Goal: Task Accomplishment & Management: Complete application form

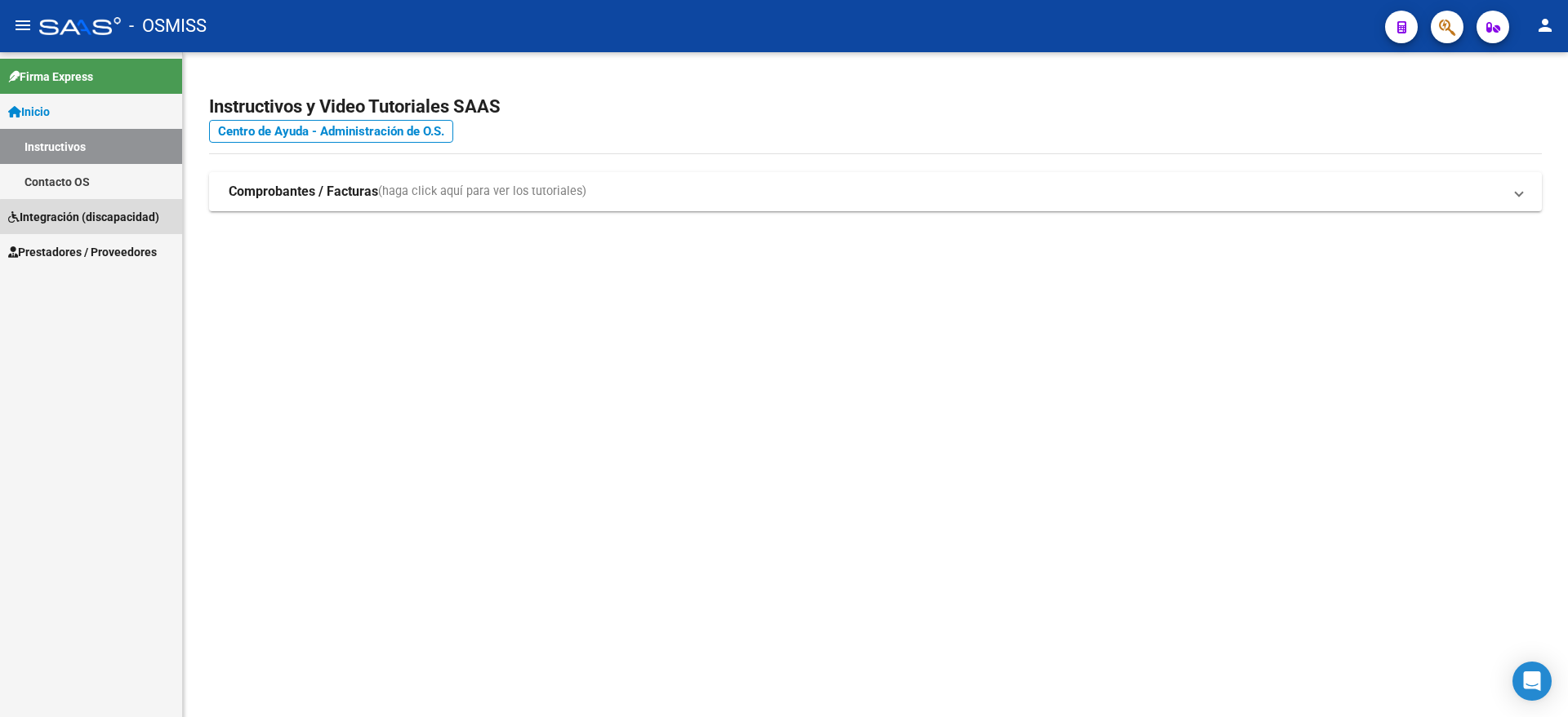
click at [107, 223] on span "Integración (discapacidad)" at bounding box center [83, 218] width 151 height 18
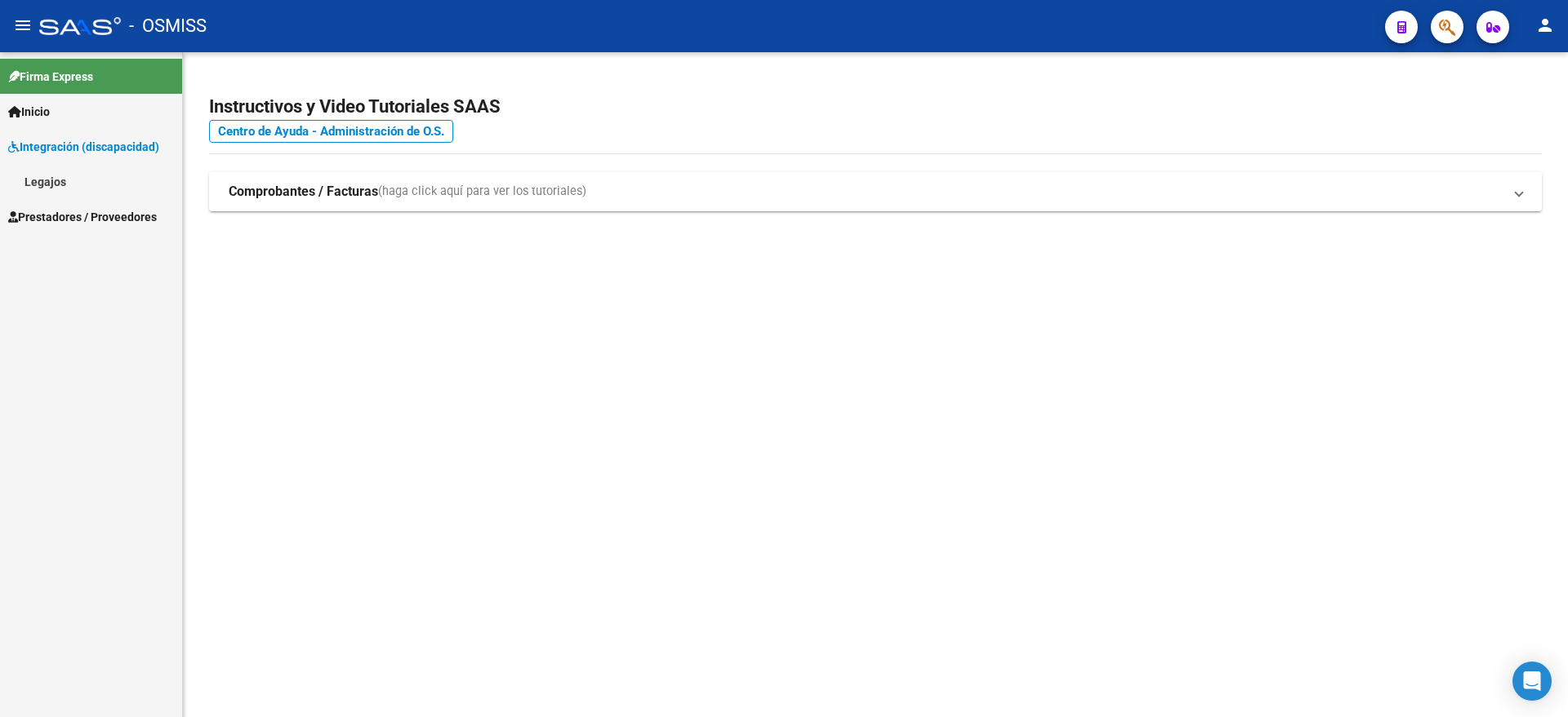
click at [93, 219] on span "Prestadores / Proveedores" at bounding box center [82, 218] width 149 height 18
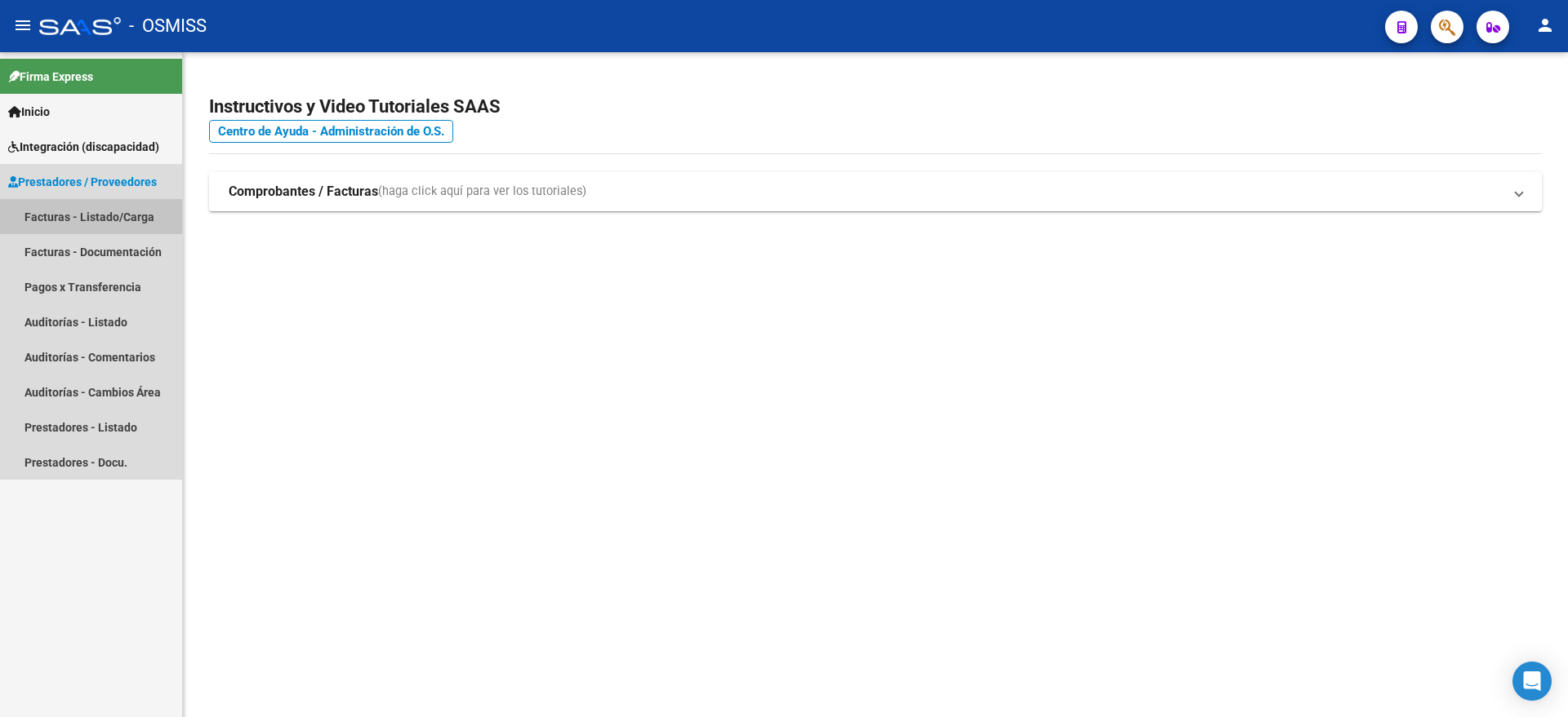
click at [118, 216] on link "Facturas - Listado/Carga" at bounding box center [90, 216] width 182 height 35
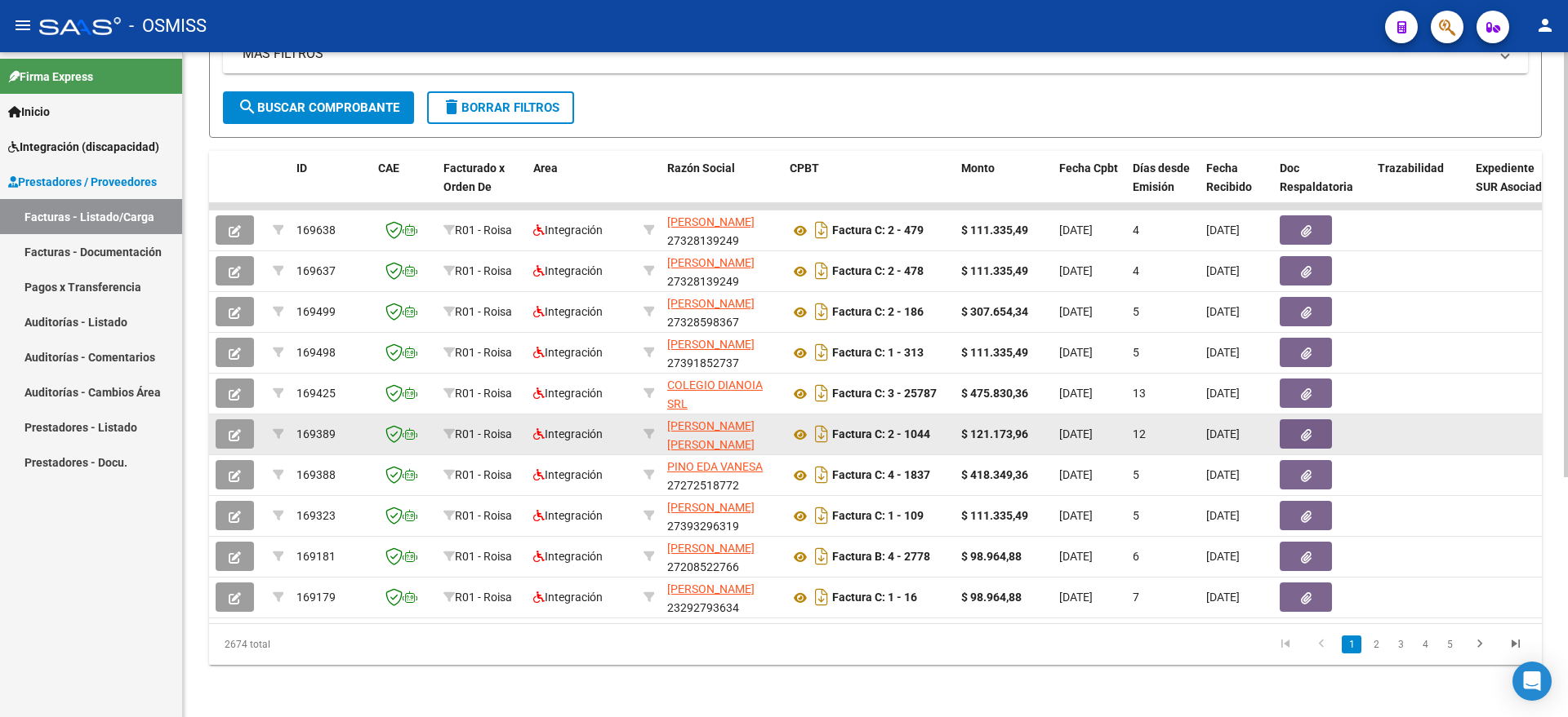
scroll to position [376, 0]
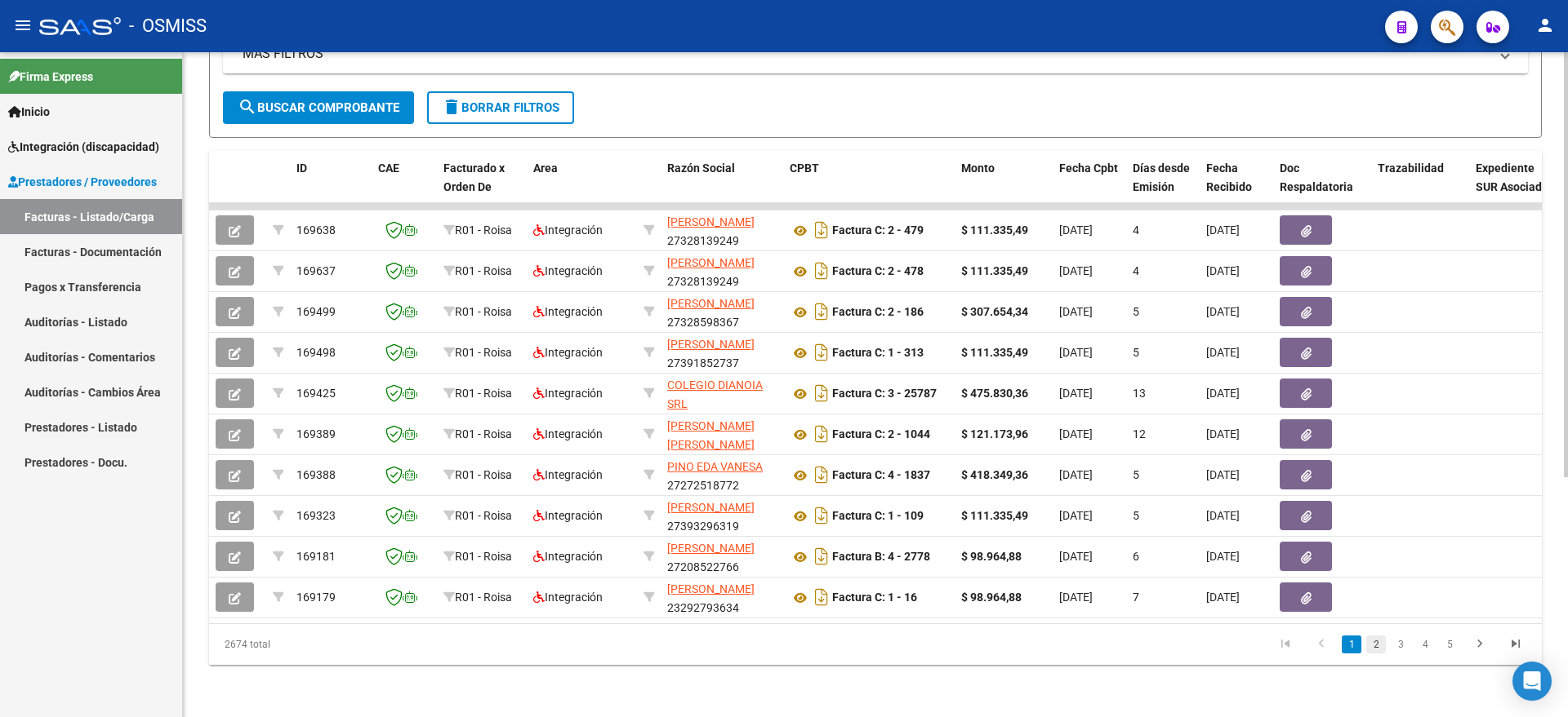
click at [1372, 645] on link "2" at bounding box center [1375, 644] width 20 height 18
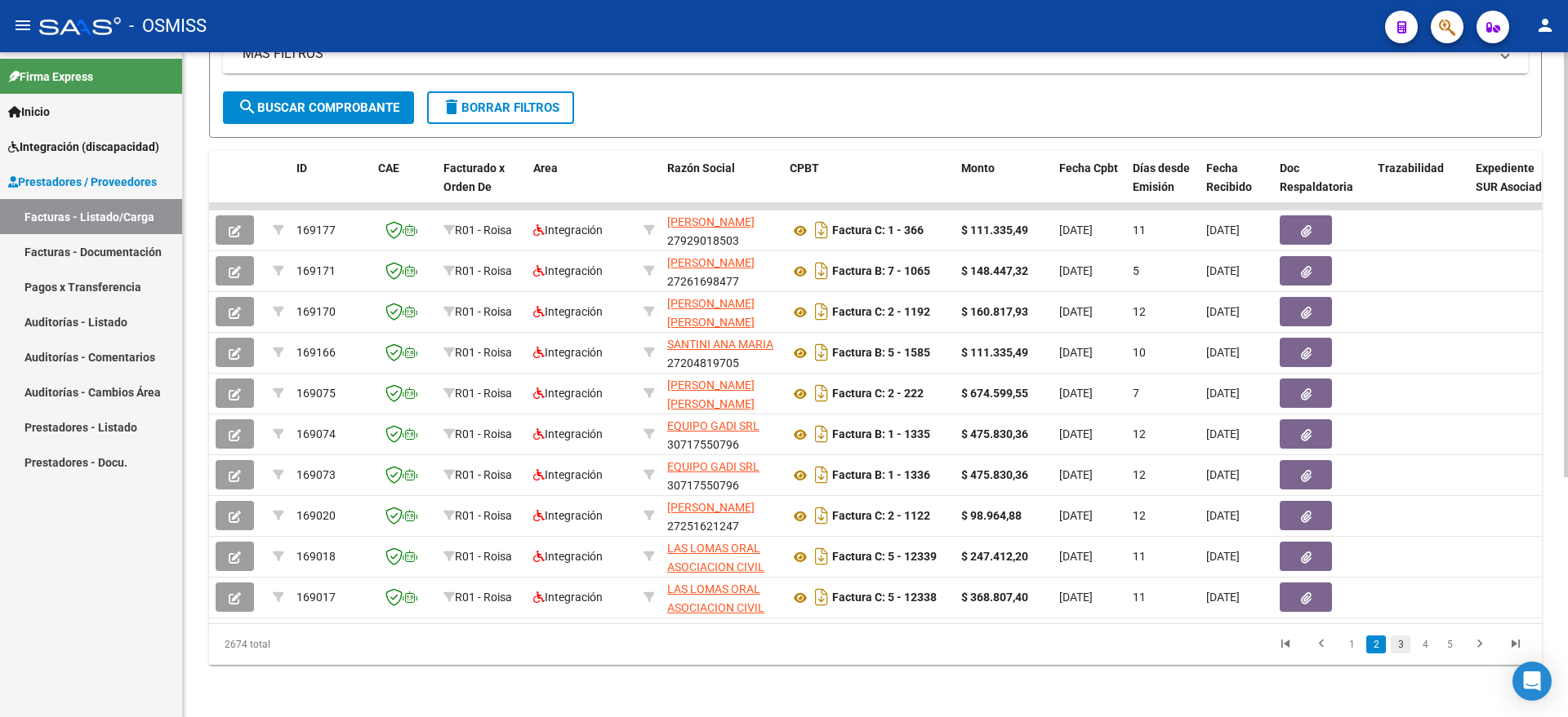
click at [1395, 645] on link "3" at bounding box center [1401, 644] width 20 height 18
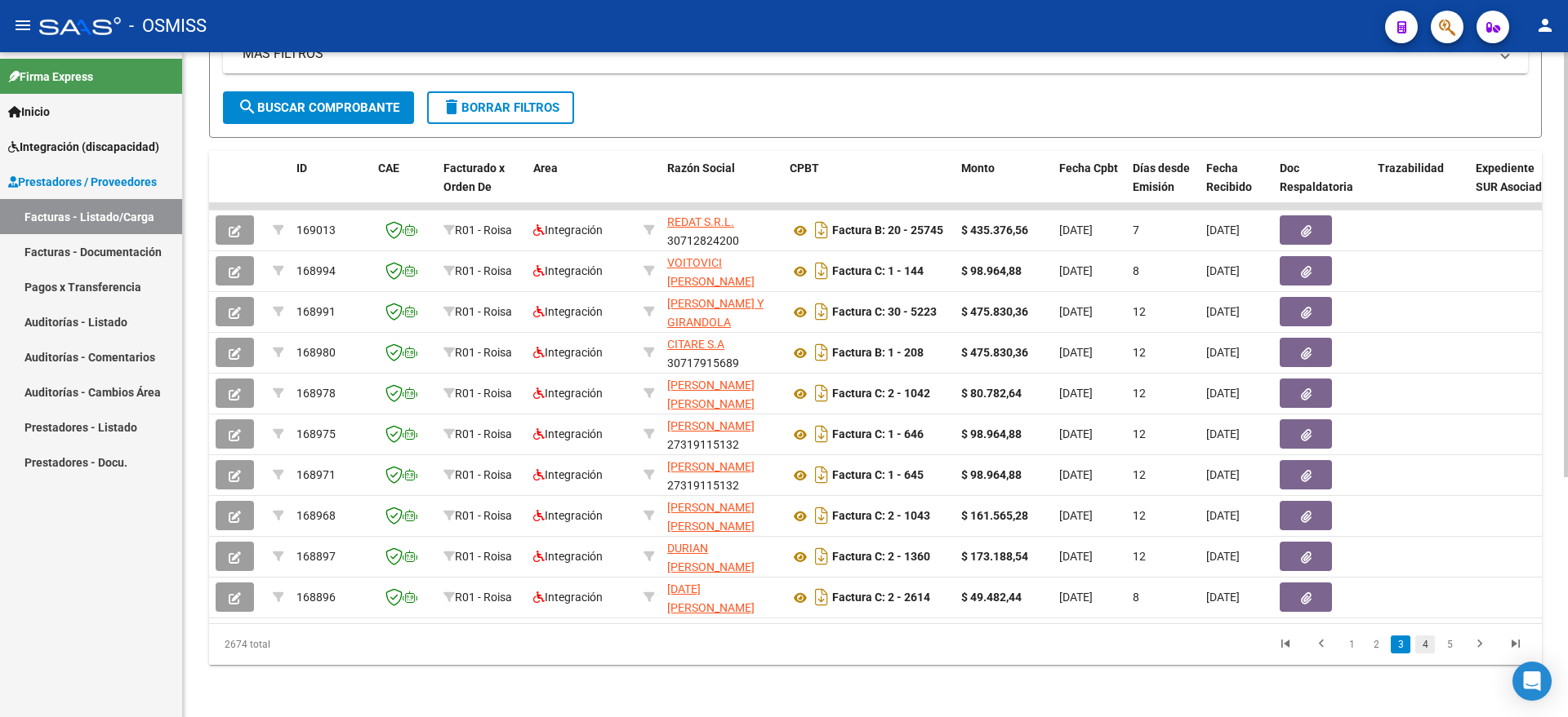
click at [1428, 647] on link "4" at bounding box center [1425, 644] width 20 height 18
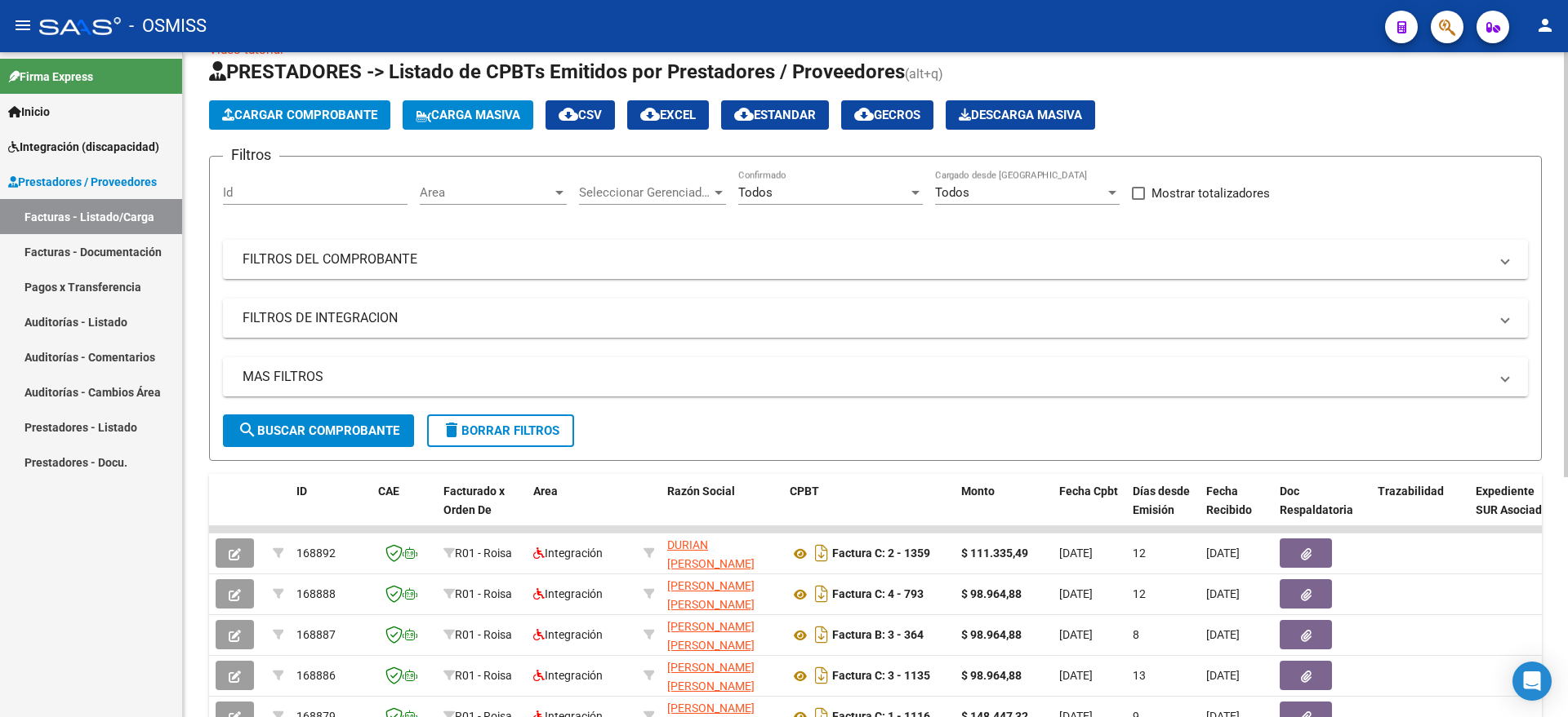
scroll to position [0, 0]
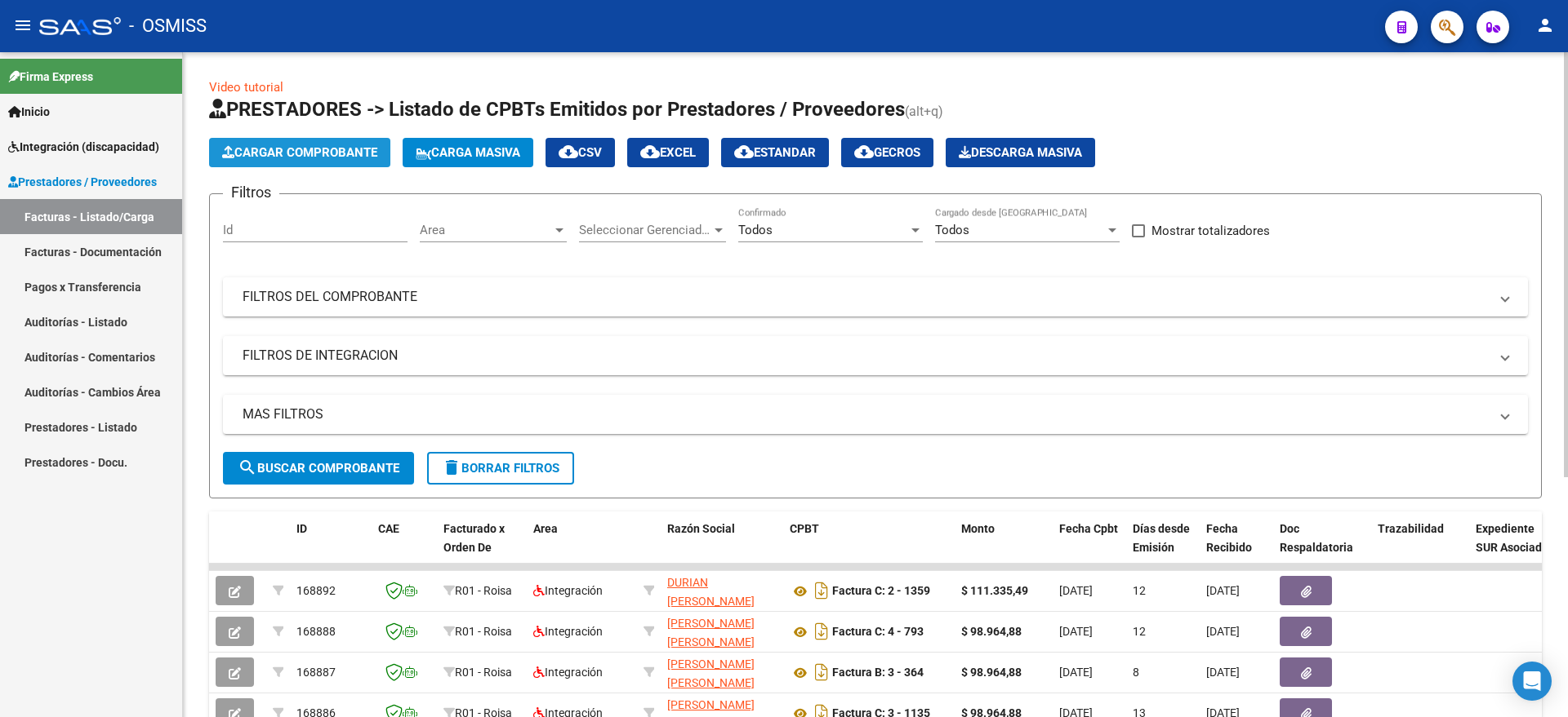
click at [345, 156] on span "Cargar Comprobante" at bounding box center [299, 152] width 155 height 14
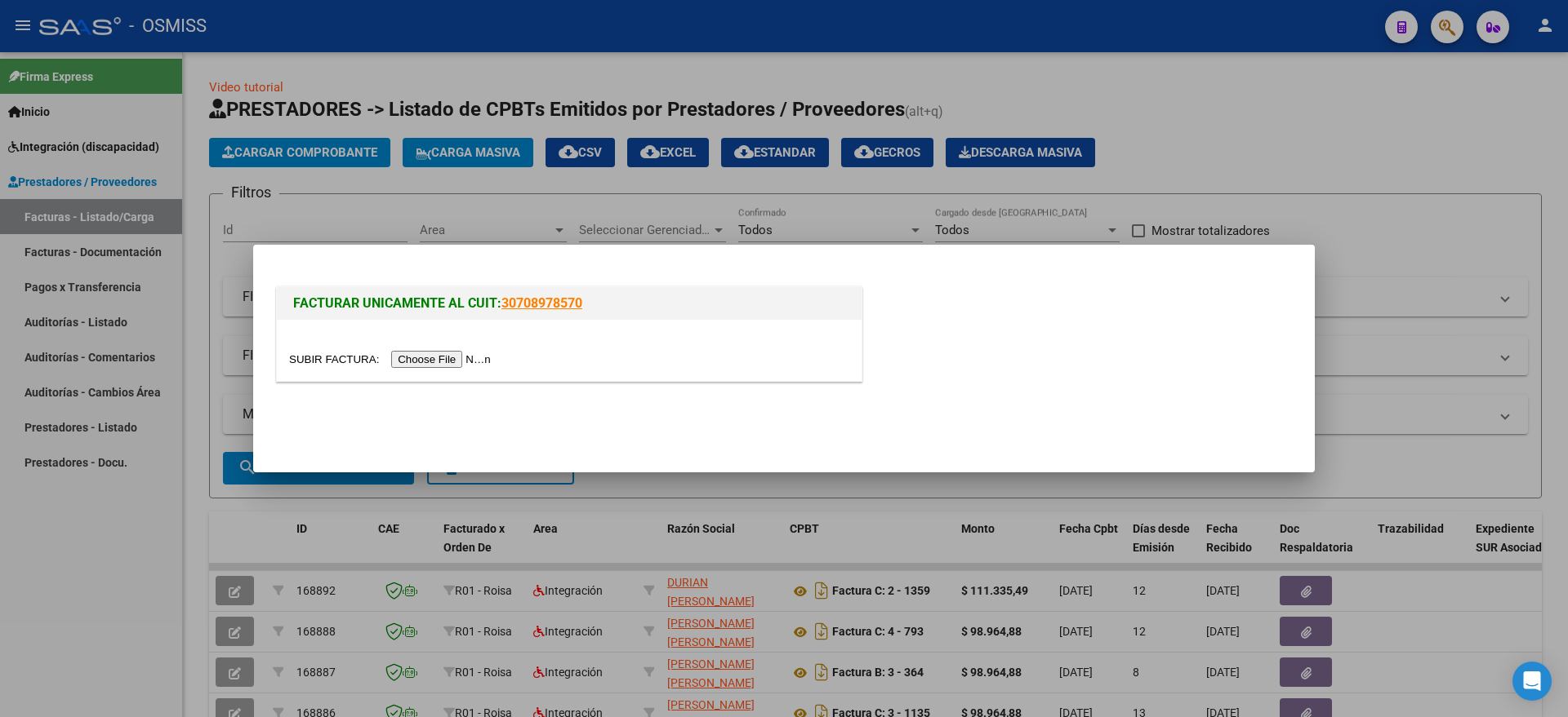
click at [462, 363] on input "file" at bounding box center [392, 359] width 207 height 17
click at [458, 354] on input "file" at bounding box center [392, 359] width 207 height 17
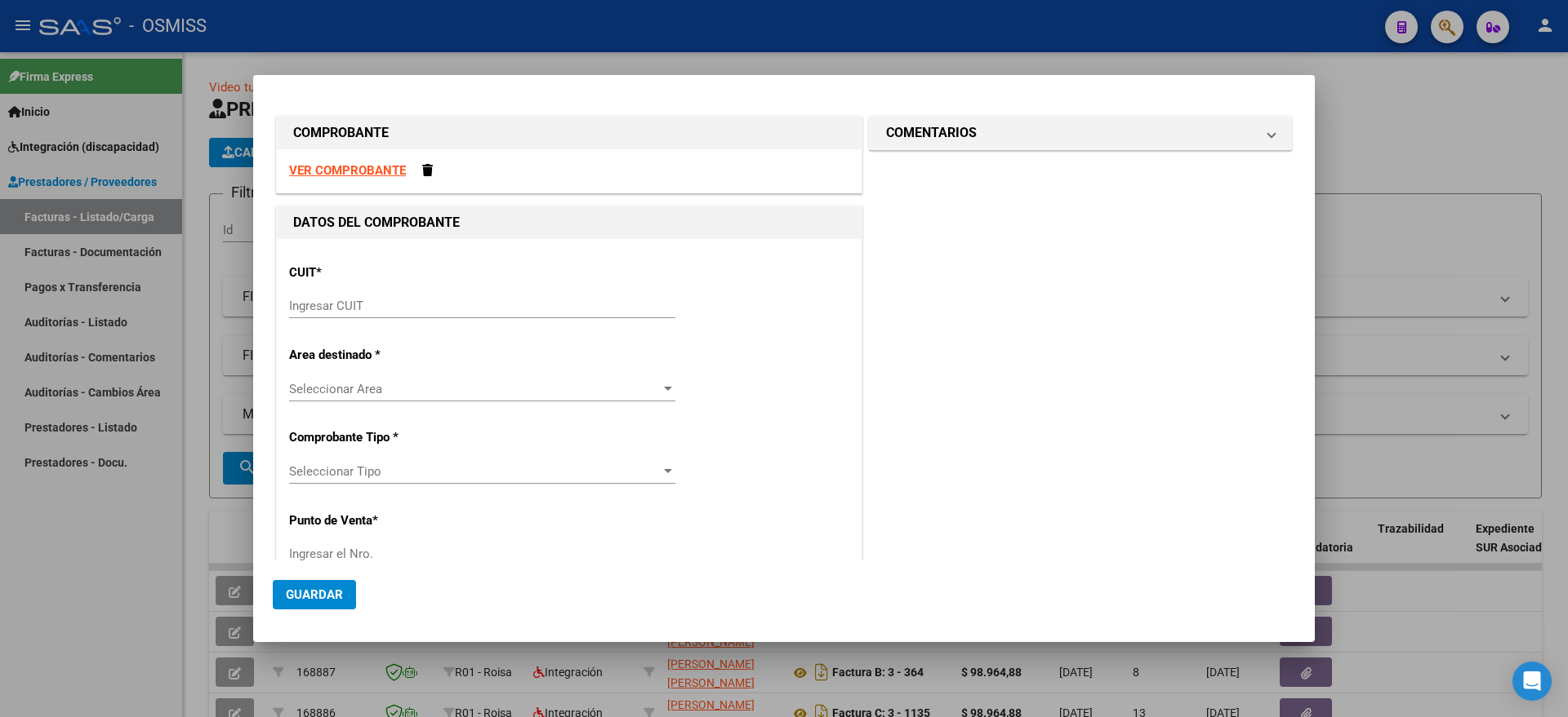
click at [418, 313] on div "Ingresar CUIT" at bounding box center [482, 305] width 386 height 24
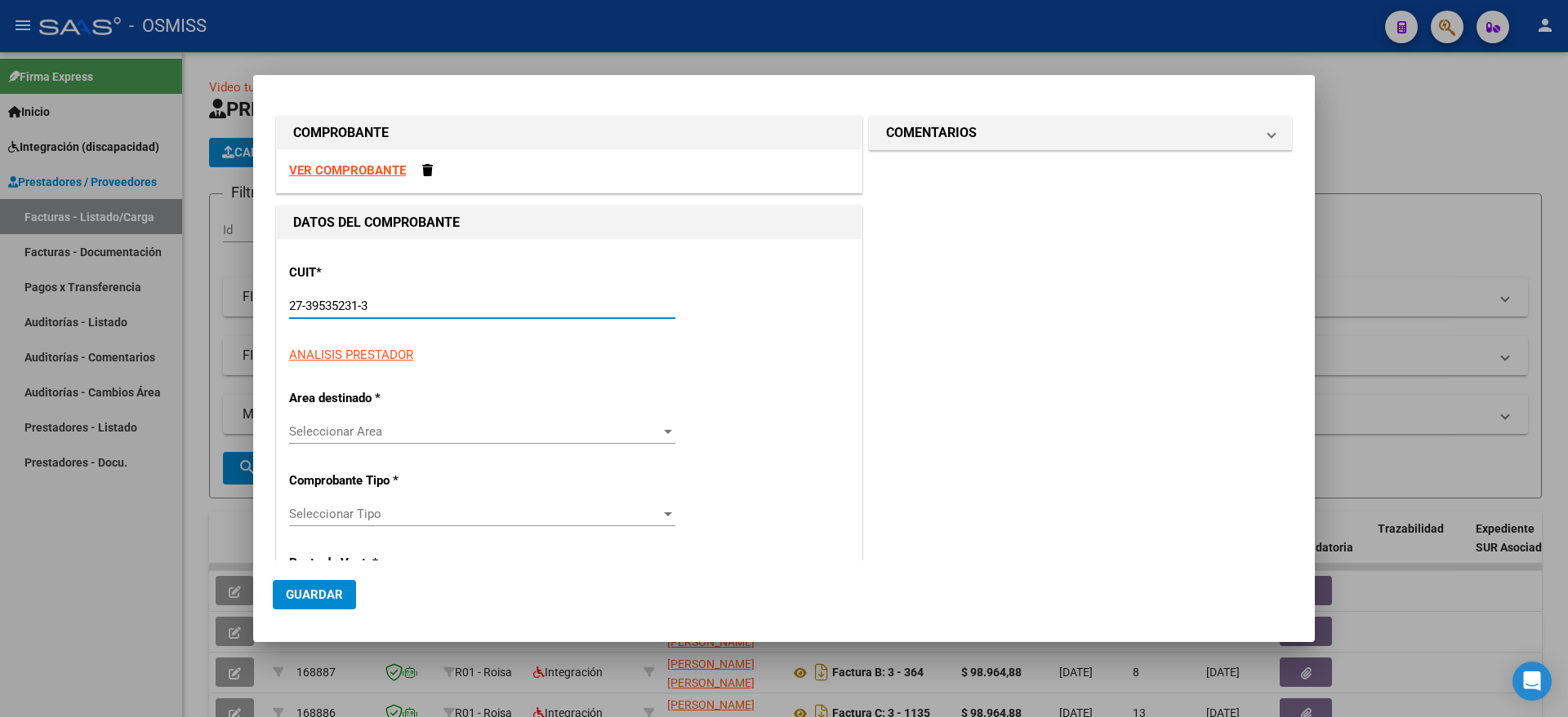
type input "27-39535231-3"
type input "1"
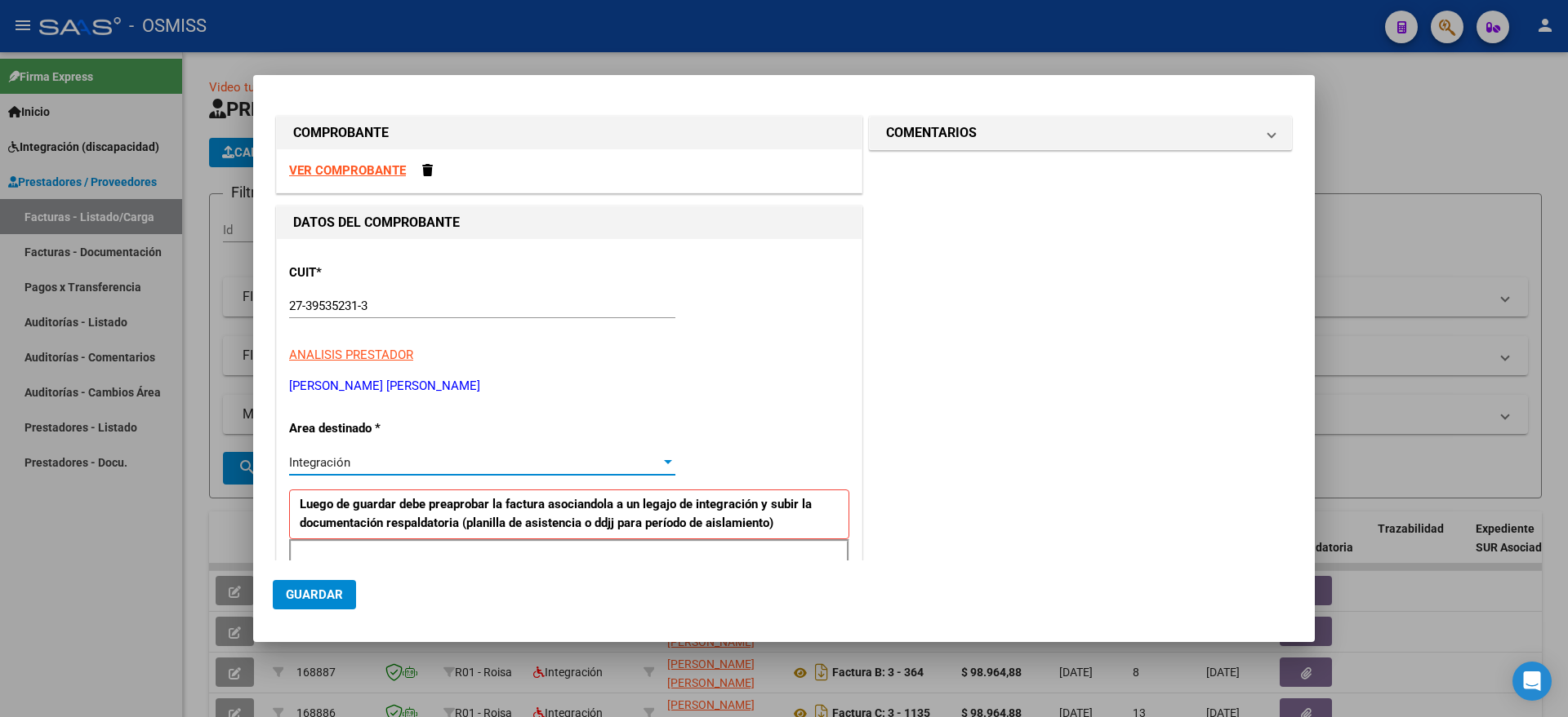
click at [389, 464] on div "Integración" at bounding box center [475, 463] width 372 height 14
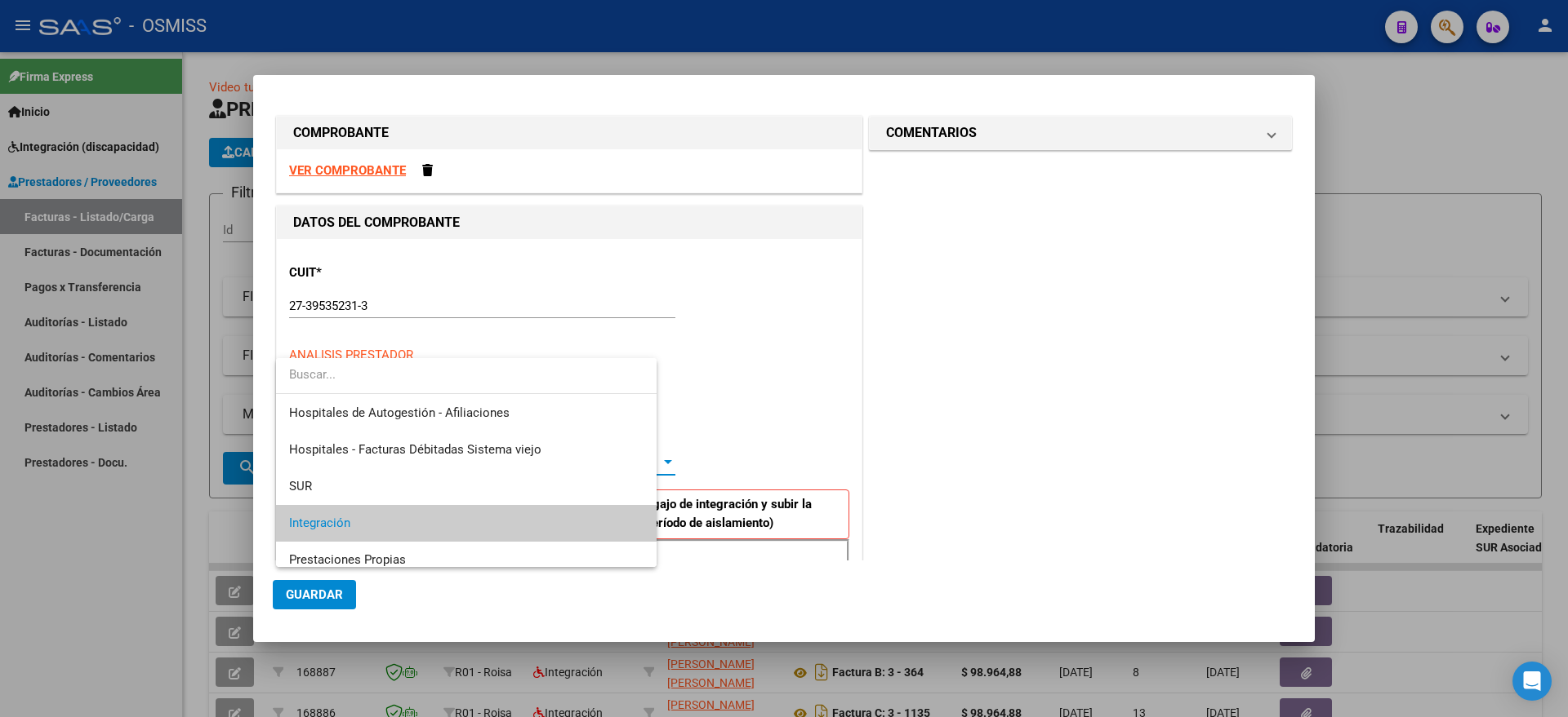
scroll to position [61, 0]
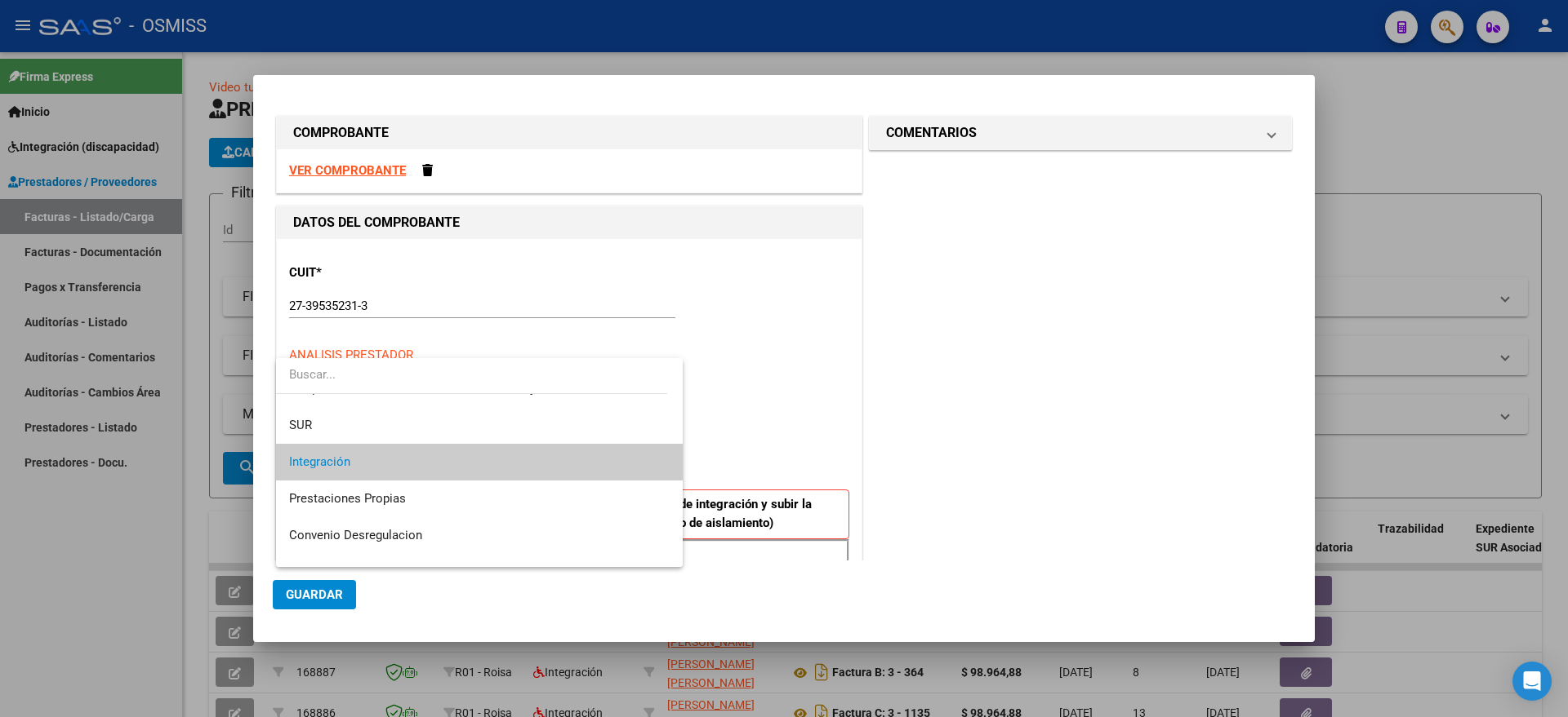
click at [364, 468] on span "Integración" at bounding box center [479, 462] width 381 height 37
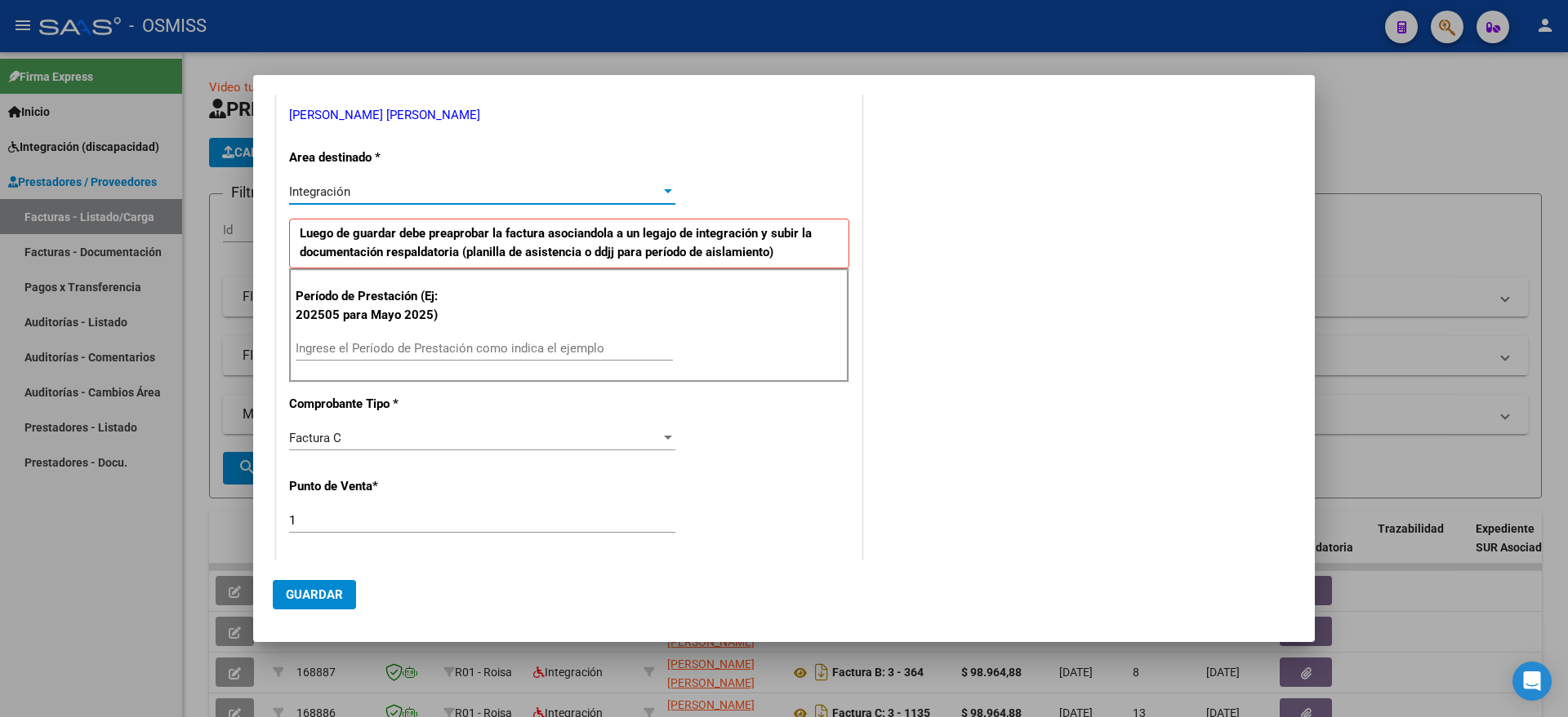
scroll to position [306, 0]
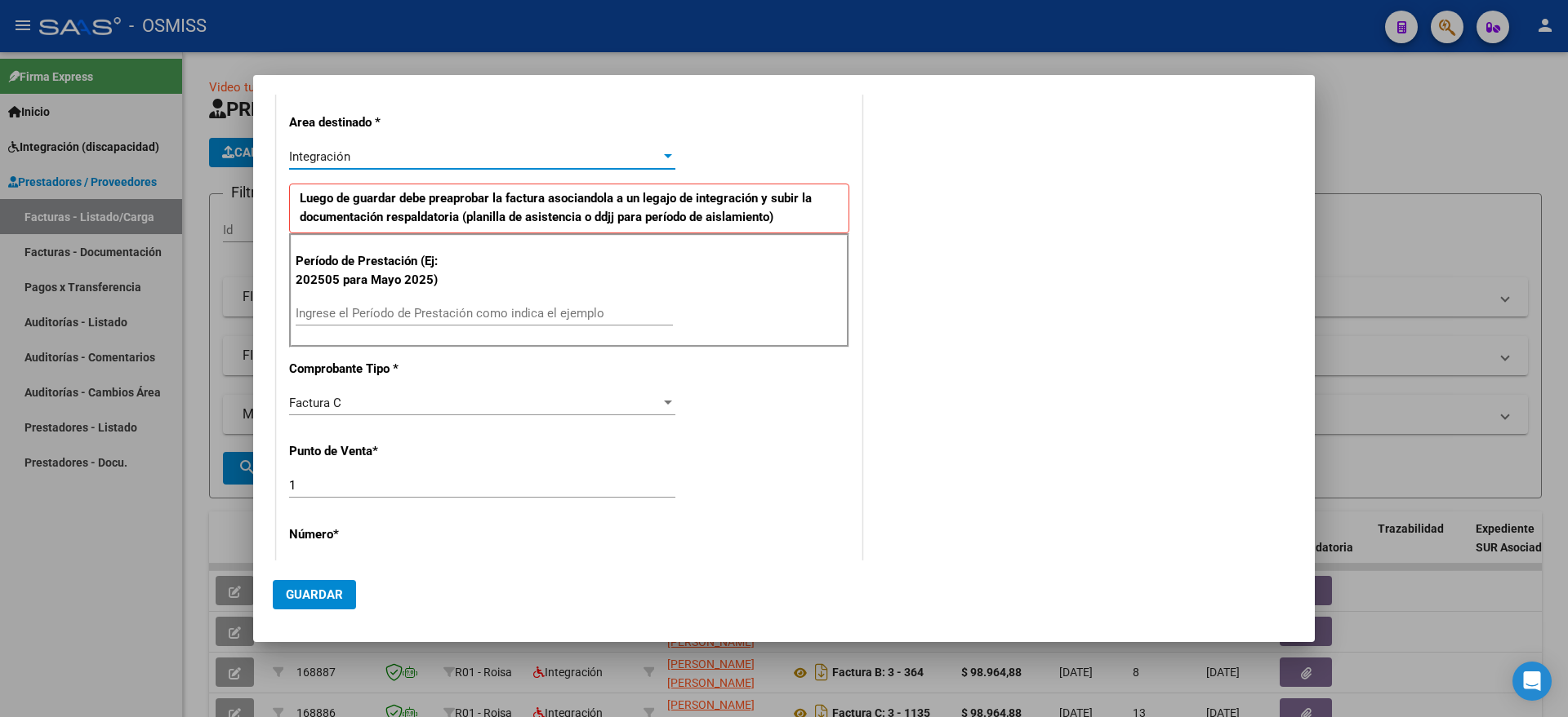
click at [440, 301] on div "Ingrese el Período de Prestación como indica el ejemplo" at bounding box center [484, 312] width 377 height 24
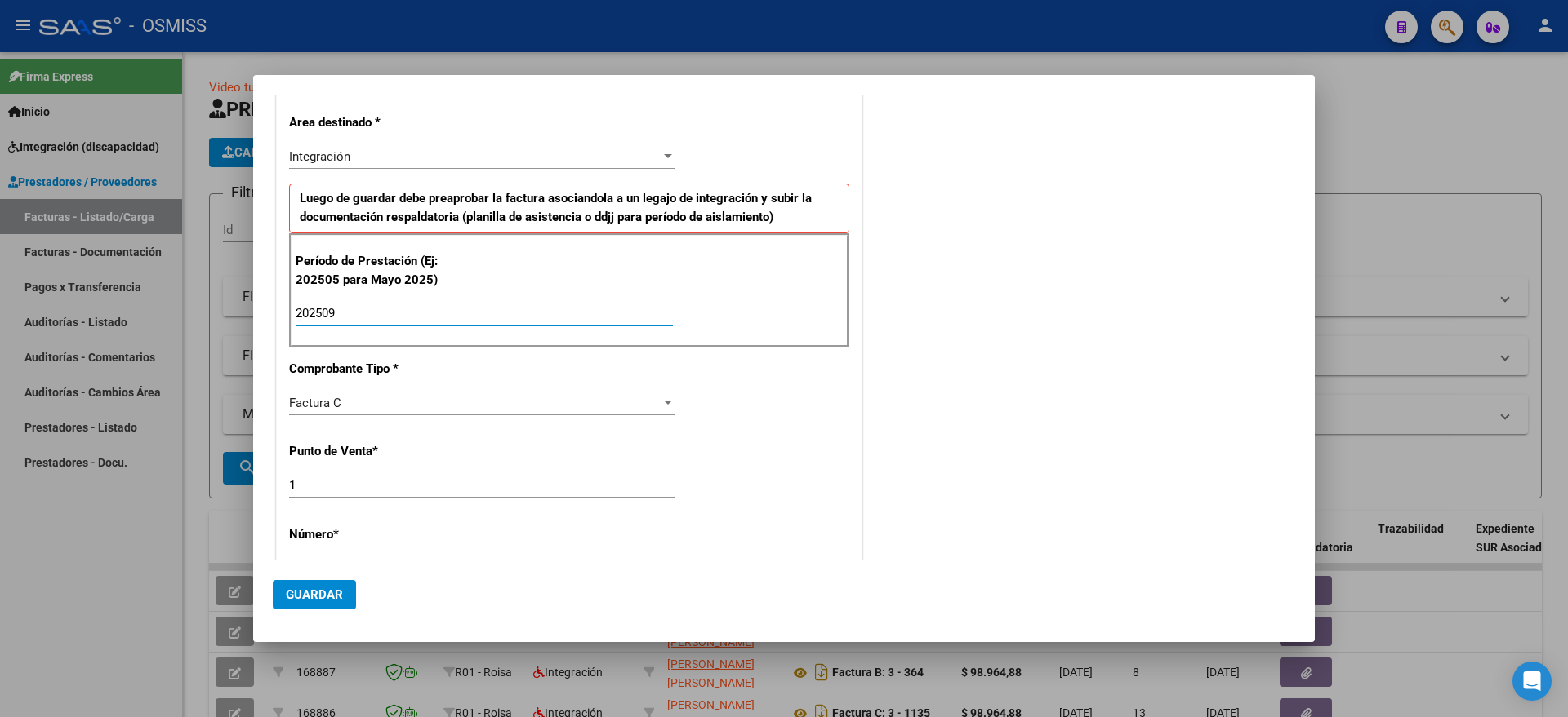
type input "202509"
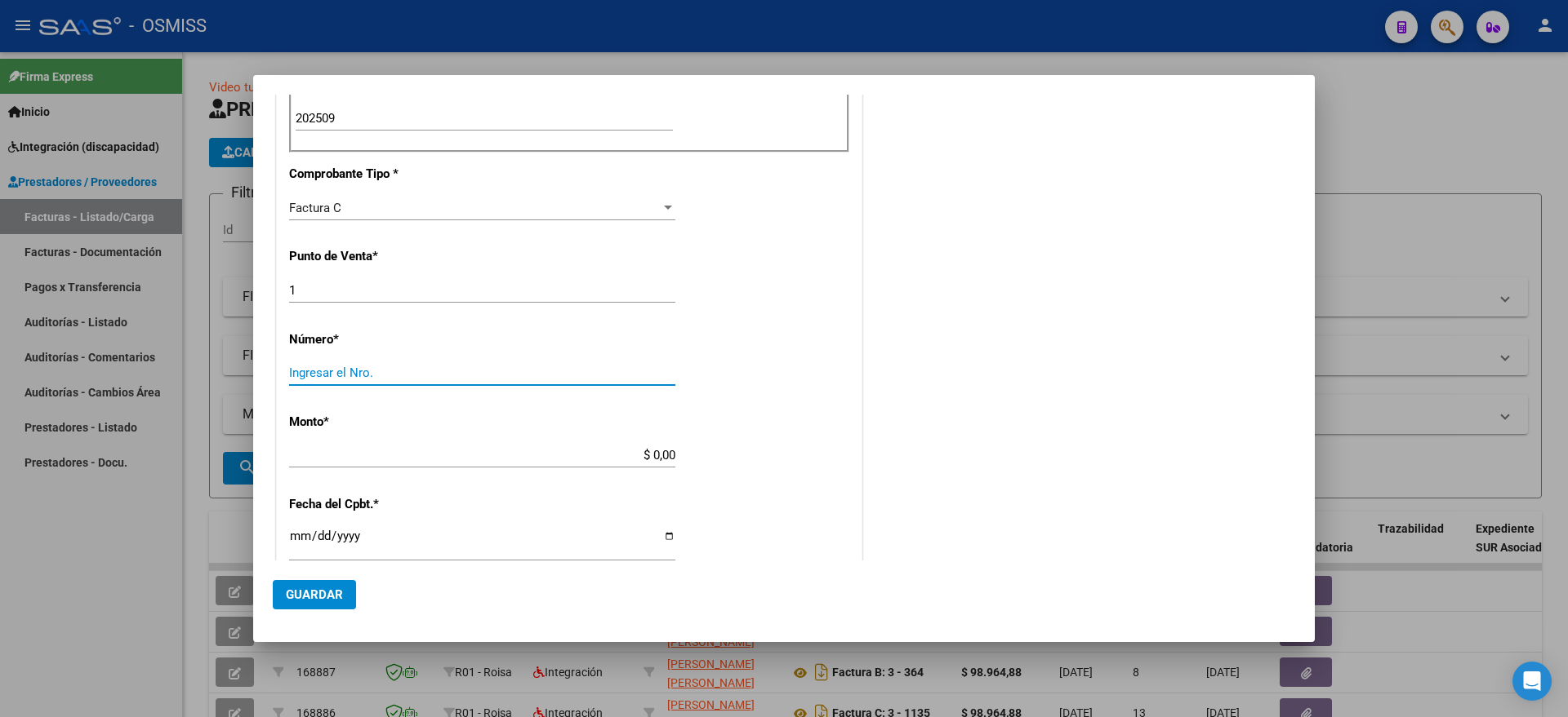
scroll to position [525, 0]
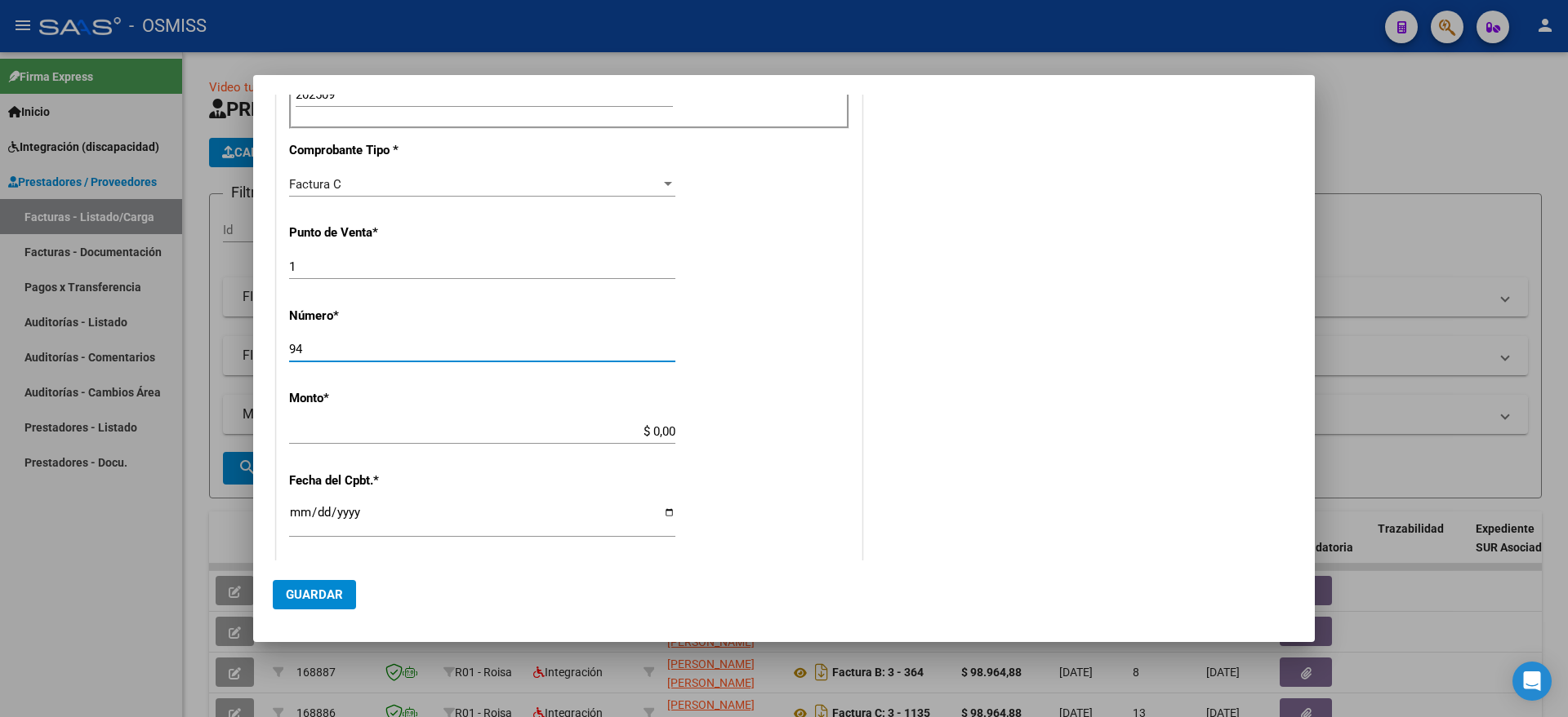
type input "94"
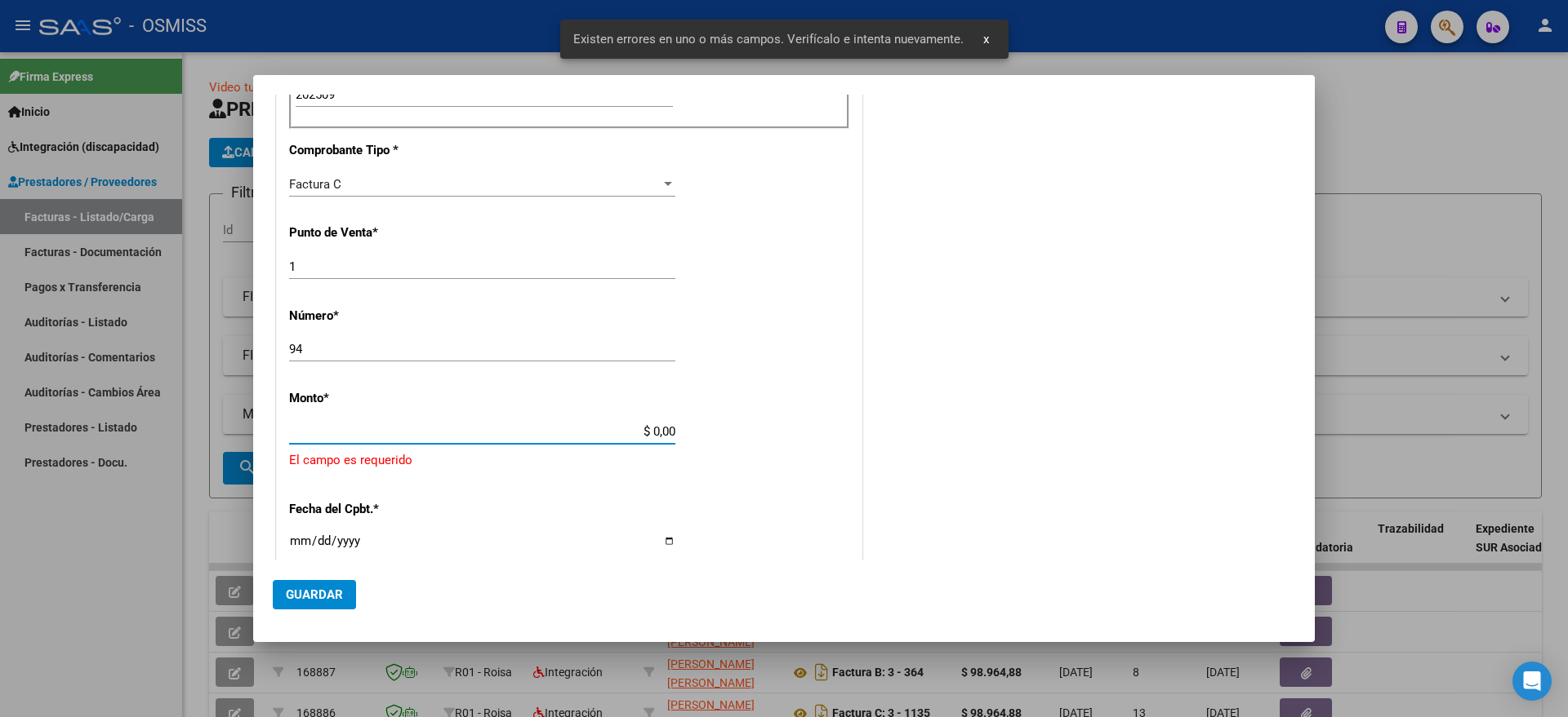
scroll to position [621, 0]
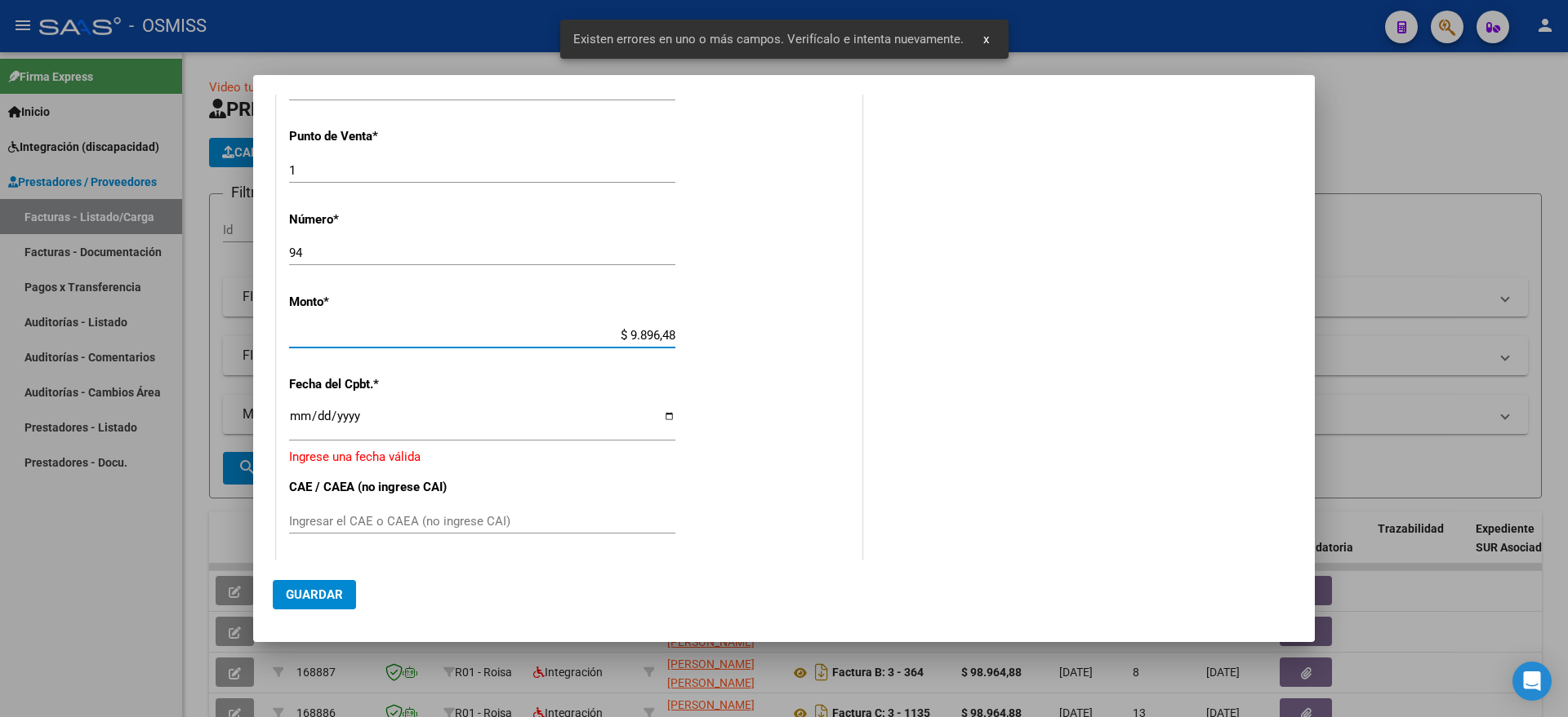
type input "$ 98.964,88"
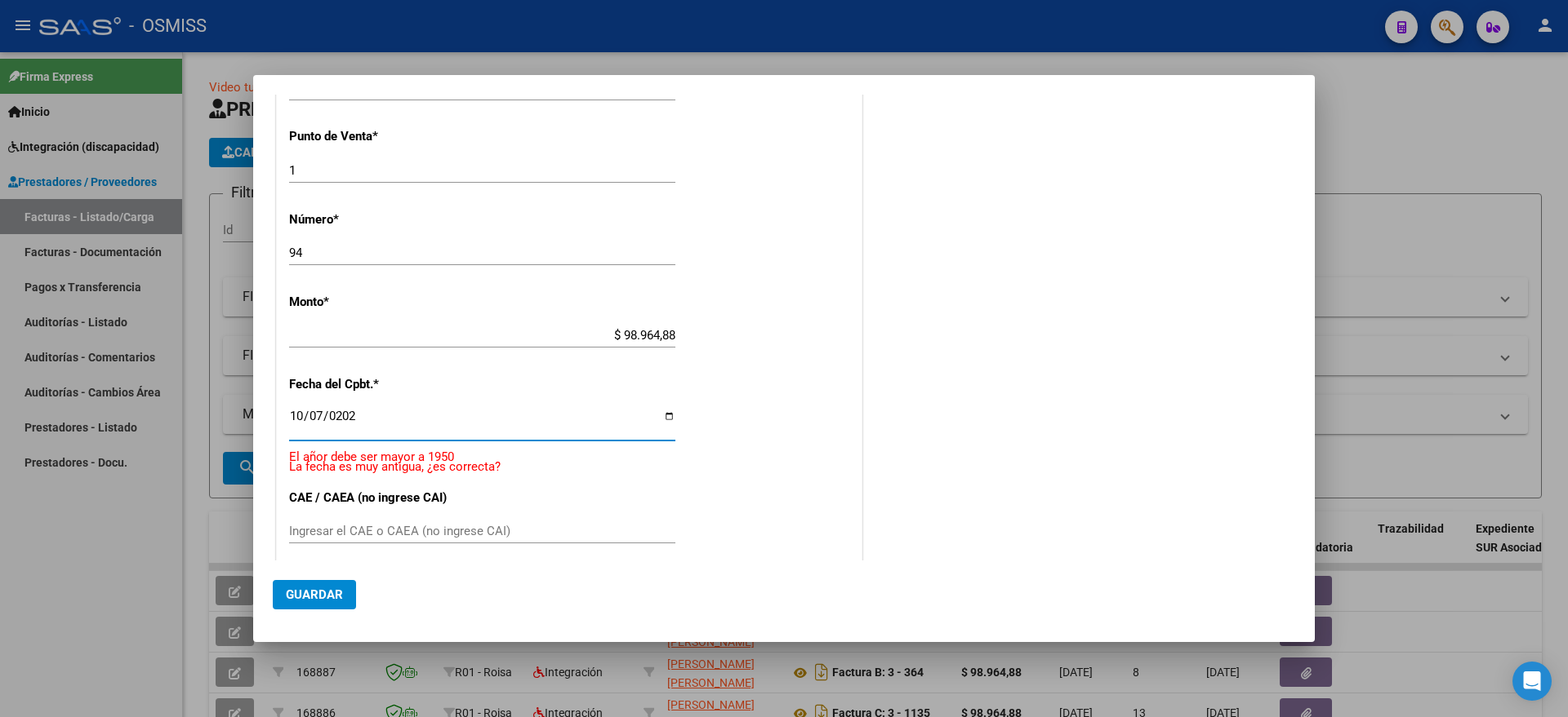
type input "[DATE]"
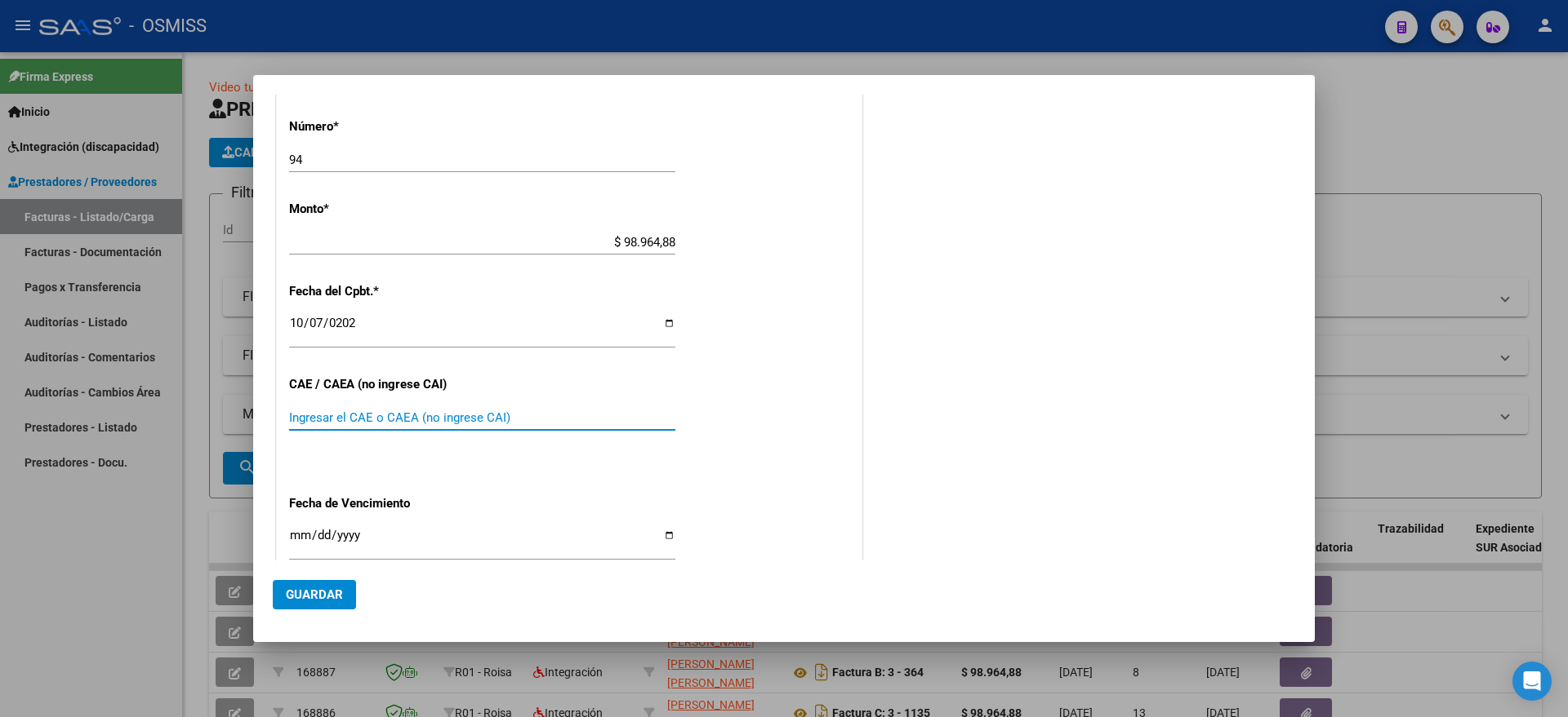
scroll to position [825, 0]
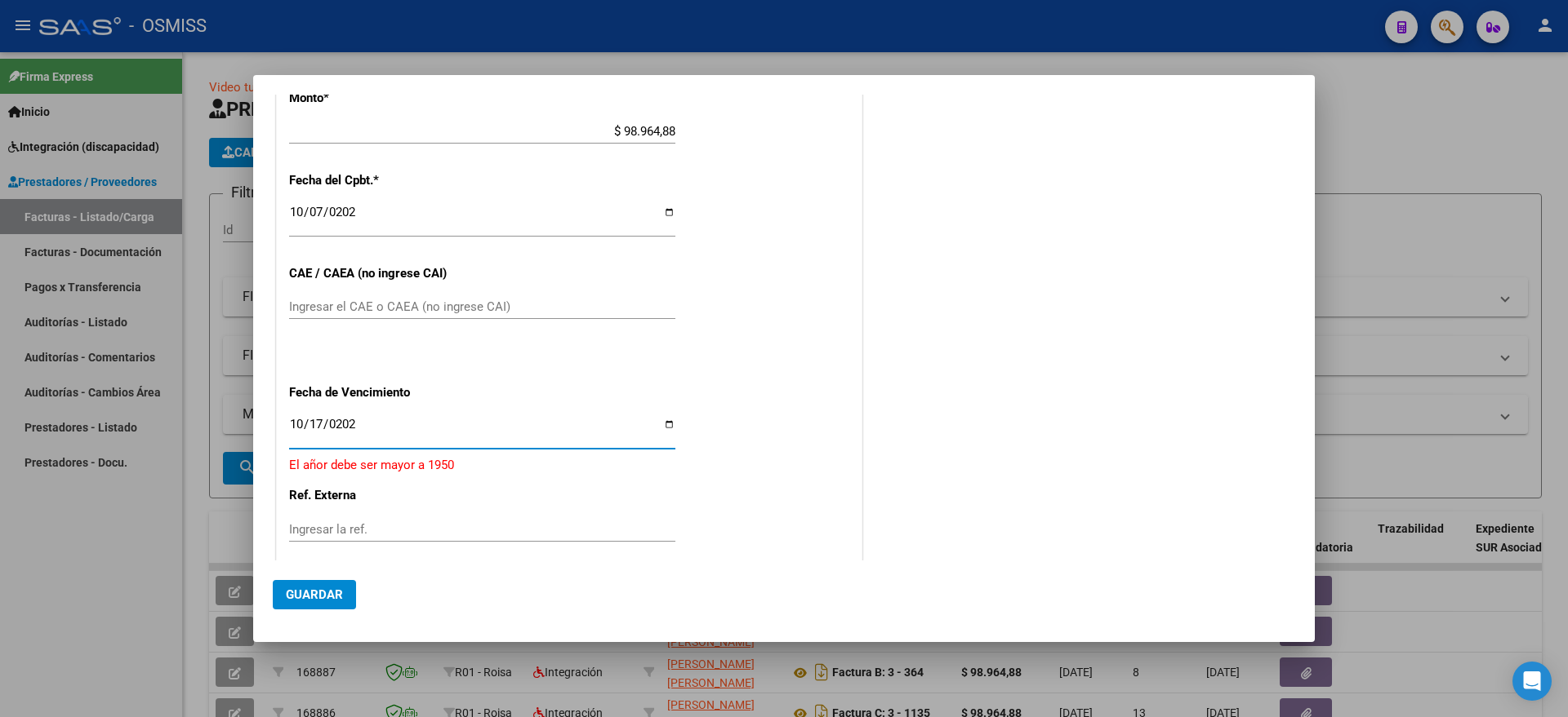
type input "[DATE]"
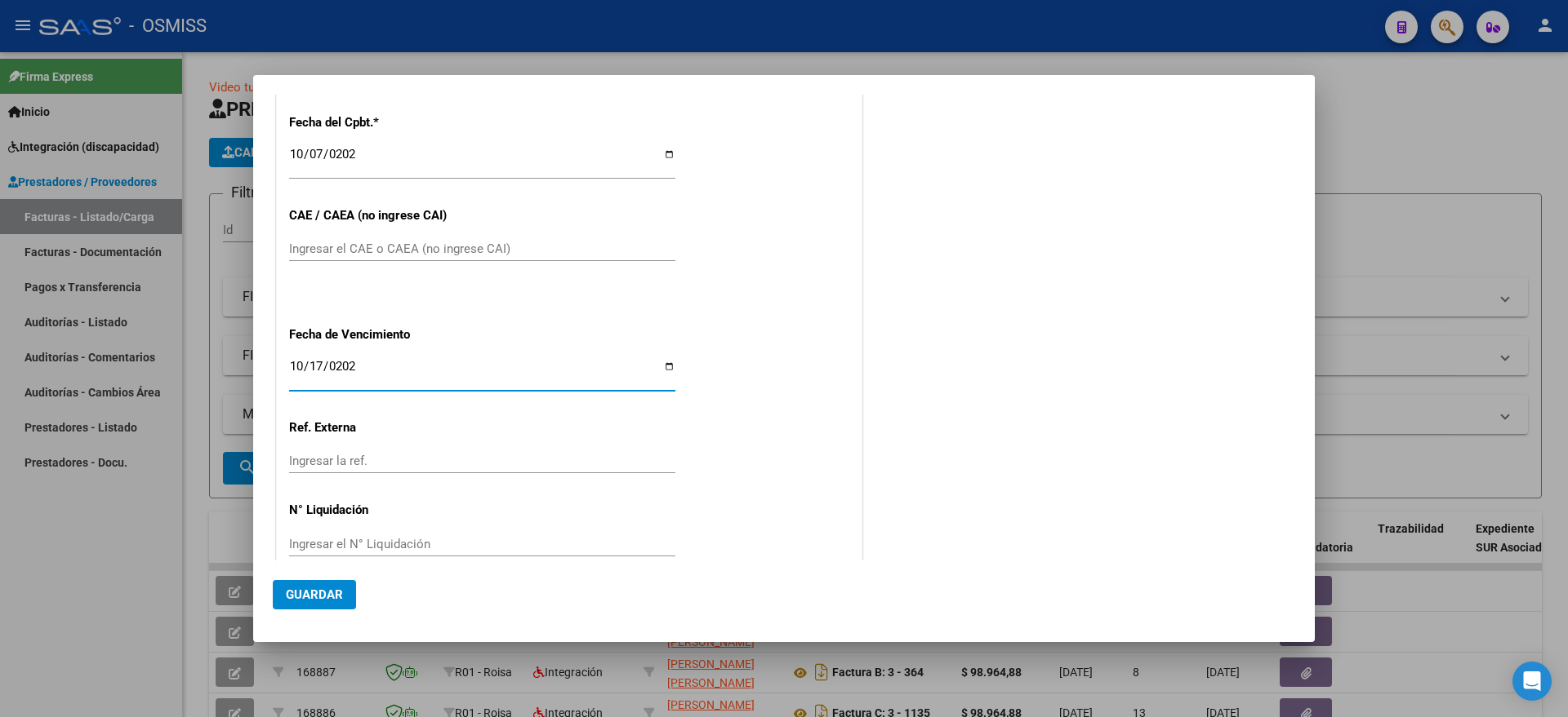
scroll to position [910, 0]
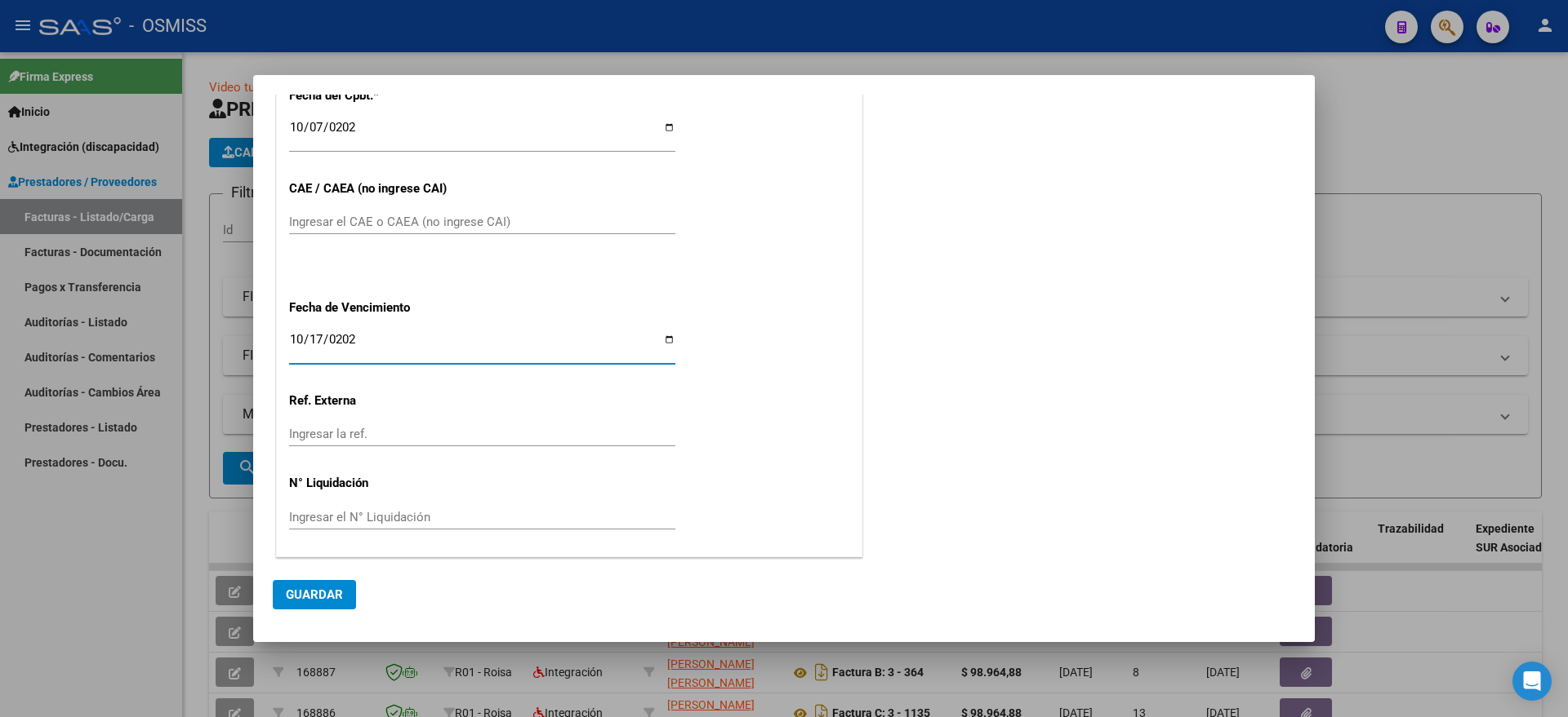
click at [303, 614] on mat-dialog-actions "Guardar" at bounding box center [784, 591] width 1023 height 62
click at [314, 593] on span "Guardar" at bounding box center [314, 594] width 57 height 14
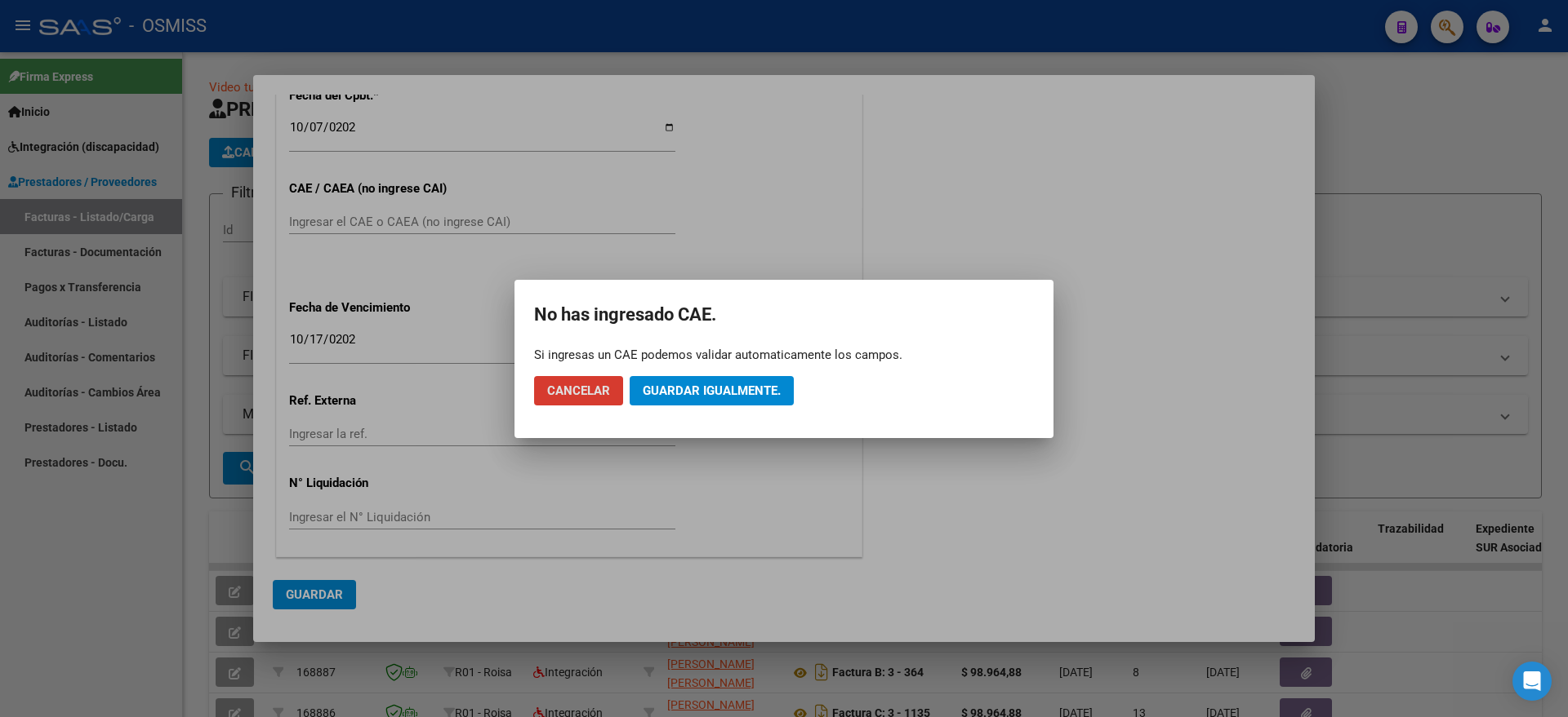
click at [584, 393] on span "Cancelar" at bounding box center [578, 391] width 63 height 14
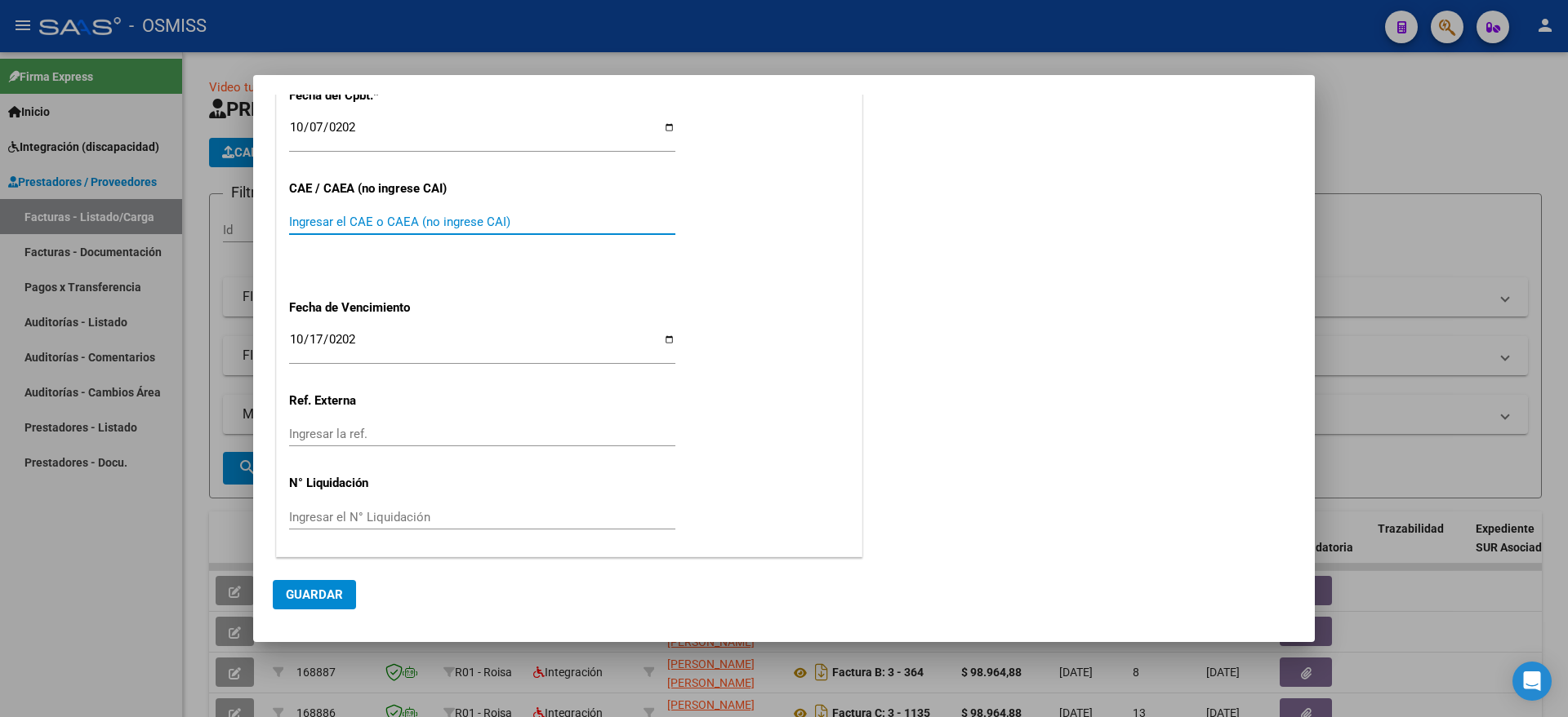
click at [427, 218] on input "Ingresar el CAE o CAEA (no ingrese CAI)" at bounding box center [482, 222] width 386 height 14
type input "75403052422550"
click at [293, 592] on span "Guardar" at bounding box center [314, 594] width 57 height 14
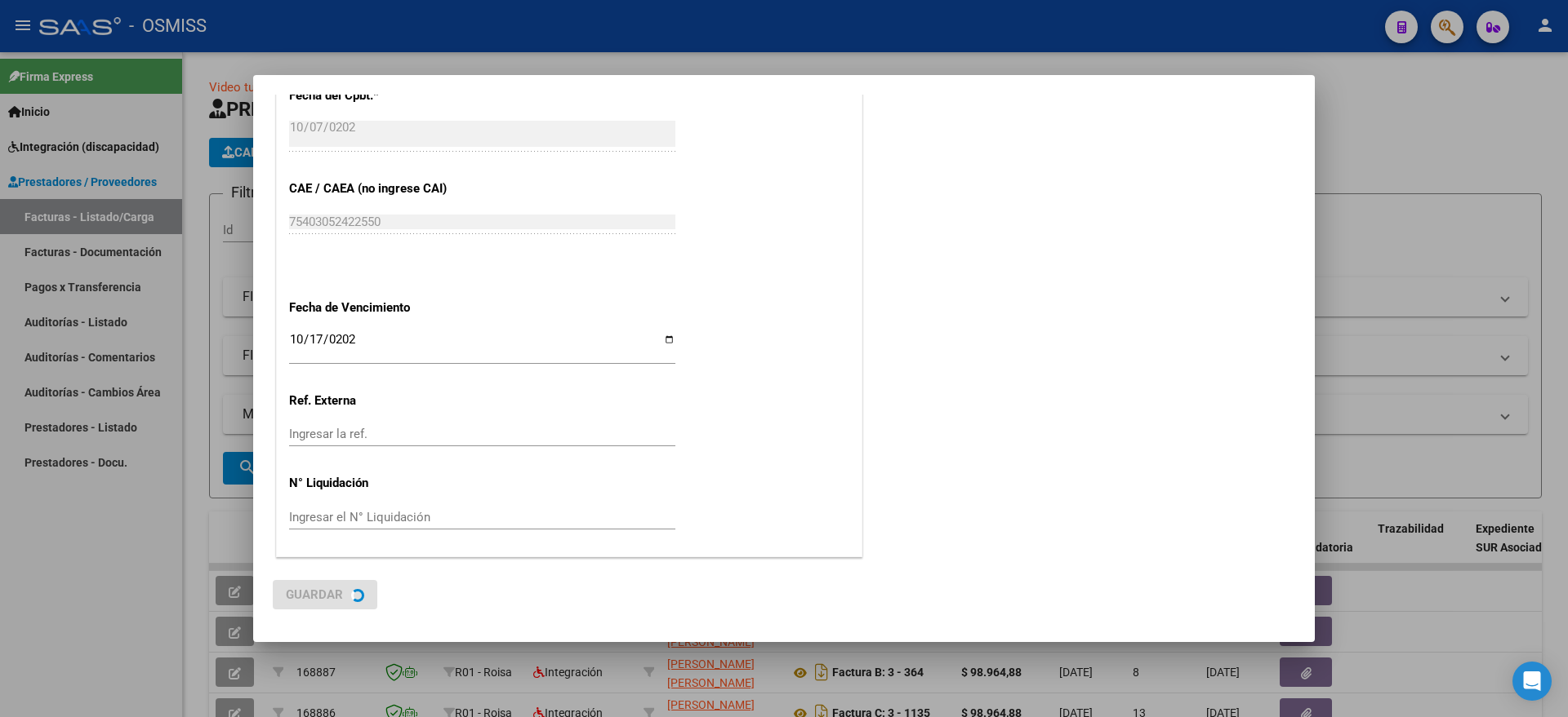
scroll to position [0, 0]
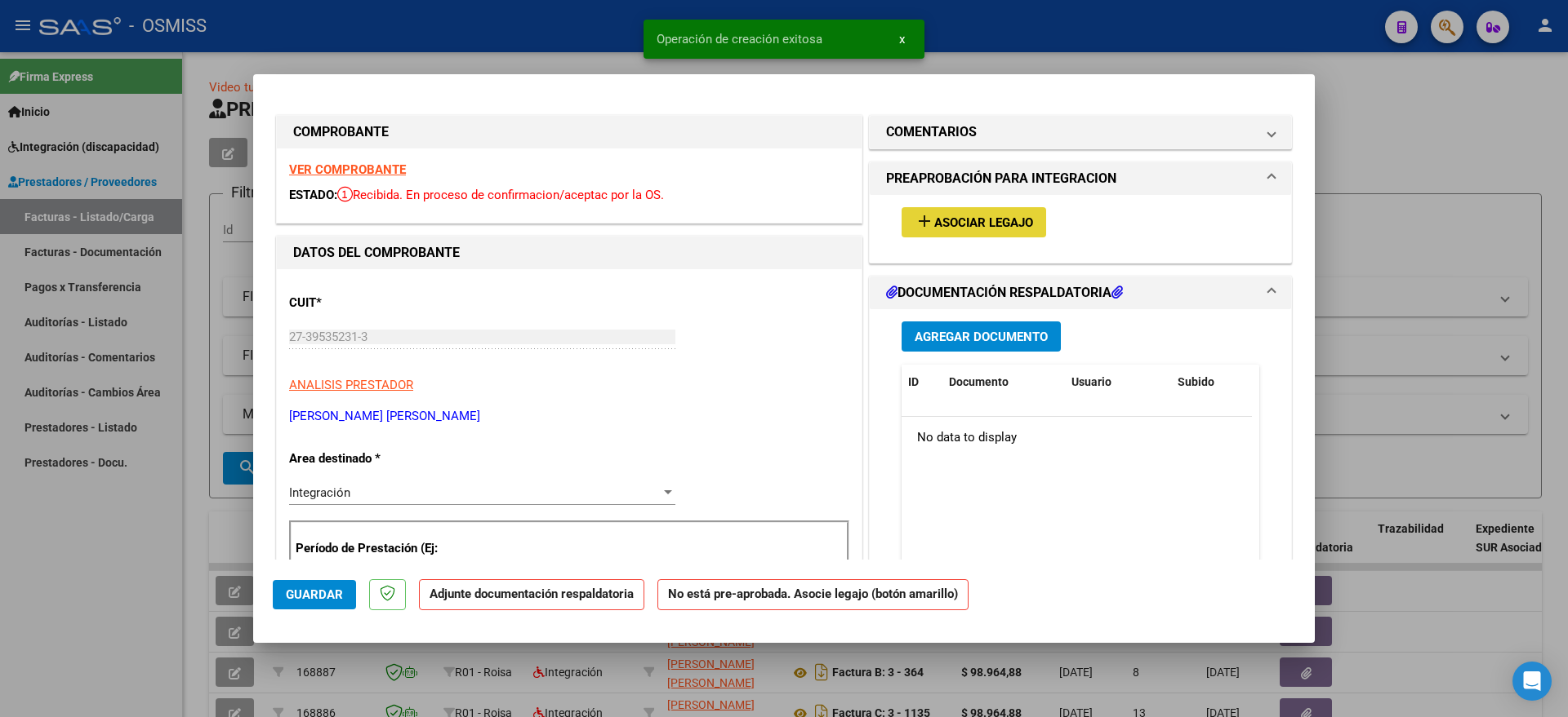
click at [941, 220] on span "Asociar Legajo" at bounding box center [983, 223] width 99 height 14
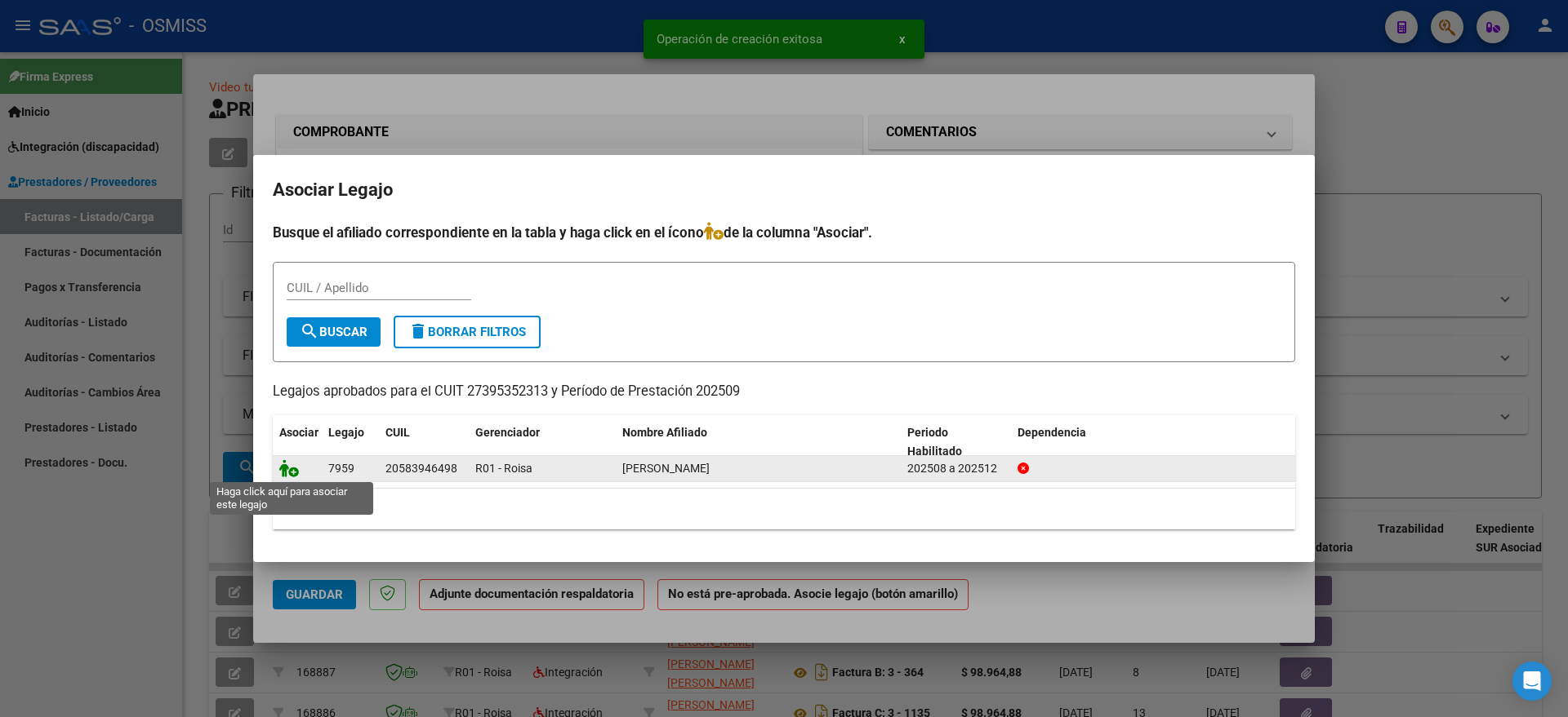
click at [290, 474] on icon at bounding box center [289, 468] width 20 height 18
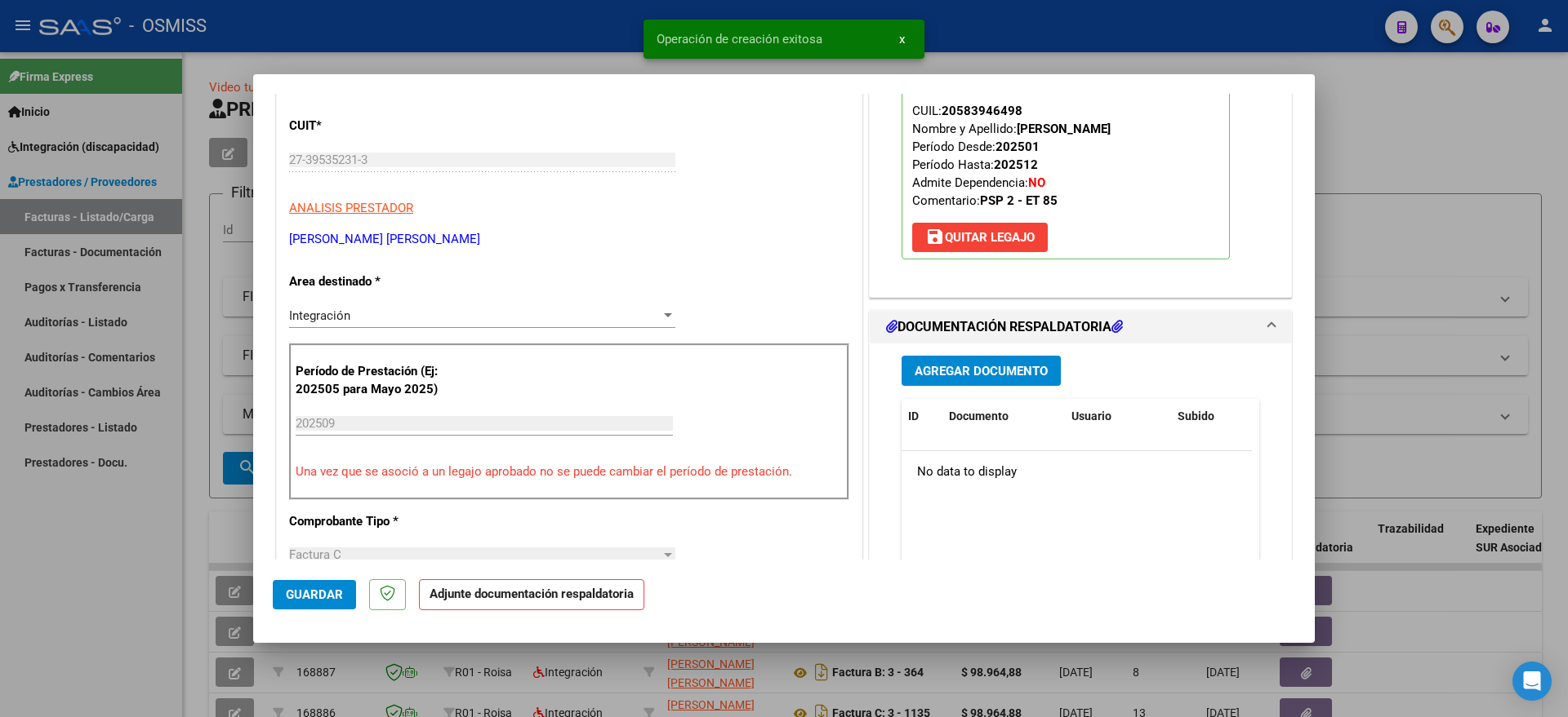
scroll to position [204, 0]
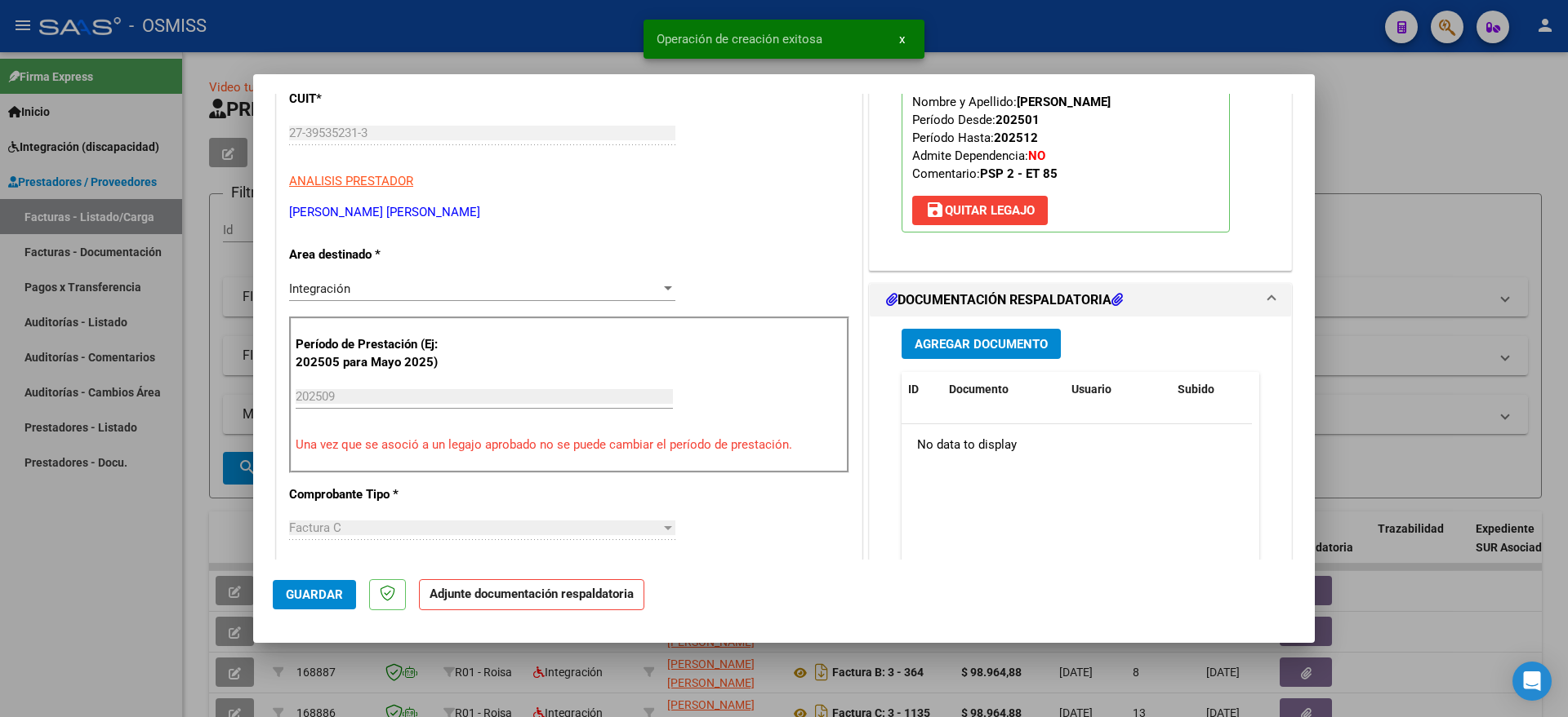
click at [914, 337] on span "Agregar Documento" at bounding box center [981, 344] width 133 height 14
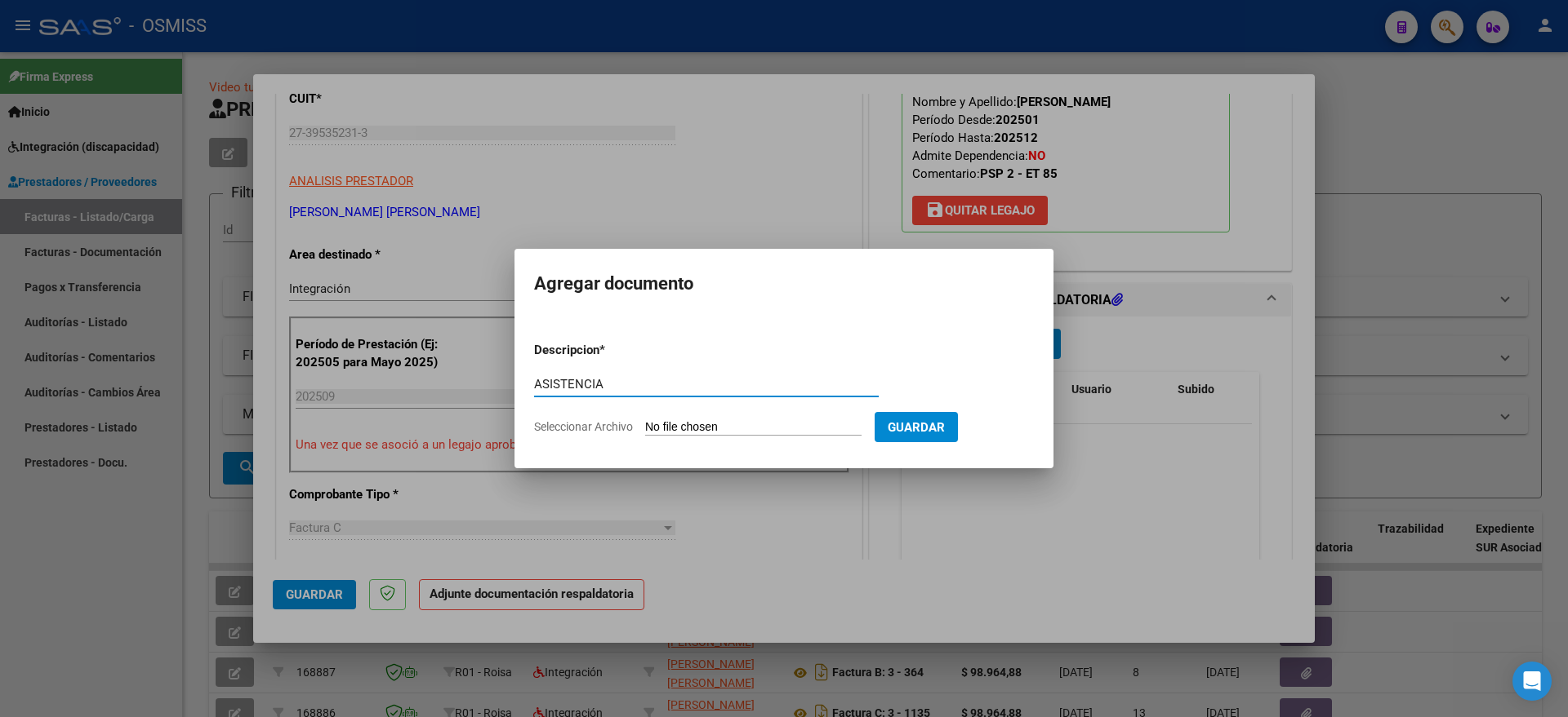
type input "ASISTENCIA"
click at [699, 431] on input "Seleccionar Archivo" at bounding box center [753, 428] width 217 height 15
type input "C:\fakepath\ASISTENCIA.pdf"
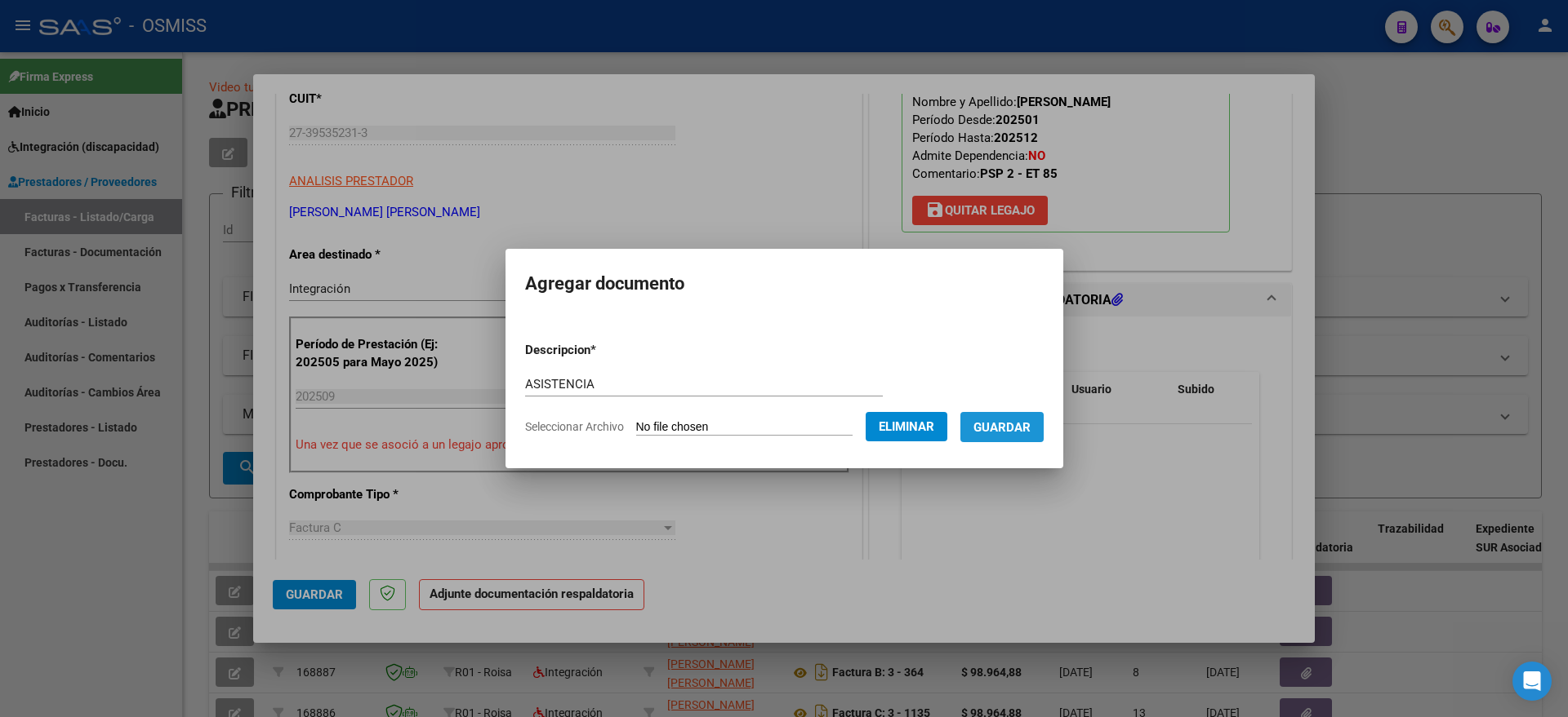
click at [1025, 429] on span "Guardar" at bounding box center [1002, 428] width 57 height 14
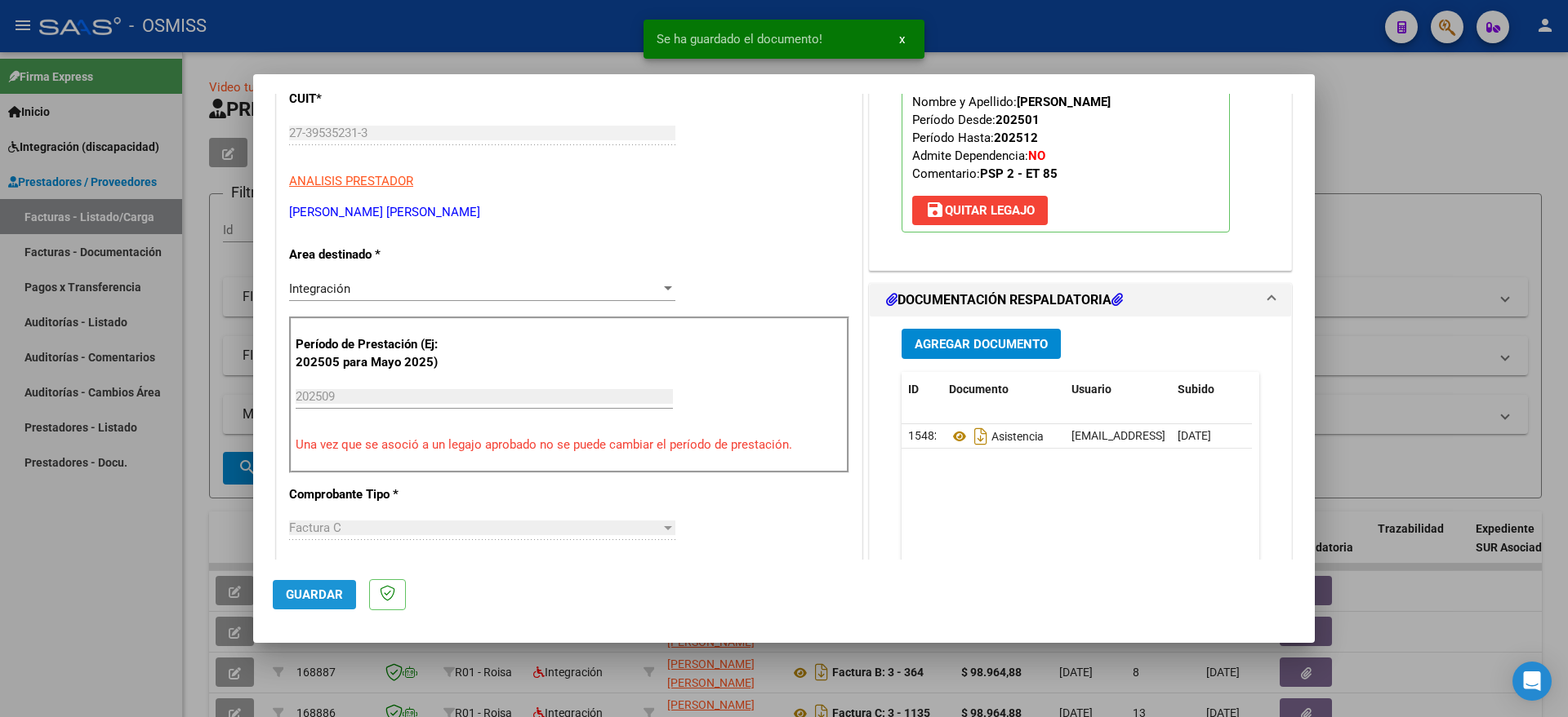
click at [310, 587] on span "Guardar" at bounding box center [314, 594] width 57 height 14
click at [60, 562] on div at bounding box center [784, 358] width 1568 height 717
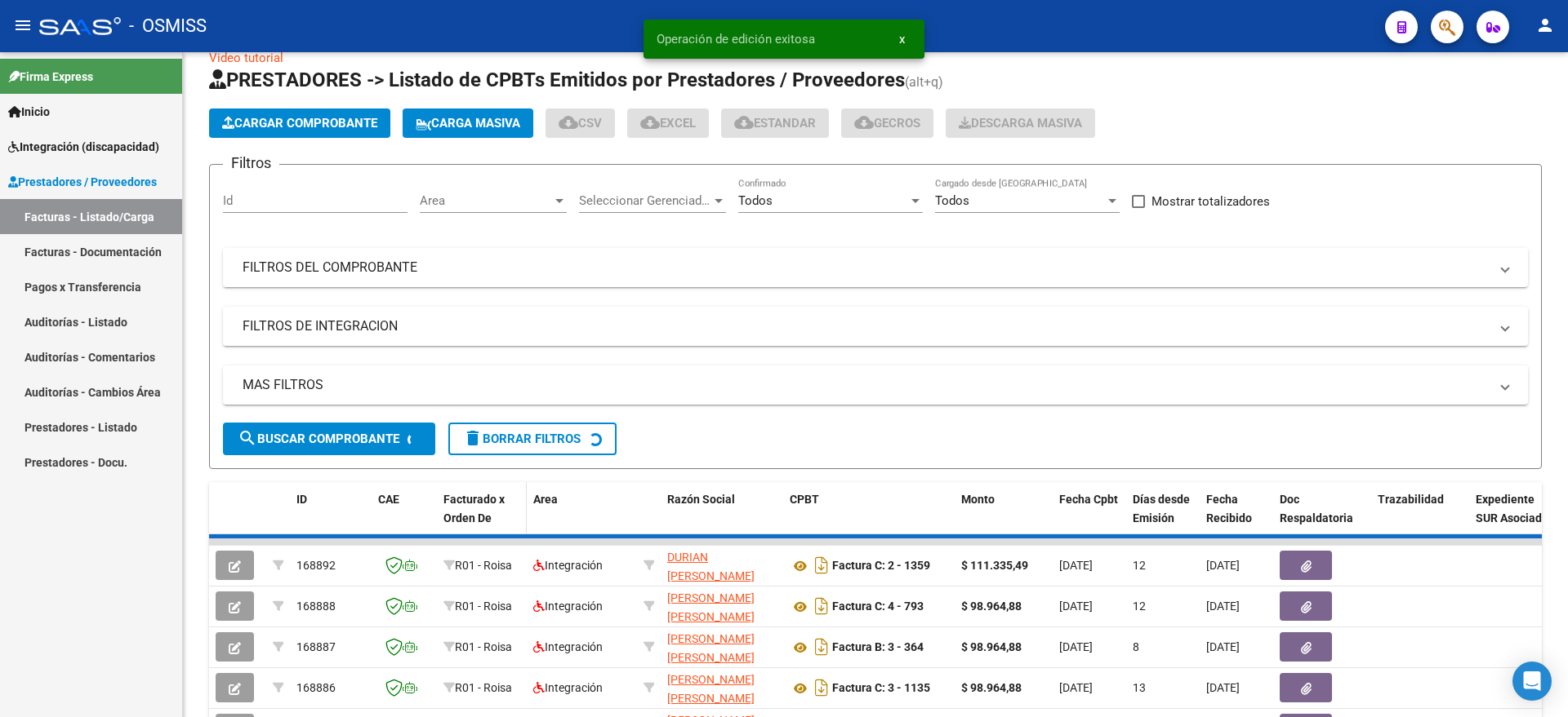
scroll to position [102, 0]
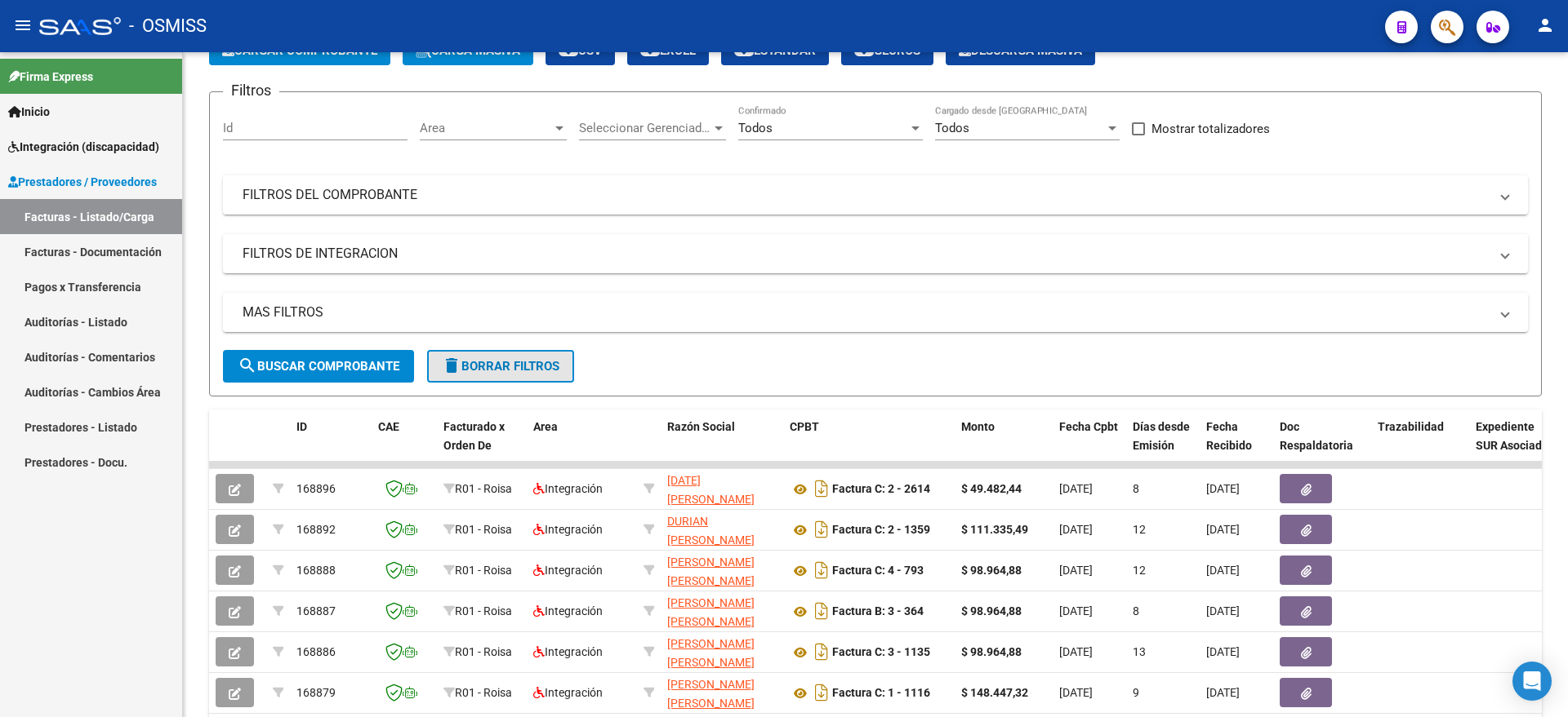
click at [523, 380] on button "delete Borrar Filtros" at bounding box center [501, 366] width 147 height 32
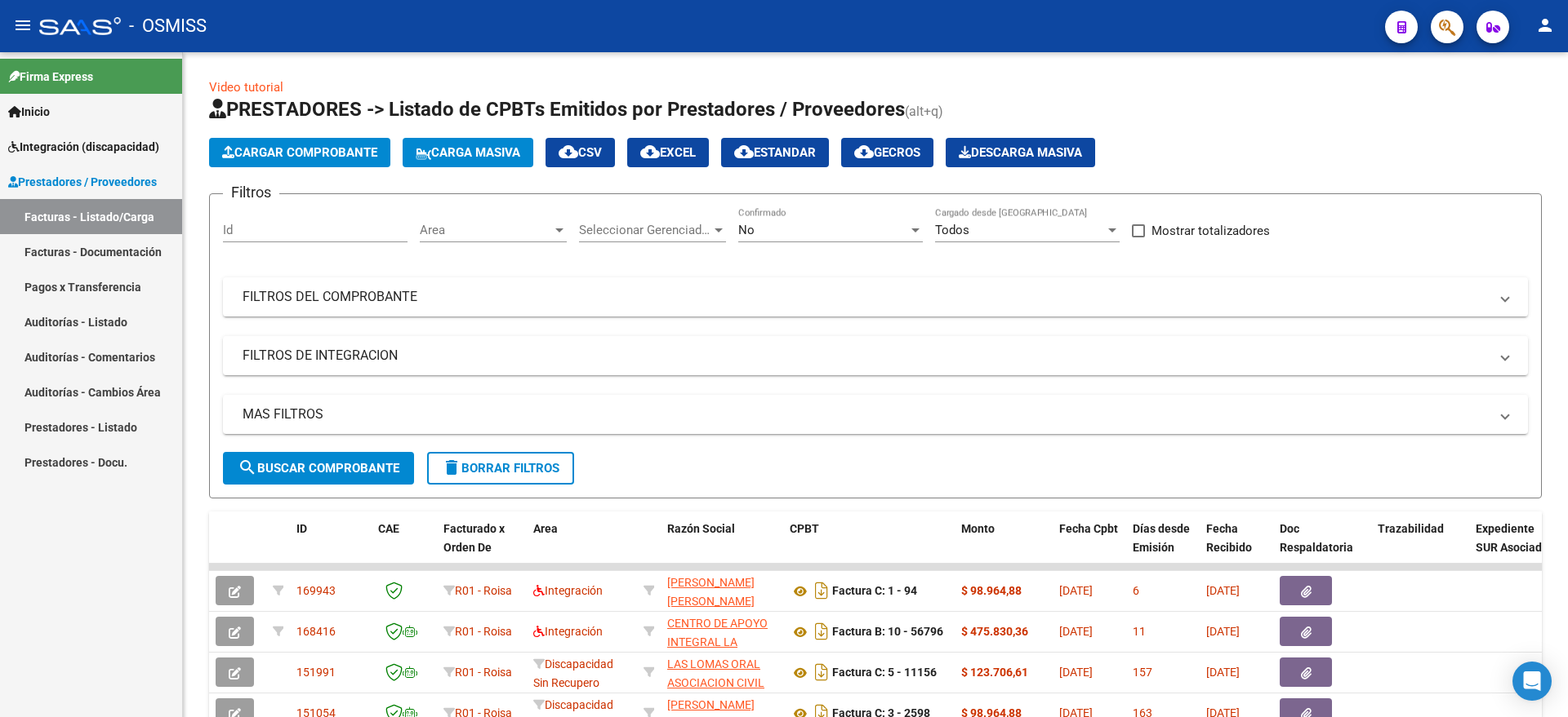
click at [273, 158] on span "Cargar Comprobante" at bounding box center [299, 152] width 155 height 14
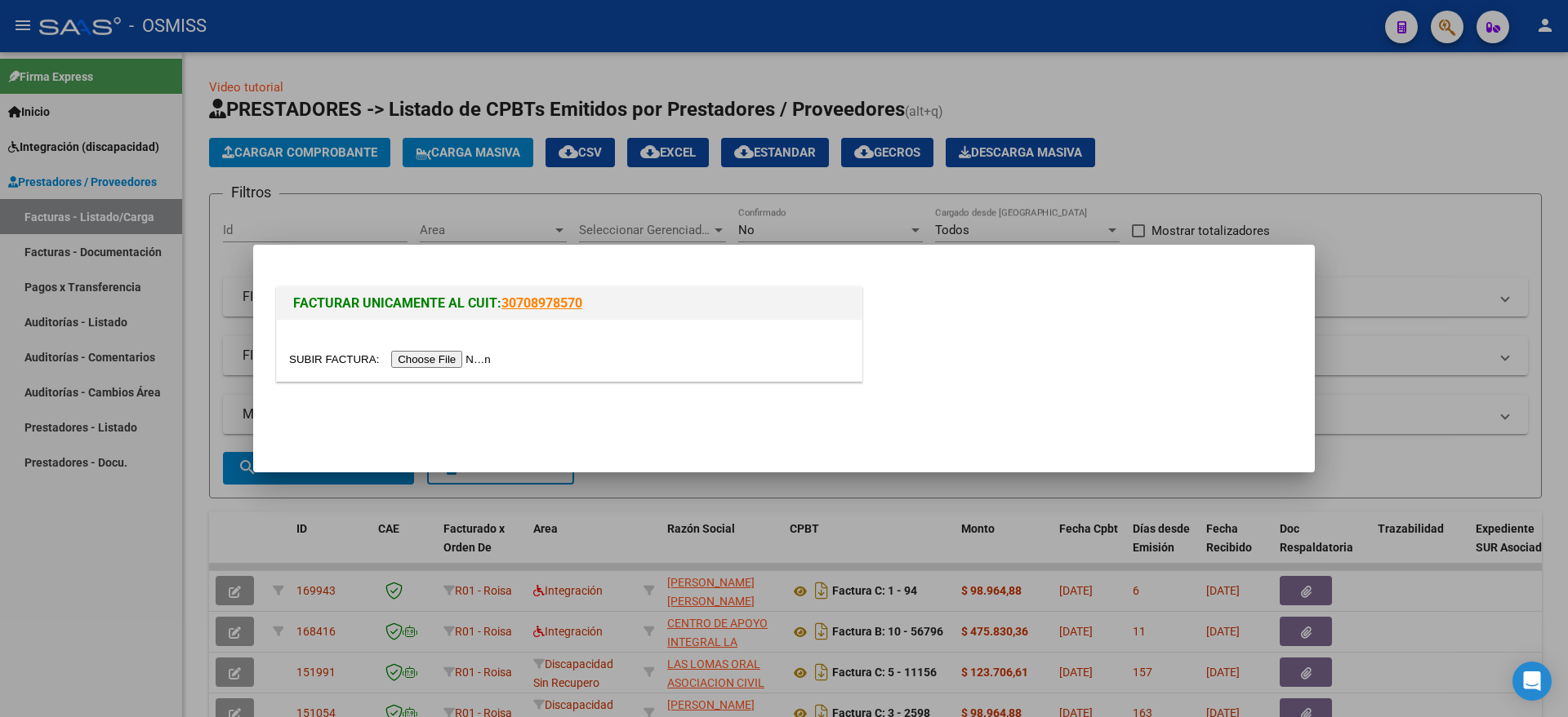
click at [433, 364] on input "file" at bounding box center [392, 359] width 207 height 17
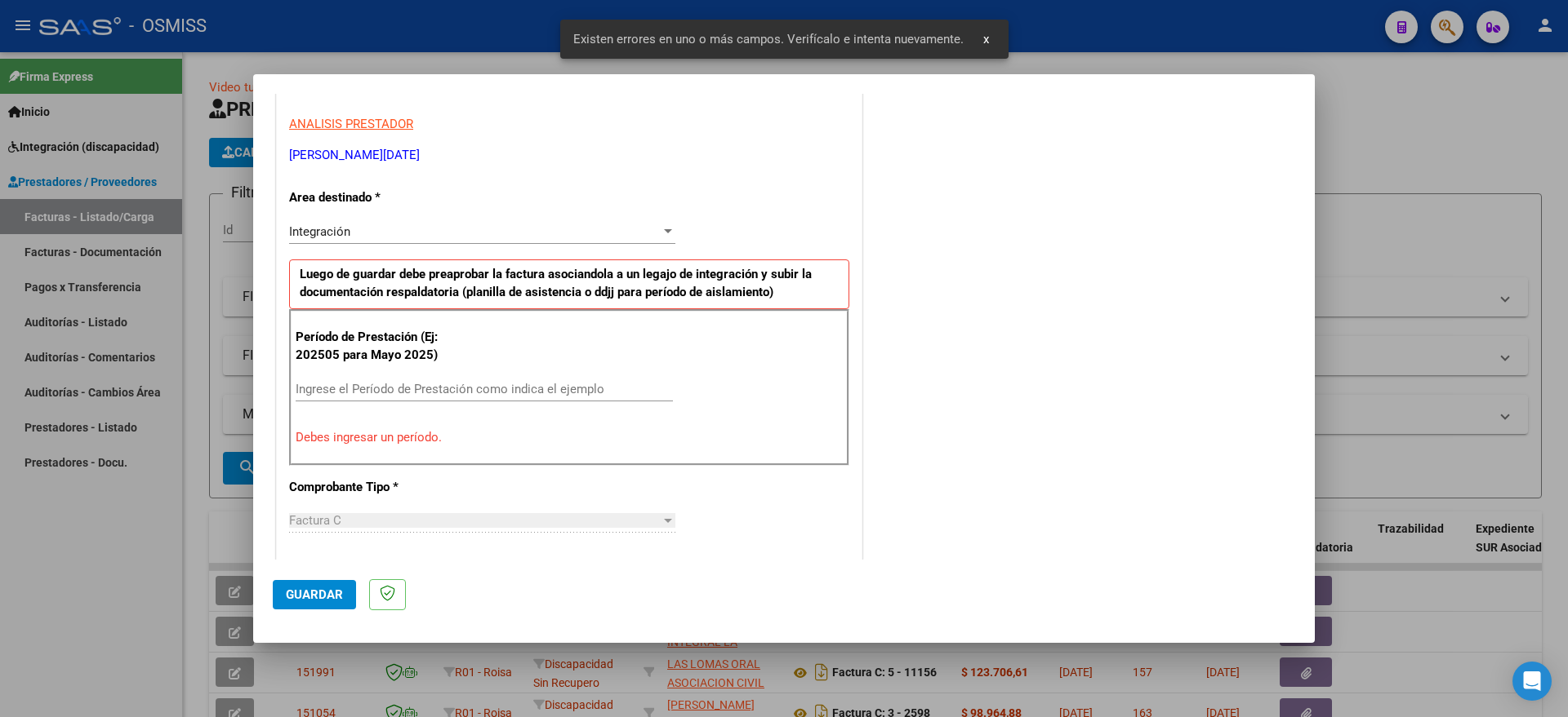
scroll to position [304, 0]
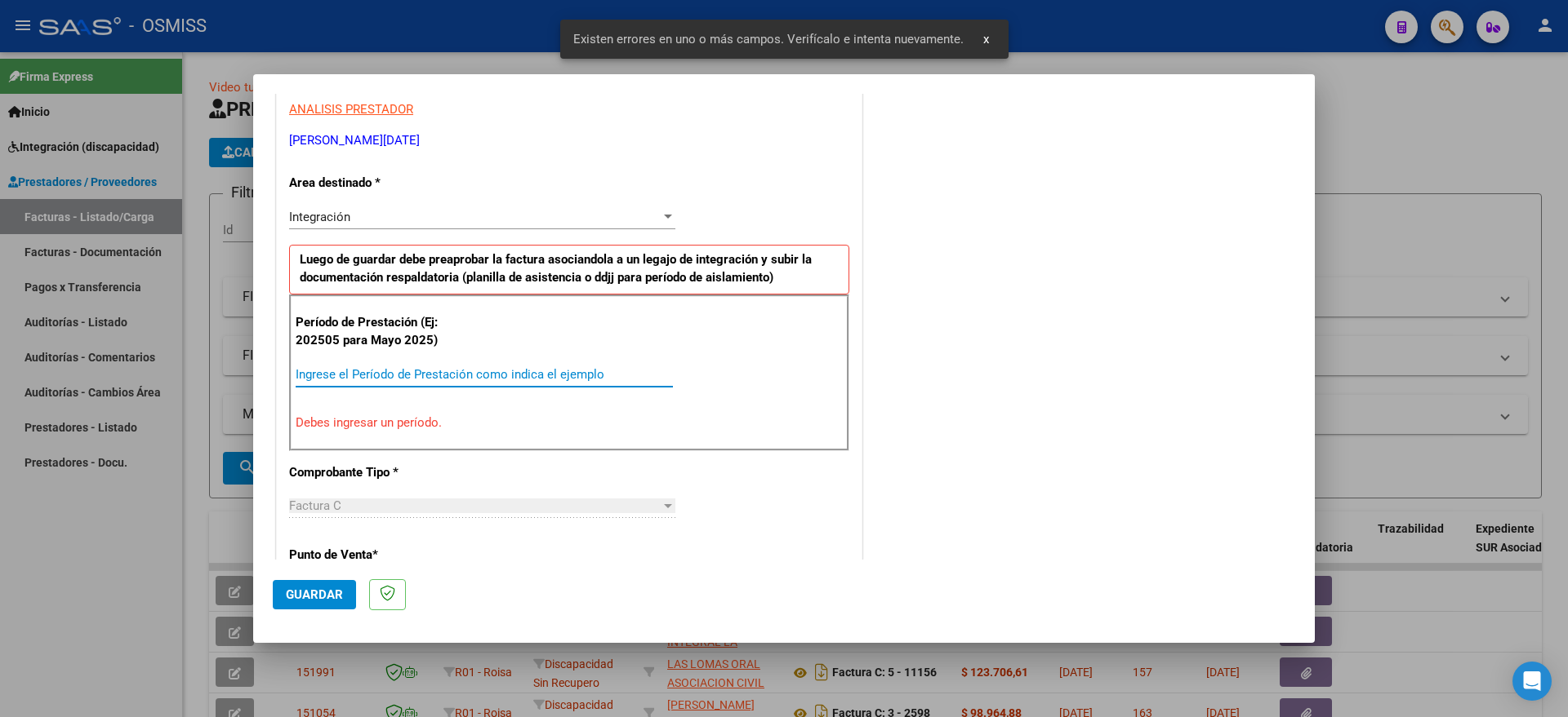
click at [504, 370] on input "Ingrese el Período de Prestación como indica el ejemplo" at bounding box center [484, 374] width 377 height 14
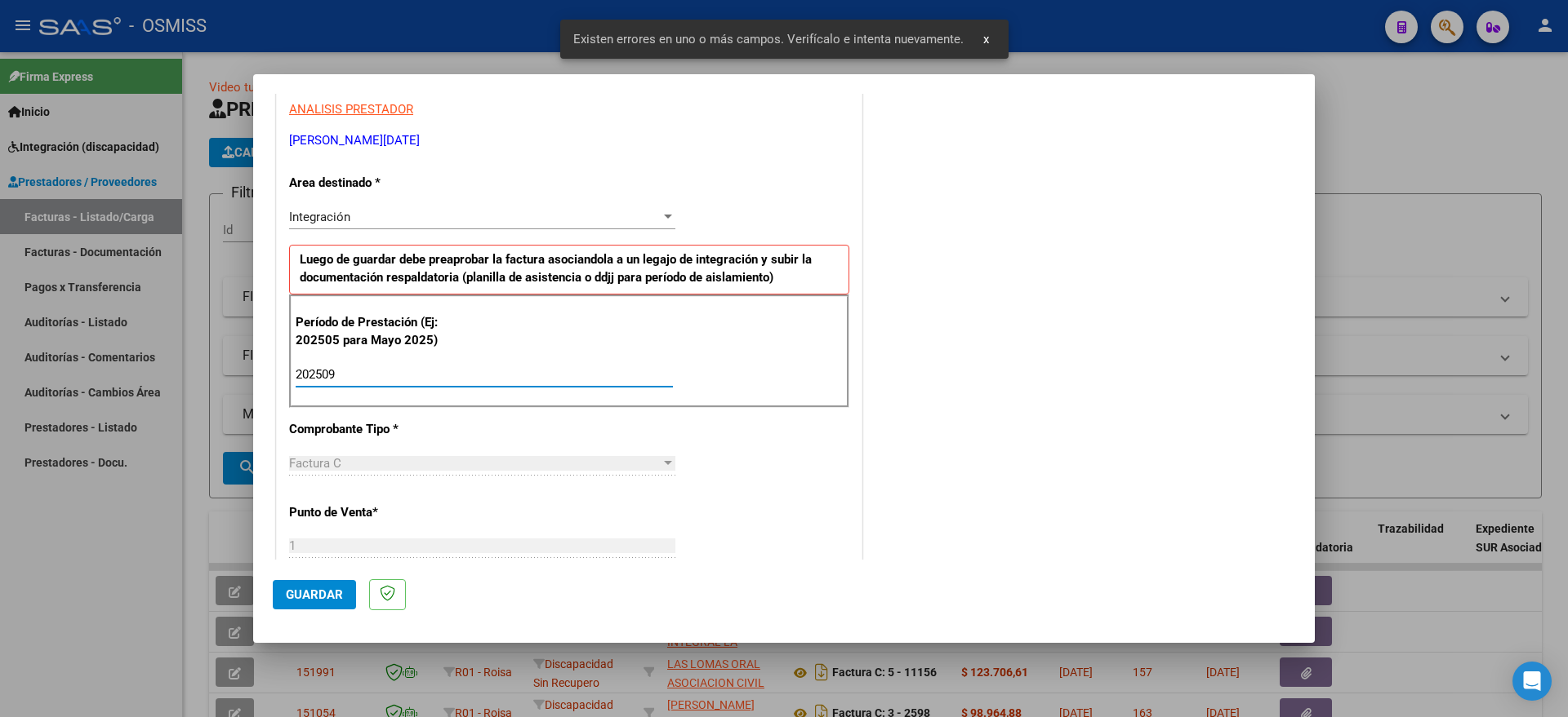
type input "202509"
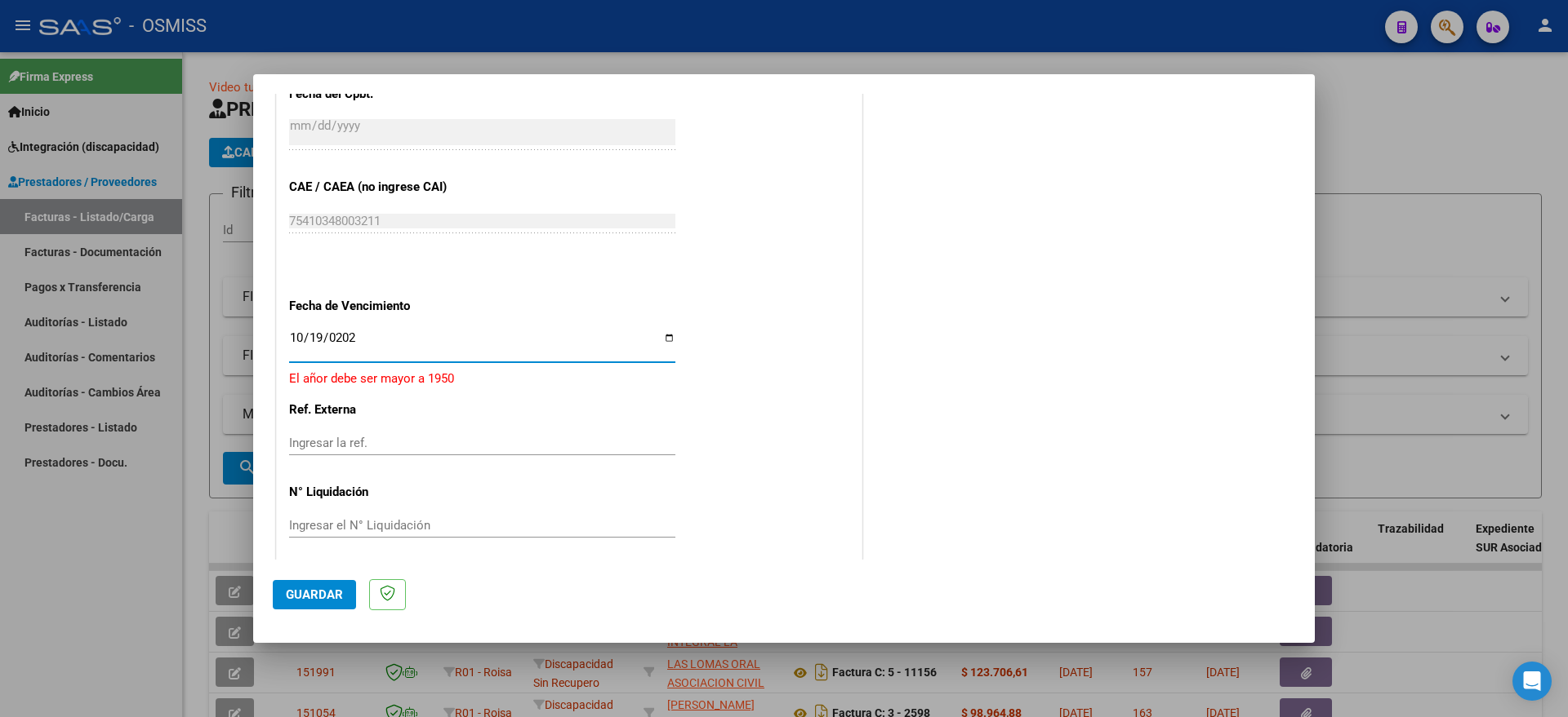
type input "[DATE]"
click at [296, 596] on span "Guardar" at bounding box center [314, 594] width 57 height 14
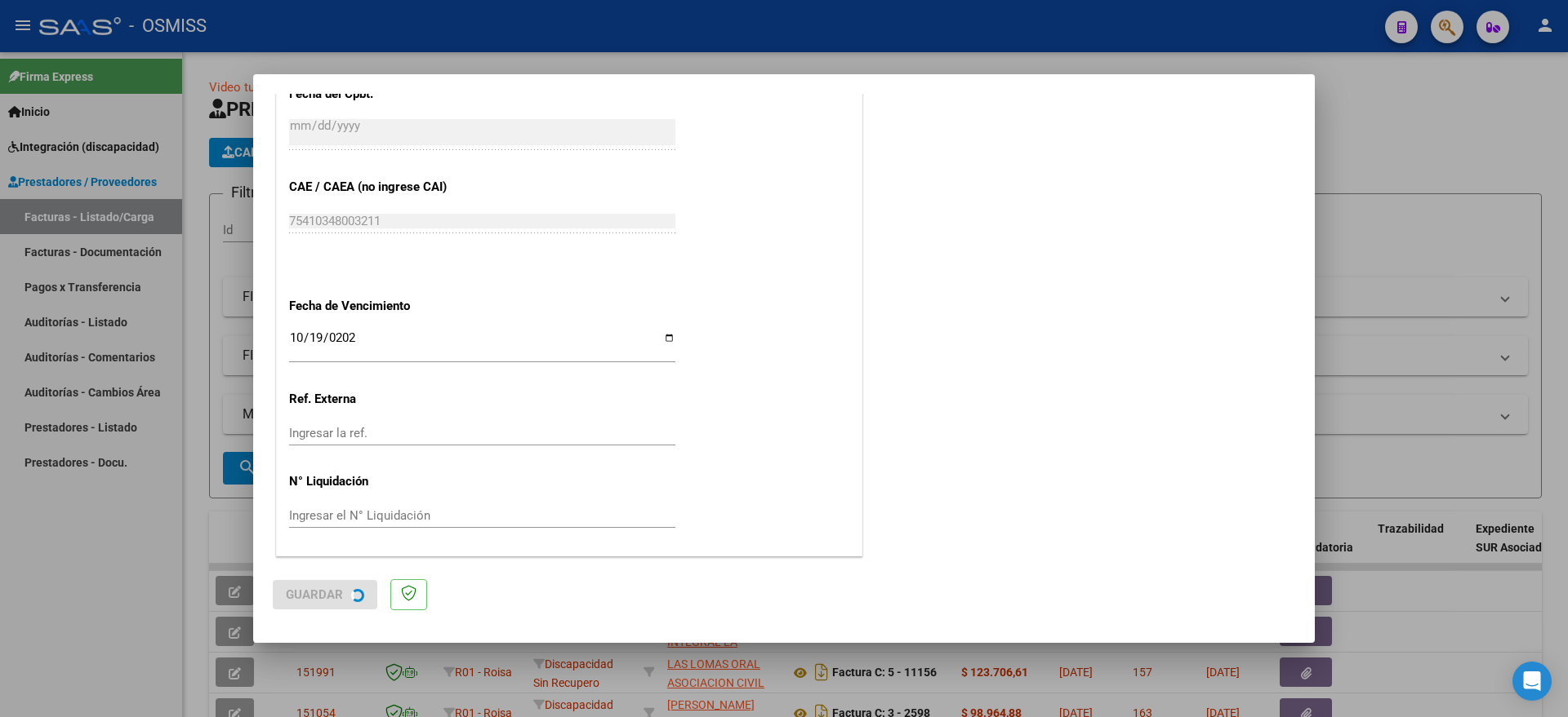
scroll to position [0, 0]
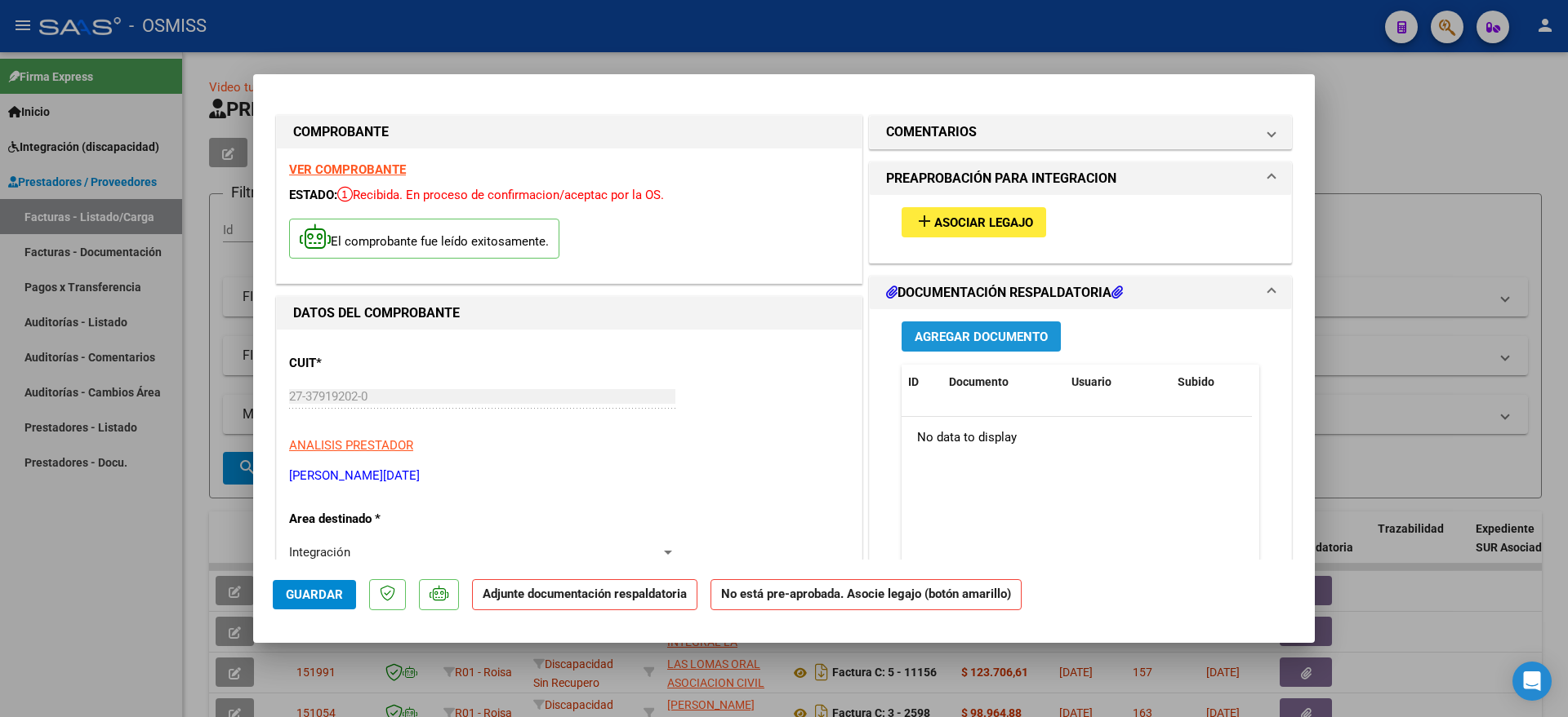
click at [962, 337] on span "Agregar Documento" at bounding box center [981, 337] width 133 height 14
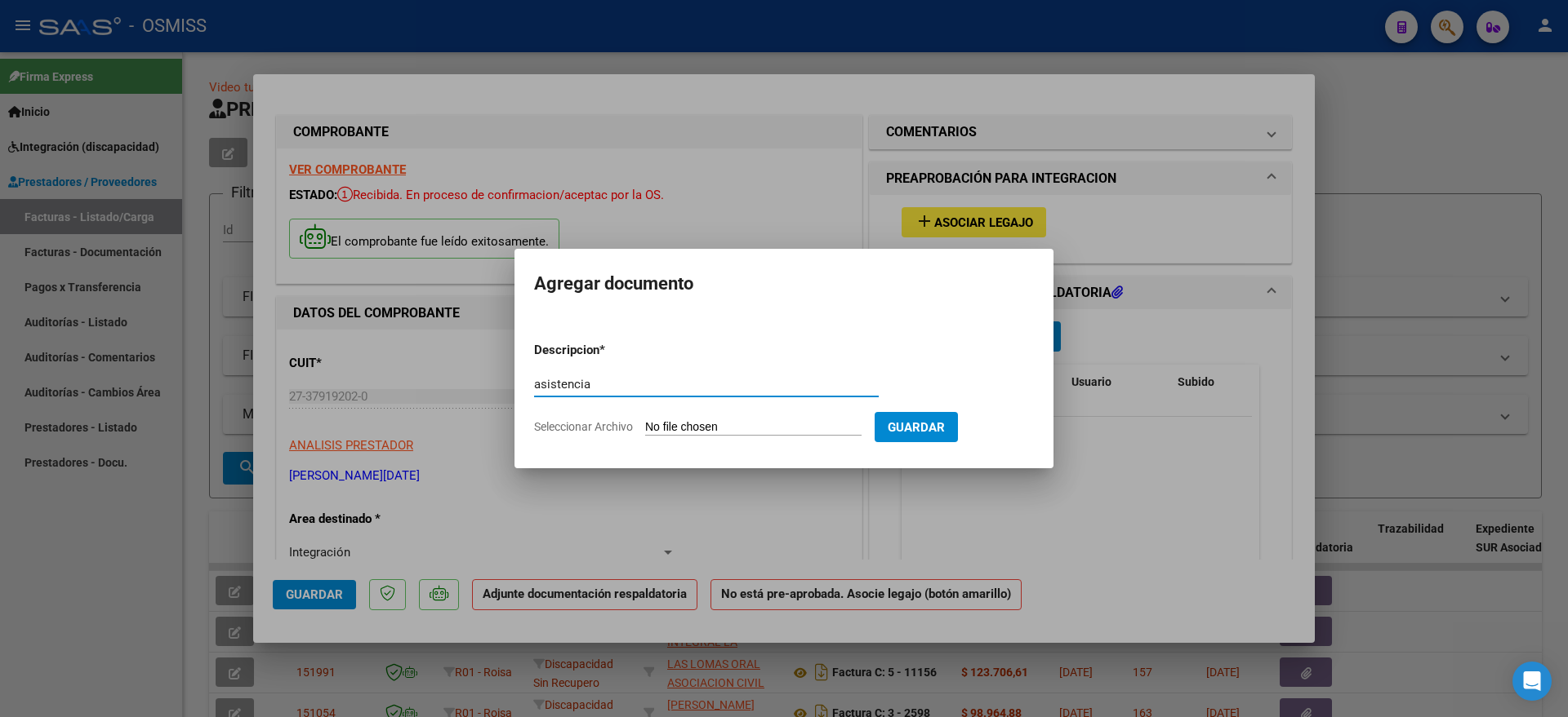
type input "asistencia"
click at [757, 423] on input "Seleccionar Archivo" at bounding box center [753, 428] width 217 height 15
type input "C:\fakepath\[PERSON_NAME]-planilla de asistencia [DATE].pdf"
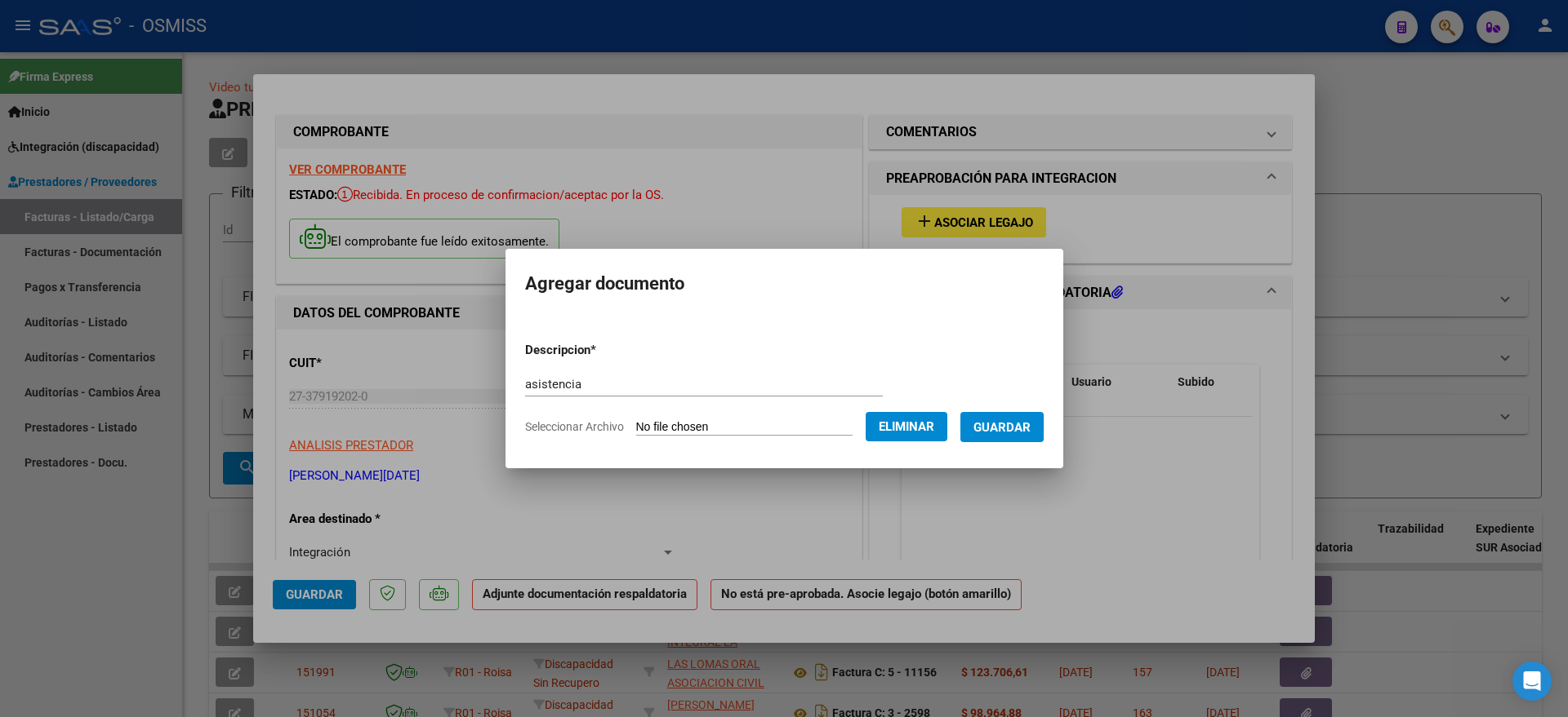
click at [1031, 426] on span "Guardar" at bounding box center [1002, 428] width 57 height 14
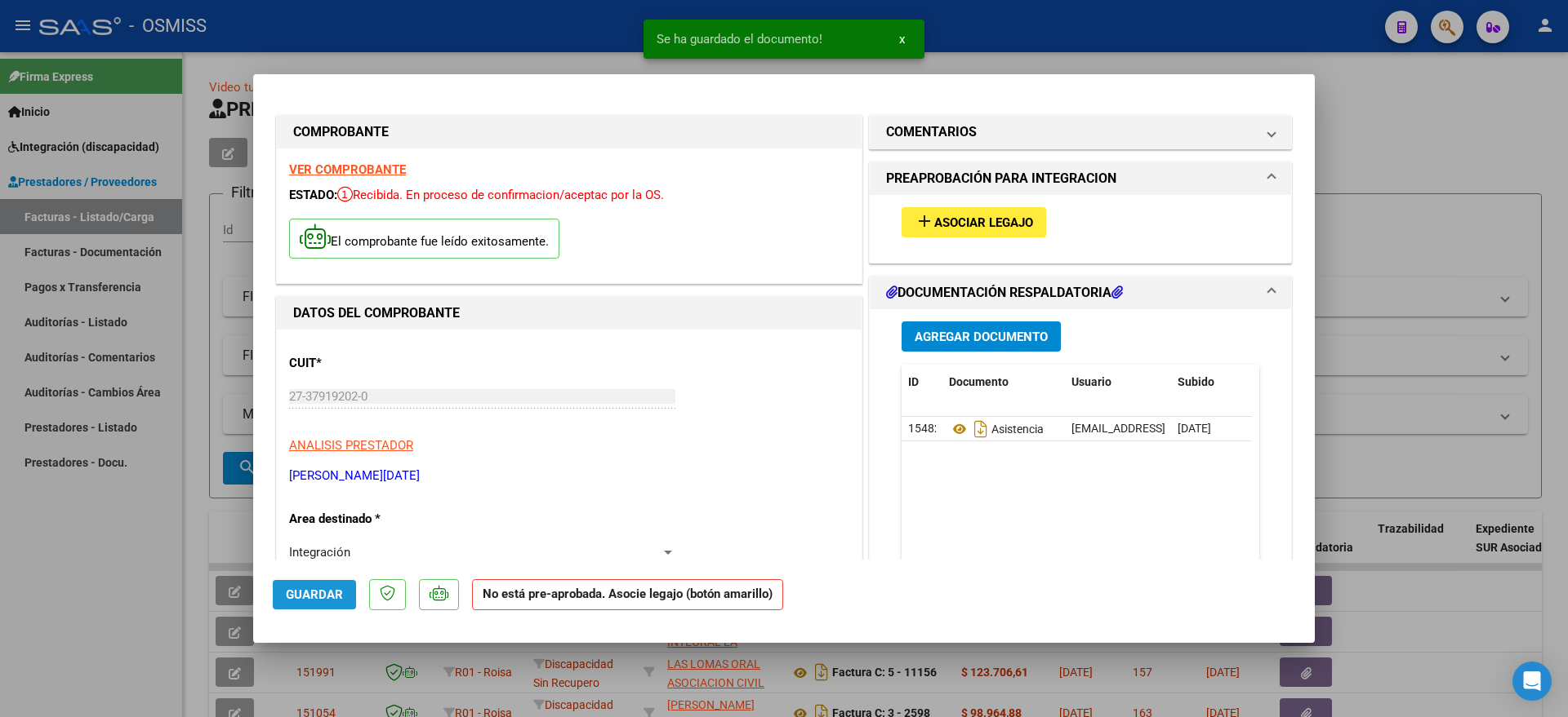
drag, startPoint x: 329, startPoint y: 597, endPoint x: 15, endPoint y: 602, distance: 314.0
click at [324, 597] on span "Guardar" at bounding box center [314, 594] width 57 height 14
click at [13, 601] on div at bounding box center [784, 358] width 1568 height 717
type input "$ 0,00"
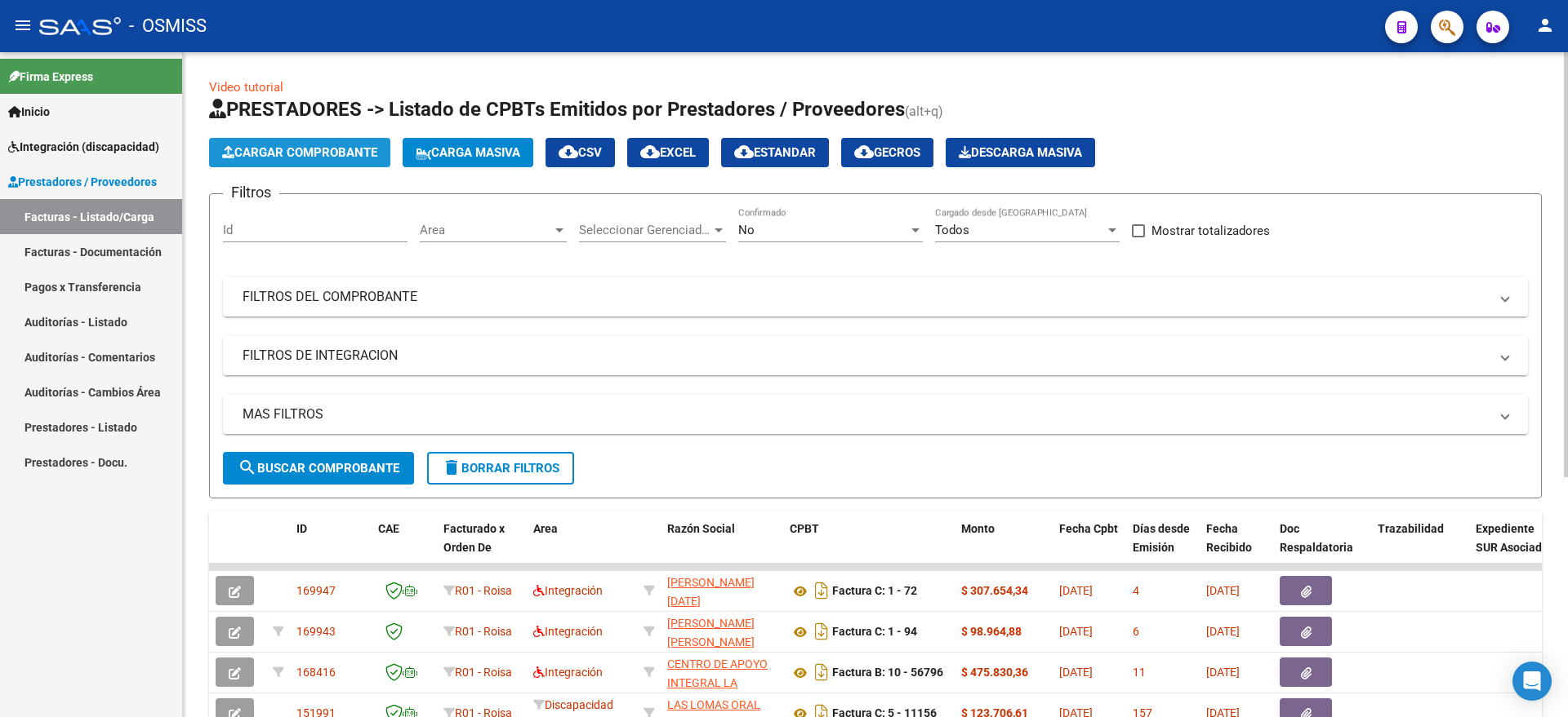
click at [294, 158] on span "Cargar Comprobante" at bounding box center [299, 152] width 155 height 14
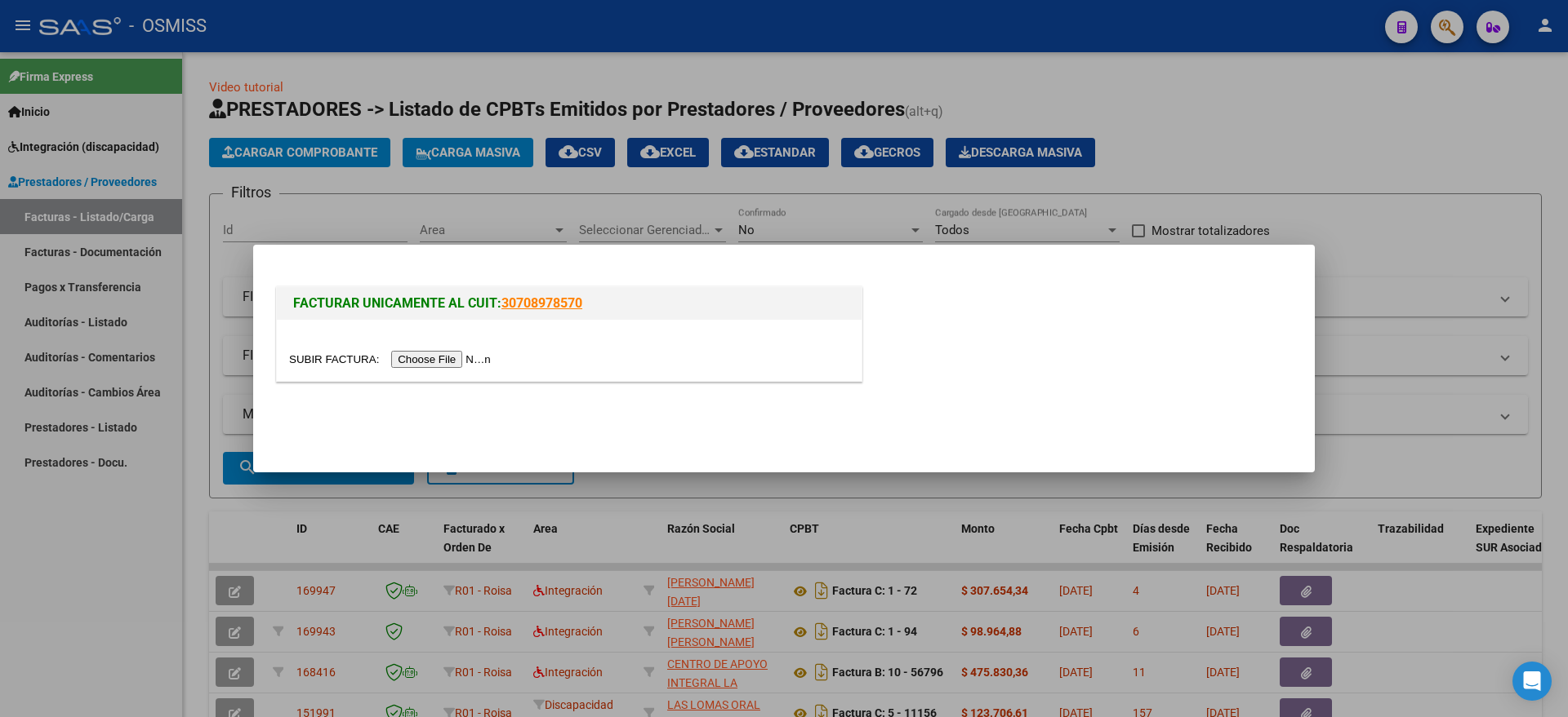
click at [422, 365] on input "file" at bounding box center [392, 359] width 207 height 17
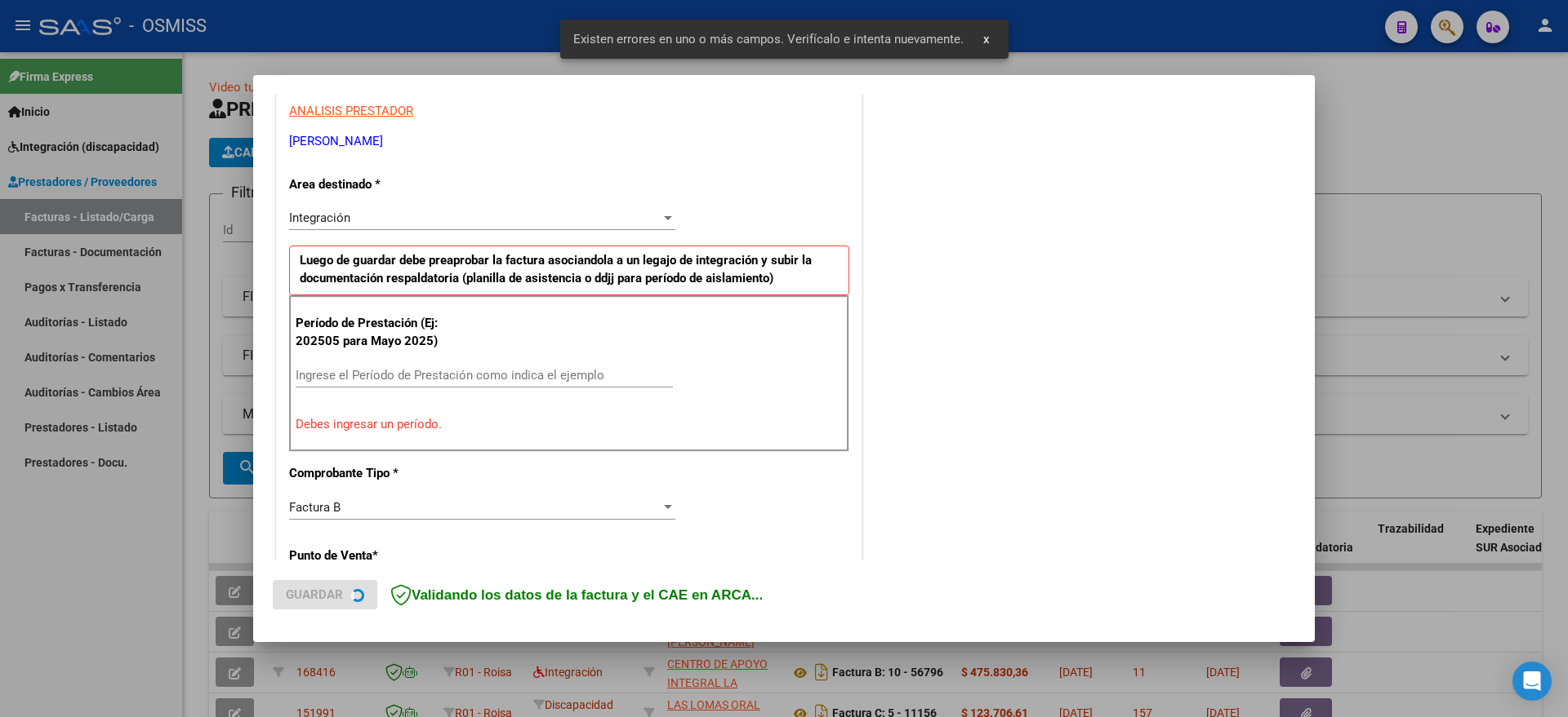
scroll to position [403, 0]
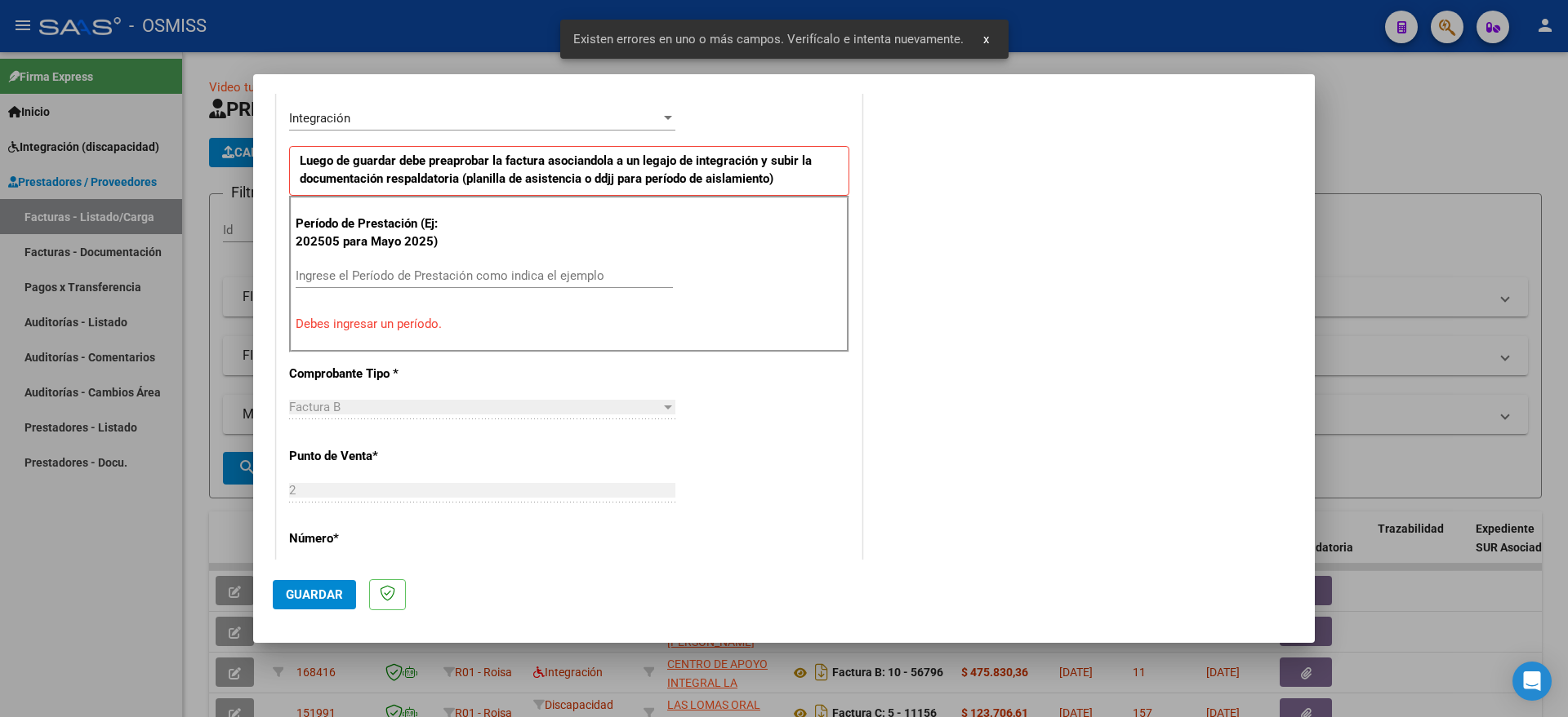
click at [405, 279] on input "Ingrese el Período de Prestación como indica el ejemplo" at bounding box center [484, 276] width 377 height 14
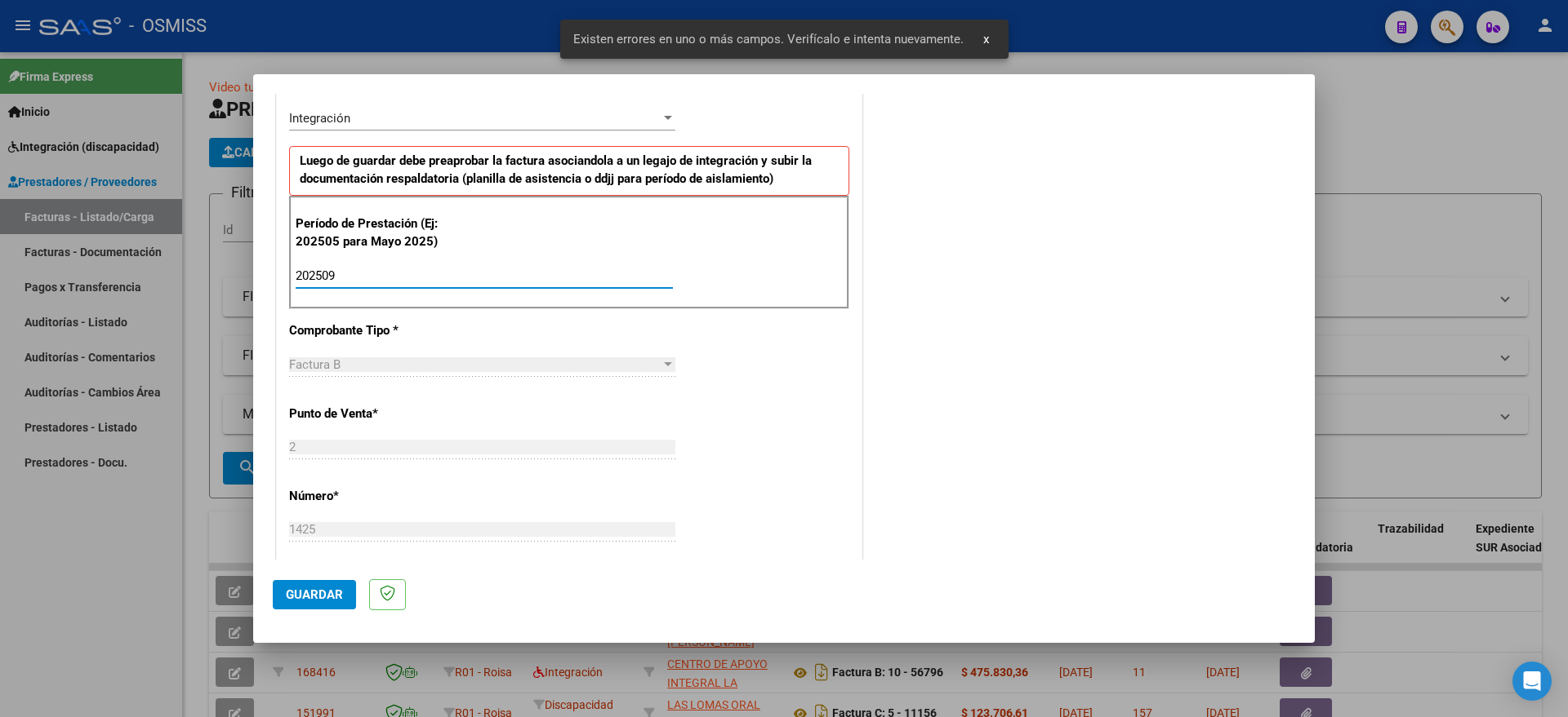
type input "202509"
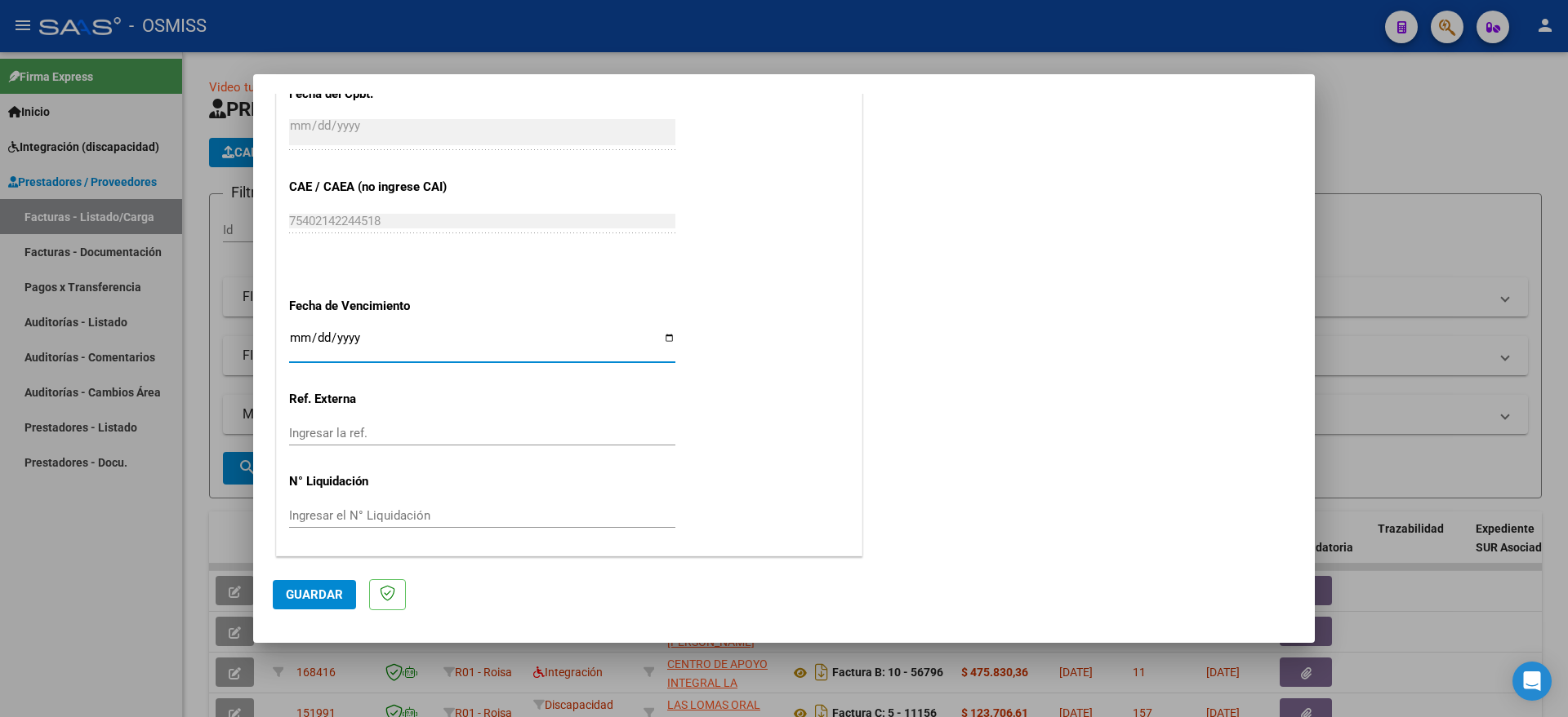
click at [299, 337] on input "Ingresar la fecha" at bounding box center [482, 344] width 386 height 26
type input "[DATE]"
click at [314, 592] on span "Guardar" at bounding box center [314, 594] width 57 height 14
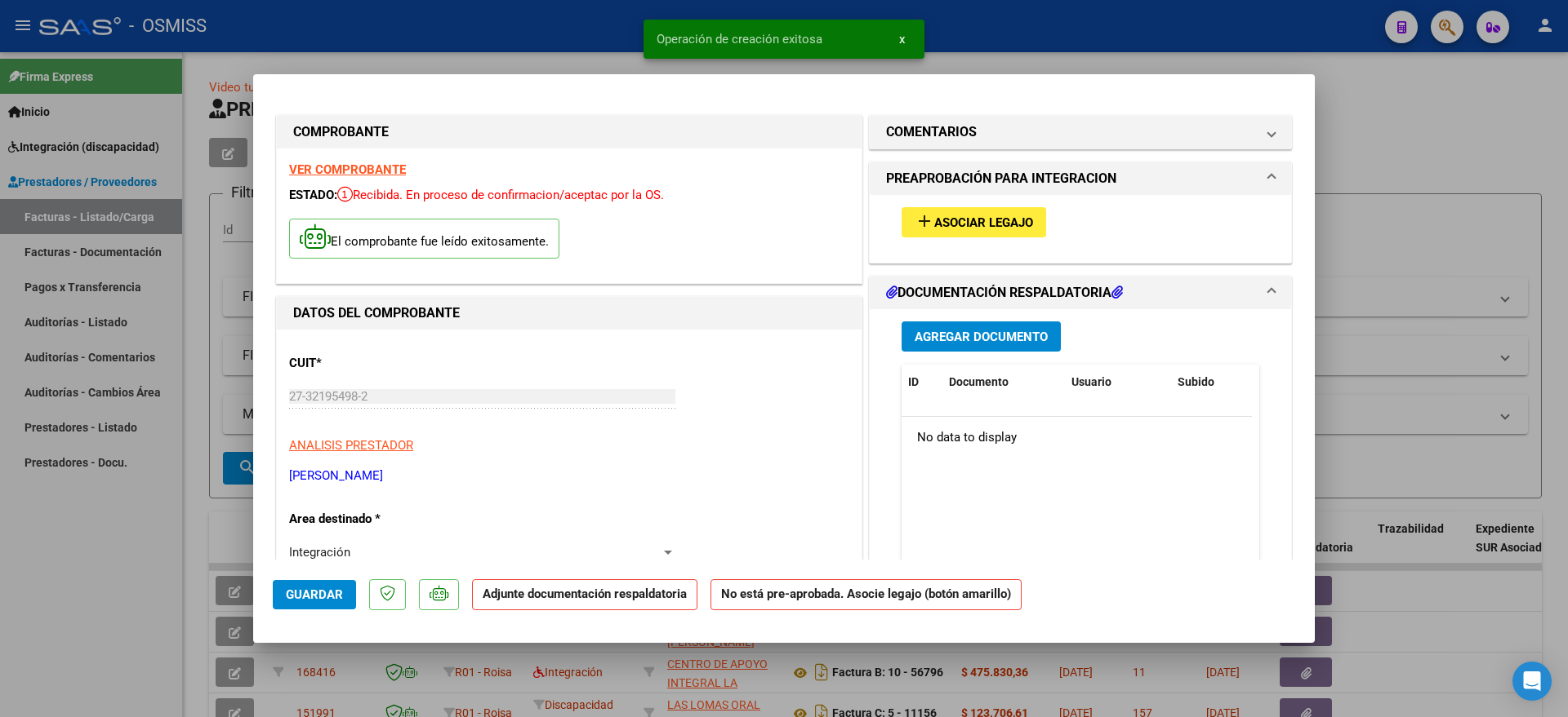
click at [937, 228] on span "Asociar Legajo" at bounding box center [983, 223] width 99 height 14
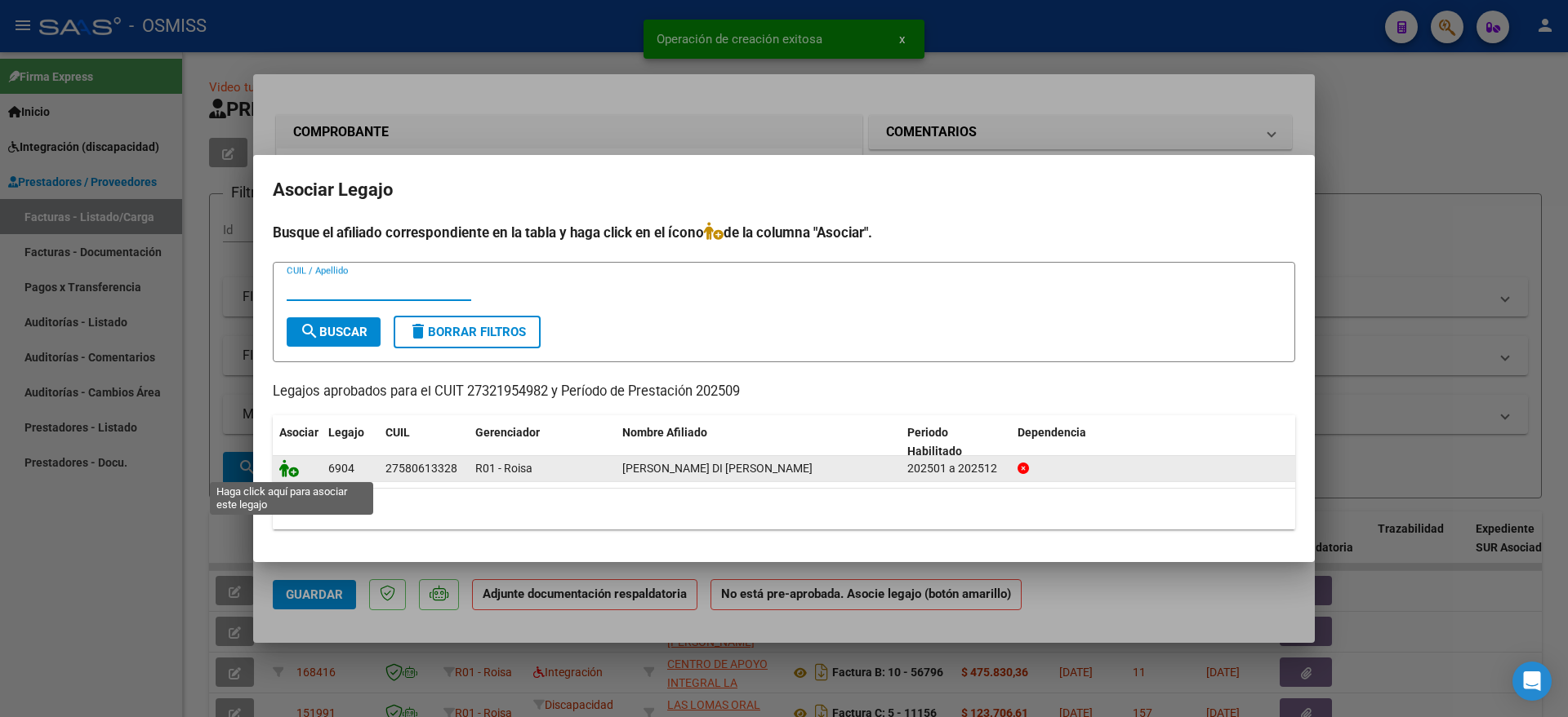
click at [288, 469] on icon at bounding box center [289, 468] width 20 height 18
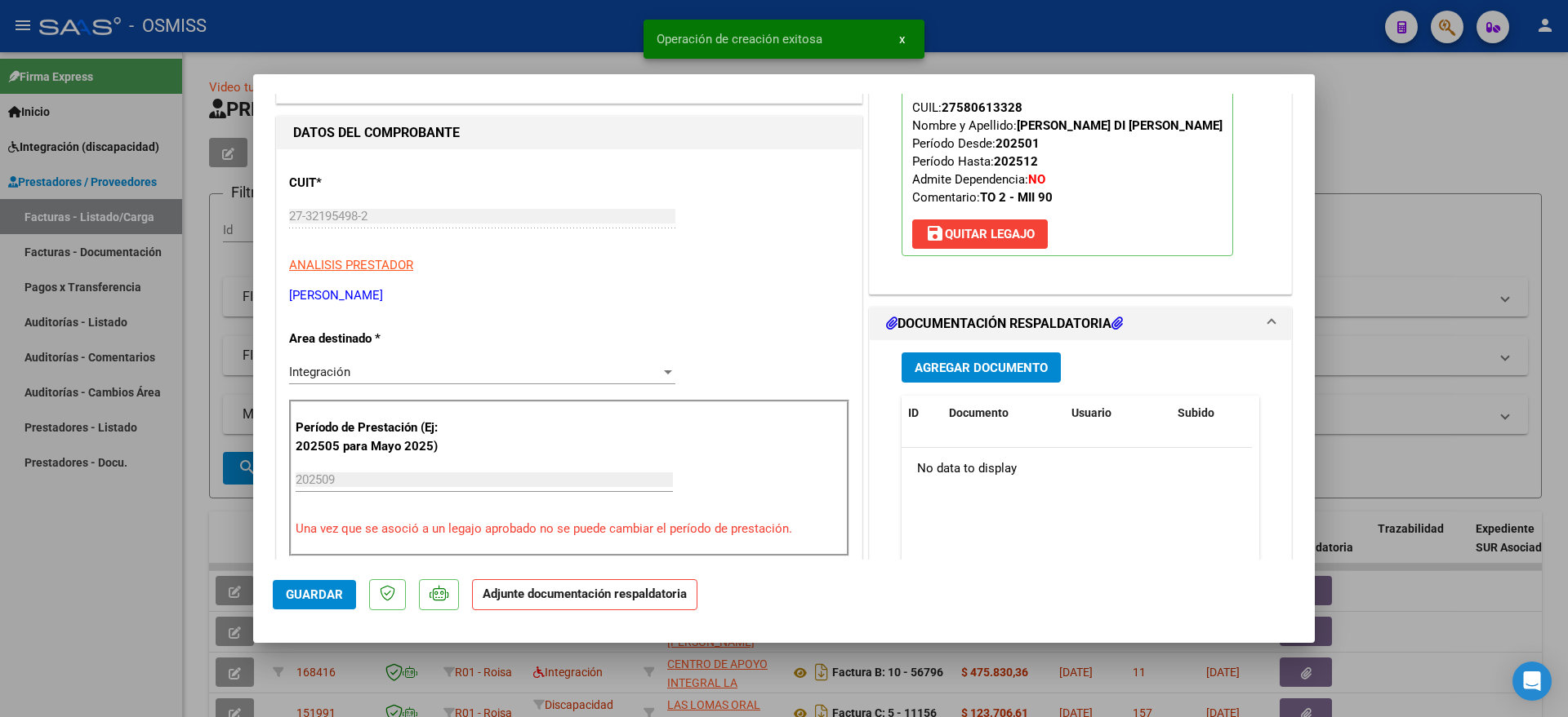
scroll to position [204, 0]
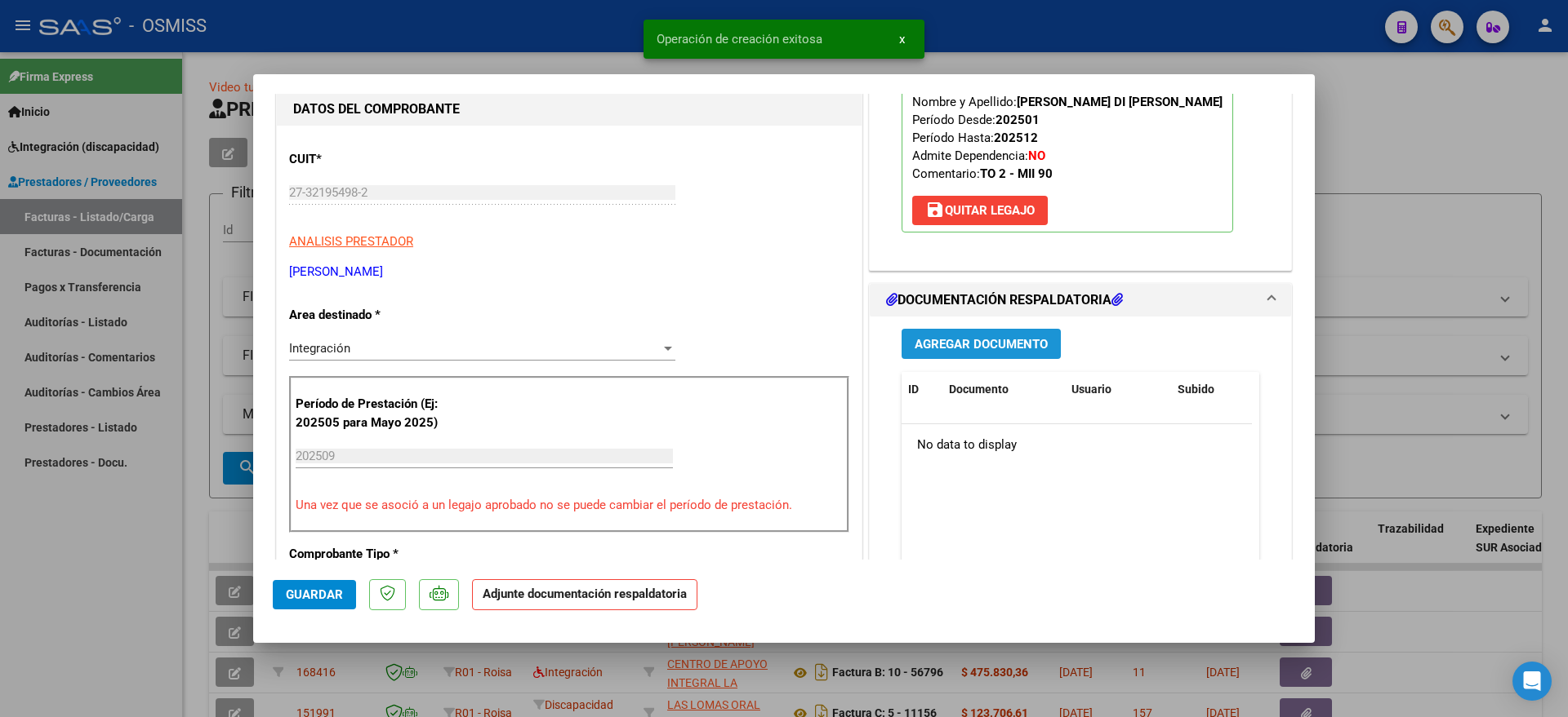
click at [971, 338] on span "Agregar Documento" at bounding box center [981, 345] width 133 height 14
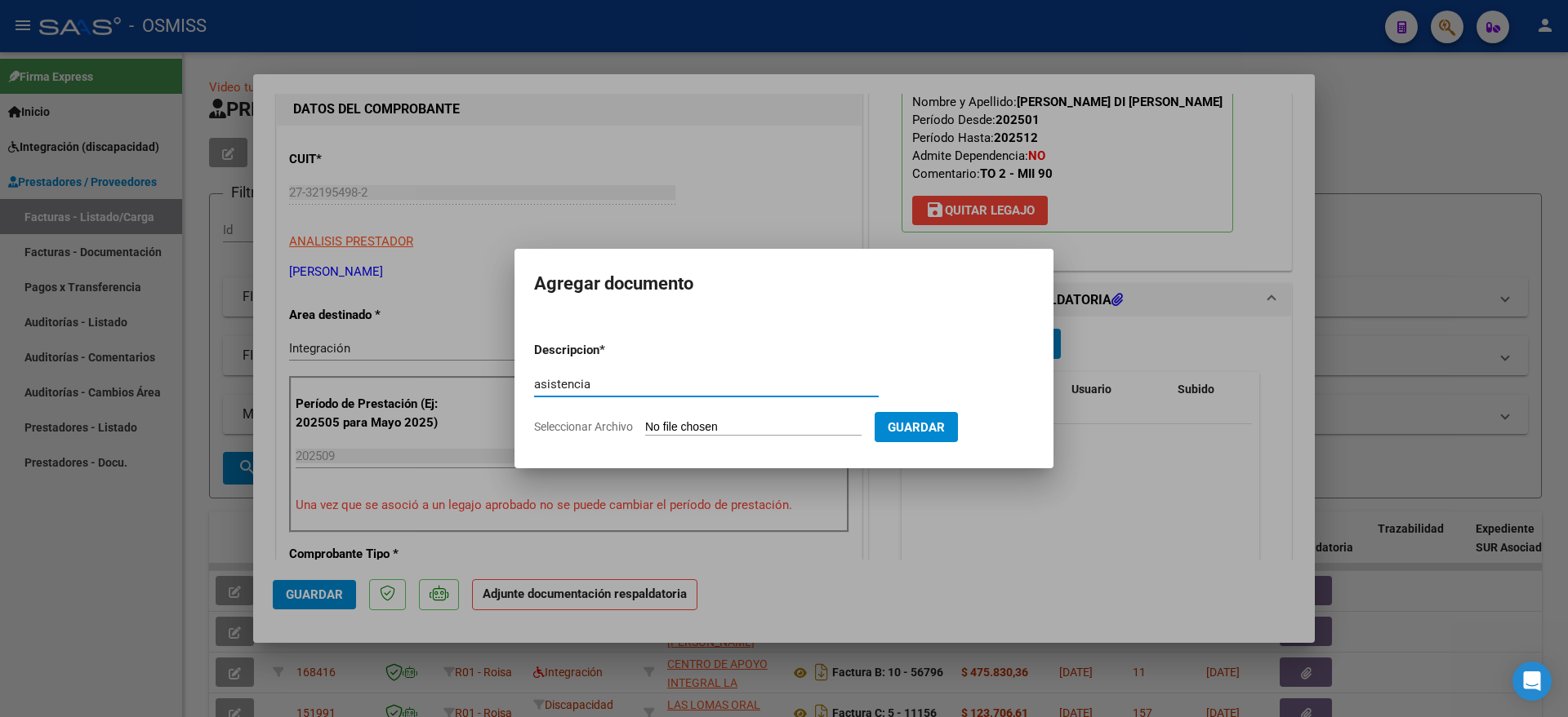
type input "asistencia"
click at [744, 425] on input "Seleccionar Archivo" at bounding box center [753, 428] width 217 height 15
type input "C:\fakepath\asistenciaç.pdf"
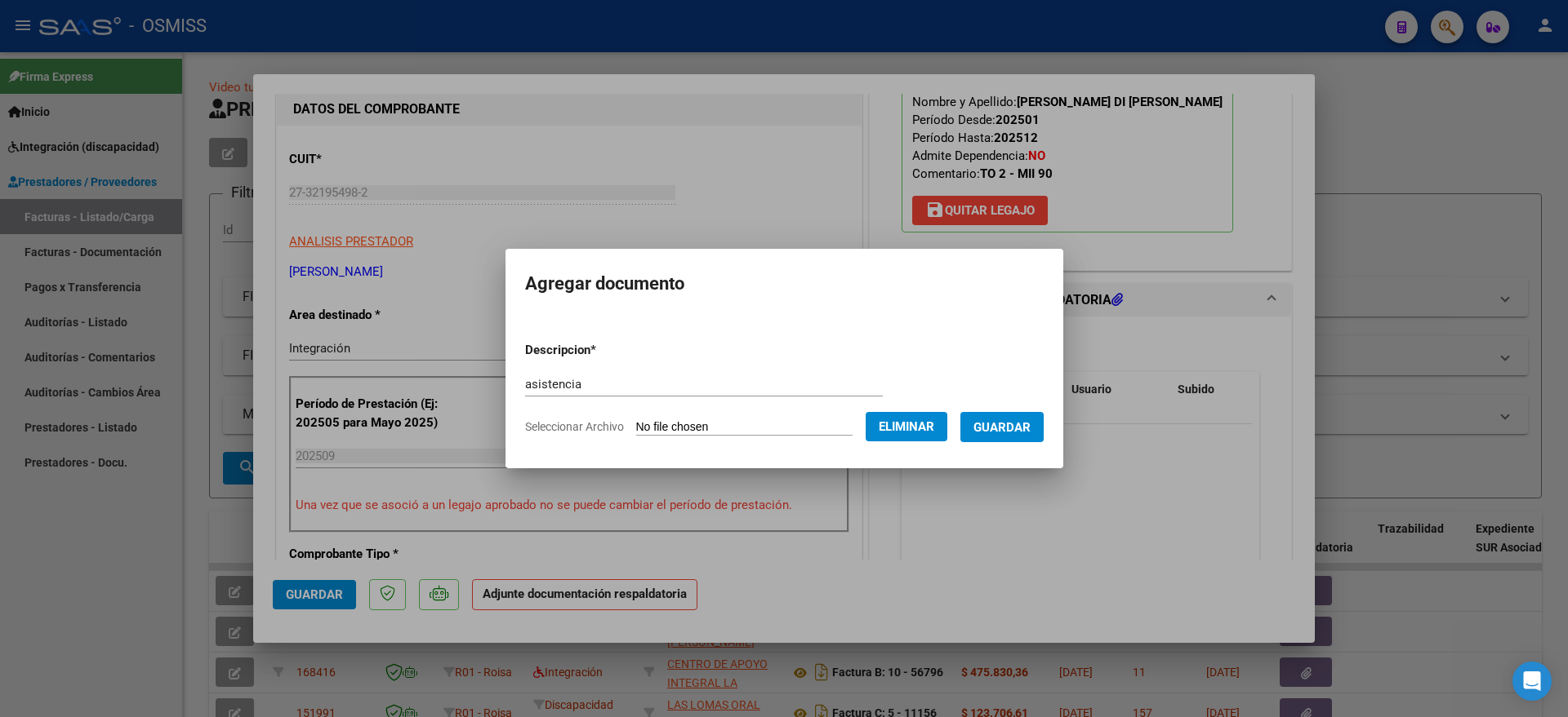
click at [1018, 430] on span "Guardar" at bounding box center [1002, 428] width 57 height 14
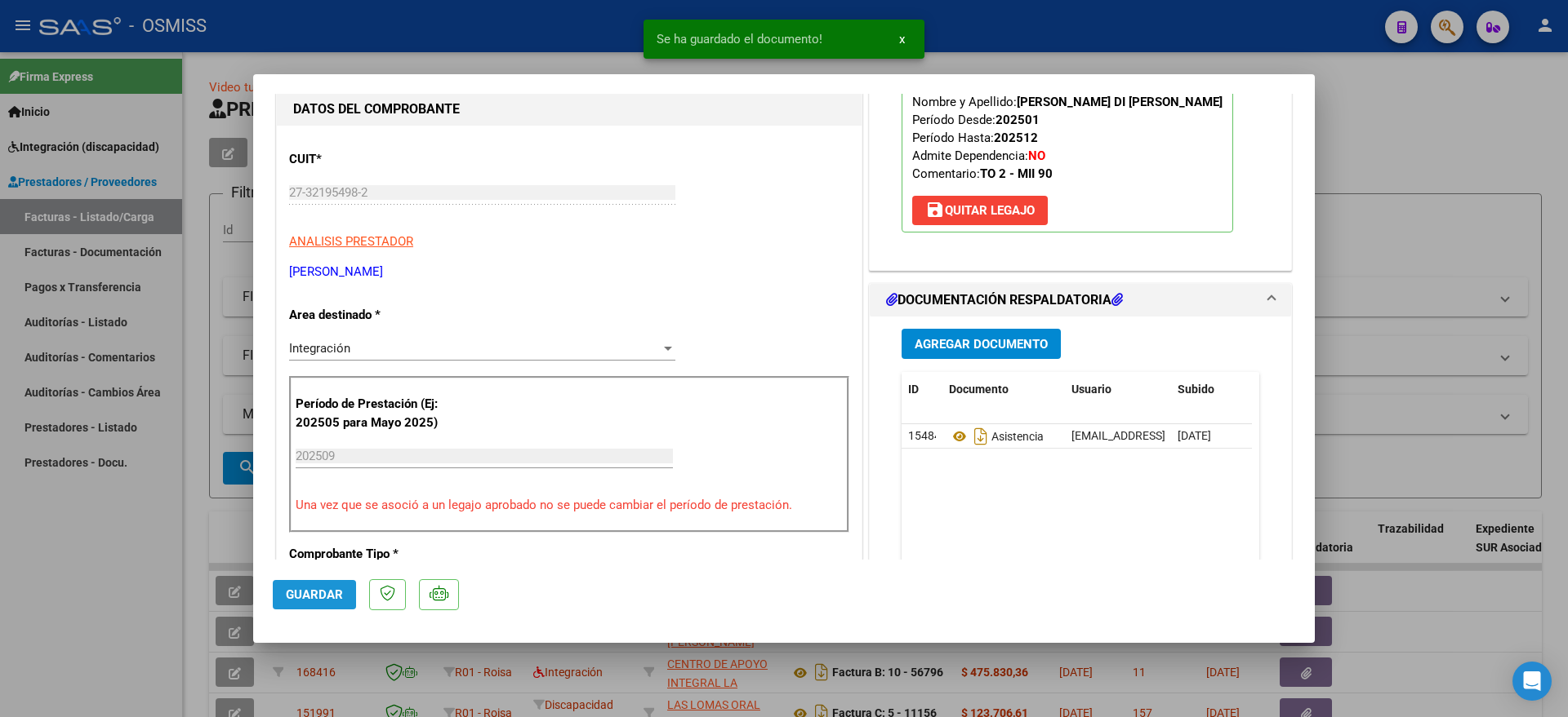
click at [306, 594] on span "Guardar" at bounding box center [314, 594] width 57 height 14
click at [119, 596] on div at bounding box center [784, 358] width 1568 height 717
type input "$ 0,00"
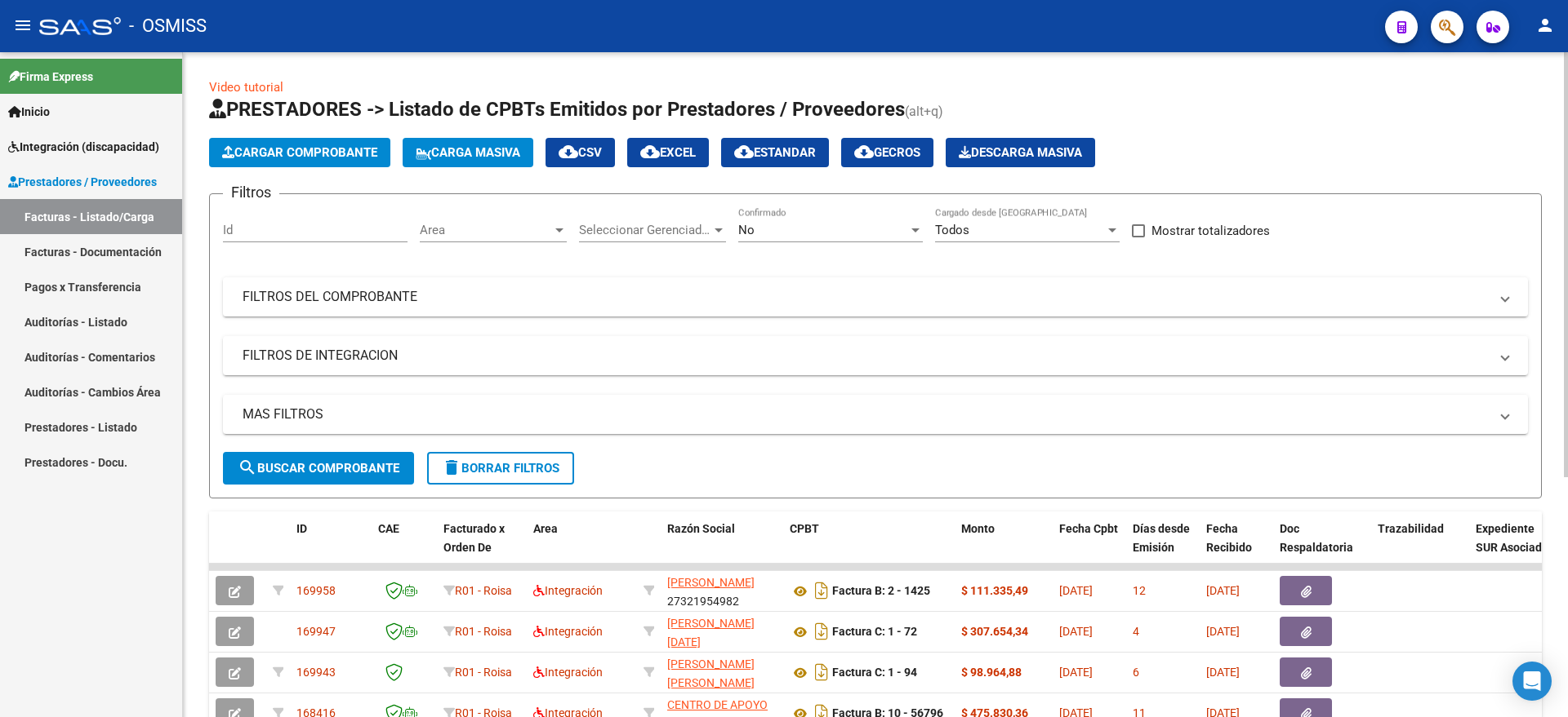
click at [339, 151] on span "Cargar Comprobante" at bounding box center [299, 152] width 155 height 14
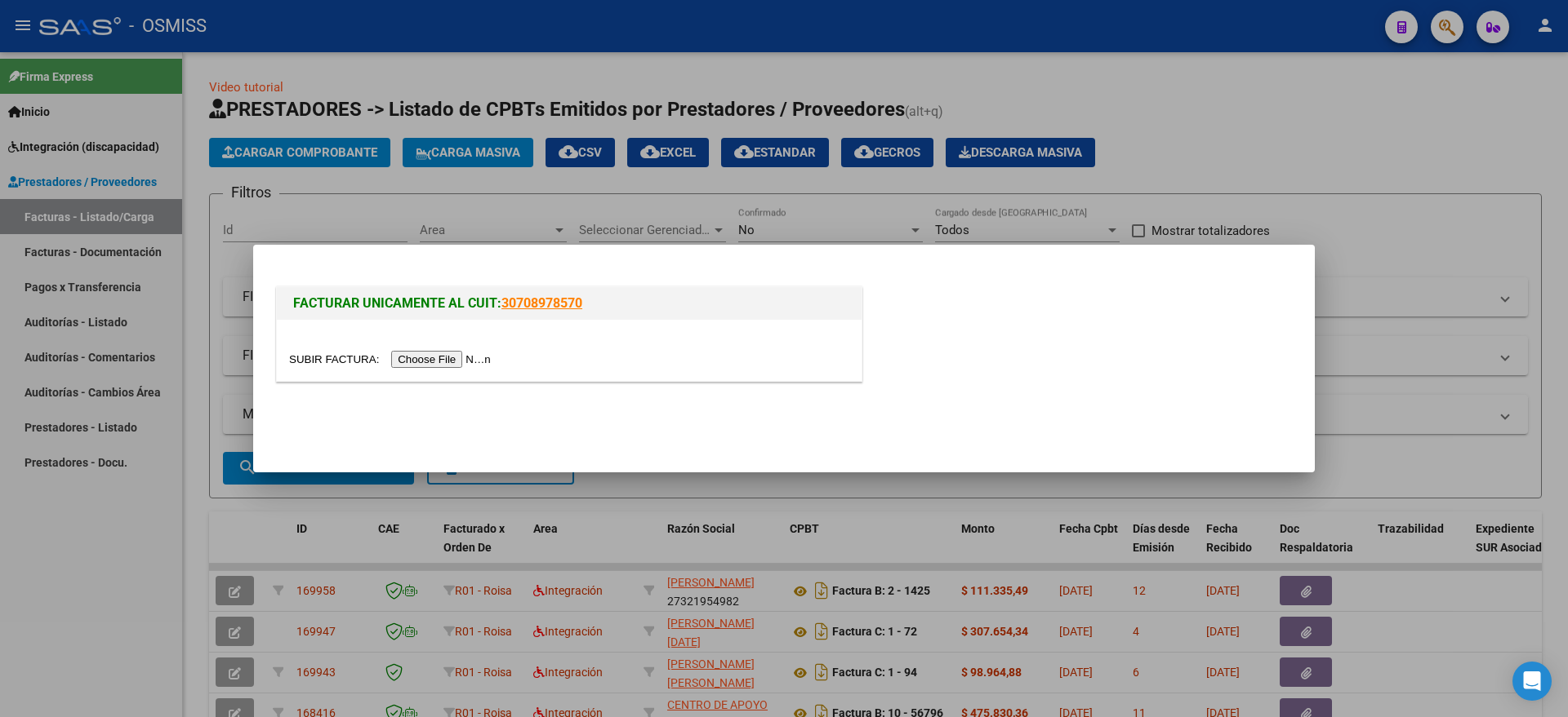
click at [423, 370] on div at bounding box center [569, 350] width 585 height 61
click at [421, 360] on input "file" at bounding box center [392, 359] width 207 height 17
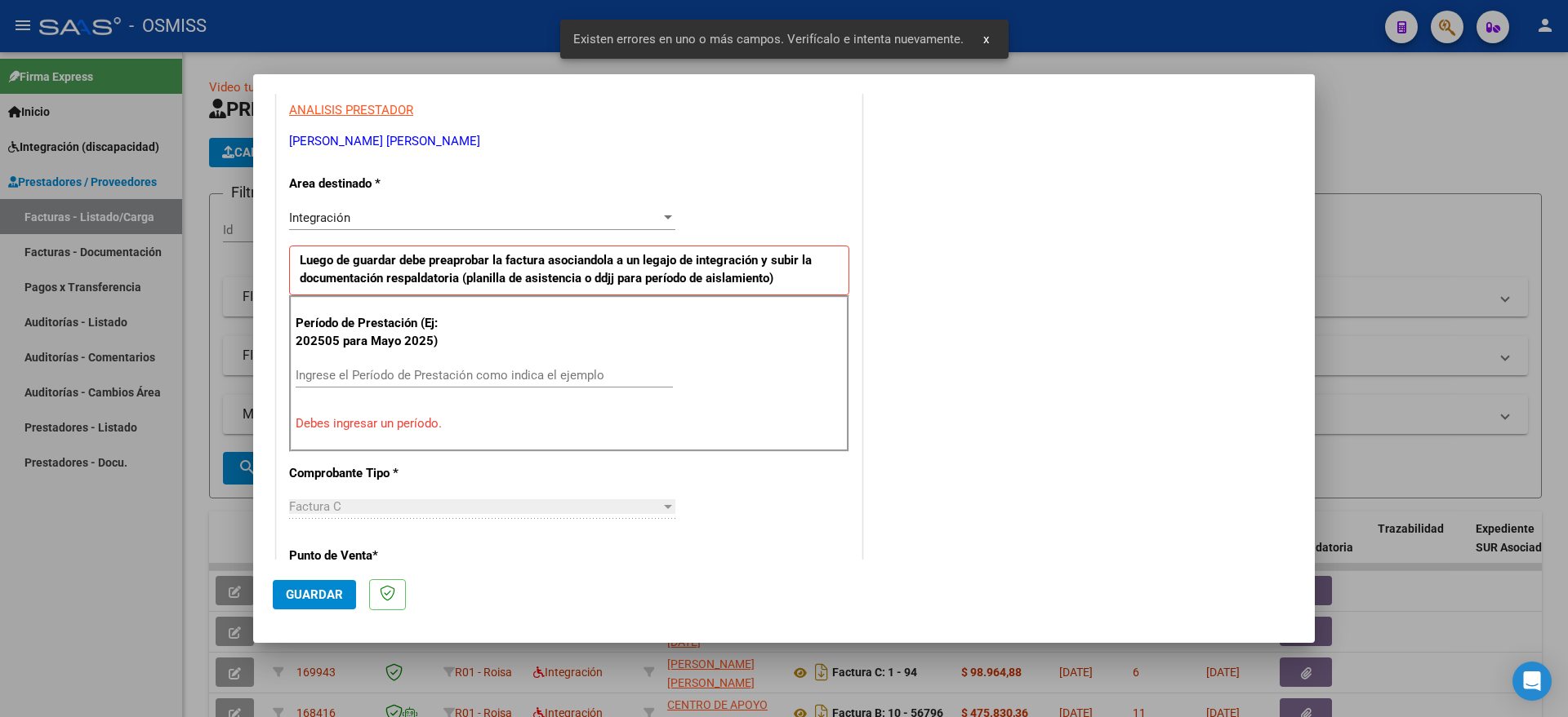
scroll to position [304, 0]
click at [417, 382] on div "Ingrese el Período de Prestación como indica el ejemplo" at bounding box center [484, 374] width 377 height 24
click at [416, 377] on input "Ingrese el Período de Prestación como indica el ejemplo" at bounding box center [484, 374] width 377 height 14
type input "202509"
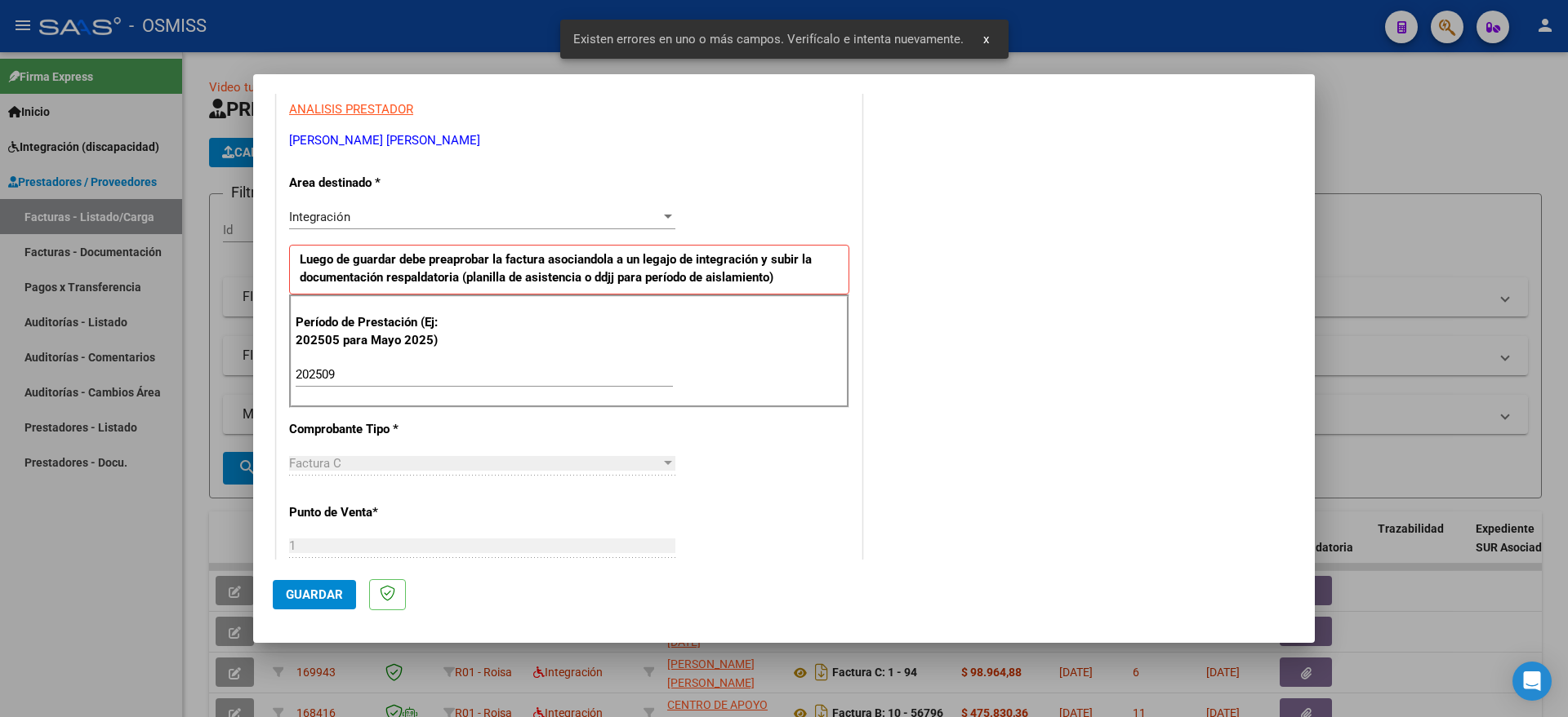
scroll to position [970, 0]
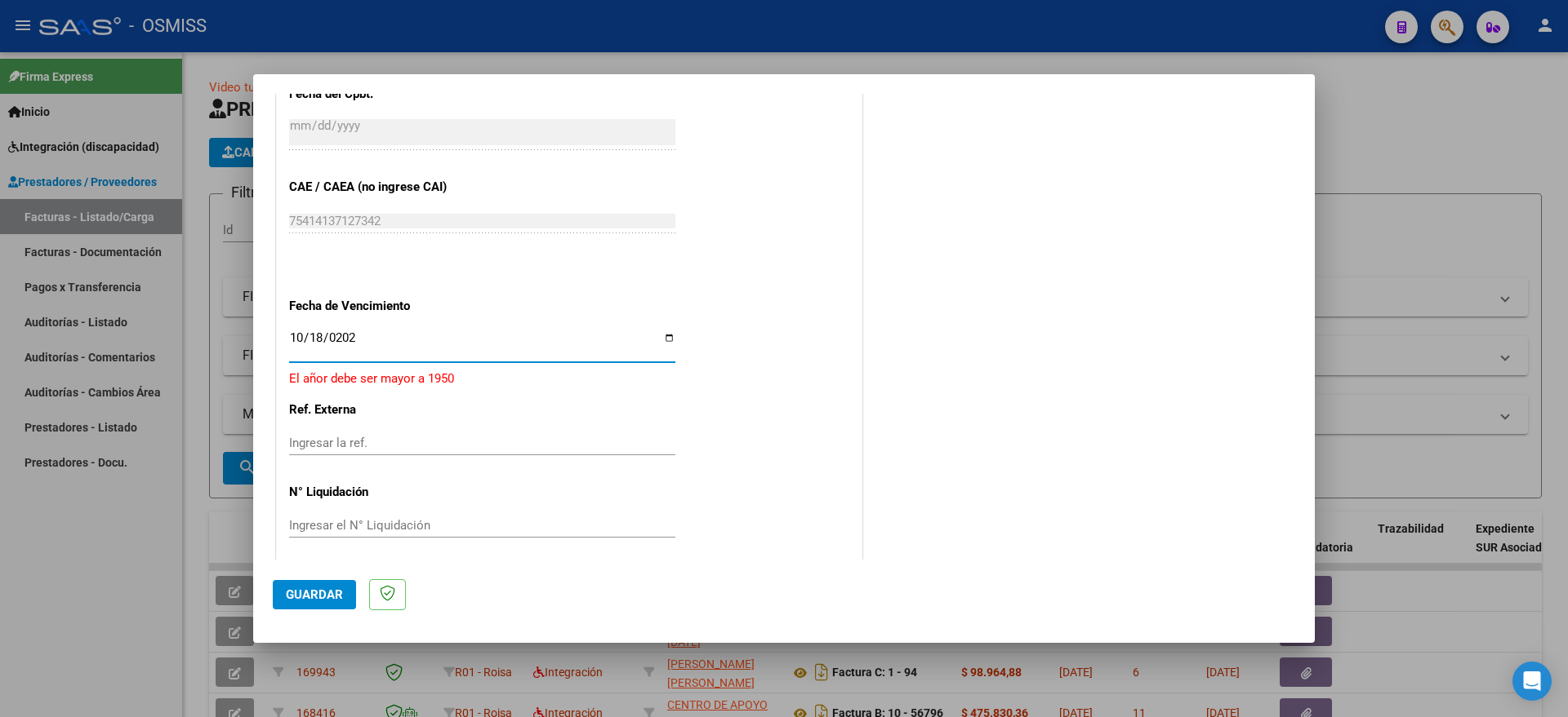
type input "[DATE]"
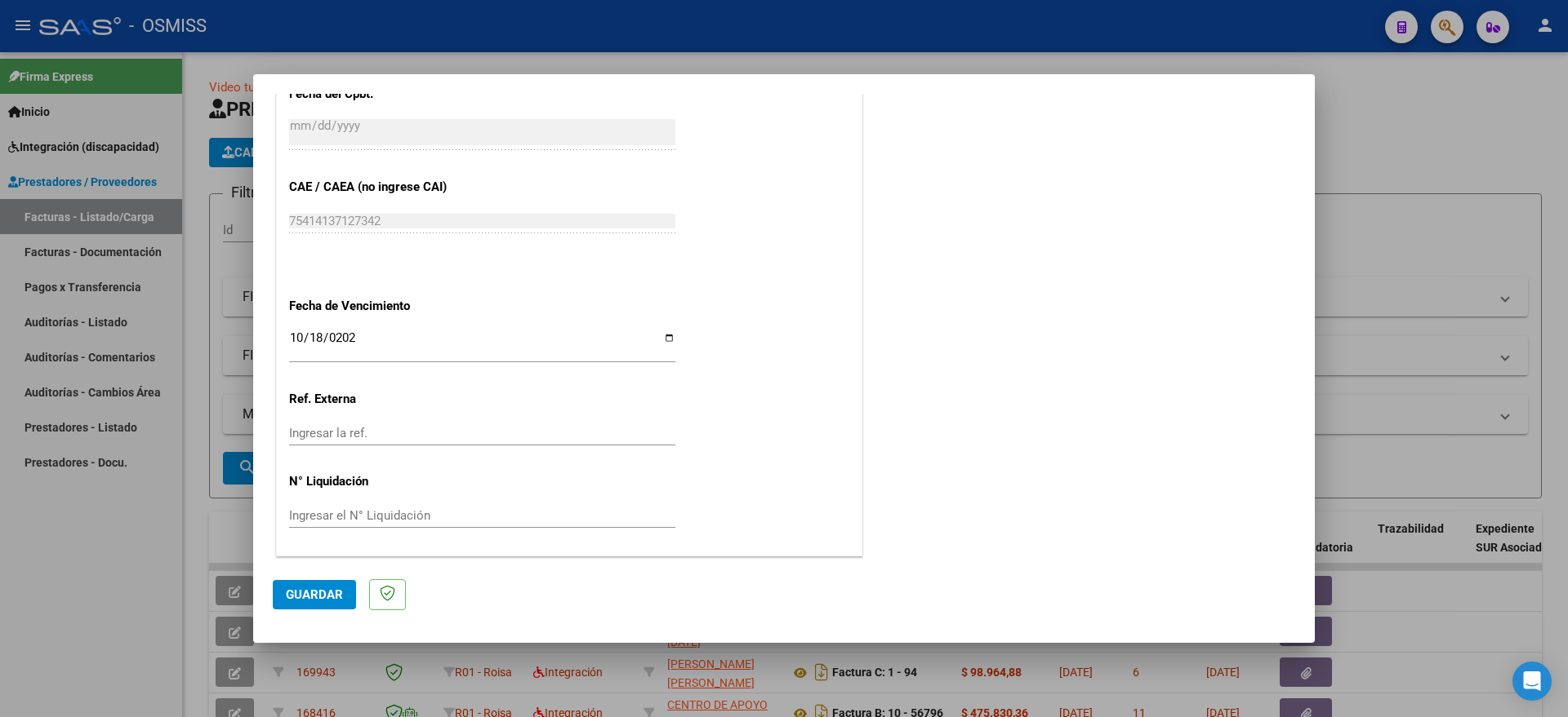
click at [321, 584] on button "Guardar" at bounding box center [314, 594] width 83 height 30
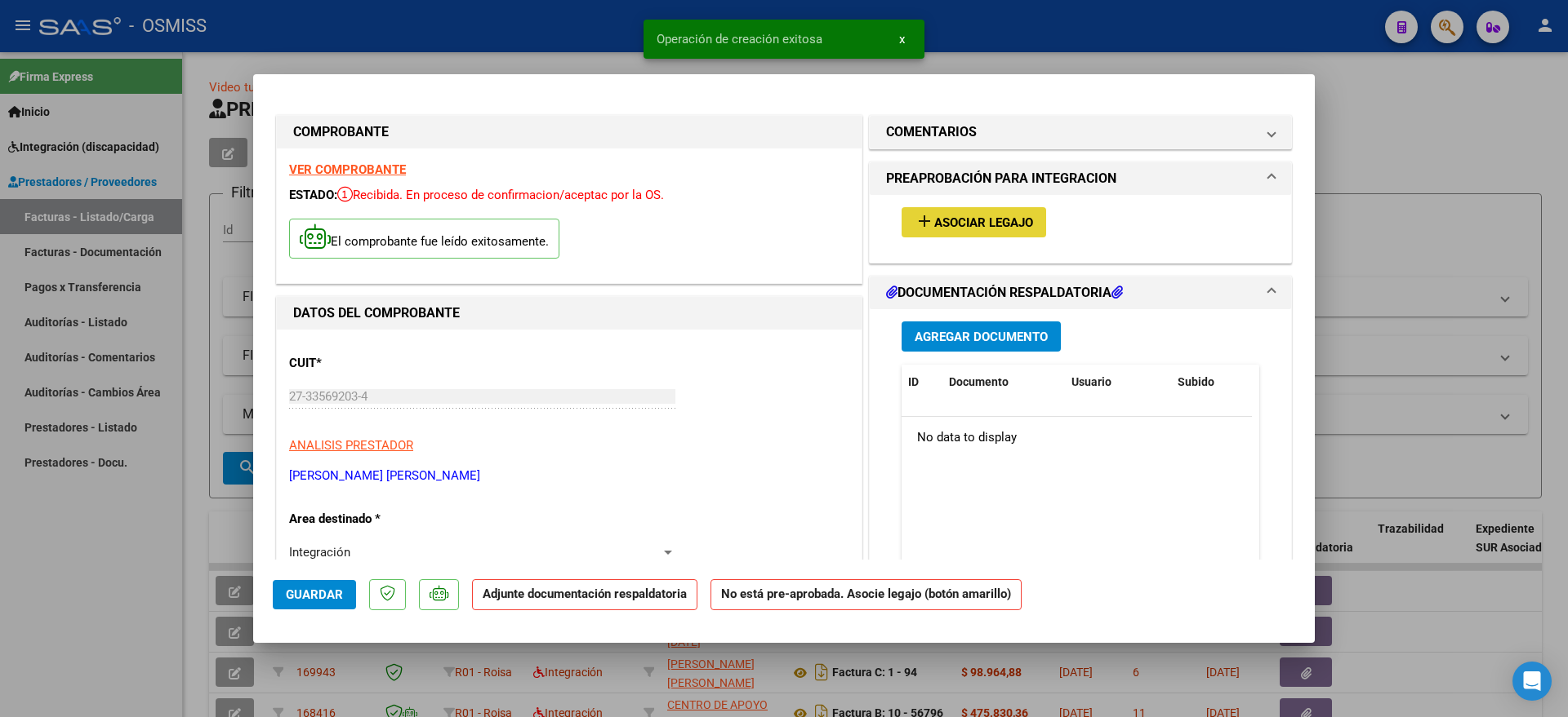
click at [991, 219] on span "Asociar Legajo" at bounding box center [983, 223] width 99 height 14
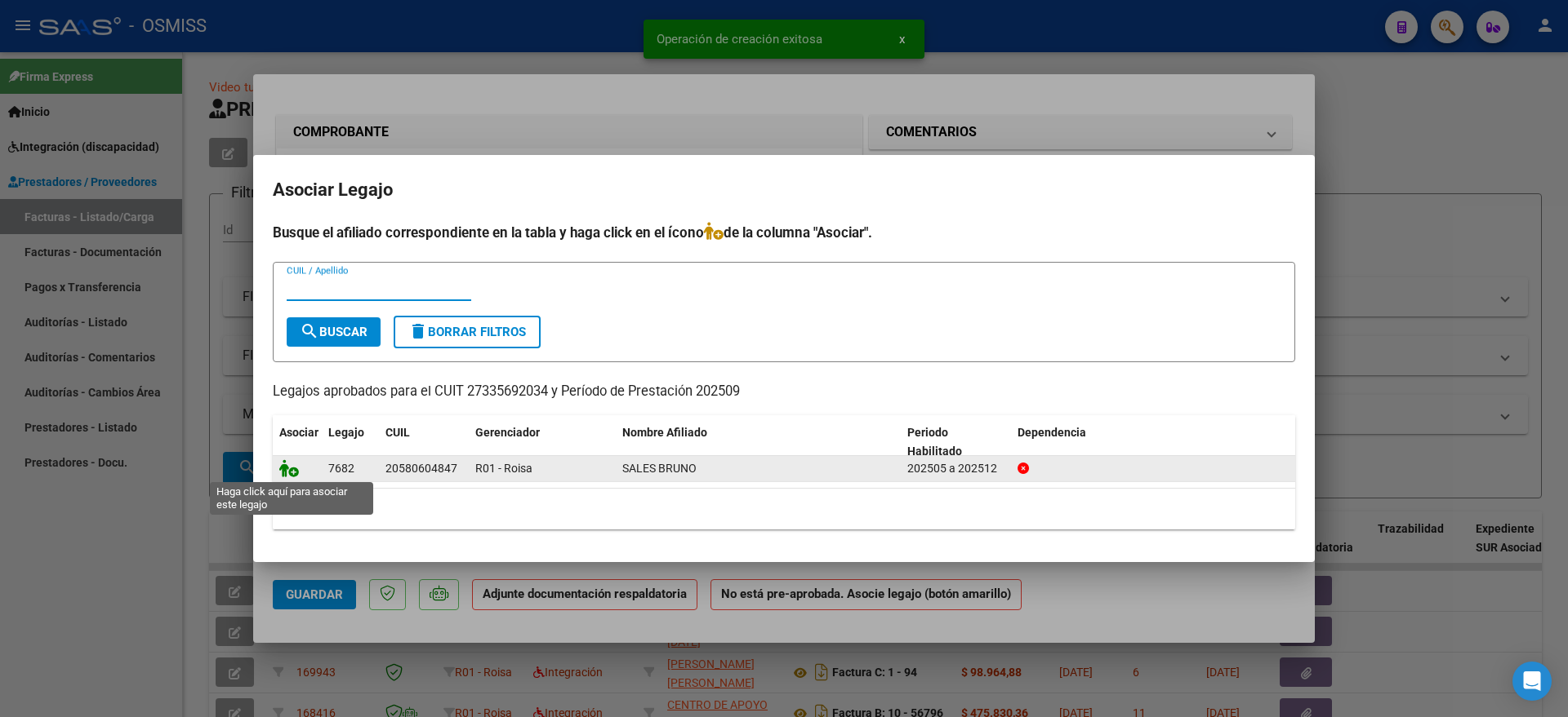
click at [292, 466] on icon at bounding box center [289, 468] width 20 height 18
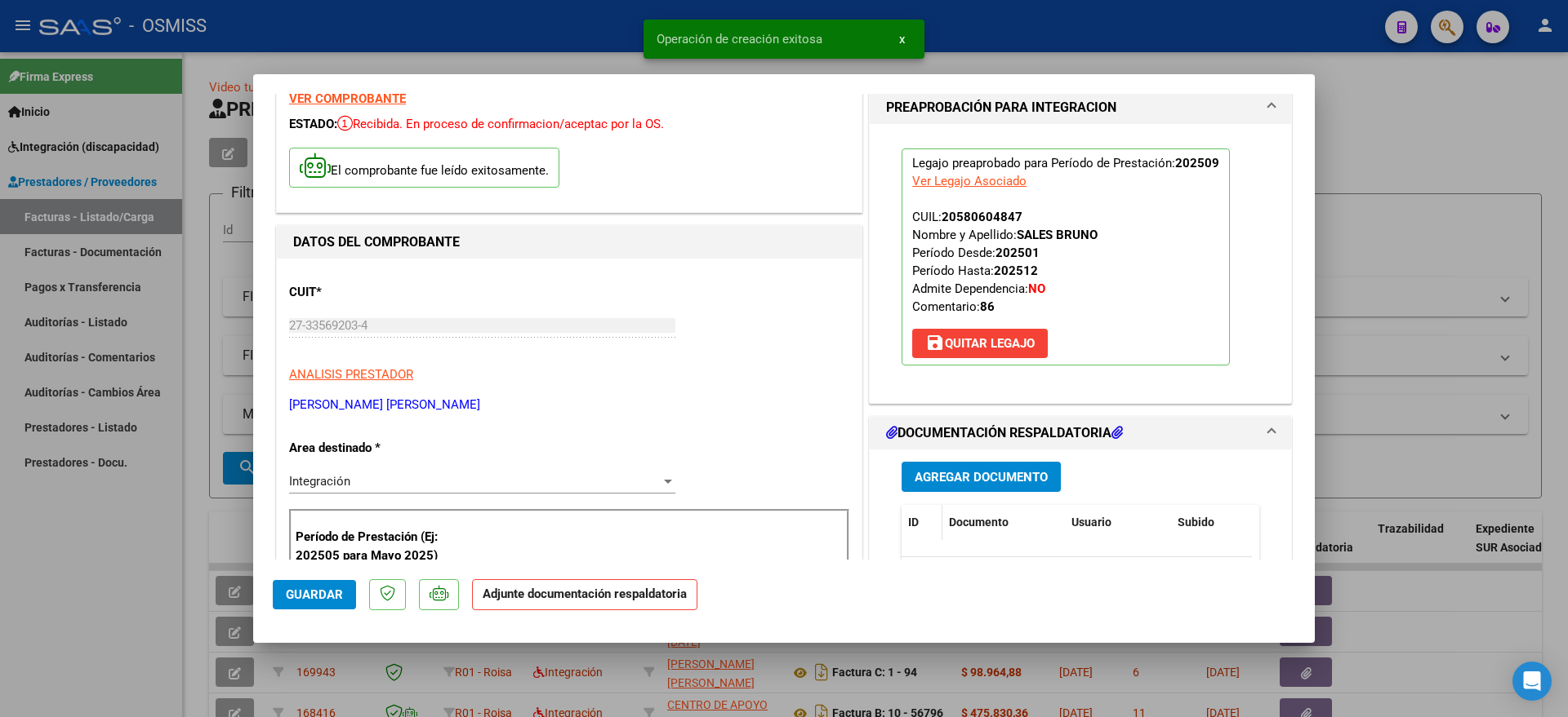
scroll to position [204, 0]
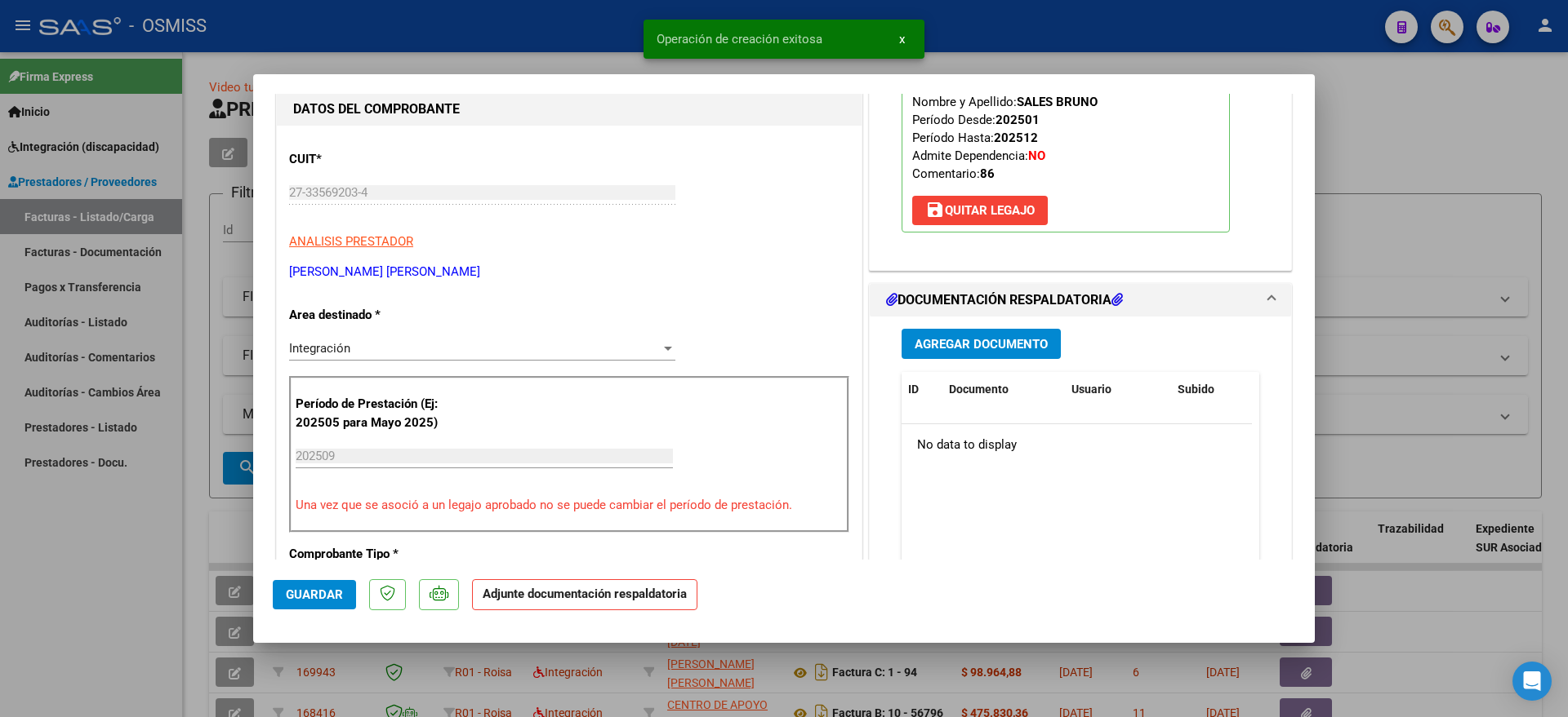
click at [938, 348] on span "Agregar Documento" at bounding box center [981, 345] width 133 height 14
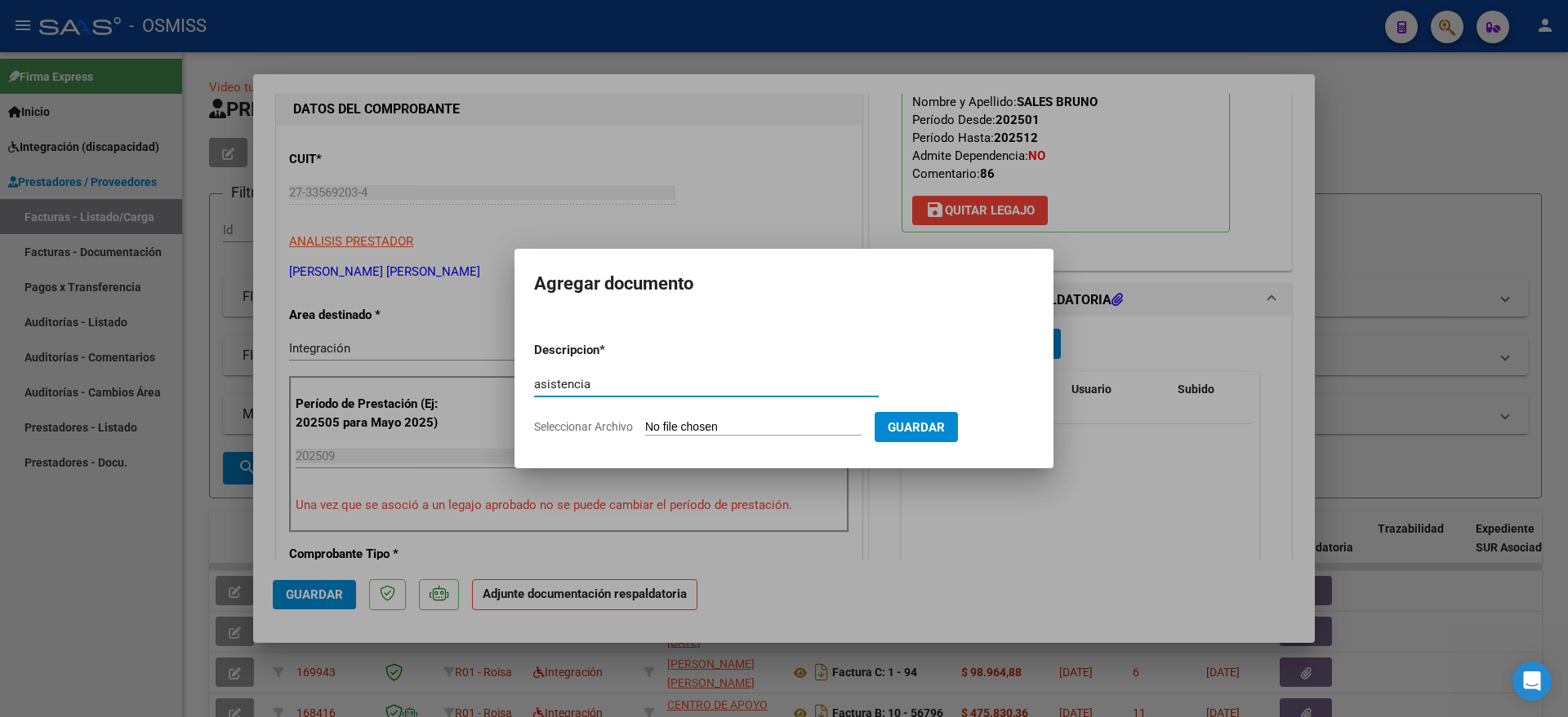
type input "asistencia"
click at [666, 429] on input "Seleccionar Archivo" at bounding box center [753, 428] width 217 height 15
type input "C:\fakepath\planilla septiembre osmiss.pdf"
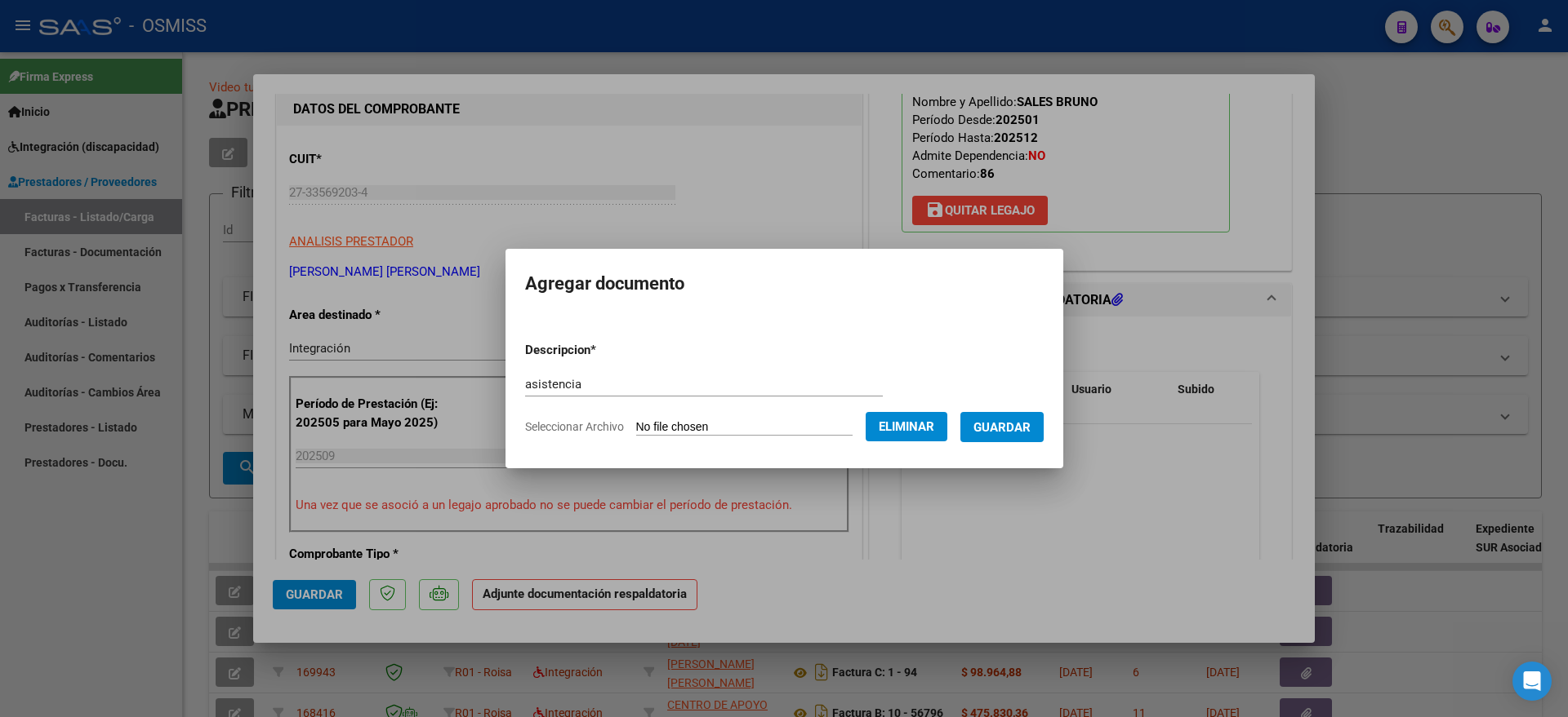
click at [1023, 425] on span "Guardar" at bounding box center [1002, 428] width 57 height 14
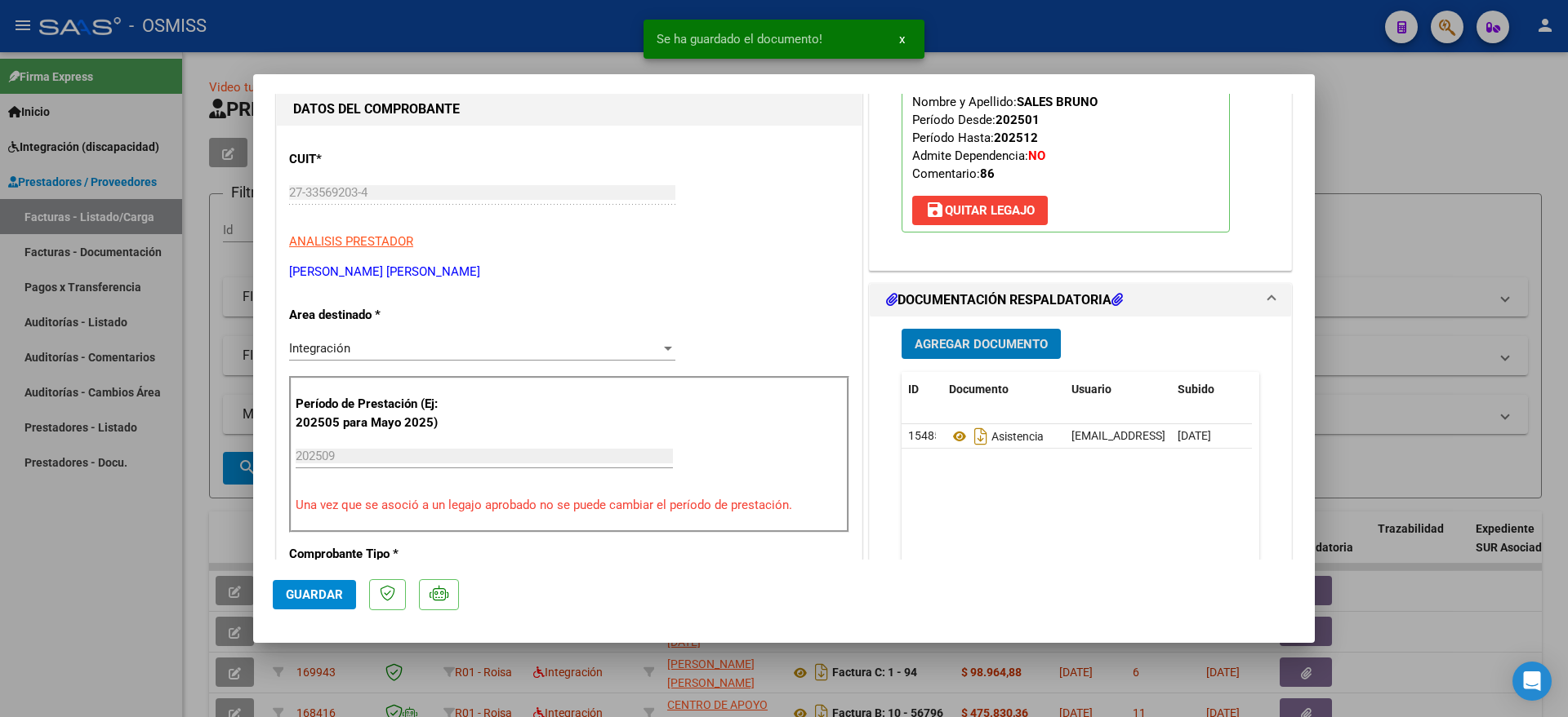
click at [296, 584] on button "Guardar" at bounding box center [314, 594] width 83 height 30
click at [111, 583] on div at bounding box center [784, 358] width 1568 height 717
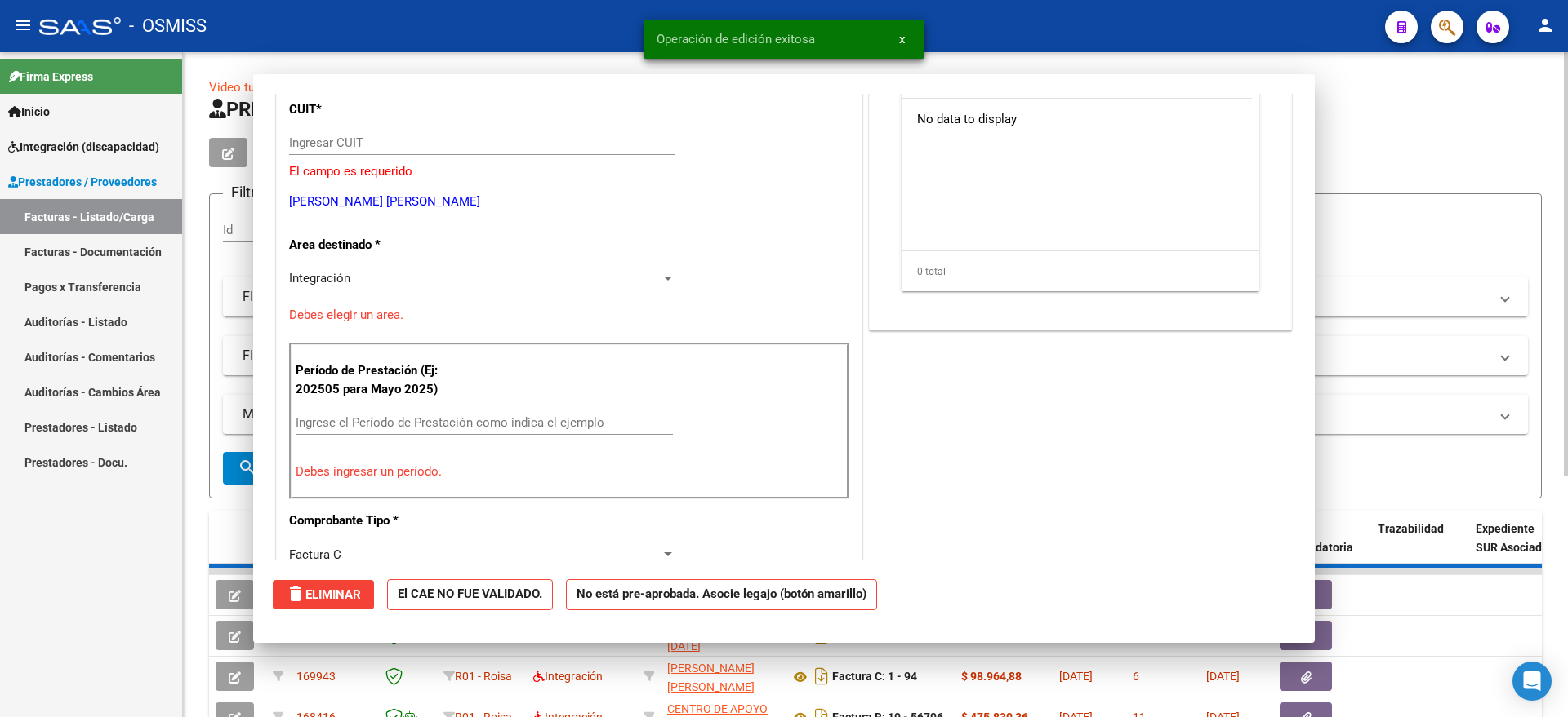
scroll to position [0, 0]
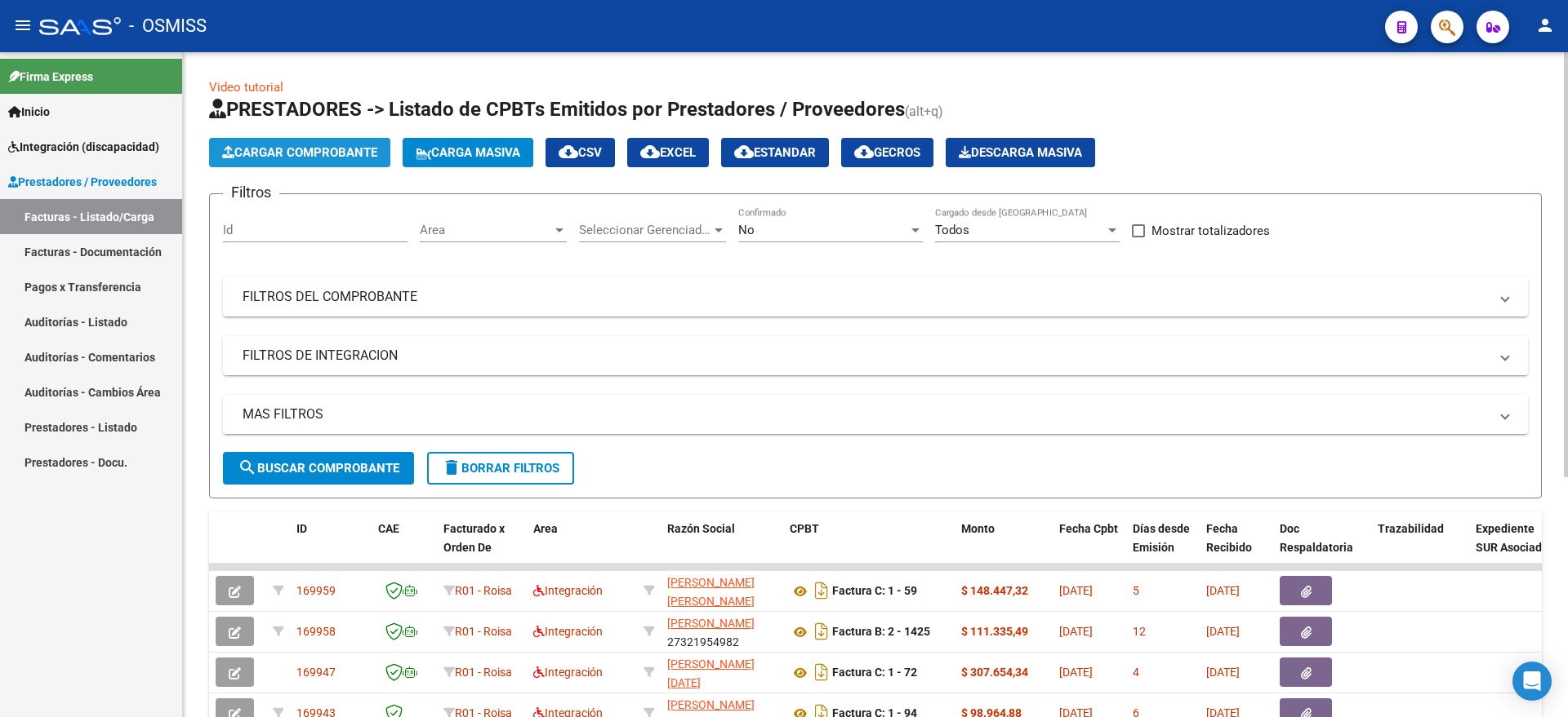
click at [310, 142] on button "Cargar Comprobante" at bounding box center [299, 152] width 181 height 30
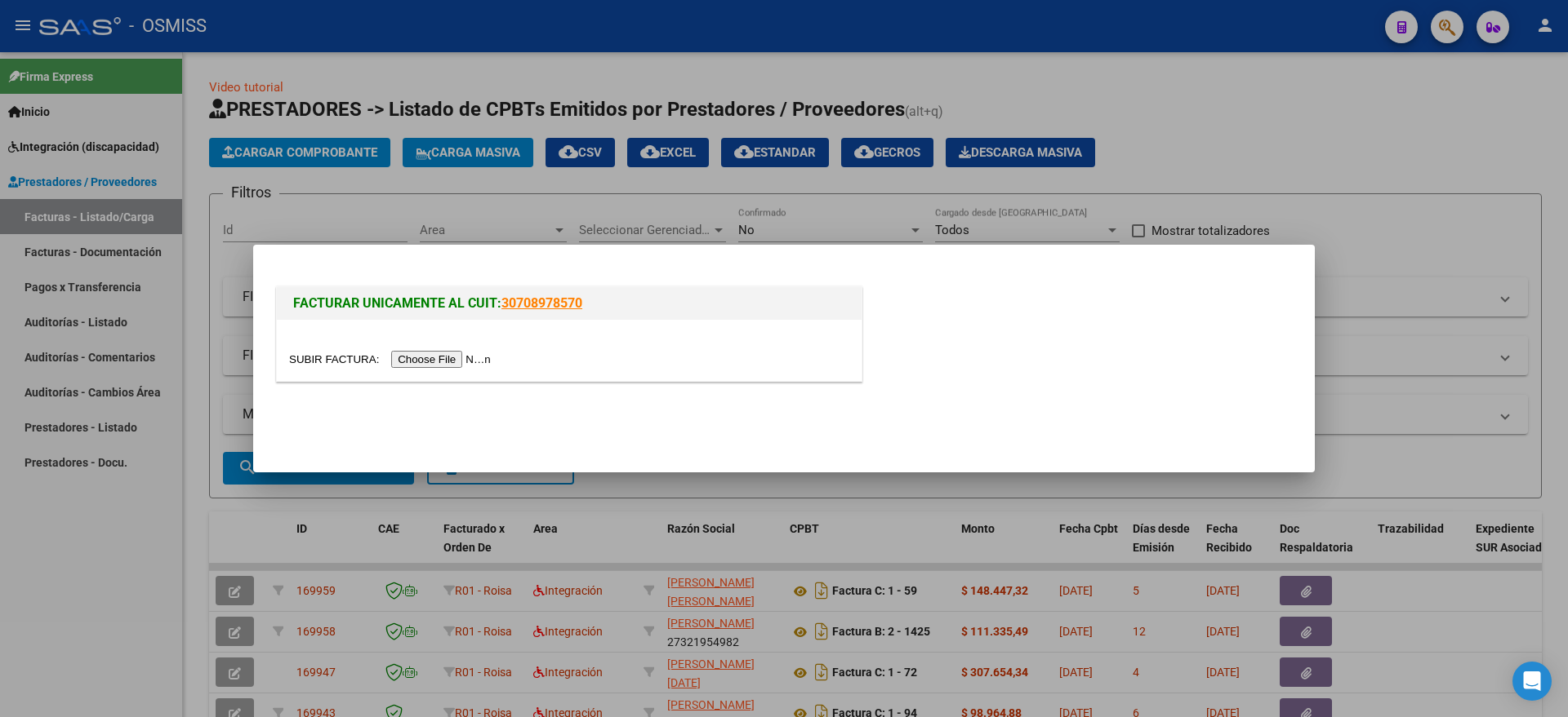
click at [440, 356] on input "file" at bounding box center [392, 359] width 207 height 17
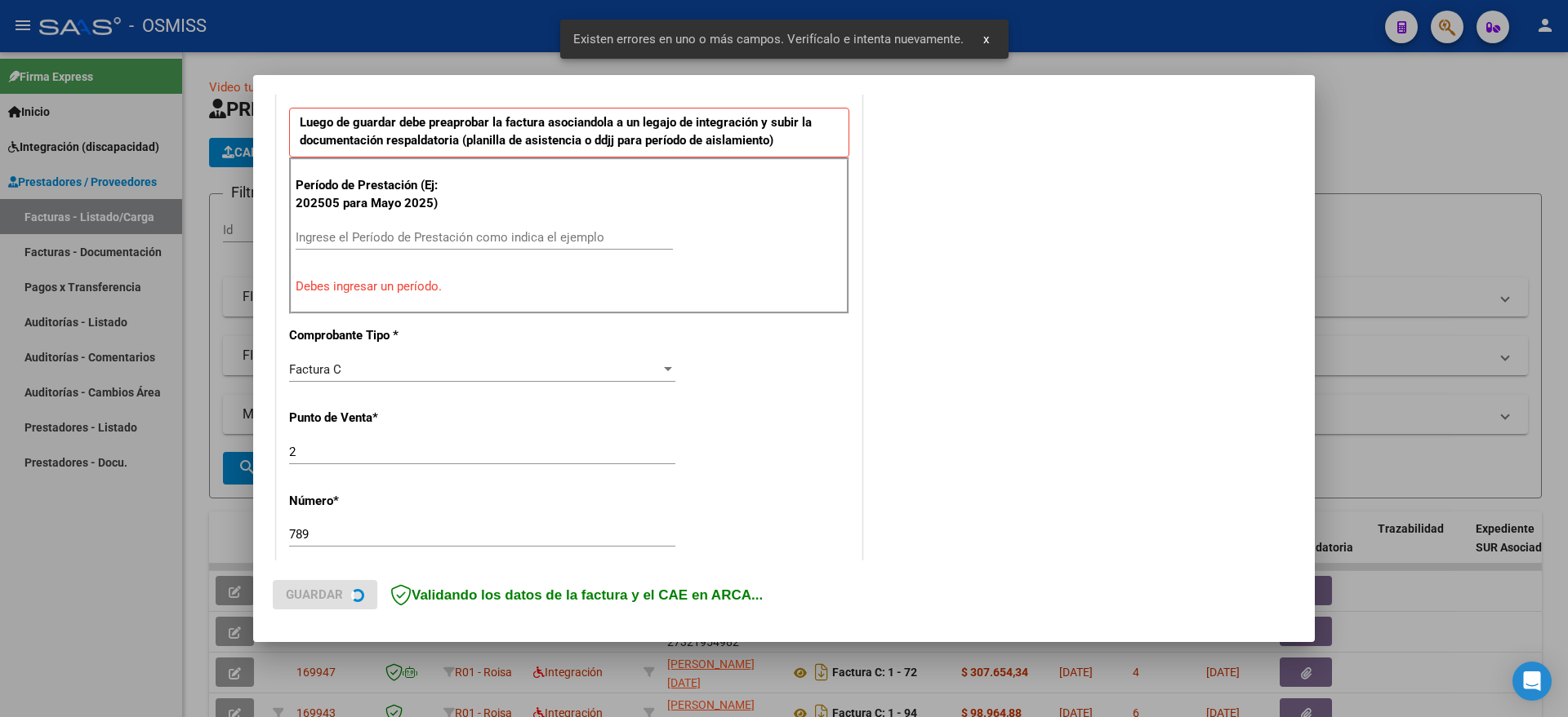
scroll to position [470, 0]
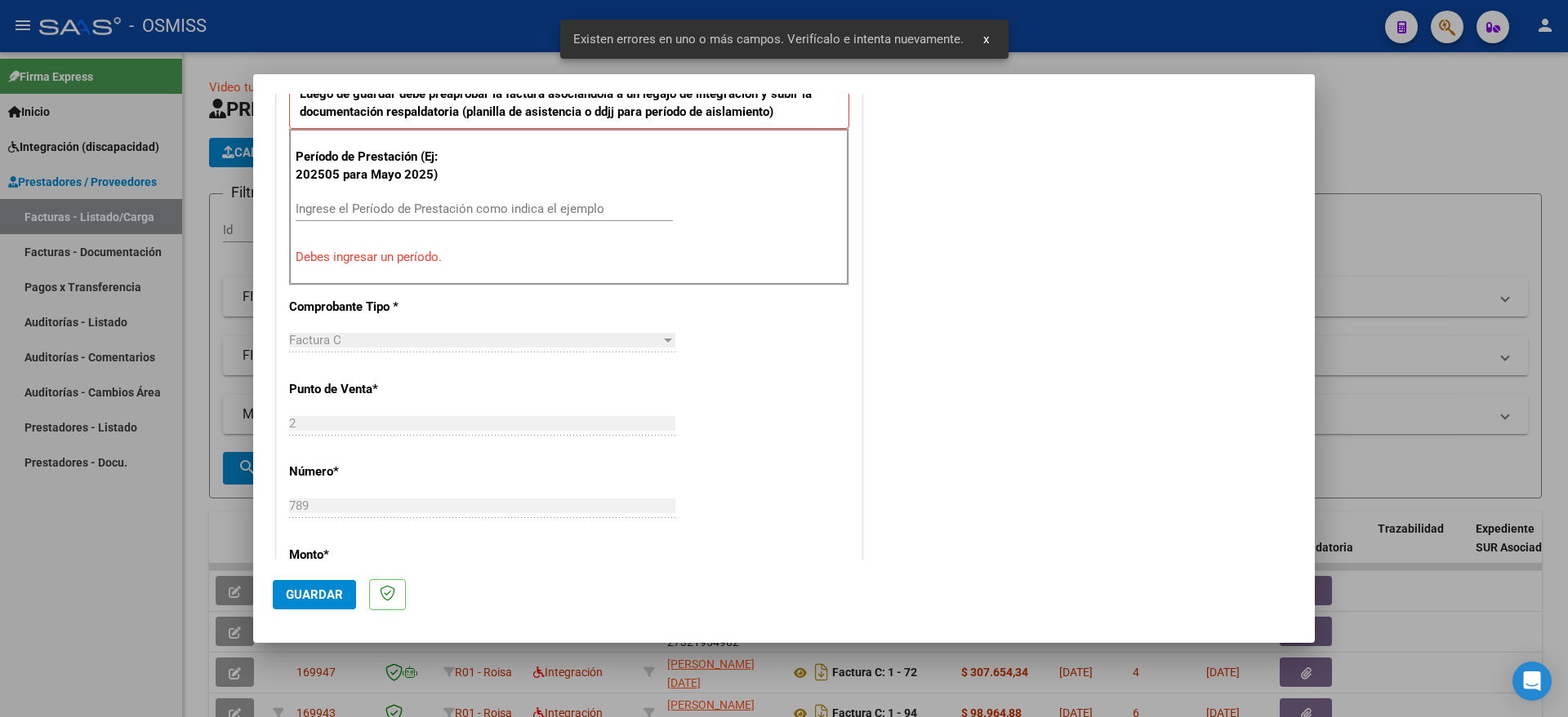
click at [384, 208] on input "Ingrese el Período de Prestación como indica el ejemplo" at bounding box center [484, 209] width 377 height 14
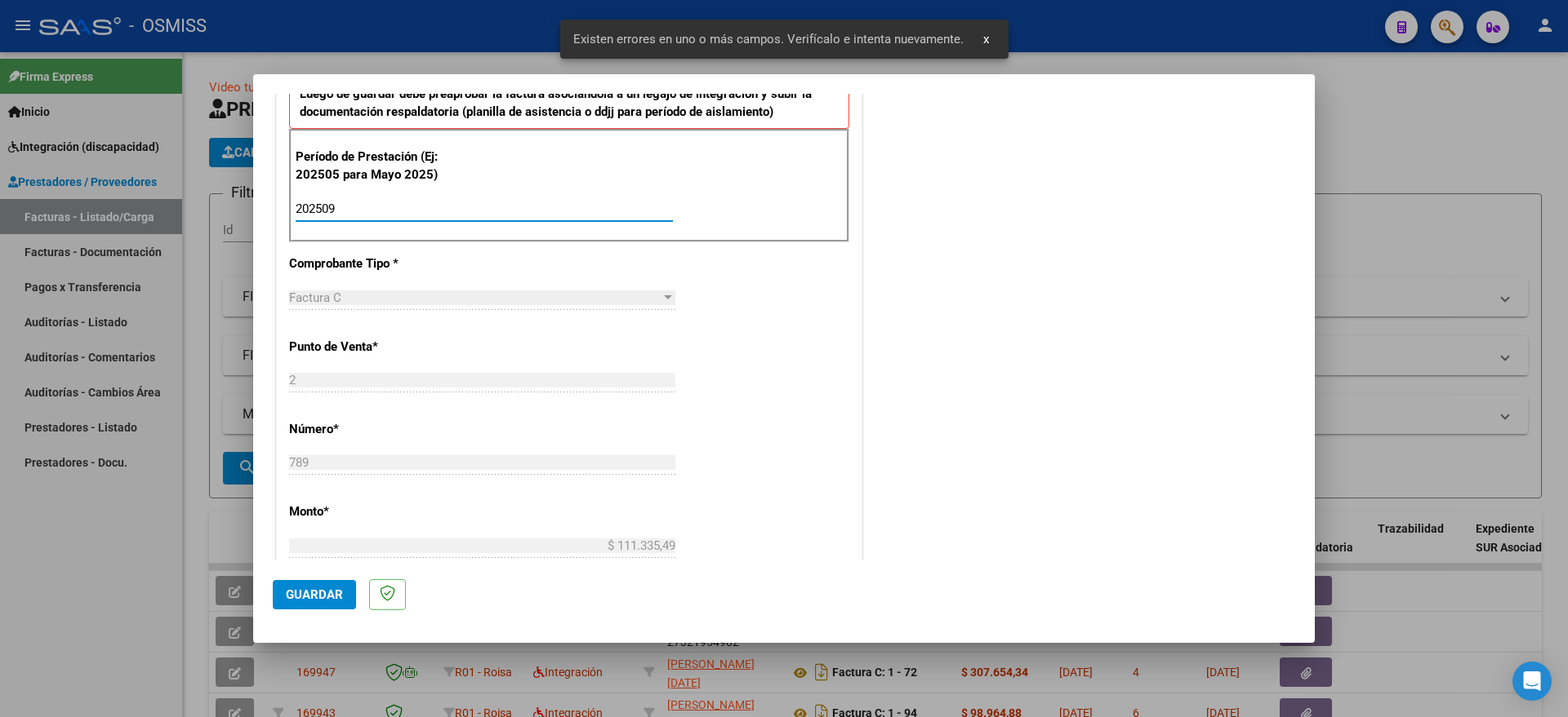
type input "202509"
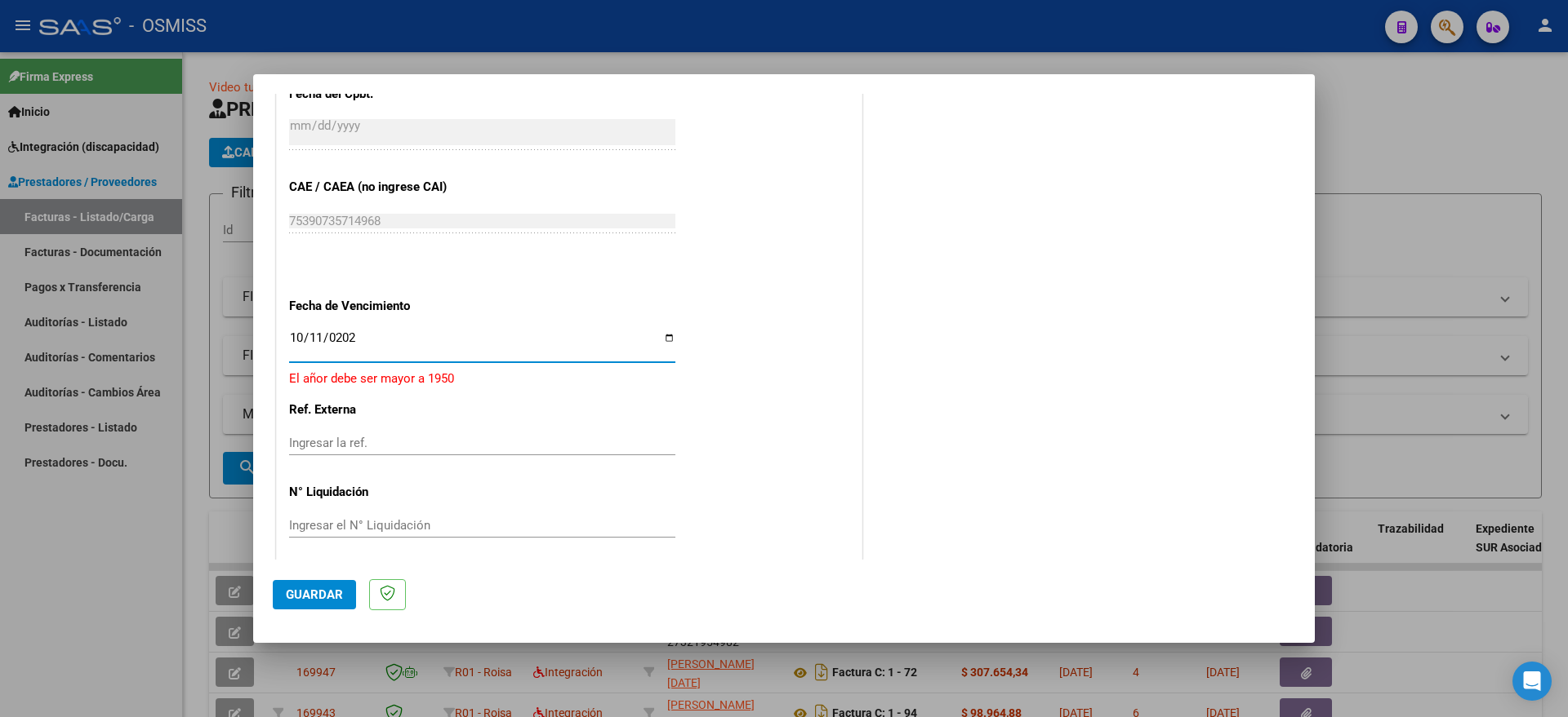
type input "[DATE]"
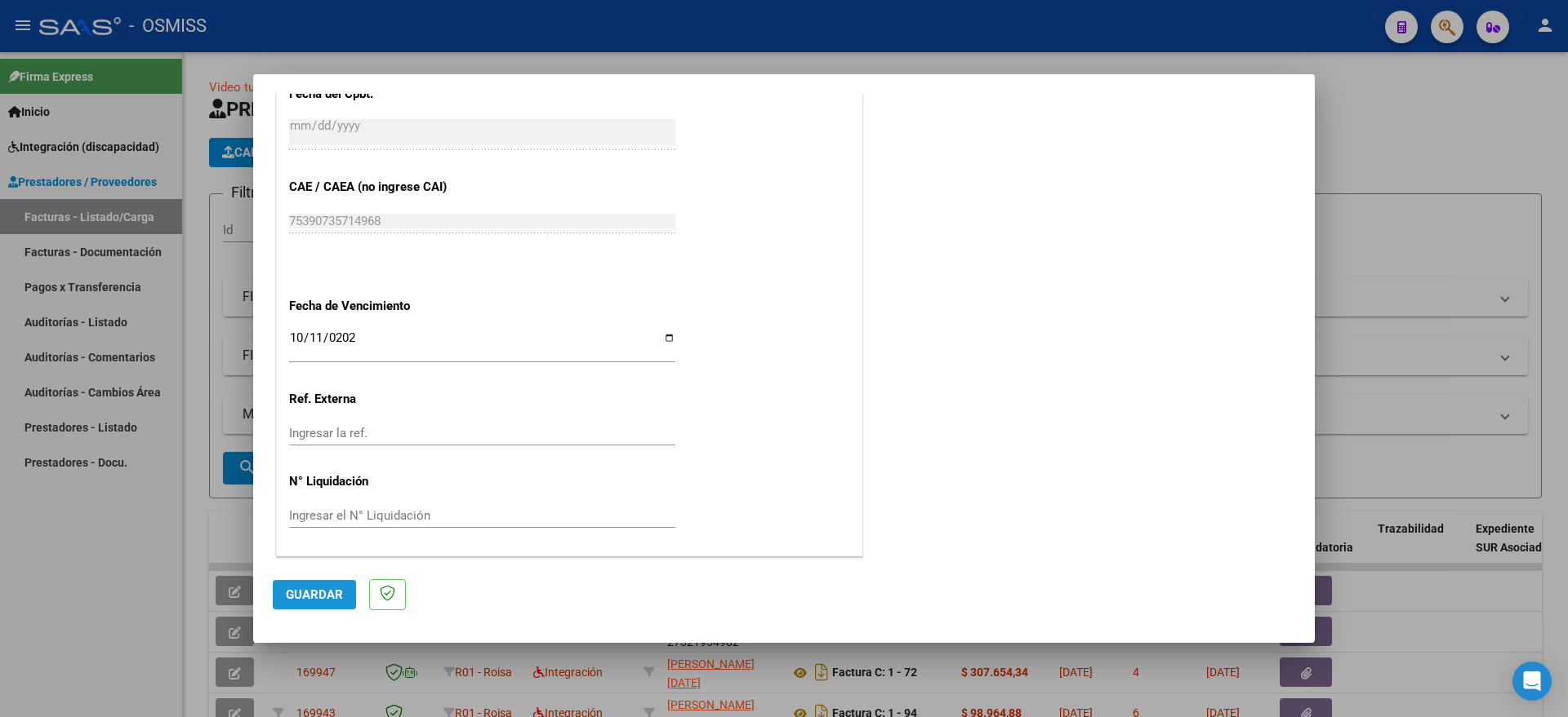
click at [315, 604] on button "Guardar" at bounding box center [314, 594] width 83 height 30
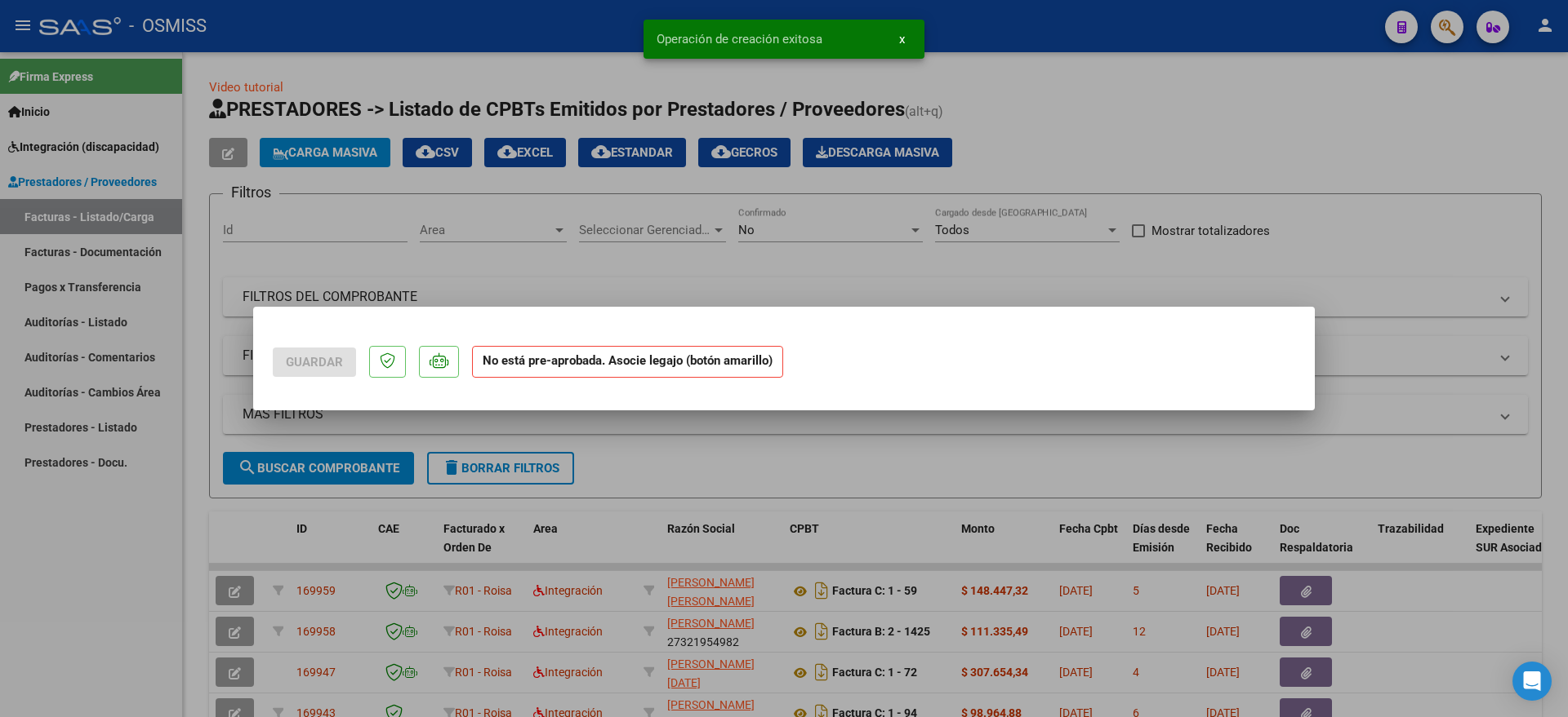
scroll to position [0, 0]
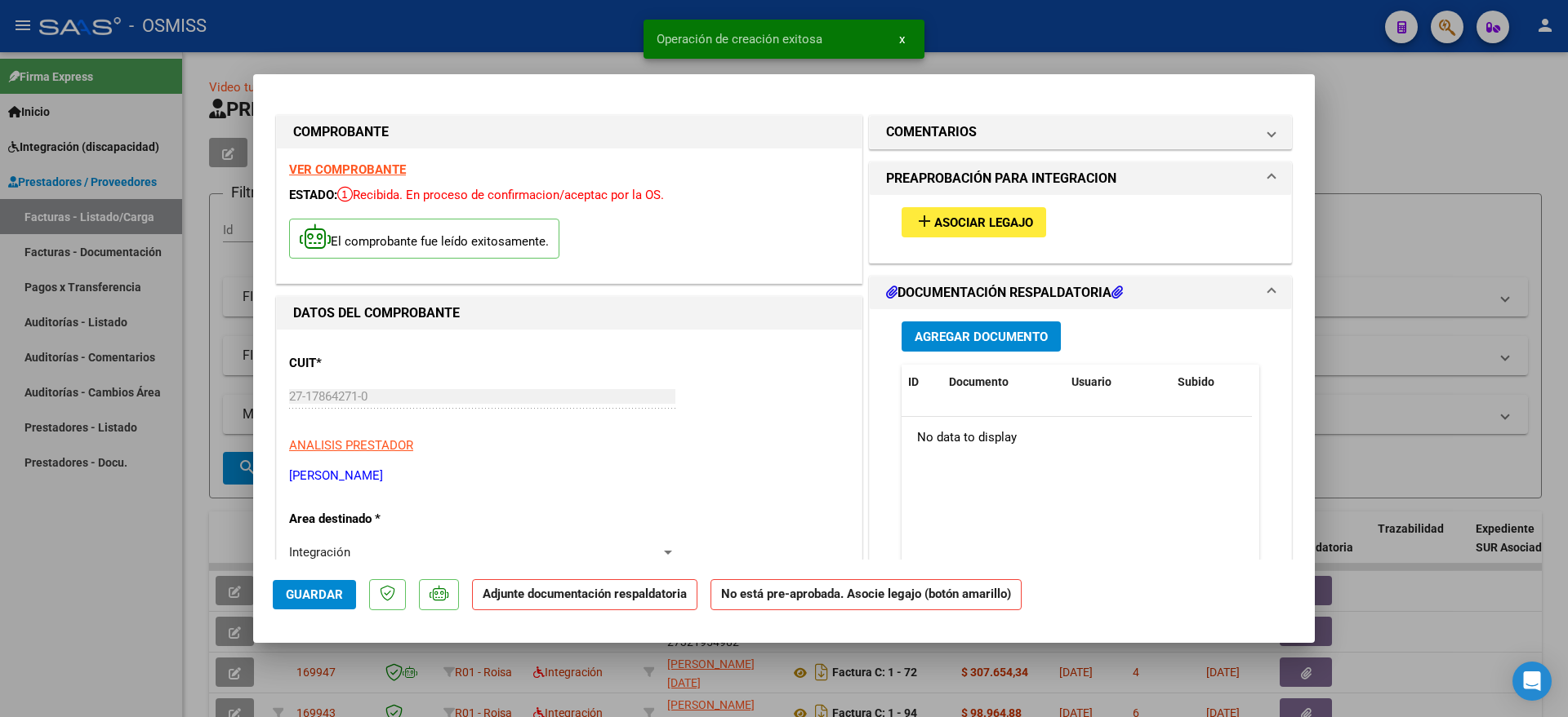
click at [938, 225] on span "Asociar Legajo" at bounding box center [983, 223] width 99 height 14
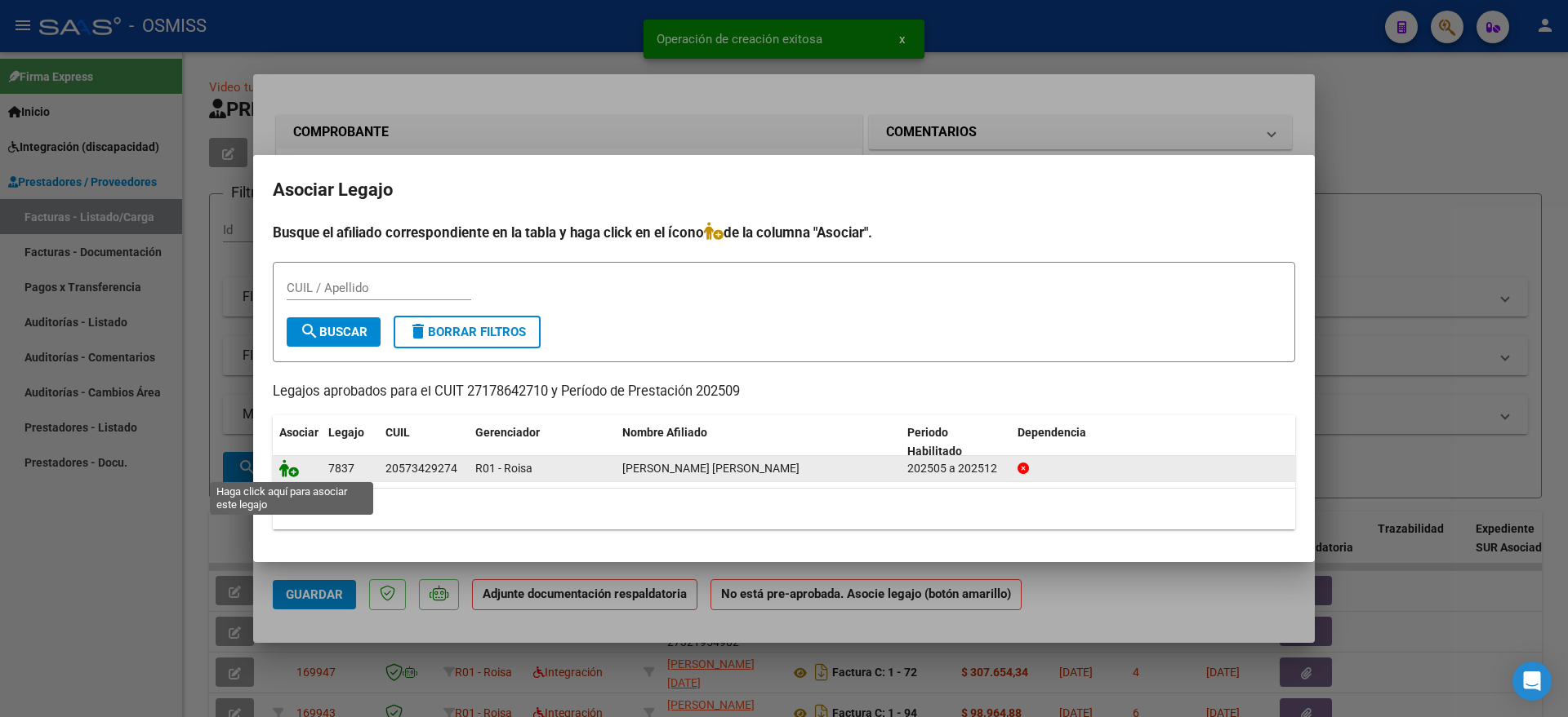
click at [284, 462] on icon at bounding box center [289, 468] width 20 height 18
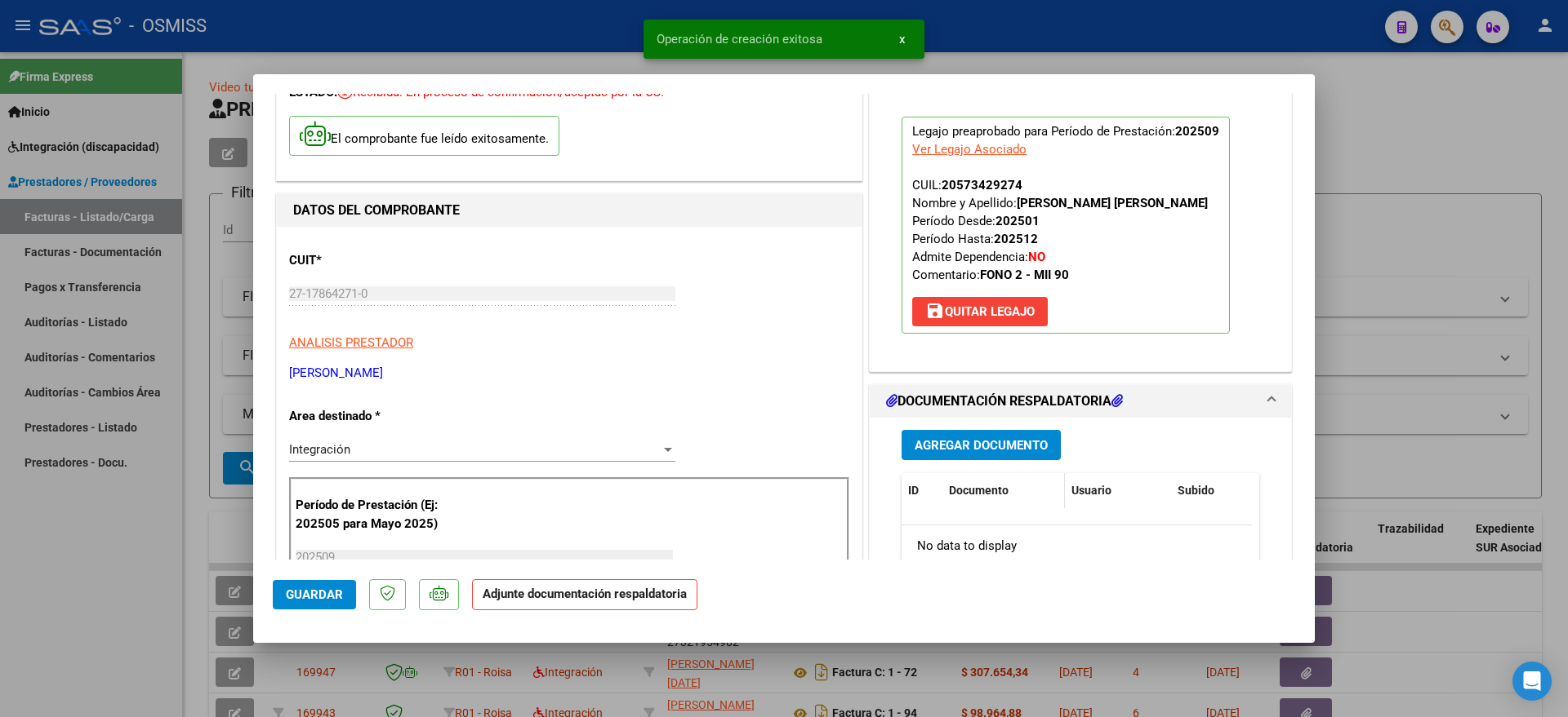
scroll to position [204, 0]
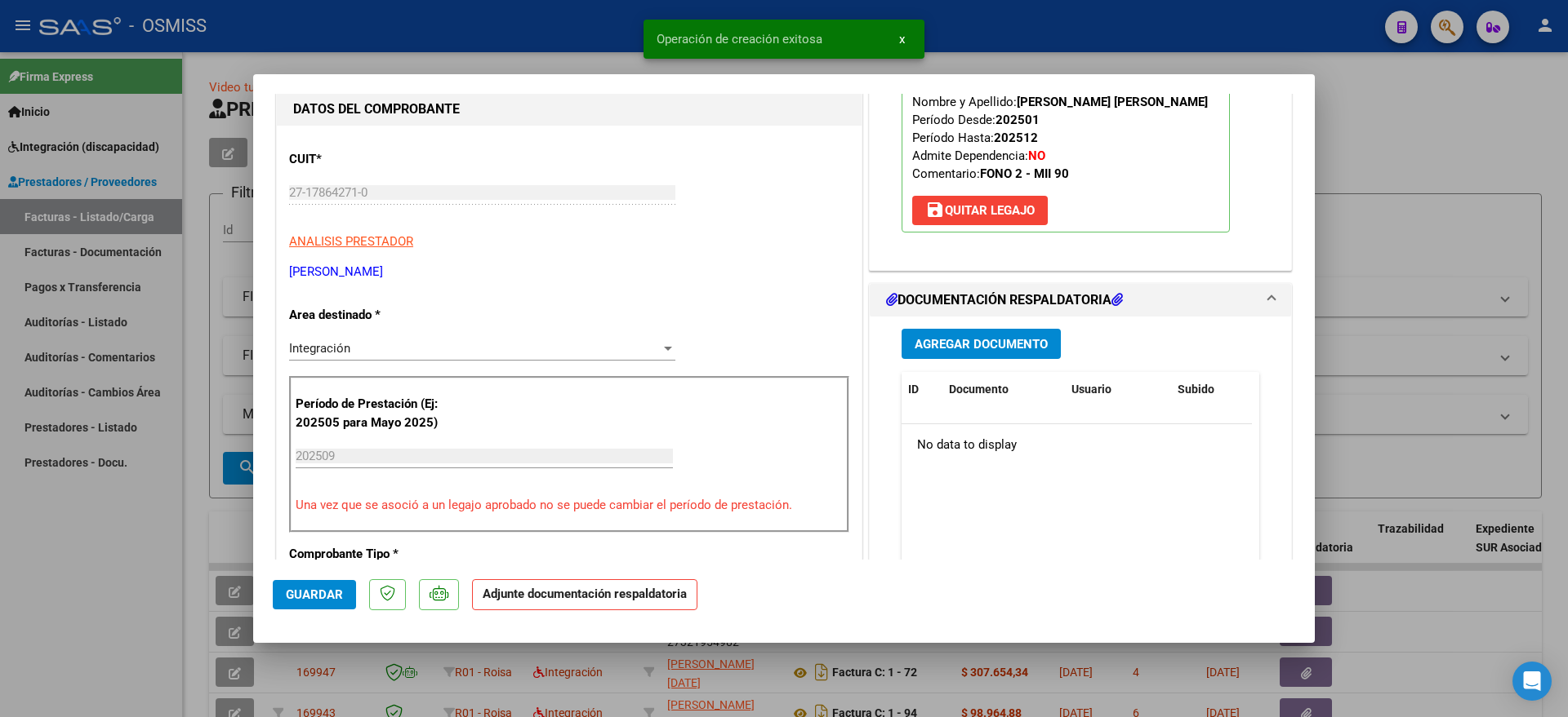
click at [977, 344] on span "Agregar Documento" at bounding box center [981, 345] width 133 height 14
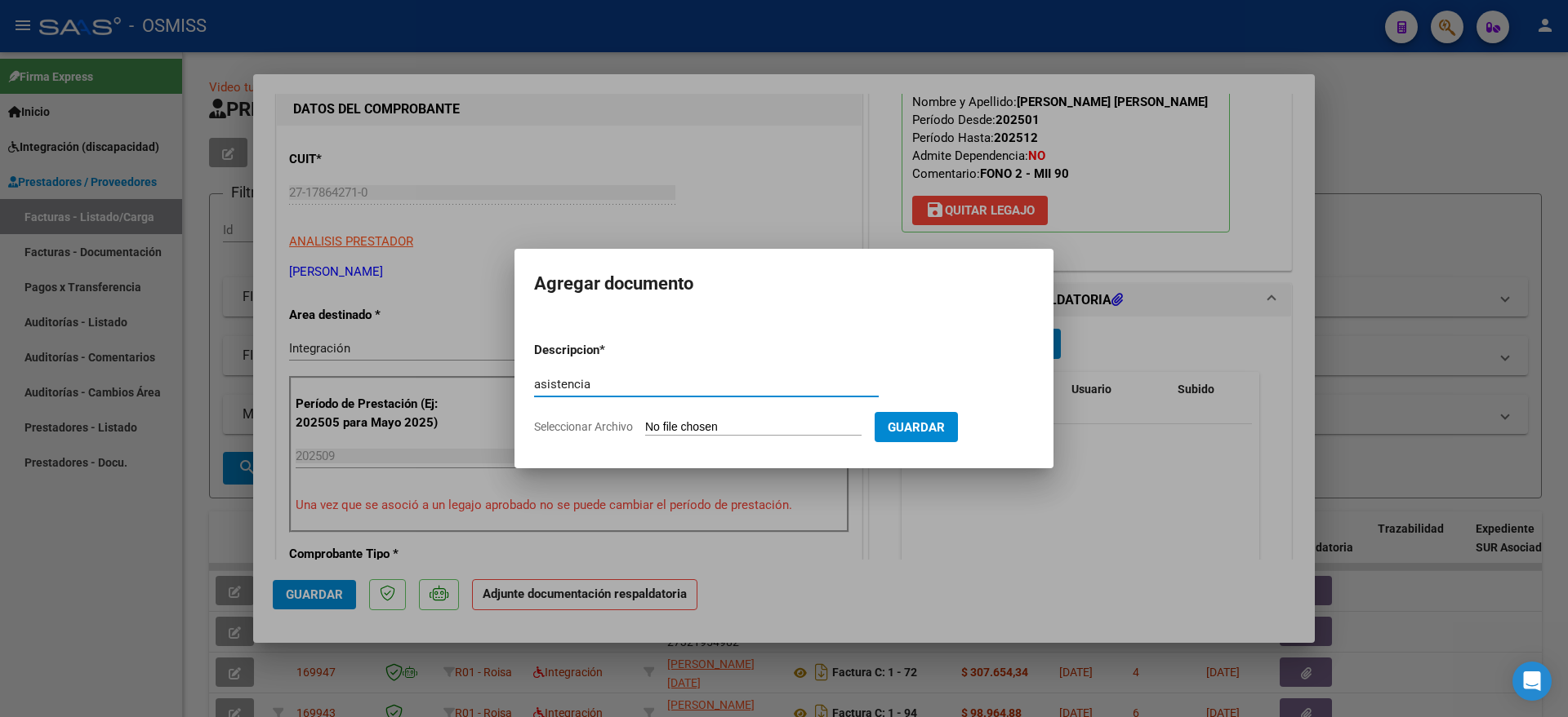
type input "asistencia"
click at [701, 430] on input "Seleccionar Archivo" at bounding box center [753, 428] width 217 height 15
click at [339, 517] on div at bounding box center [784, 358] width 1568 height 717
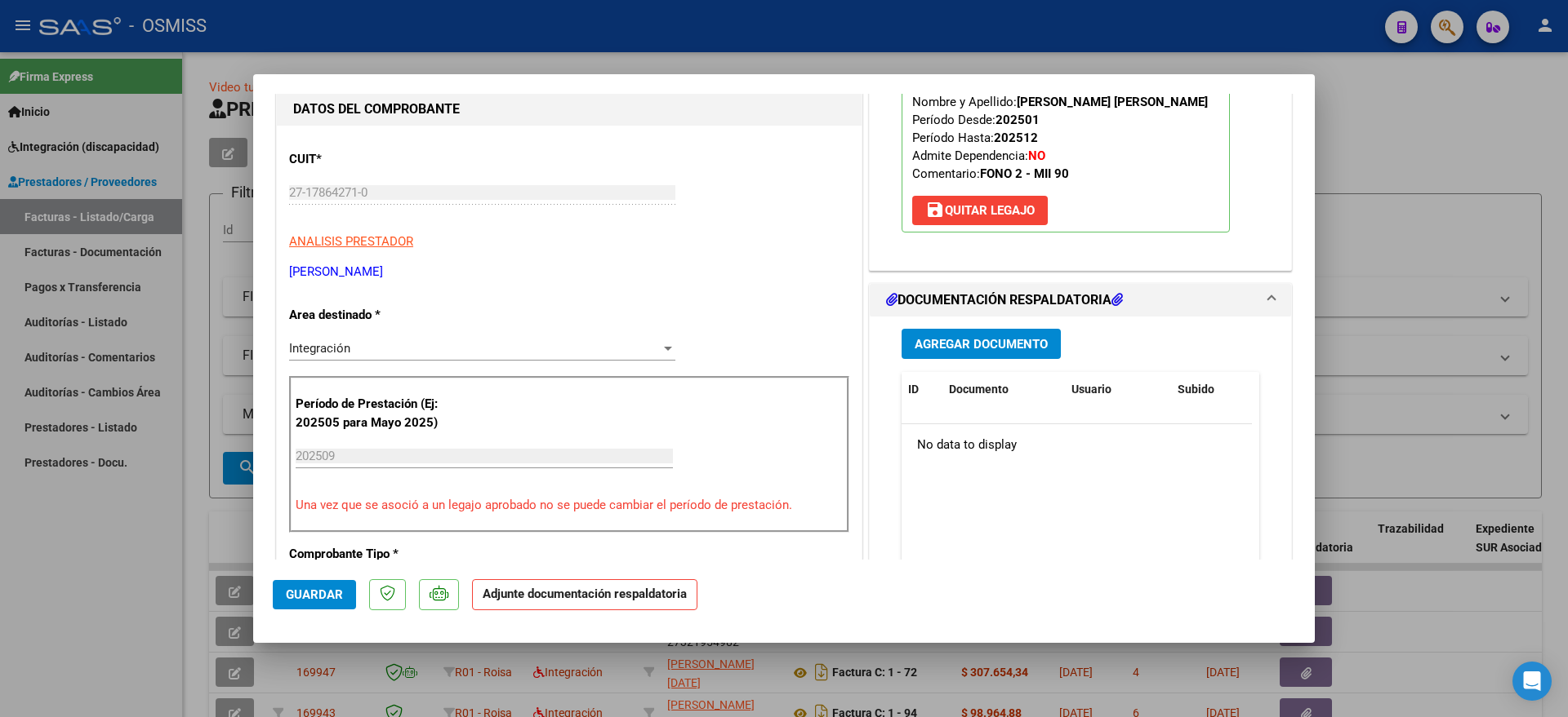
click at [107, 562] on div at bounding box center [784, 358] width 1568 height 717
type input "$ 0,00"
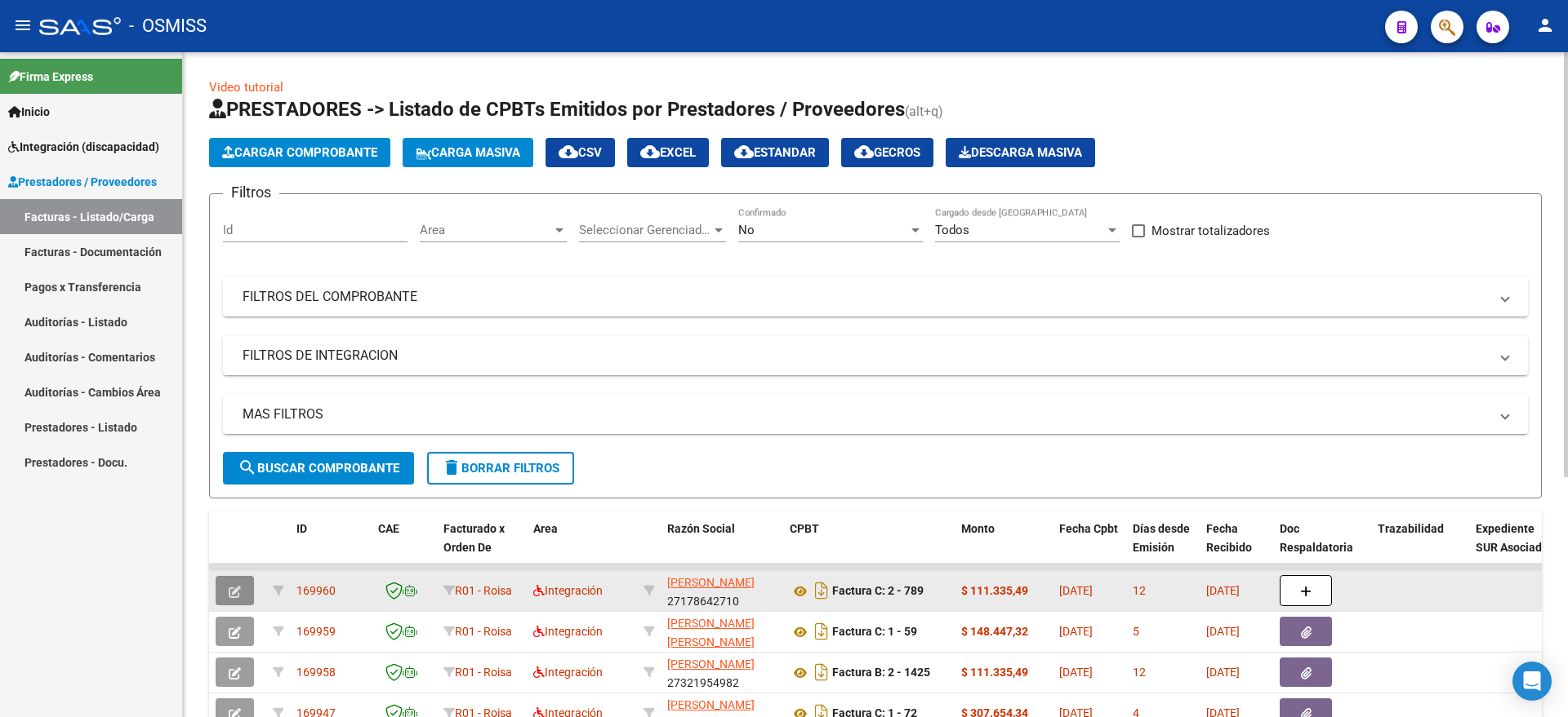
click at [233, 586] on icon "button" at bounding box center [235, 593] width 13 height 13
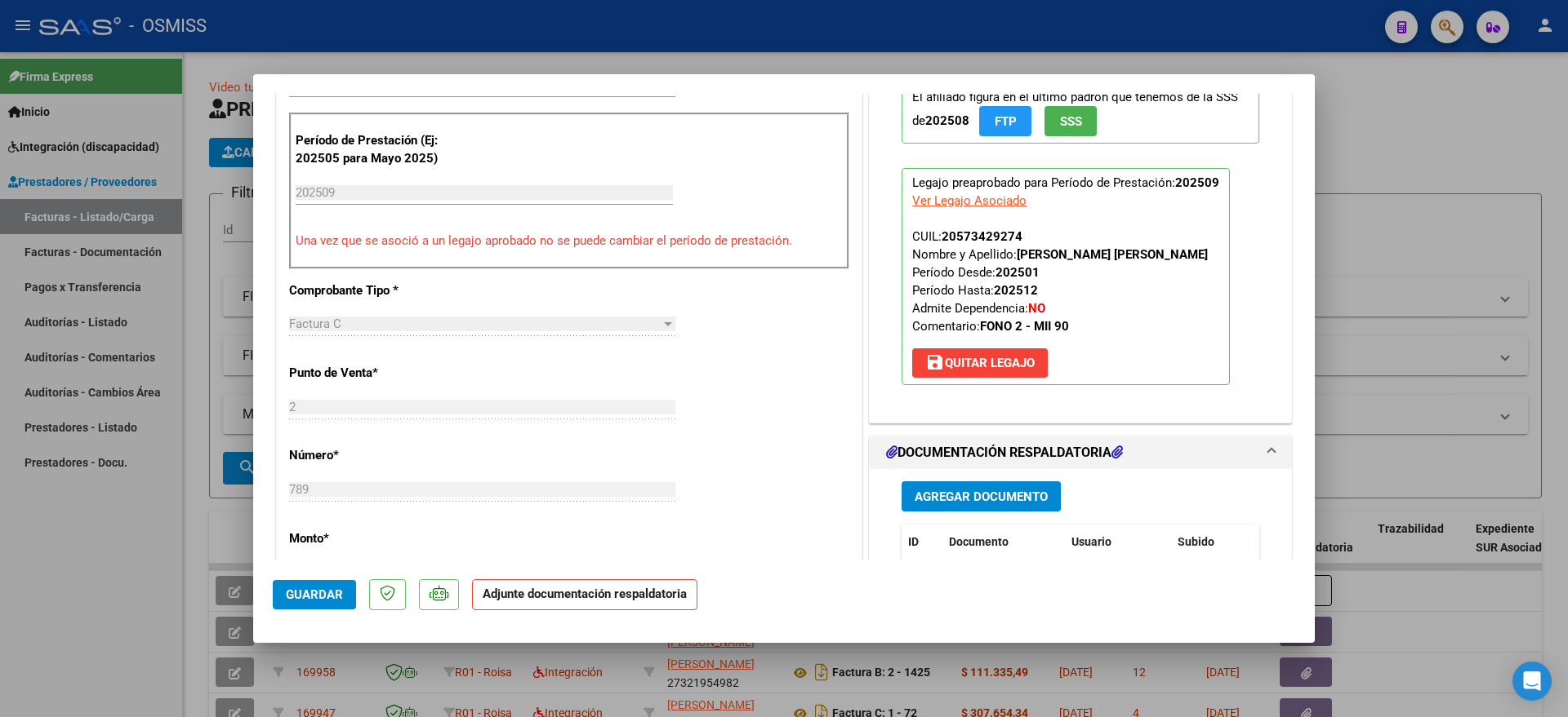
scroll to position [714, 0]
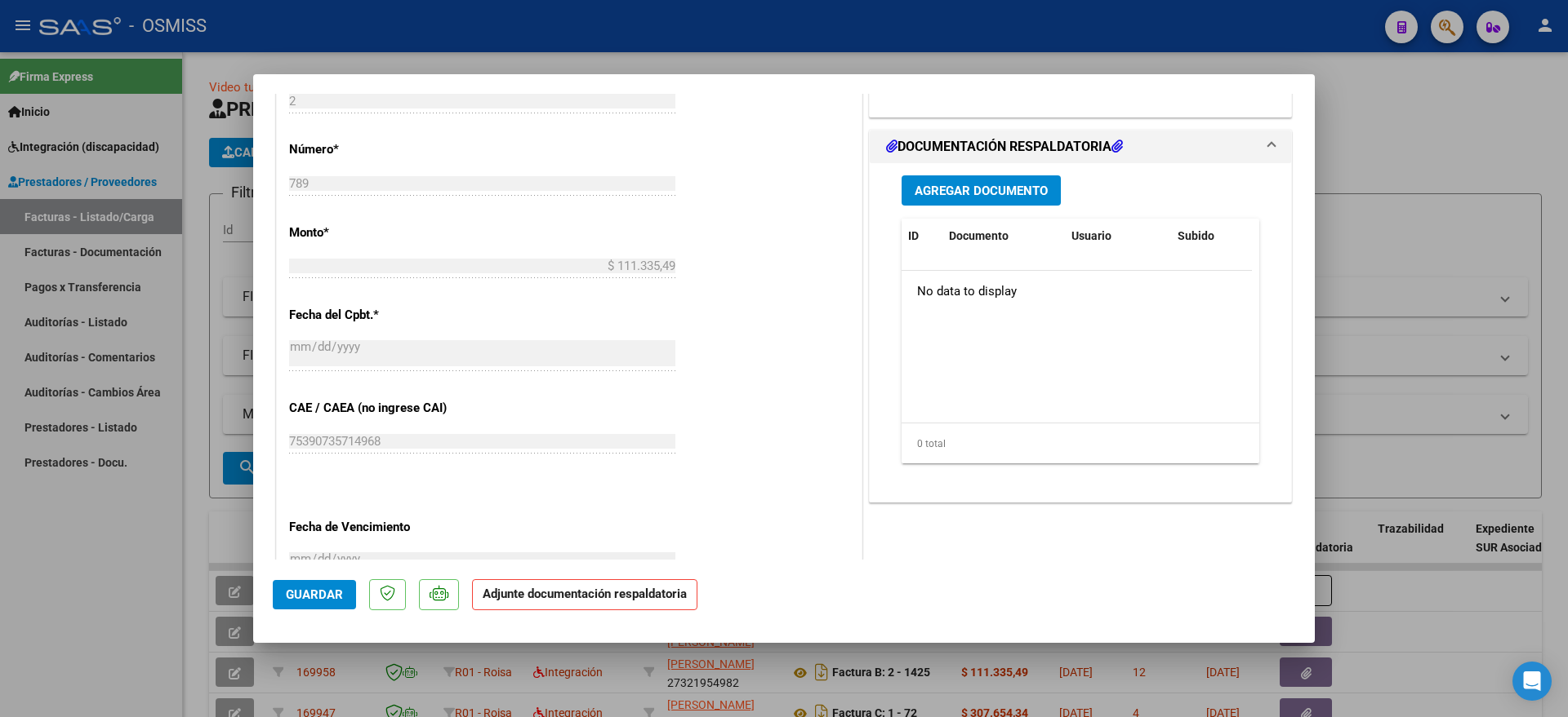
click at [947, 187] on span "Agregar Documento" at bounding box center [981, 191] width 133 height 14
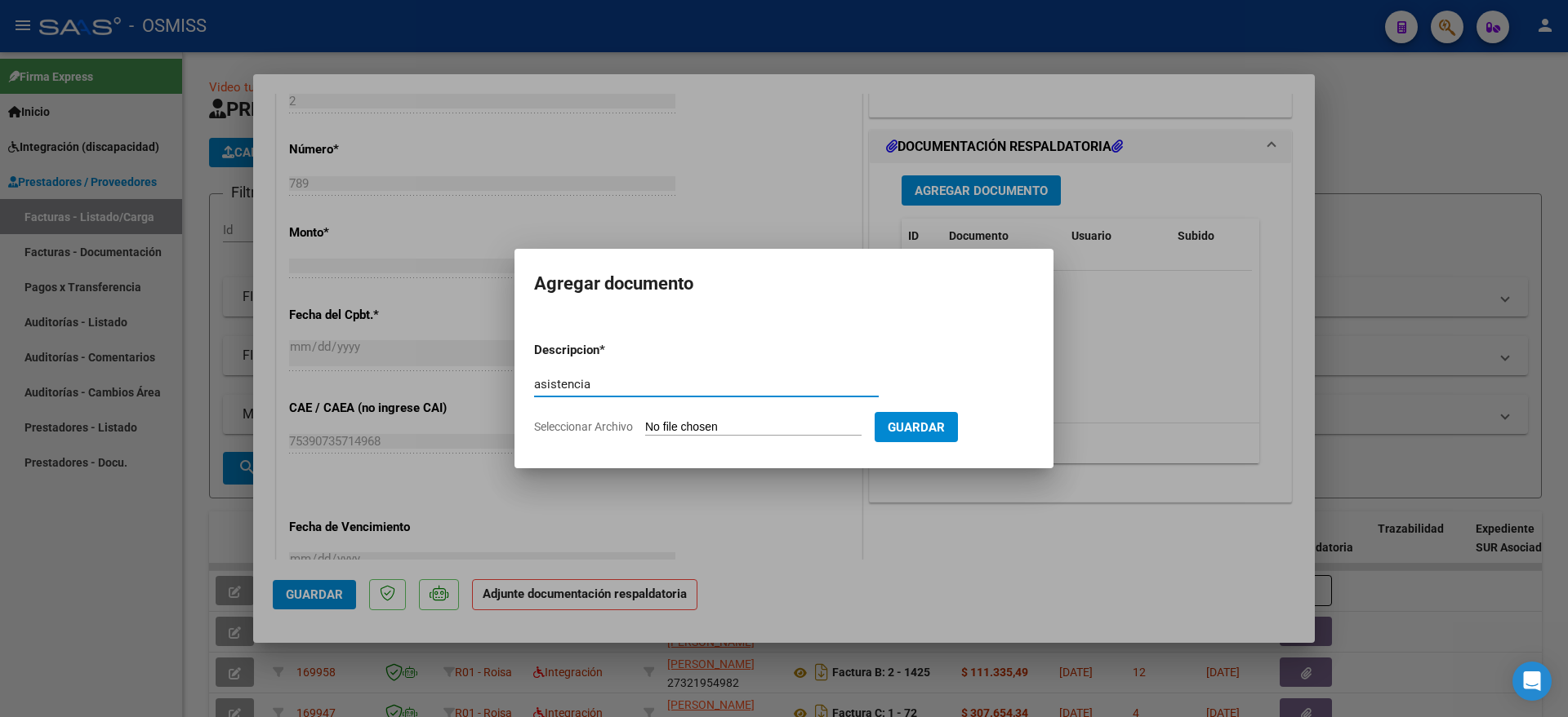
type input "asistencia"
click at [675, 423] on input "Seleccionar Archivo" at bounding box center [753, 428] width 217 height 15
type input "C:\fakepath\[PERSON_NAME] - FONOAUDIOLOGIA - PRESENTISMO.pdf"
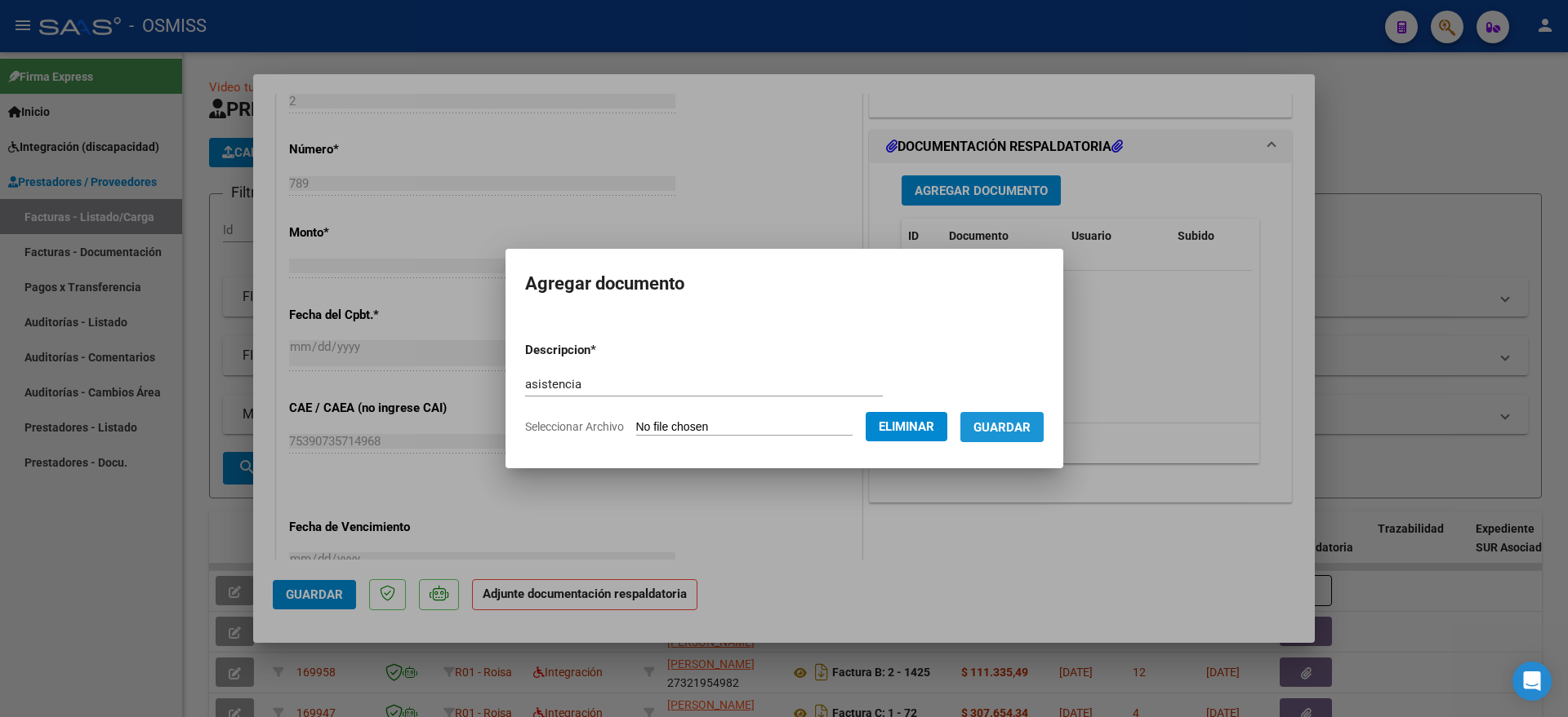
click at [1023, 436] on button "Guardar" at bounding box center [1001, 427] width 83 height 30
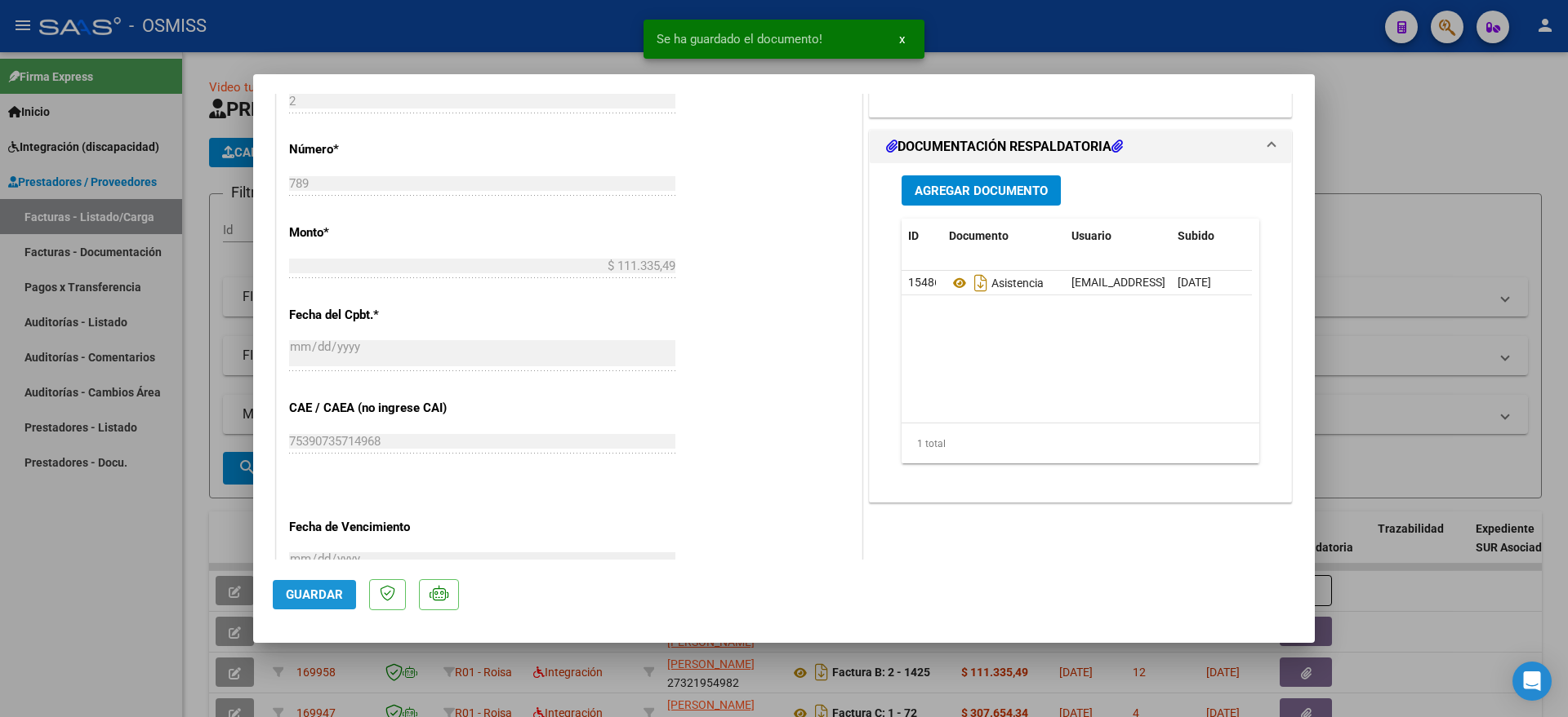
click at [337, 597] on span "Guardar" at bounding box center [314, 594] width 57 height 14
click at [72, 593] on div at bounding box center [784, 358] width 1568 height 717
type input "$ 0,00"
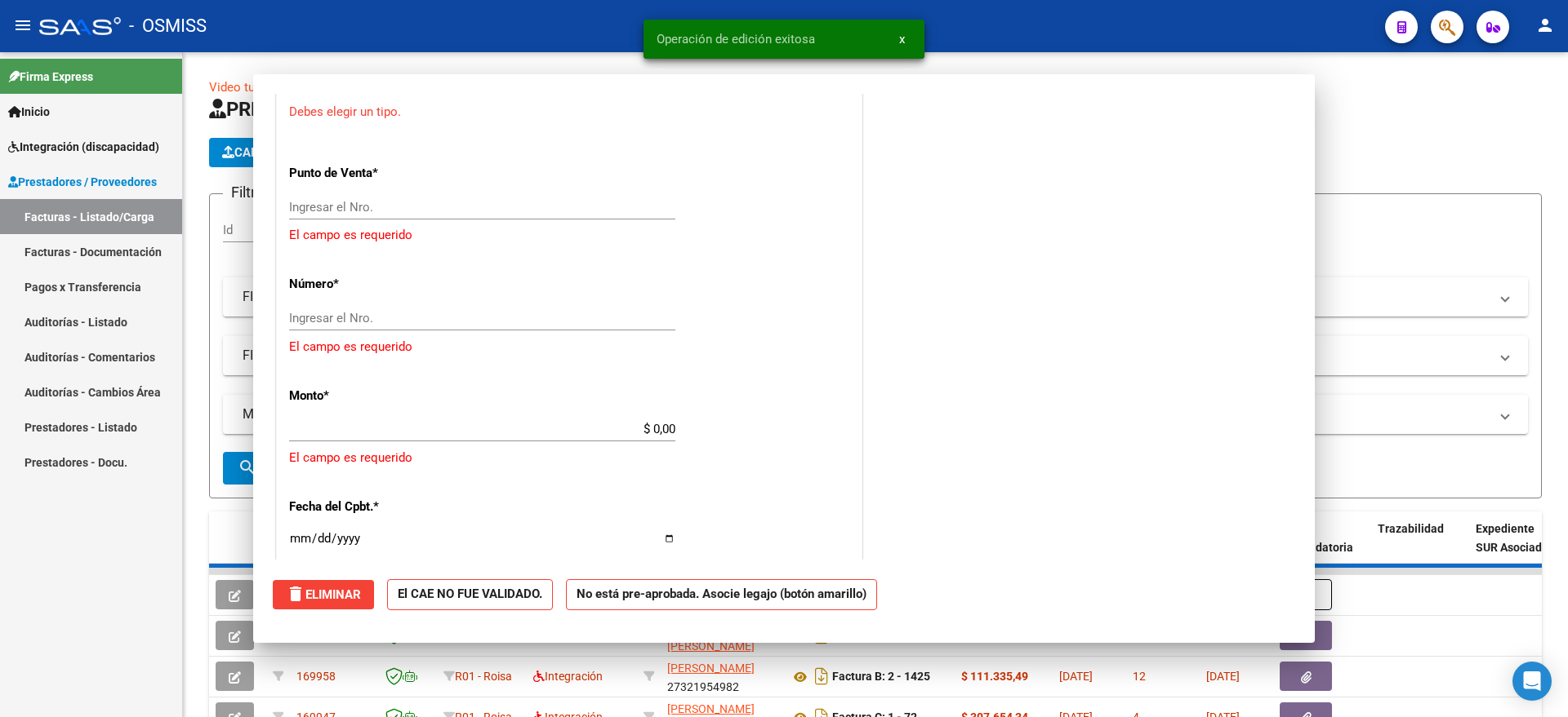
scroll to position [820, 0]
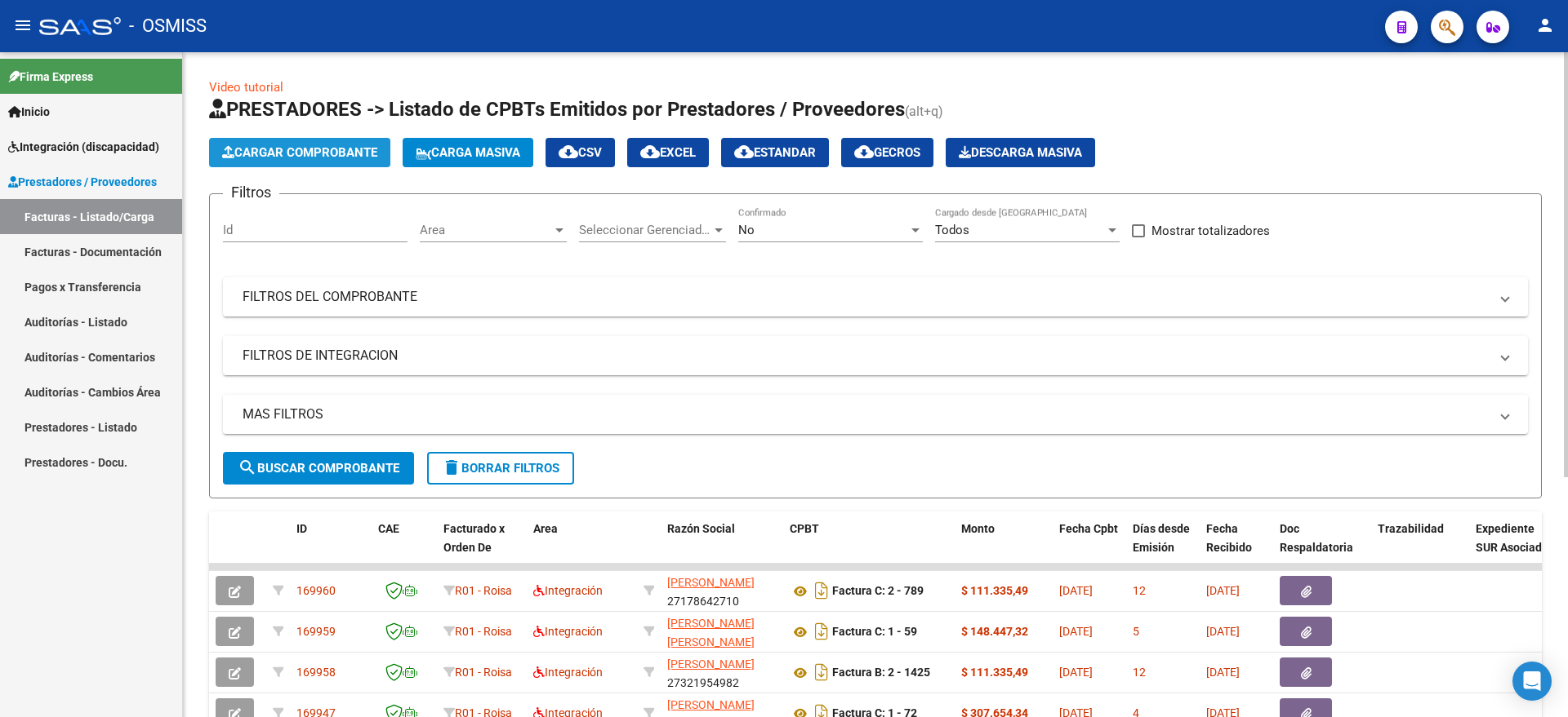
click at [279, 145] on span "Cargar Comprobante" at bounding box center [299, 152] width 155 height 14
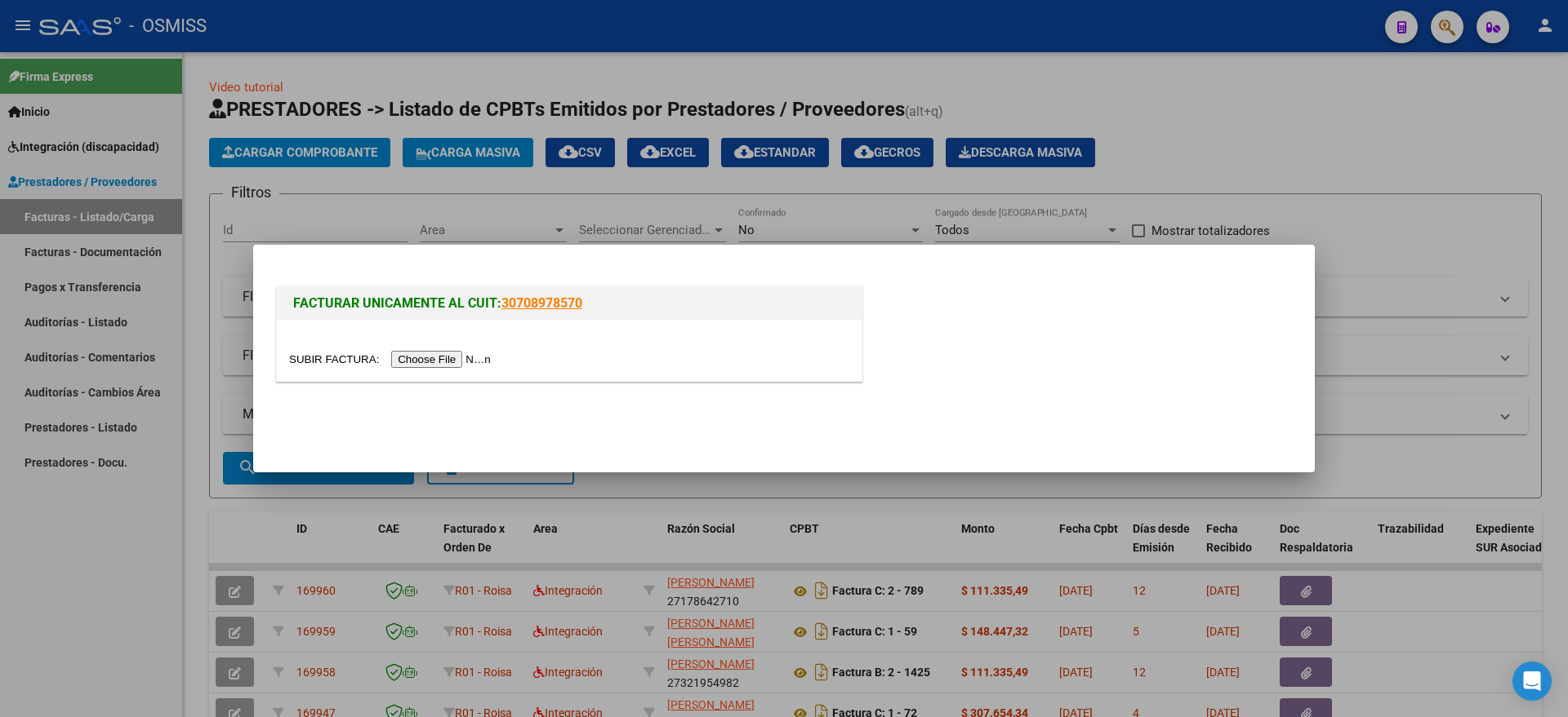
click at [457, 364] on input "file" at bounding box center [392, 359] width 207 height 17
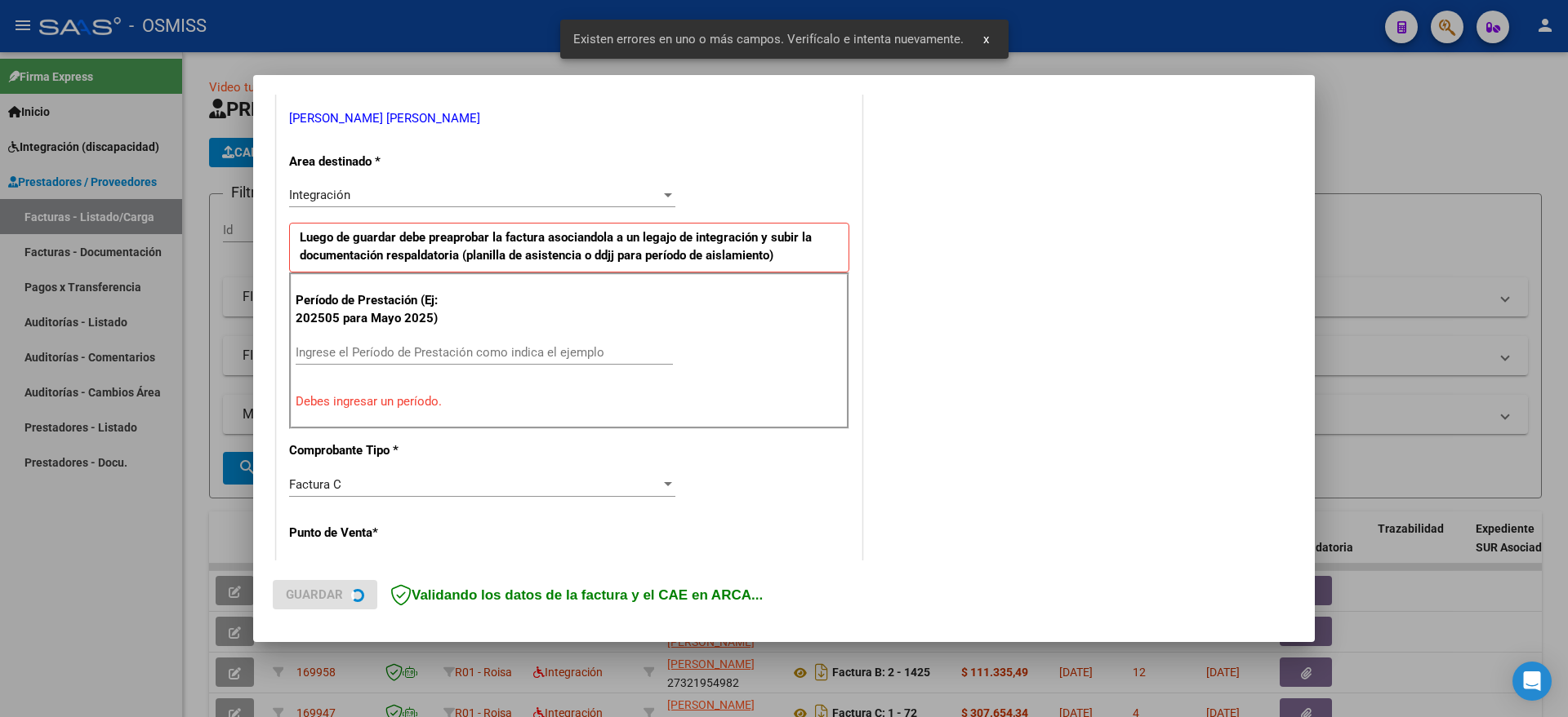
scroll to position [336, 0]
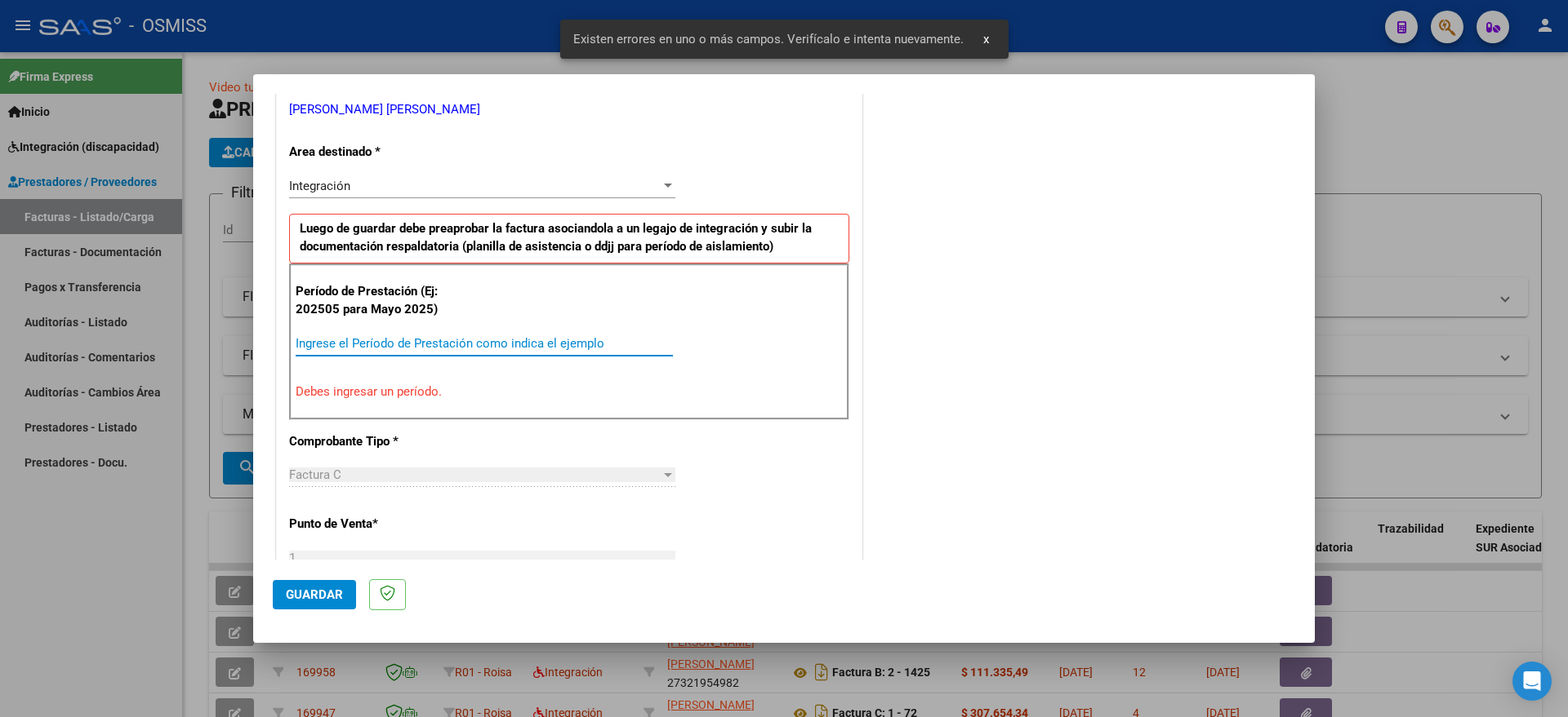
click at [465, 347] on input "Ingrese el Período de Prestación como indica el ejemplo" at bounding box center [484, 344] width 377 height 14
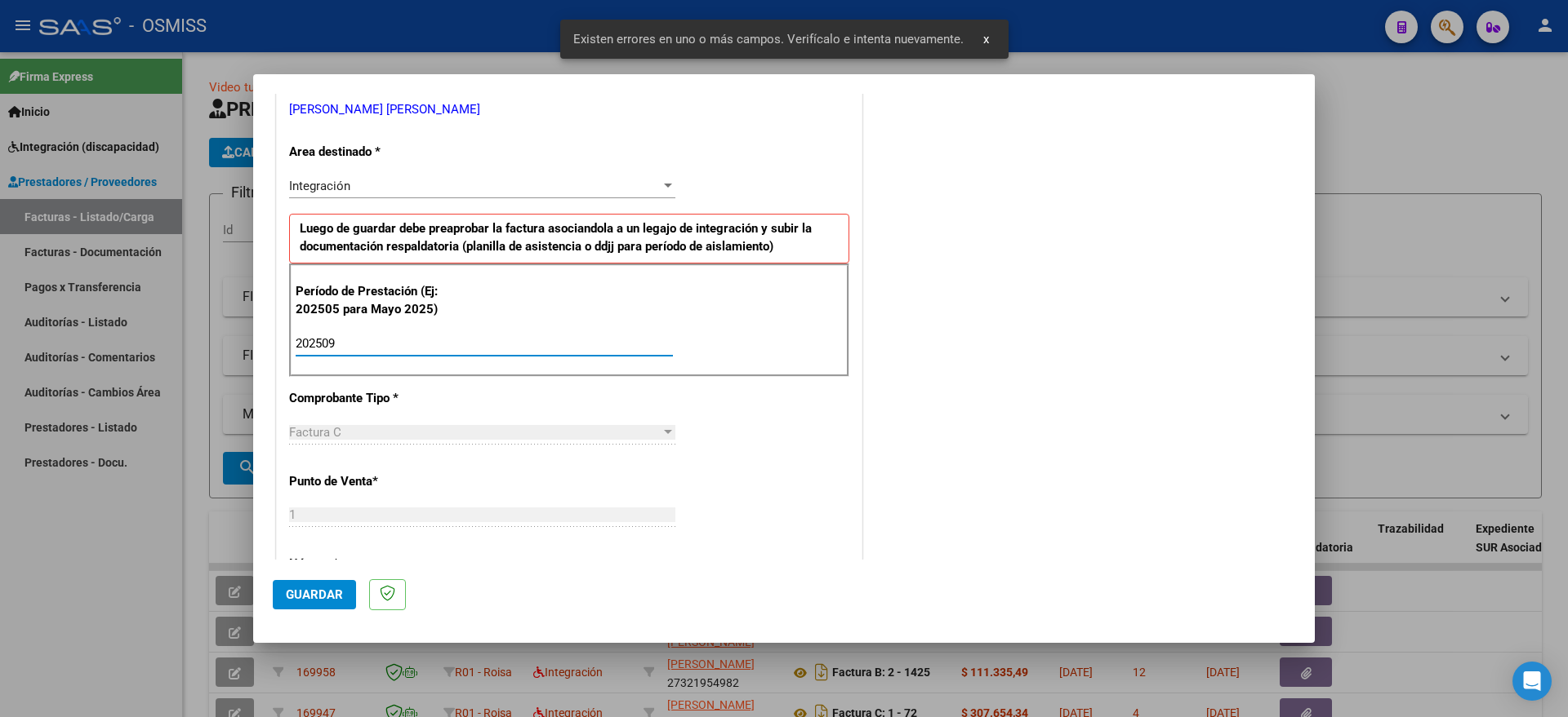
type input "202509"
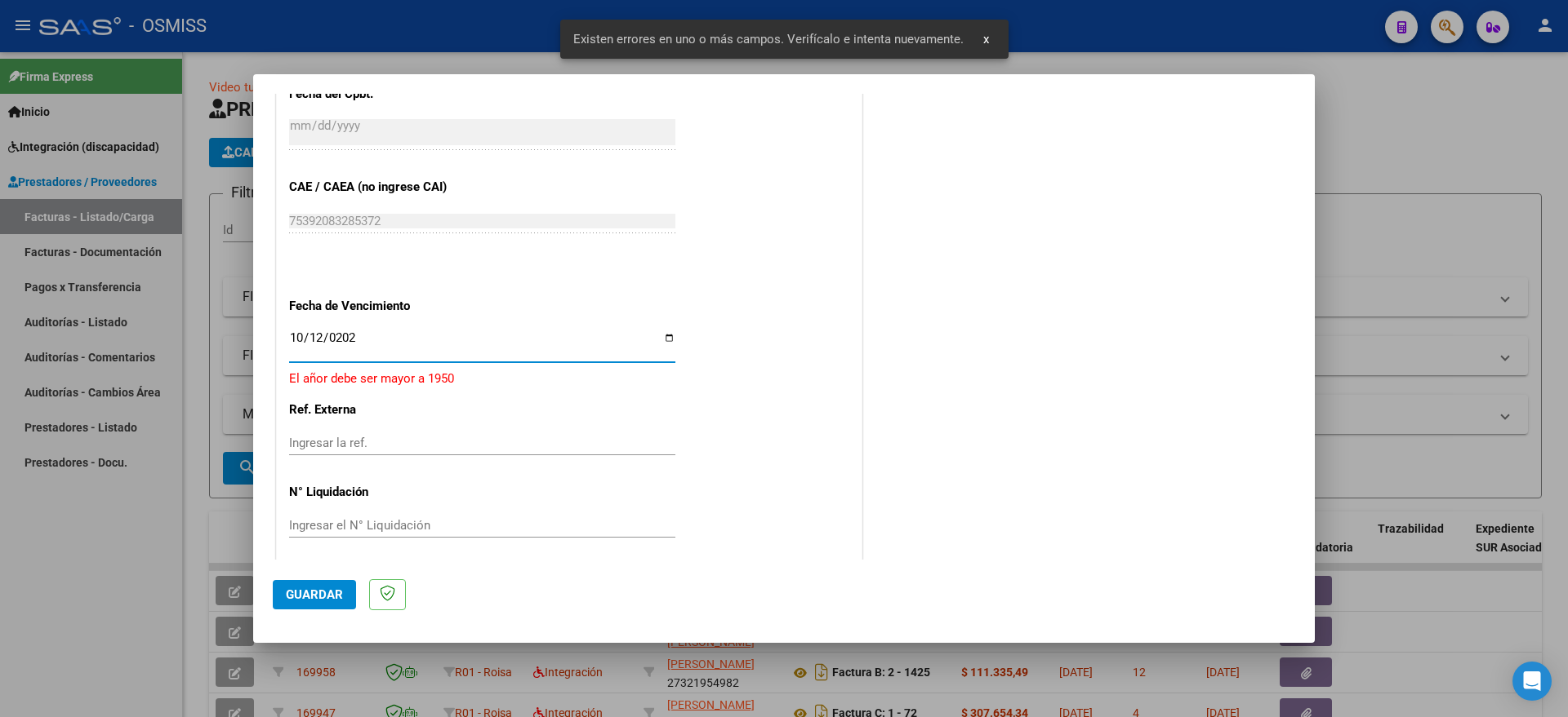
type input "[DATE]"
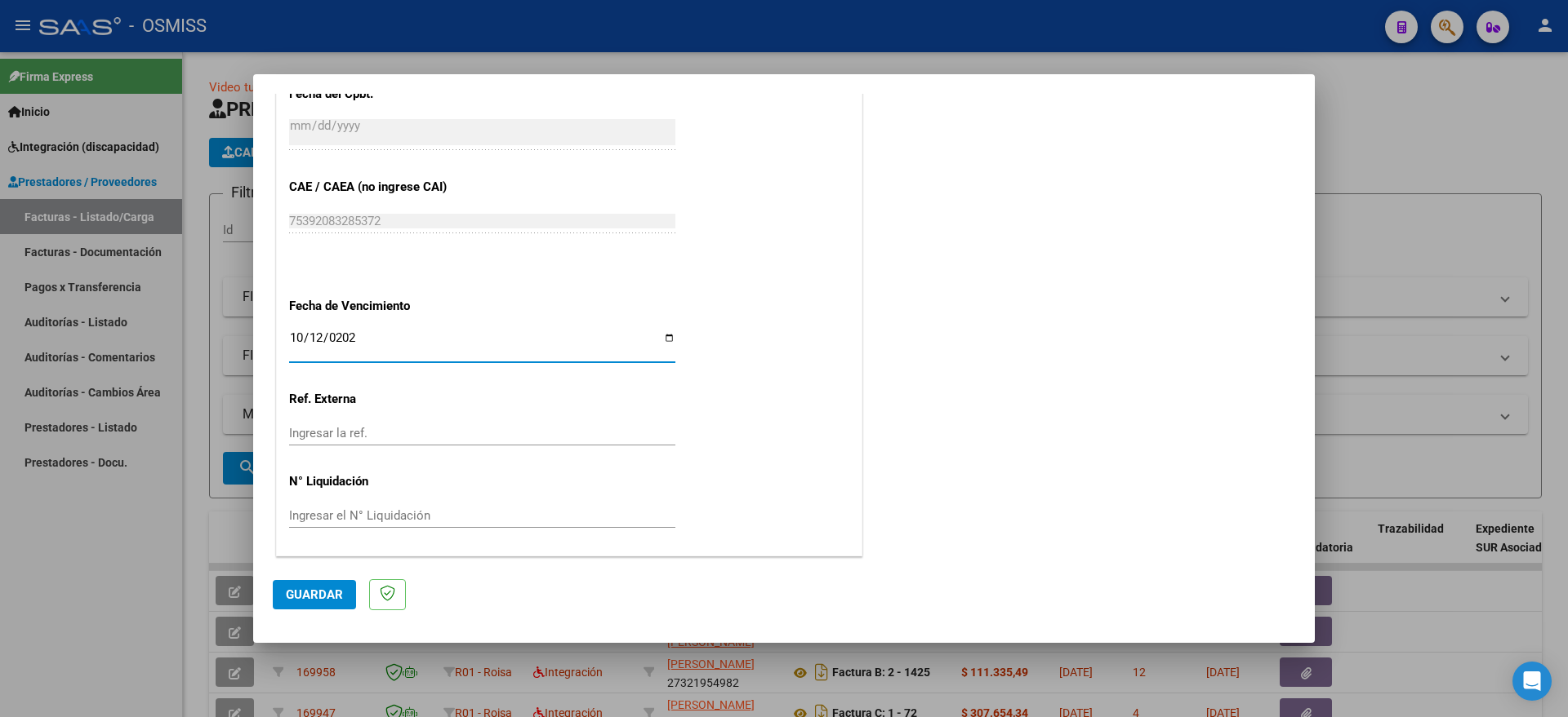
click at [324, 583] on button "Guardar" at bounding box center [314, 594] width 83 height 30
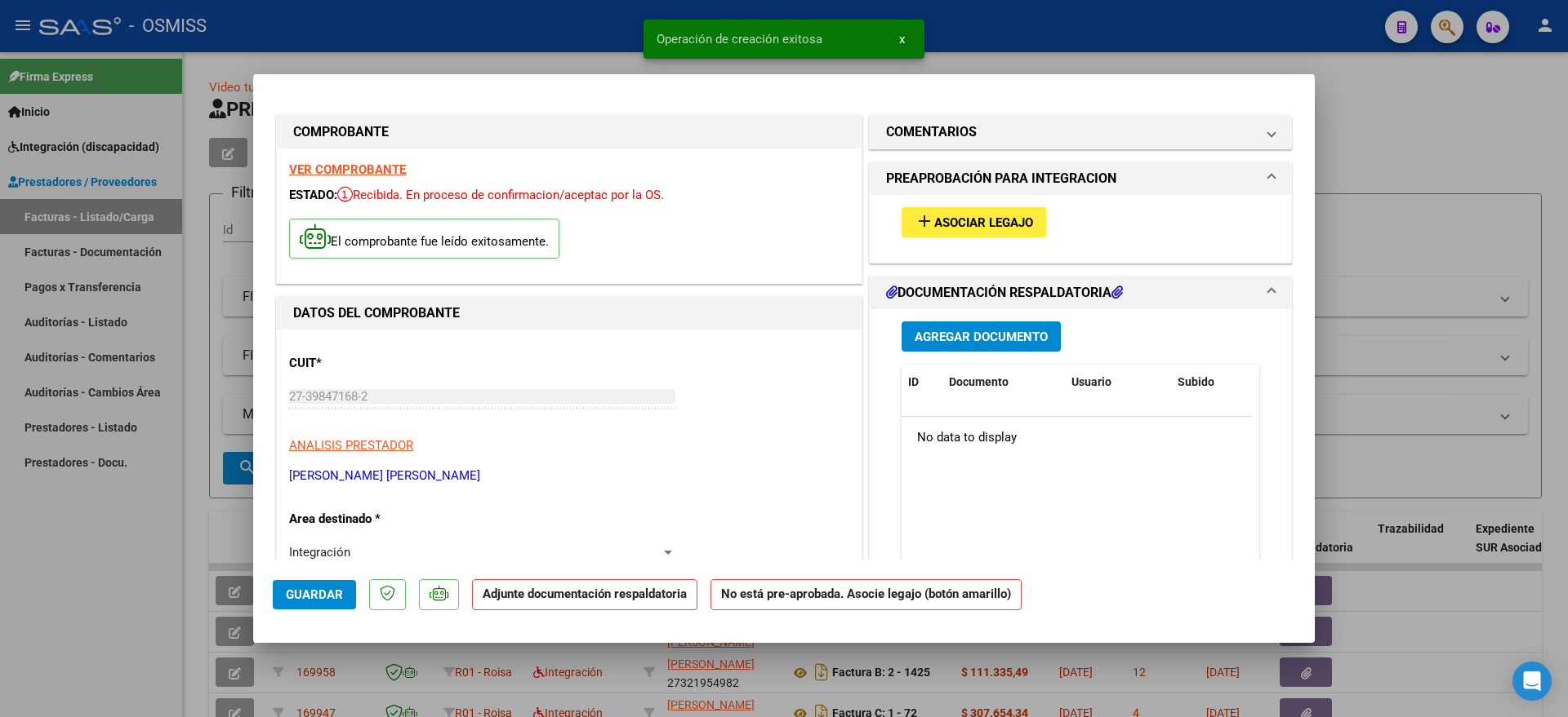
click at [942, 215] on span "add Asociar Legajo" at bounding box center [973, 222] width 118 height 14
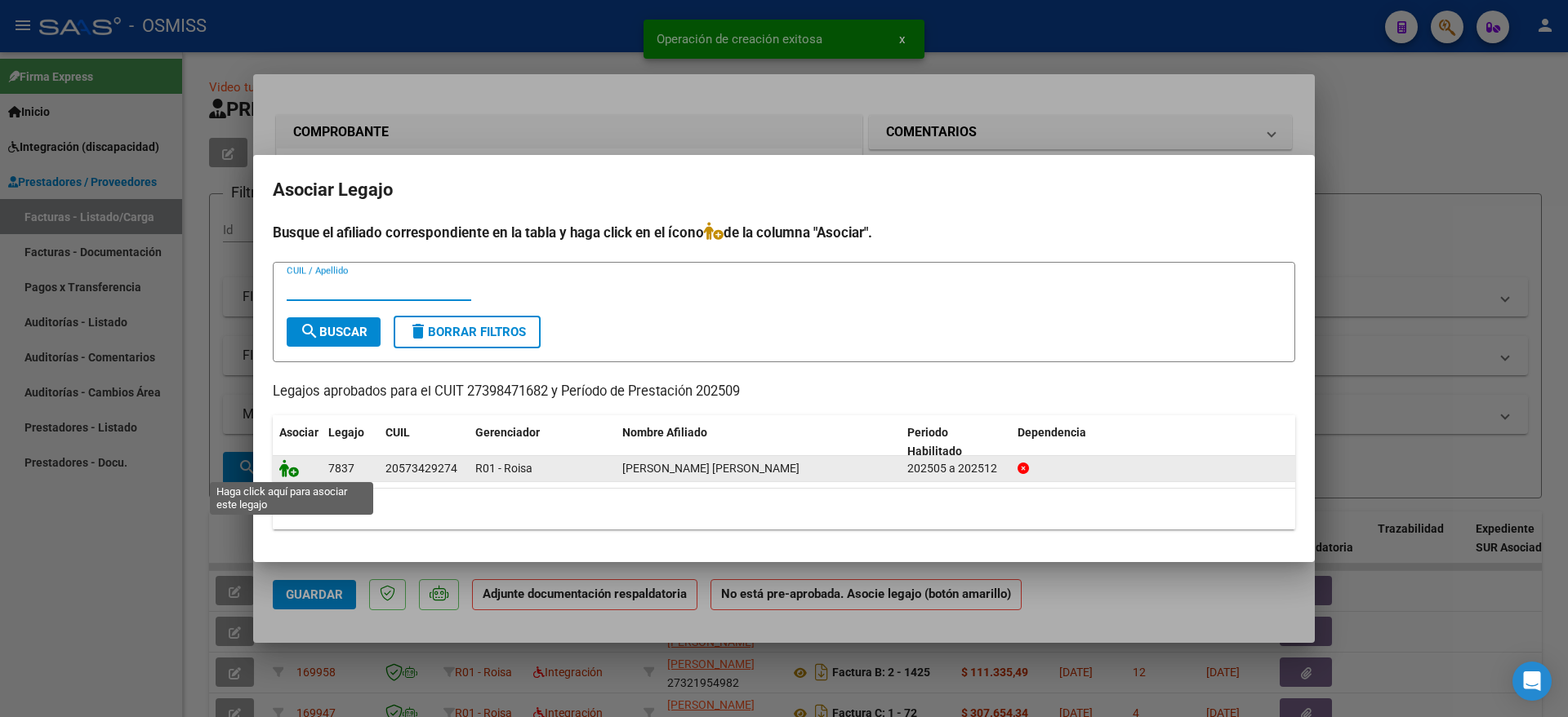
click at [289, 471] on icon at bounding box center [289, 468] width 20 height 18
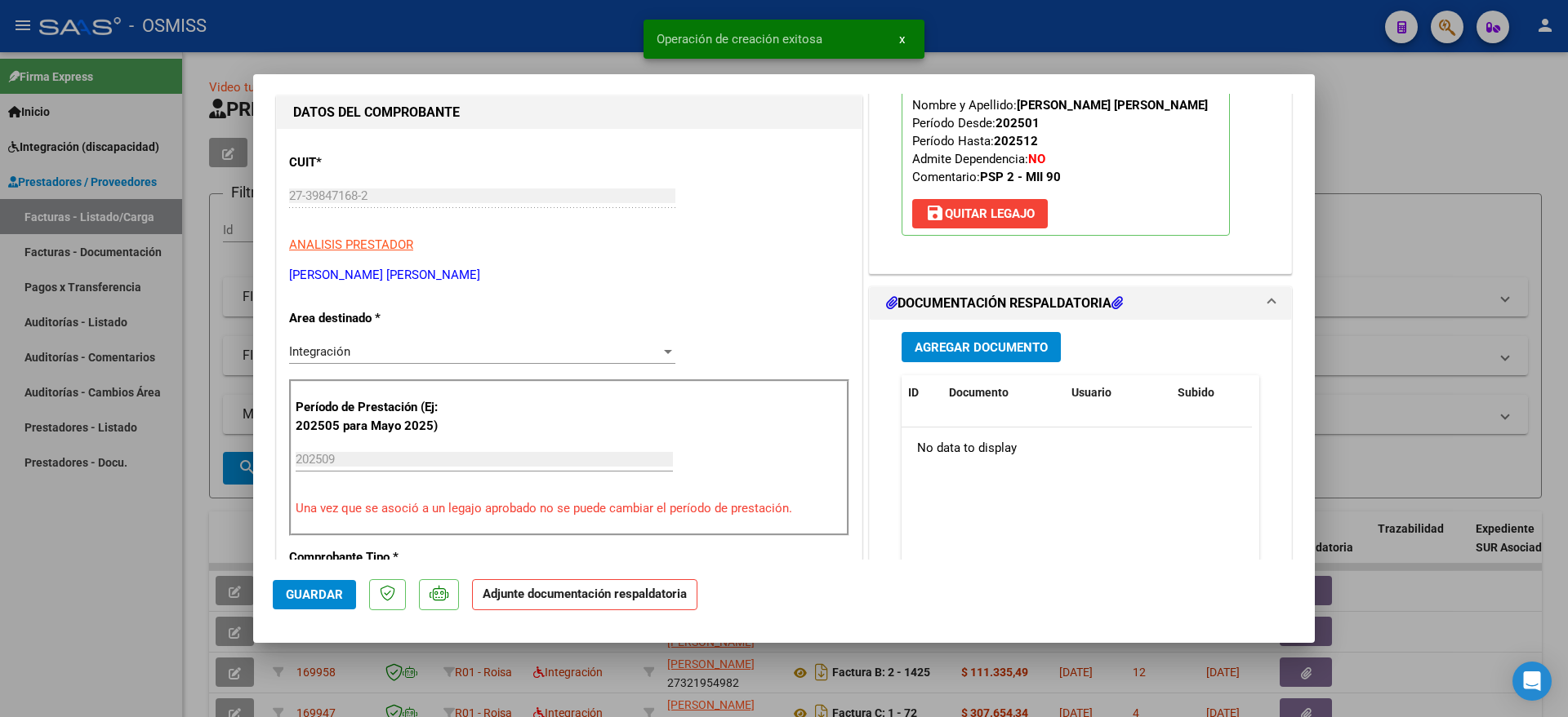
scroll to position [204, 0]
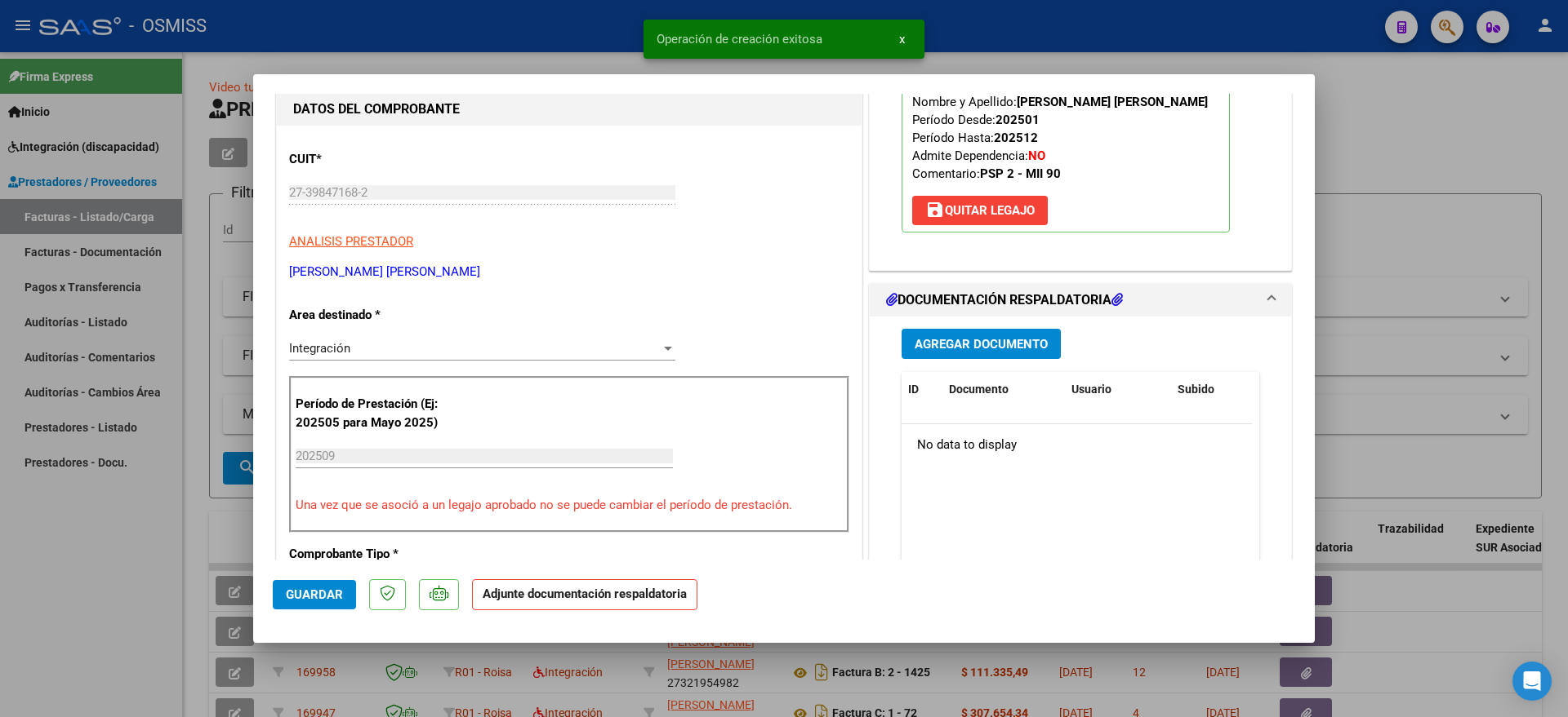
click at [1015, 329] on button "Agregar Documento" at bounding box center [981, 344] width 159 height 30
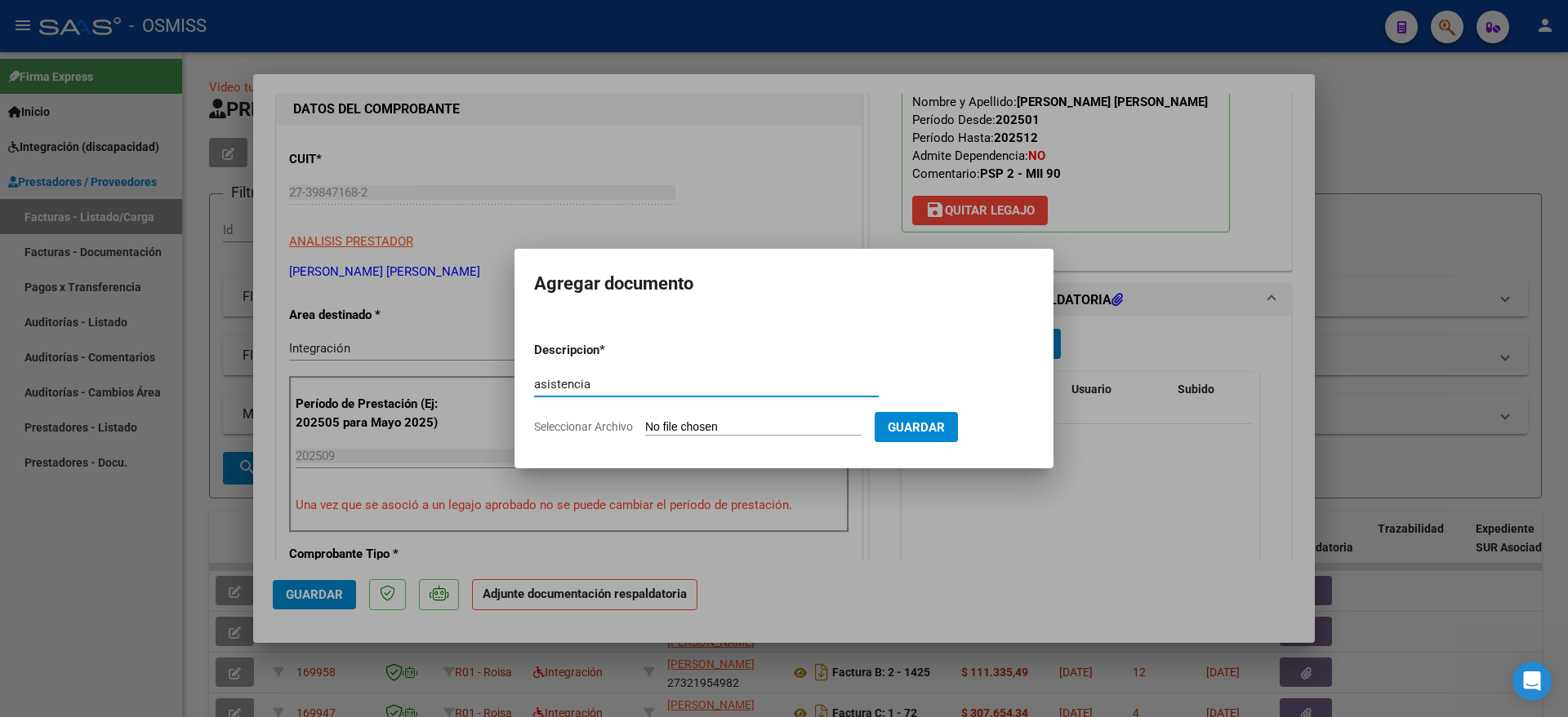
type input "asistencia"
click at [684, 431] on input "Seleccionar Archivo" at bounding box center [753, 428] width 217 height 15
type input "C:\fakepath\[PERSON_NAME] - PSICOPEDAGOGIA - PRESENTISMO -.pdf"
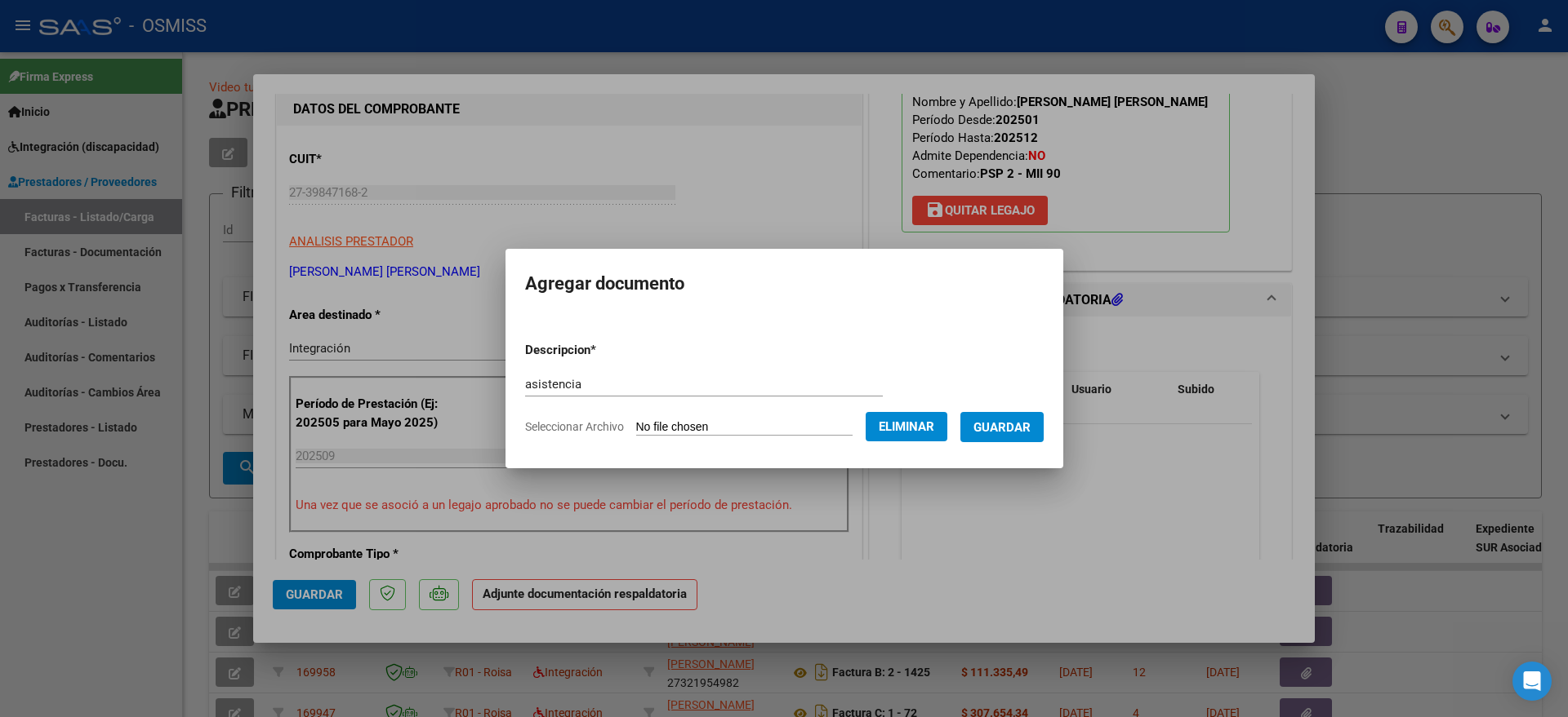
click at [1025, 432] on span "Guardar" at bounding box center [1002, 428] width 57 height 14
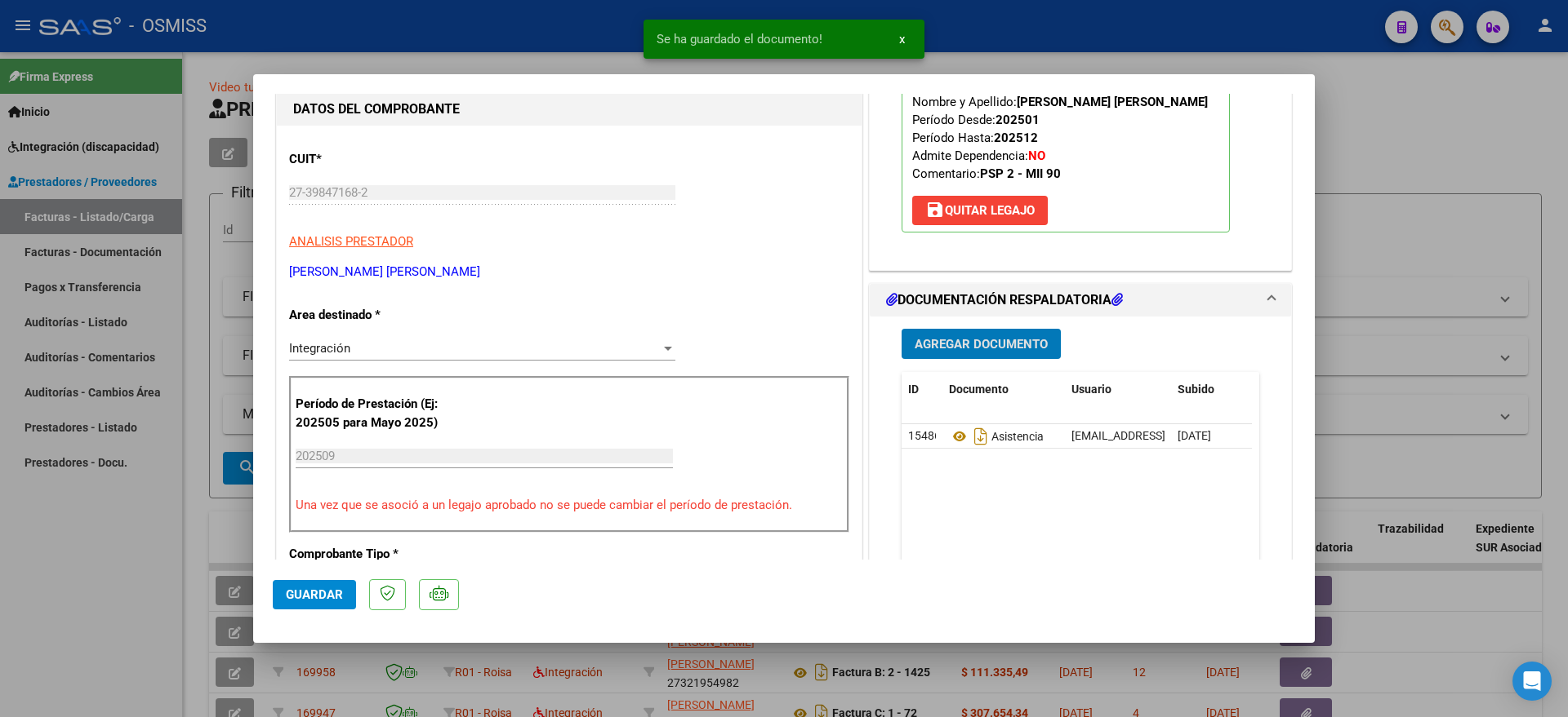
click at [314, 583] on button "Guardar" at bounding box center [314, 594] width 83 height 30
click at [66, 598] on div at bounding box center [784, 358] width 1568 height 717
type input "$ 0,00"
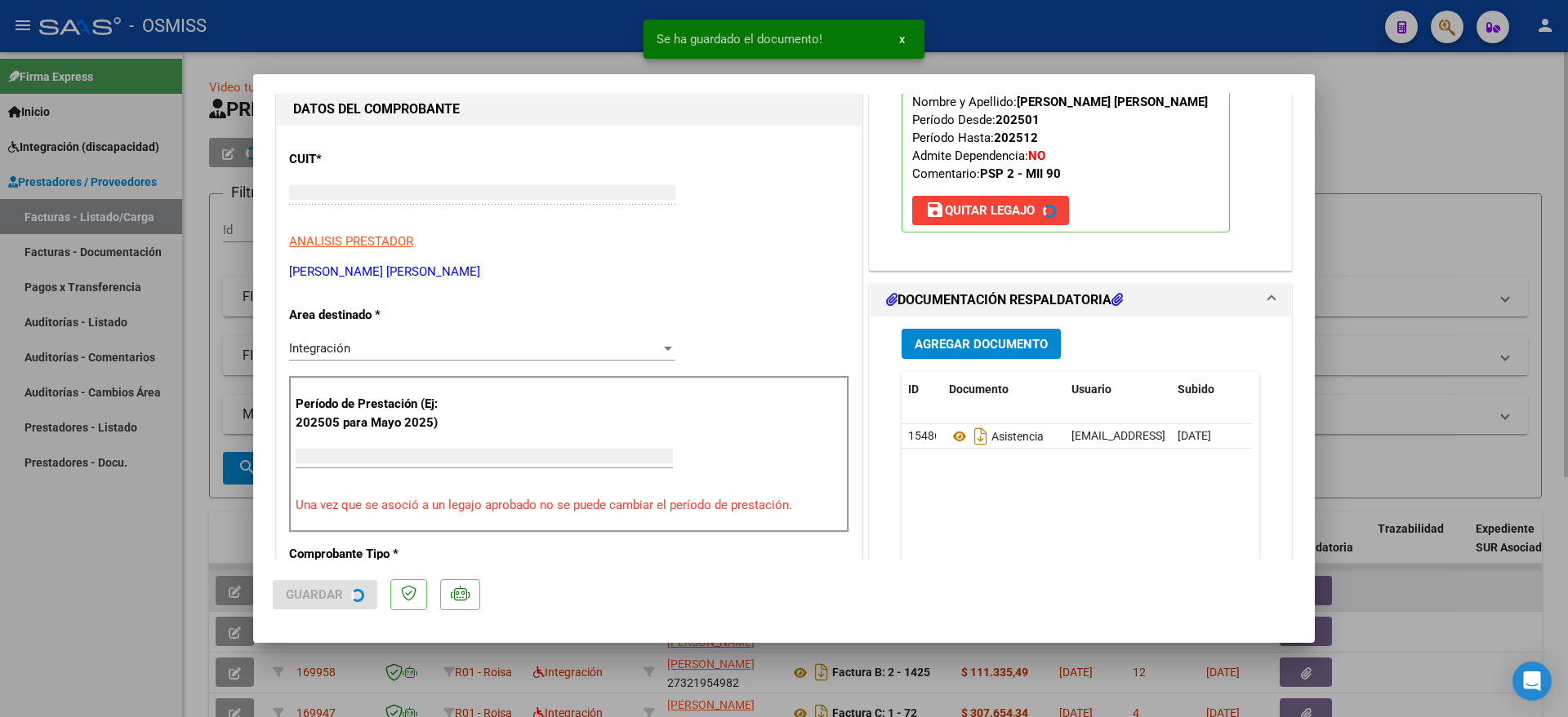
scroll to position [154, 0]
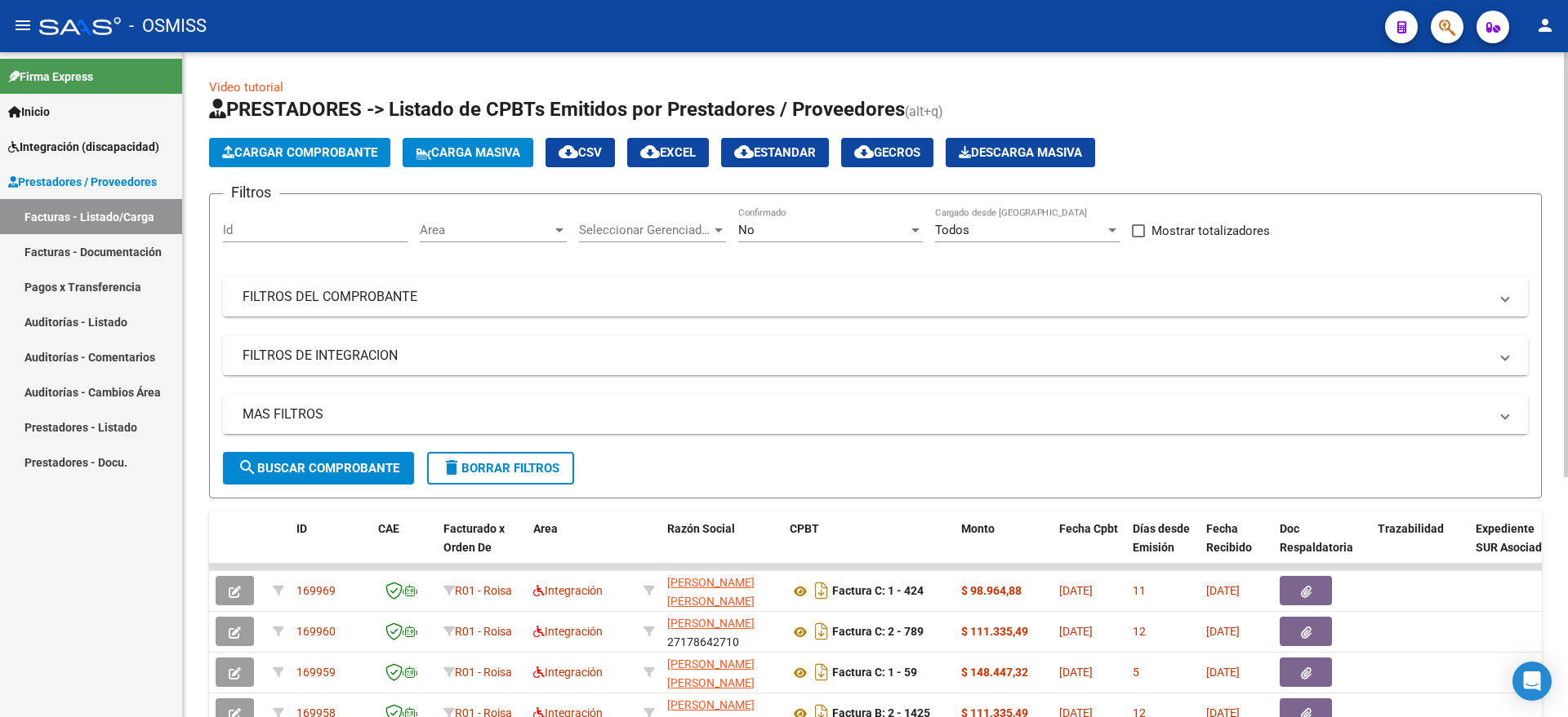
click at [306, 153] on span "Cargar Comprobante" at bounding box center [299, 152] width 155 height 14
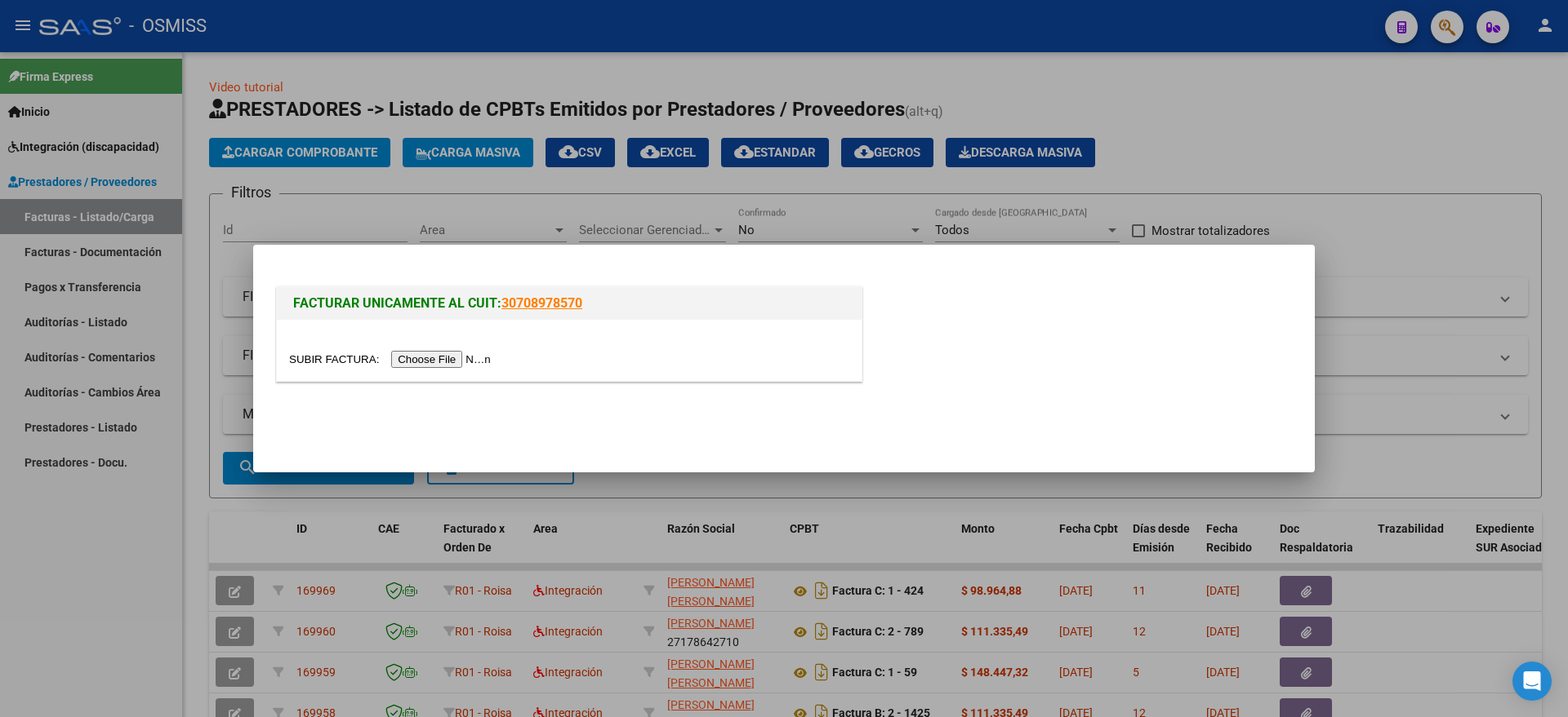
click at [458, 362] on input "file" at bounding box center [392, 359] width 207 height 17
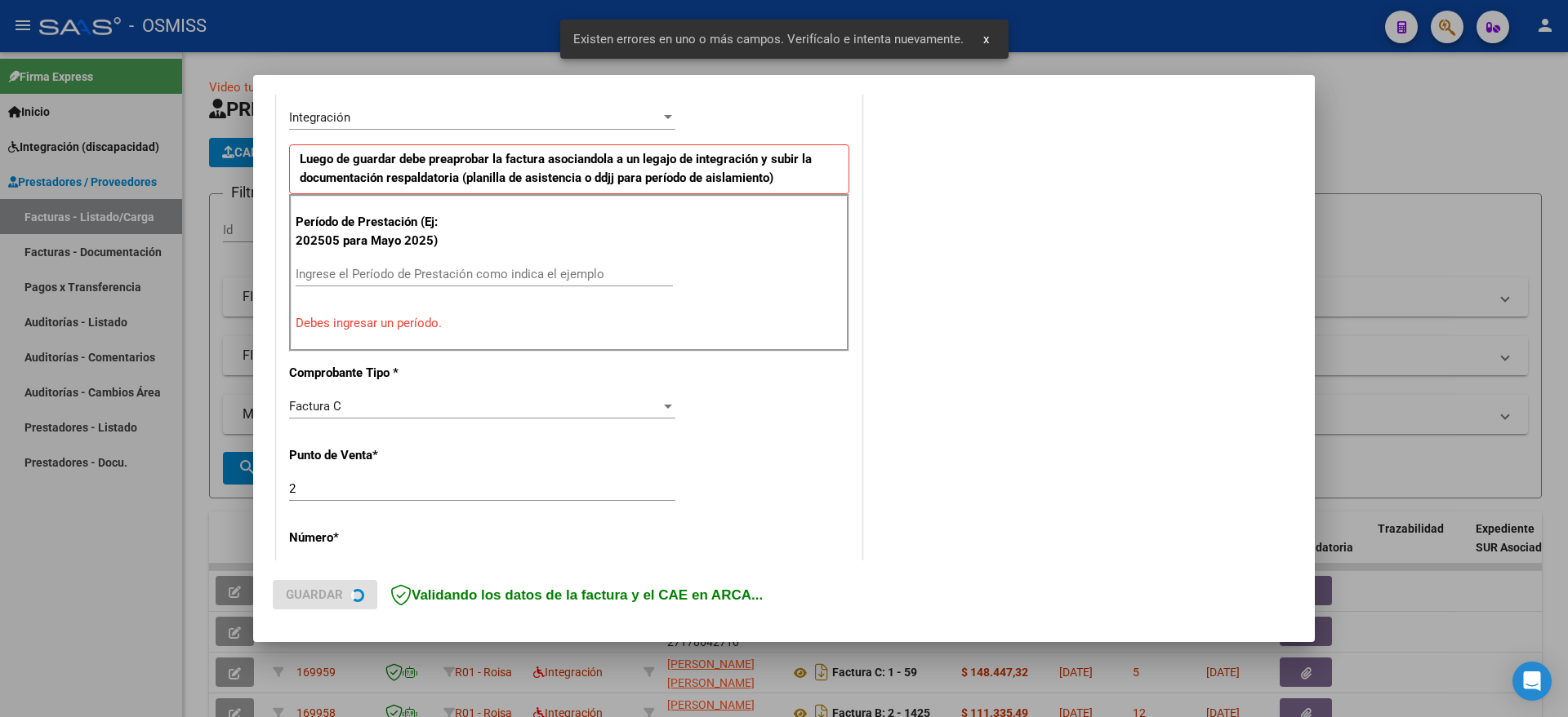
scroll to position [437, 0]
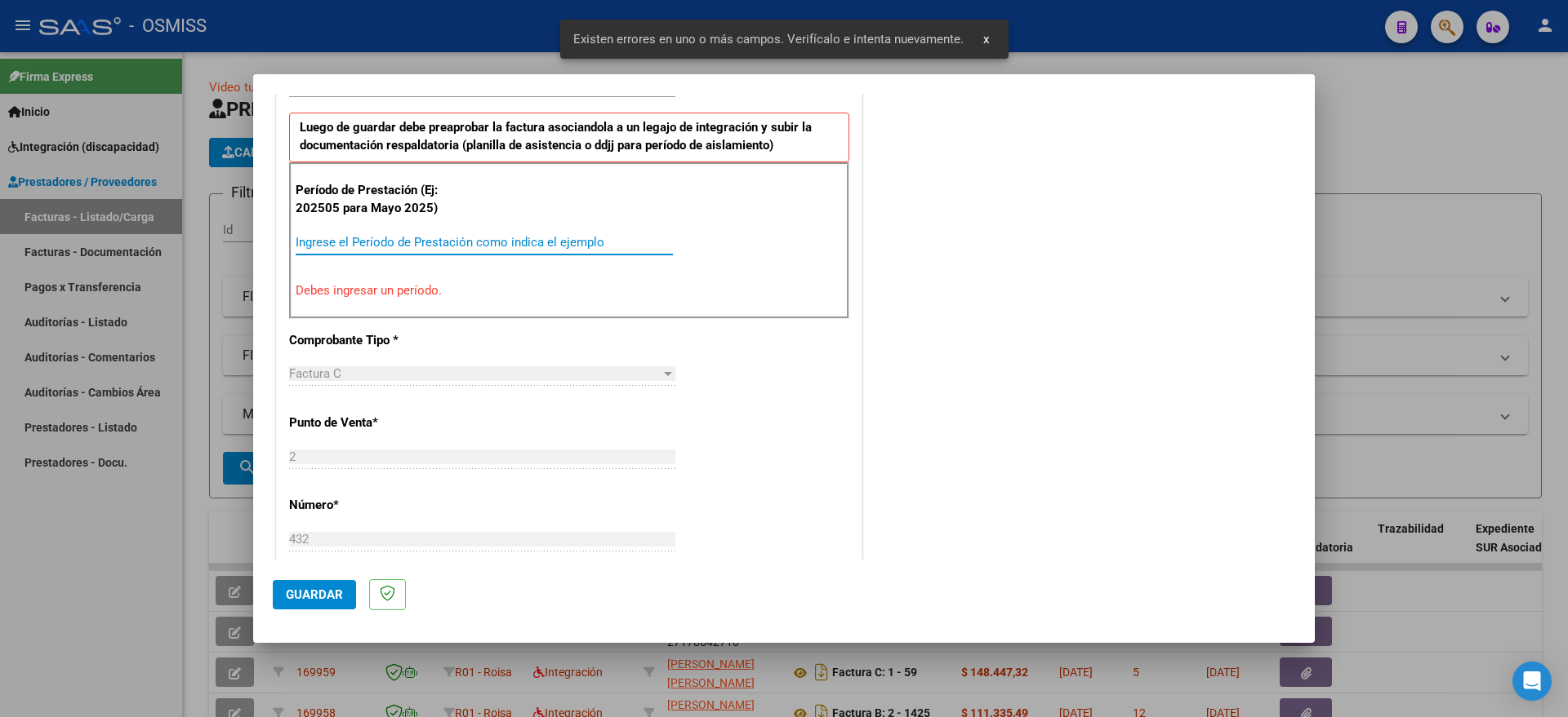
click at [421, 248] on input "Ingrese el Período de Prestación como indica el ejemplo" at bounding box center [484, 243] width 377 height 14
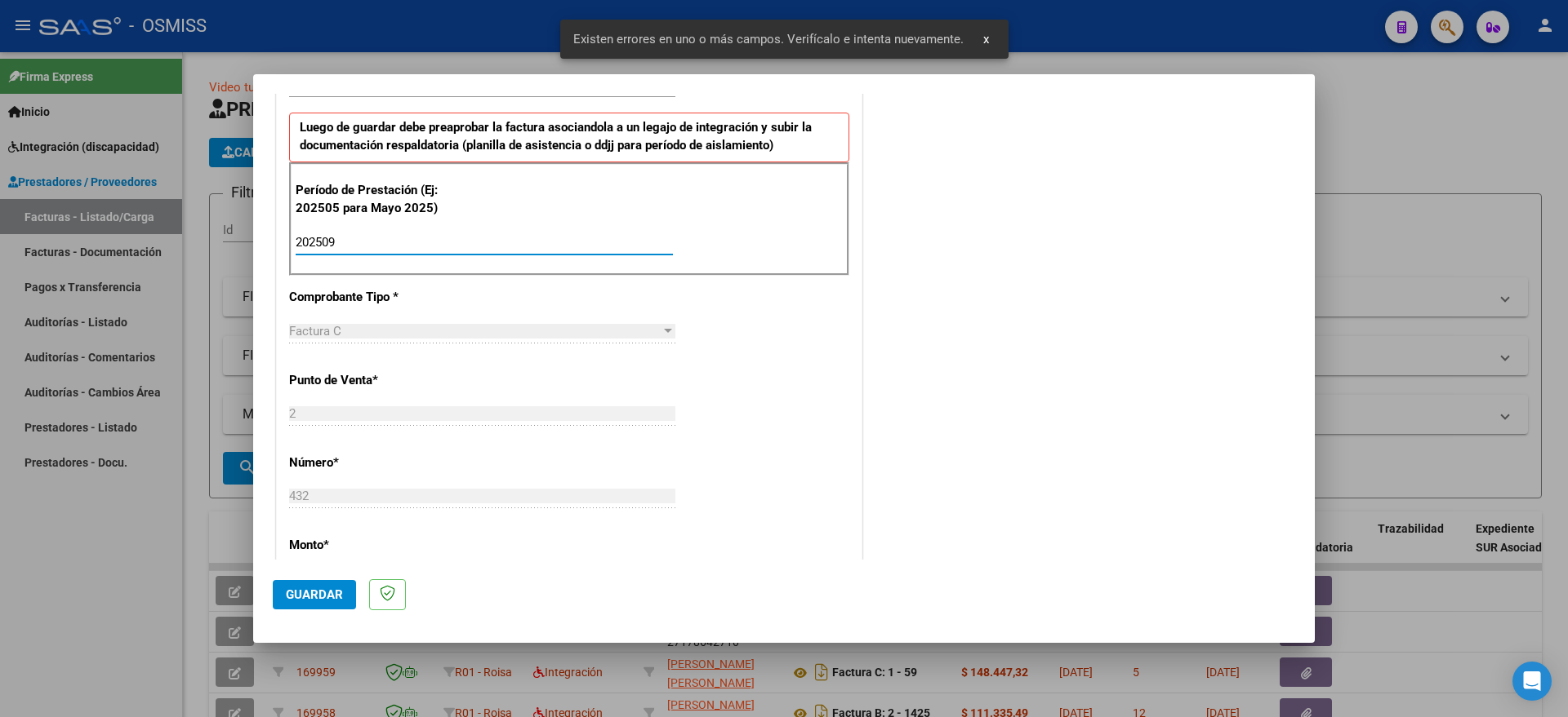
type input "202509"
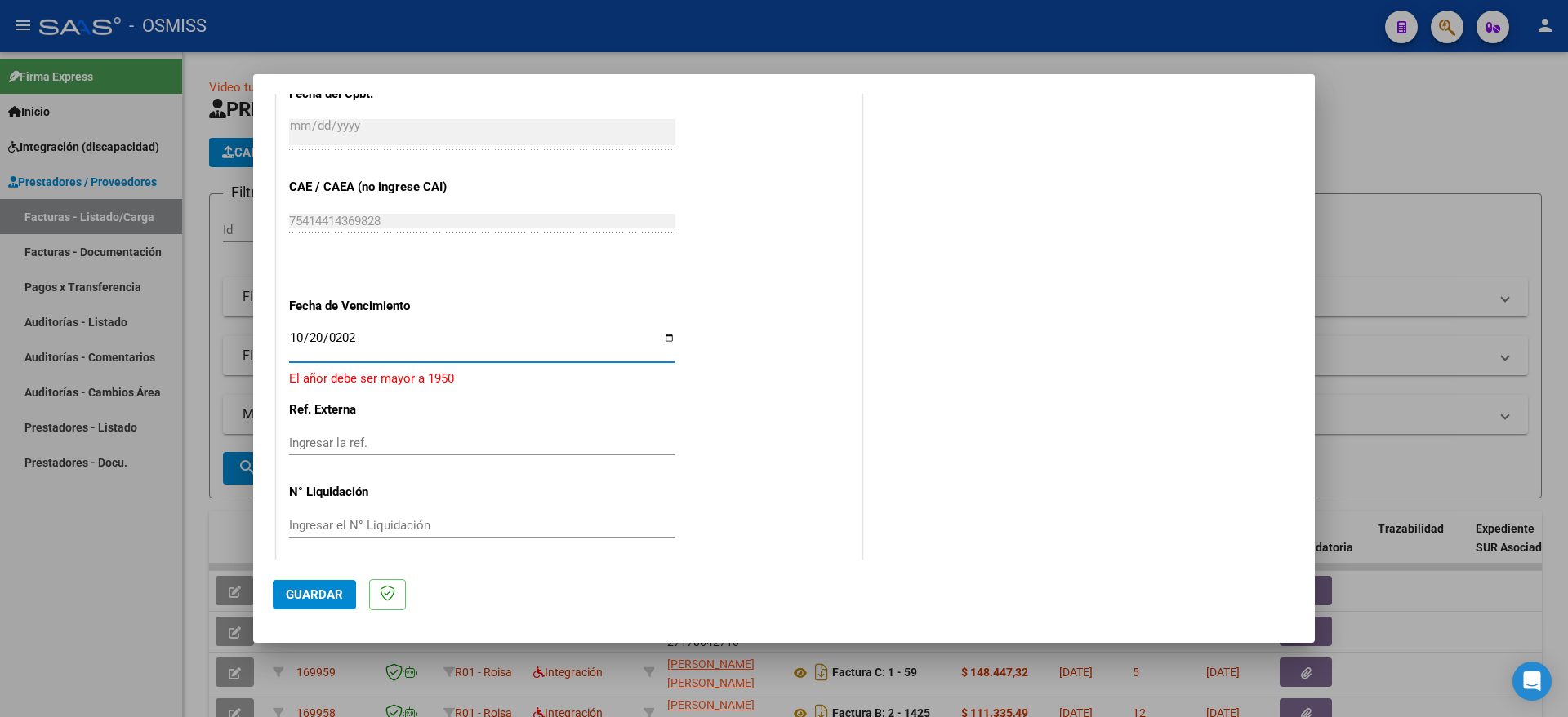
type input "[DATE]"
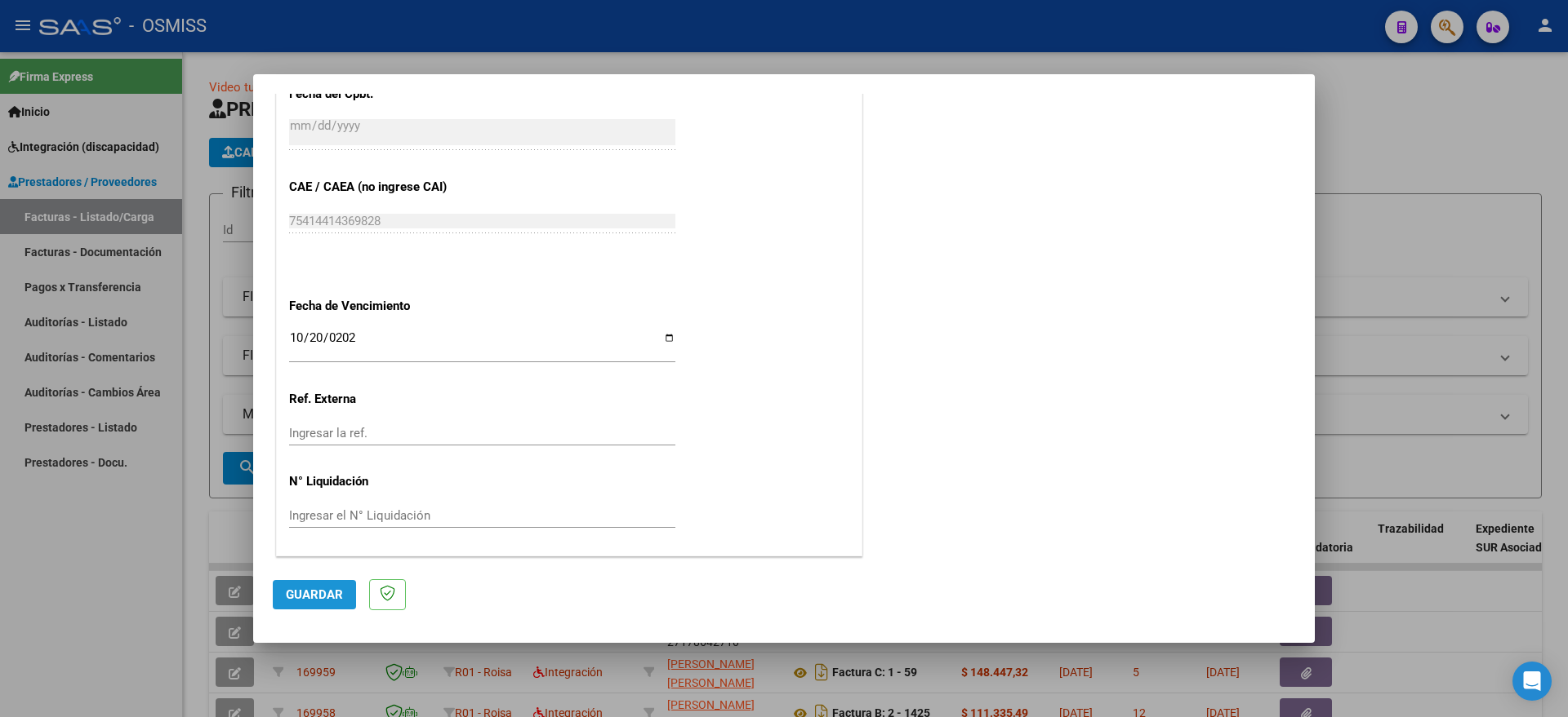
click at [316, 580] on button "Guardar" at bounding box center [314, 594] width 83 height 30
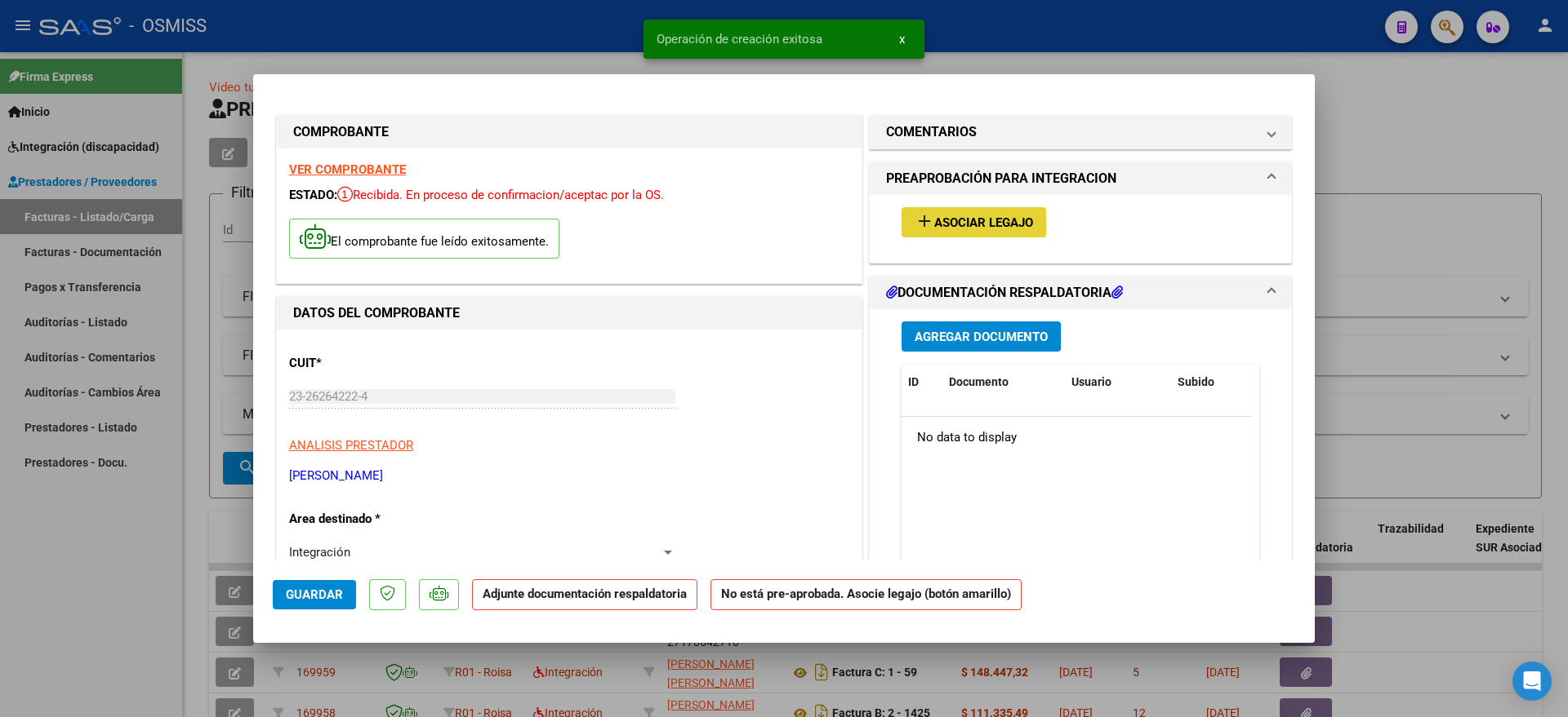
click at [980, 211] on button "add Asociar Legajo" at bounding box center [973, 223] width 144 height 30
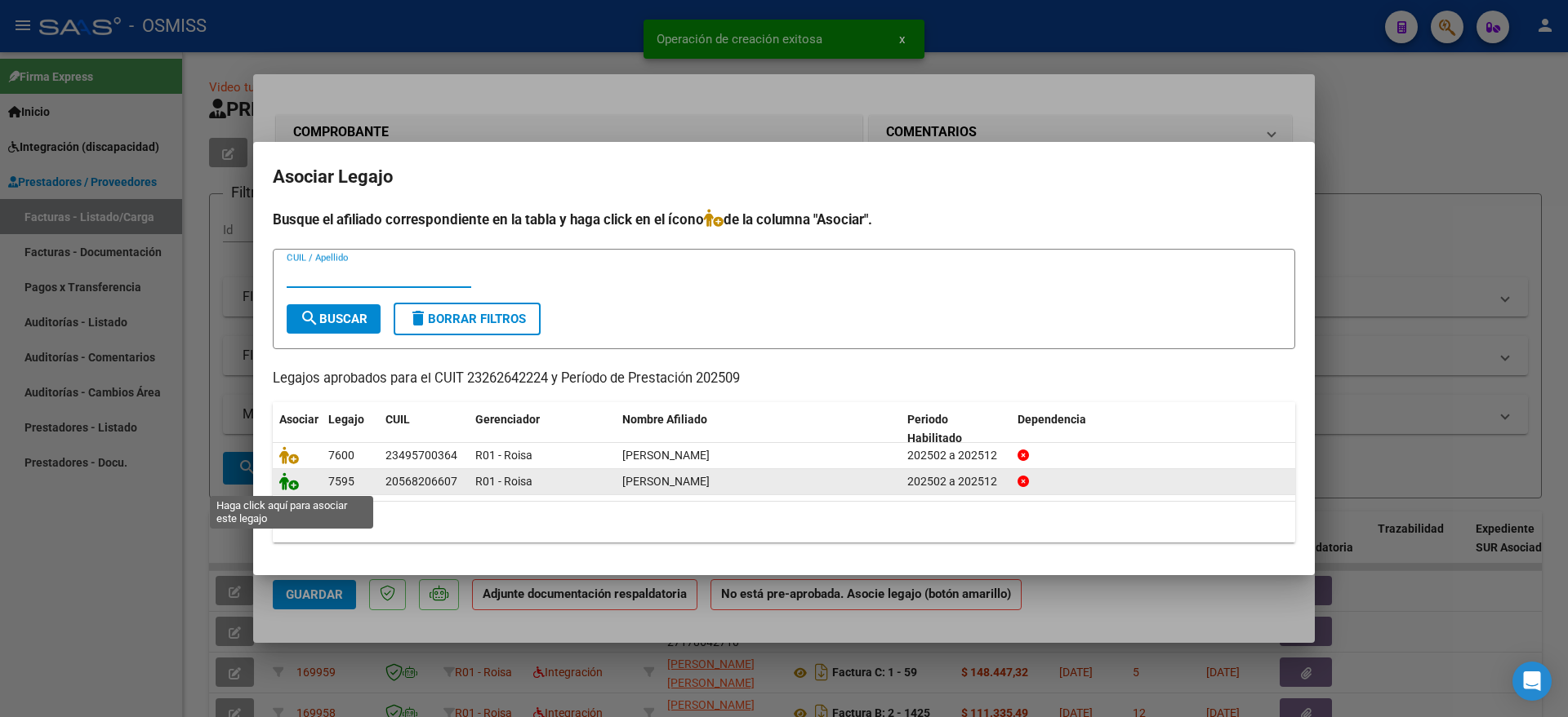
click at [293, 486] on icon at bounding box center [289, 482] width 20 height 18
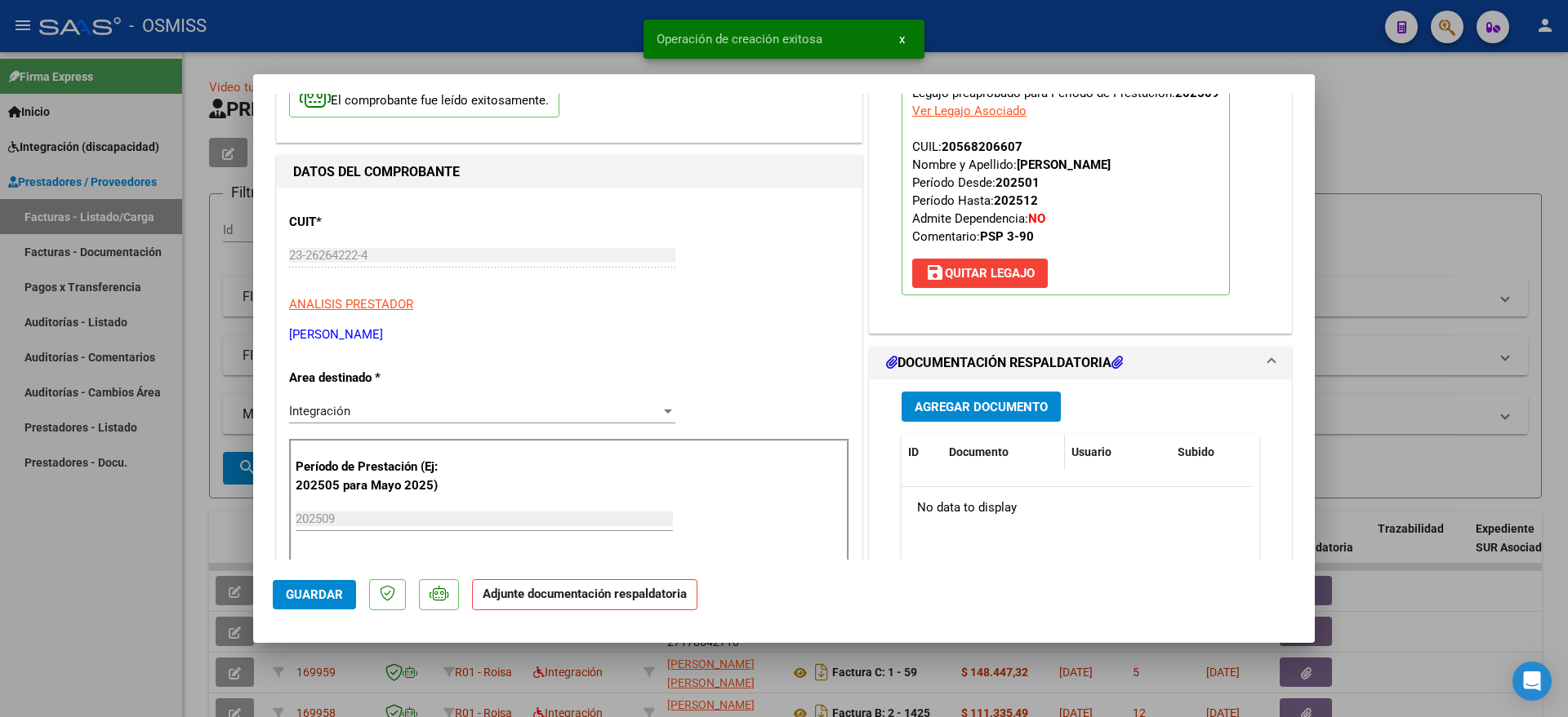
scroll to position [204, 0]
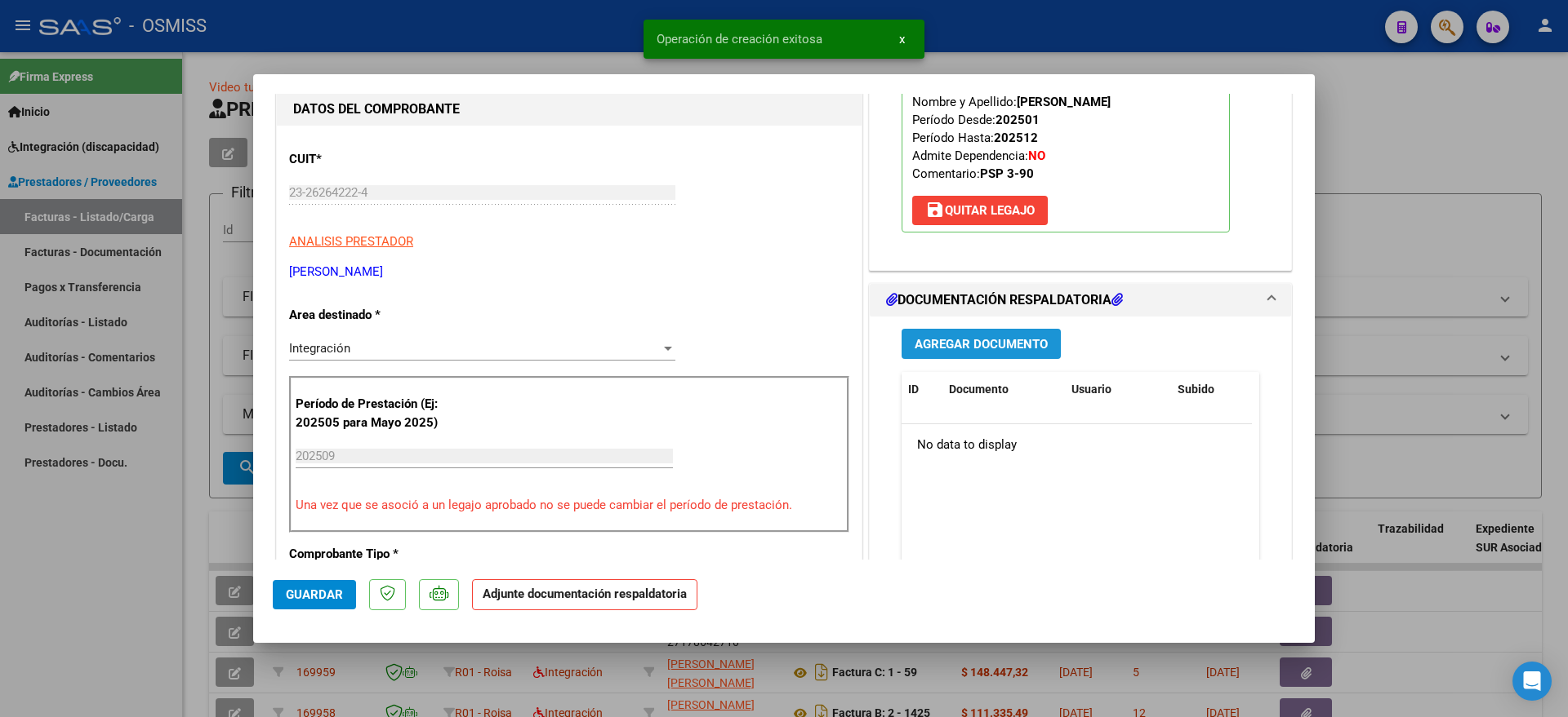
click at [930, 356] on button "Agregar Documento" at bounding box center [981, 344] width 159 height 30
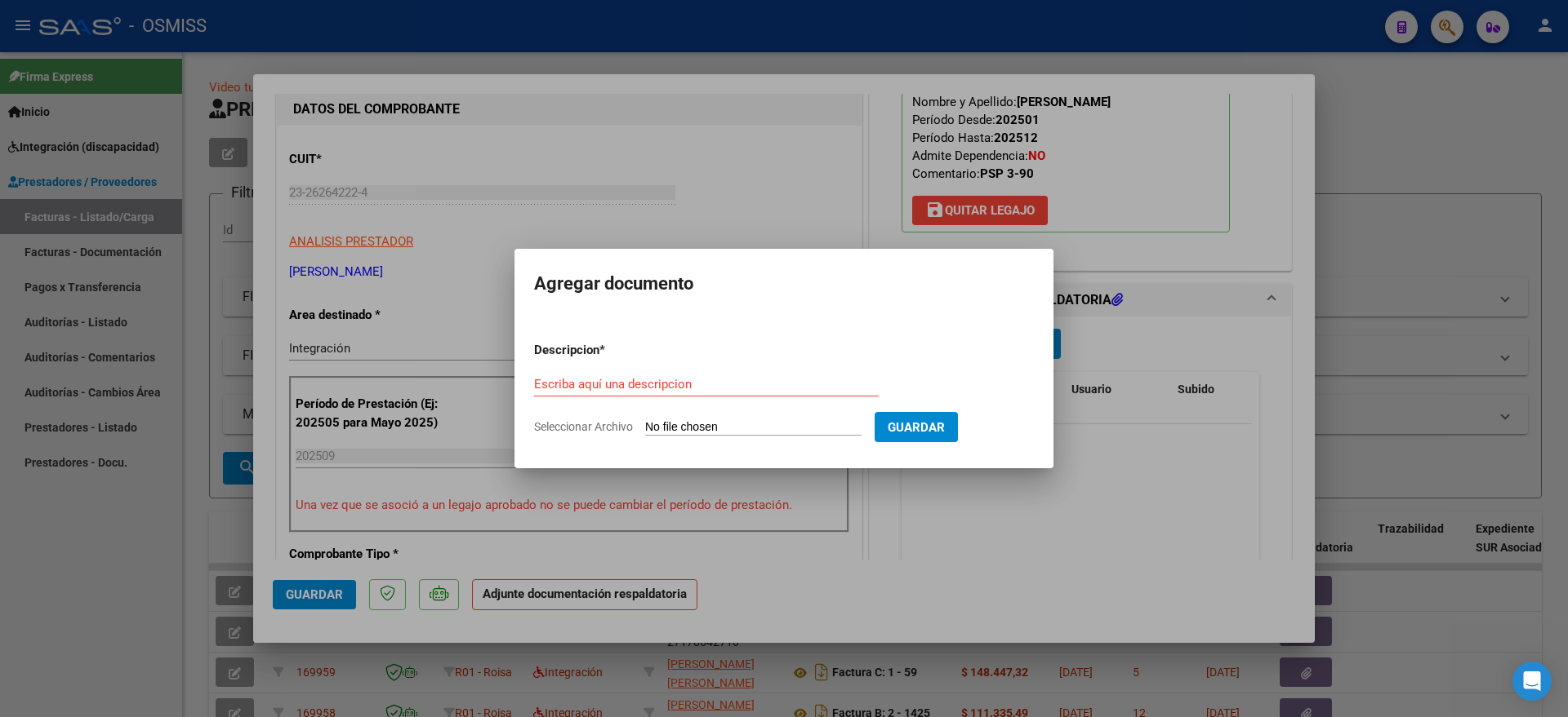
click at [683, 430] on input "Seleccionar Archivo" at bounding box center [753, 428] width 217 height 15
type input "C:\fakepath\[PERSON_NAME].pdf"
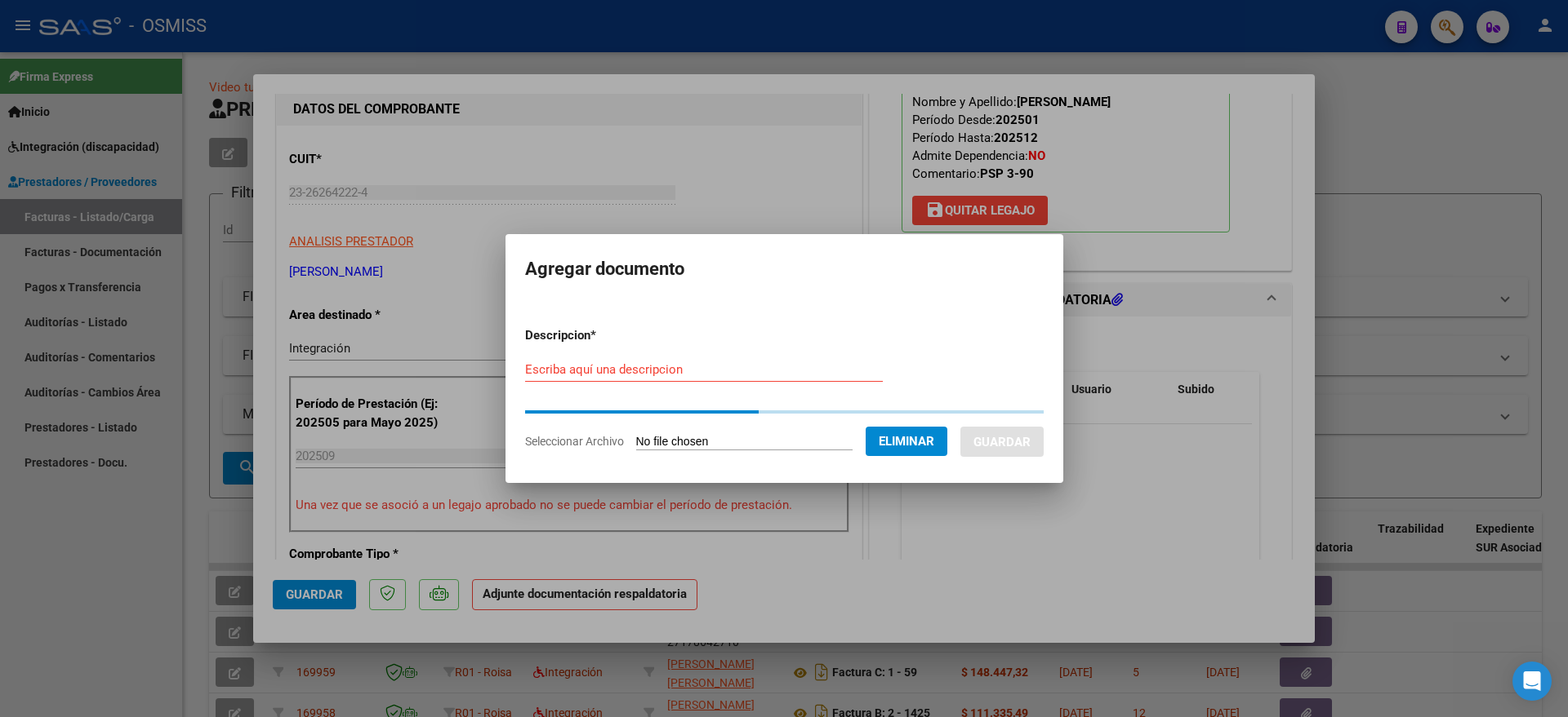
click at [579, 365] on input "Escriba aquí una descripcion" at bounding box center [703, 370] width 357 height 14
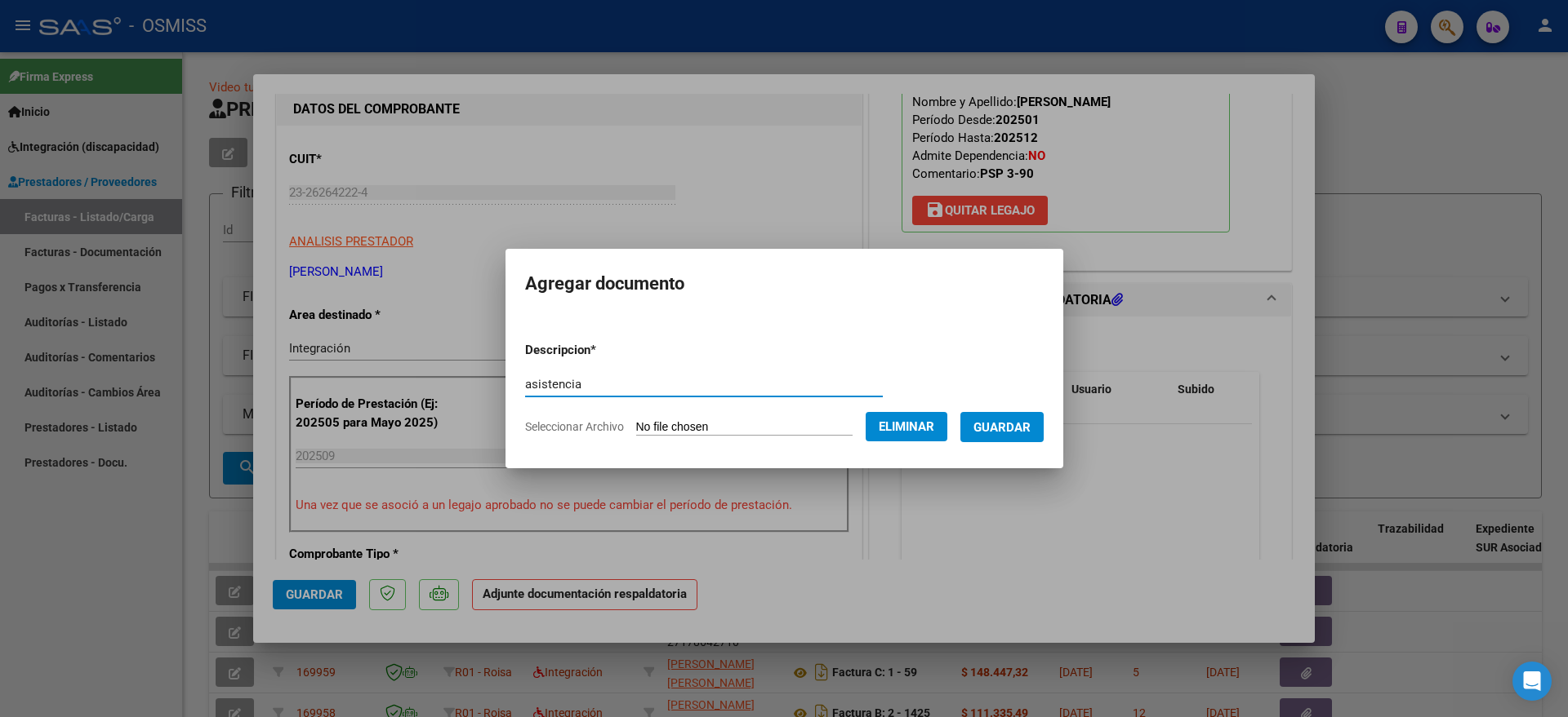
type input "asistencia"
click at [1012, 435] on button "Guardar" at bounding box center [1001, 427] width 83 height 30
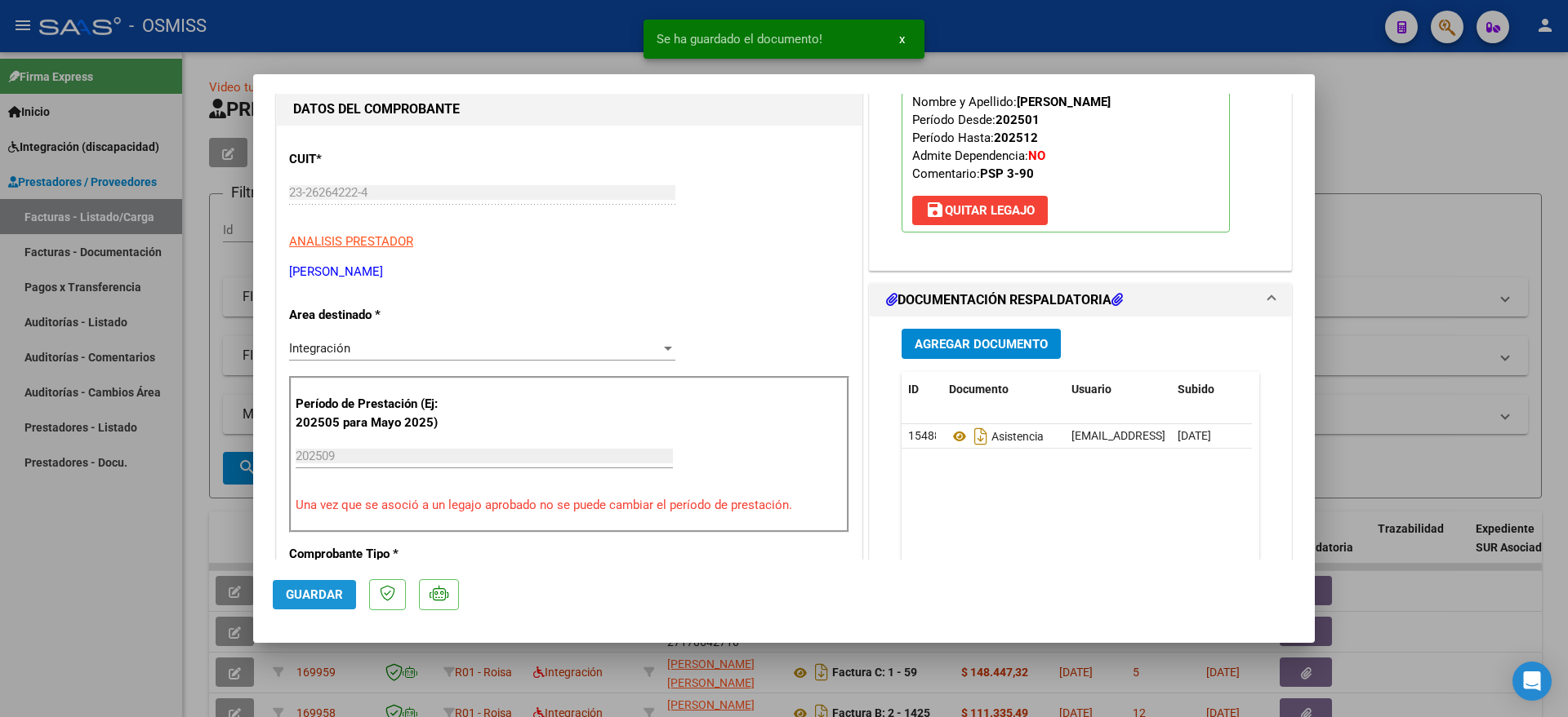
click at [299, 601] on span "Guardar" at bounding box center [314, 594] width 57 height 14
click at [141, 608] on div at bounding box center [784, 358] width 1568 height 717
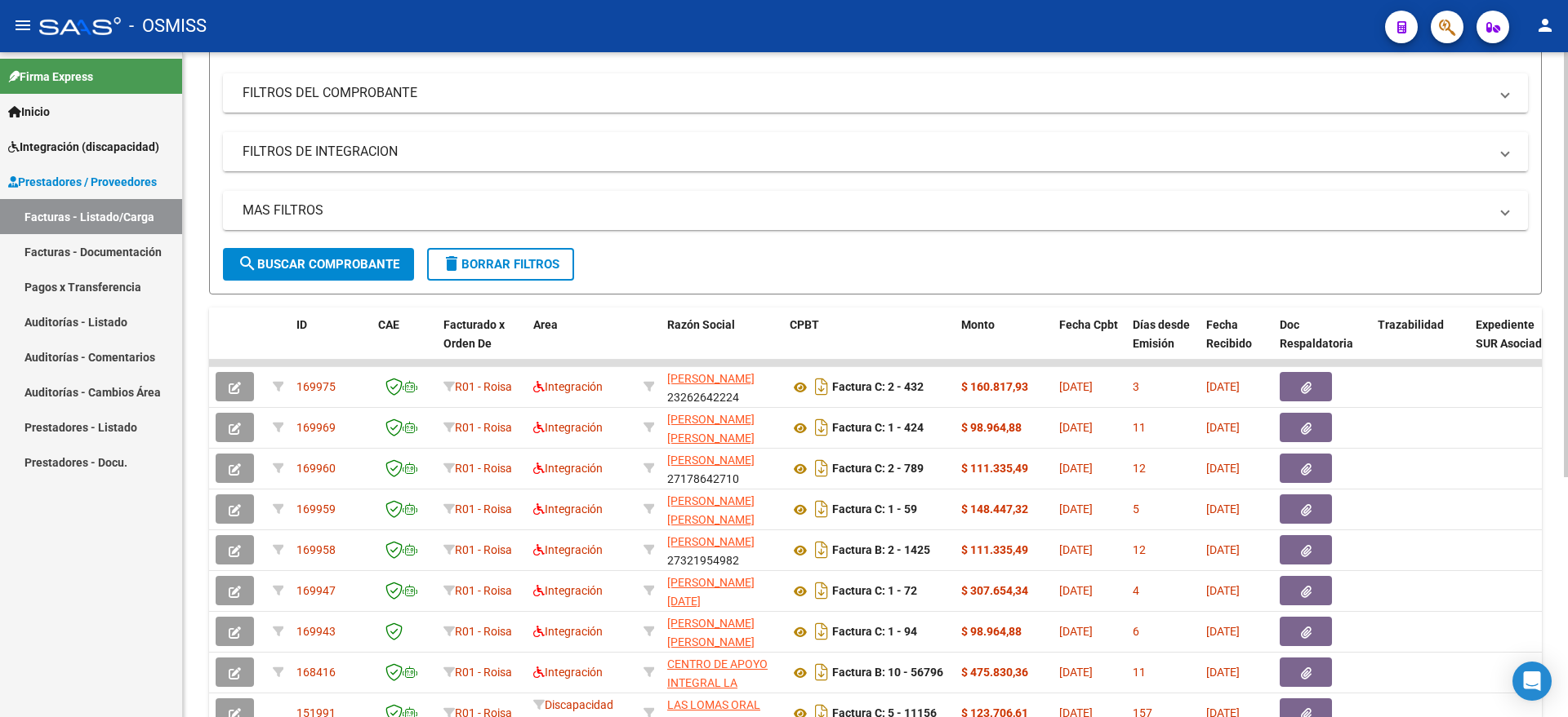
click at [363, 158] on mat-panel-title "FILTROS DE INTEGRACION" at bounding box center [865, 152] width 1246 height 18
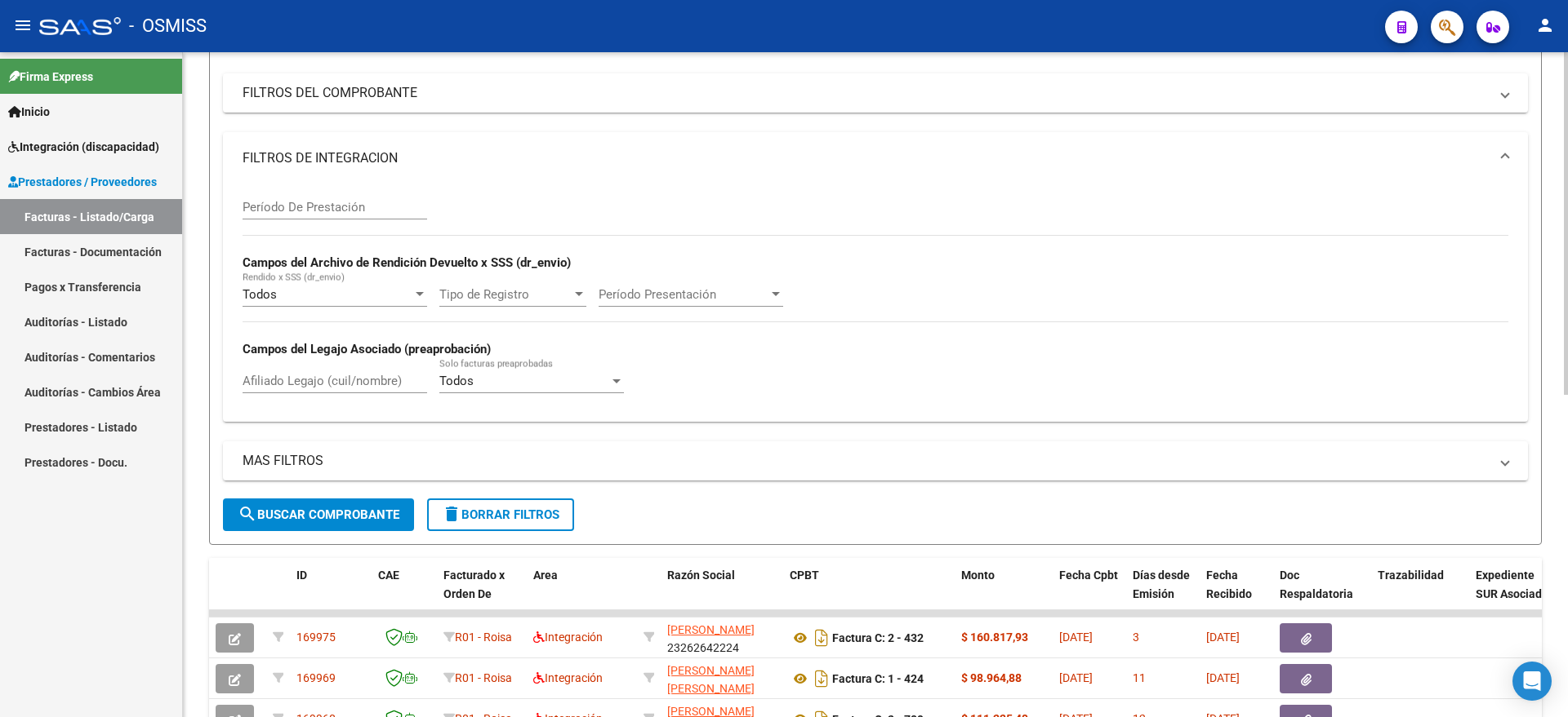
click at [334, 391] on div "Afiliado Legajo (cuil/nombre)" at bounding box center [335, 375] width 184 height 35
type input "a"
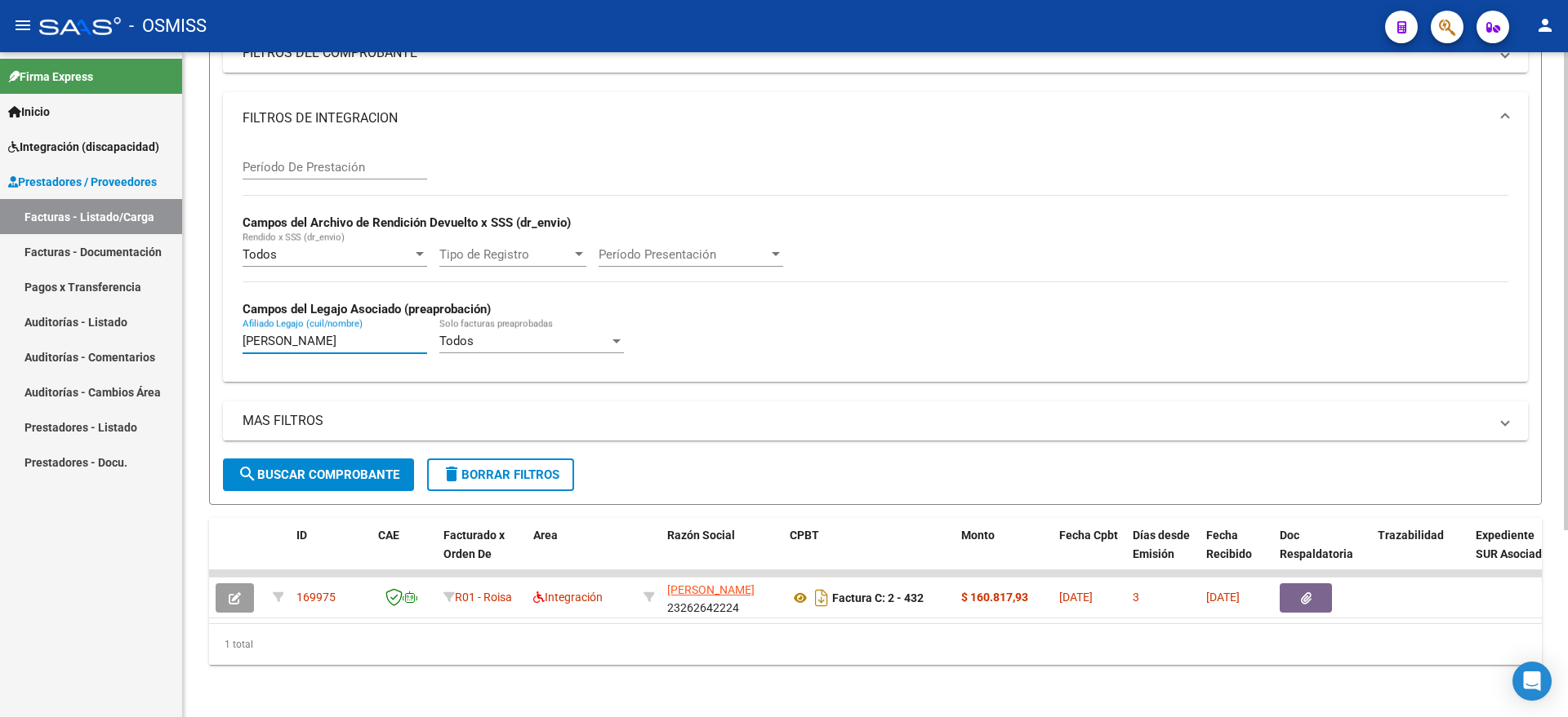
type input "[PERSON_NAME]"
click at [535, 467] on span "delete Borrar Filtros" at bounding box center [500, 474] width 117 height 14
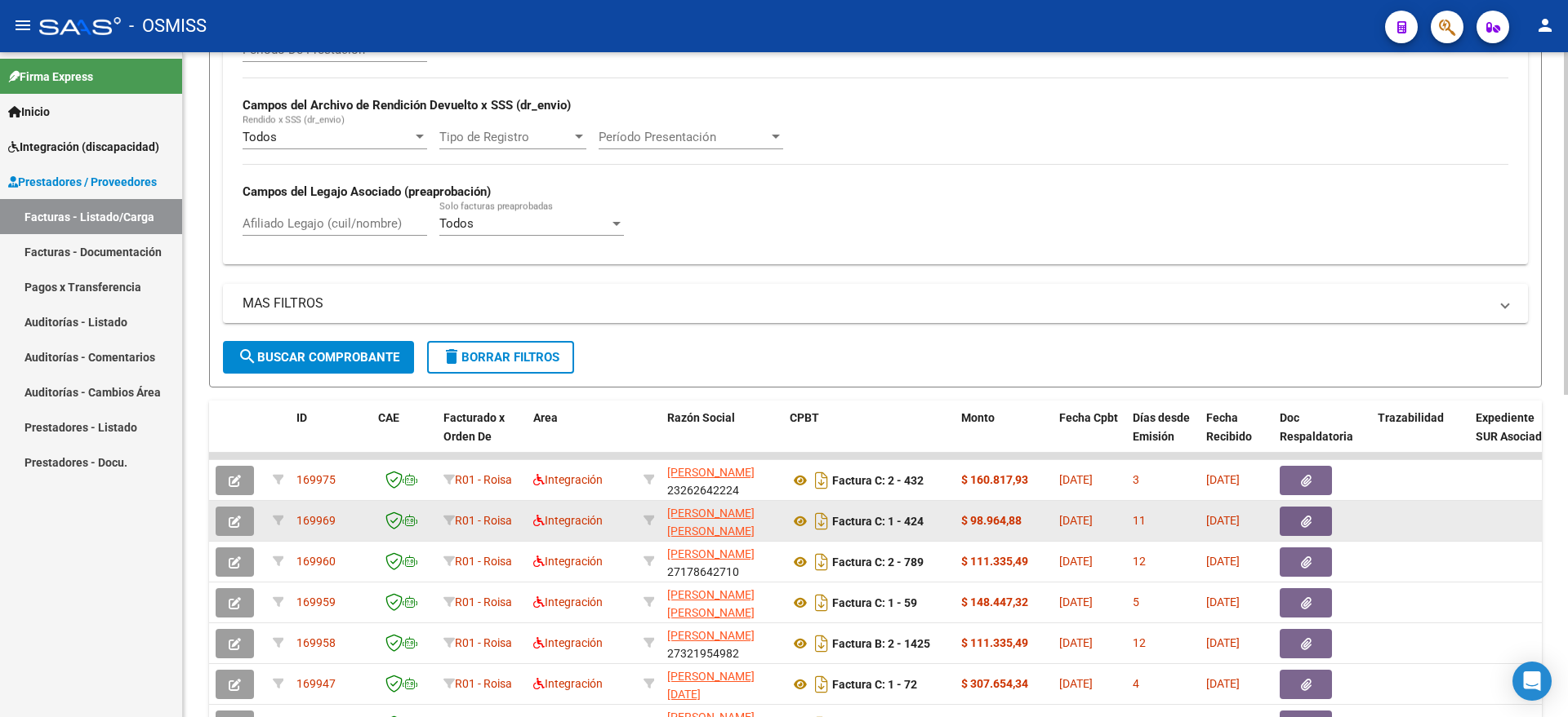
scroll to position [464, 0]
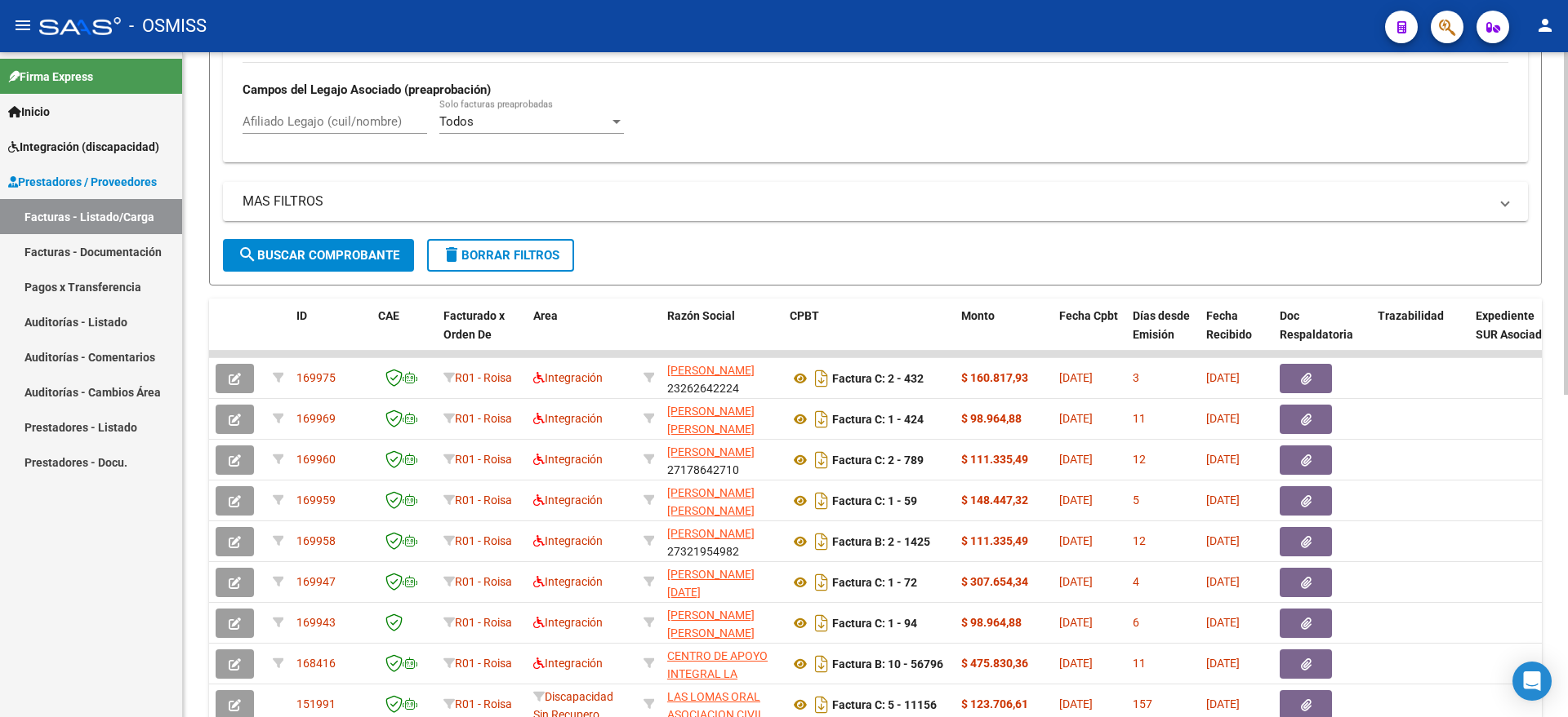
click at [314, 115] on input "Afiliado Legajo (cuil/nombre)" at bounding box center [335, 122] width 184 height 14
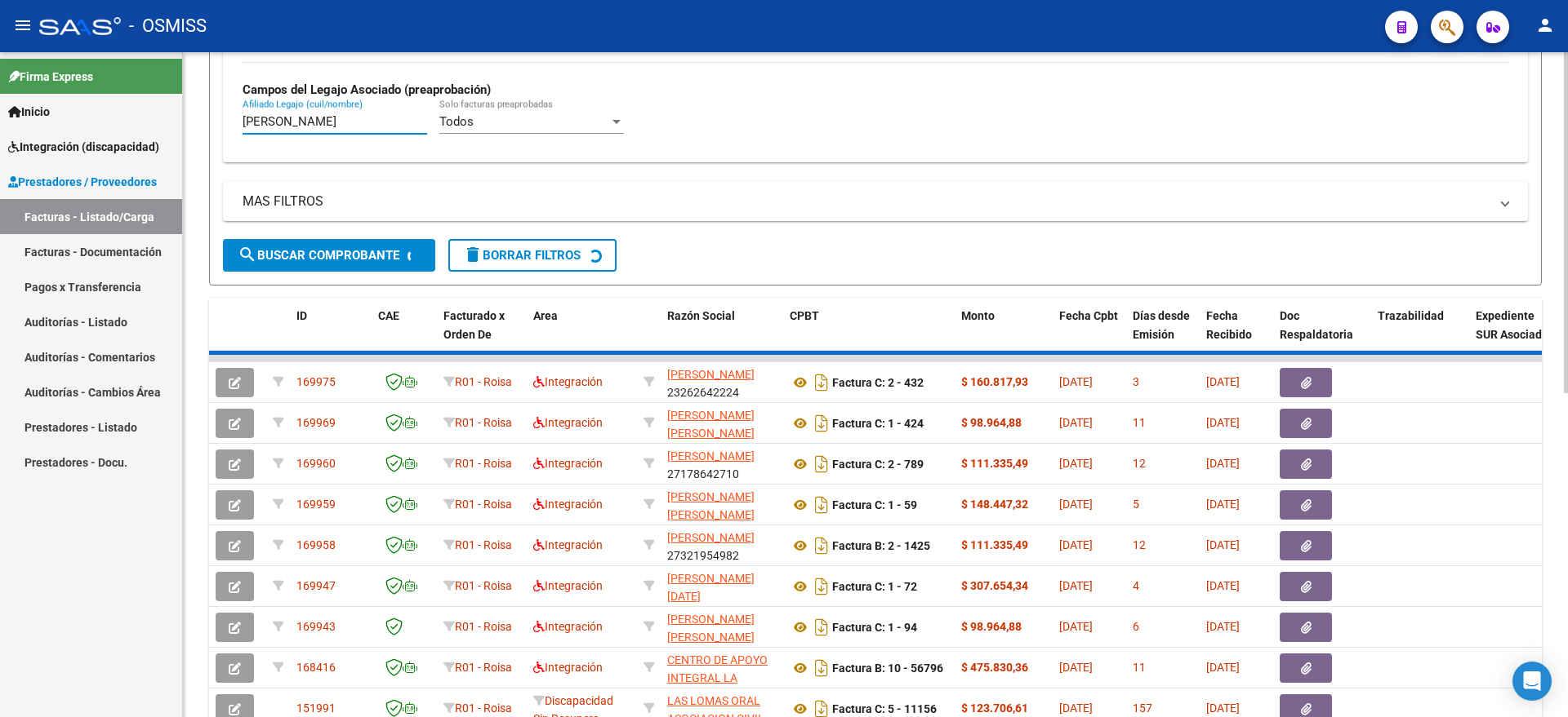
scroll to position [260, 0]
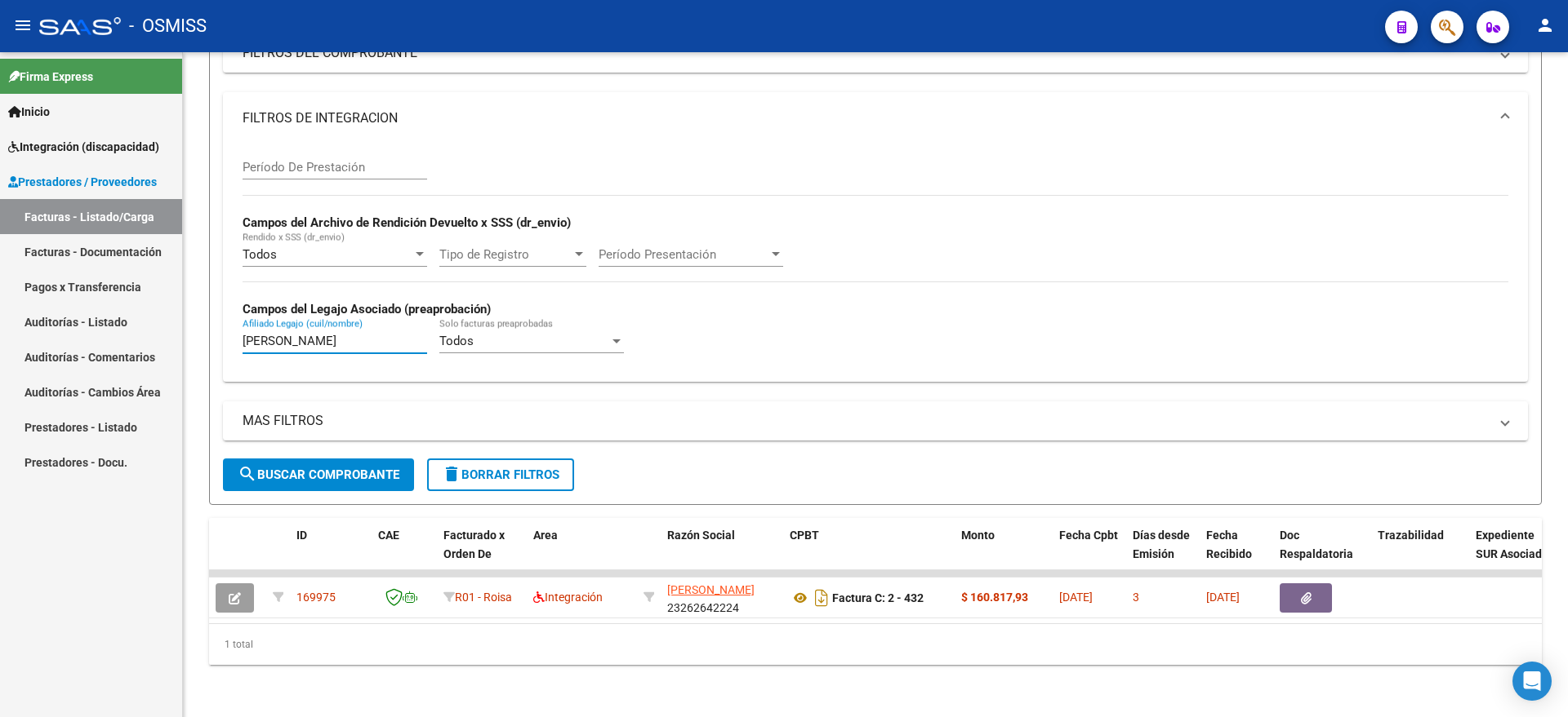
type input "[PERSON_NAME]"
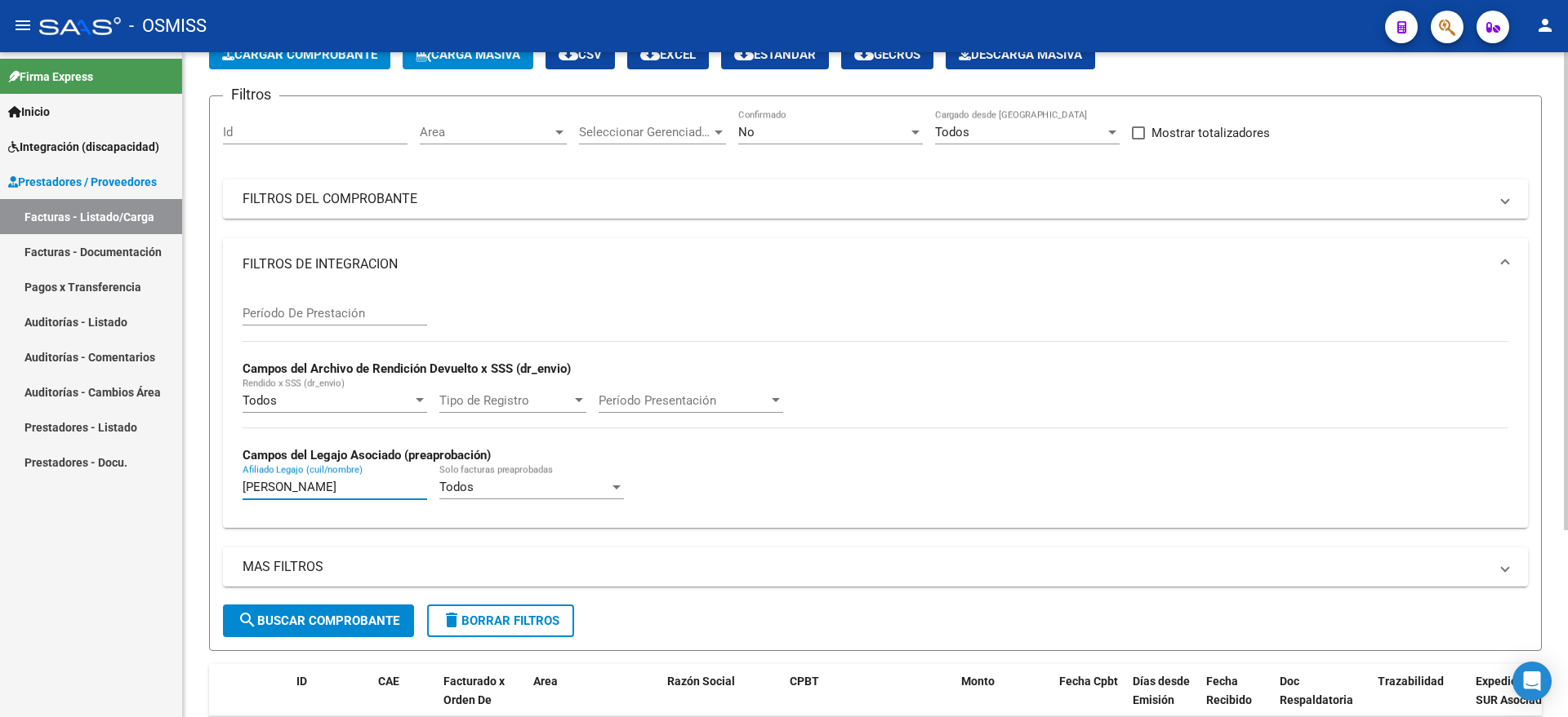
scroll to position [0, 0]
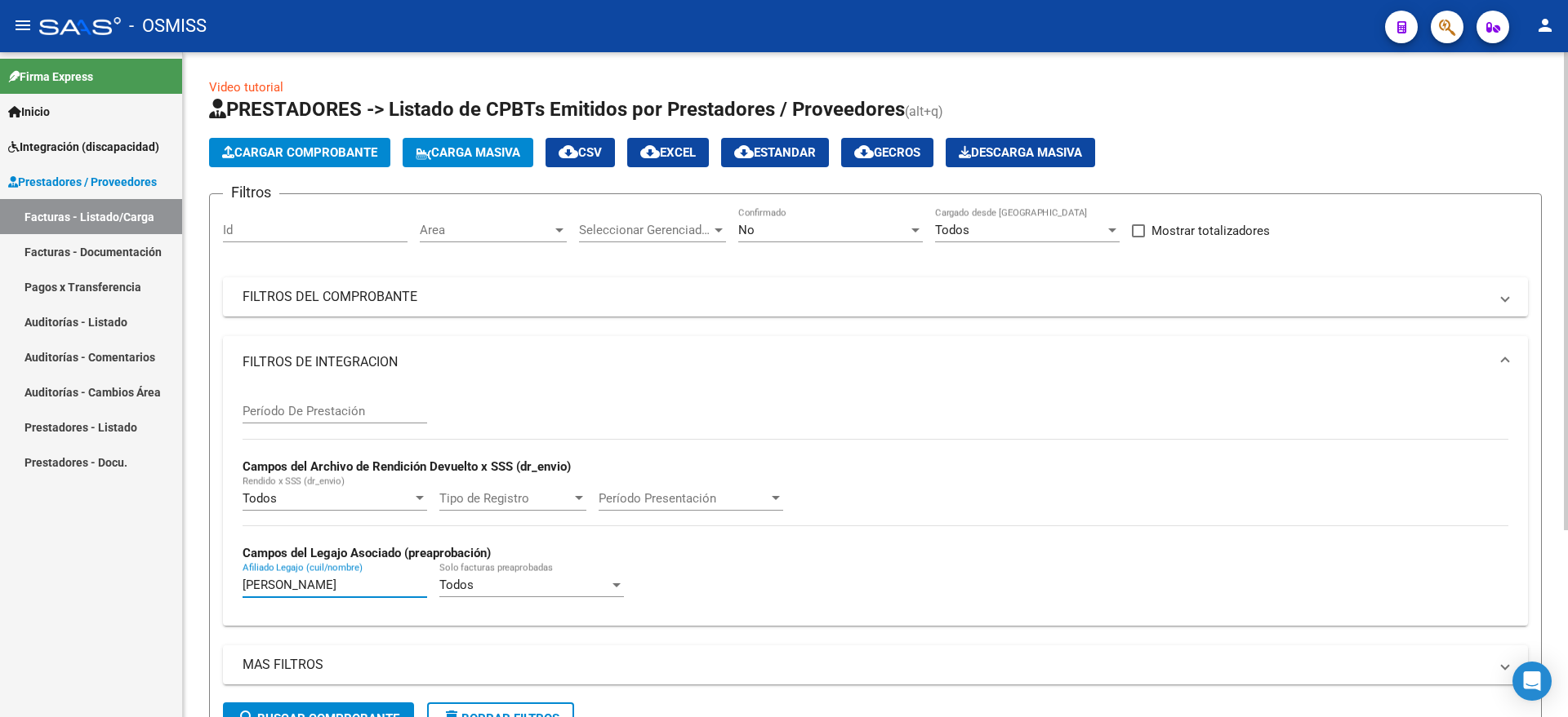
click at [269, 155] on span "Cargar Comprobante" at bounding box center [299, 152] width 155 height 14
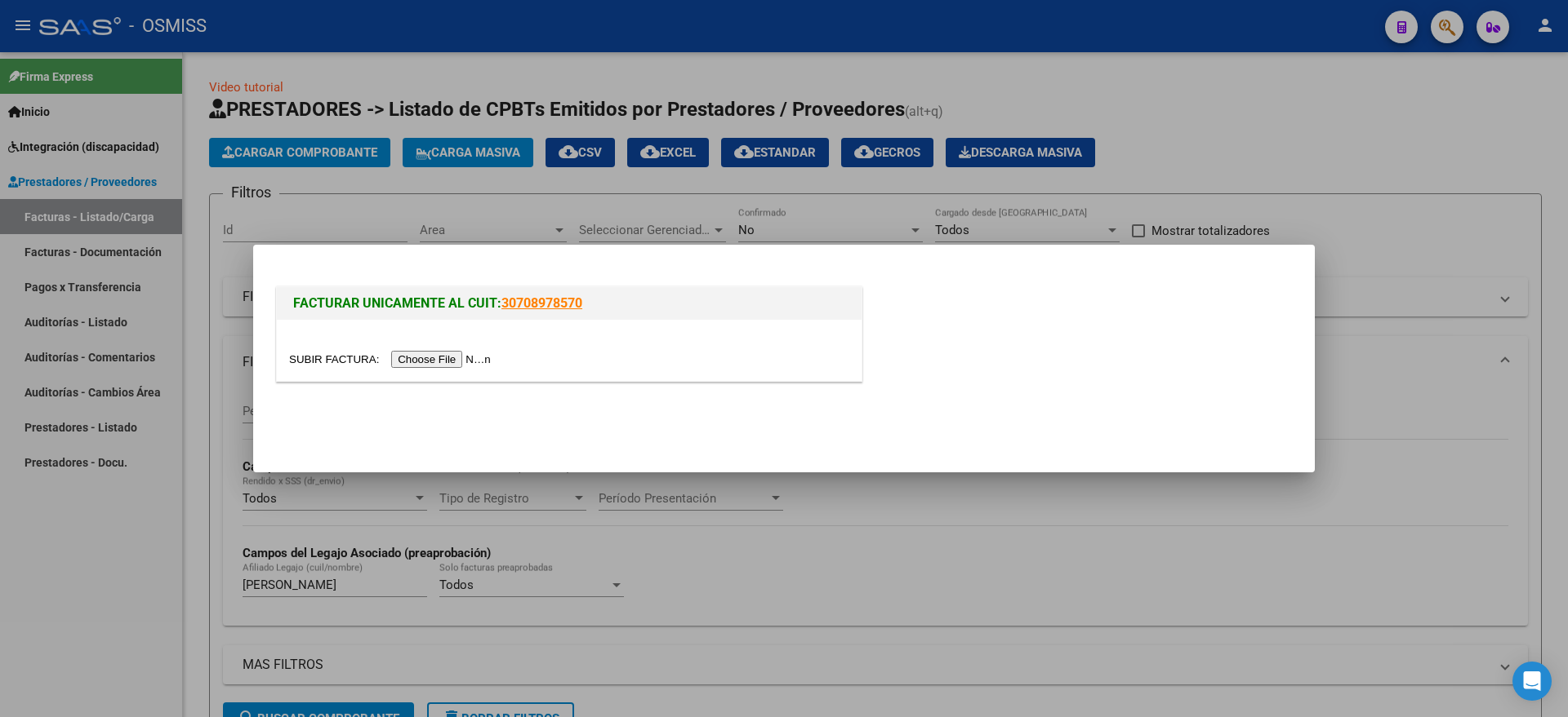
click at [419, 357] on input "file" at bounding box center [392, 359] width 207 height 17
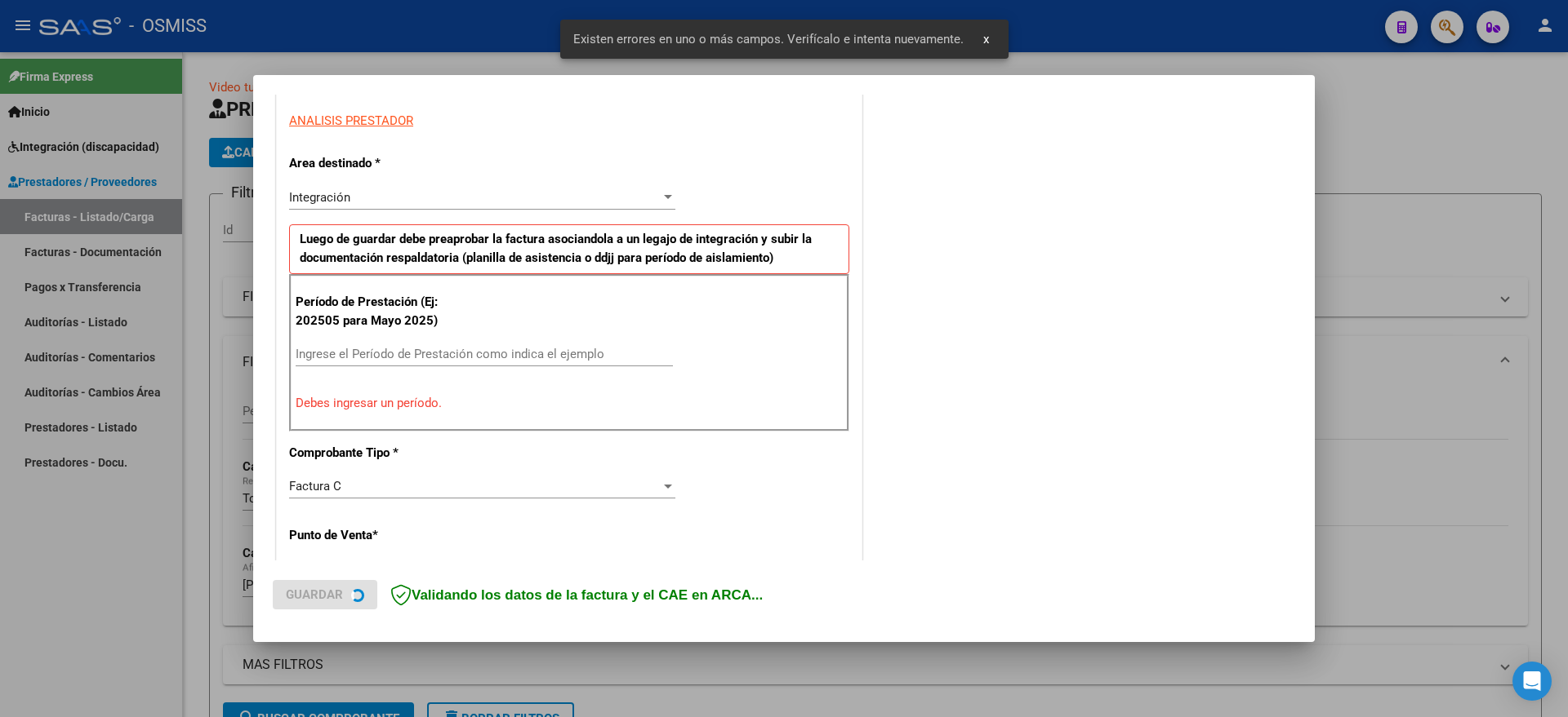
scroll to position [304, 0]
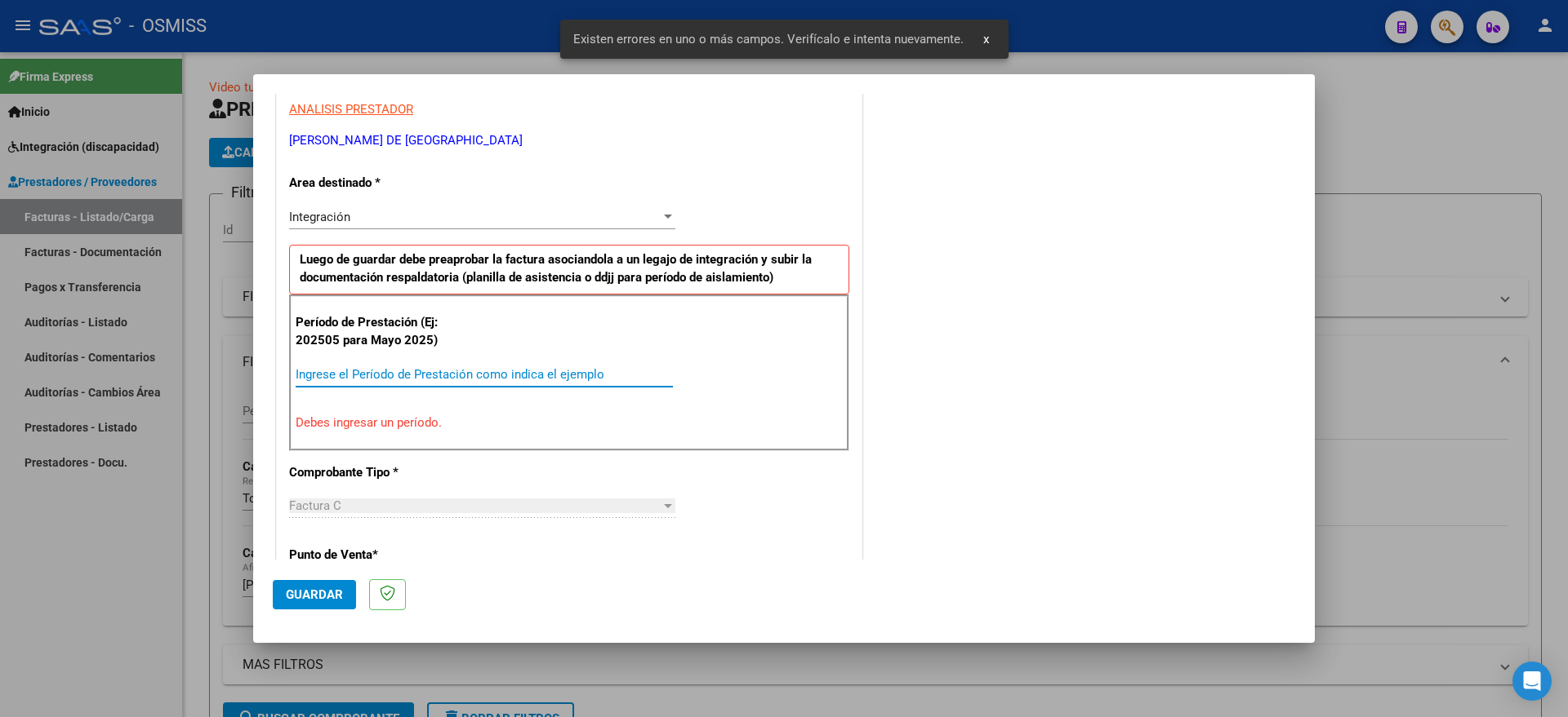
click at [458, 380] on input "Ingrese el Período de Prestación como indica el ejemplo" at bounding box center [484, 374] width 377 height 14
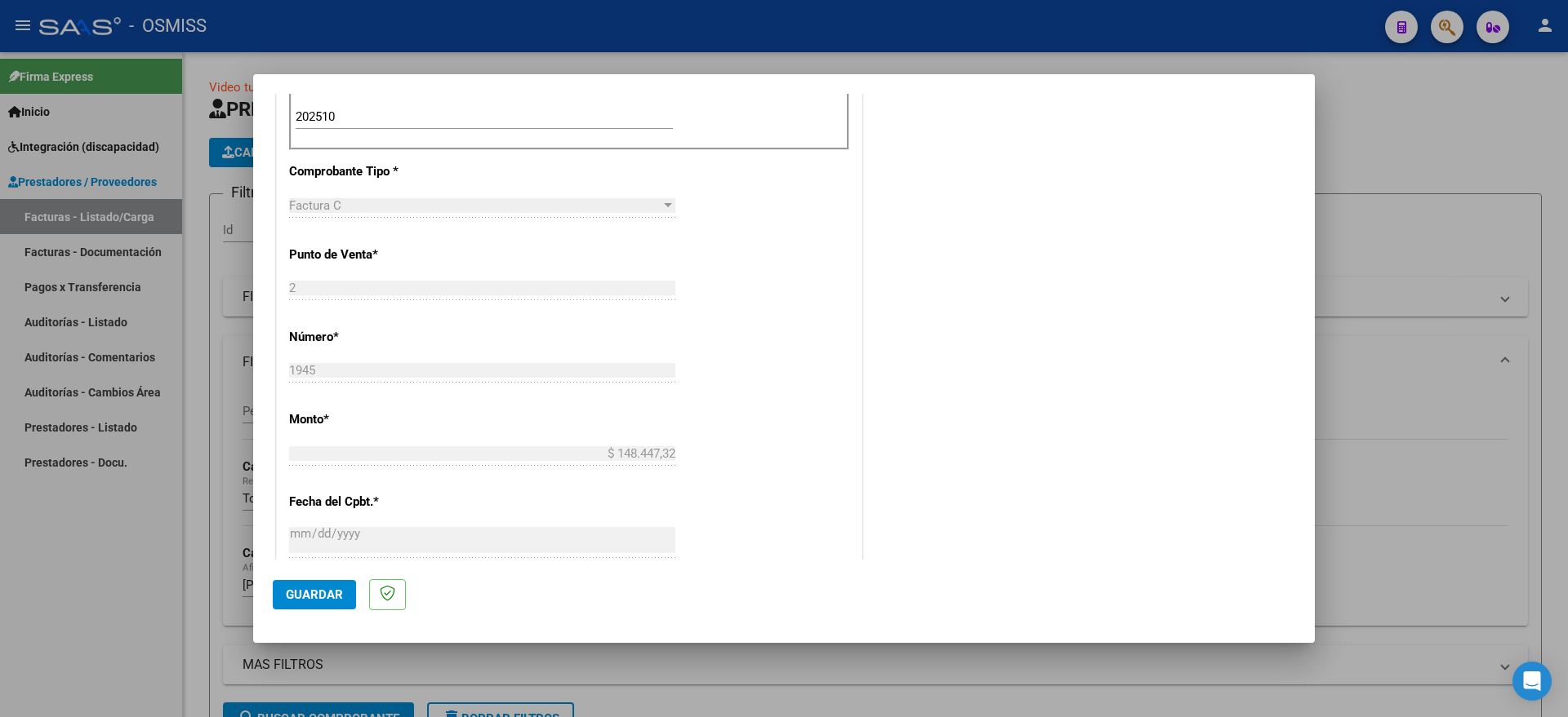
scroll to position [256, 0]
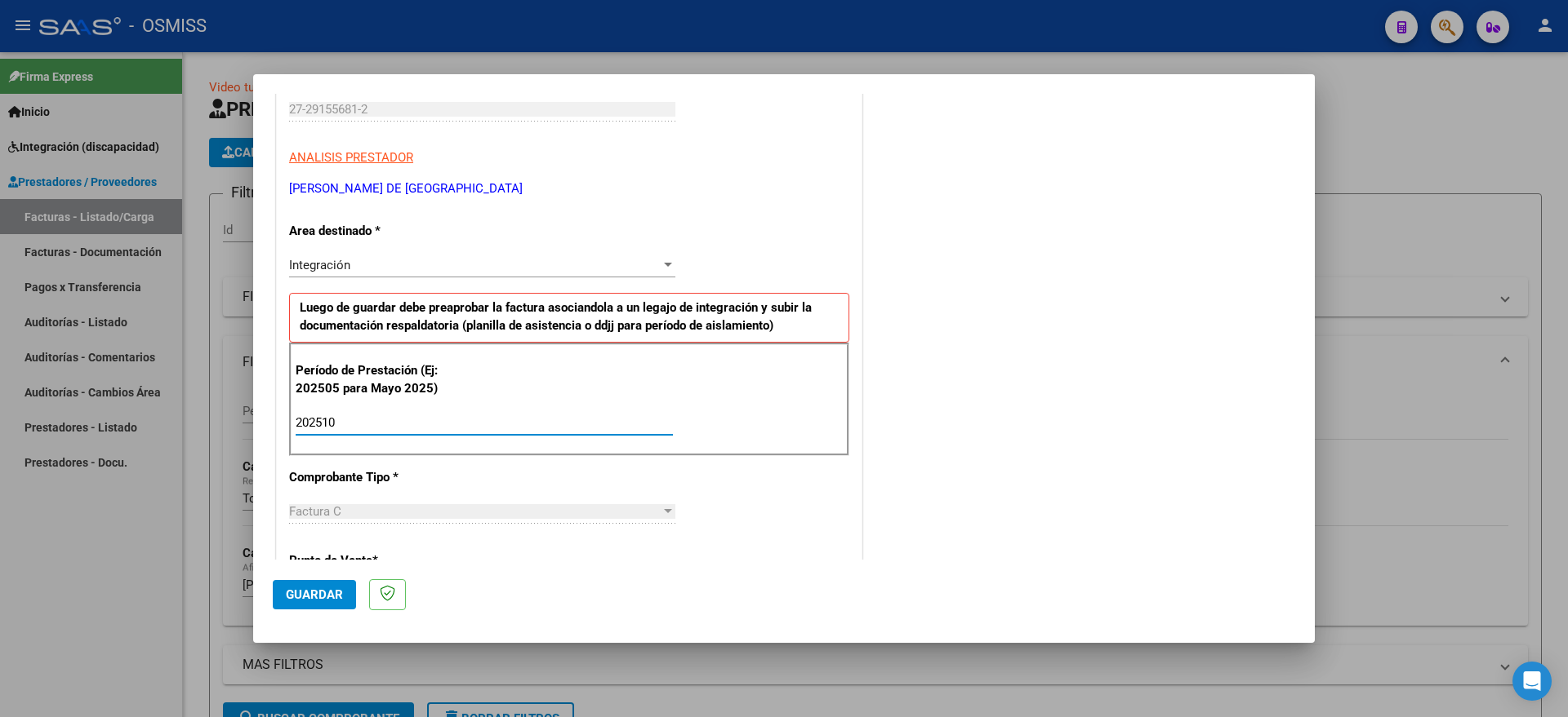
click at [390, 415] on input "202510" at bounding box center [484, 423] width 377 height 14
type input "202509"
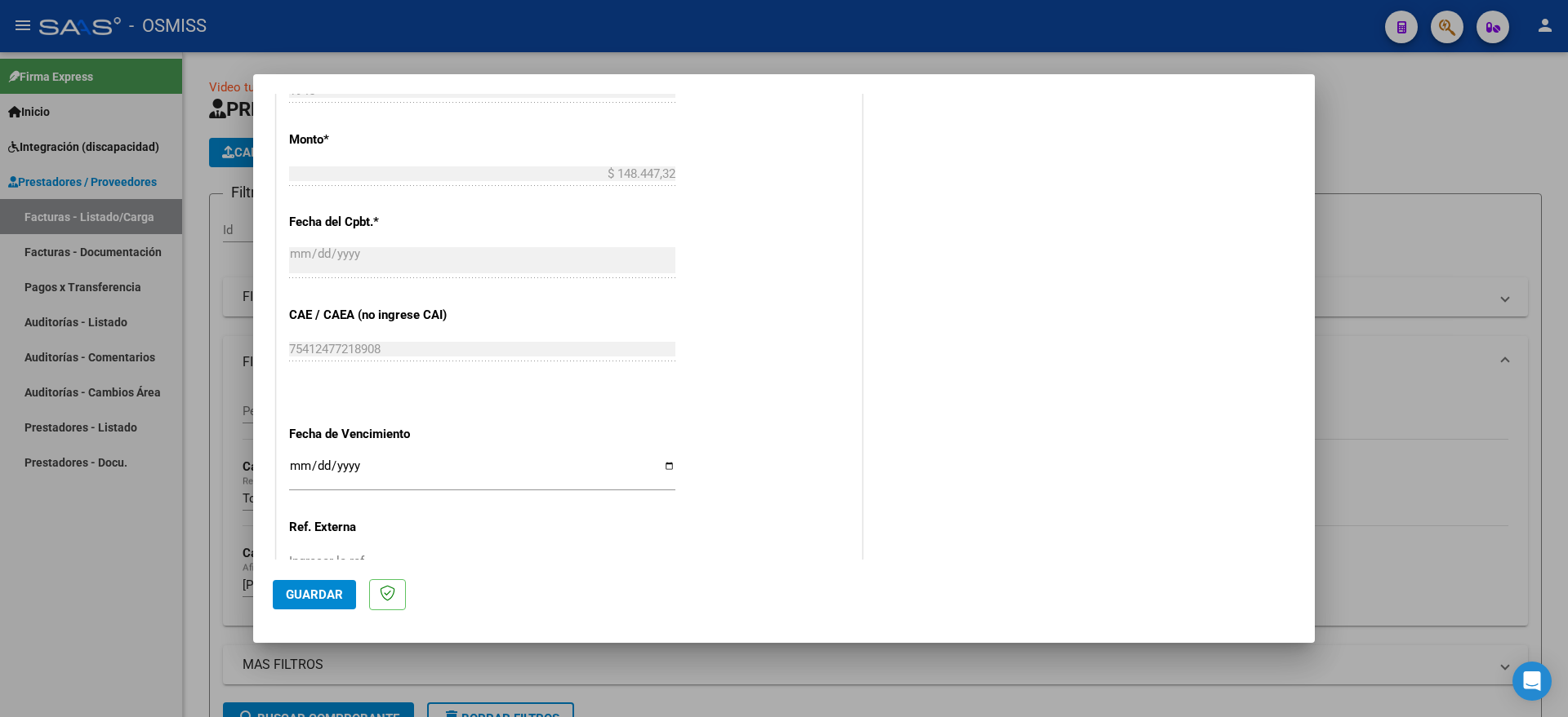
scroll to position [970, 0]
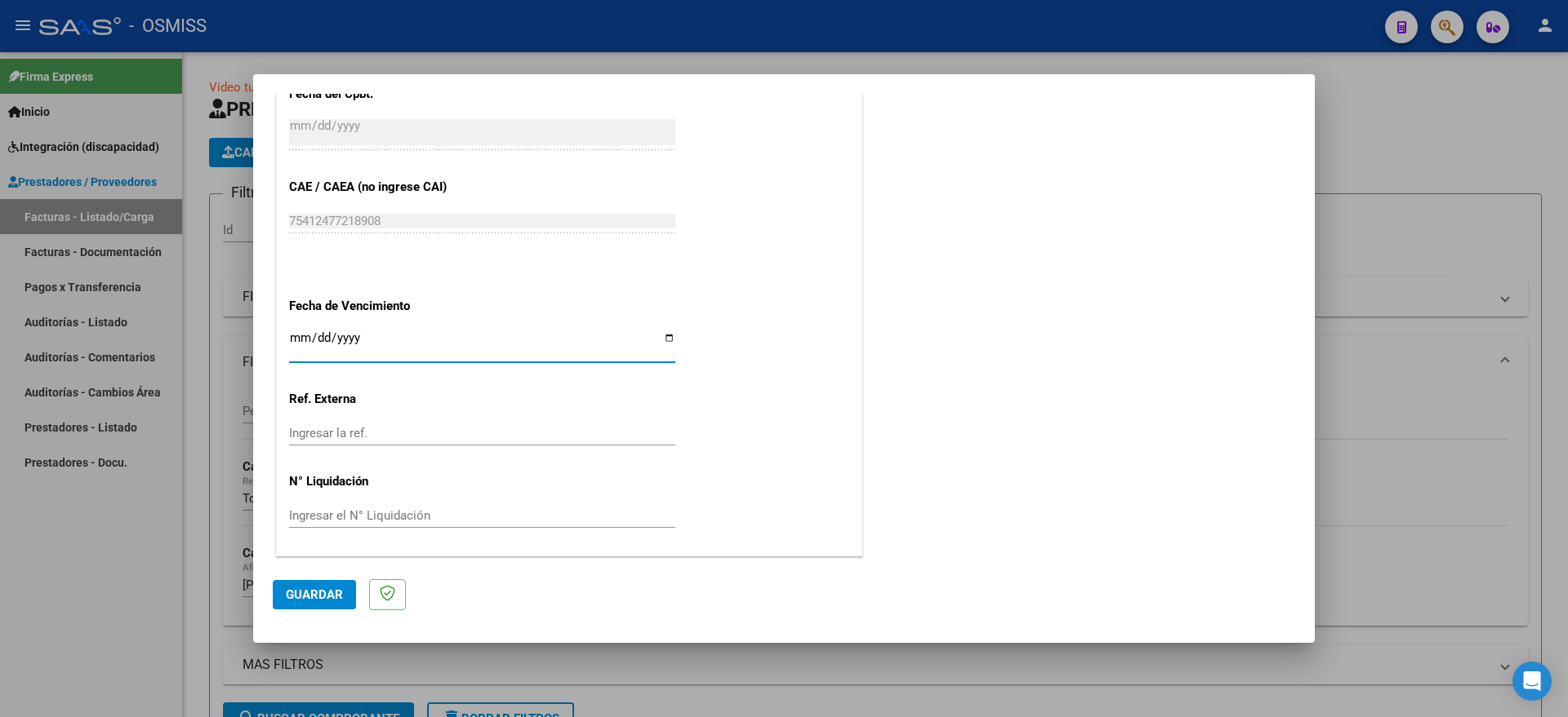
click at [299, 347] on input "Ingresar la fecha" at bounding box center [482, 344] width 386 height 26
type input "[DATE]"
click at [310, 590] on span "Guardar" at bounding box center [314, 594] width 57 height 14
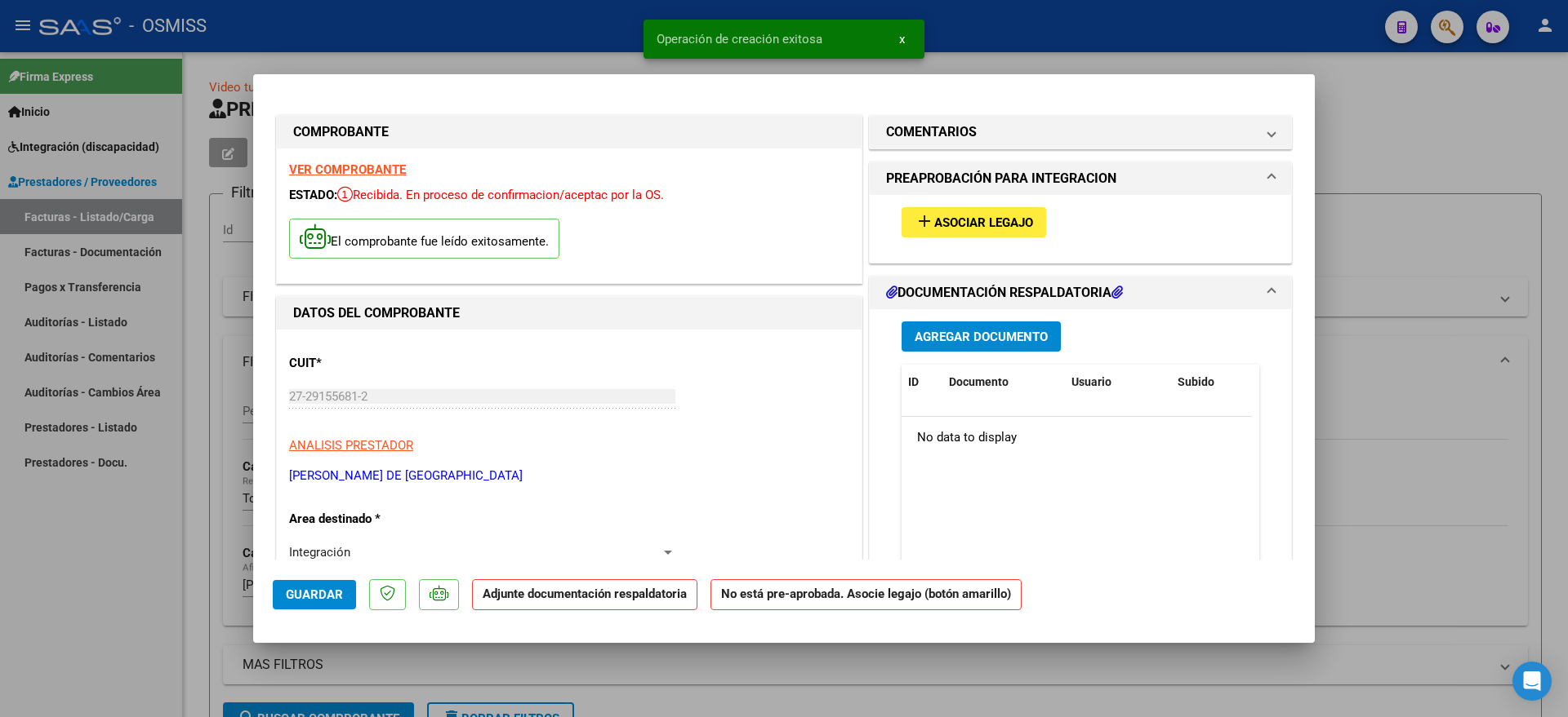
click at [959, 225] on span "Asociar Legajo" at bounding box center [983, 223] width 99 height 14
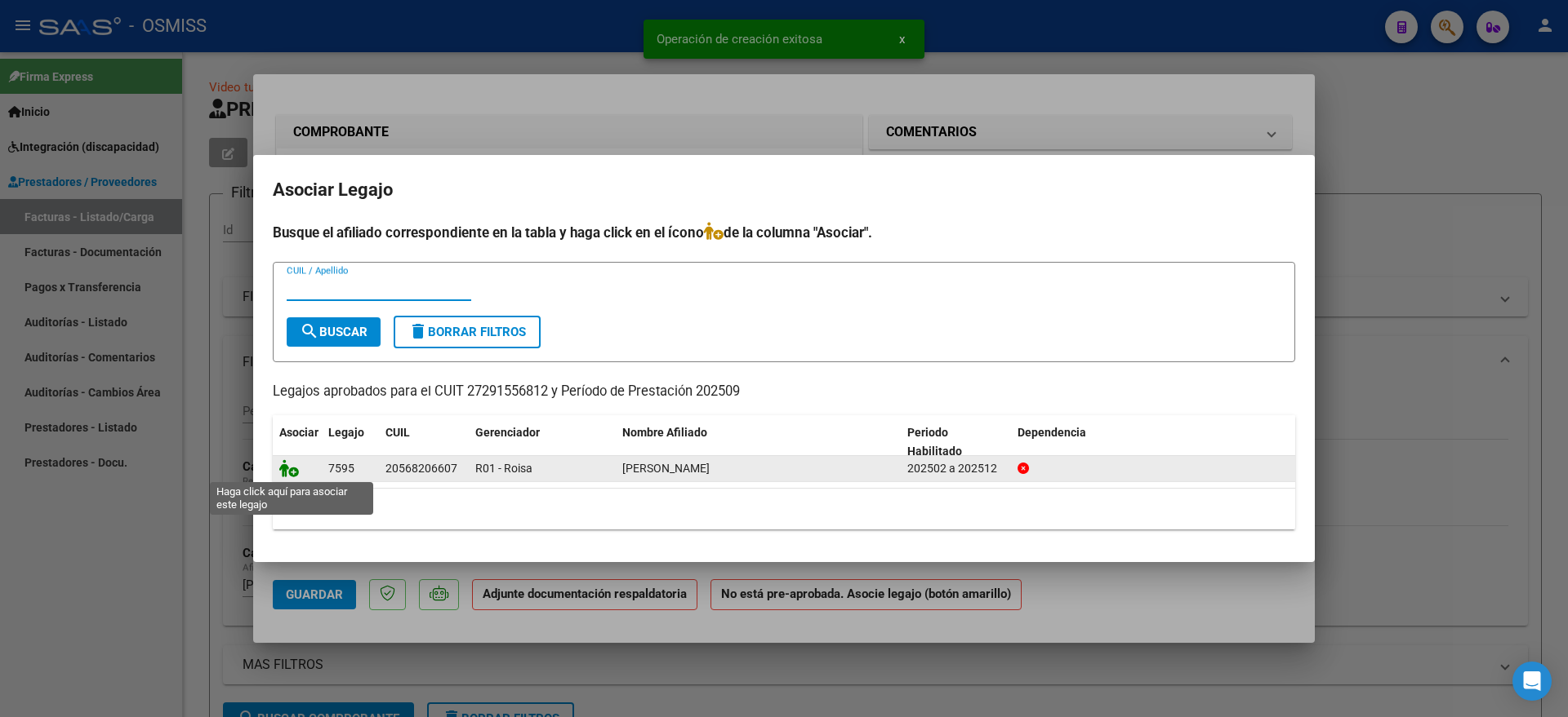
click at [287, 469] on icon at bounding box center [289, 468] width 20 height 18
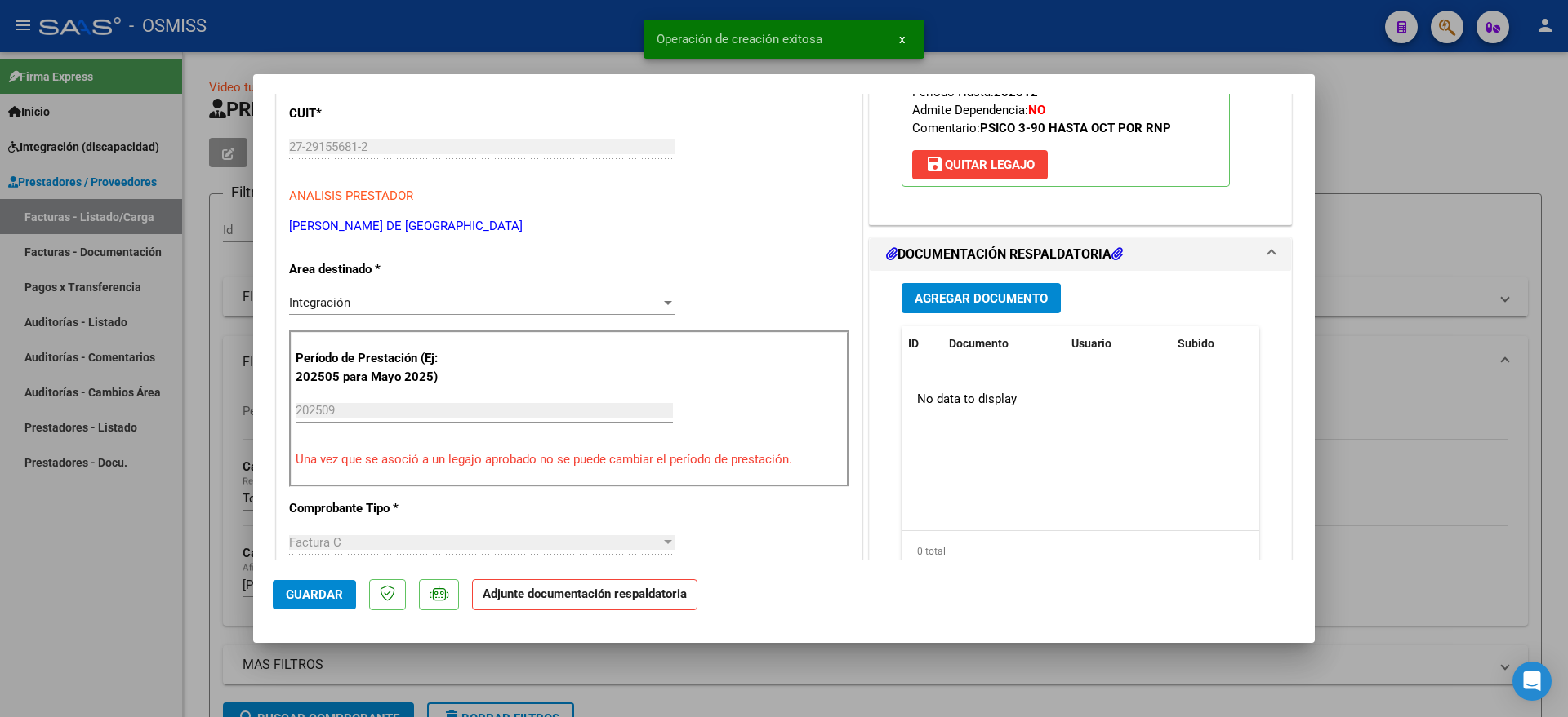
scroll to position [306, 0]
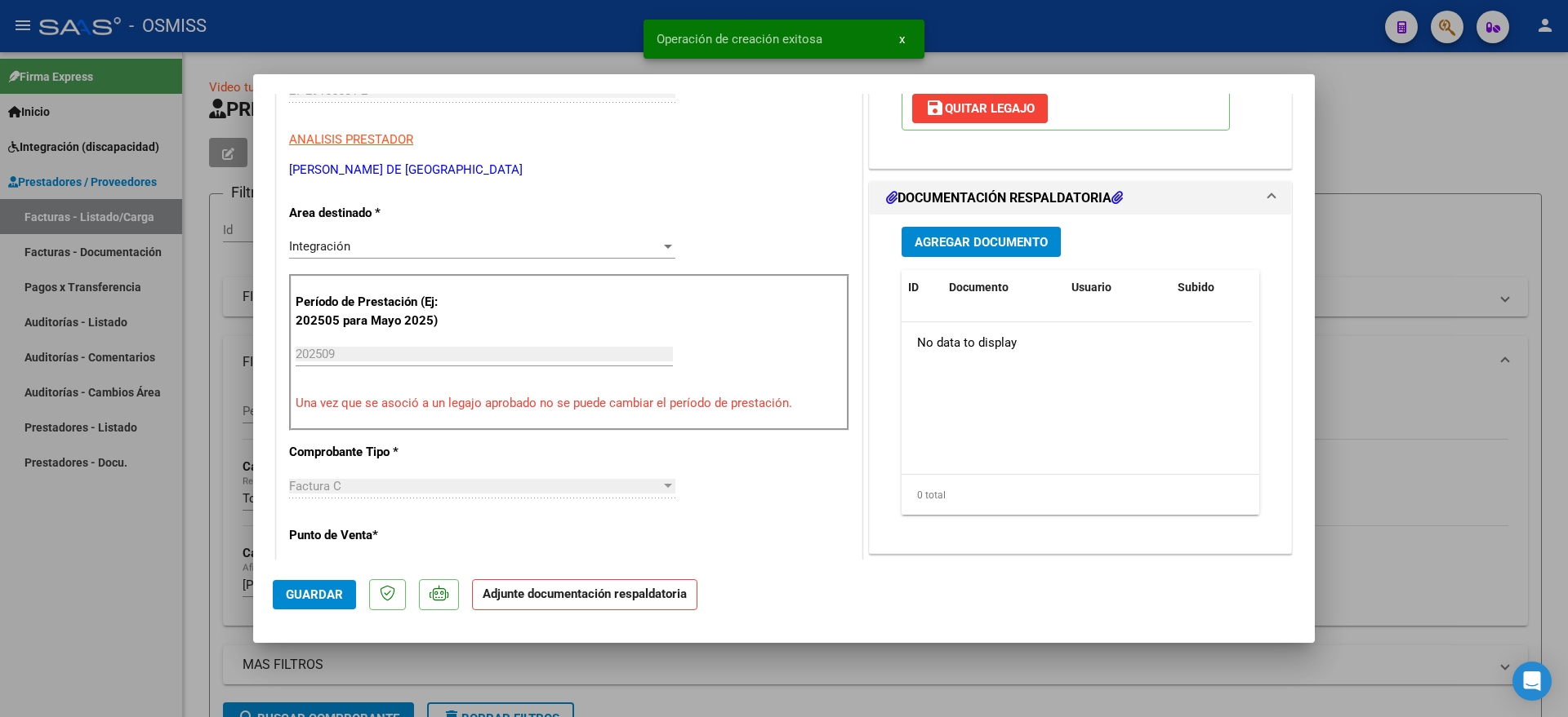
click at [974, 255] on button "Agregar Documento" at bounding box center [981, 242] width 159 height 30
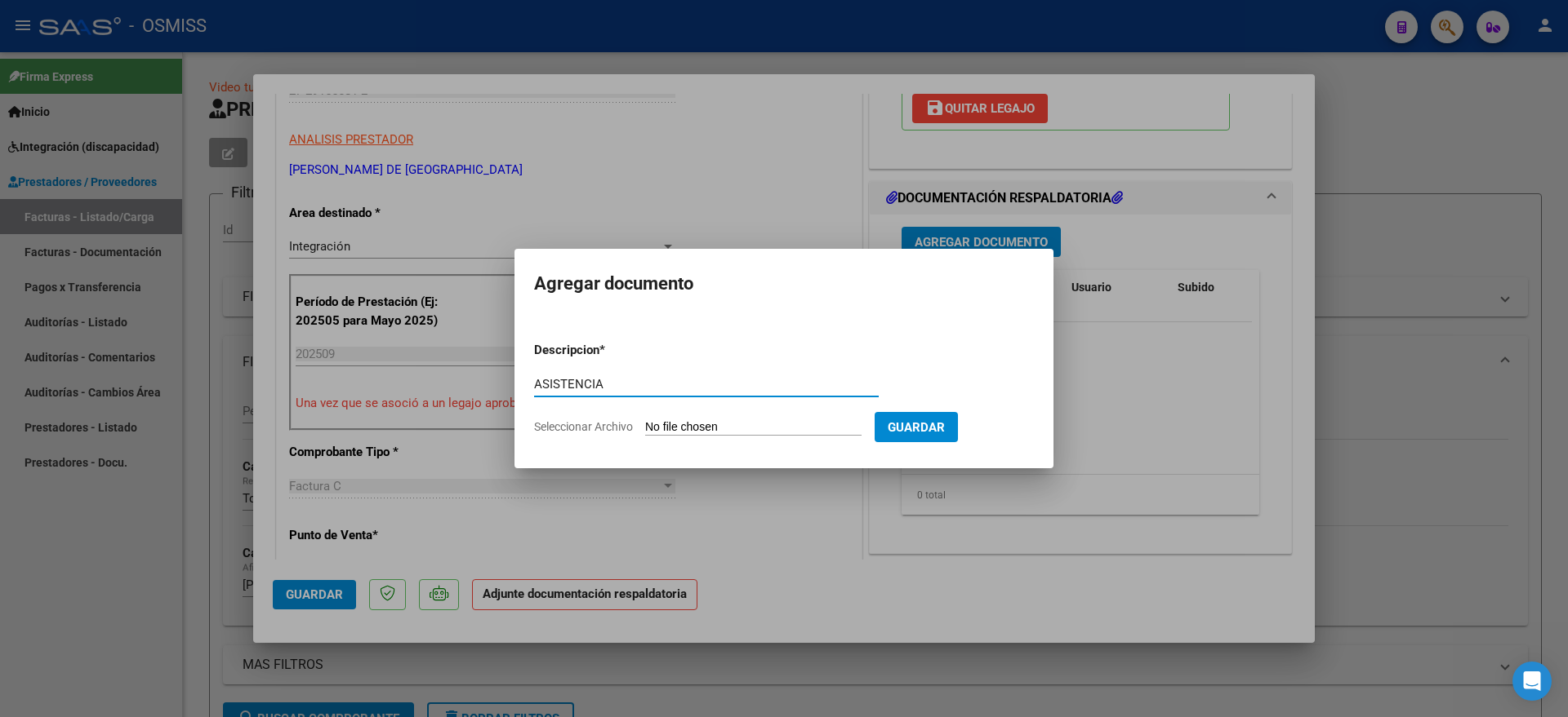
type input "ASISTENCIA"
click at [676, 431] on input "Seleccionar Archivo" at bounding box center [753, 428] width 217 height 15
type input "C:\fakepath\CamScanner [DATE] 22.01.pdf"
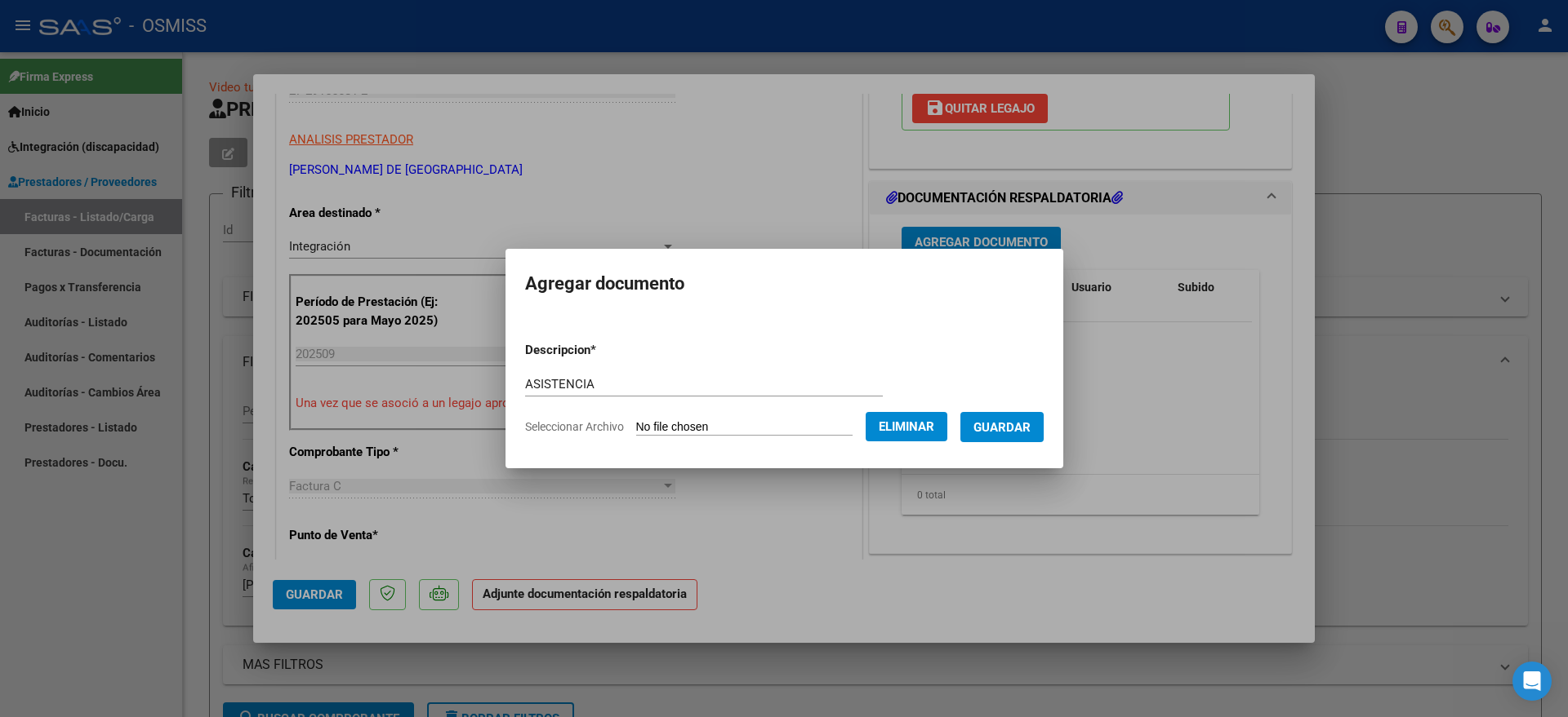
click at [1022, 434] on button "Guardar" at bounding box center [1001, 427] width 83 height 30
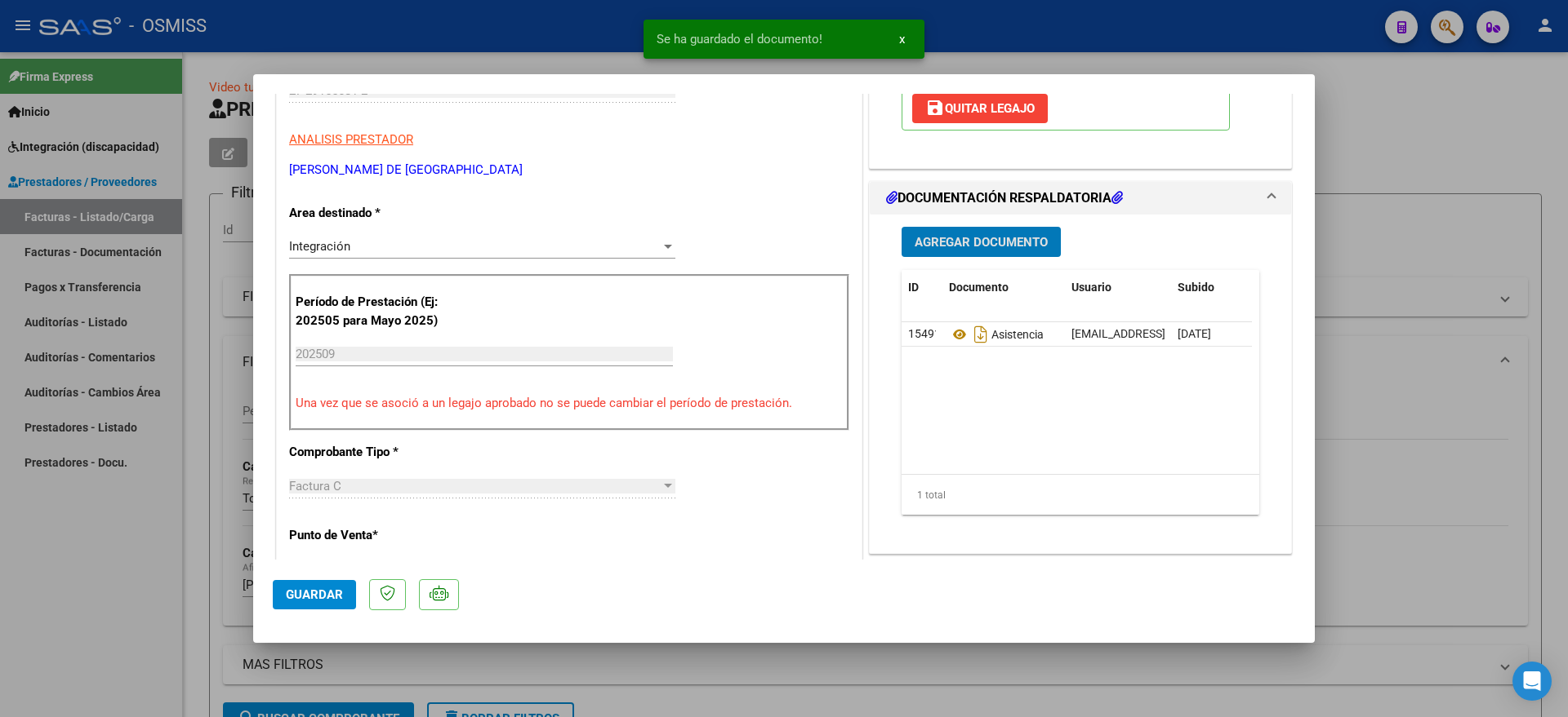
drag, startPoint x: 312, startPoint y: 593, endPoint x: 143, endPoint y: 595, distance: 169.0
click at [302, 593] on span "Guardar" at bounding box center [314, 594] width 57 height 14
click at [139, 596] on div at bounding box center [784, 358] width 1568 height 717
type input "$ 0,00"
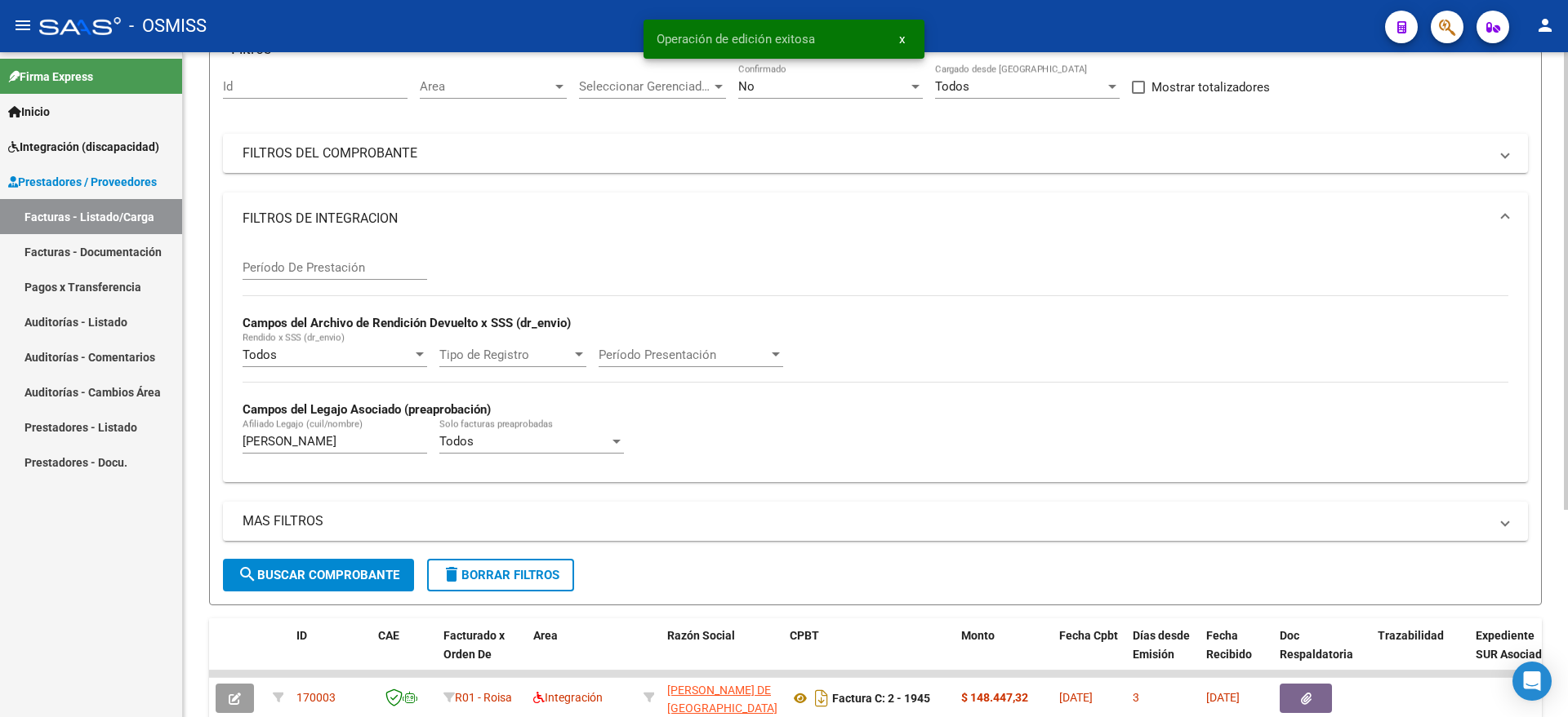
scroll to position [301, 0]
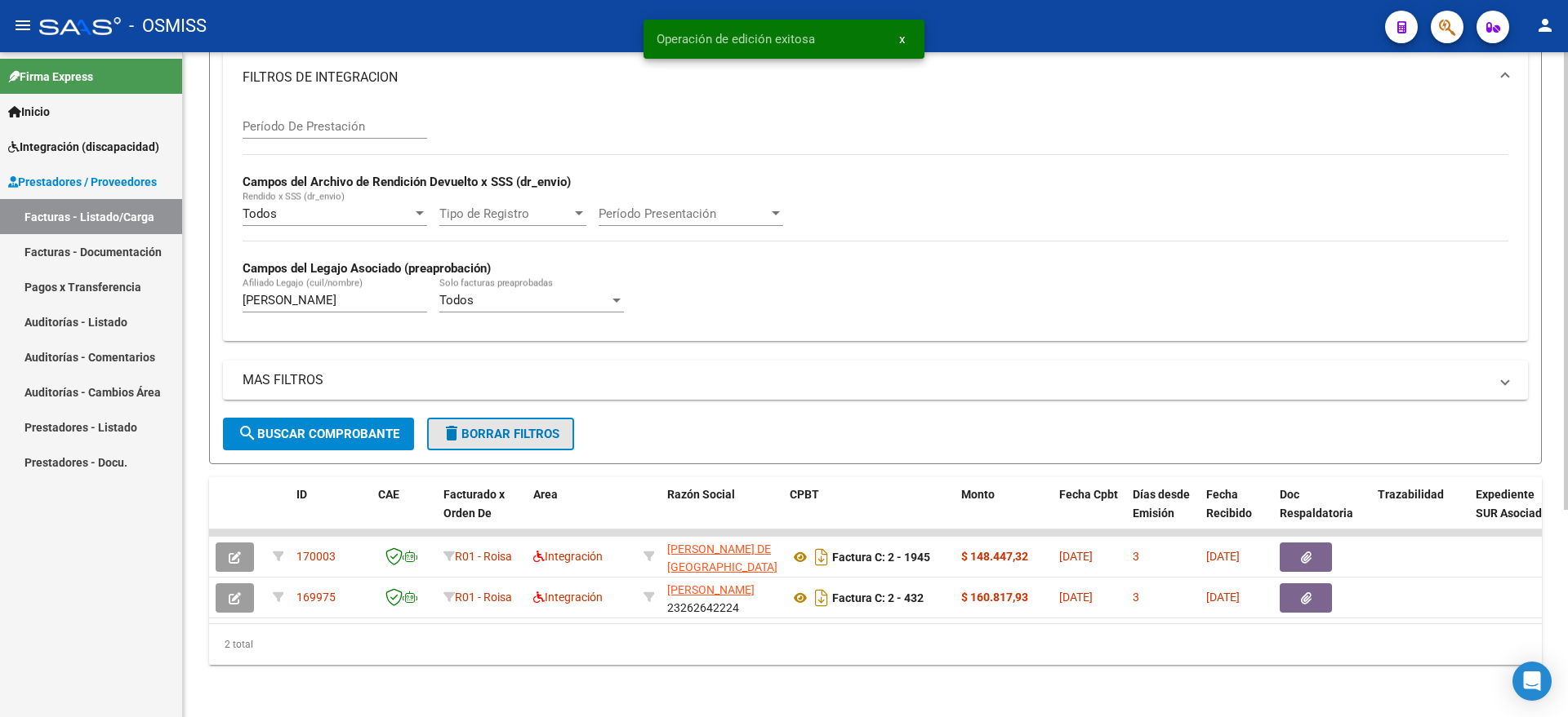
click at [472, 418] on button "delete Borrar Filtros" at bounding box center [501, 434] width 147 height 32
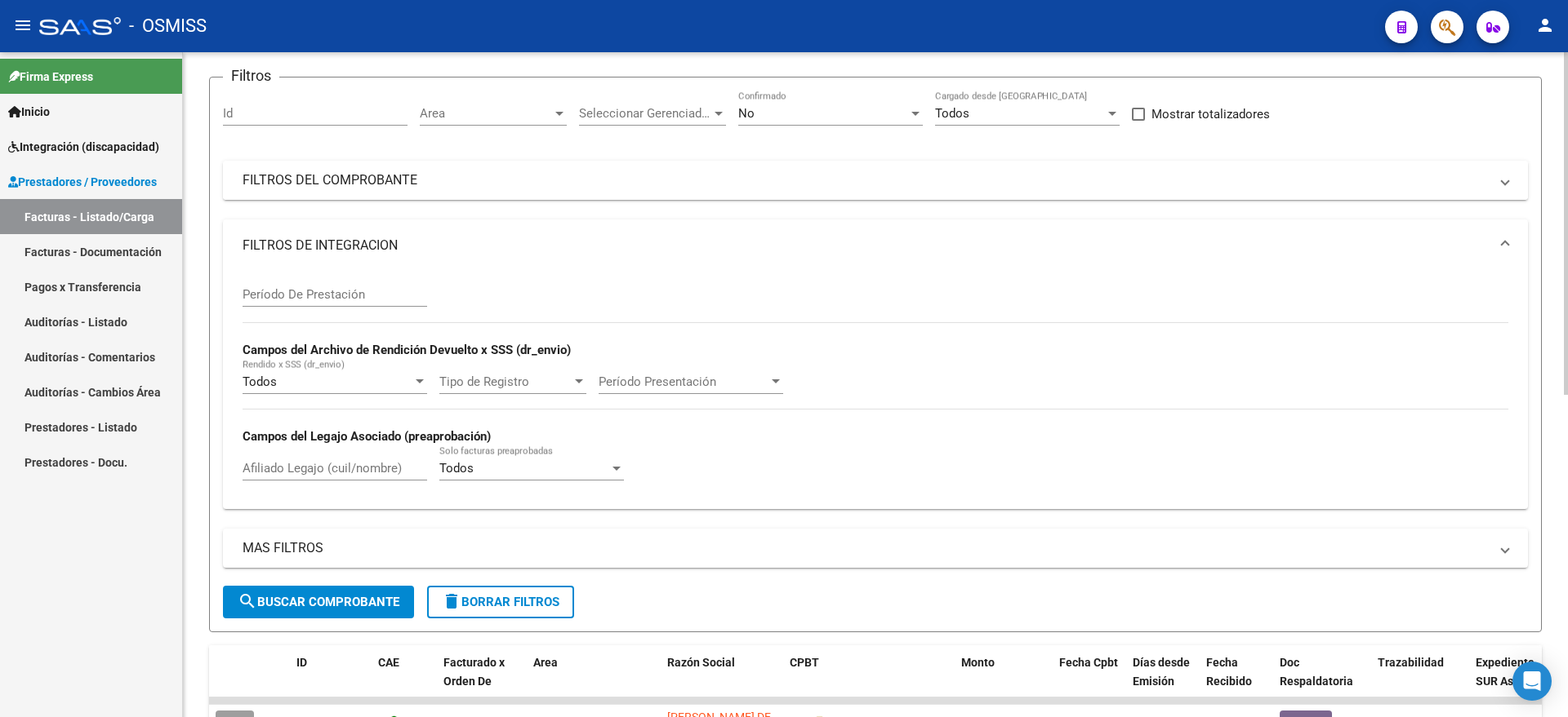
scroll to position [0, 0]
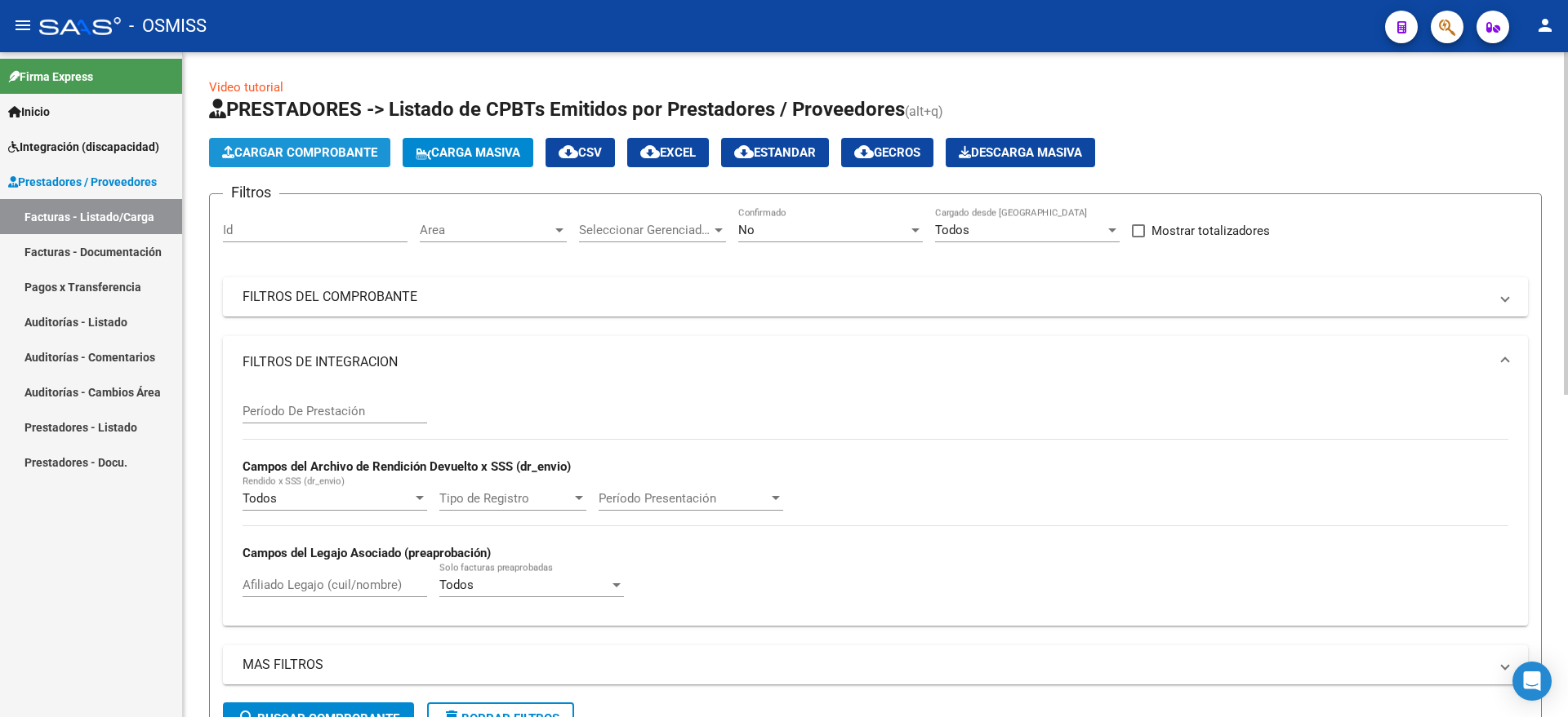
click at [343, 148] on span "Cargar Comprobante" at bounding box center [299, 152] width 155 height 14
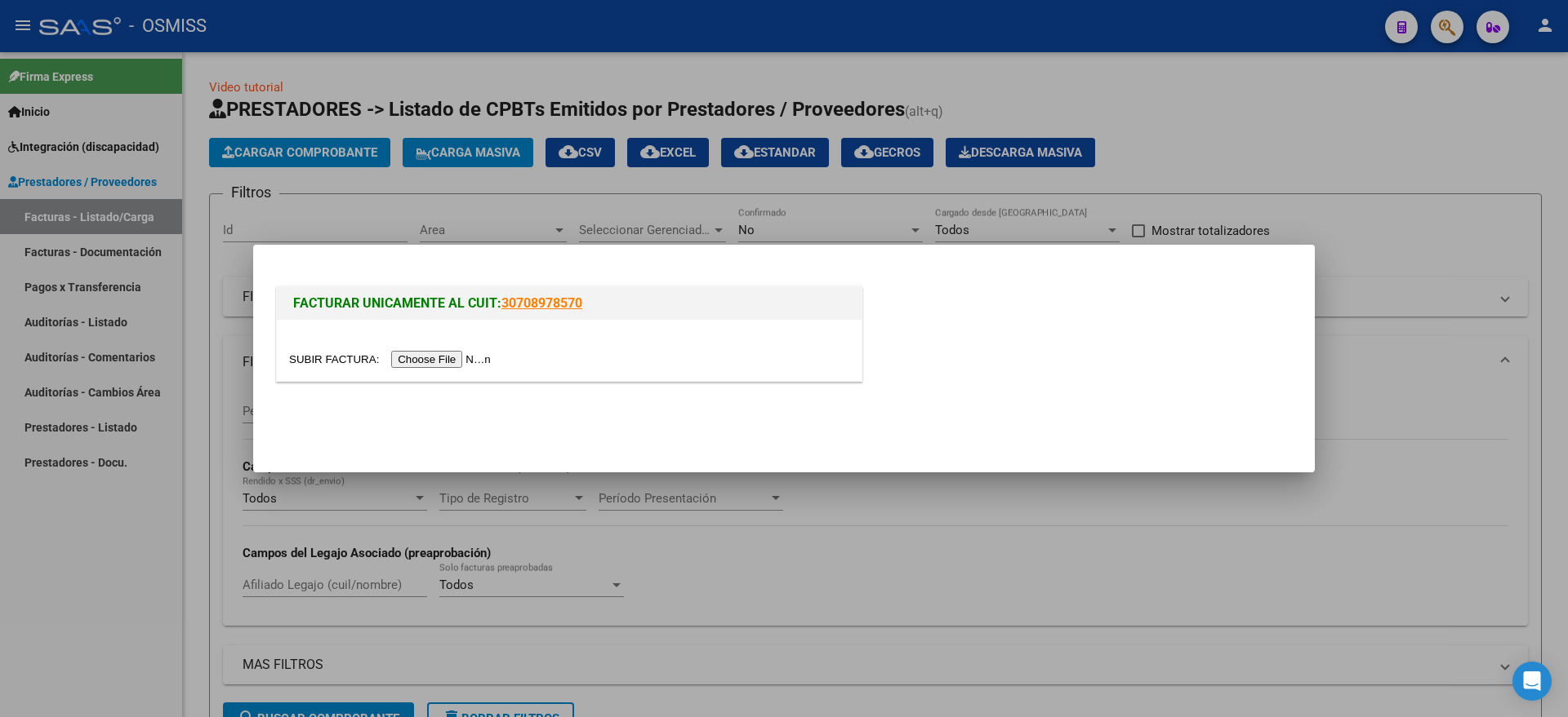
click at [435, 367] on input "file" at bounding box center [392, 359] width 207 height 17
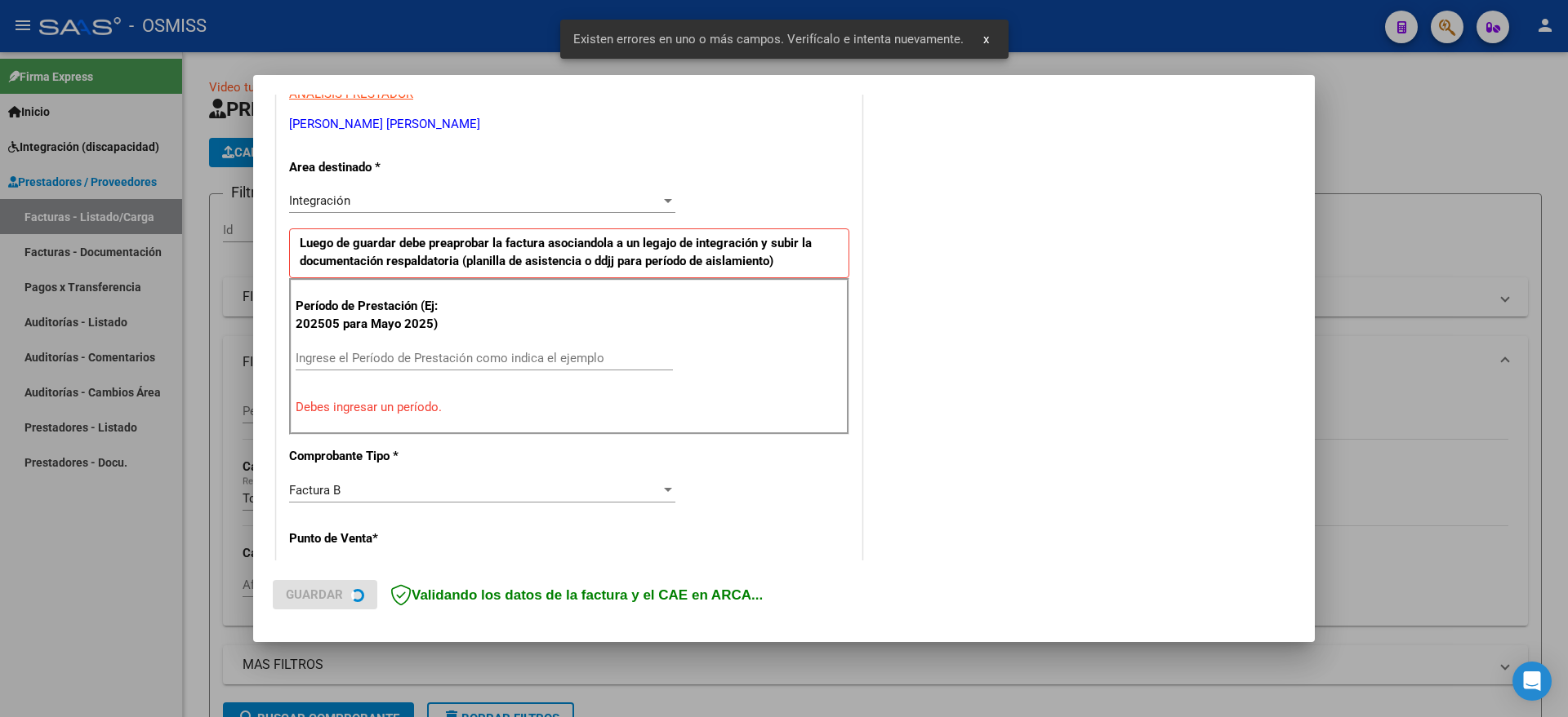
scroll to position [336, 0]
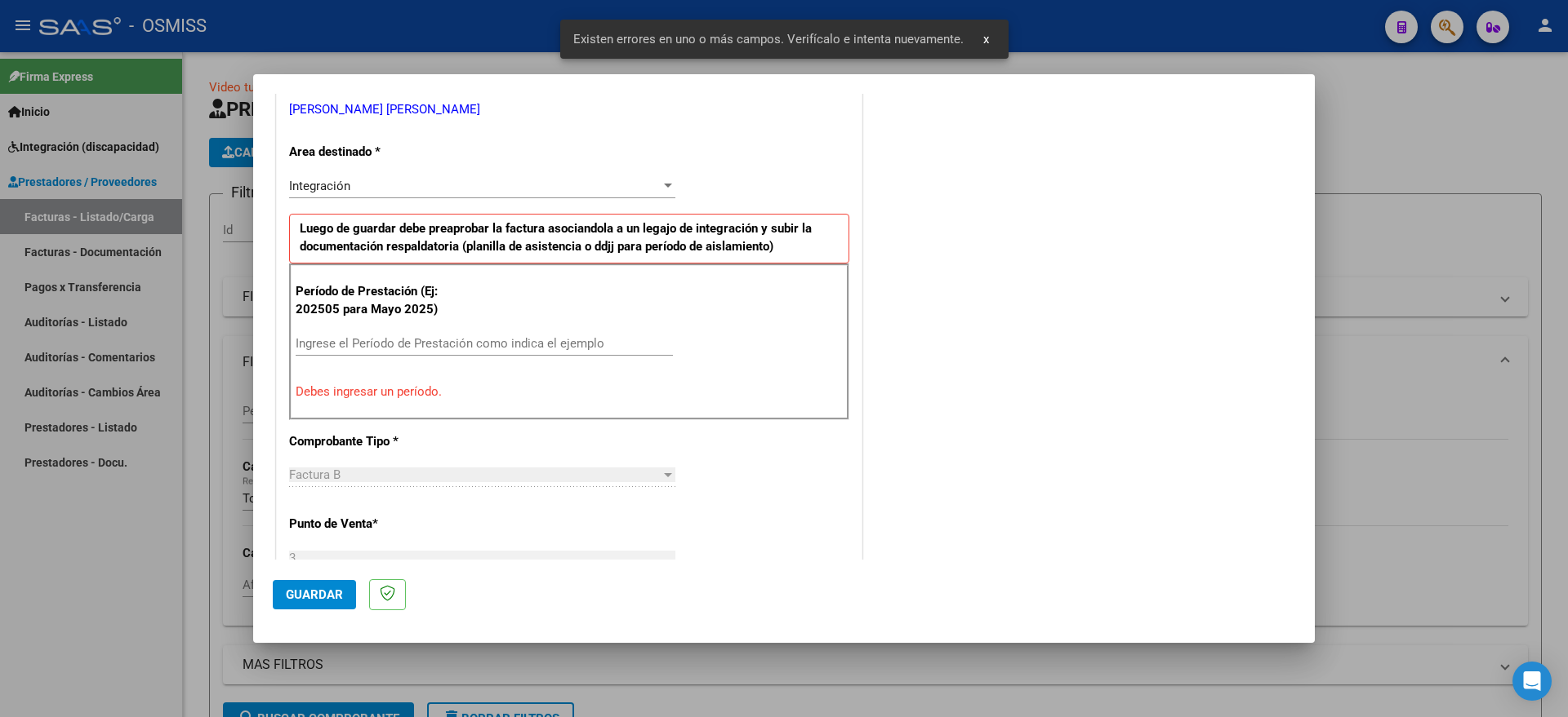
click at [362, 337] on input "Ingrese el Período de Prestación como indica el ejemplo" at bounding box center [484, 344] width 377 height 14
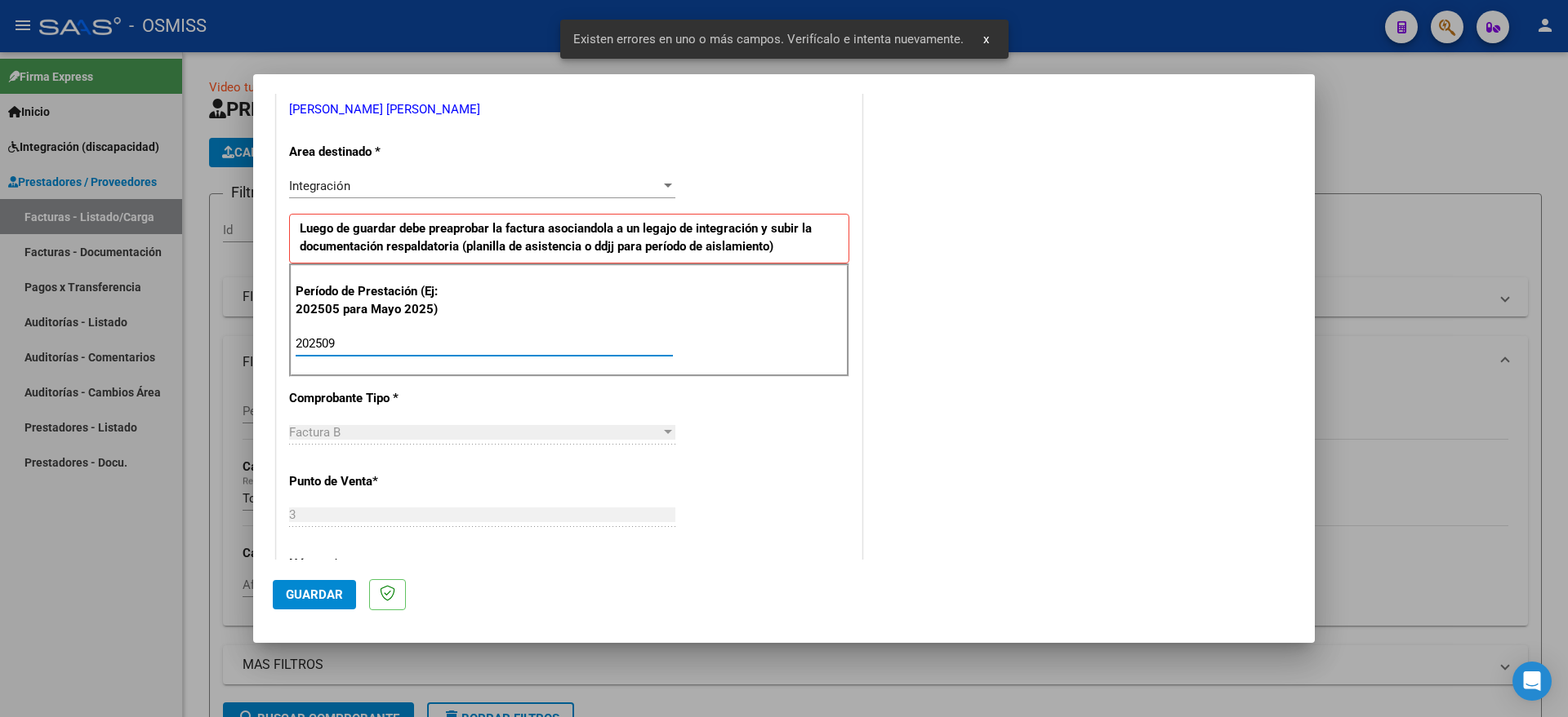
type input "202509"
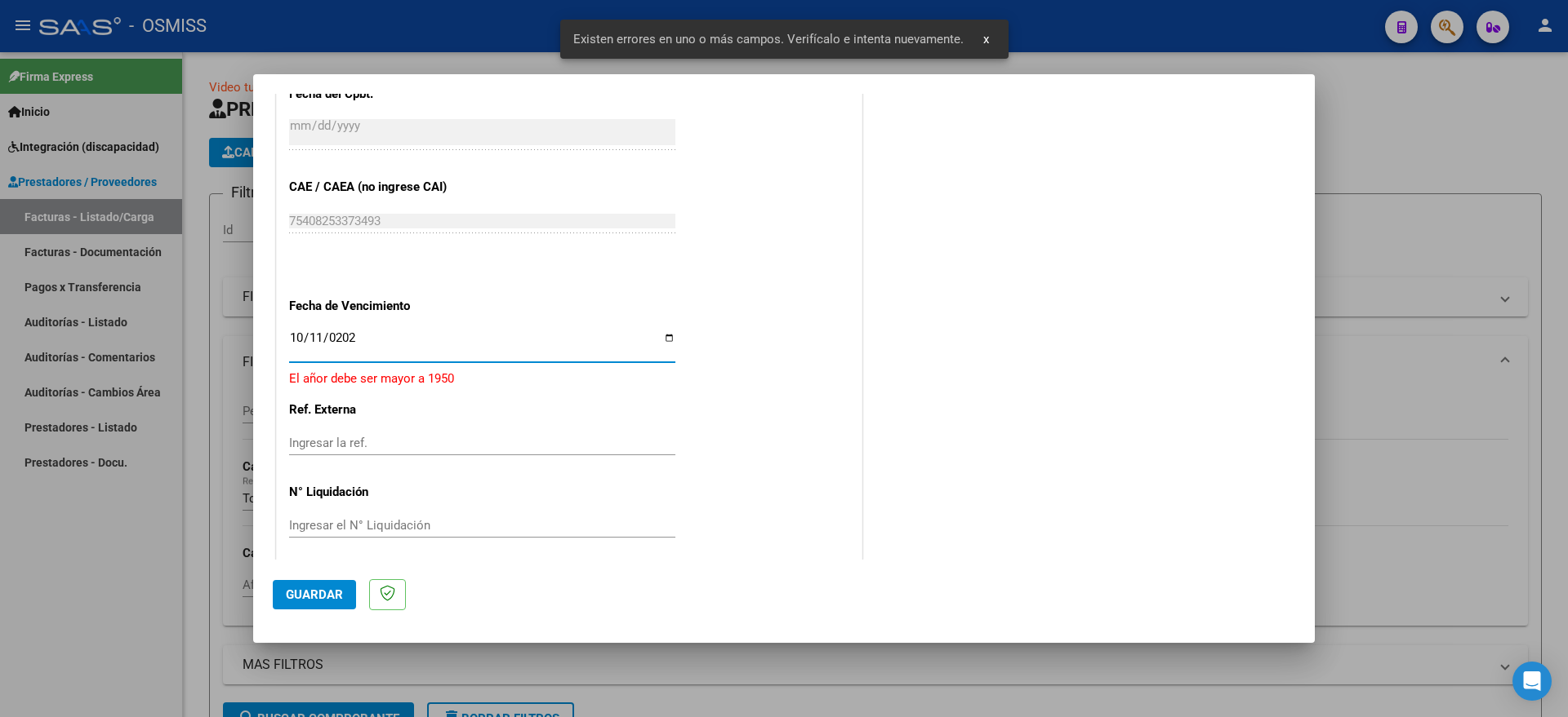
type input "[DATE]"
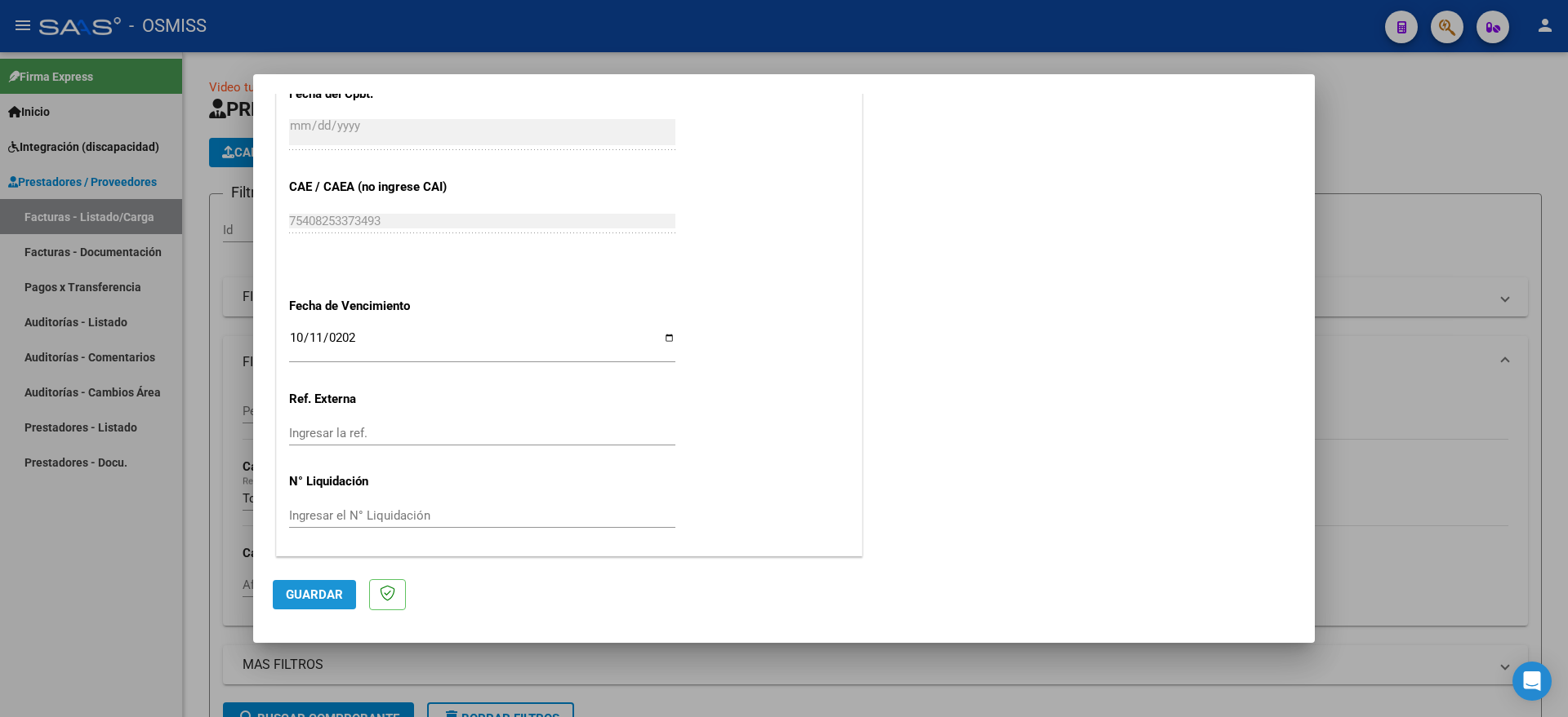
click at [292, 585] on button "Guardar" at bounding box center [314, 594] width 83 height 30
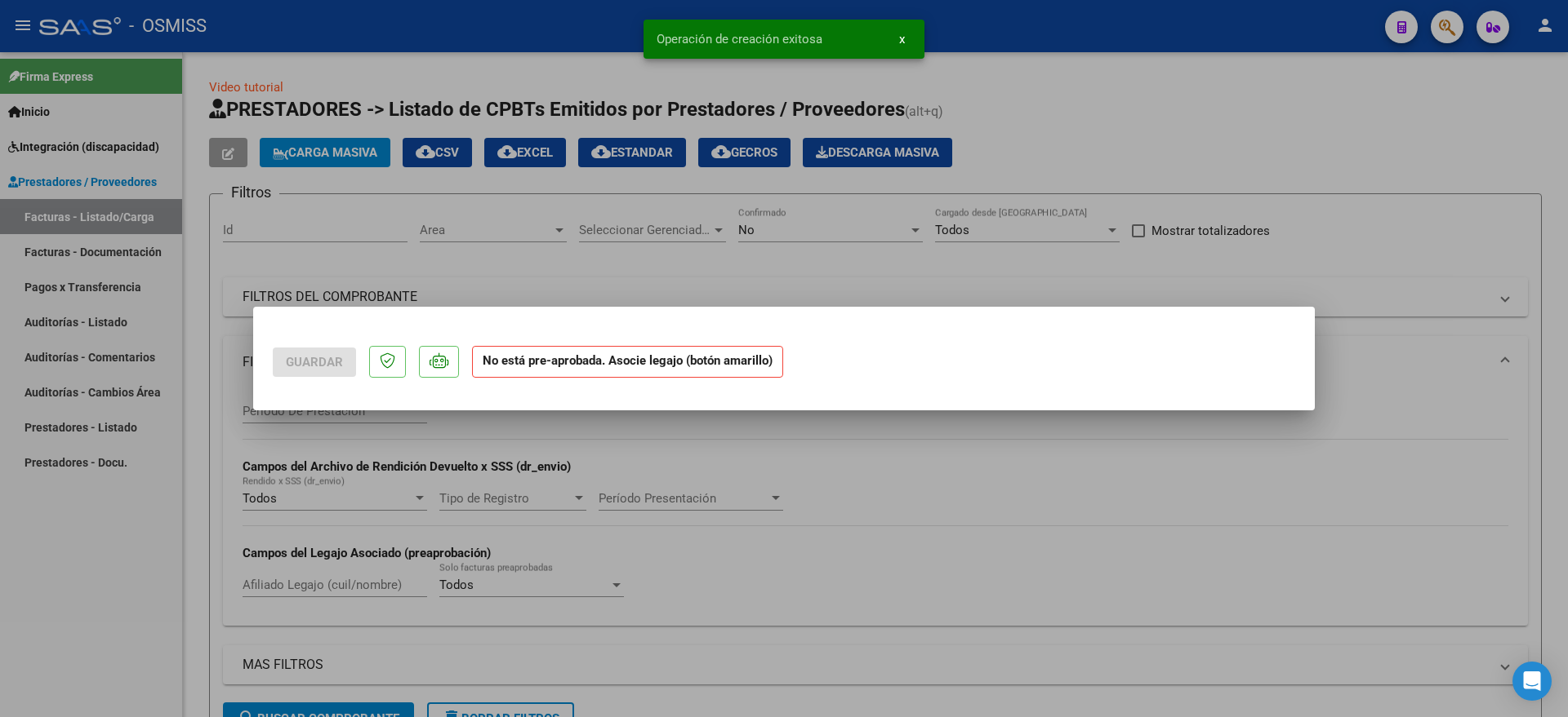
scroll to position [0, 0]
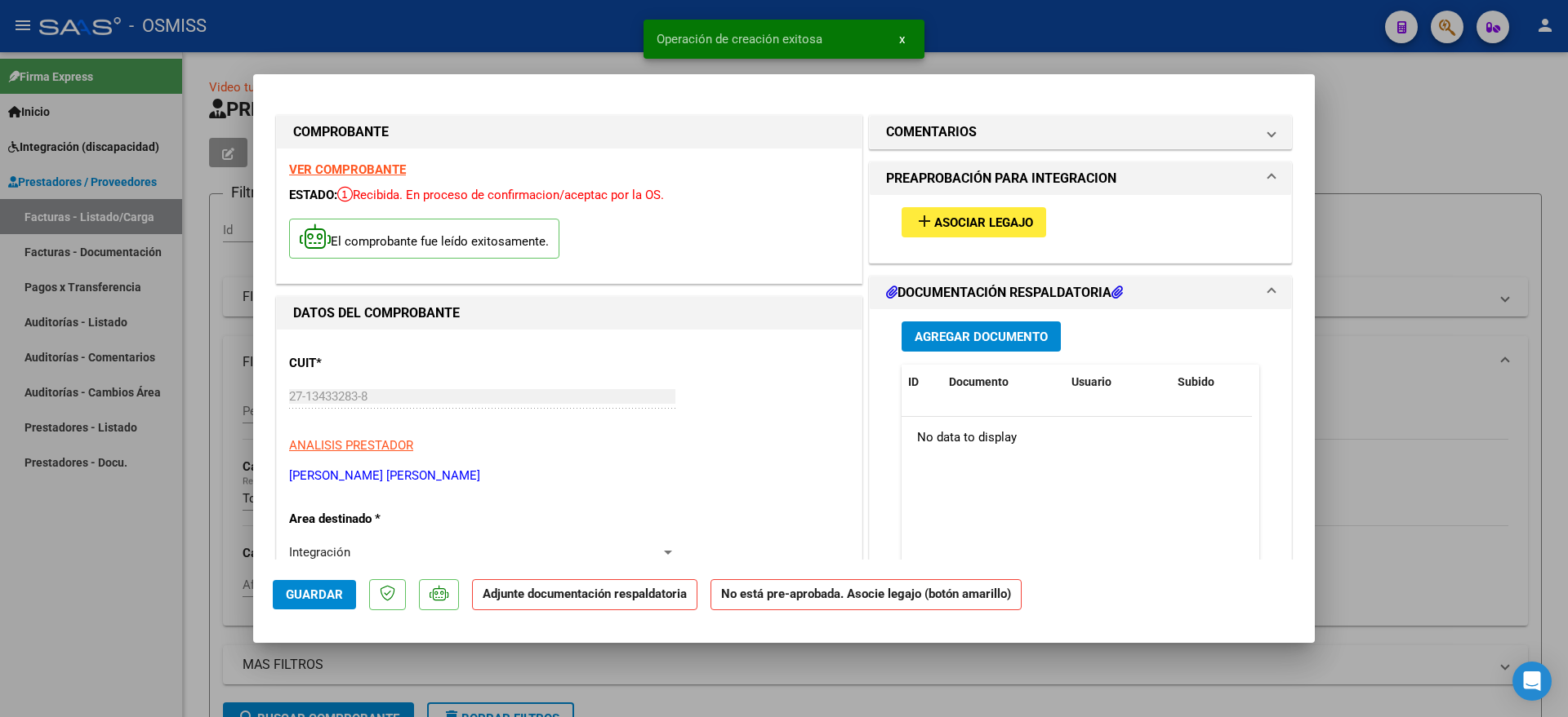
click at [954, 213] on button "add Asociar Legajo" at bounding box center [973, 223] width 144 height 30
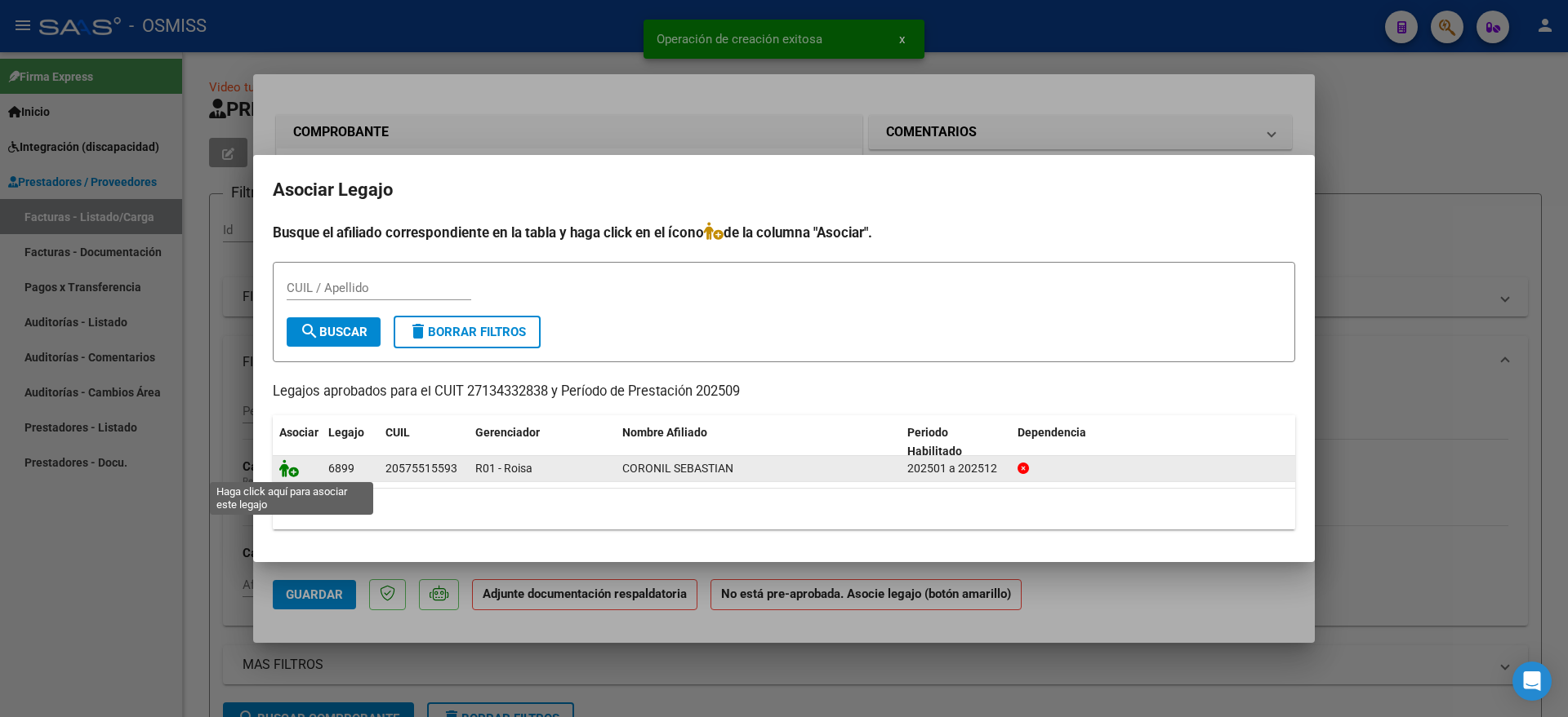
click at [290, 471] on icon at bounding box center [289, 468] width 20 height 18
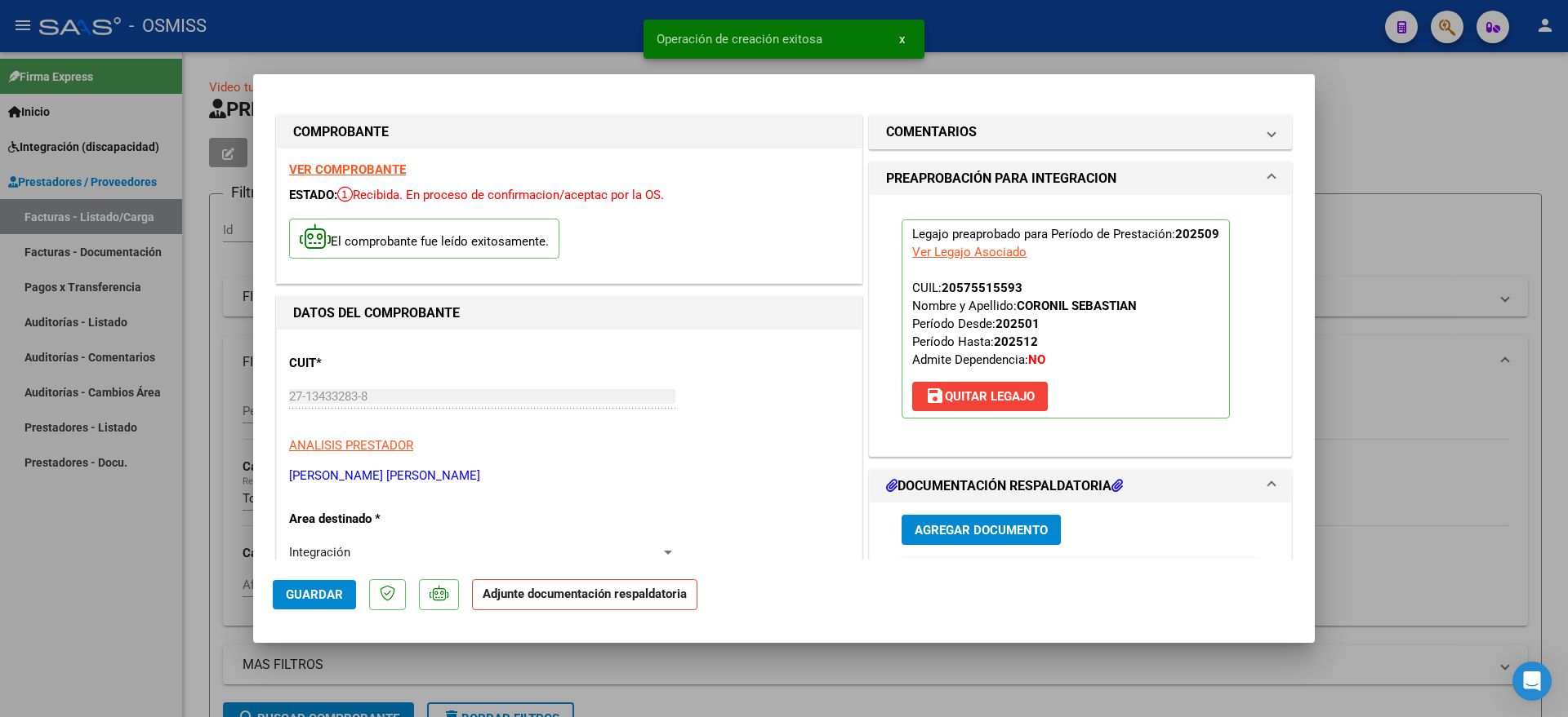
scroll to position [204, 0]
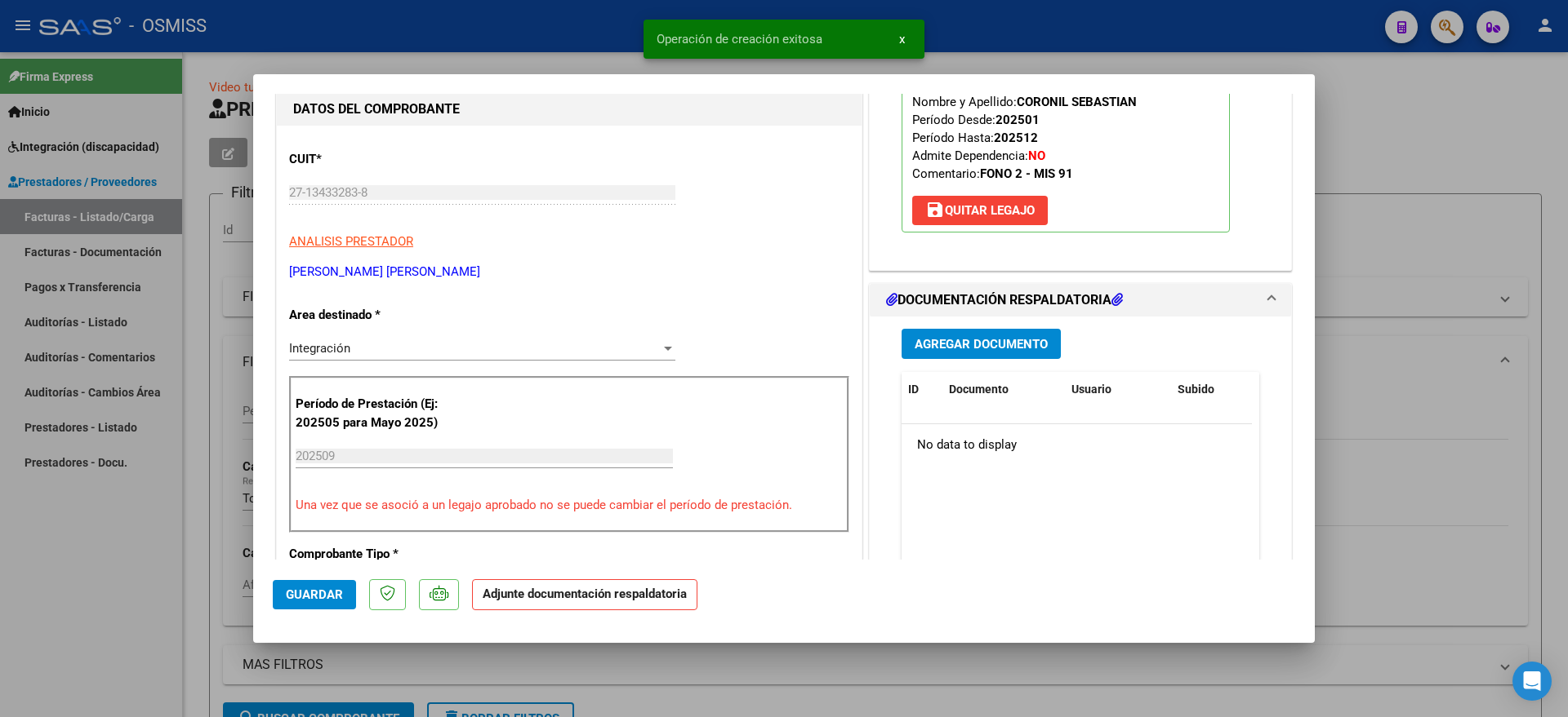
click at [973, 346] on span "Agregar Documento" at bounding box center [981, 345] width 133 height 14
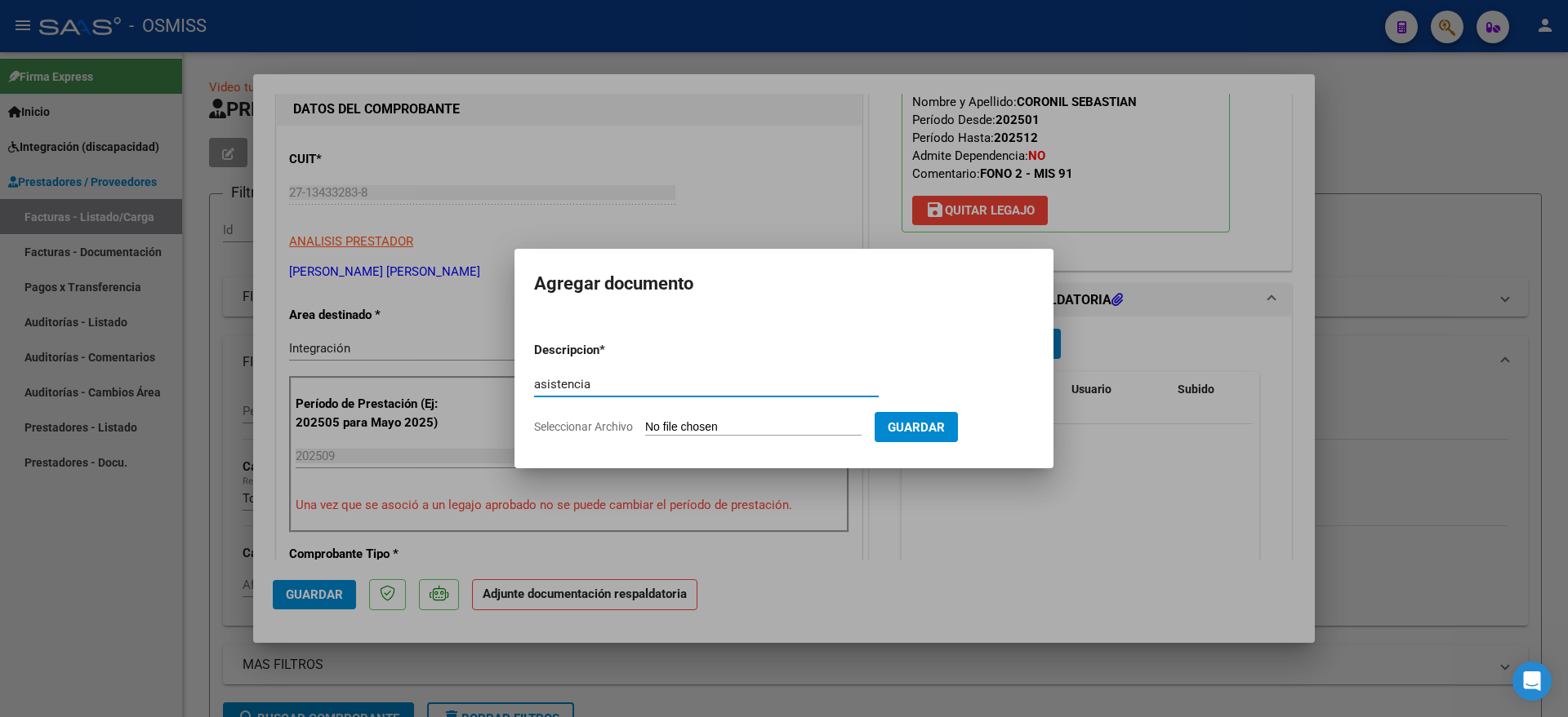
type input "asistencia"
click at [725, 422] on input "Seleccionar Archivo" at bounding box center [753, 428] width 217 height 15
type input "C:\fakepath\CORONIL FONOAUDIOLOGIA PLANILLA.pdf"
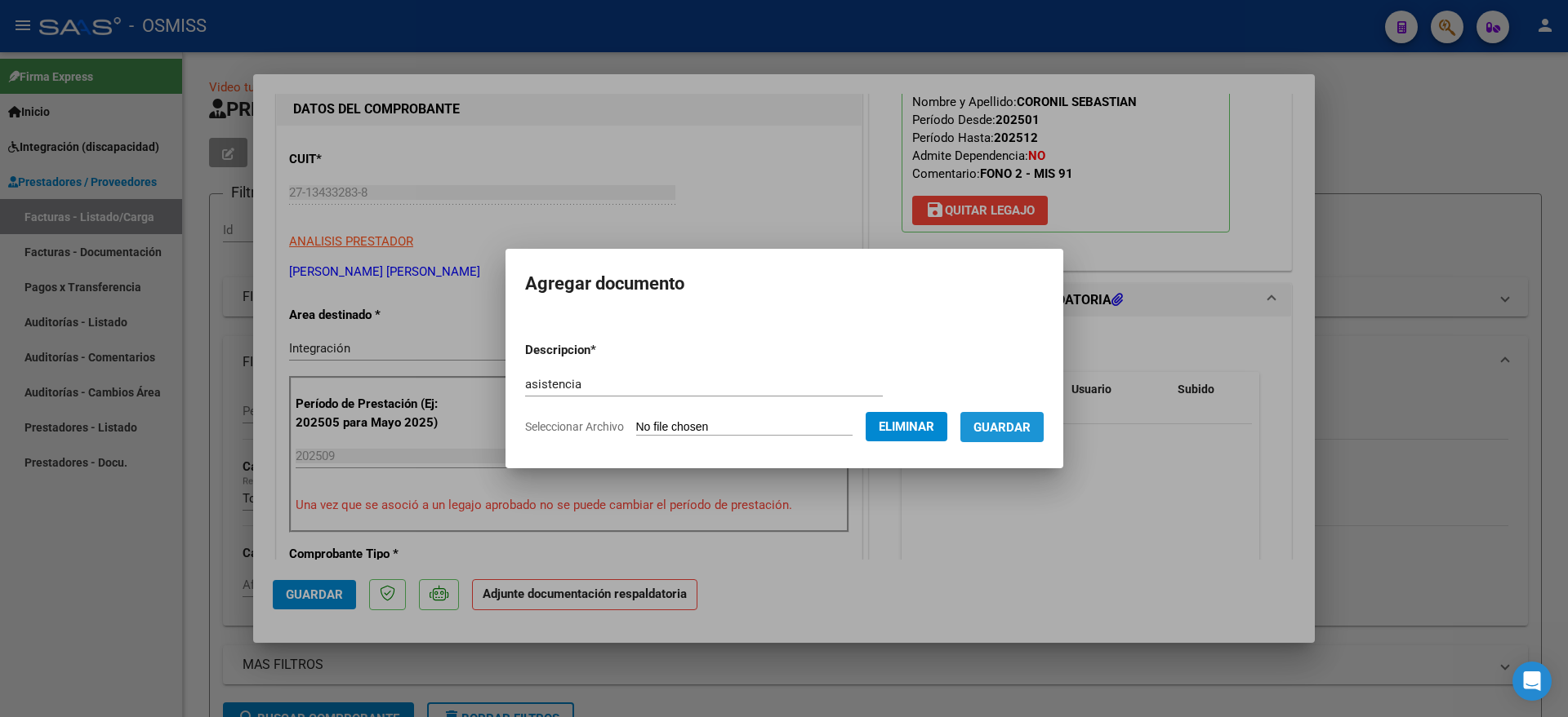
click at [1025, 429] on span "Guardar" at bounding box center [1002, 428] width 57 height 14
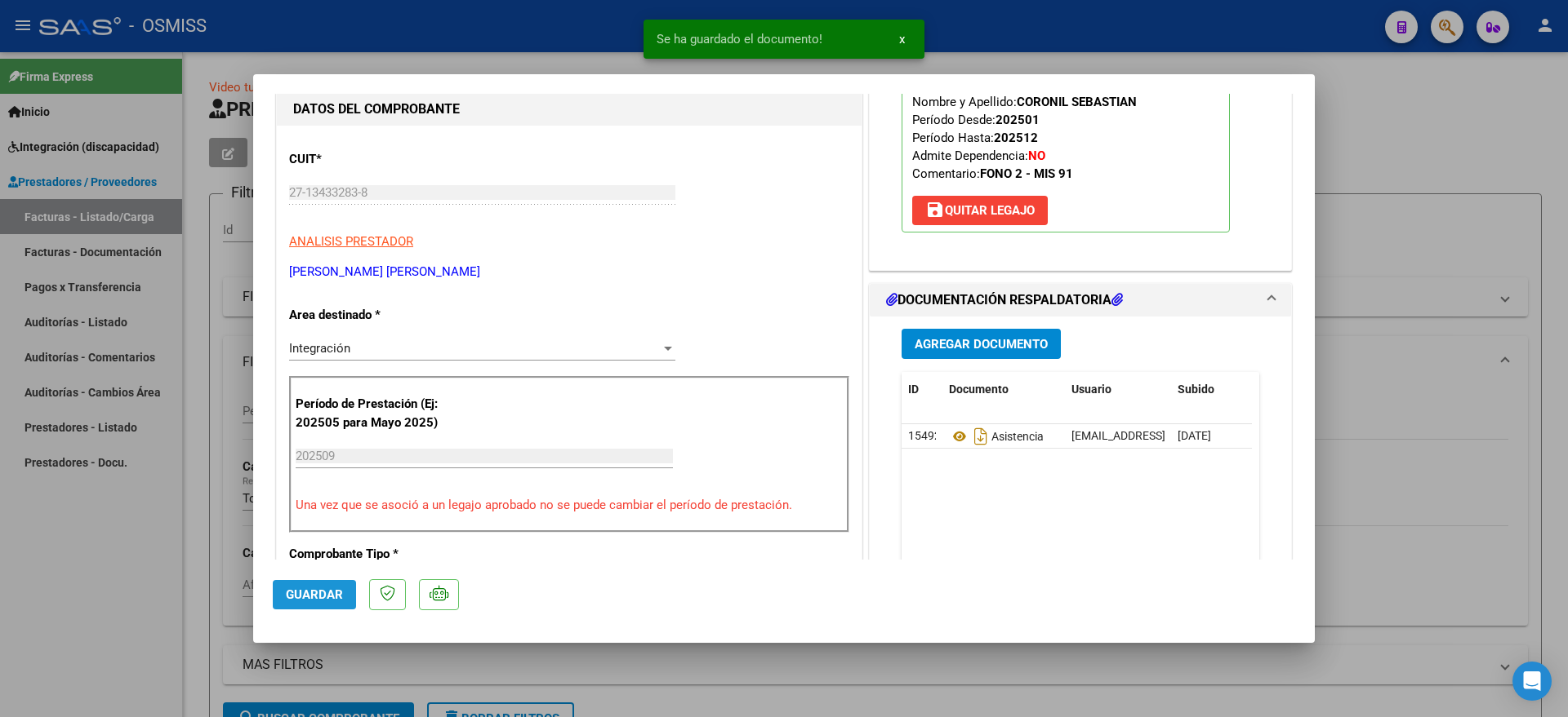
drag, startPoint x: 315, startPoint y: 591, endPoint x: 176, endPoint y: 592, distance: 139.0
click at [315, 592] on span "Guardar" at bounding box center [314, 594] width 57 height 14
click at [121, 593] on div at bounding box center [784, 358] width 1568 height 717
type input "$ 0,00"
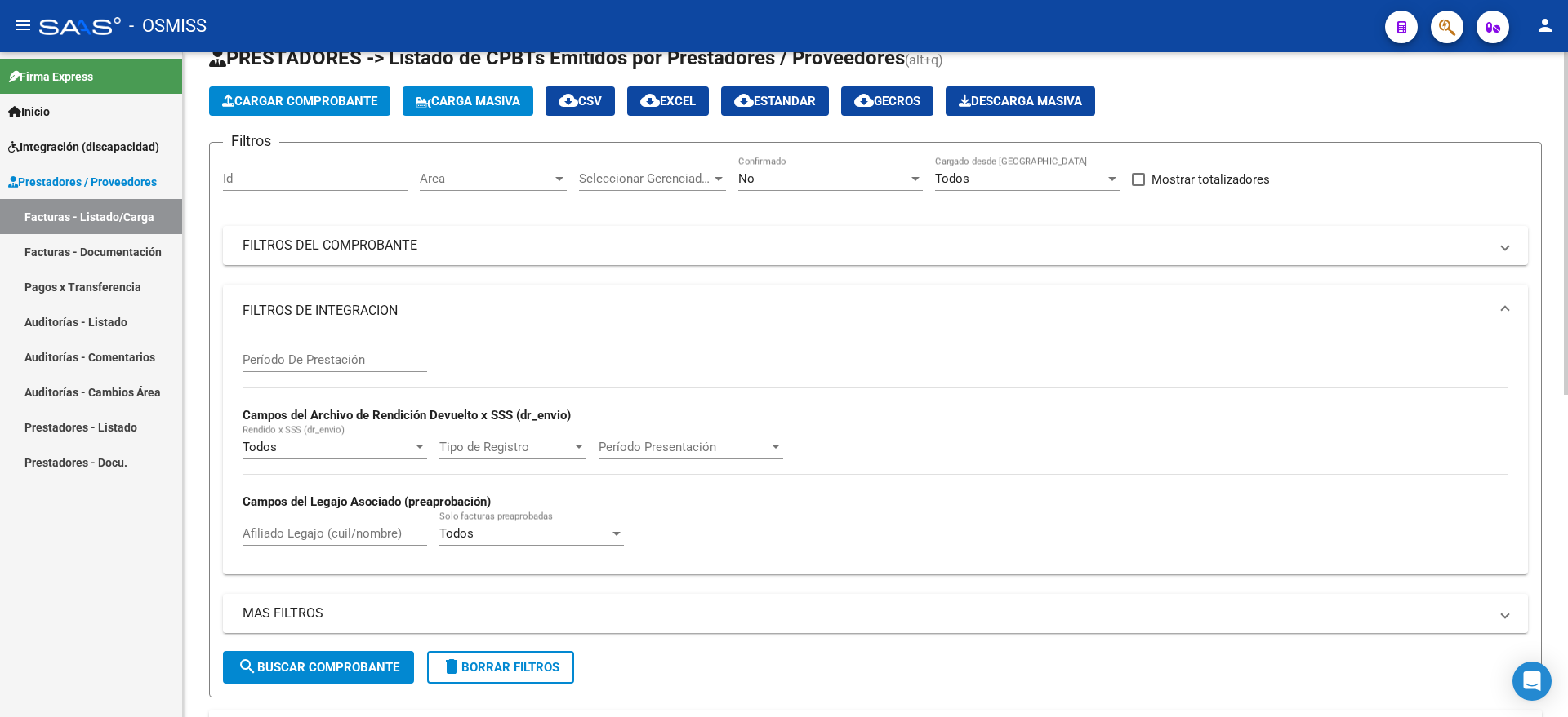
scroll to position [0, 0]
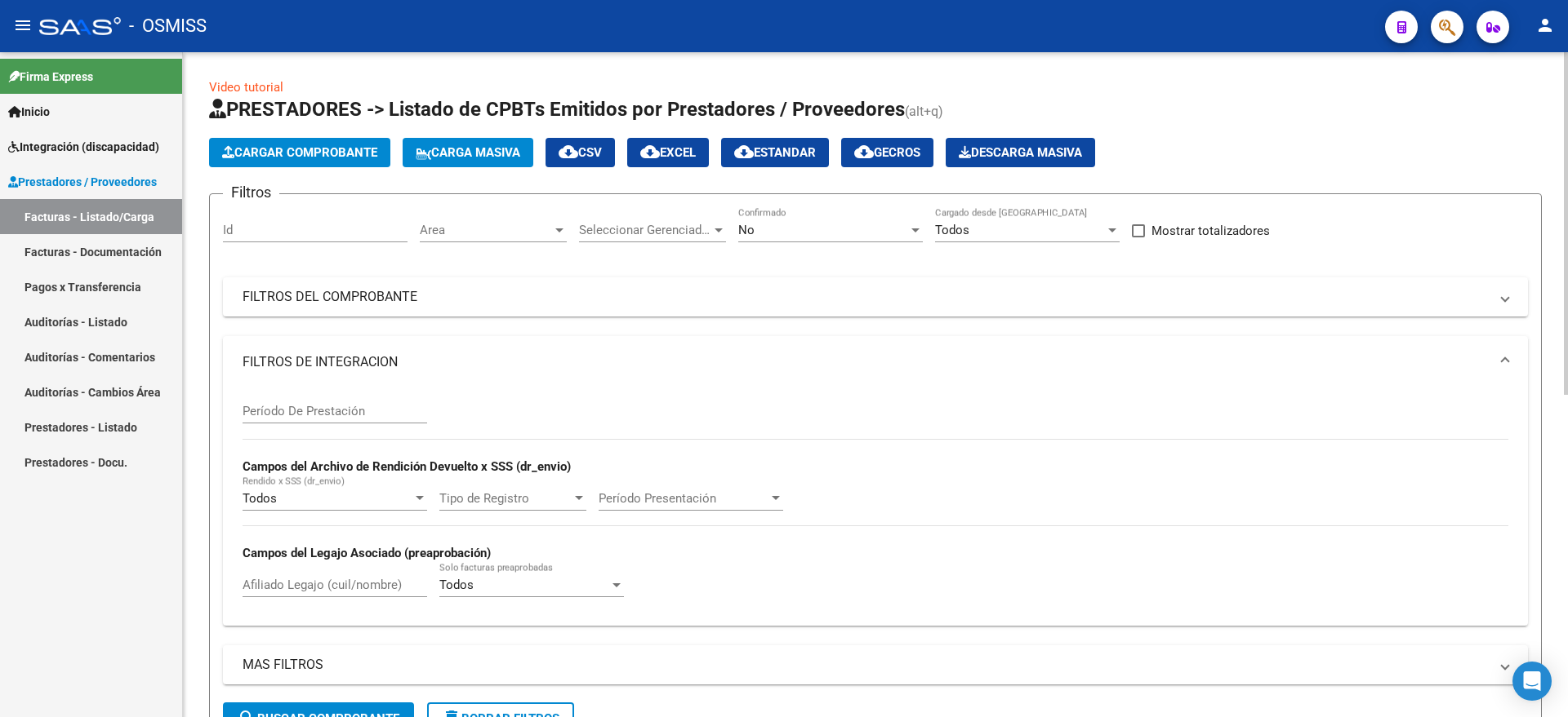
click at [322, 146] on span "Cargar Comprobante" at bounding box center [299, 152] width 155 height 14
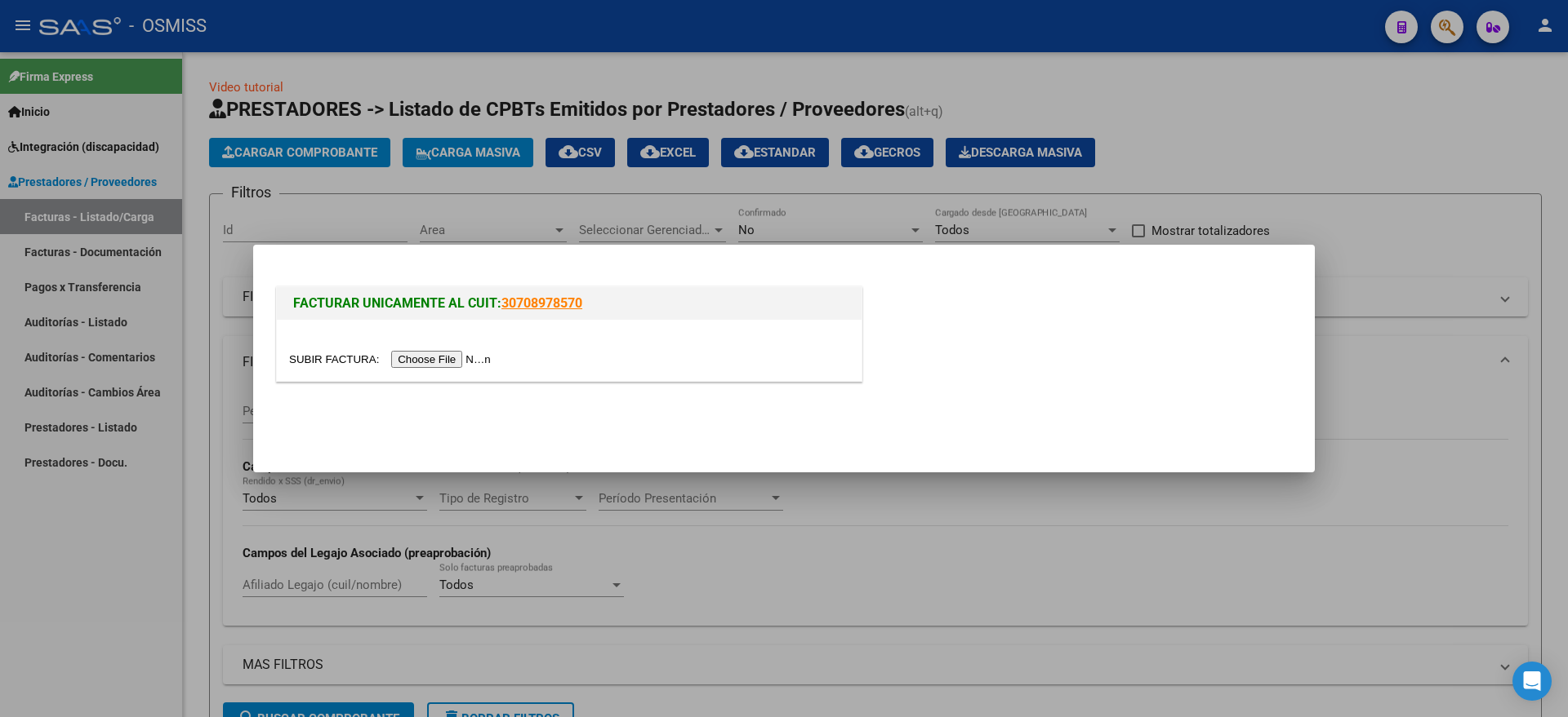
click at [421, 354] on input "file" at bounding box center [392, 359] width 207 height 17
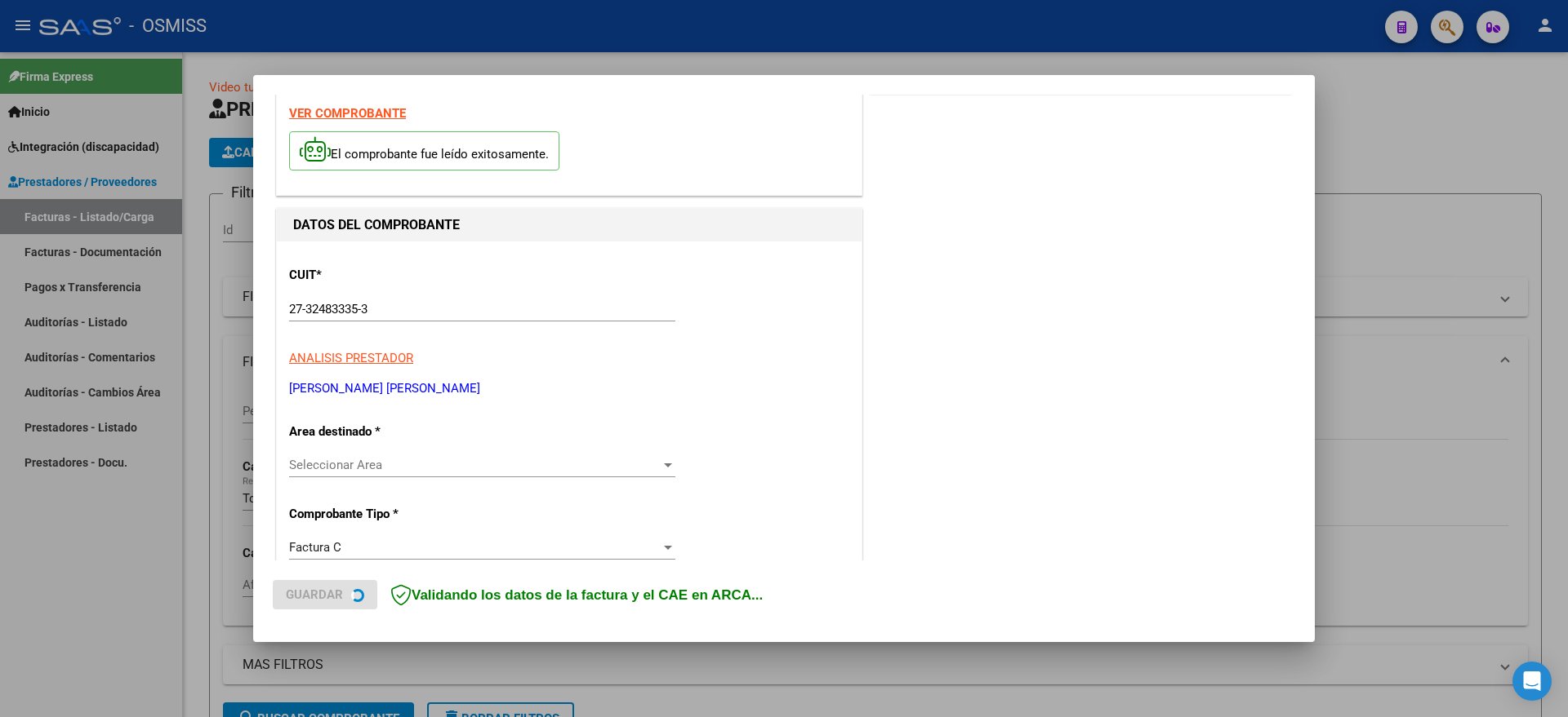
scroll to position [204, 0]
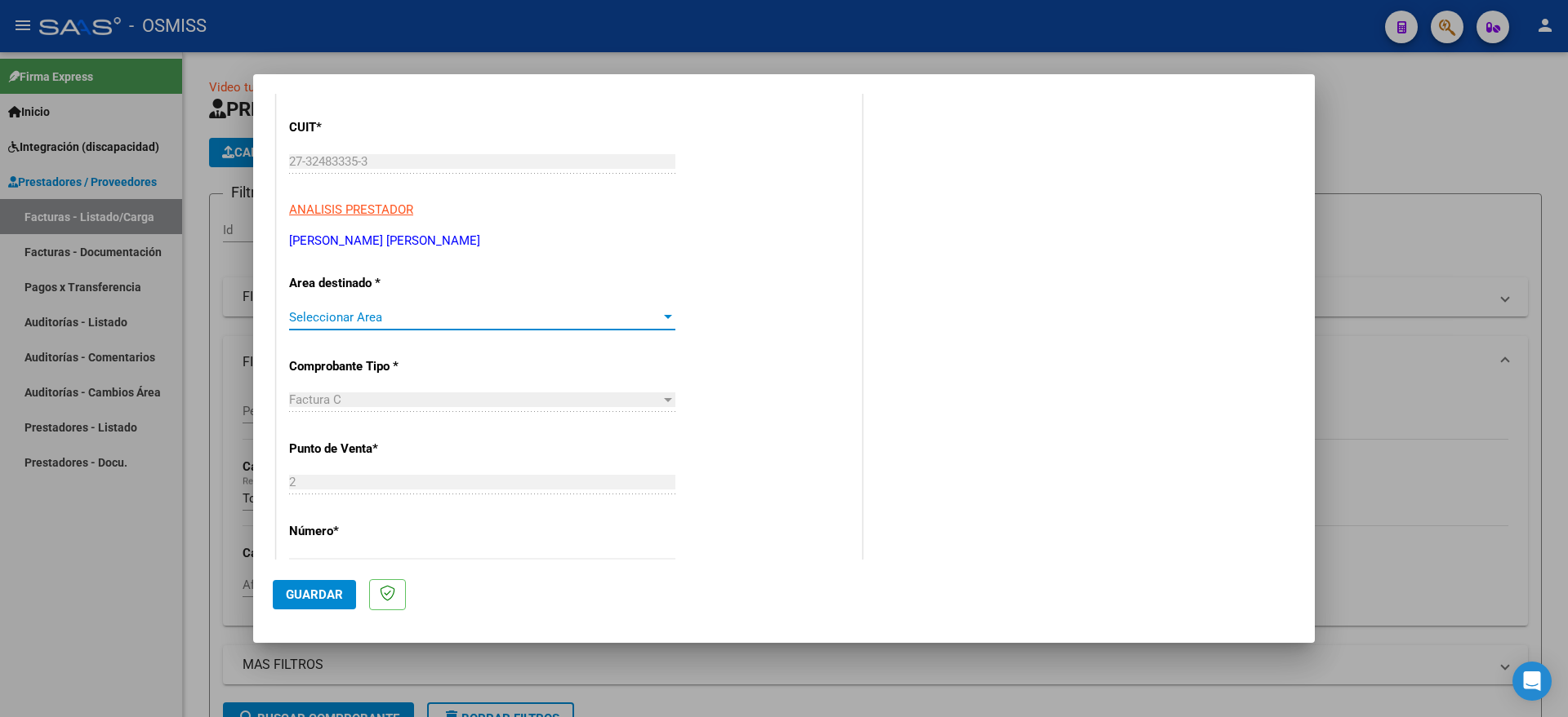
click at [431, 316] on span "Seleccionar Area" at bounding box center [475, 317] width 372 height 14
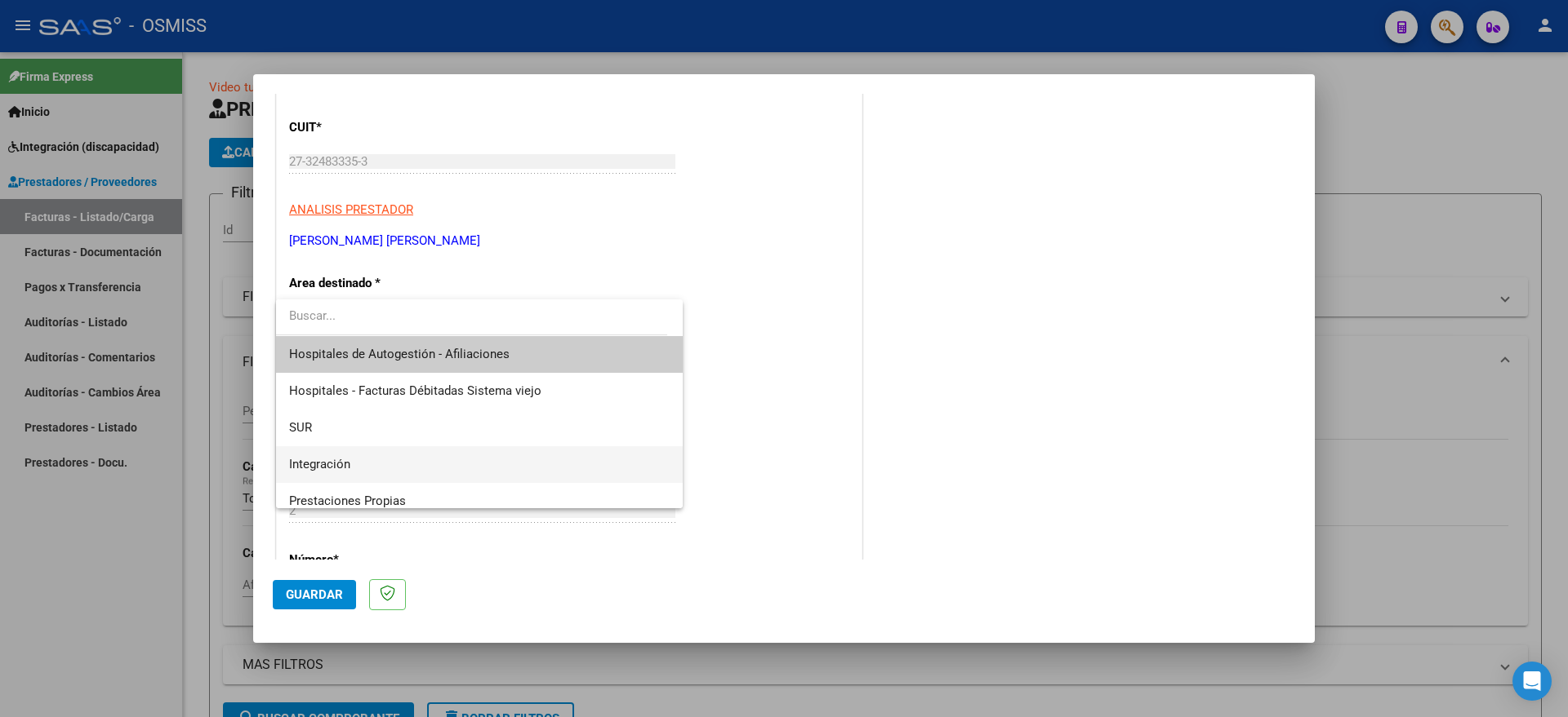
click at [402, 458] on span "Integración" at bounding box center [479, 465] width 381 height 37
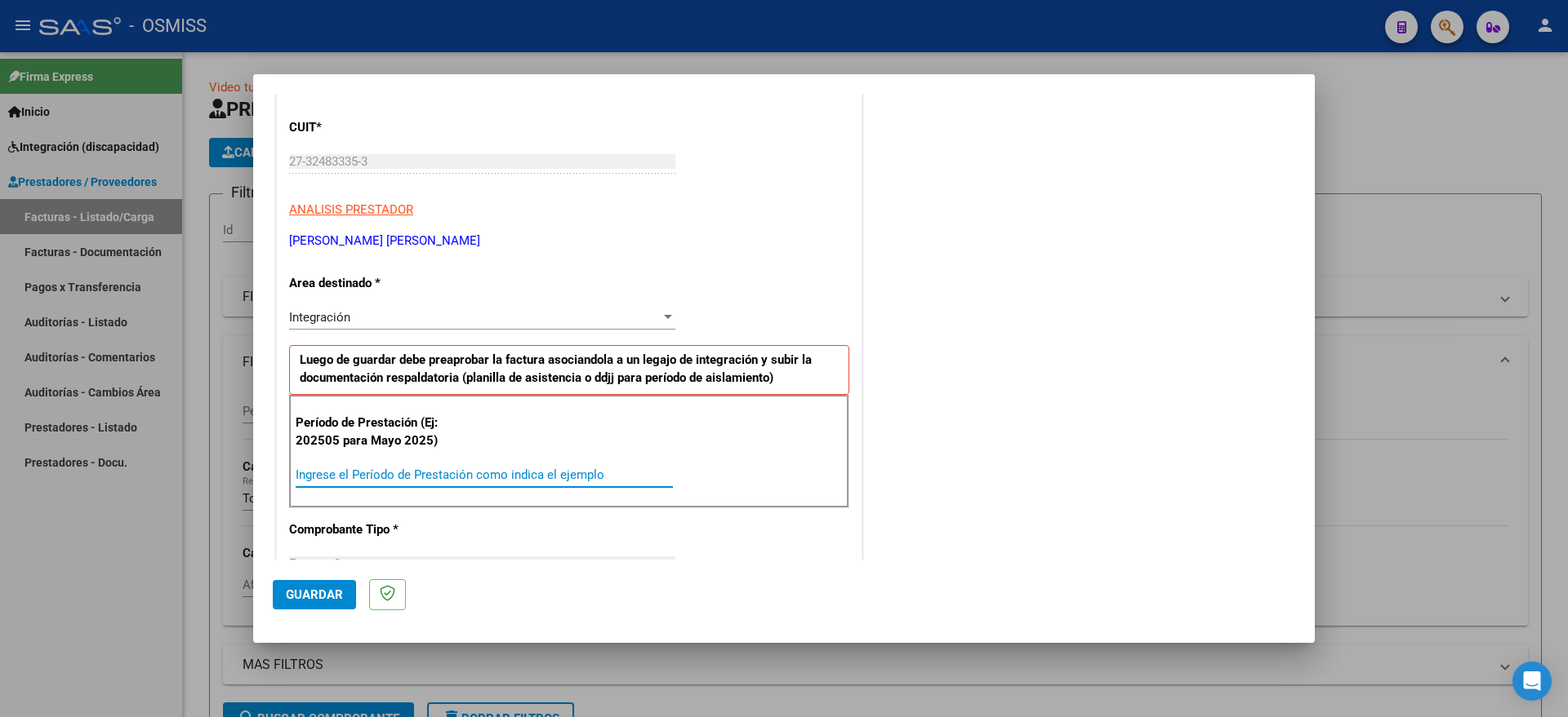
click at [411, 470] on input "Ingrese el Período de Prestación como indica el ejemplo" at bounding box center [484, 474] width 377 height 14
type input "202508"
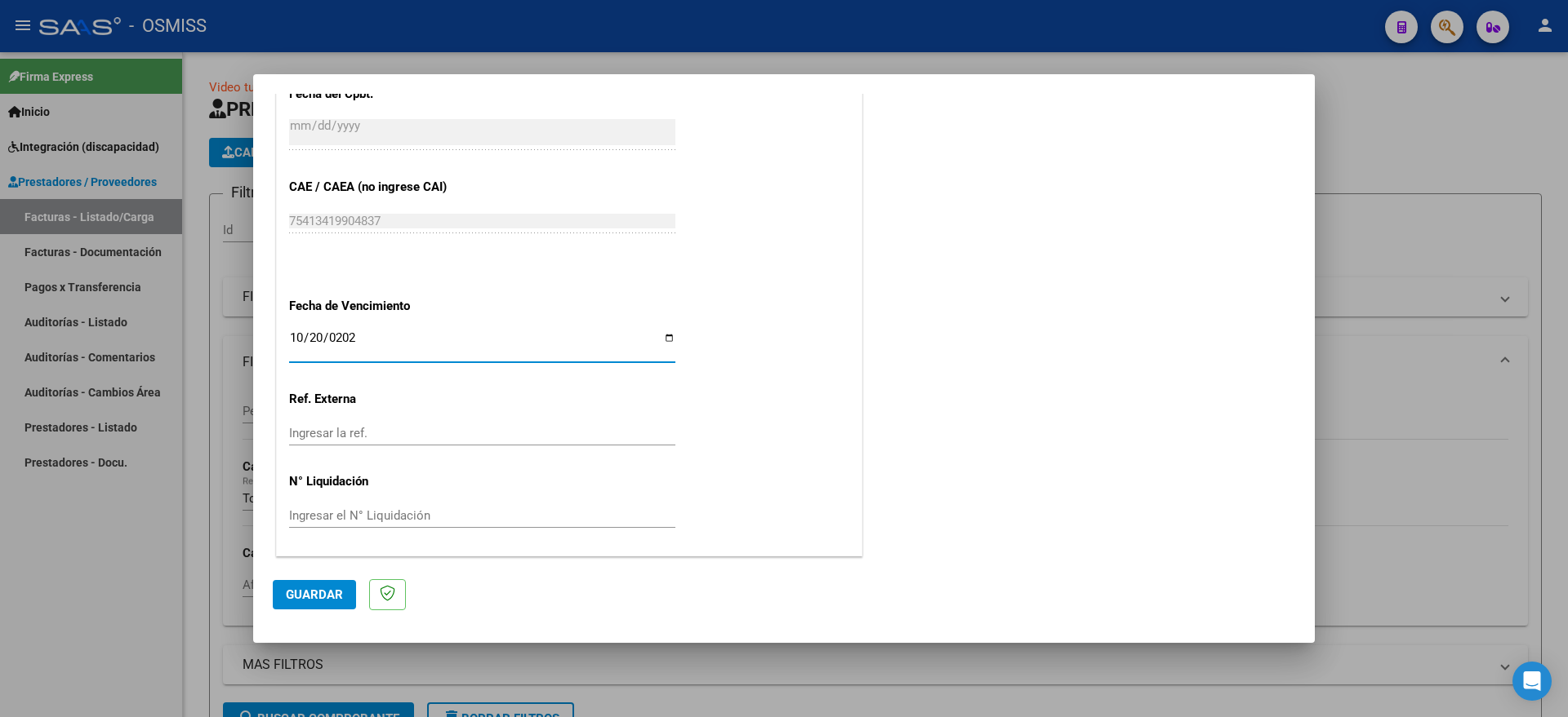
type input "[DATE]"
click at [330, 586] on button "Guardar" at bounding box center [314, 594] width 83 height 30
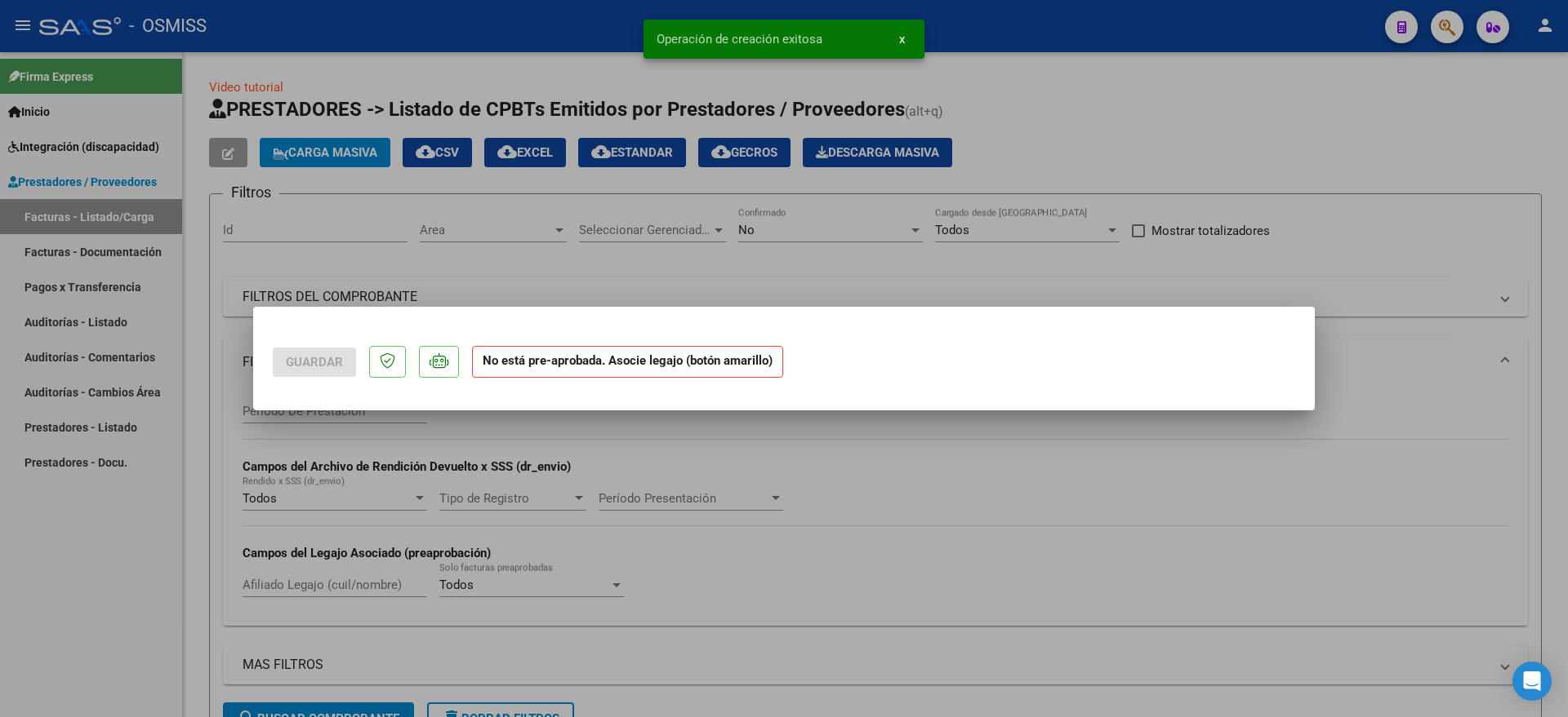
scroll to position [0, 0]
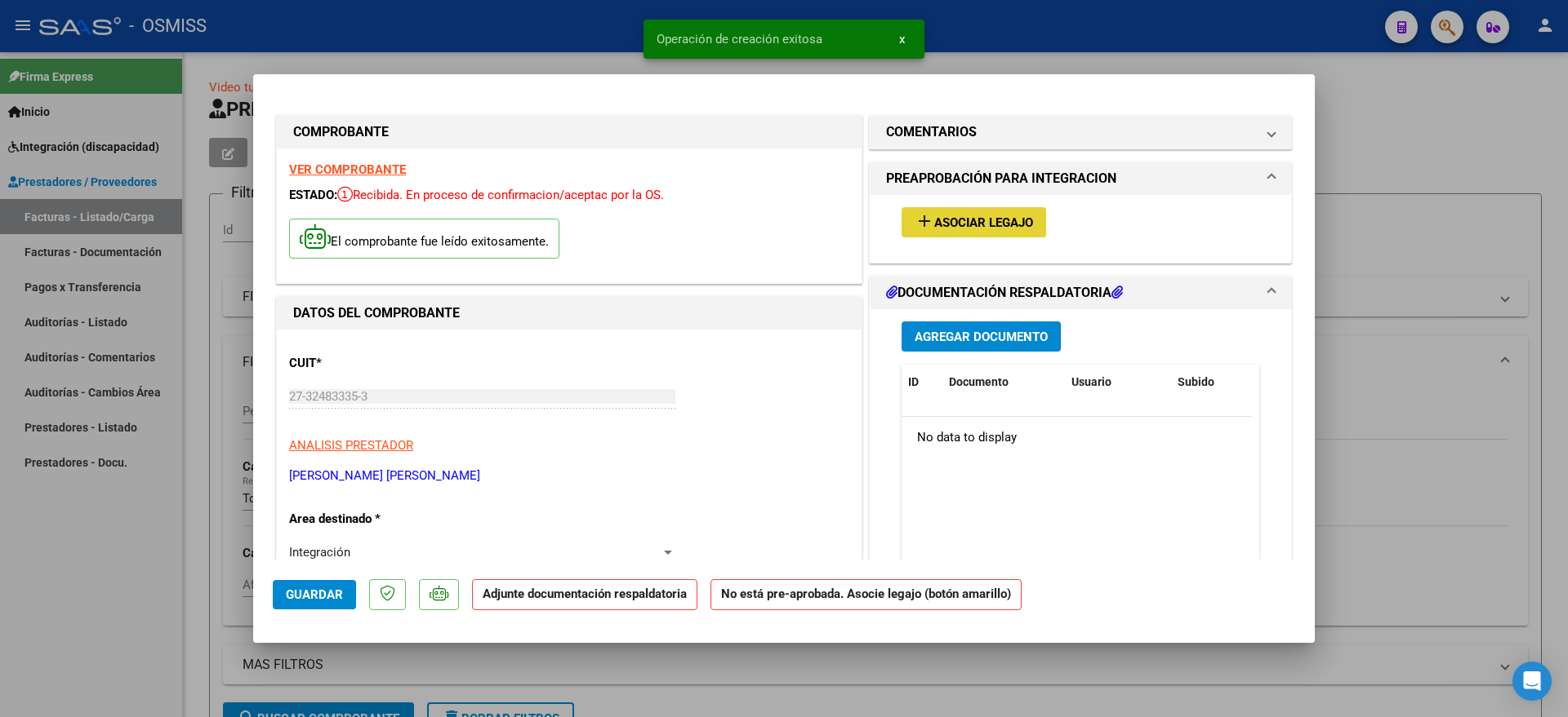
click at [955, 220] on span "Asociar Legajo" at bounding box center [983, 223] width 99 height 14
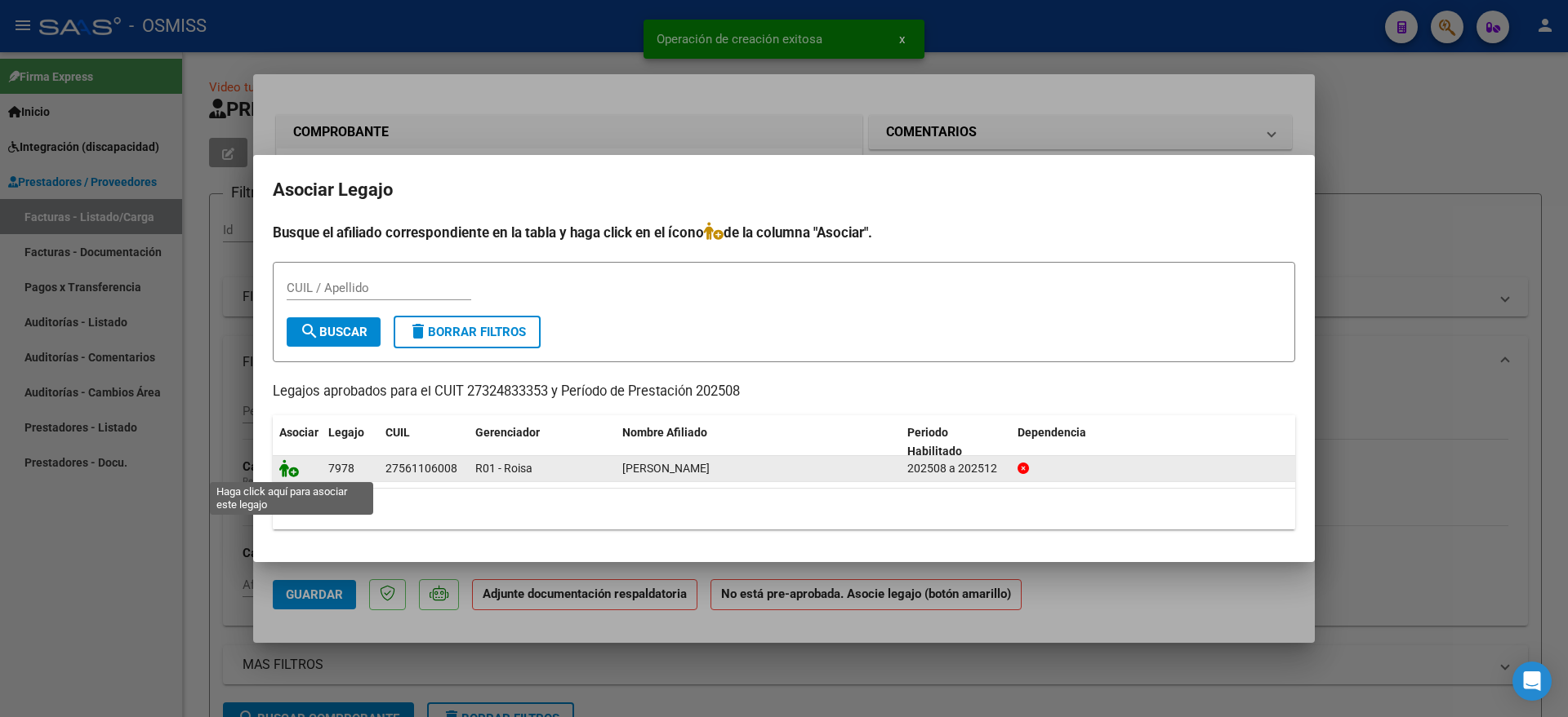
click at [288, 466] on icon at bounding box center [289, 468] width 20 height 18
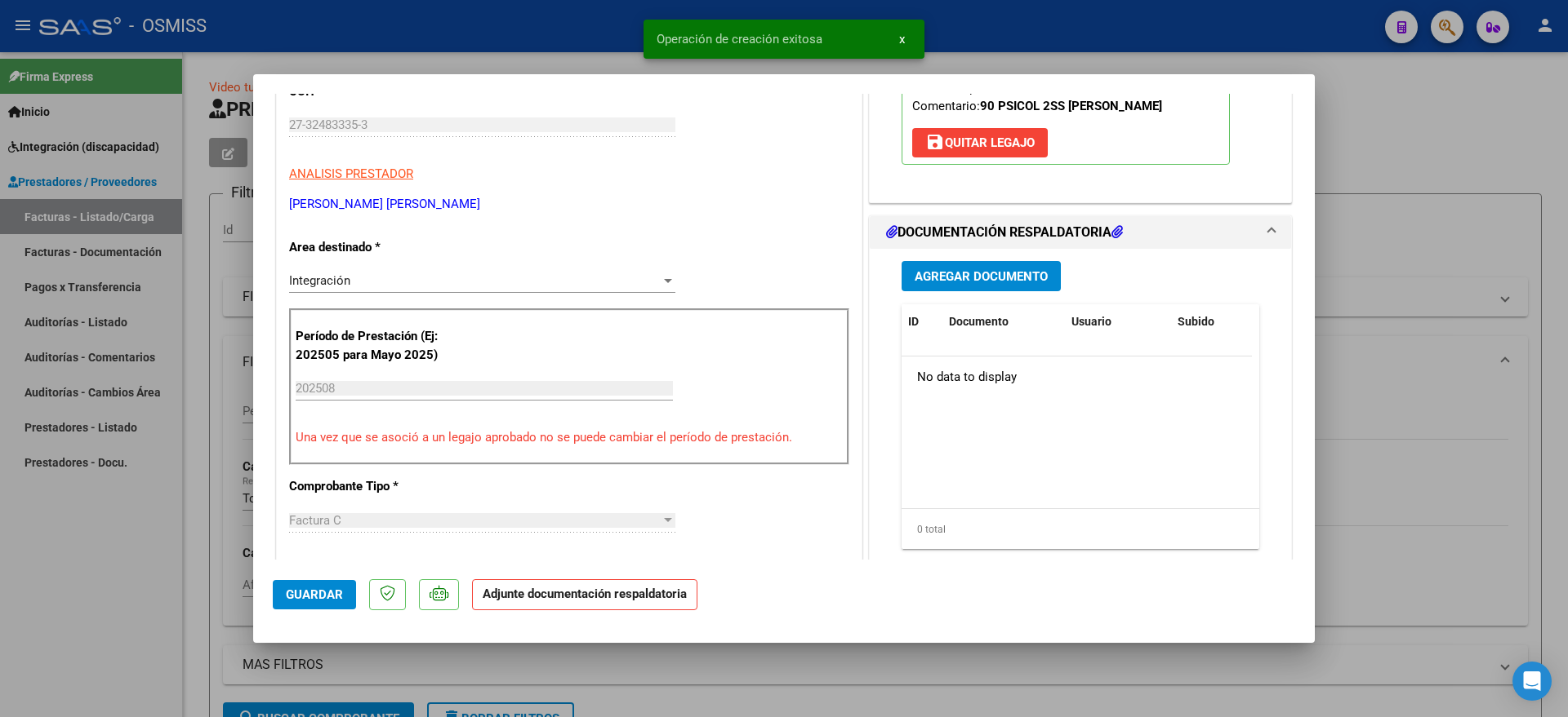
scroll to position [306, 0]
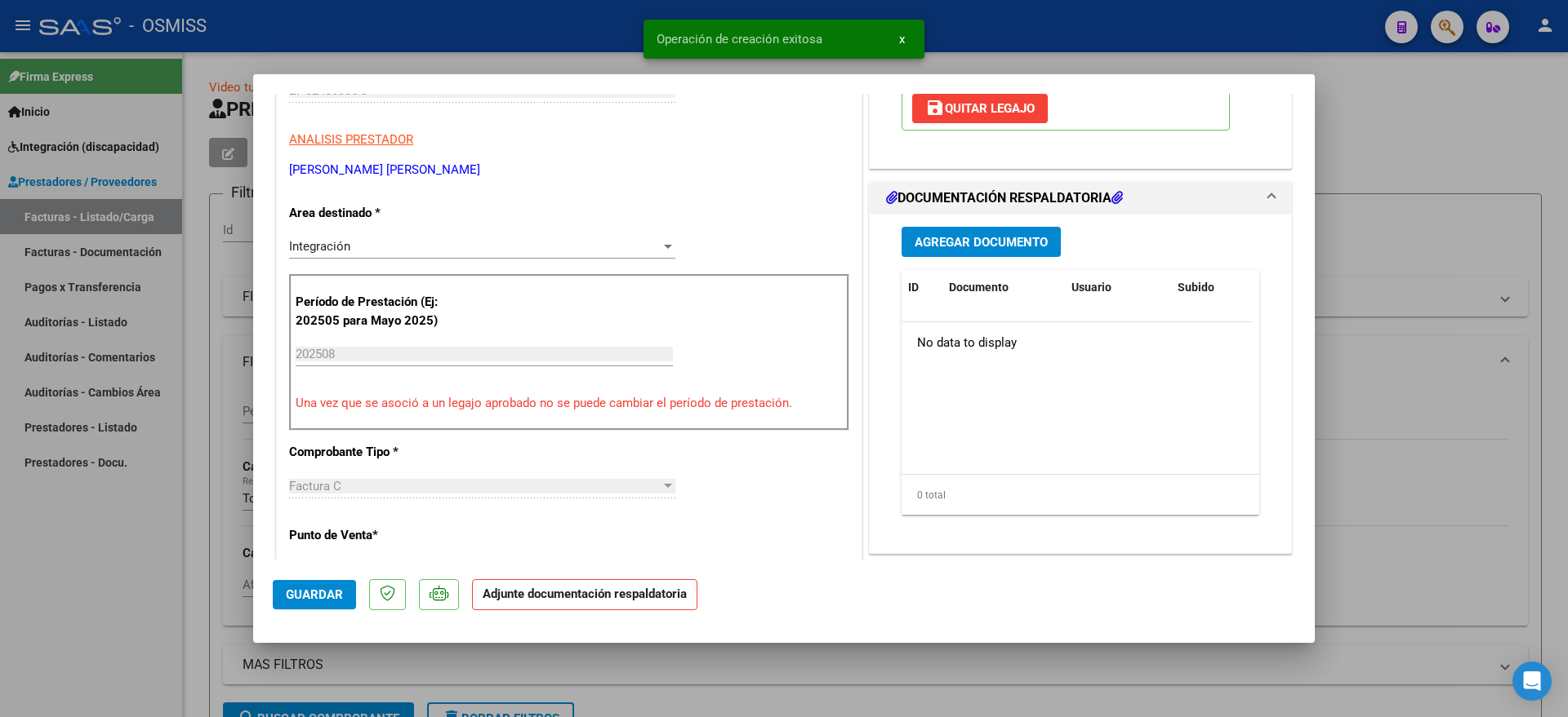
click at [967, 243] on span "Agregar Documento" at bounding box center [981, 243] width 133 height 14
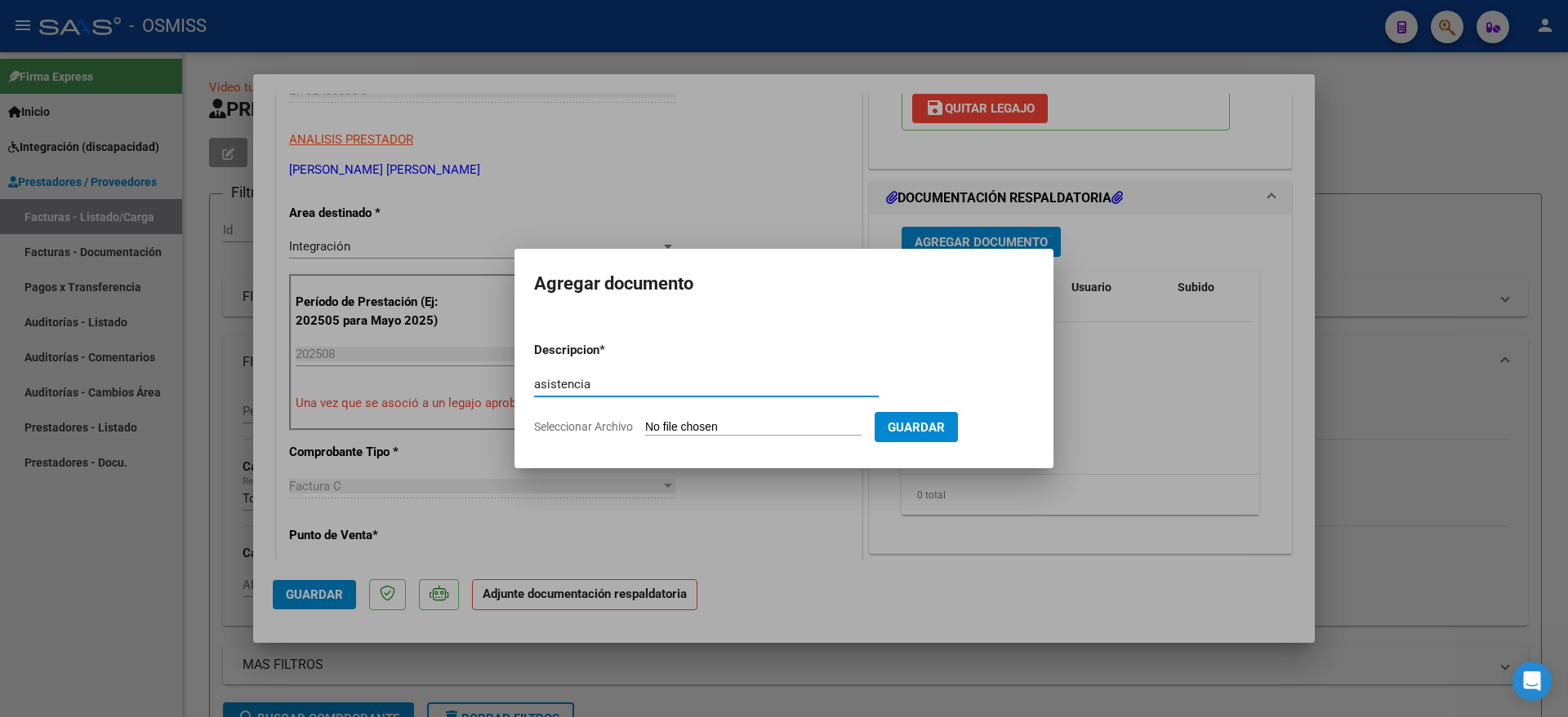
type input "asistencia"
click at [713, 424] on input "Seleccionar Archivo" at bounding box center [753, 428] width 217 height 15
type input "C:\fakepath\[PERSON_NAME]-psicologia-planilla asistencia agosto.pdf"
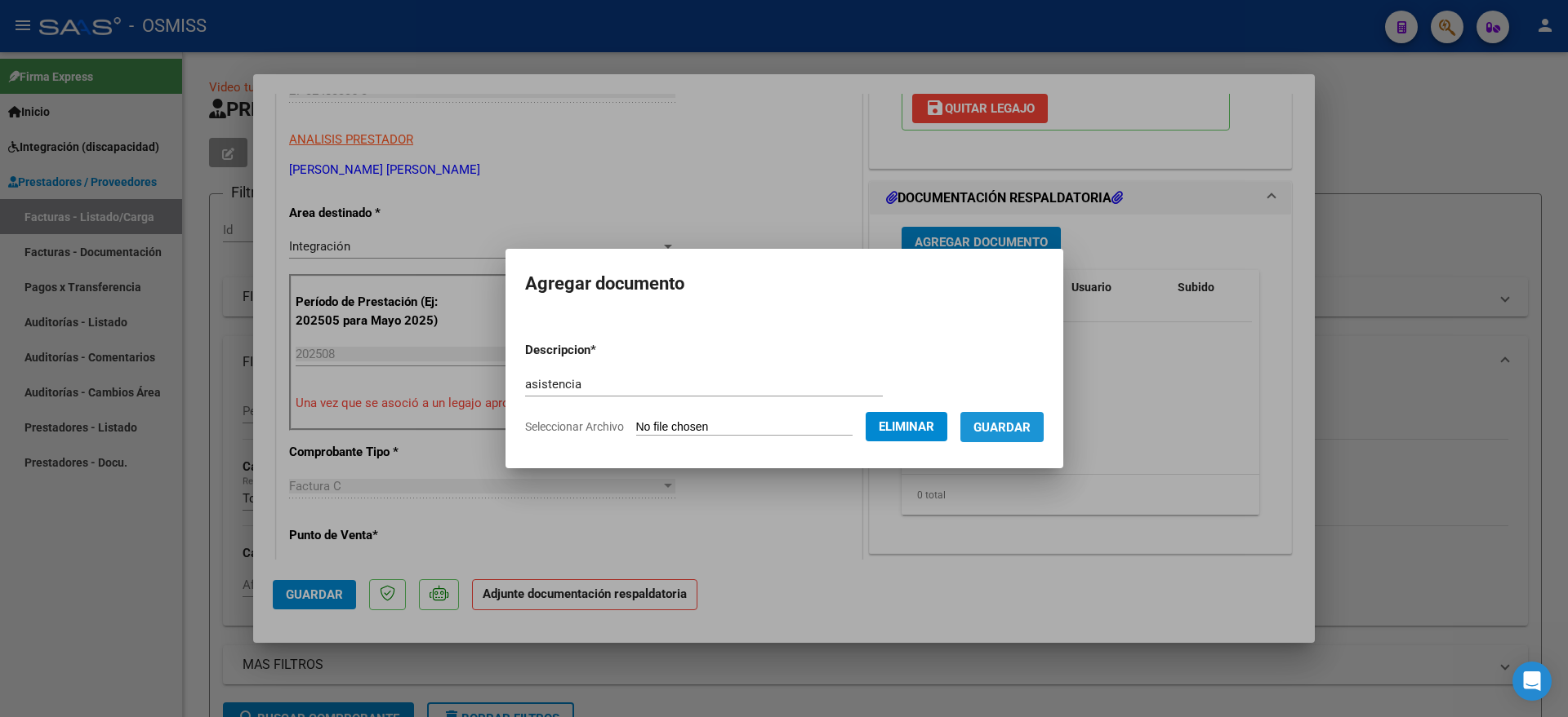
click at [1020, 428] on span "Guardar" at bounding box center [1002, 428] width 57 height 14
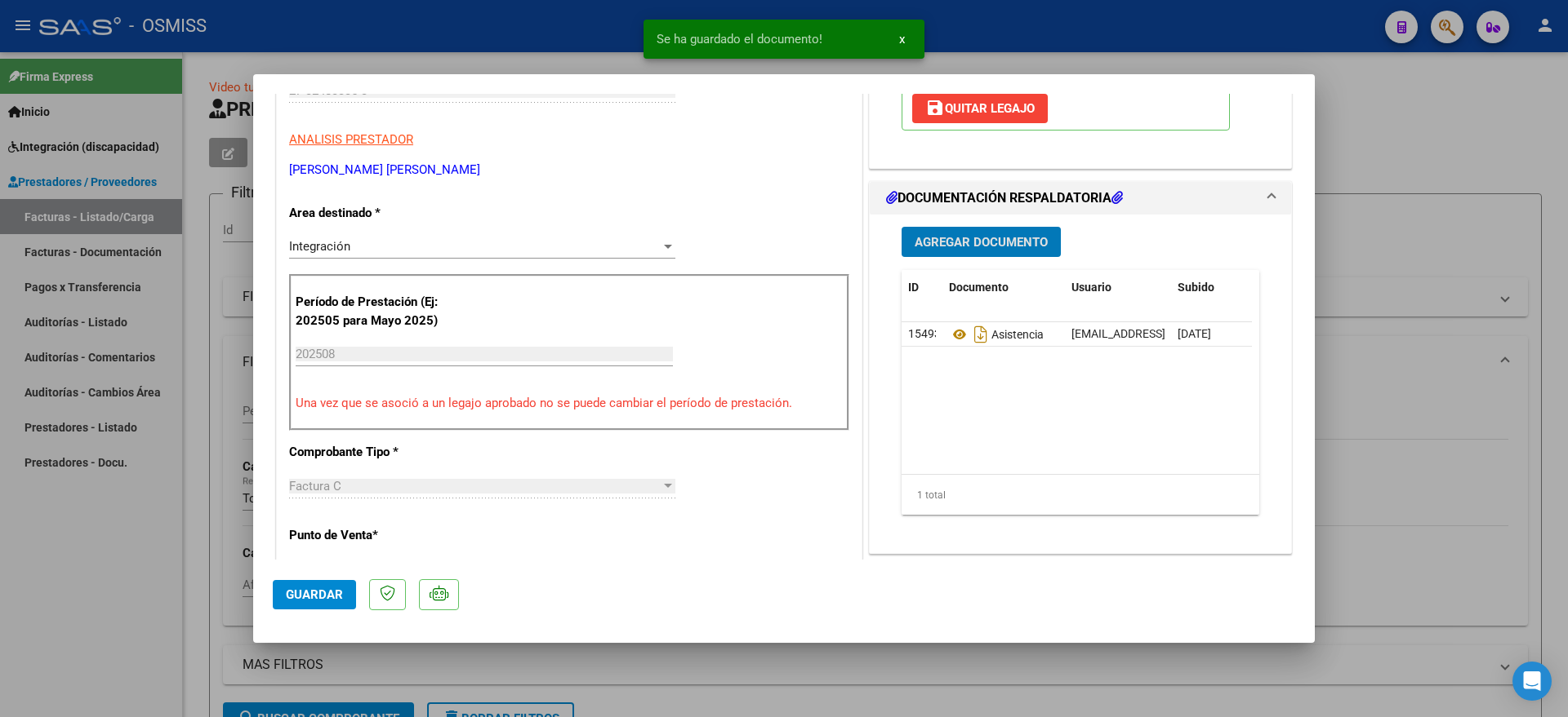
click at [329, 587] on span "Guardar" at bounding box center [314, 594] width 57 height 14
click at [102, 597] on div at bounding box center [784, 358] width 1568 height 717
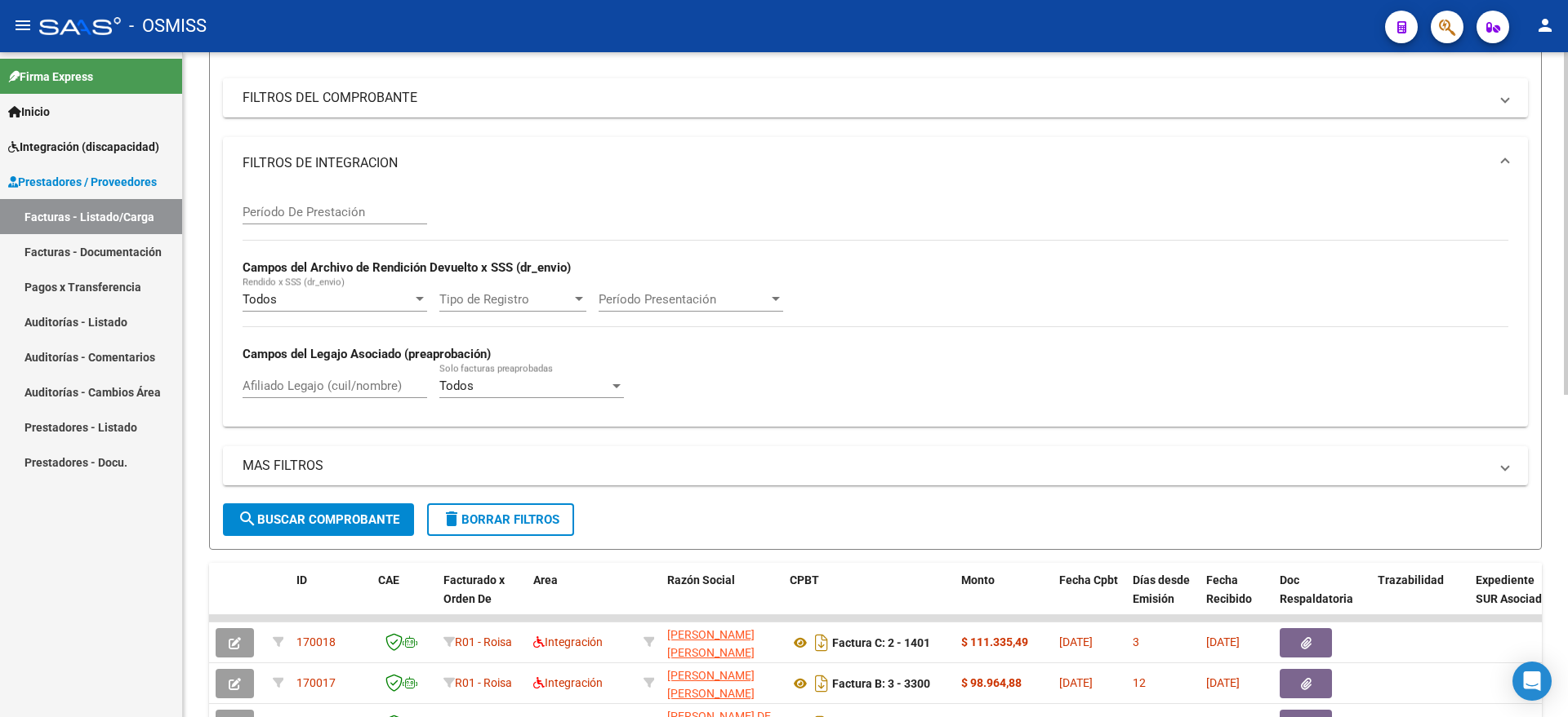
scroll to position [0, 0]
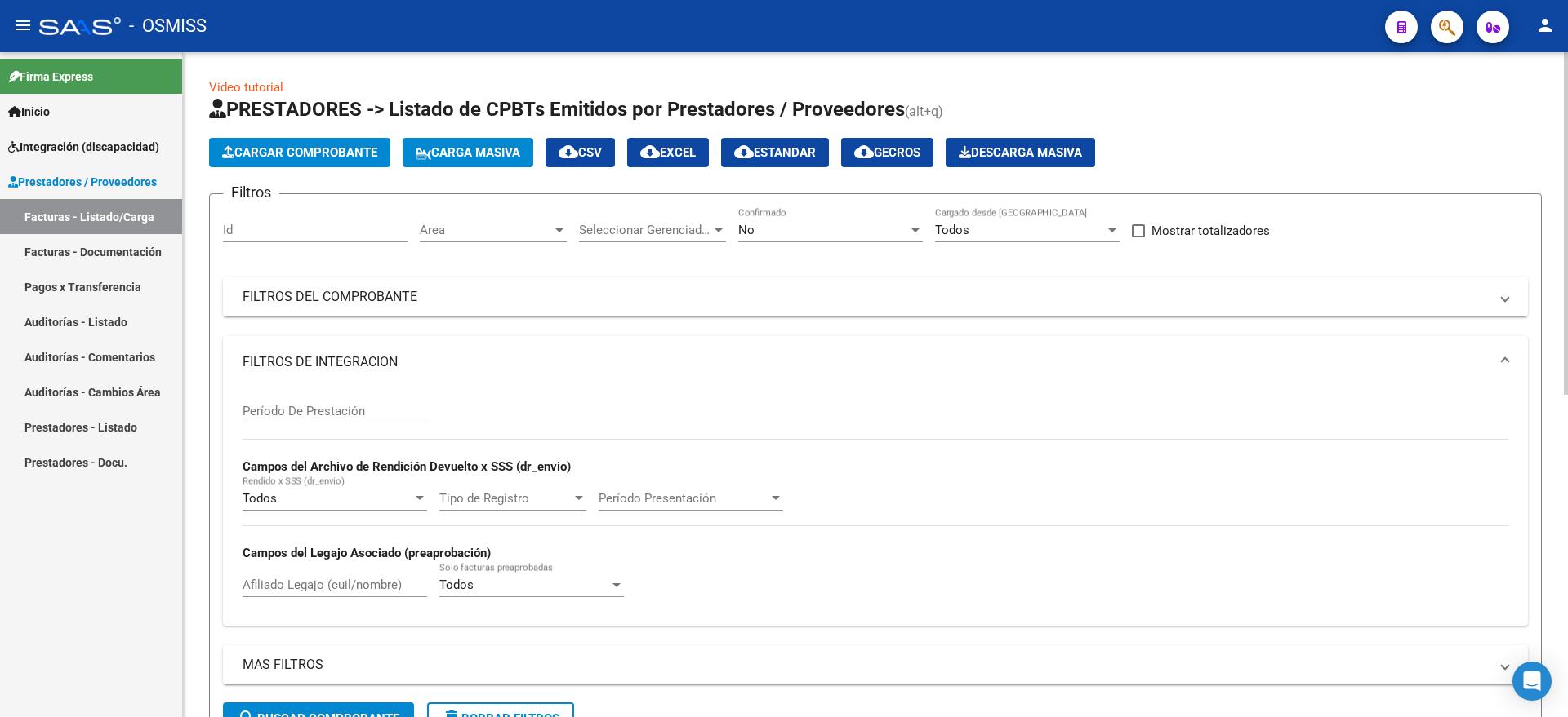
click at [309, 165] on button "Cargar Comprobante" at bounding box center [299, 152] width 181 height 30
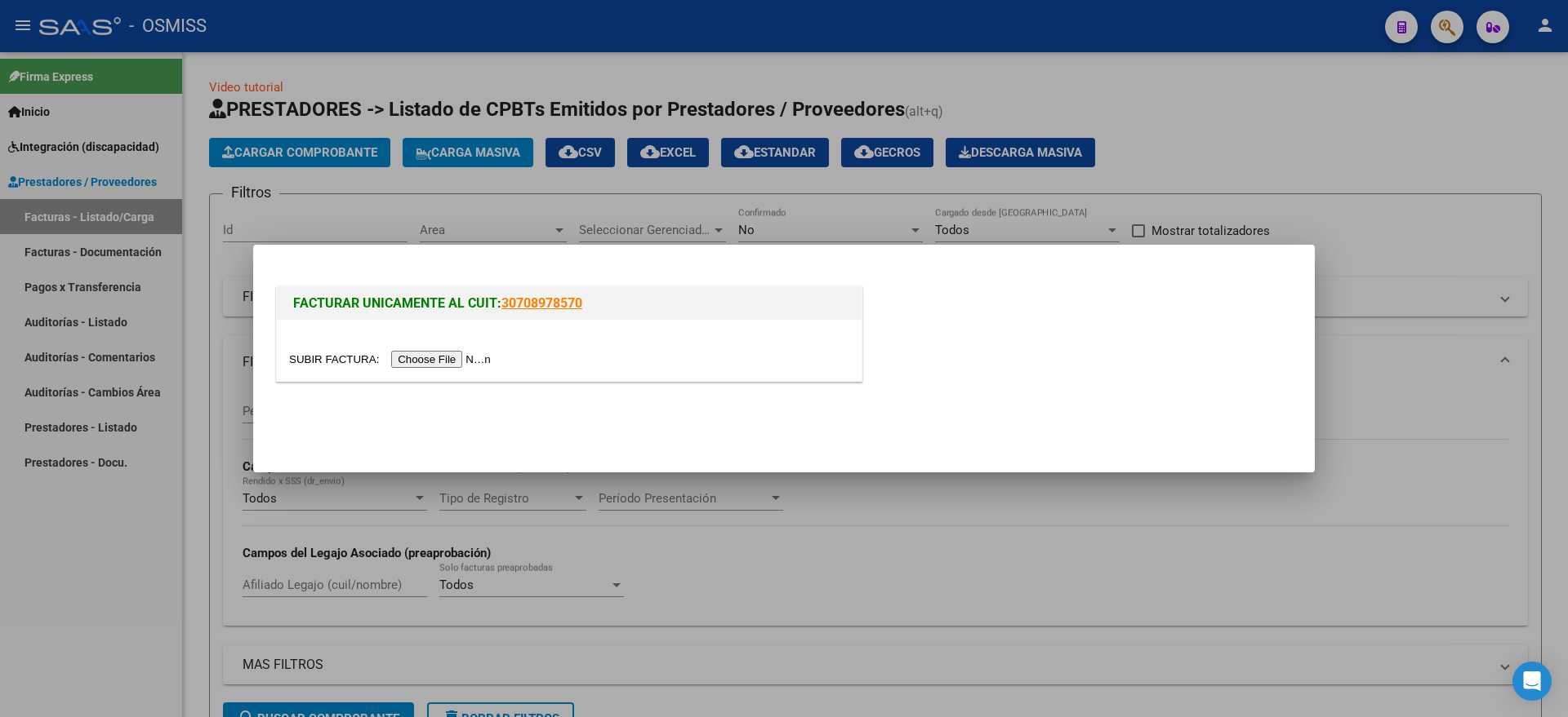
click at [442, 352] on input "file" at bounding box center [392, 359] width 207 height 17
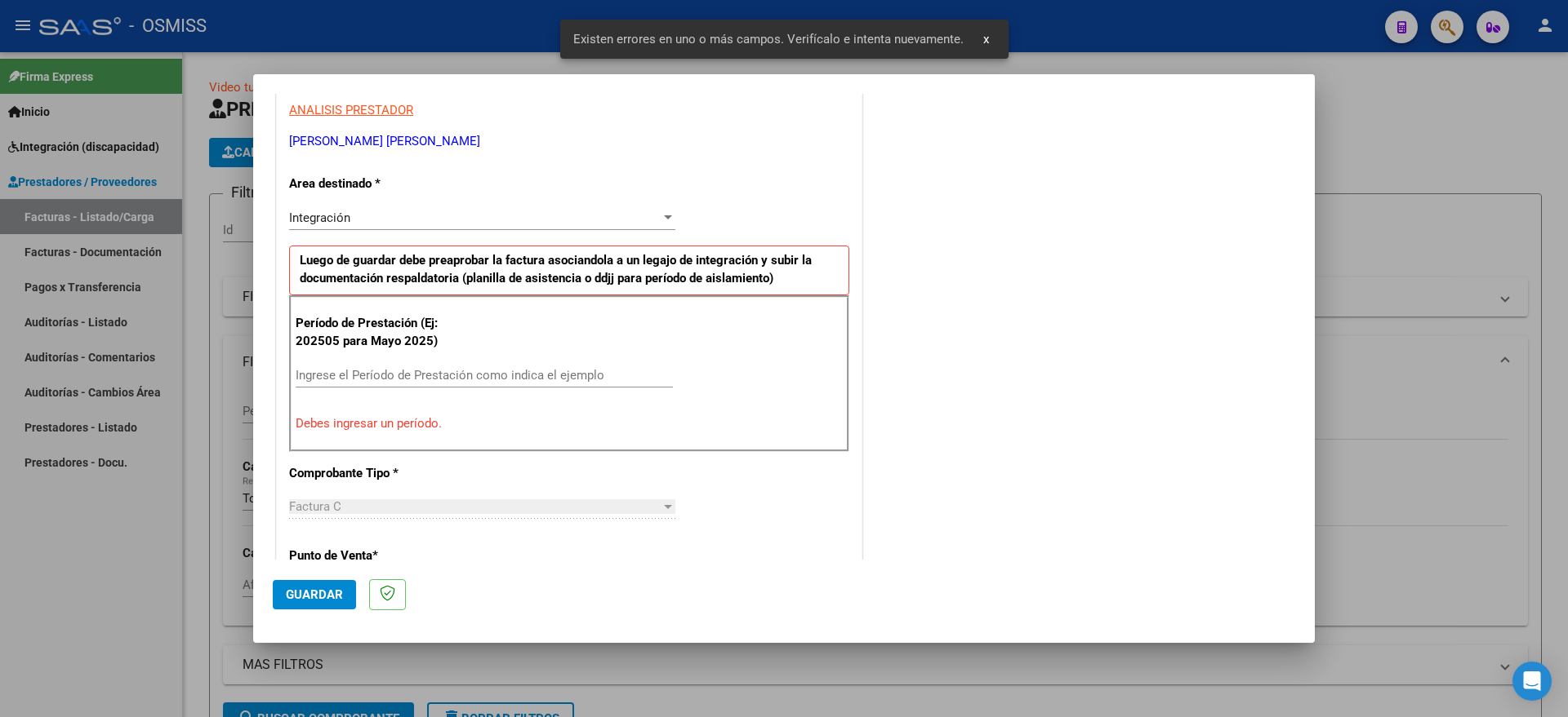
scroll to position [304, 0]
click at [412, 363] on div "Ingrese el Período de Prestación como indica el ejemplo" at bounding box center [484, 374] width 377 height 24
type input "202509"
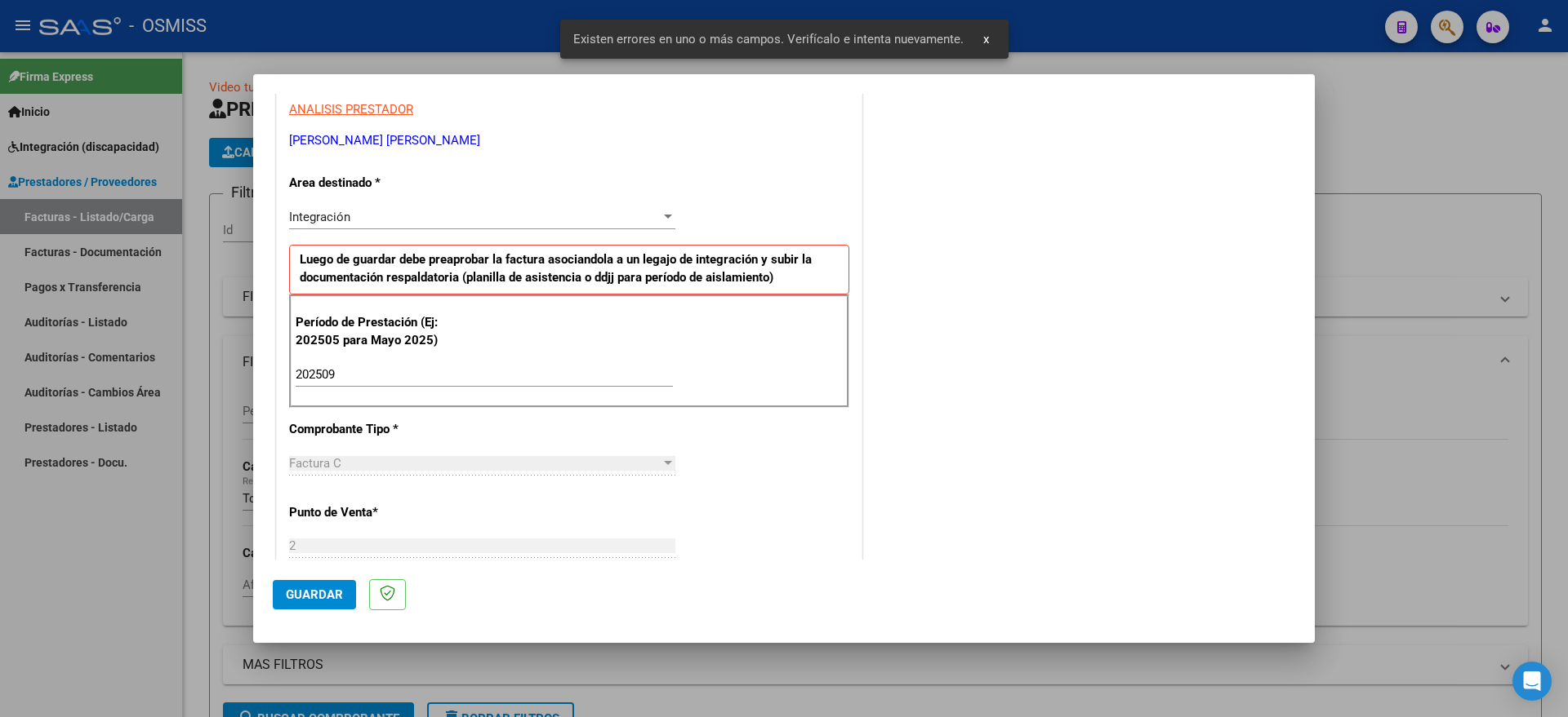
scroll to position [970, 0]
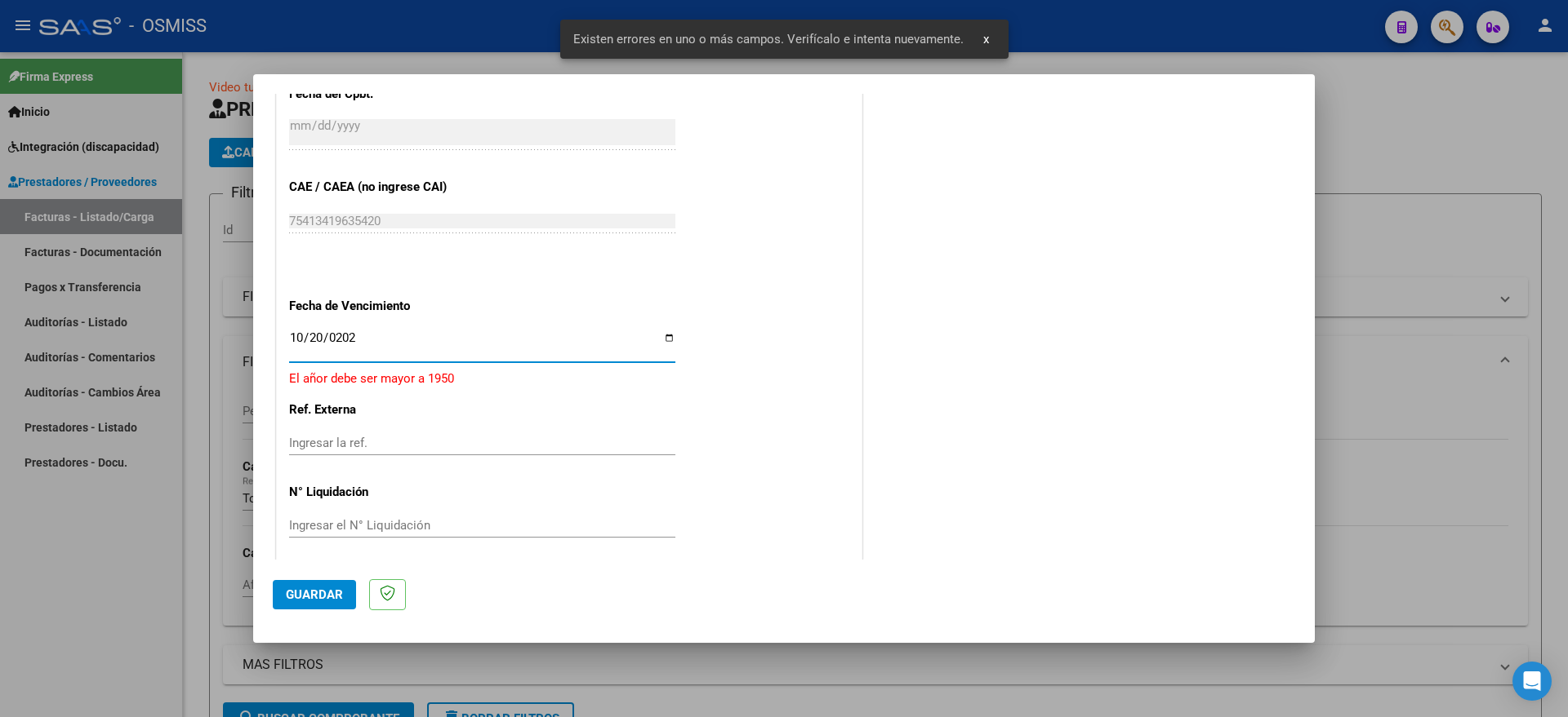
type input "[DATE]"
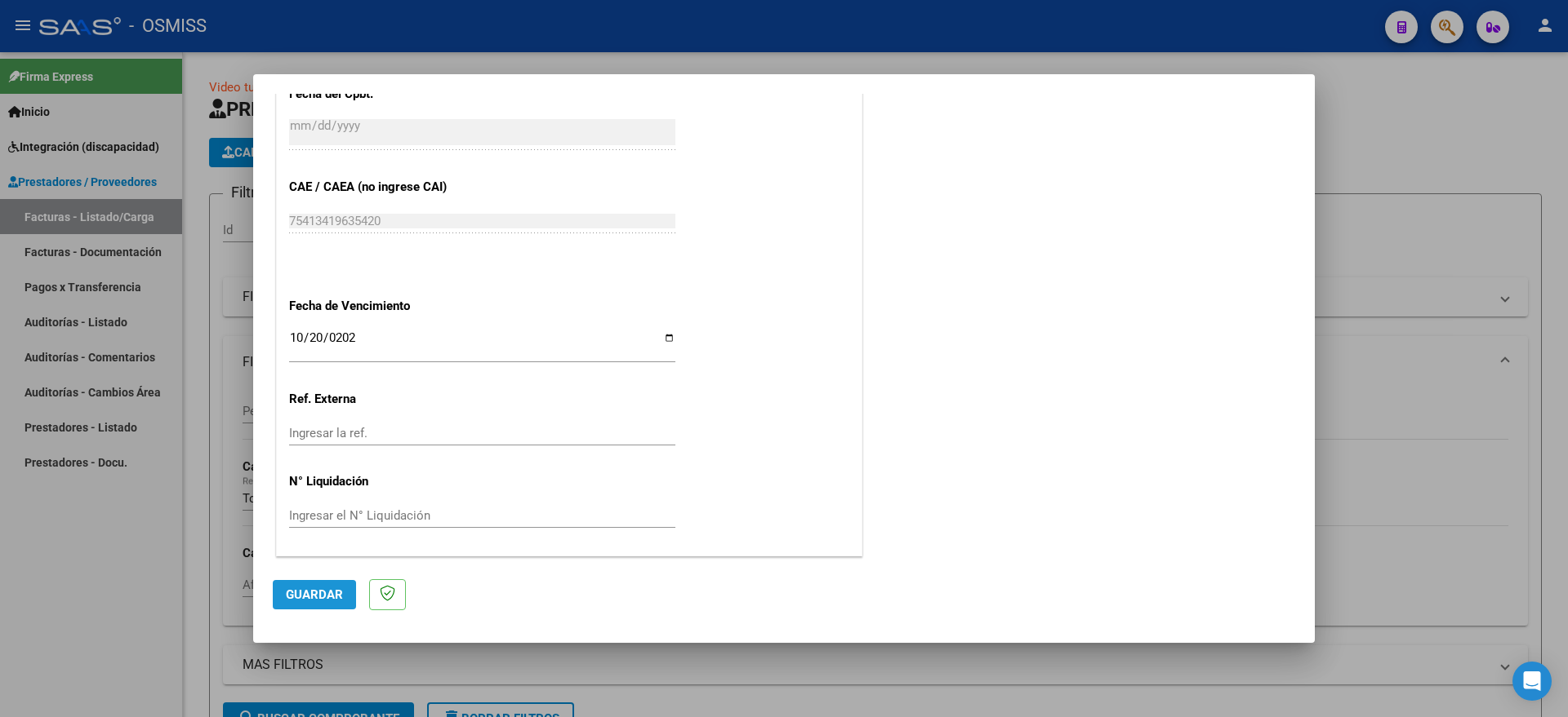
click at [319, 605] on button "Guardar" at bounding box center [314, 594] width 83 height 30
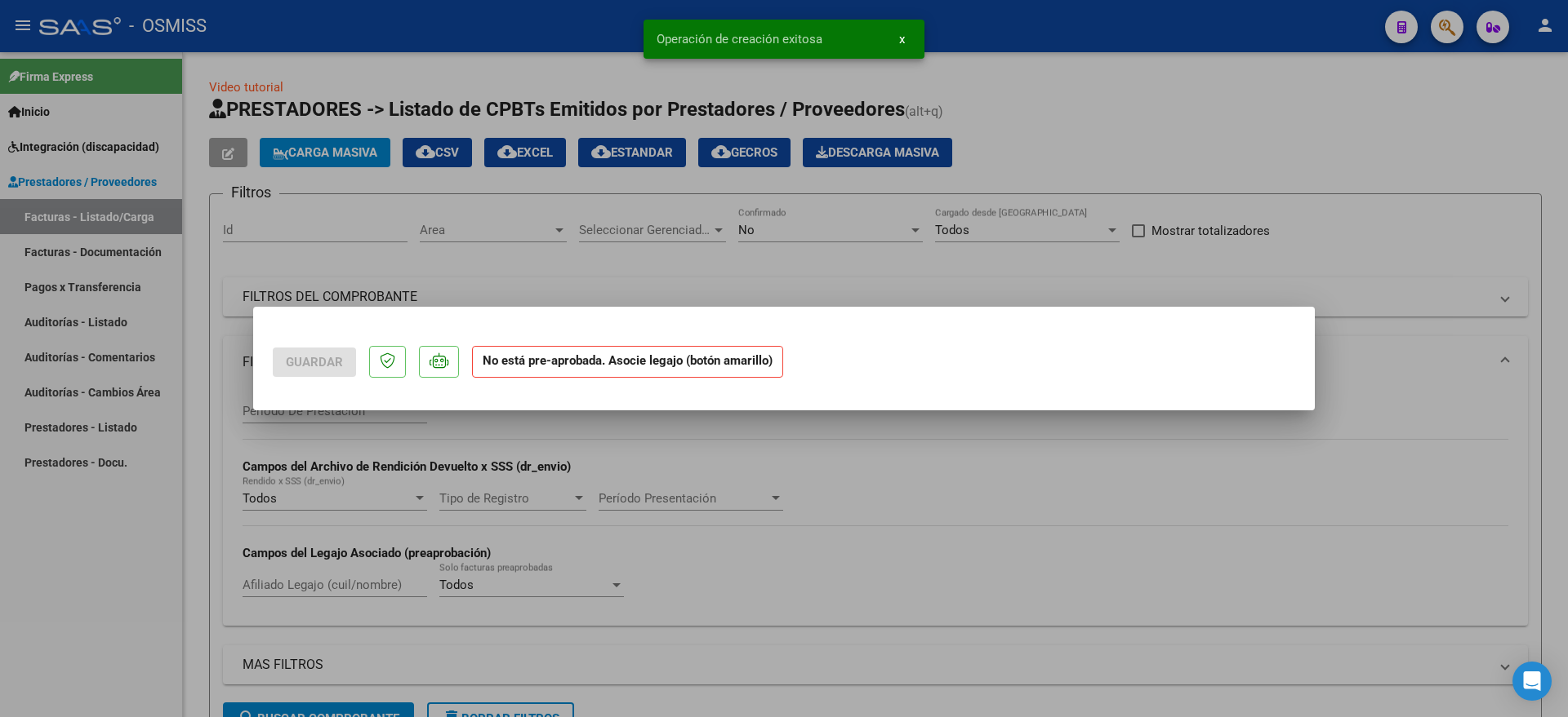
scroll to position [0, 0]
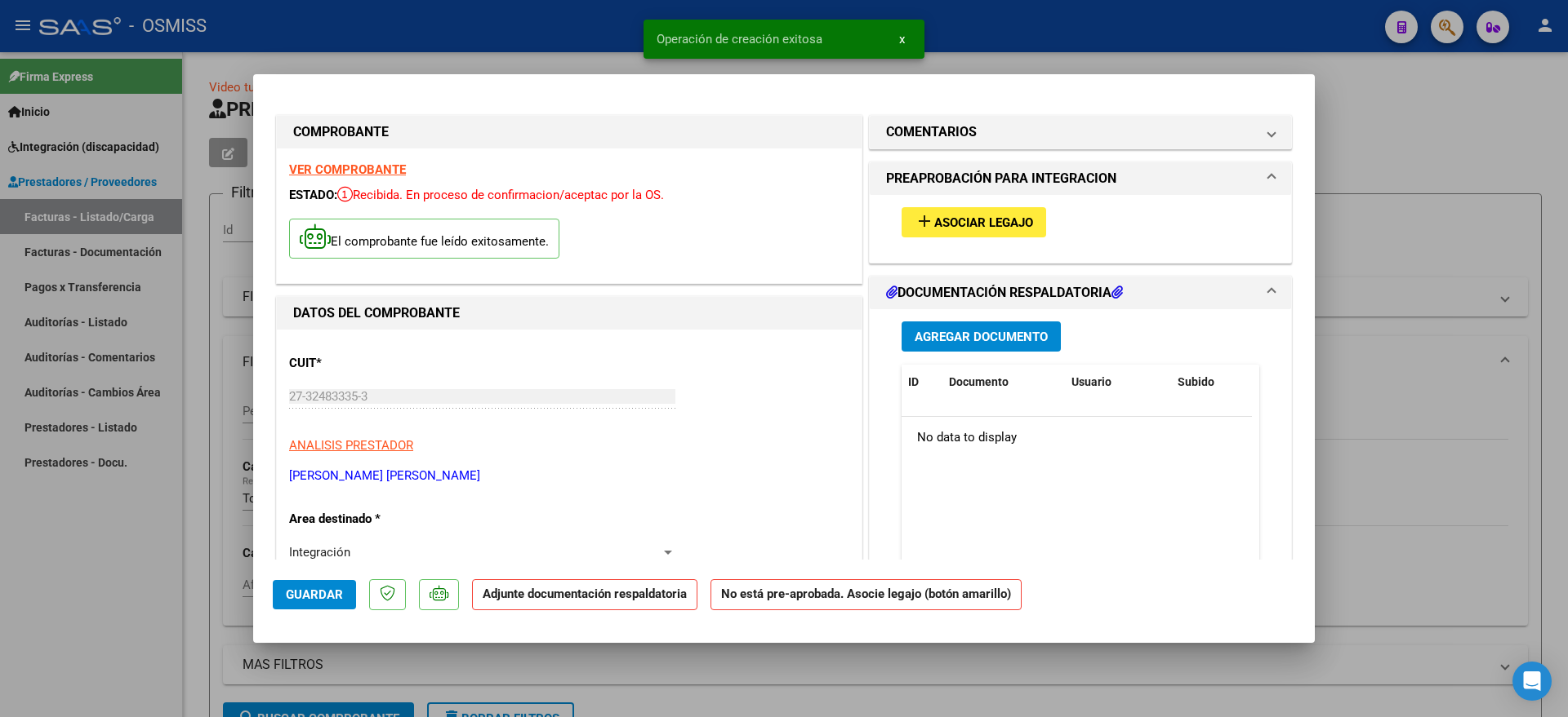
click at [998, 216] on span "Asociar Legajo" at bounding box center [983, 223] width 99 height 14
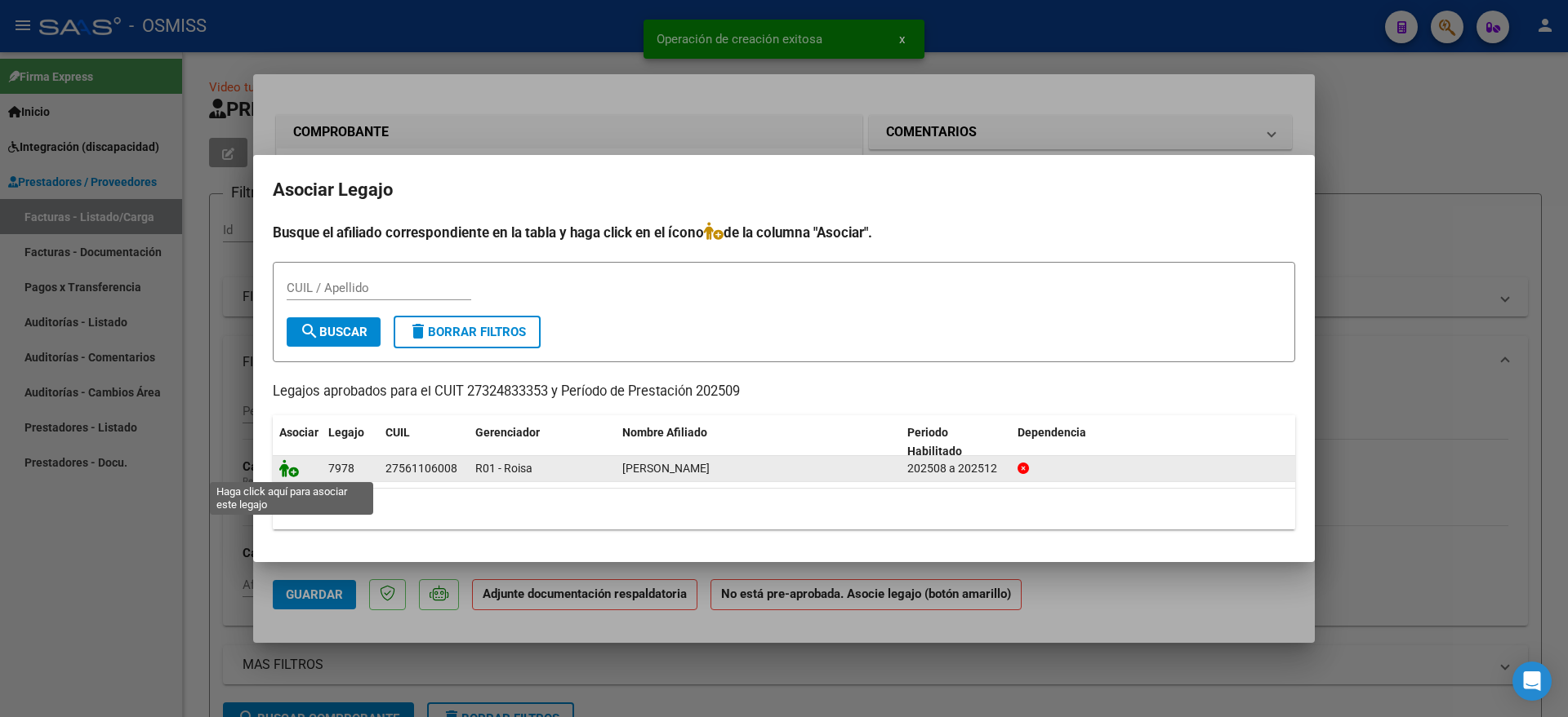
click at [295, 475] on icon at bounding box center [289, 468] width 20 height 18
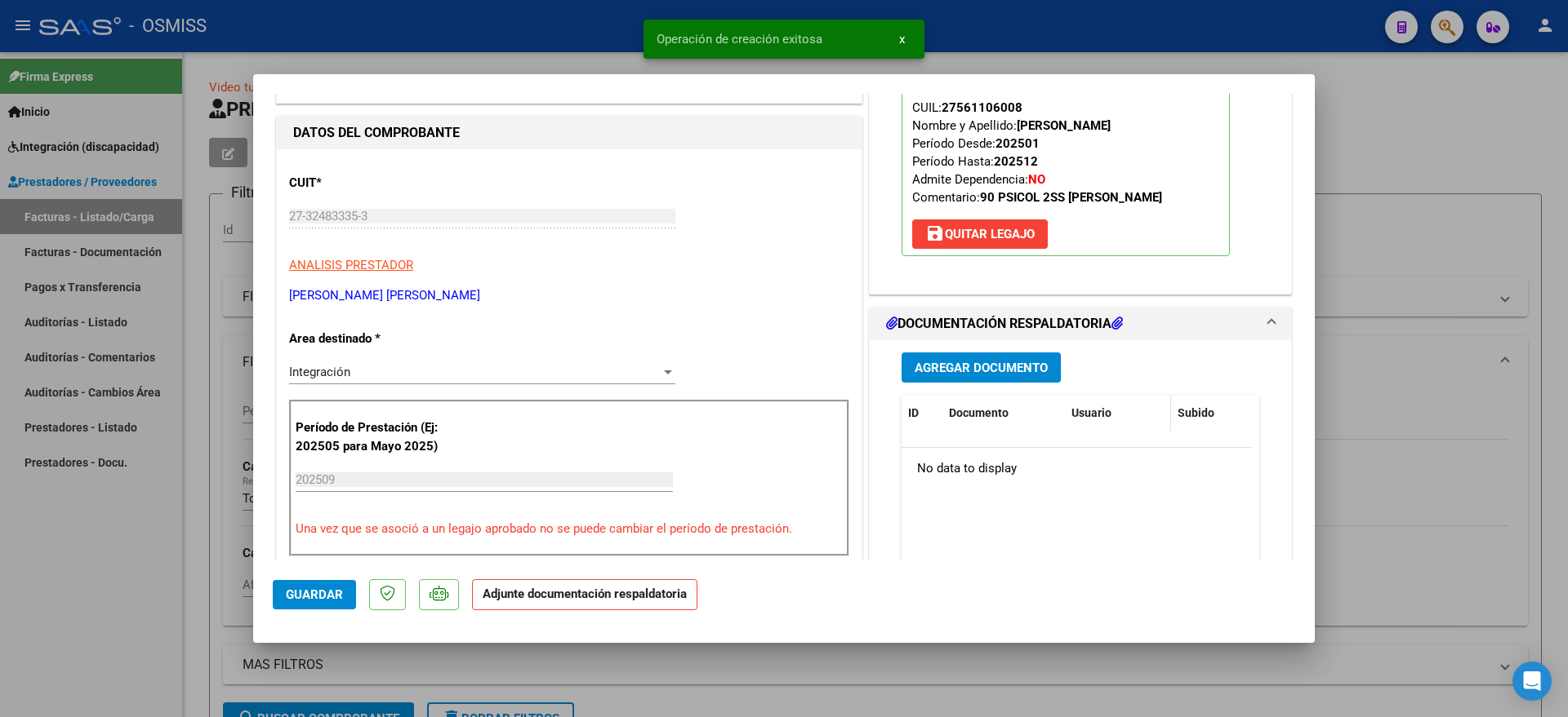
scroll to position [204, 0]
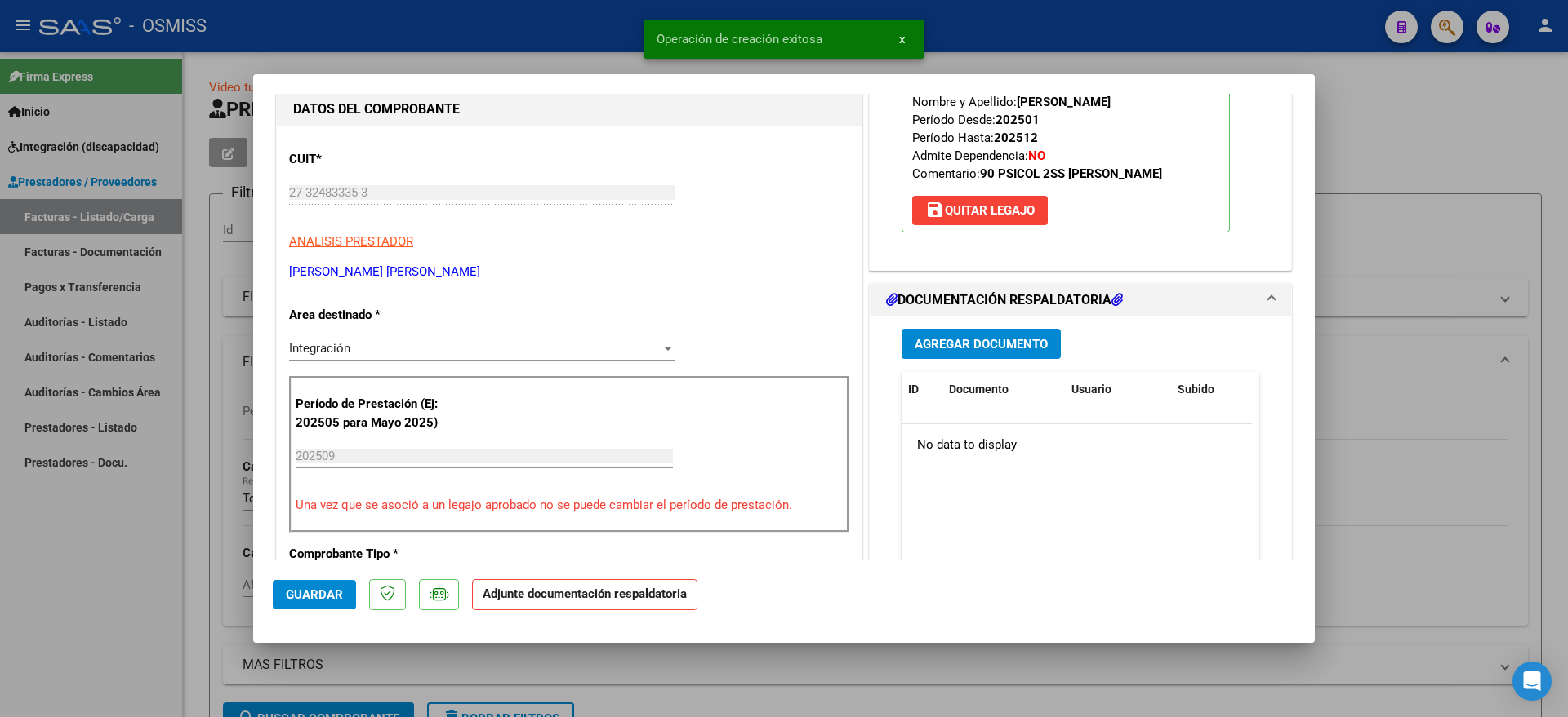
click at [1026, 337] on span "Agregar Documento" at bounding box center [981, 345] width 133 height 14
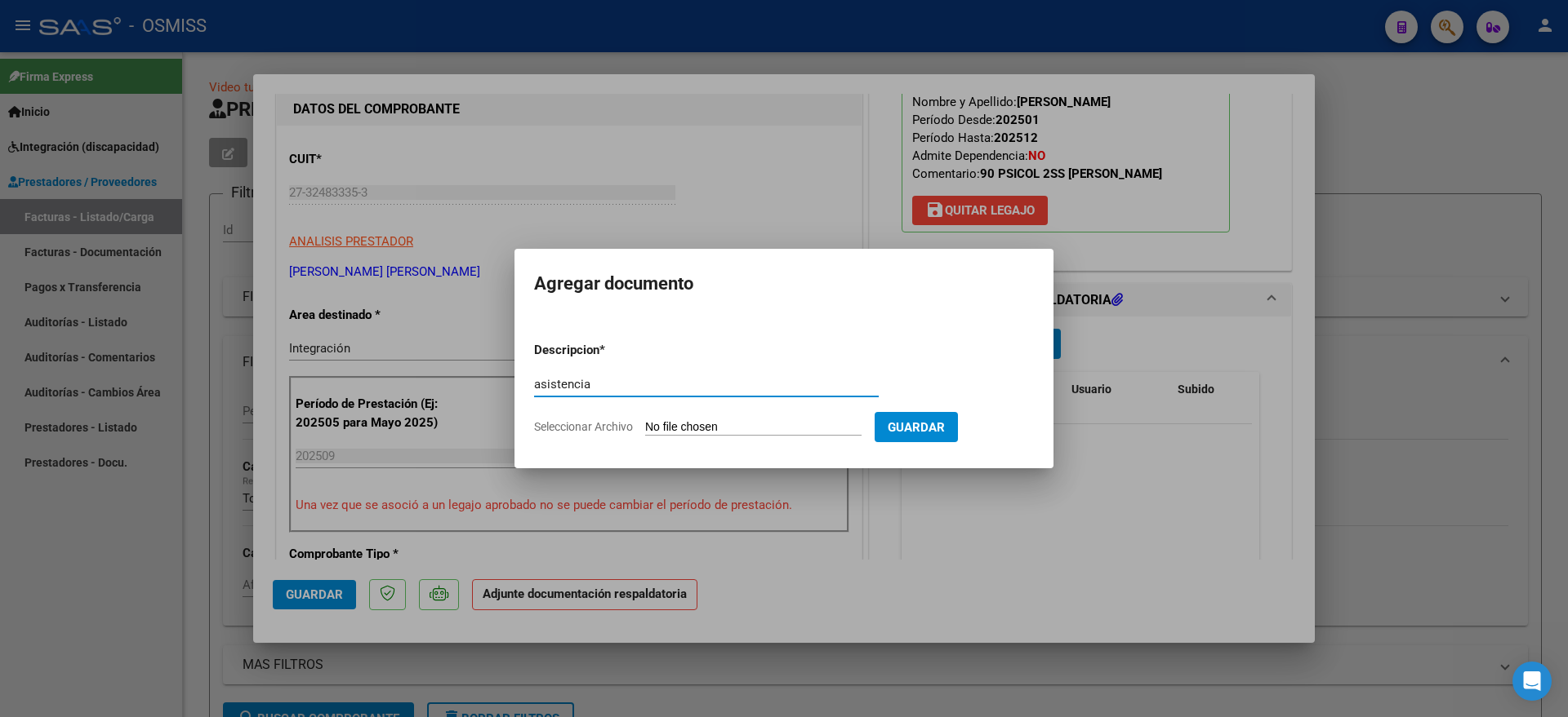
type input "asistencia"
click at [702, 425] on input "Seleccionar Archivo" at bounding box center [753, 428] width 217 height 15
type input "C:\fakepath\[PERSON_NAME]-psicologia-planilla asistencia septiembre.pdf"
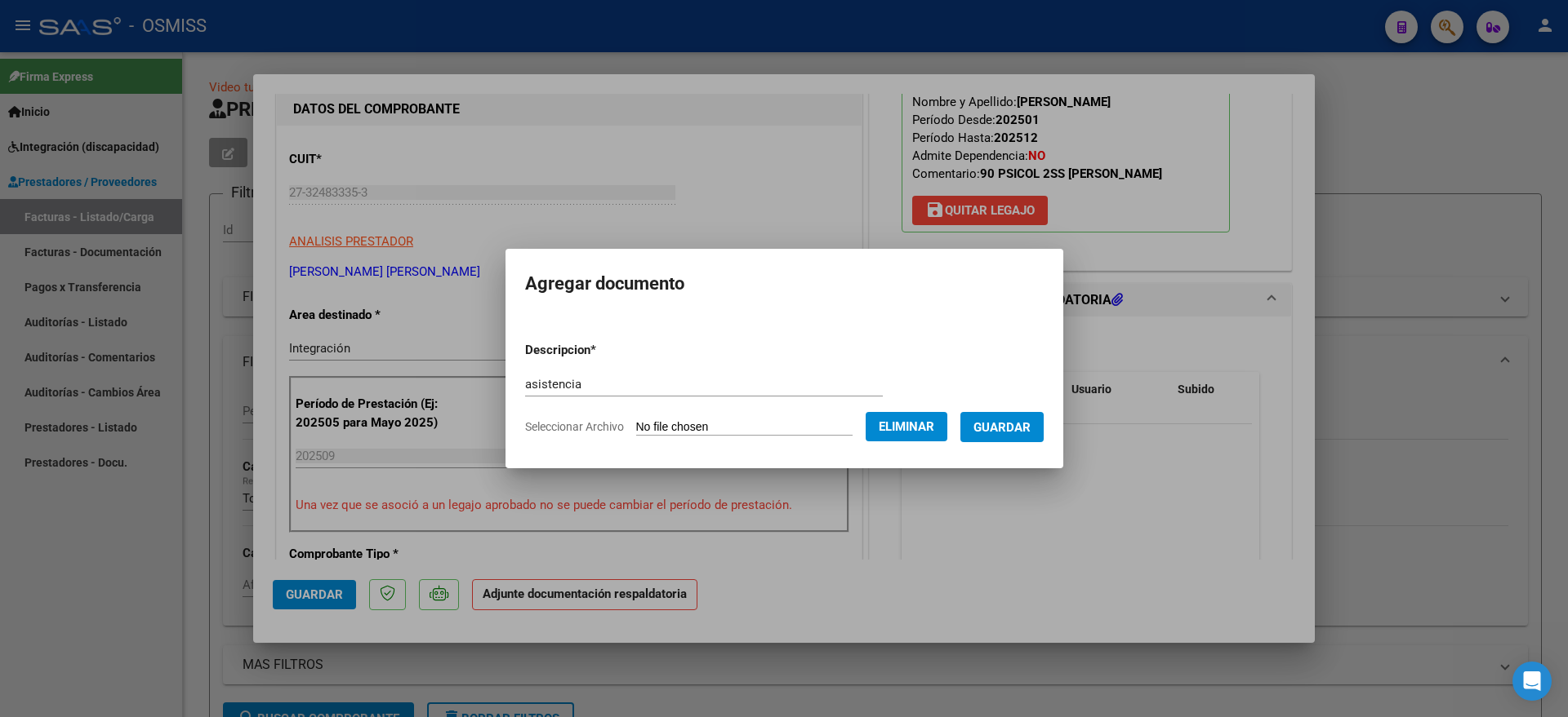
click at [1018, 421] on span "Guardar" at bounding box center [1002, 428] width 57 height 14
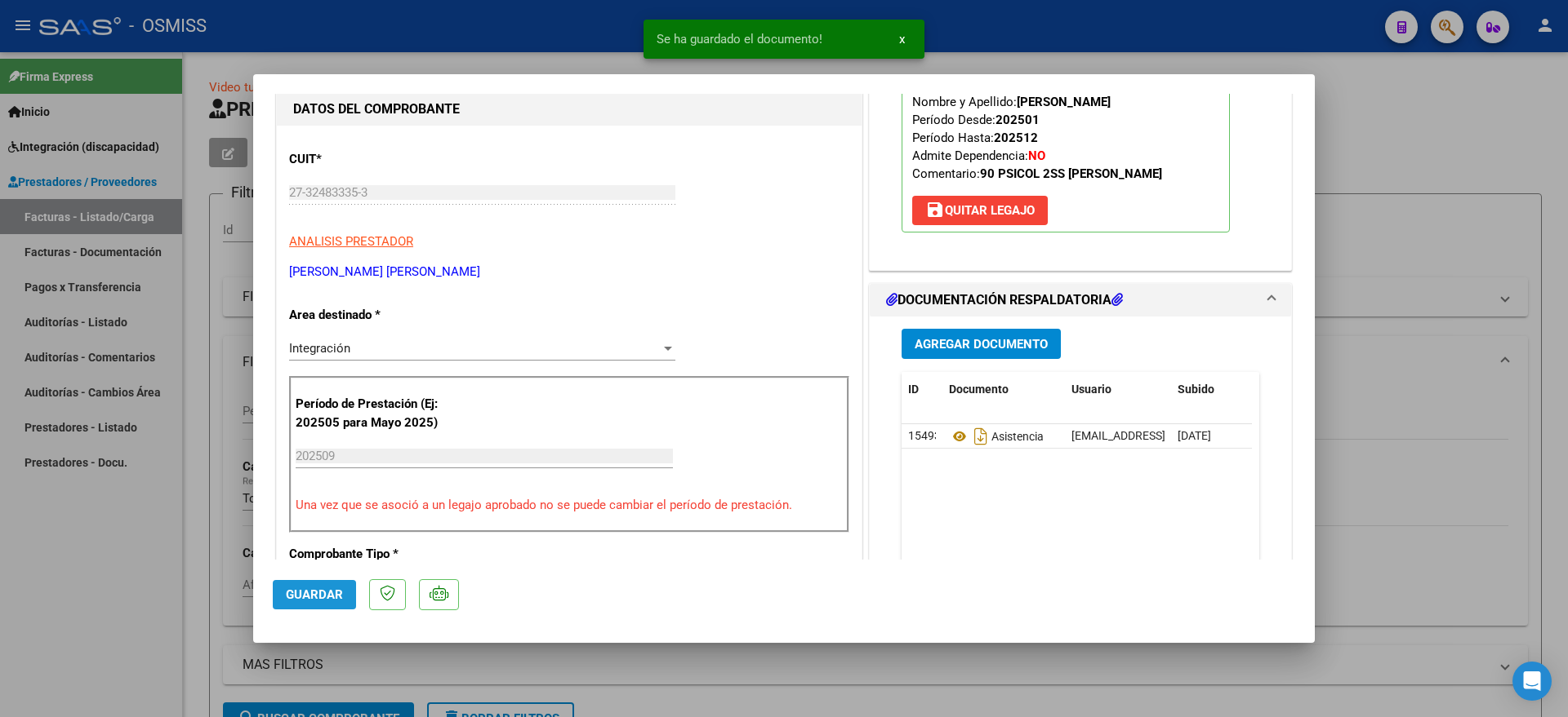
click at [298, 588] on span "Guardar" at bounding box center [314, 594] width 57 height 14
click at [115, 555] on div at bounding box center [784, 358] width 1568 height 717
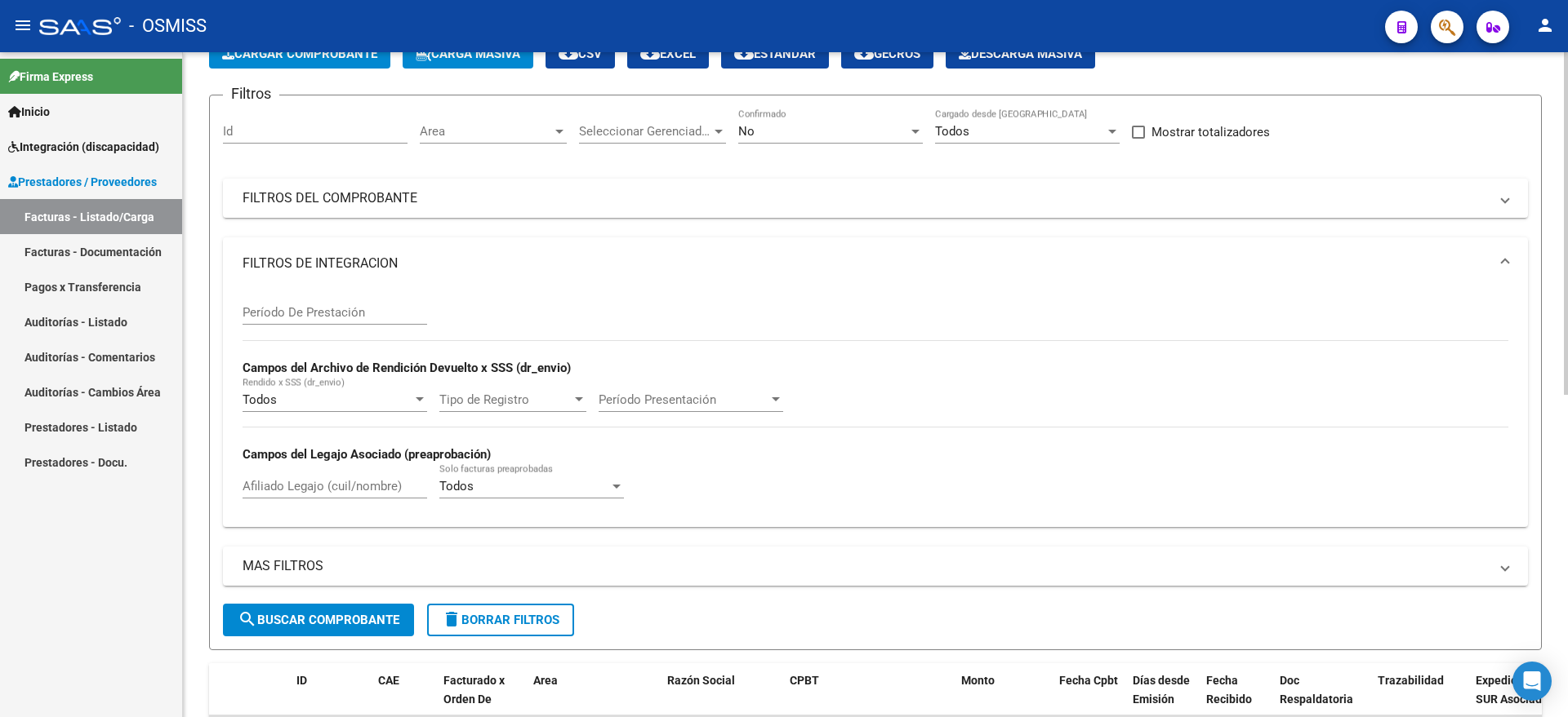
scroll to position [0, 0]
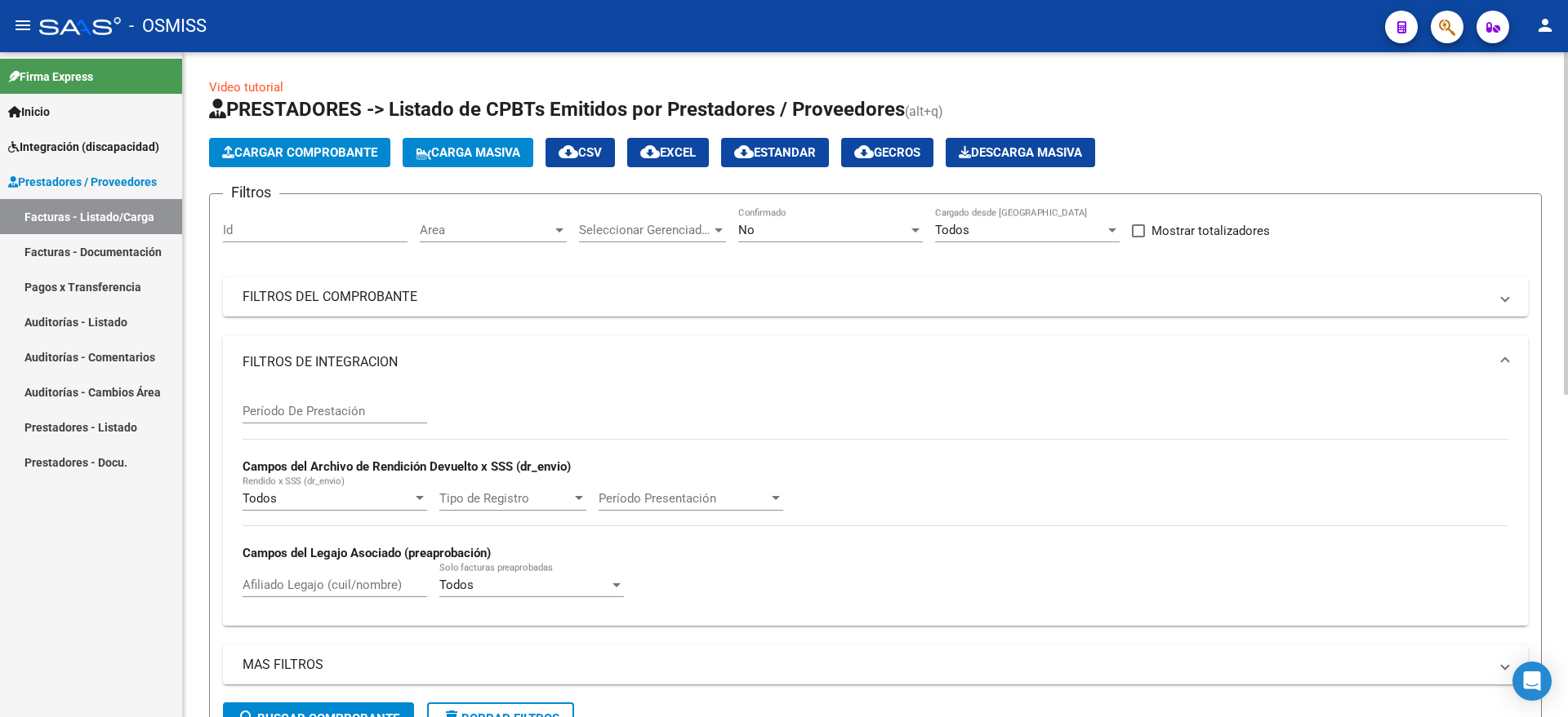
click at [267, 166] on button "Cargar Comprobante" at bounding box center [299, 152] width 181 height 30
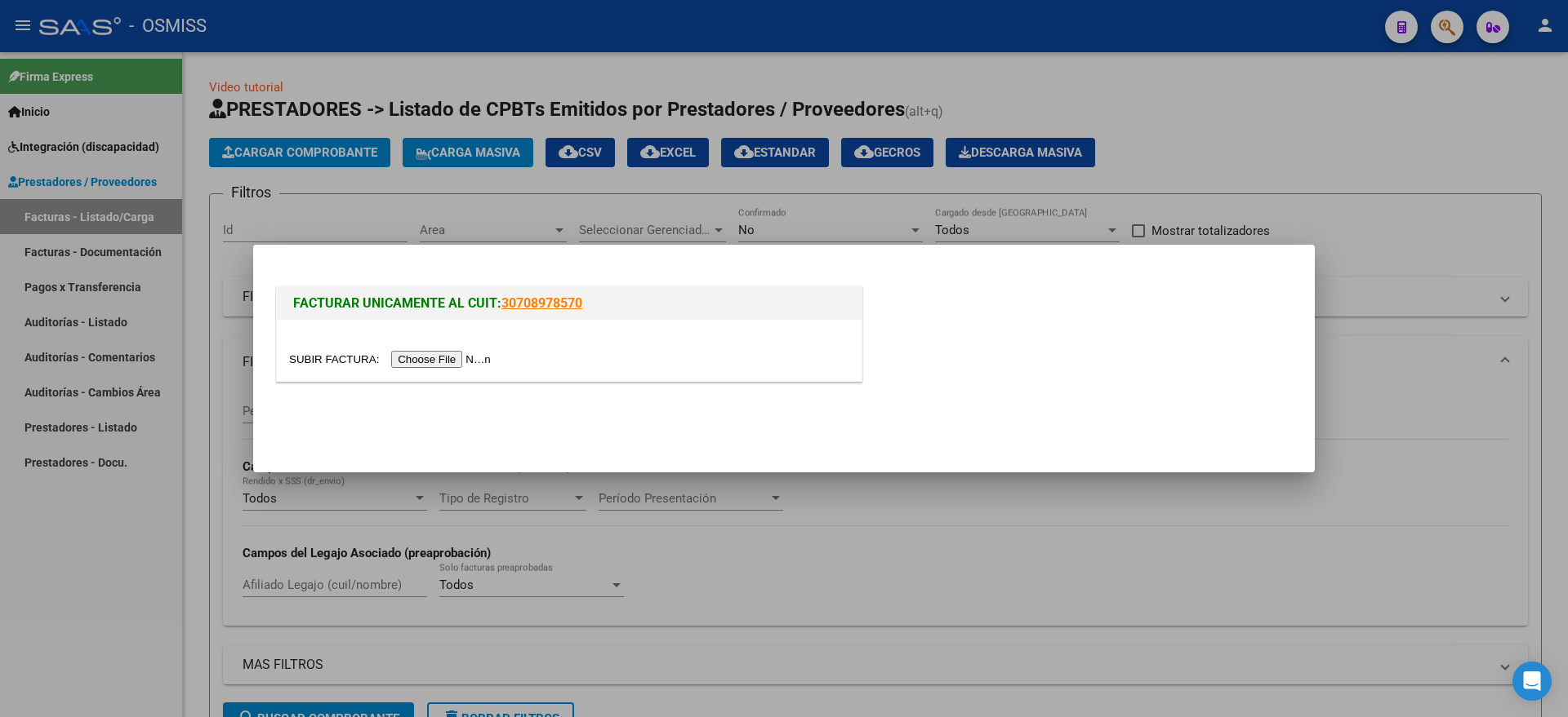
click at [421, 357] on input "file" at bounding box center [392, 359] width 207 height 17
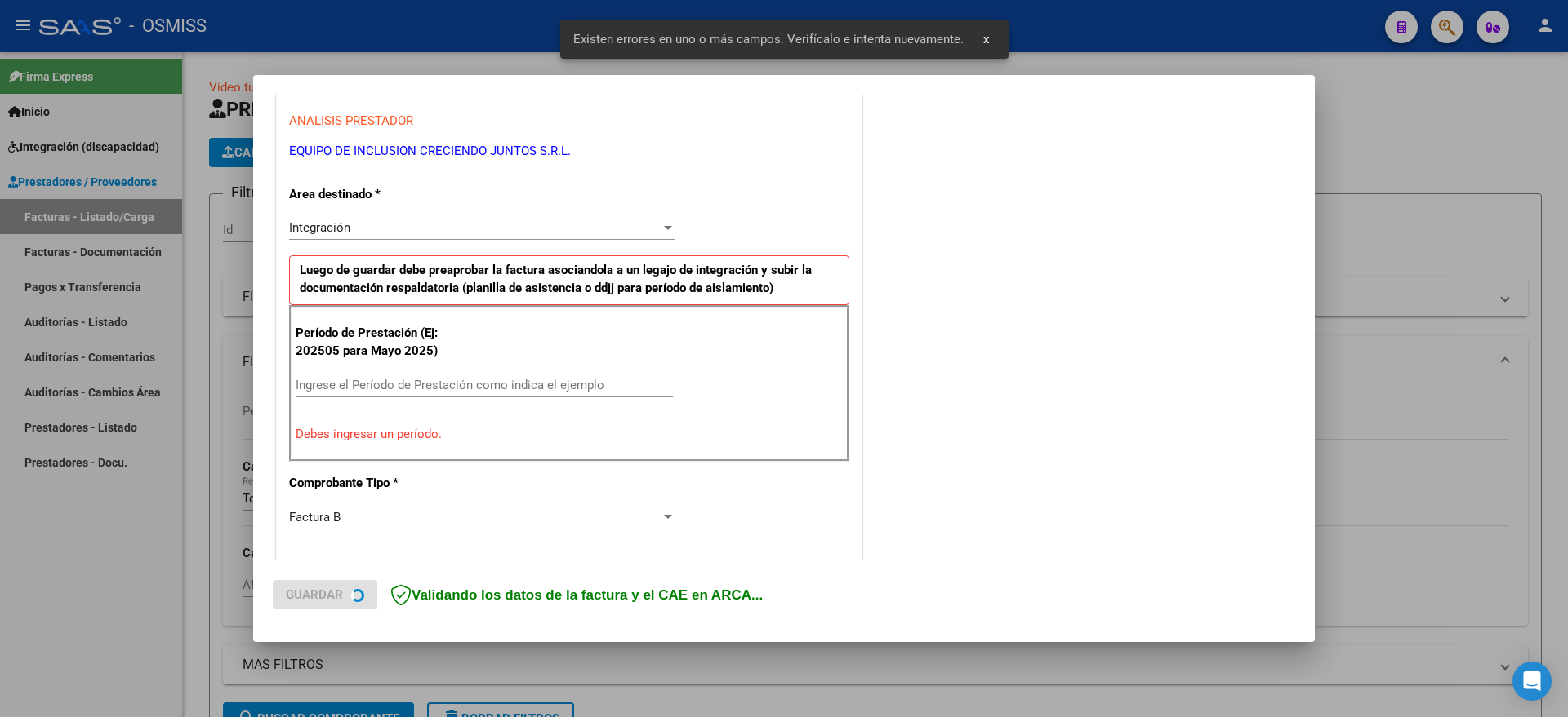
scroll to position [368, 0]
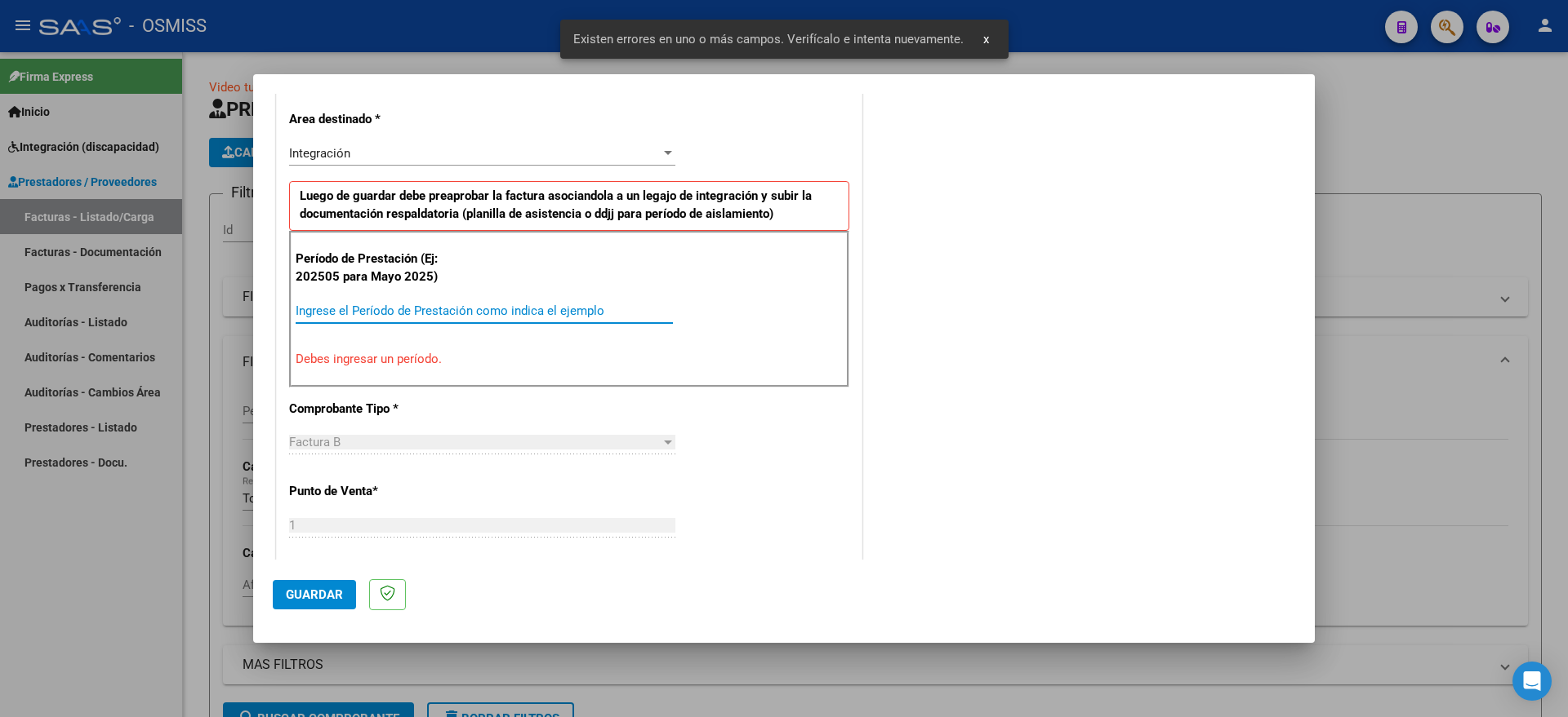
click at [445, 306] on input "Ingrese el Período de Prestación como indica el ejemplo" at bounding box center [484, 311] width 377 height 14
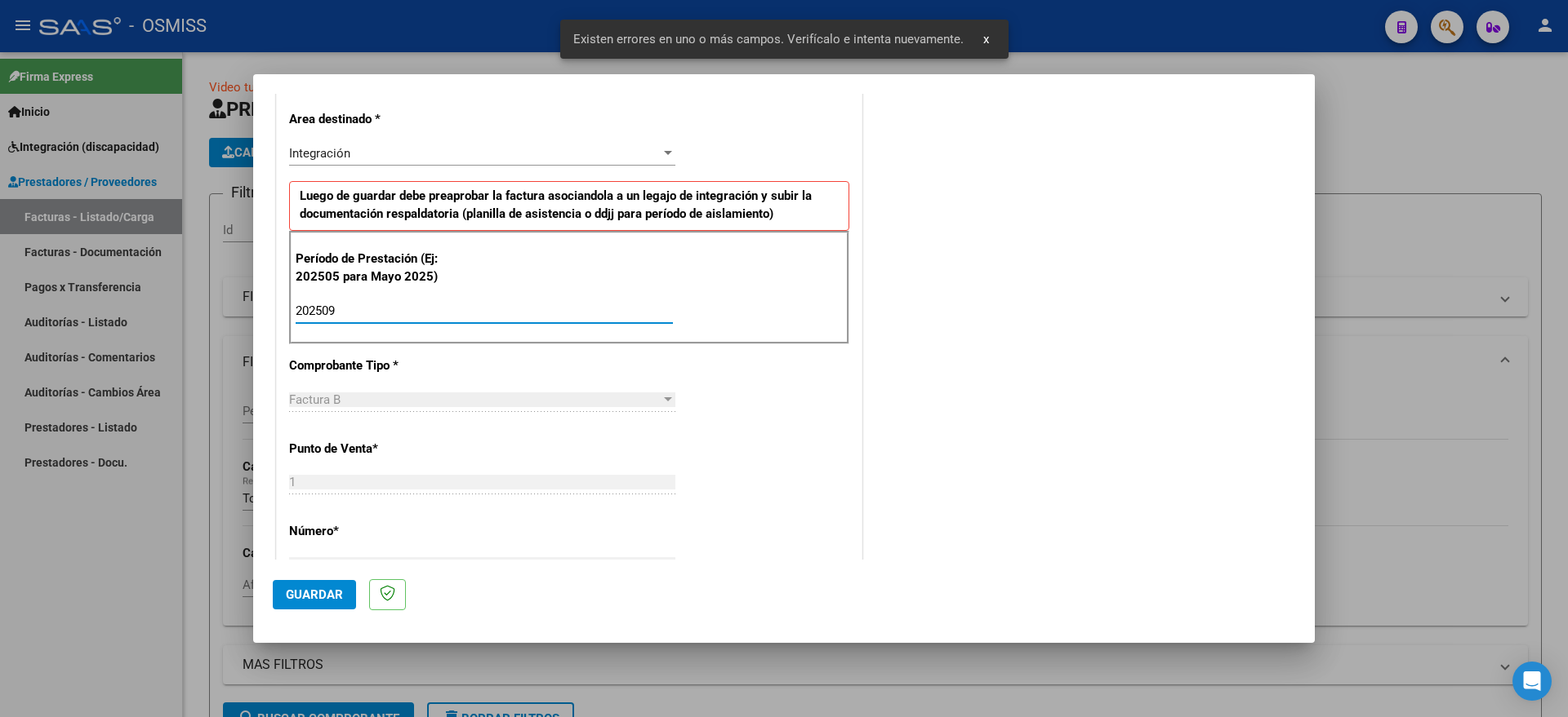
type input "202509"
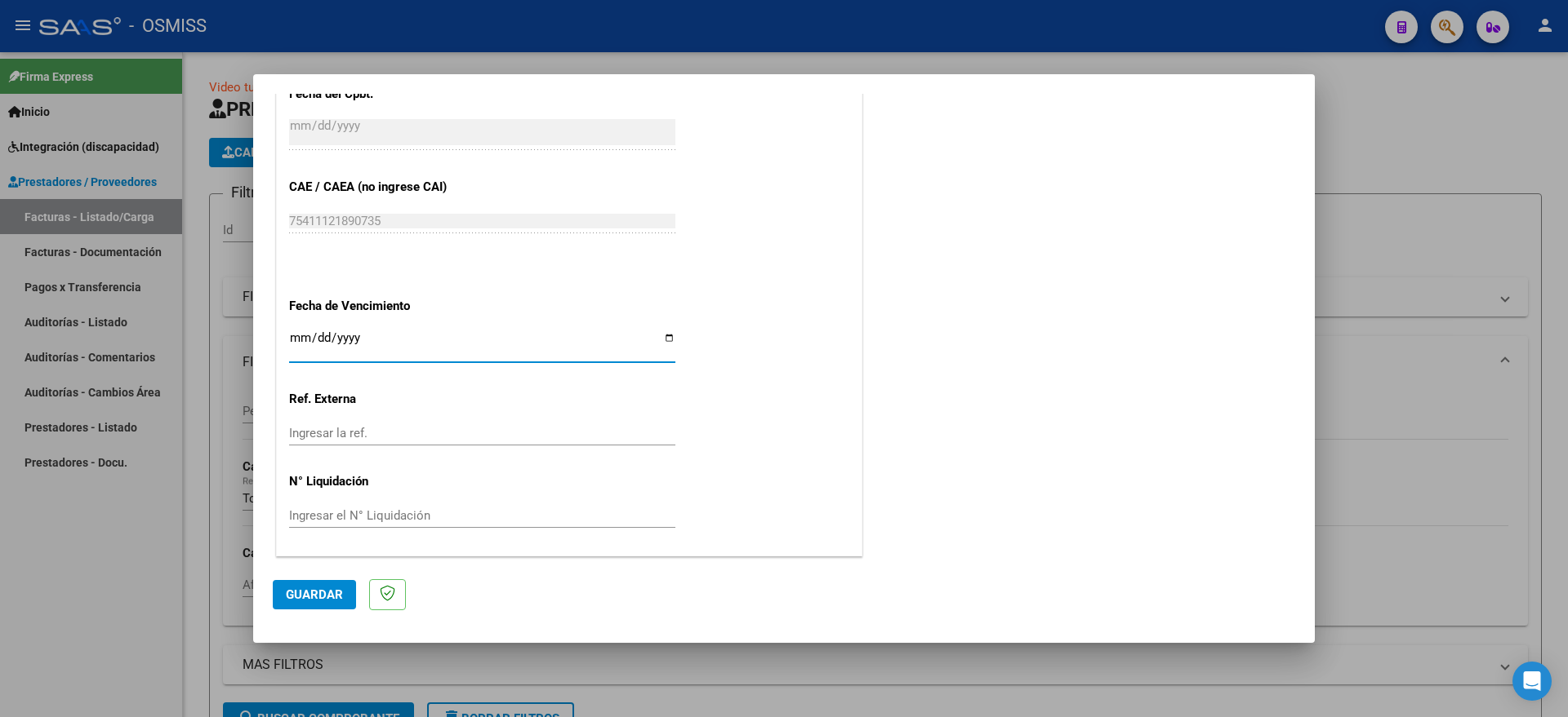
click at [292, 336] on input "[DATE]" at bounding box center [482, 344] width 386 height 26
type input "[DATE]"
click at [319, 589] on span "Guardar" at bounding box center [314, 594] width 57 height 14
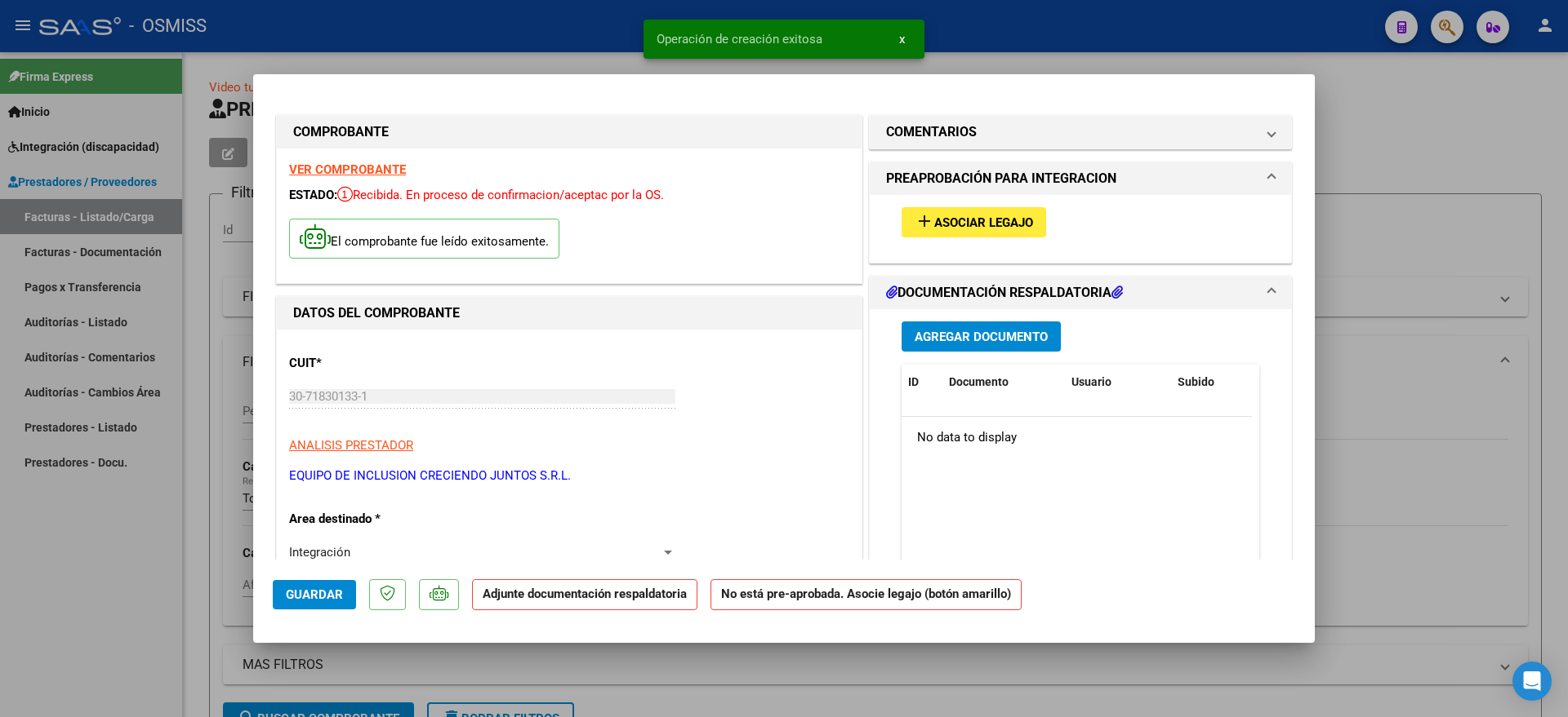
click at [981, 230] on button "add Asociar Legajo" at bounding box center [973, 223] width 144 height 30
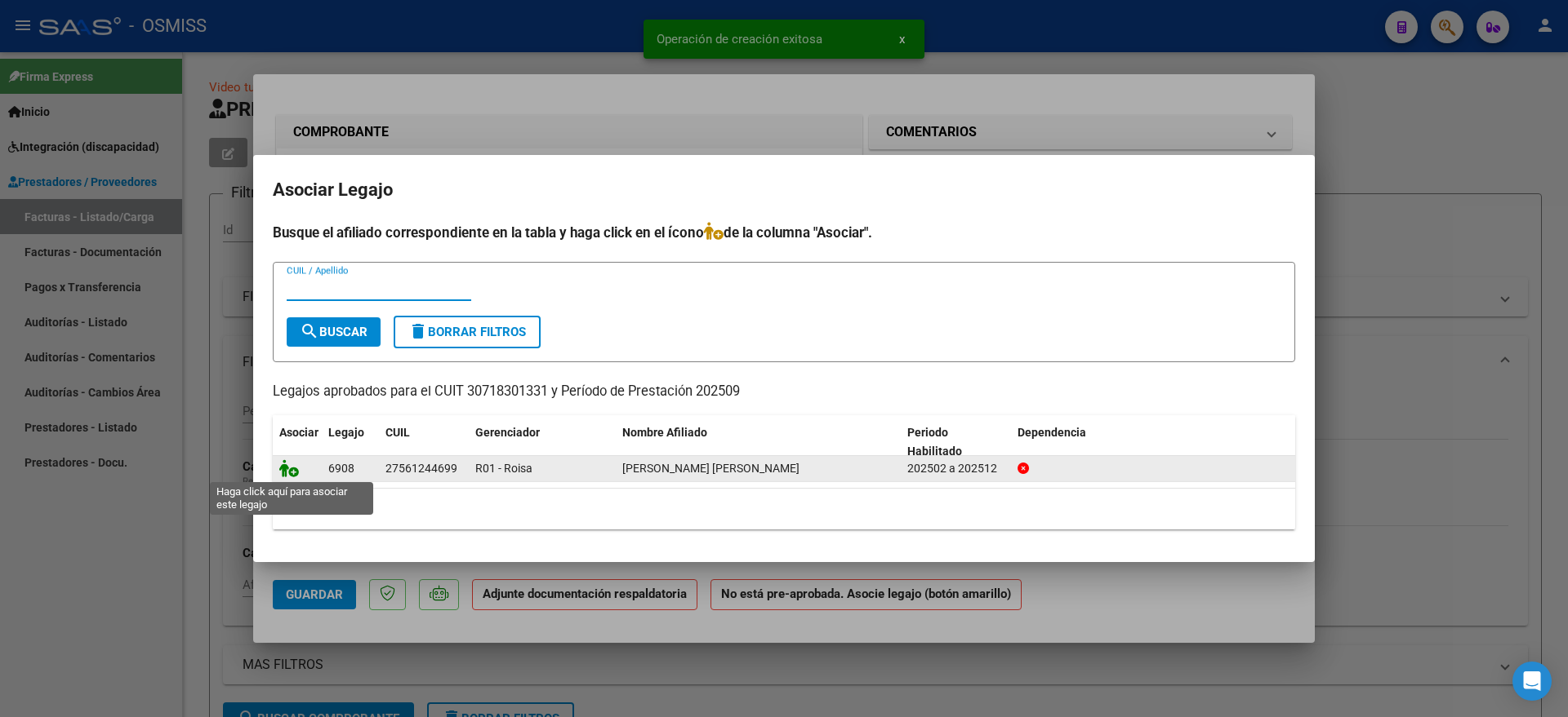
click at [288, 465] on icon at bounding box center [289, 468] width 20 height 18
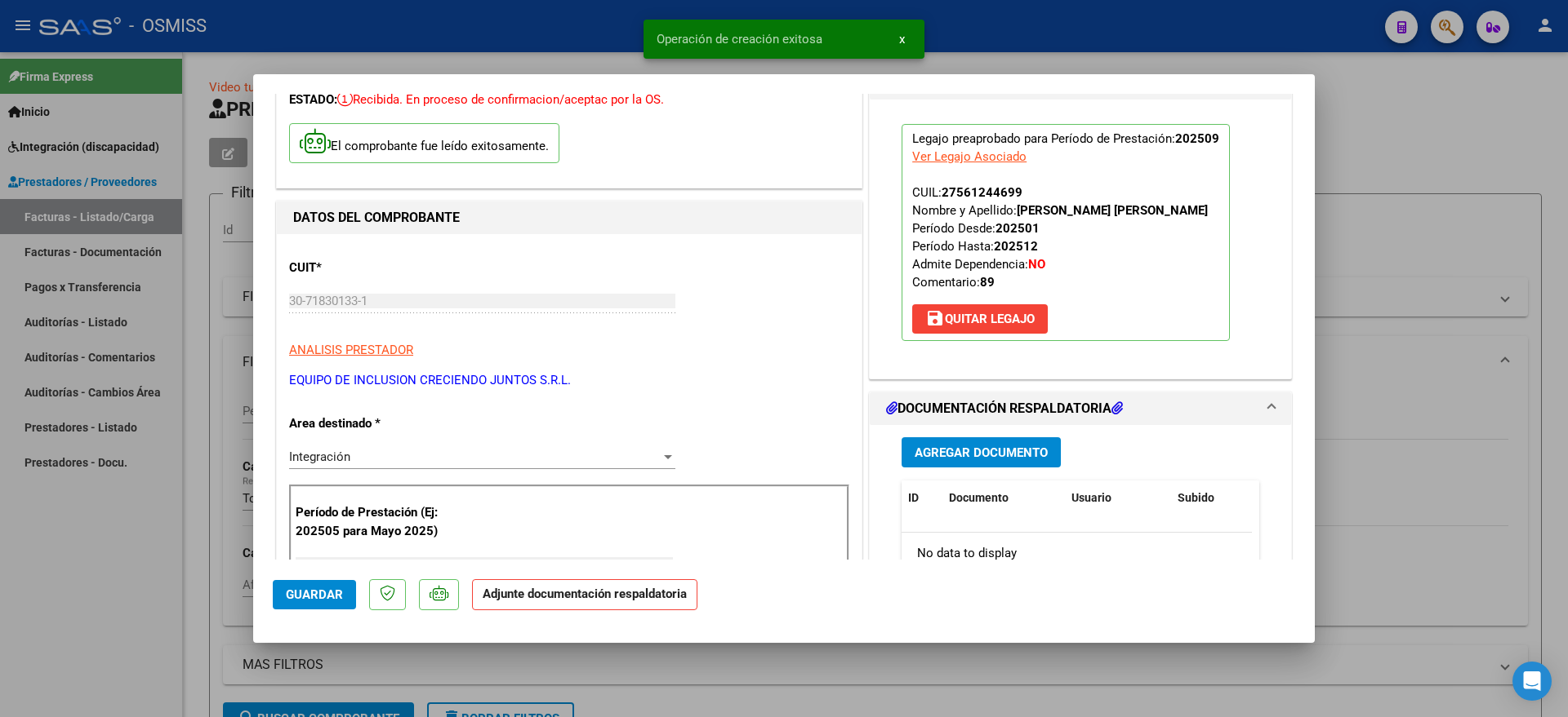
scroll to position [204, 0]
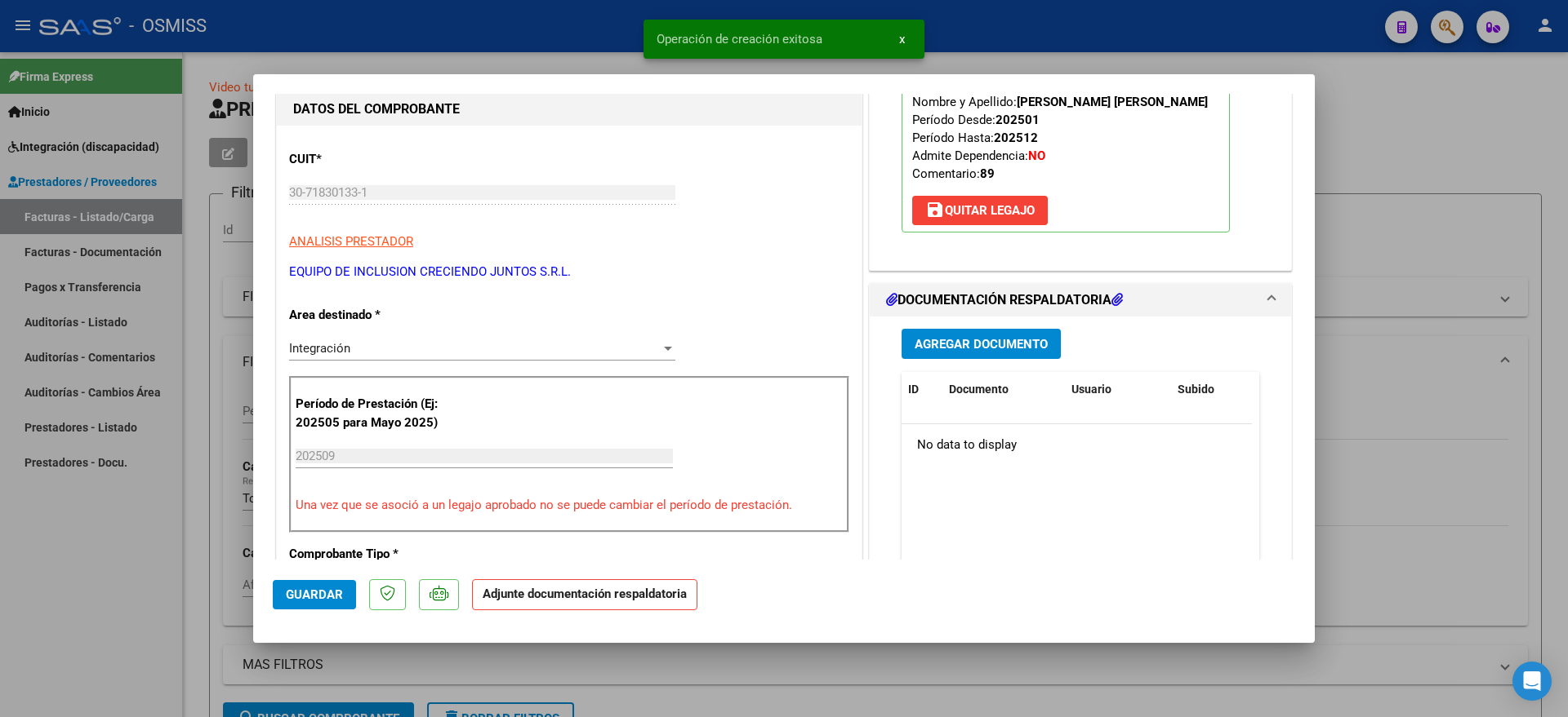
click at [977, 325] on div "Agregar Documento ID Documento Usuario Subido Acción No data to display 0 total…" at bounding box center [1080, 480] width 382 height 326
click at [965, 353] on button "Agregar Documento" at bounding box center [981, 344] width 159 height 30
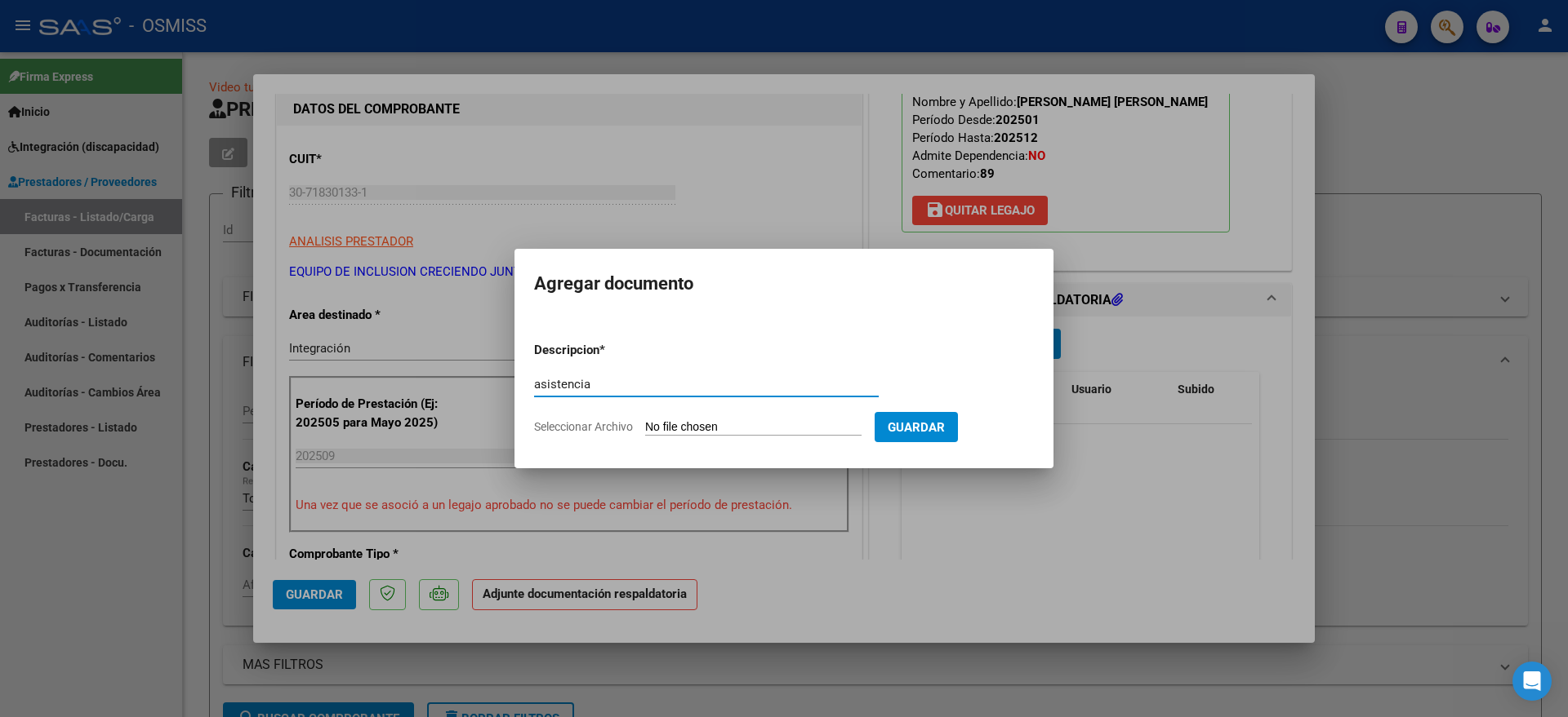
type input "asistencia"
click at [723, 427] on input "Seleccionar Archivo" at bounding box center [753, 428] width 217 height 15
type input "C:\fakepath\ASISTENCIA - SEPTIEMBRE - [PERSON_NAME][GEOGRAPHIC_DATA]pdf"
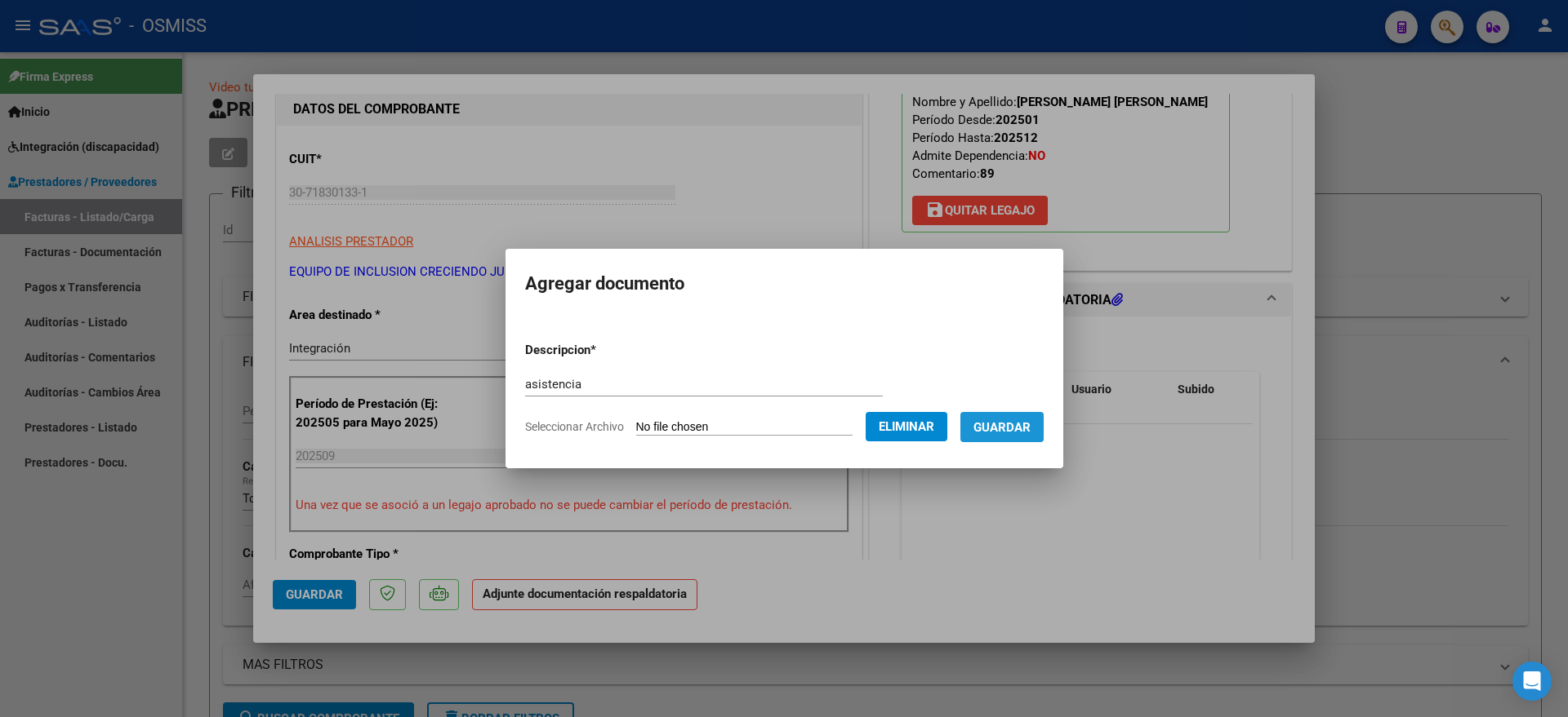
click at [998, 432] on span "Guardar" at bounding box center [1002, 428] width 57 height 14
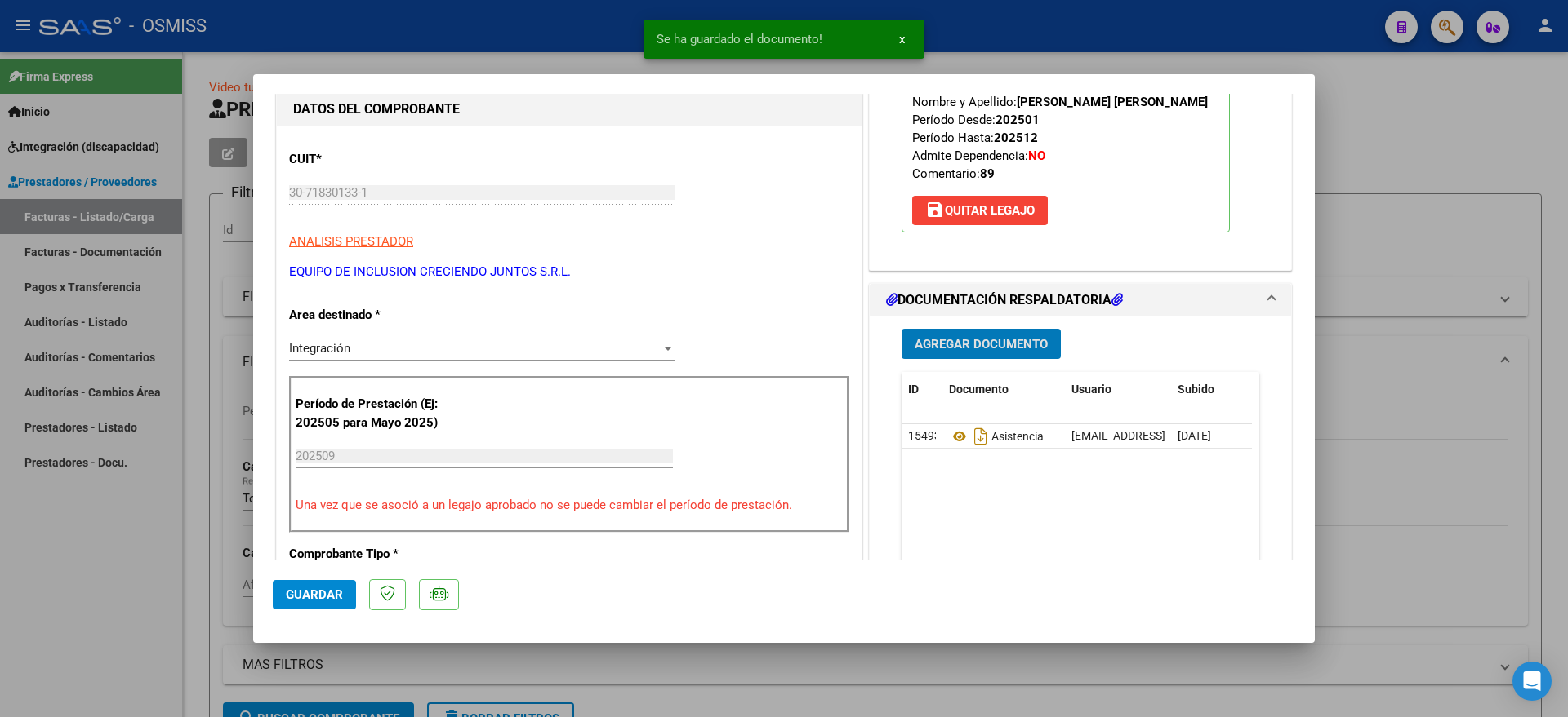
click at [296, 597] on span "Guardar" at bounding box center [314, 594] width 57 height 14
click at [72, 582] on div at bounding box center [784, 358] width 1568 height 717
type input "$ 0,00"
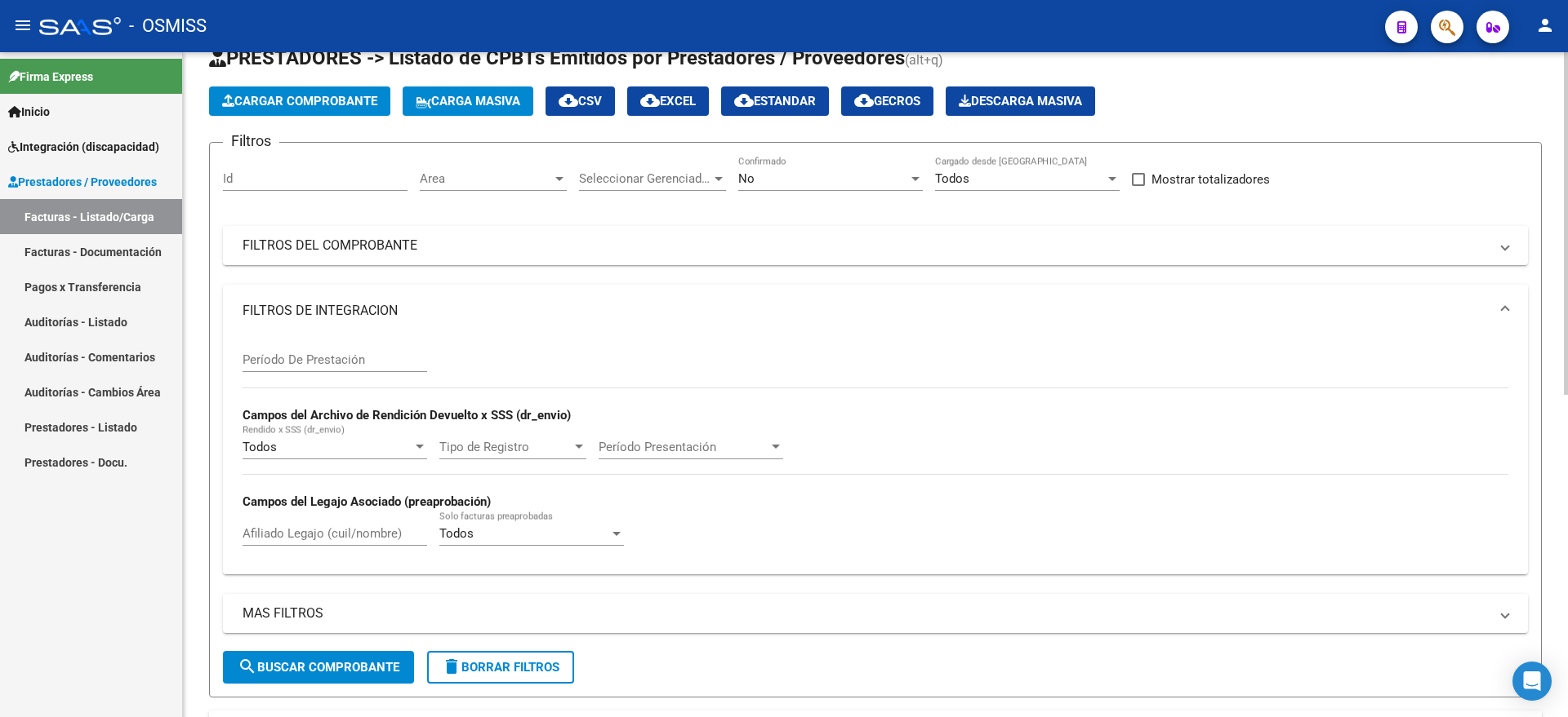
scroll to position [0, 0]
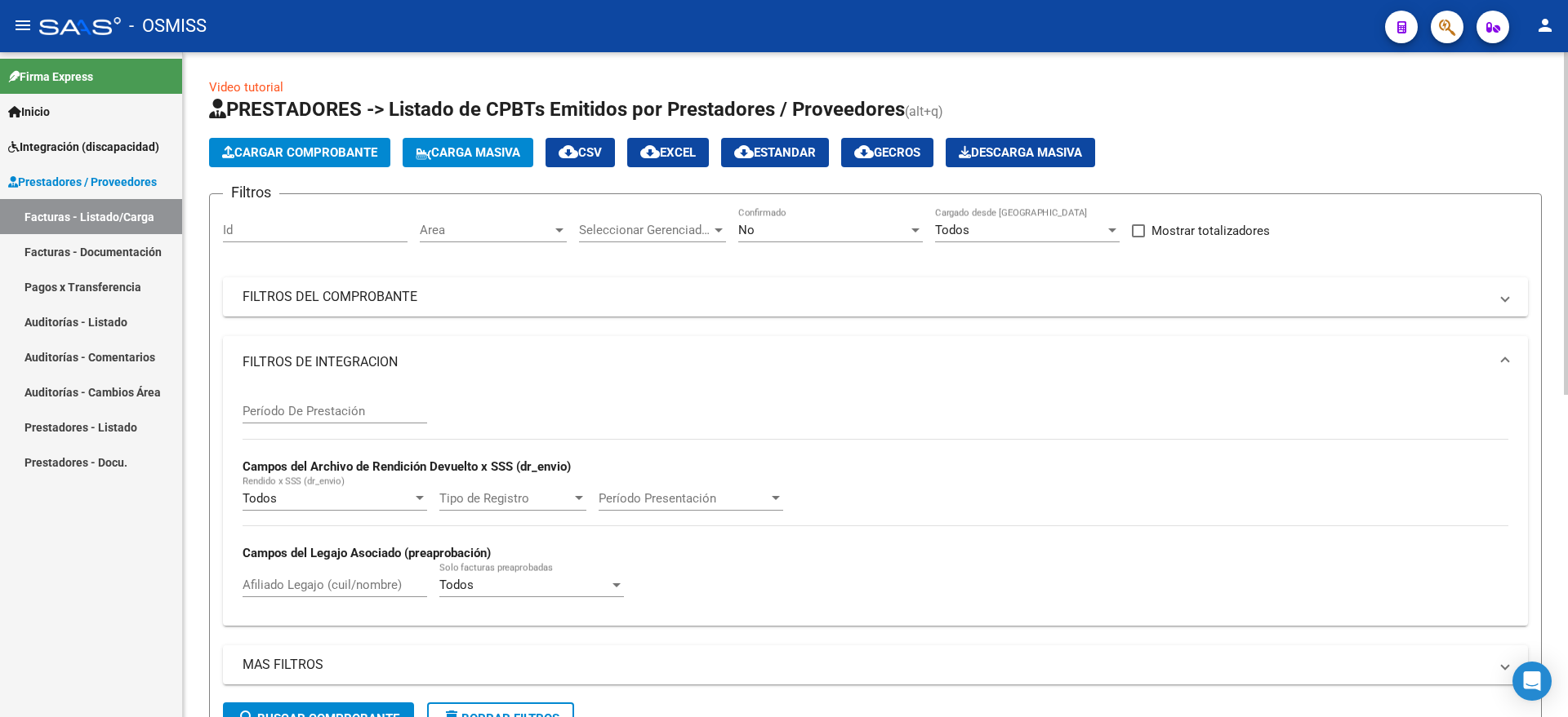
click at [286, 149] on span "Cargar Comprobante" at bounding box center [299, 152] width 155 height 14
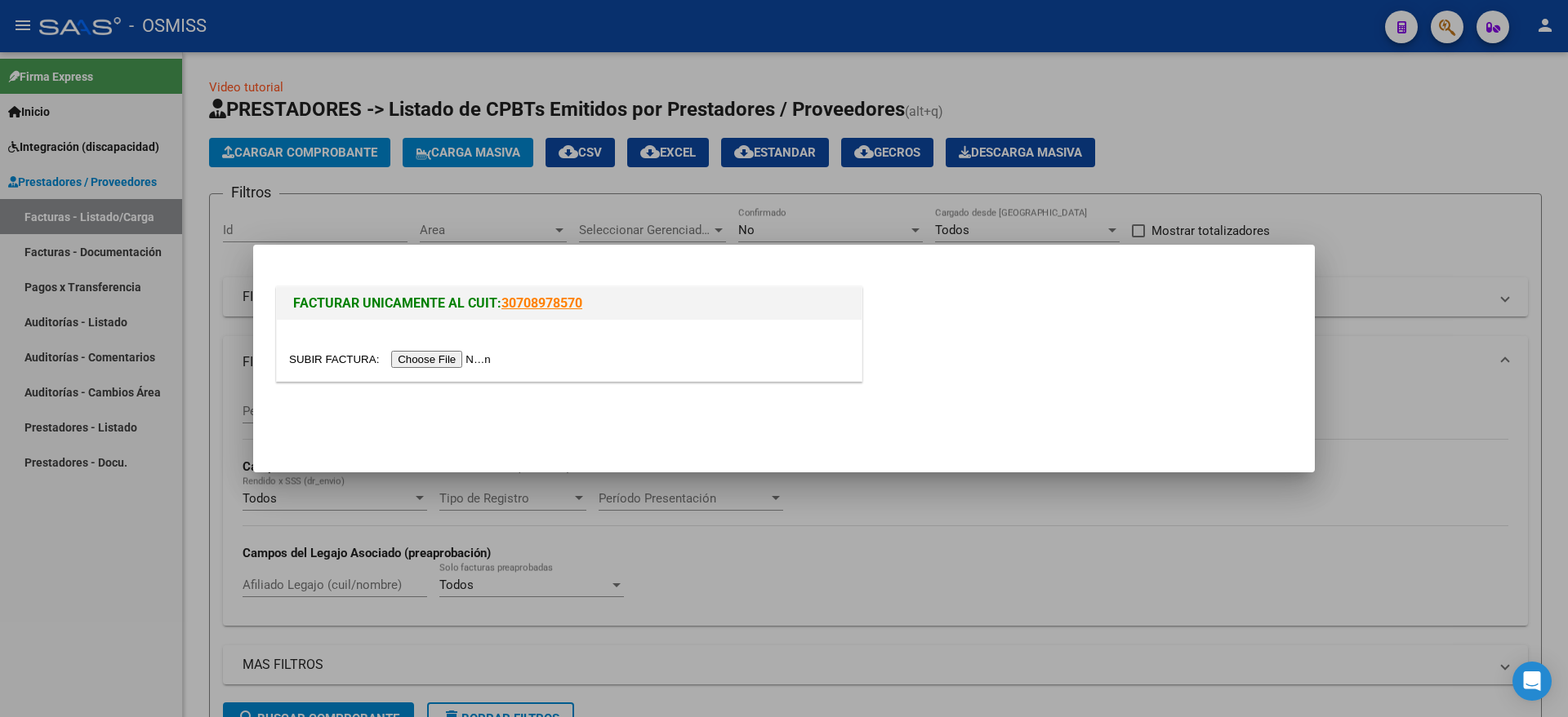
click at [442, 360] on input "file" at bounding box center [392, 359] width 207 height 17
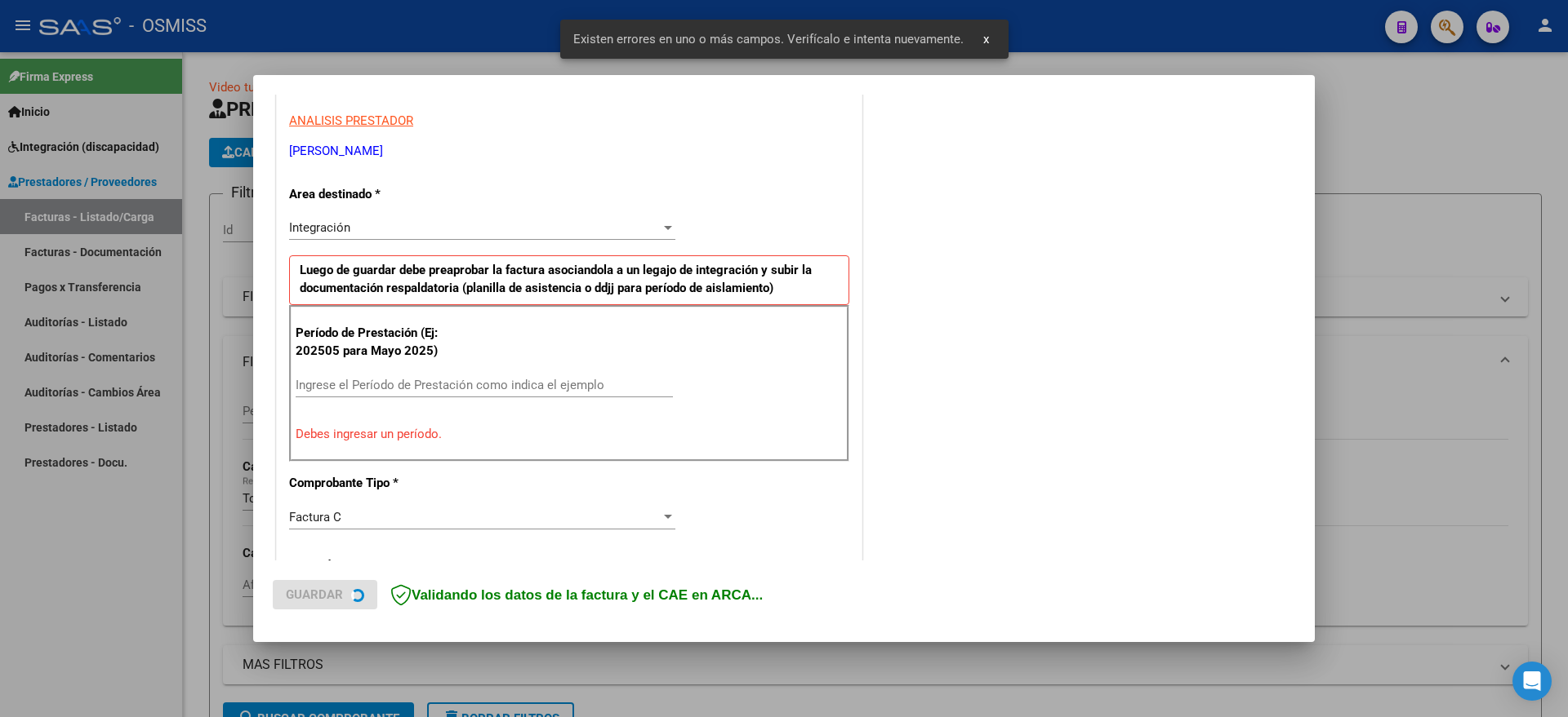
scroll to position [304, 0]
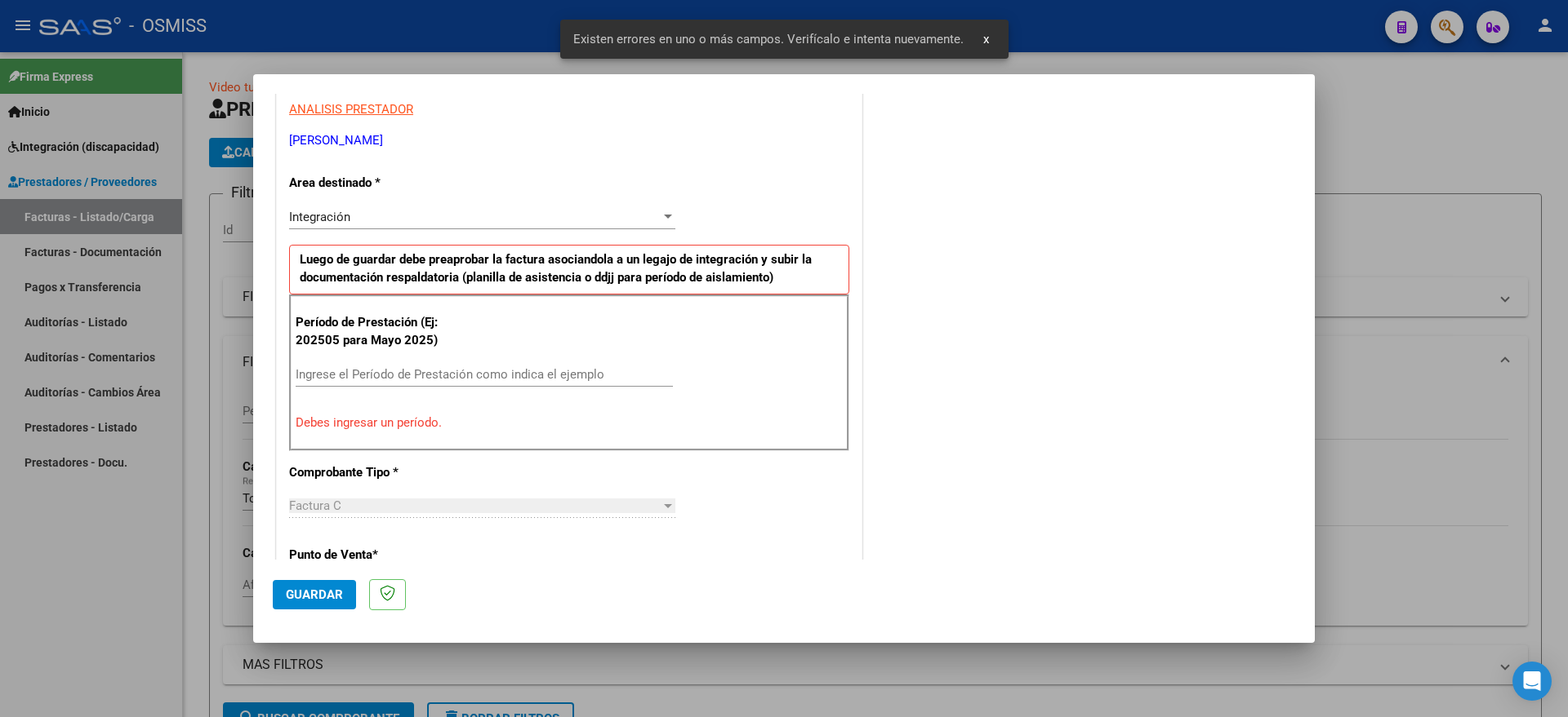
click at [467, 375] on input "Ingrese el Período de Prestación como indica el ejemplo" at bounding box center [484, 374] width 377 height 14
type input "202509"
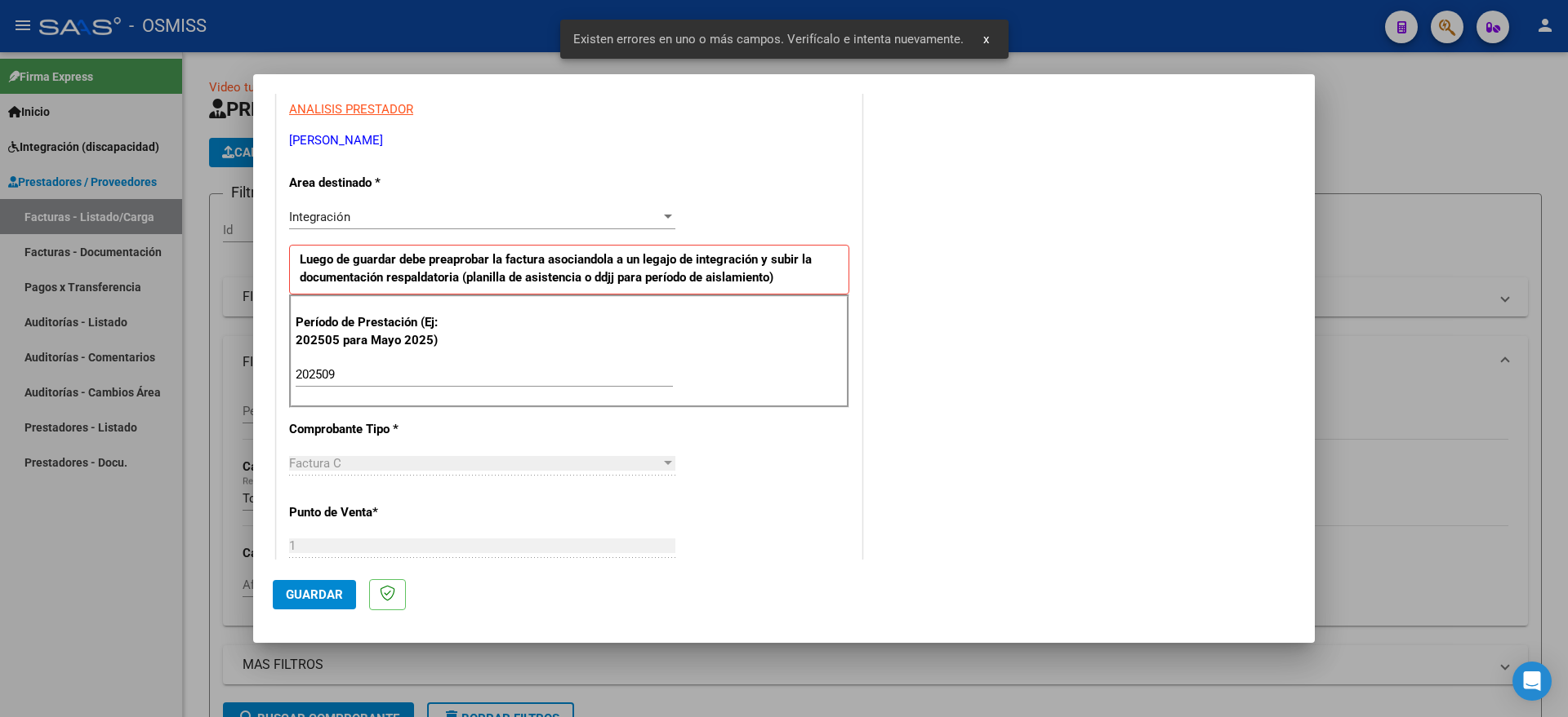
scroll to position [970, 0]
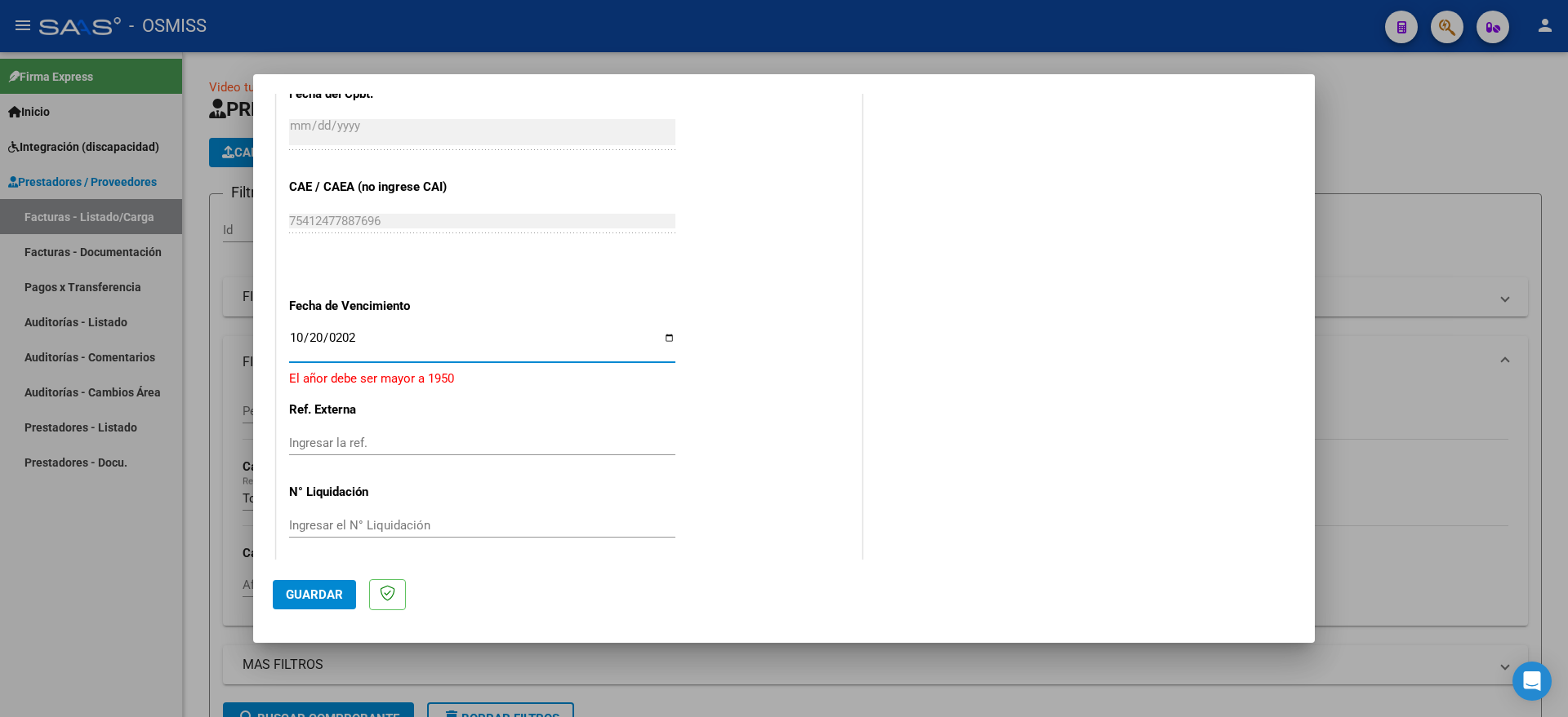
type input "[DATE]"
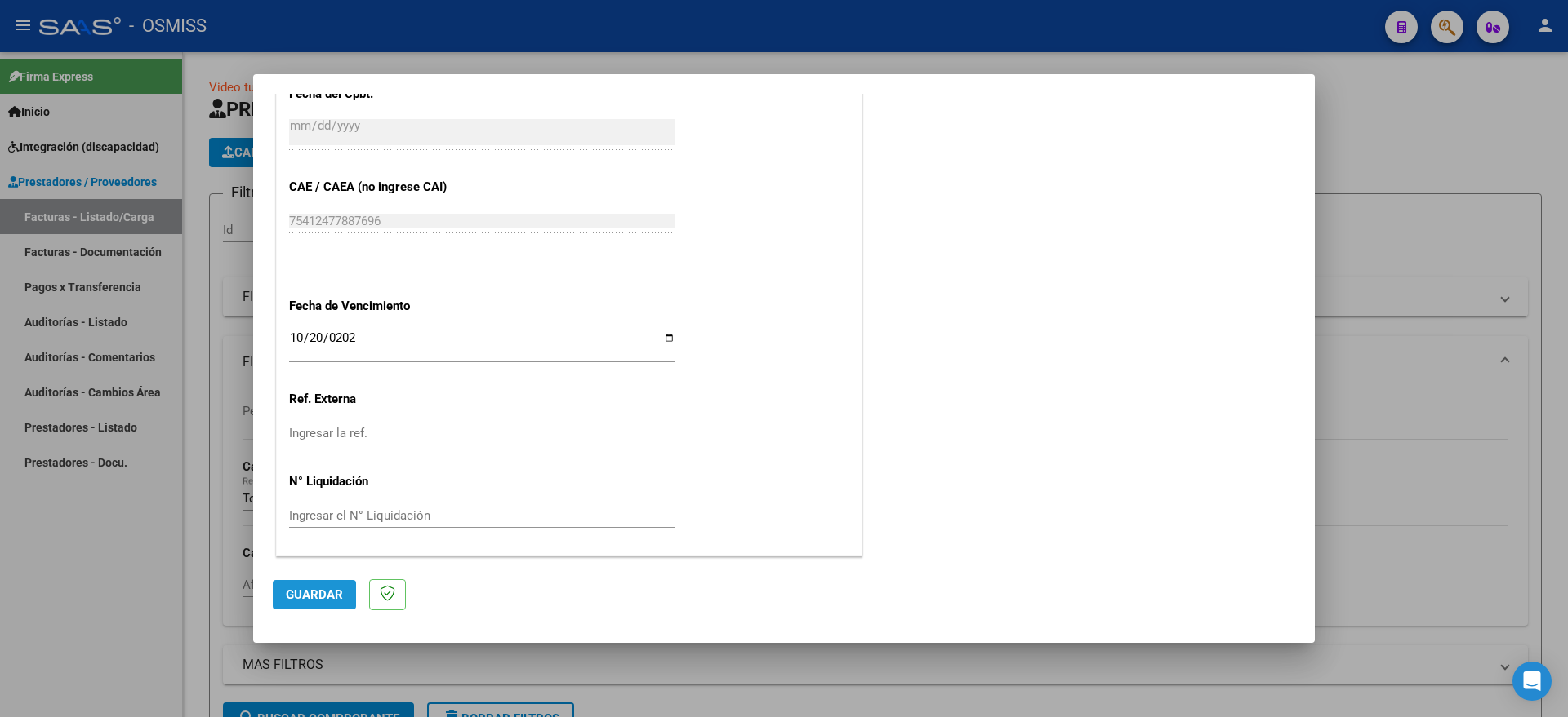
click at [322, 594] on span "Guardar" at bounding box center [314, 594] width 57 height 14
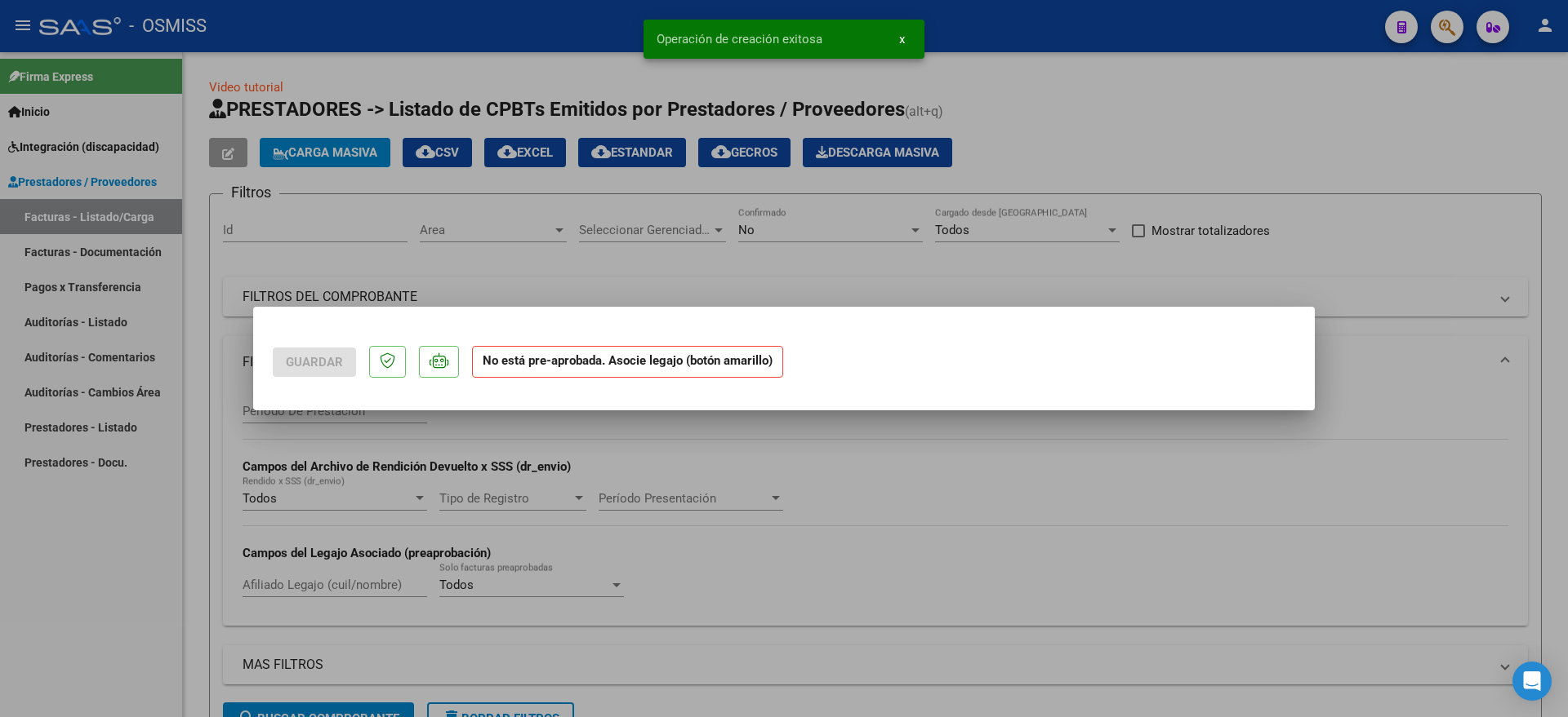
scroll to position [0, 0]
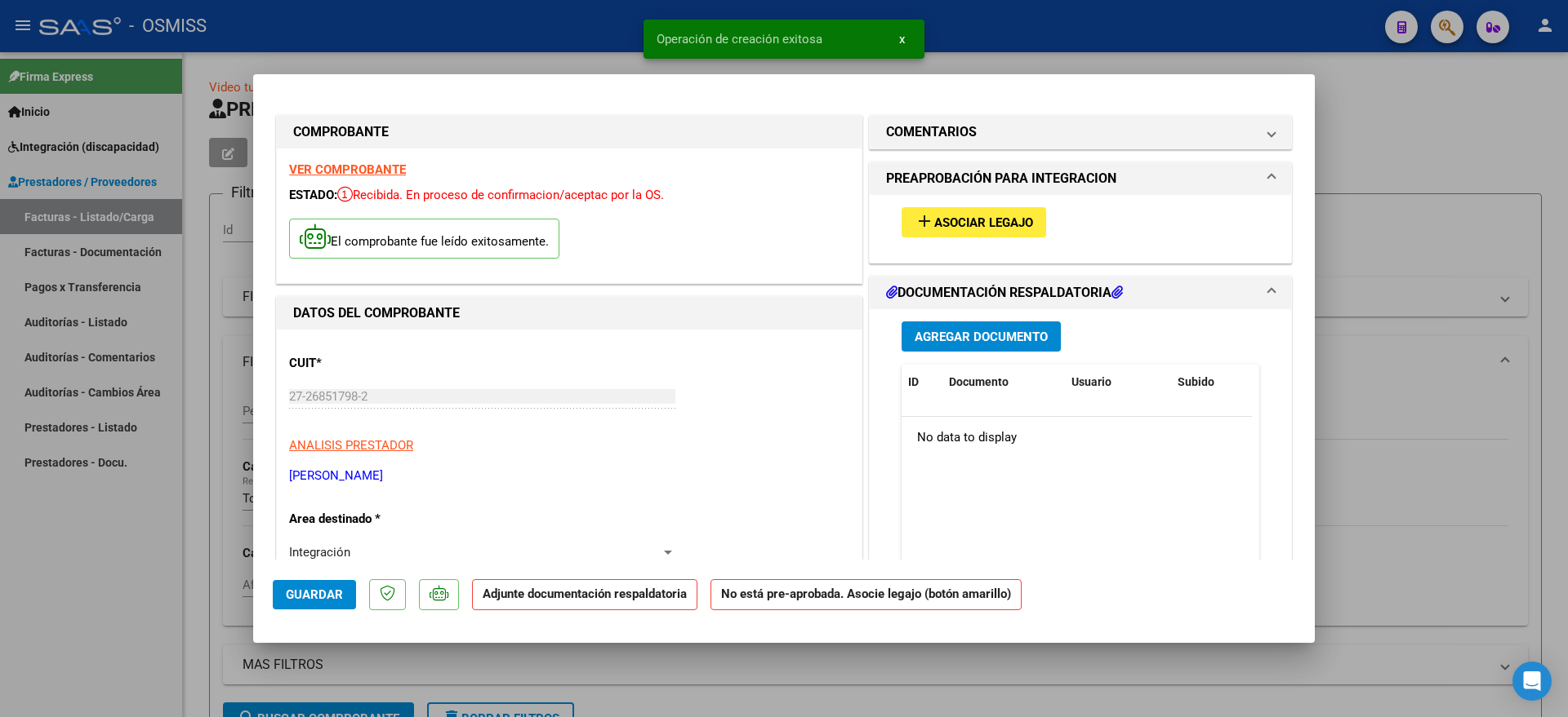
click at [971, 217] on span "Asociar Legajo" at bounding box center [983, 223] width 99 height 14
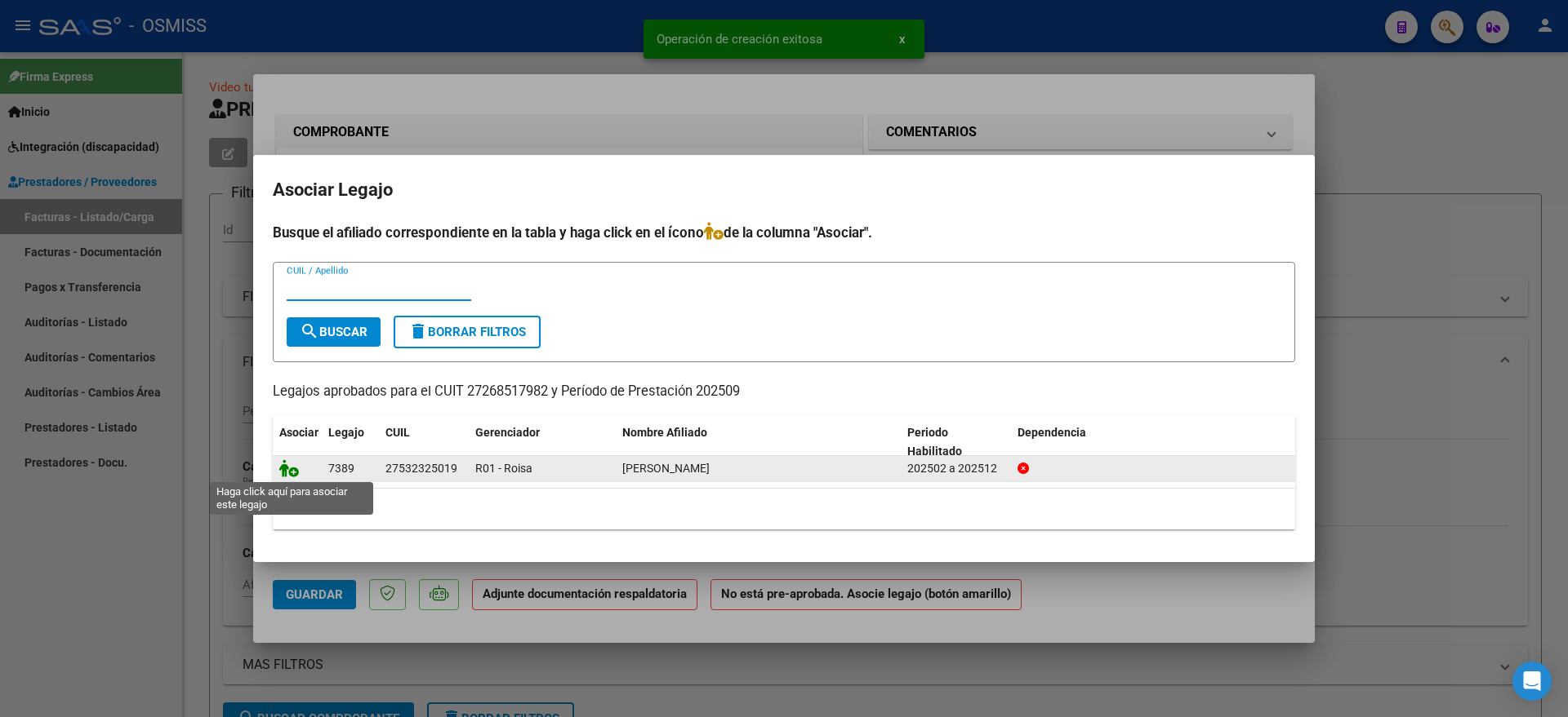
click at [296, 465] on icon at bounding box center [289, 468] width 20 height 18
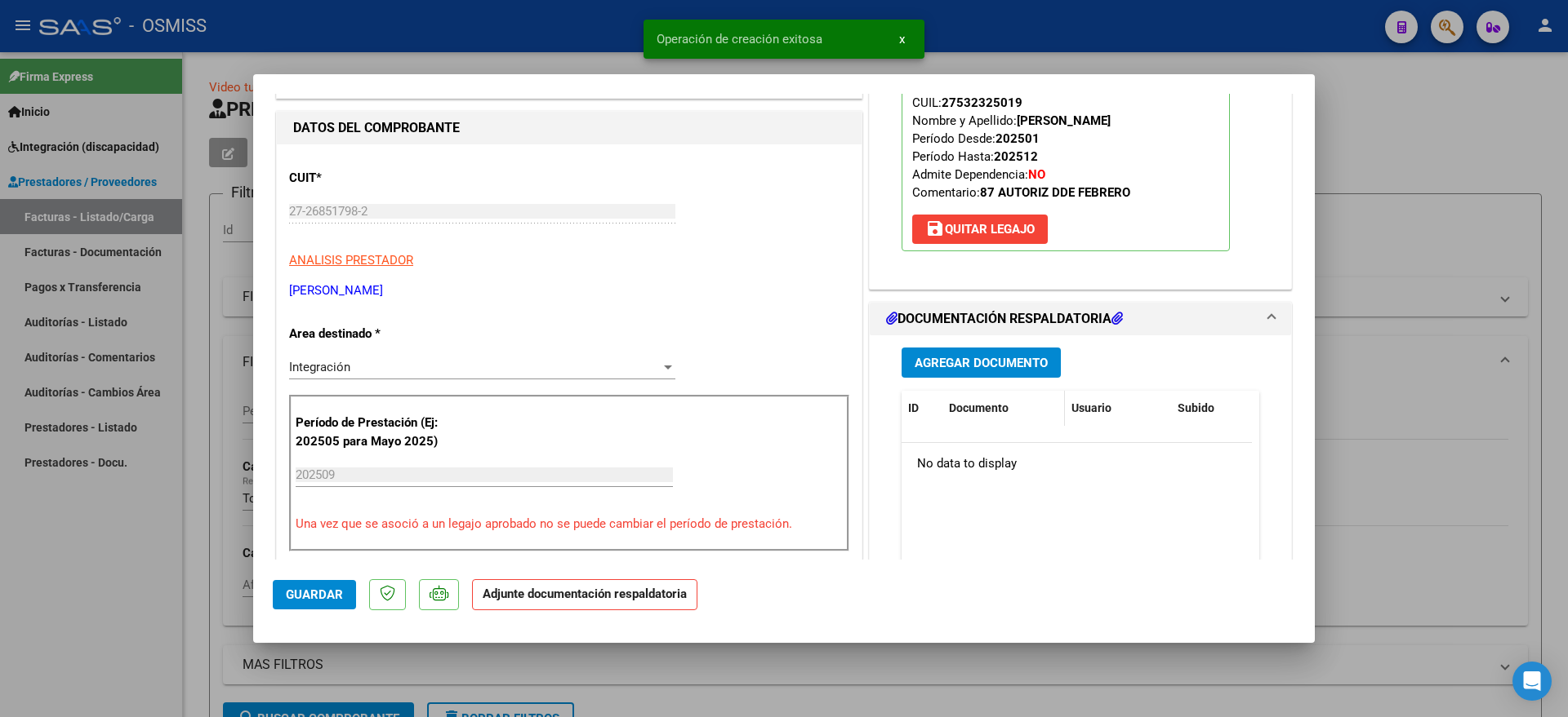
scroll to position [204, 0]
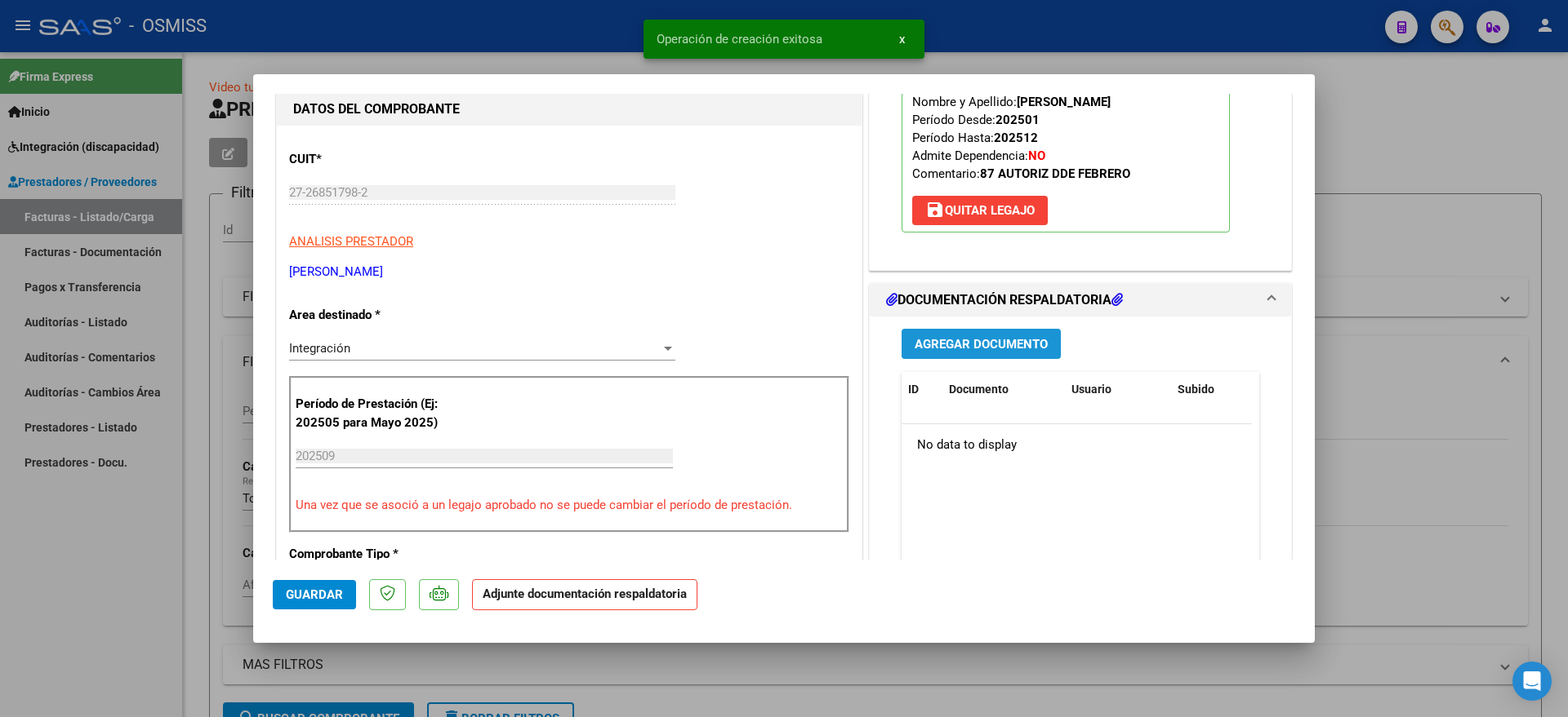
click at [989, 332] on button "Agregar Documento" at bounding box center [981, 344] width 159 height 30
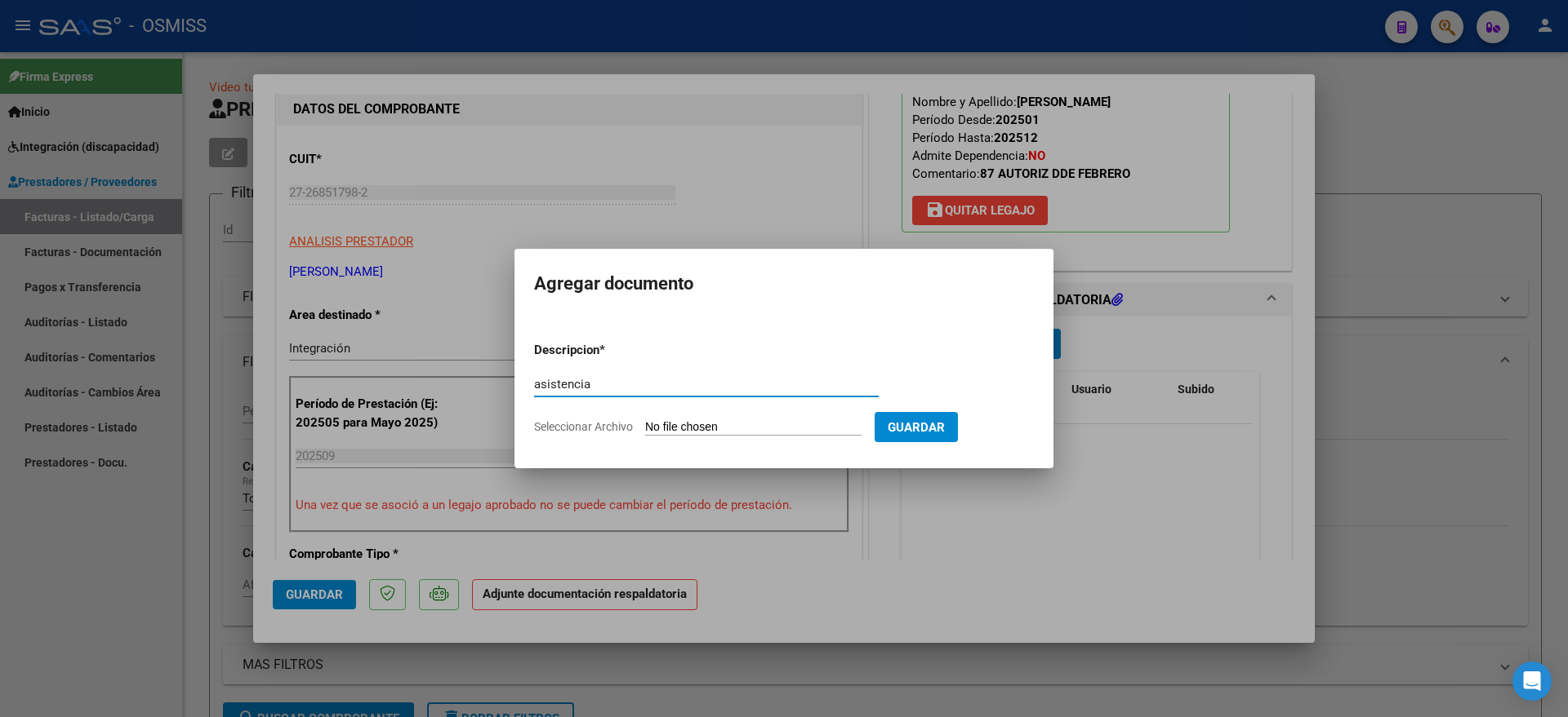
type input "asistencia"
click at [700, 429] on input "Seleccionar Archivo" at bounding box center [753, 428] width 217 height 15
type input "C:\fakepath\ESPINOLALUZMILAASISSEP25MODMAEAPO.pdf"
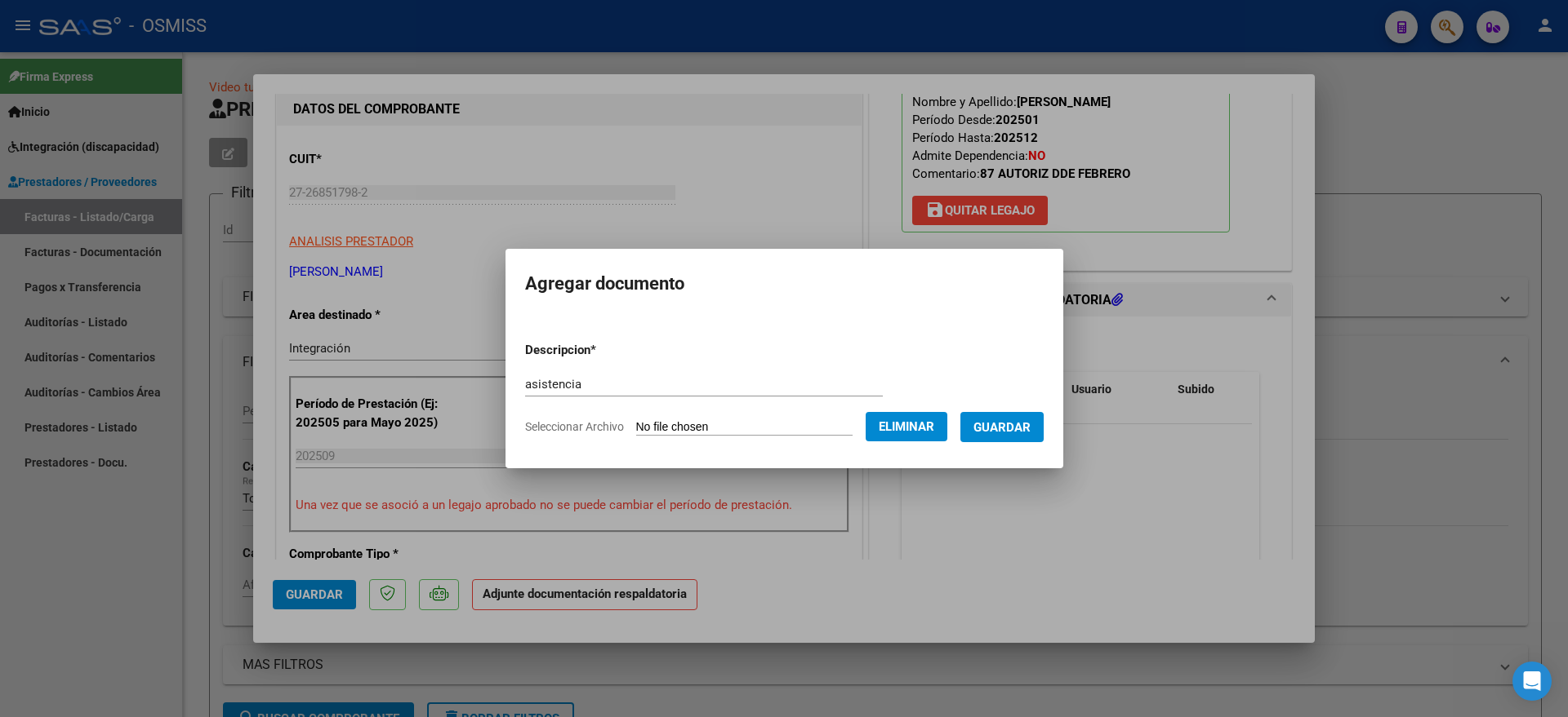
click at [1029, 423] on span "Guardar" at bounding box center [1002, 428] width 57 height 14
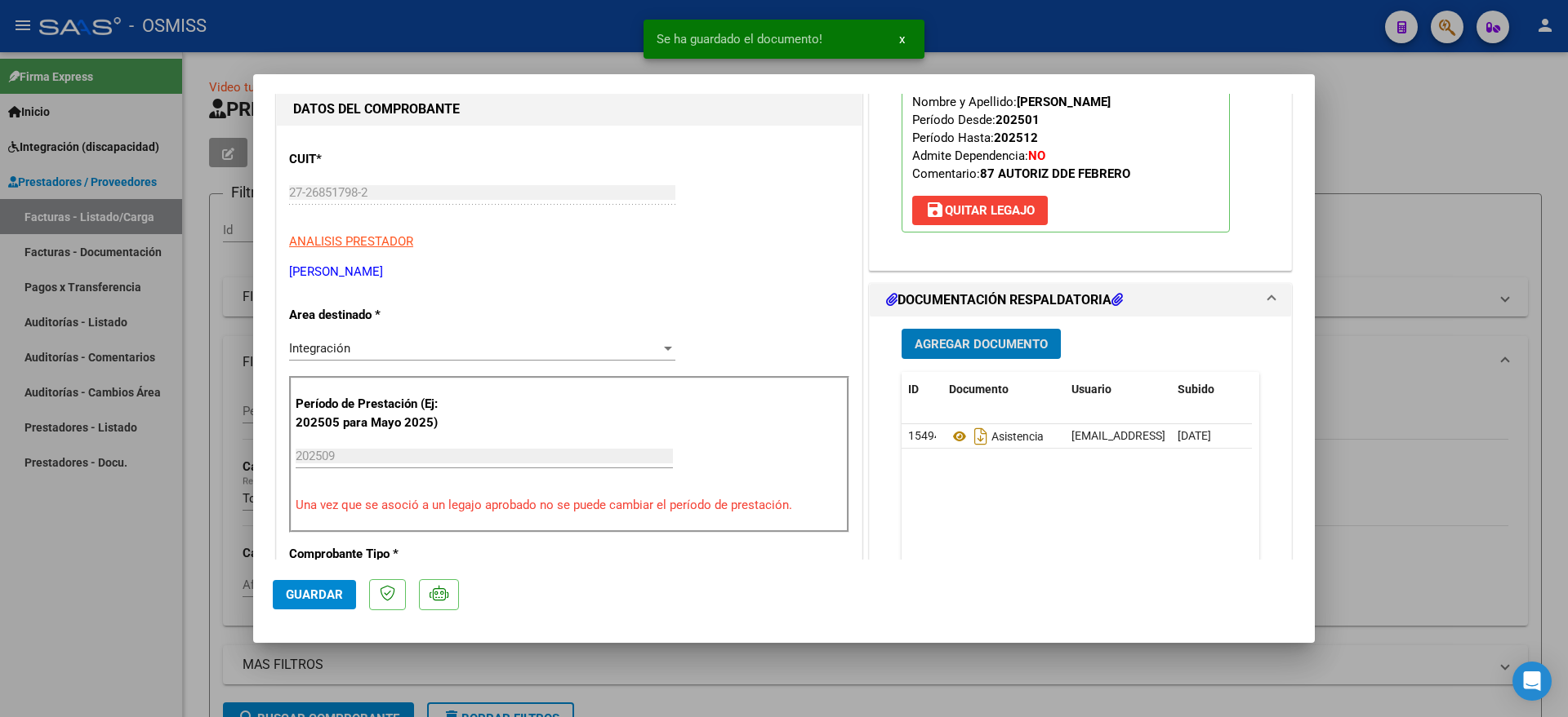
click at [301, 593] on span "Guardar" at bounding box center [314, 594] width 57 height 14
click at [111, 574] on div at bounding box center [784, 358] width 1568 height 717
type input "$ 0,00"
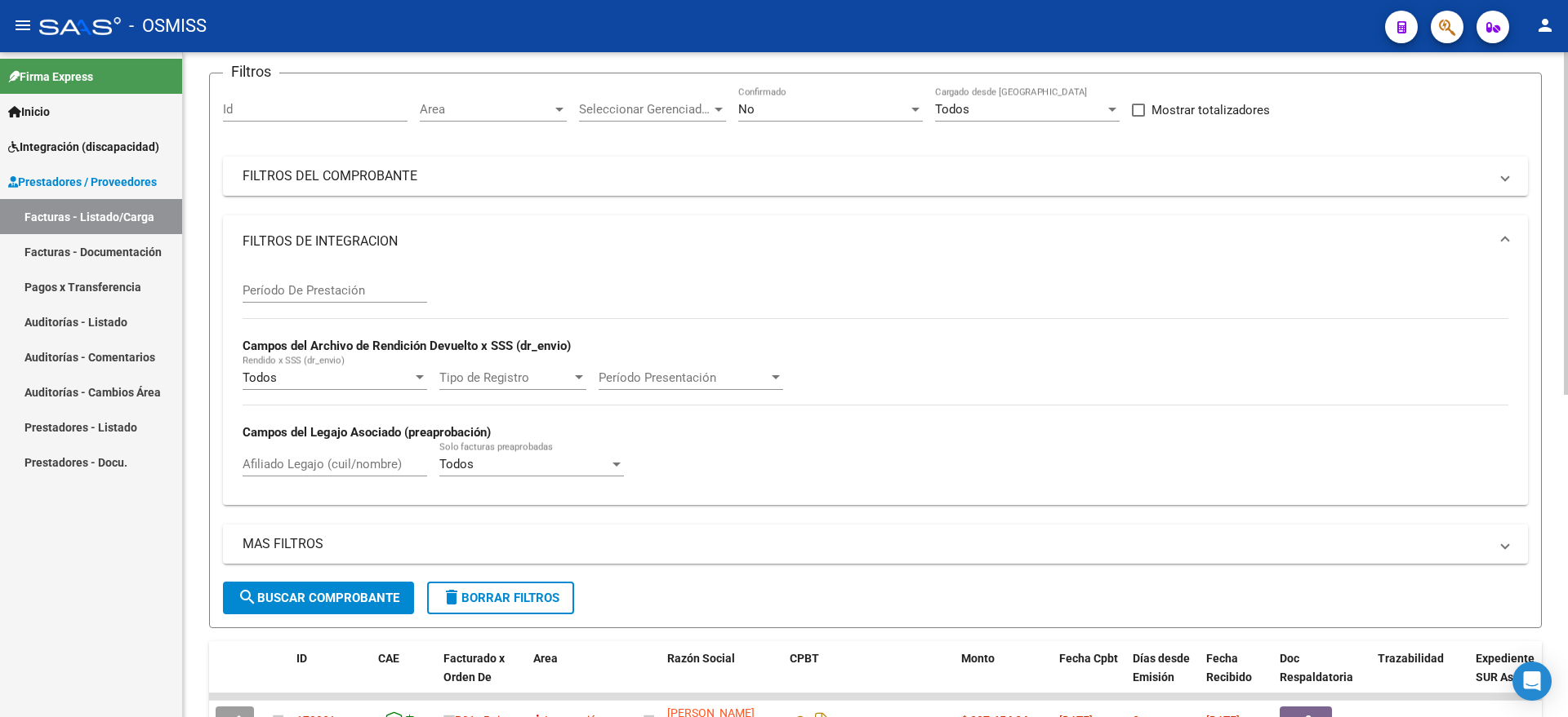
scroll to position [0, 0]
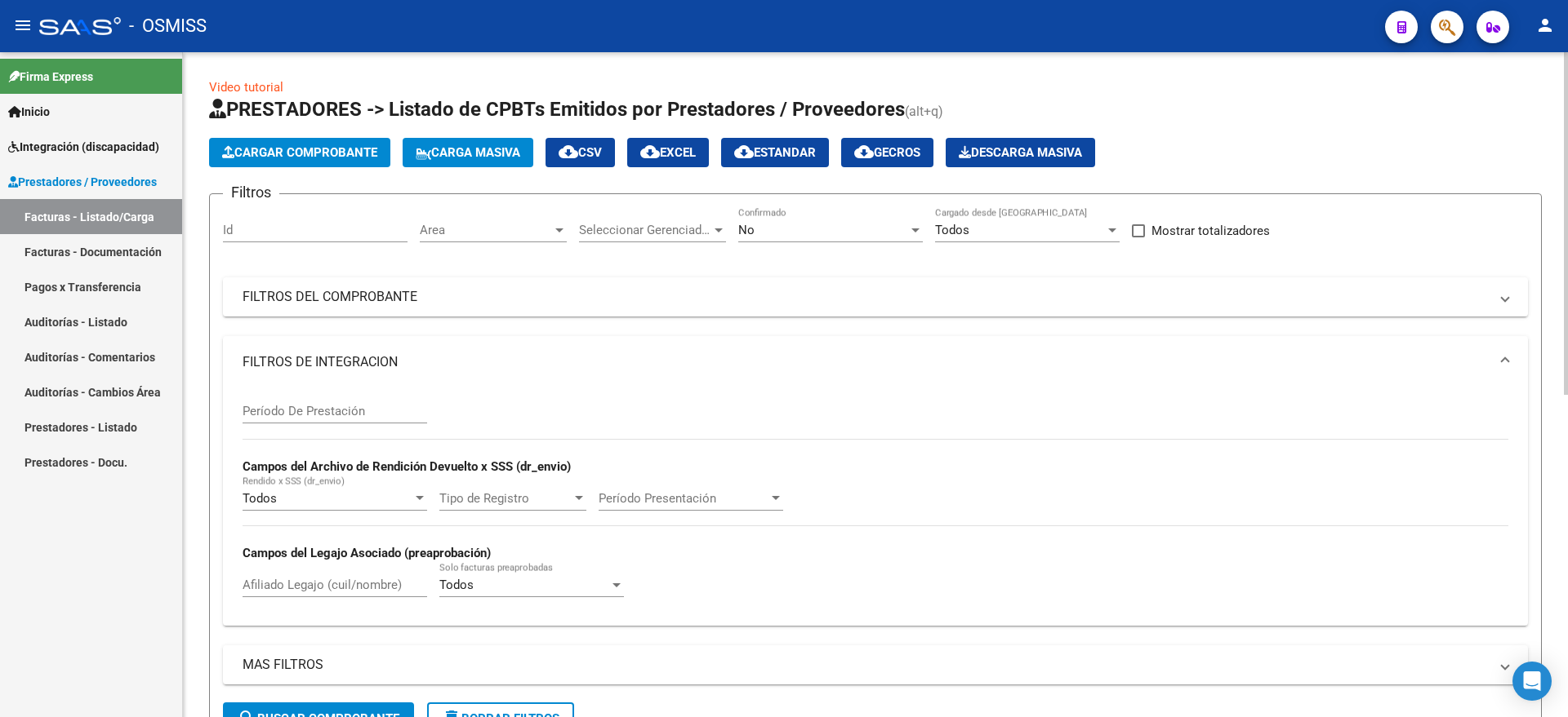
click at [350, 148] on span "Cargar Comprobante" at bounding box center [299, 152] width 155 height 14
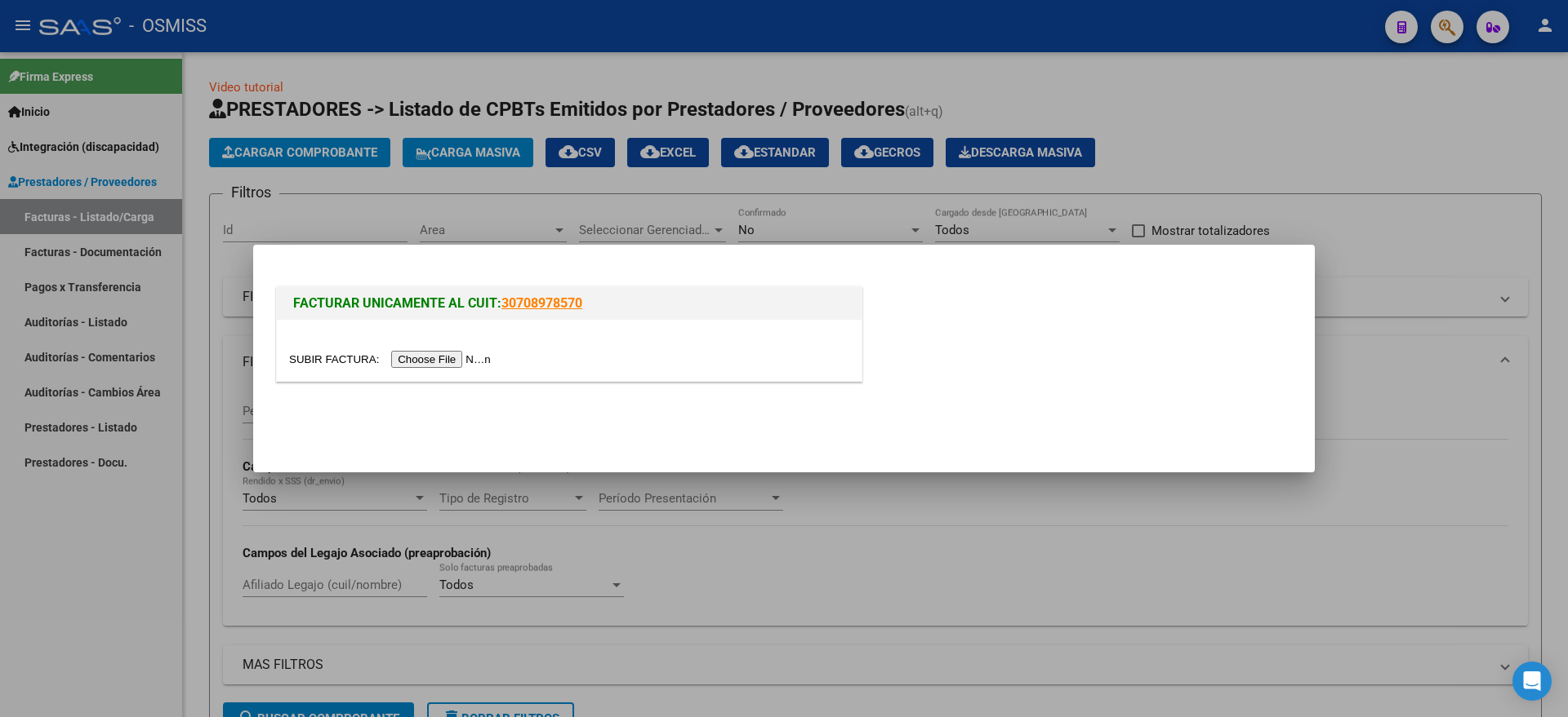
click at [443, 356] on input "file" at bounding box center [392, 359] width 207 height 17
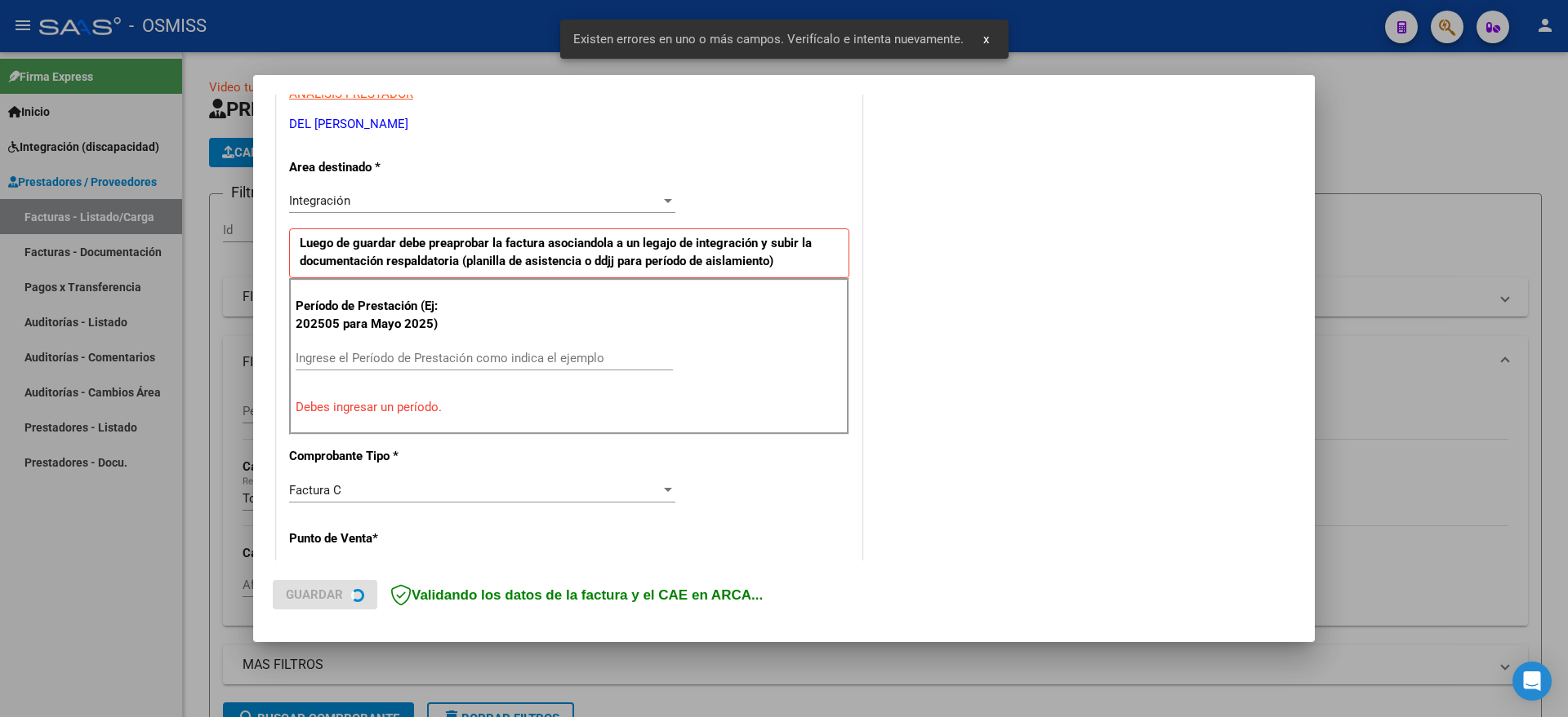
scroll to position [336, 0]
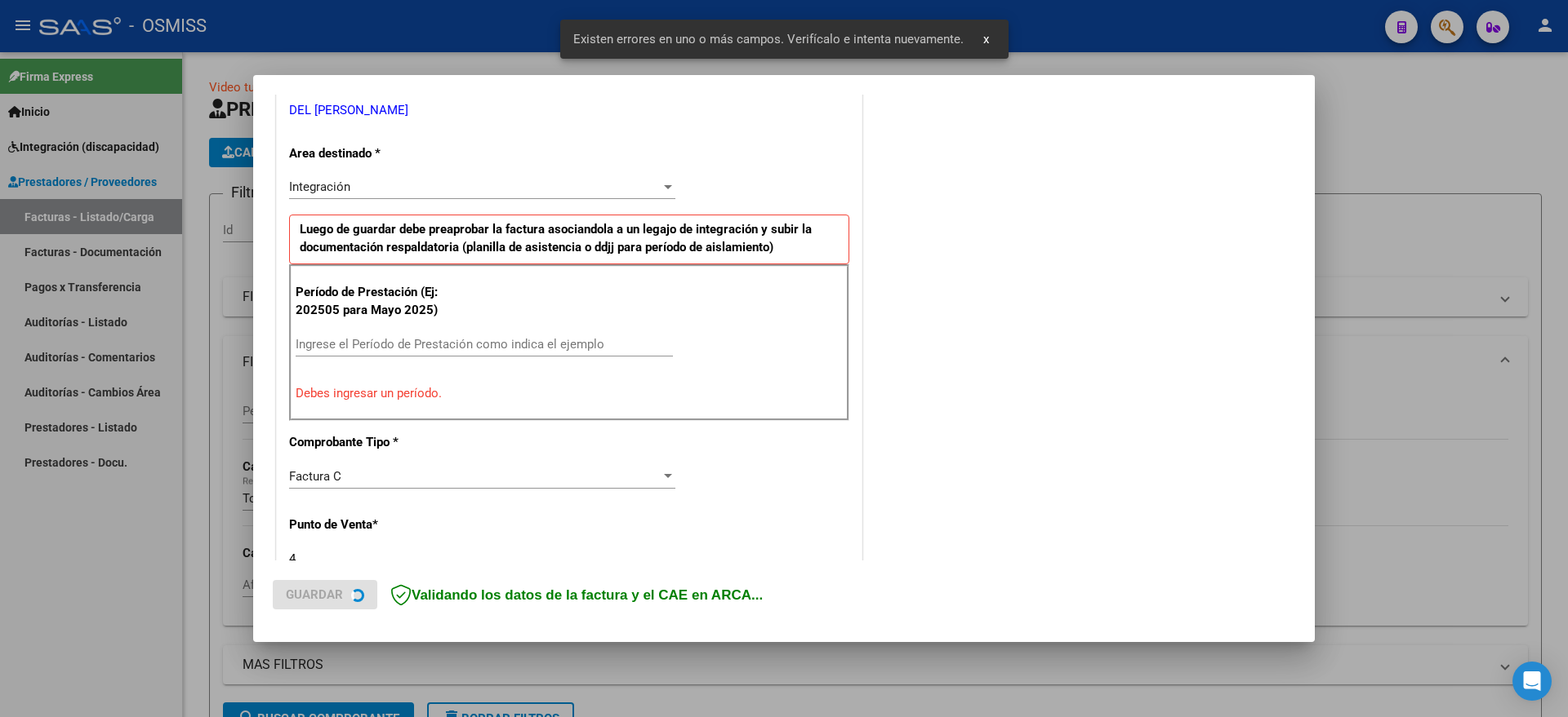
click at [423, 342] on input "Ingrese el Período de Prestación como indica el ejemplo" at bounding box center [484, 345] width 377 height 14
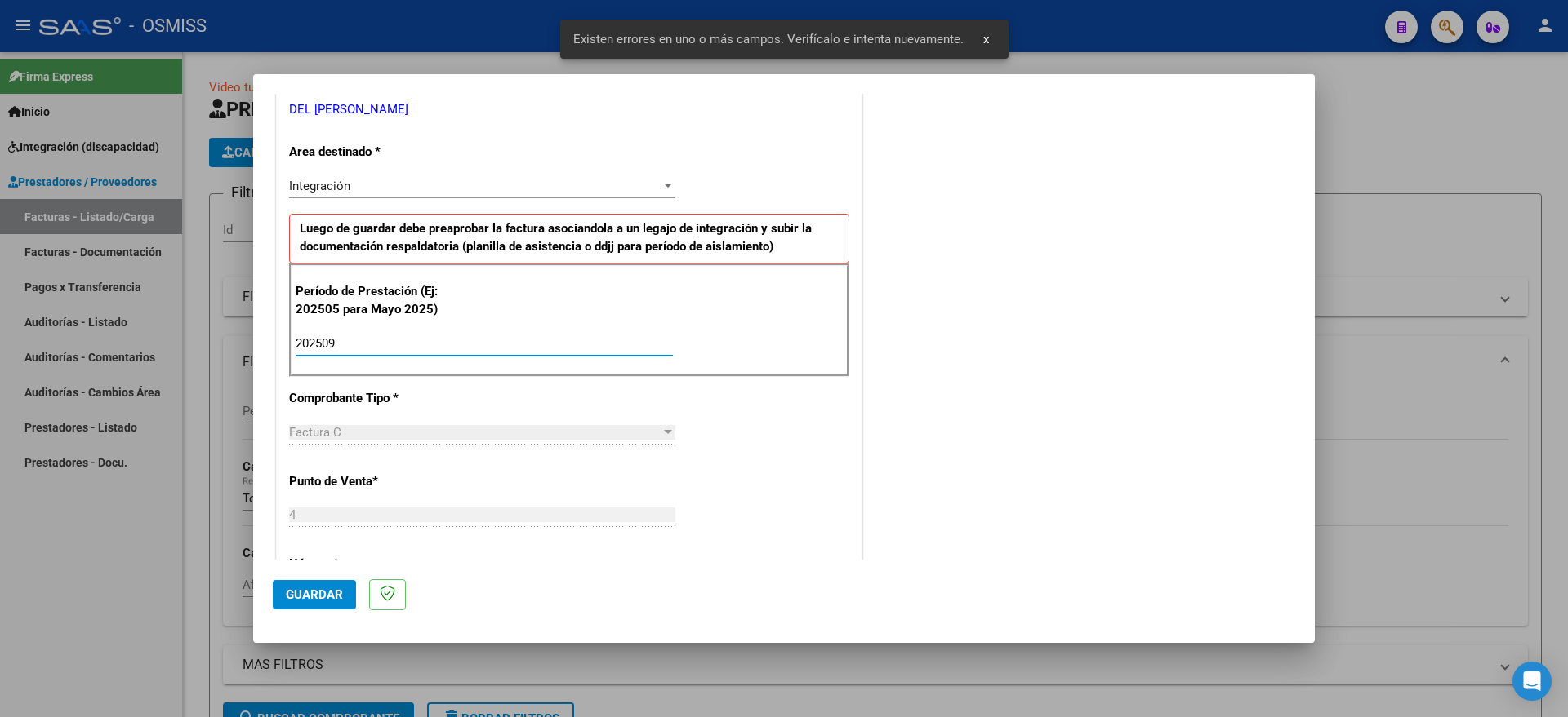
type input "202509"
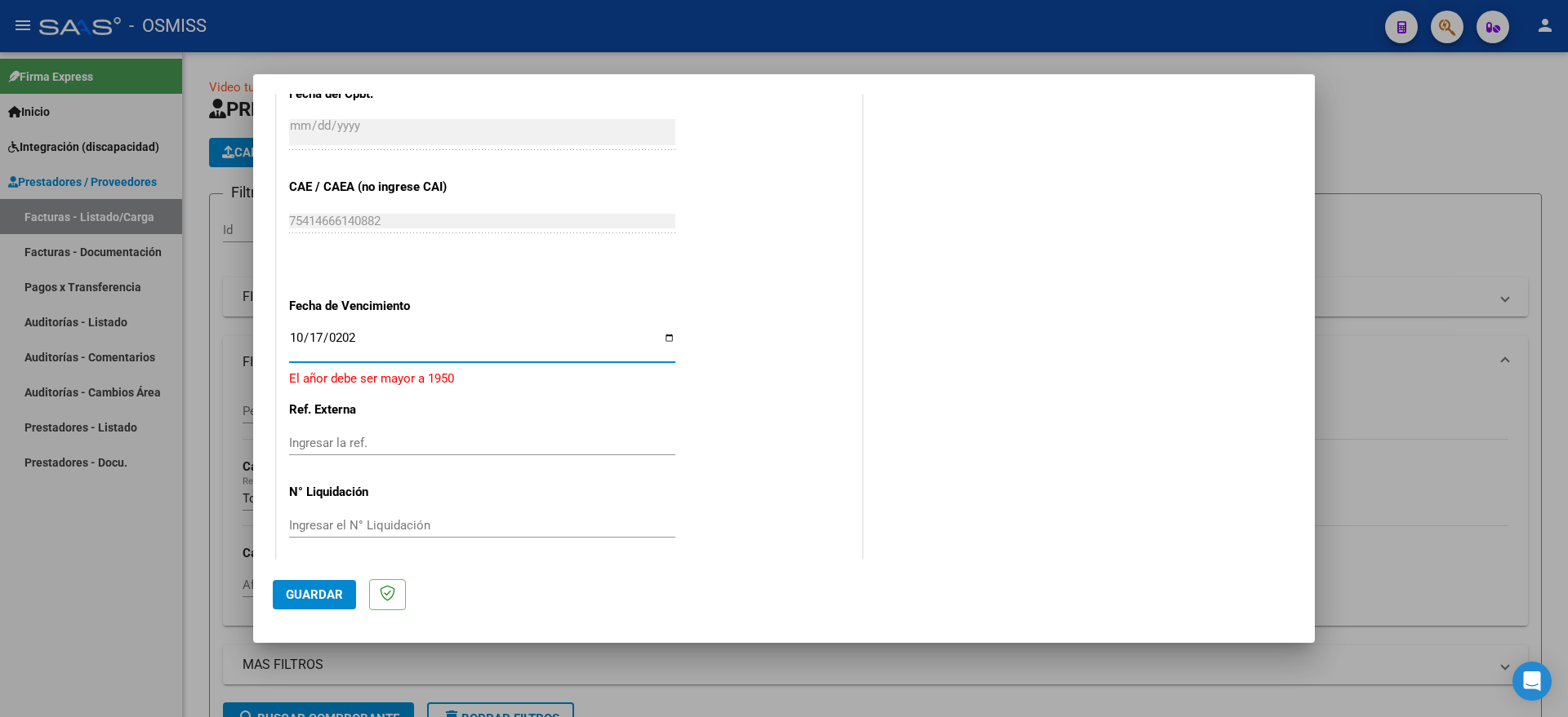
type input "[DATE]"
click at [299, 593] on span "Guardar" at bounding box center [314, 594] width 57 height 14
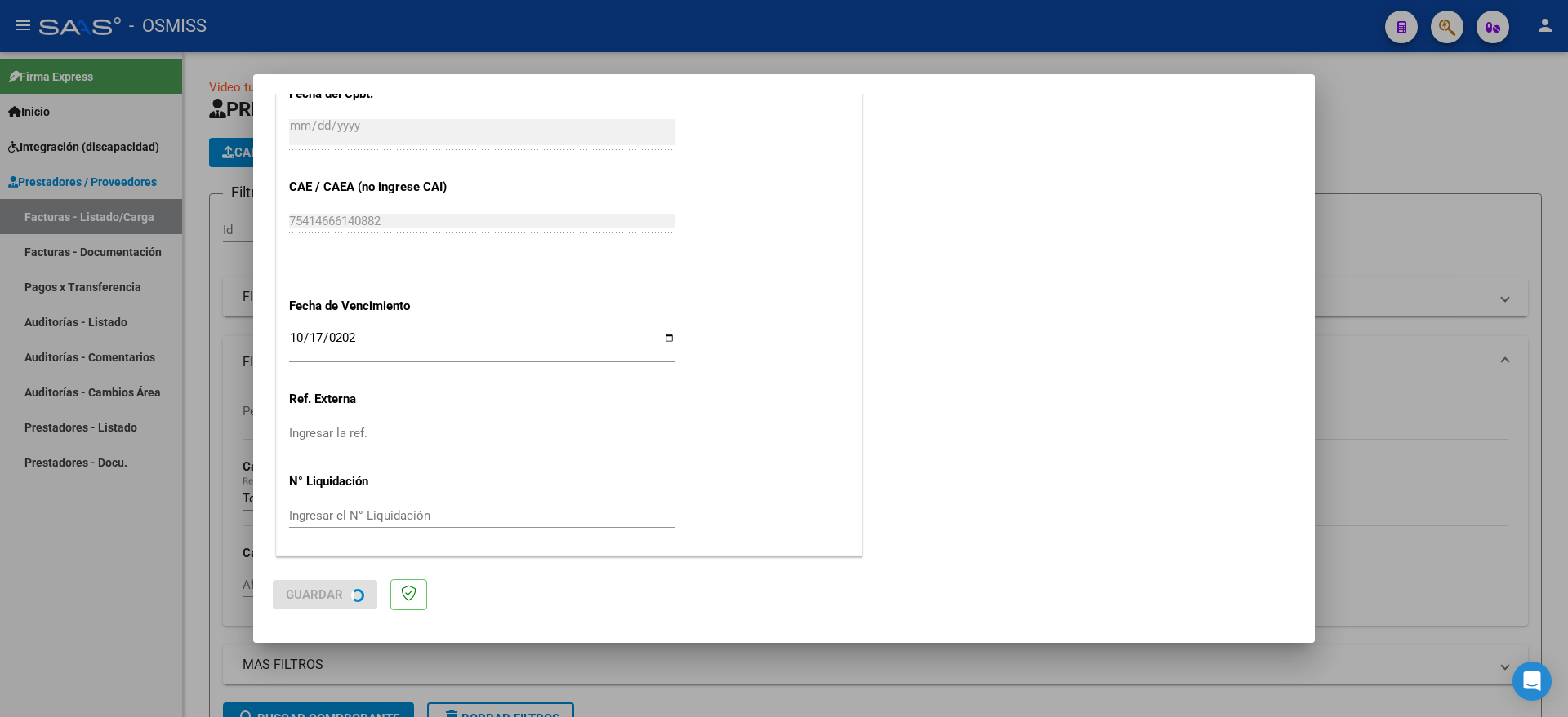
scroll to position [0, 0]
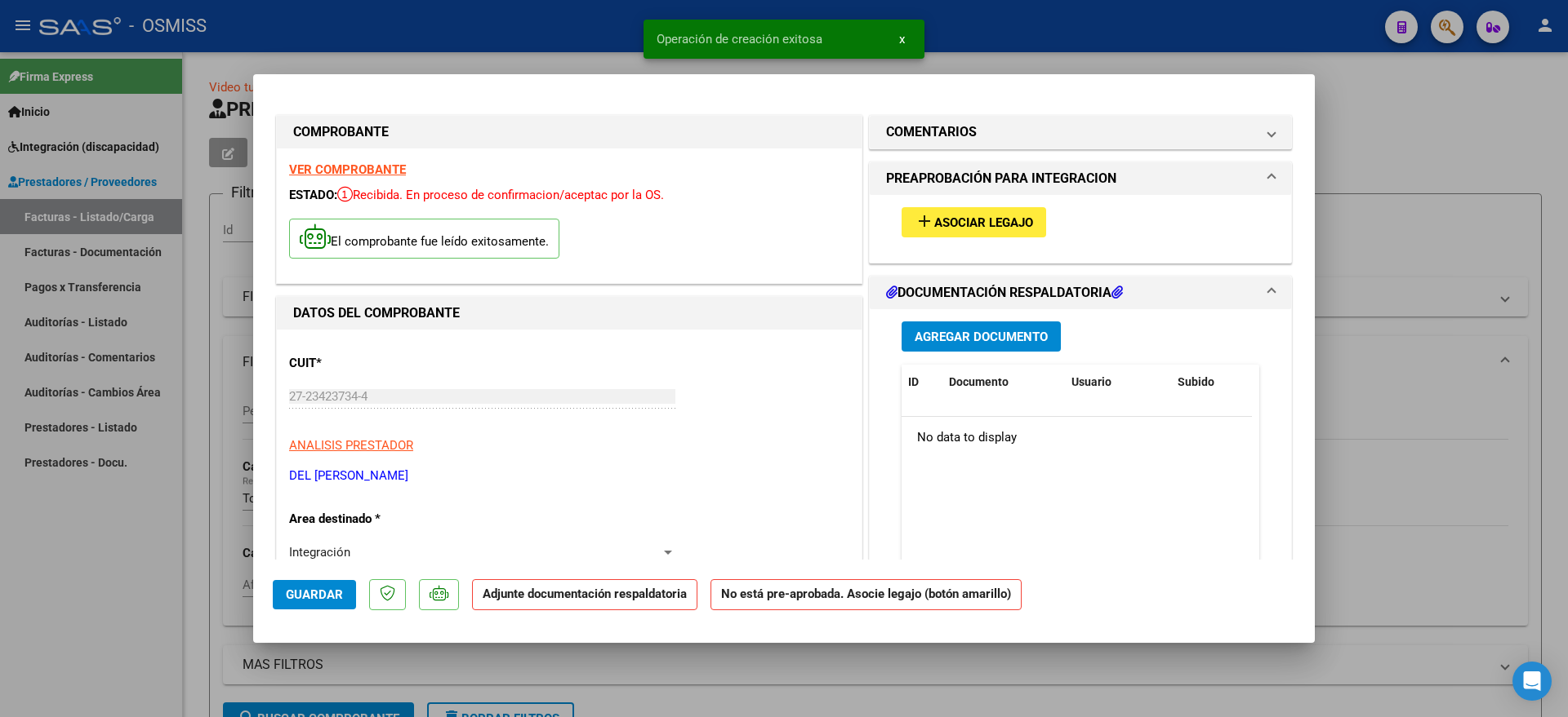
click at [947, 222] on span "Asociar Legajo" at bounding box center [983, 223] width 99 height 14
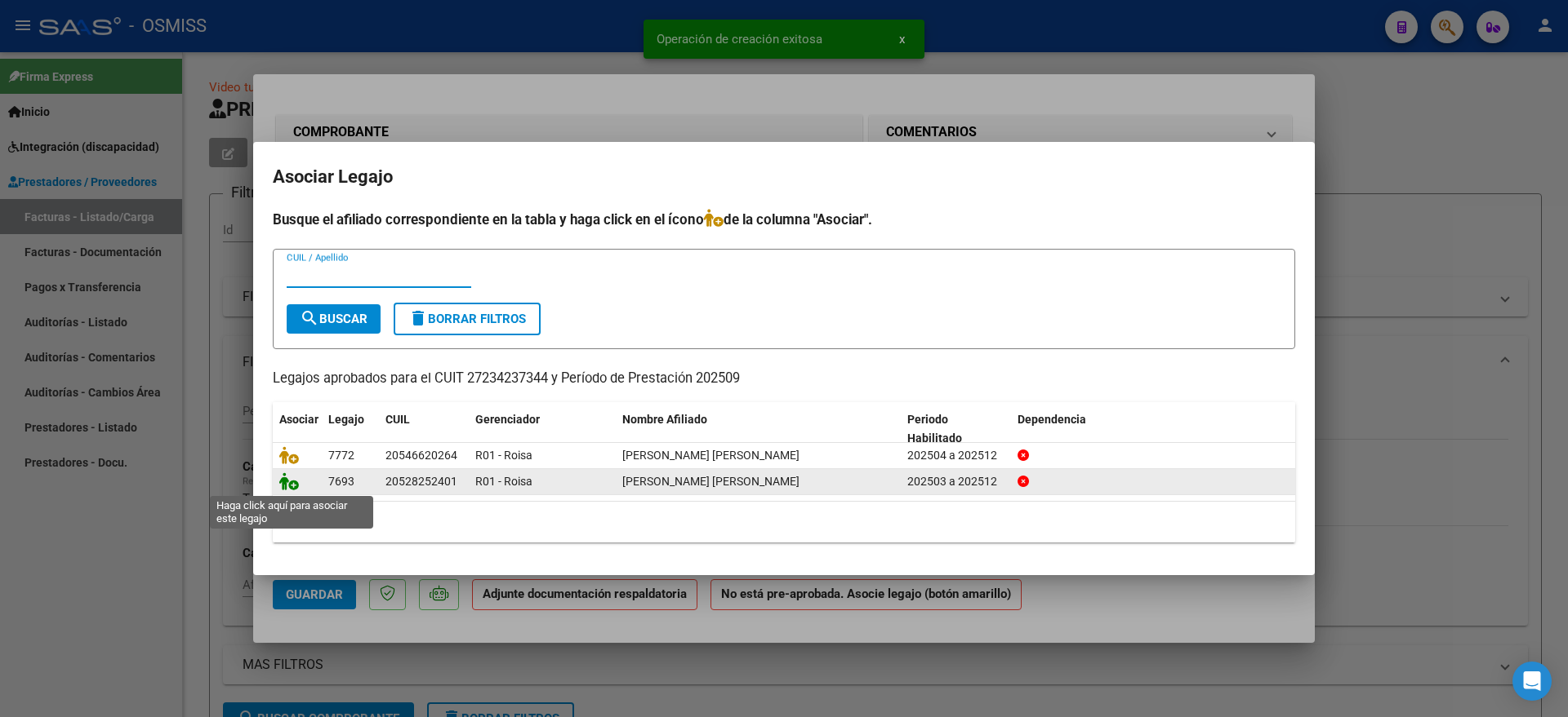
click at [296, 486] on icon at bounding box center [289, 482] width 20 height 18
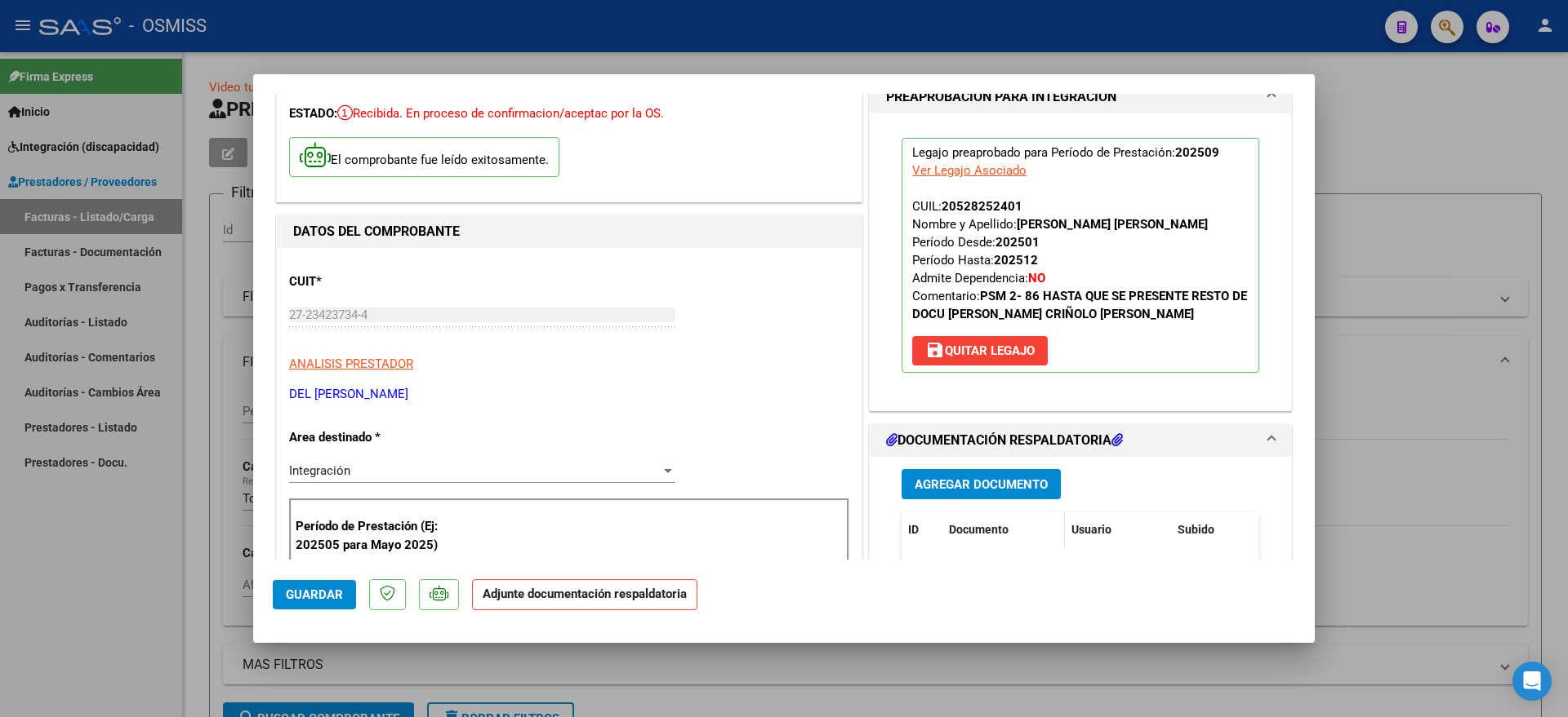
scroll to position [204, 0]
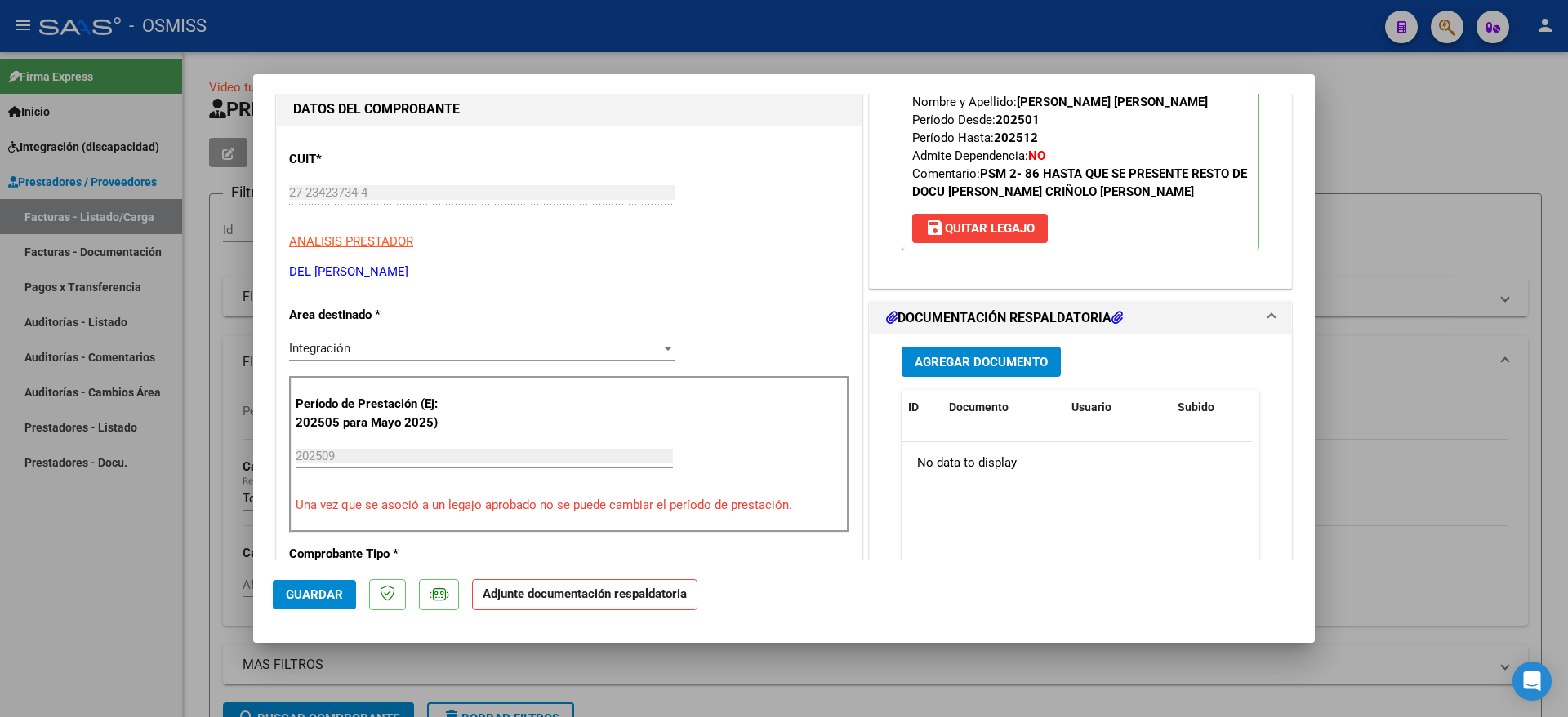
click at [939, 357] on span "Agregar Documento" at bounding box center [981, 363] width 133 height 14
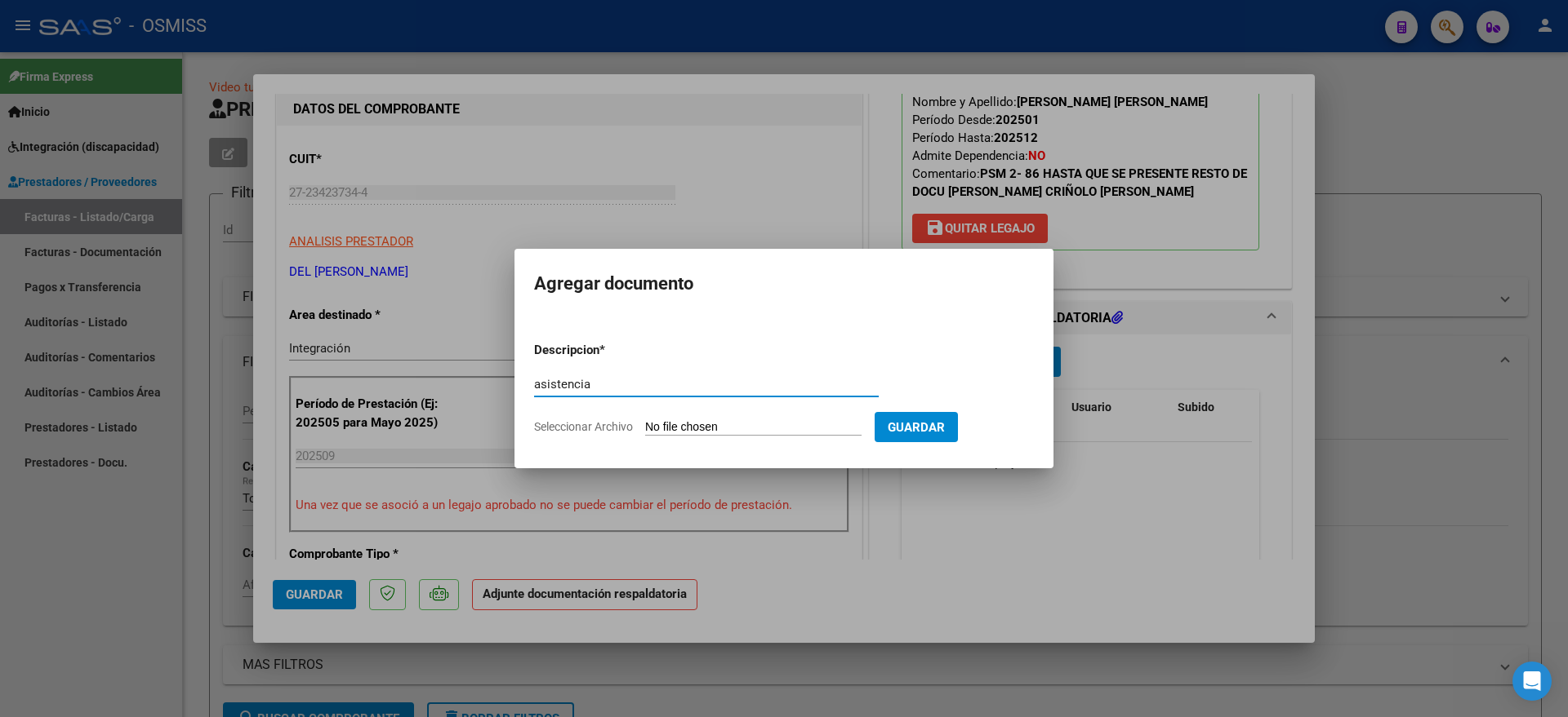
type input "asistencia"
click at [698, 431] on input "Seleccionar Archivo" at bounding box center [753, 428] width 217 height 15
type input "C:\fakepath\Asist [DATE] [PERSON_NAME].pdf"
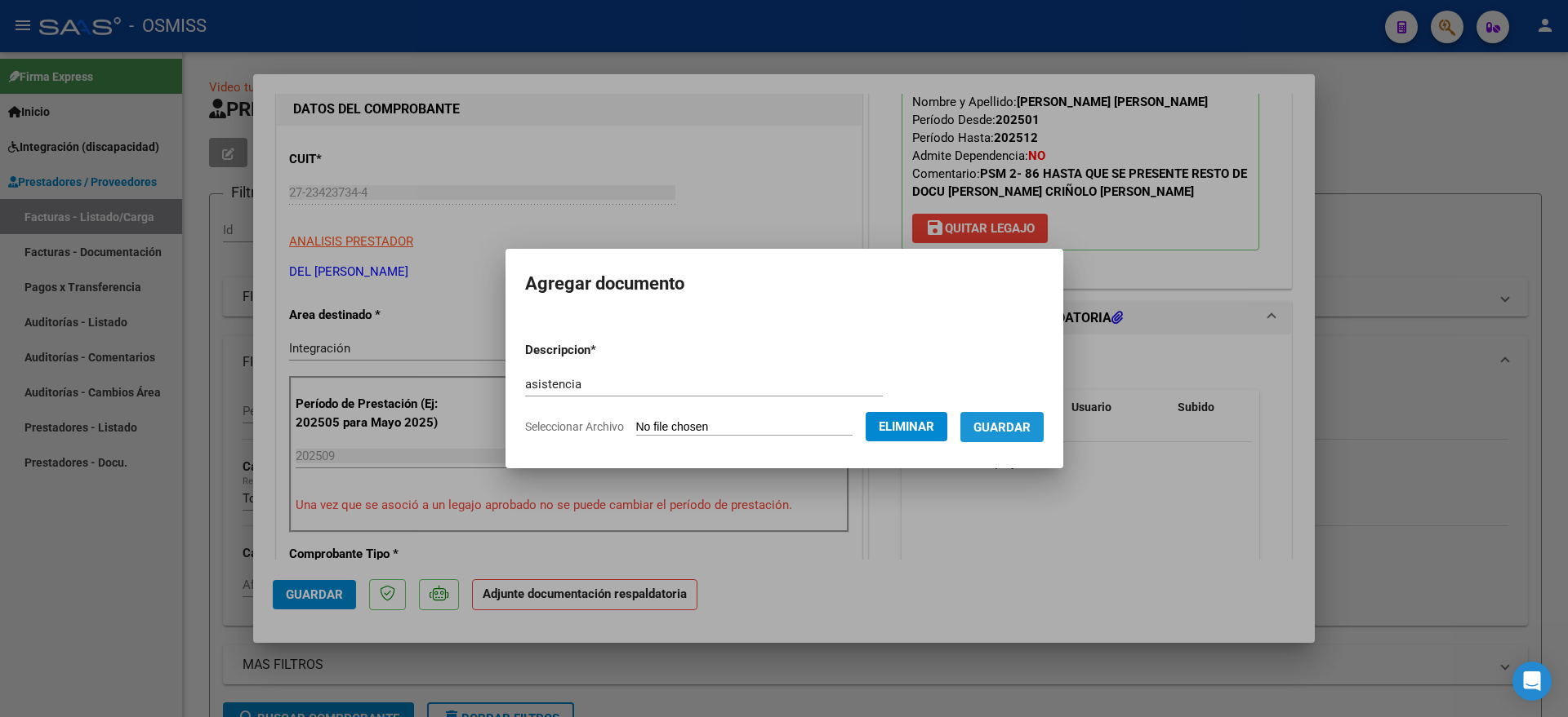
click at [1017, 428] on span "Guardar" at bounding box center [1002, 428] width 57 height 14
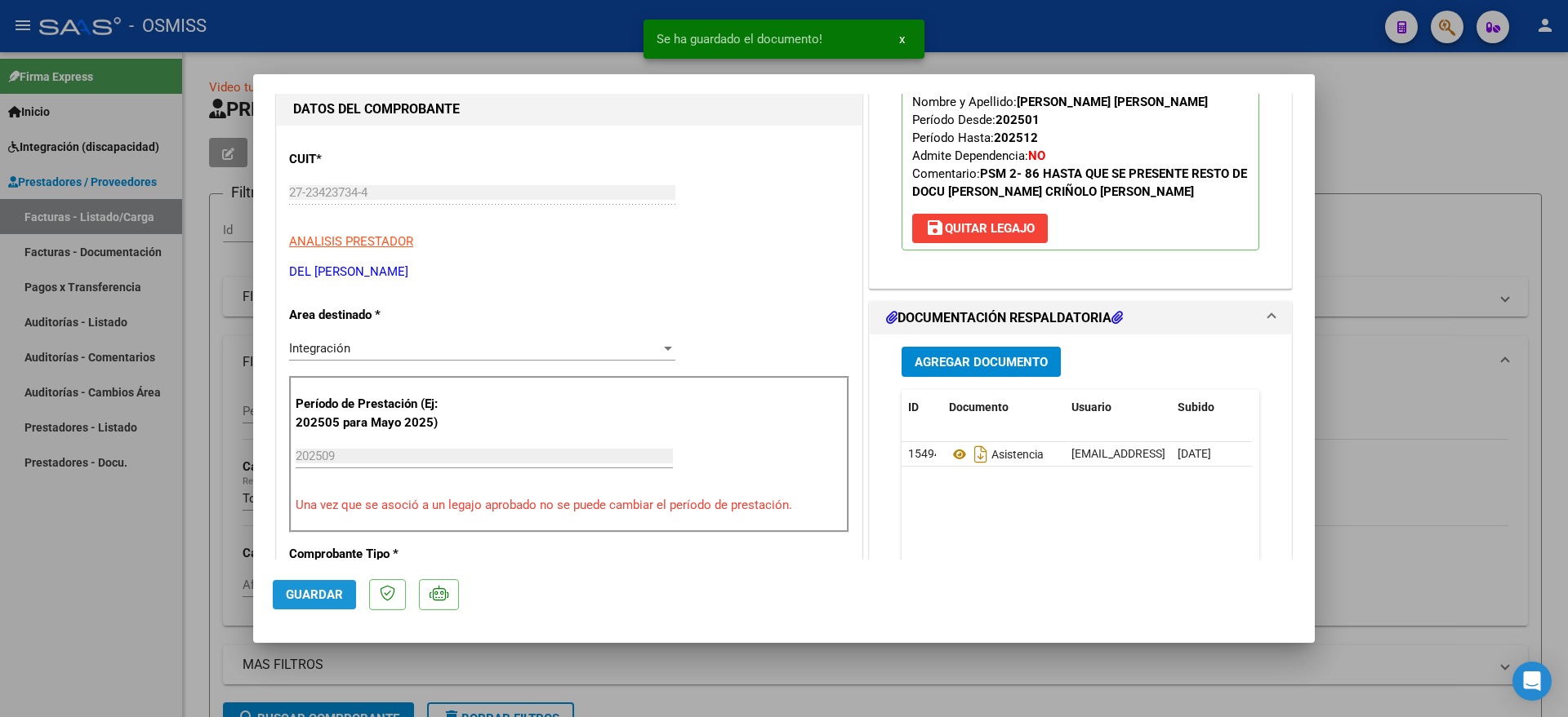
drag, startPoint x: 320, startPoint y: 598, endPoint x: 138, endPoint y: 602, distance: 182.0
click at [319, 598] on span "Guardar" at bounding box center [314, 594] width 57 height 14
click at [135, 604] on div at bounding box center [784, 358] width 1568 height 717
type input "$ 0,00"
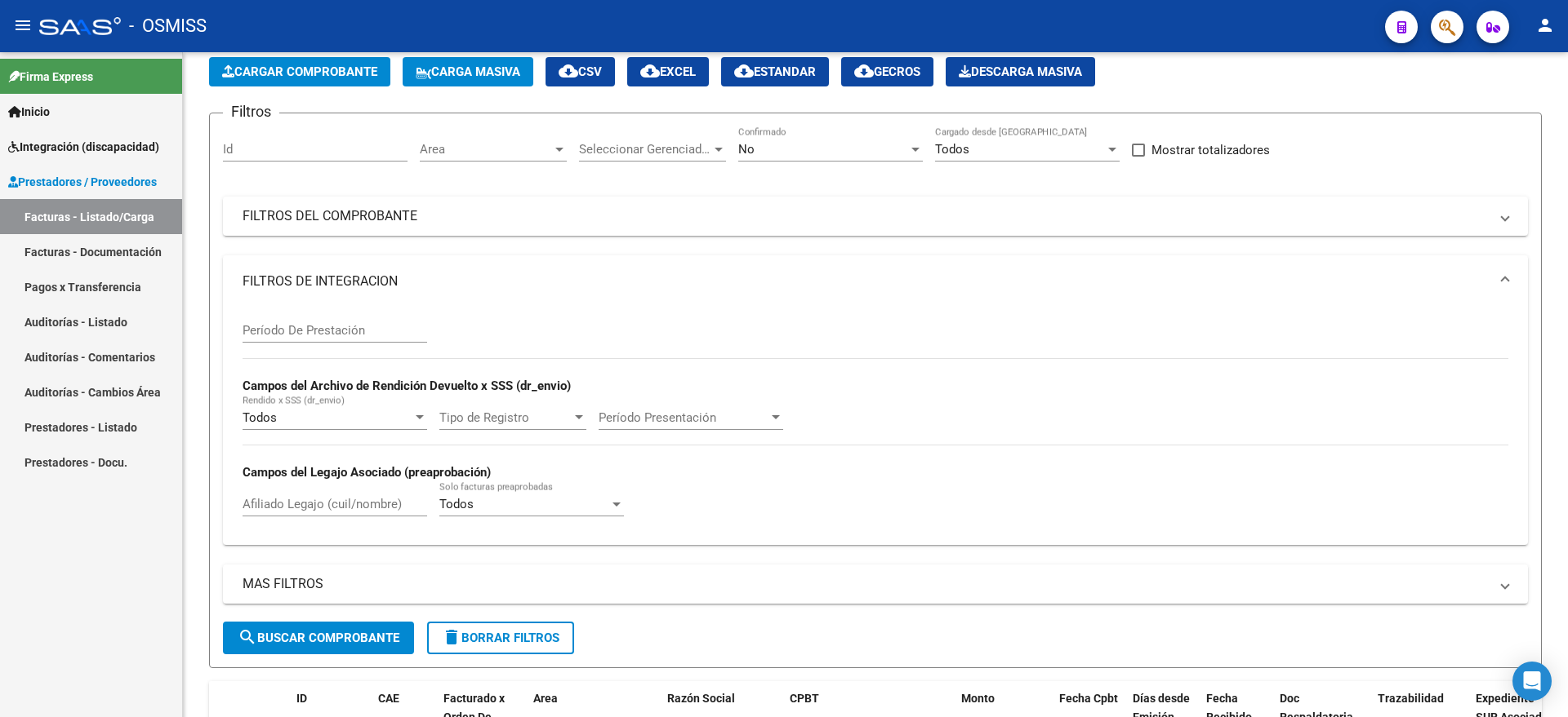
scroll to position [0, 0]
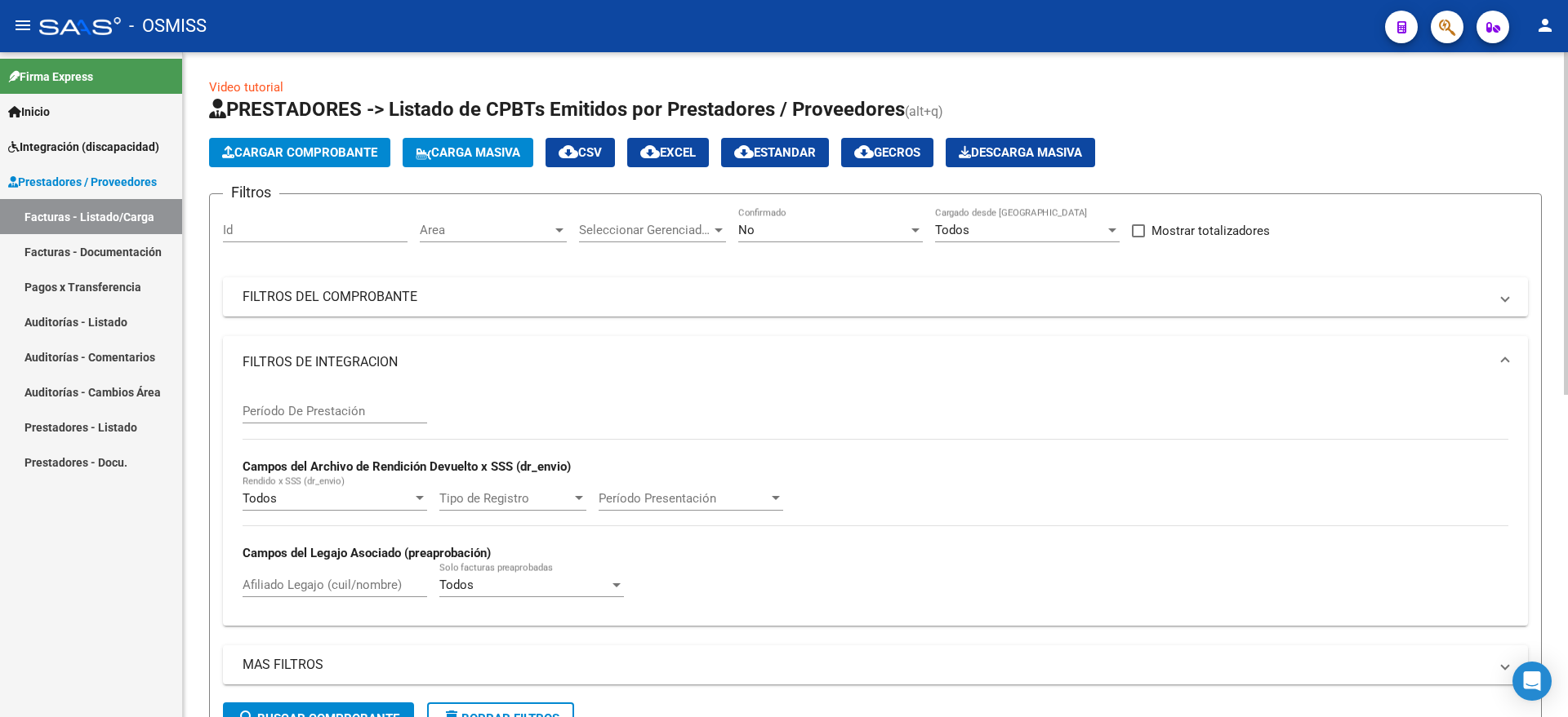
click at [257, 145] on span "Cargar Comprobante" at bounding box center [299, 152] width 155 height 14
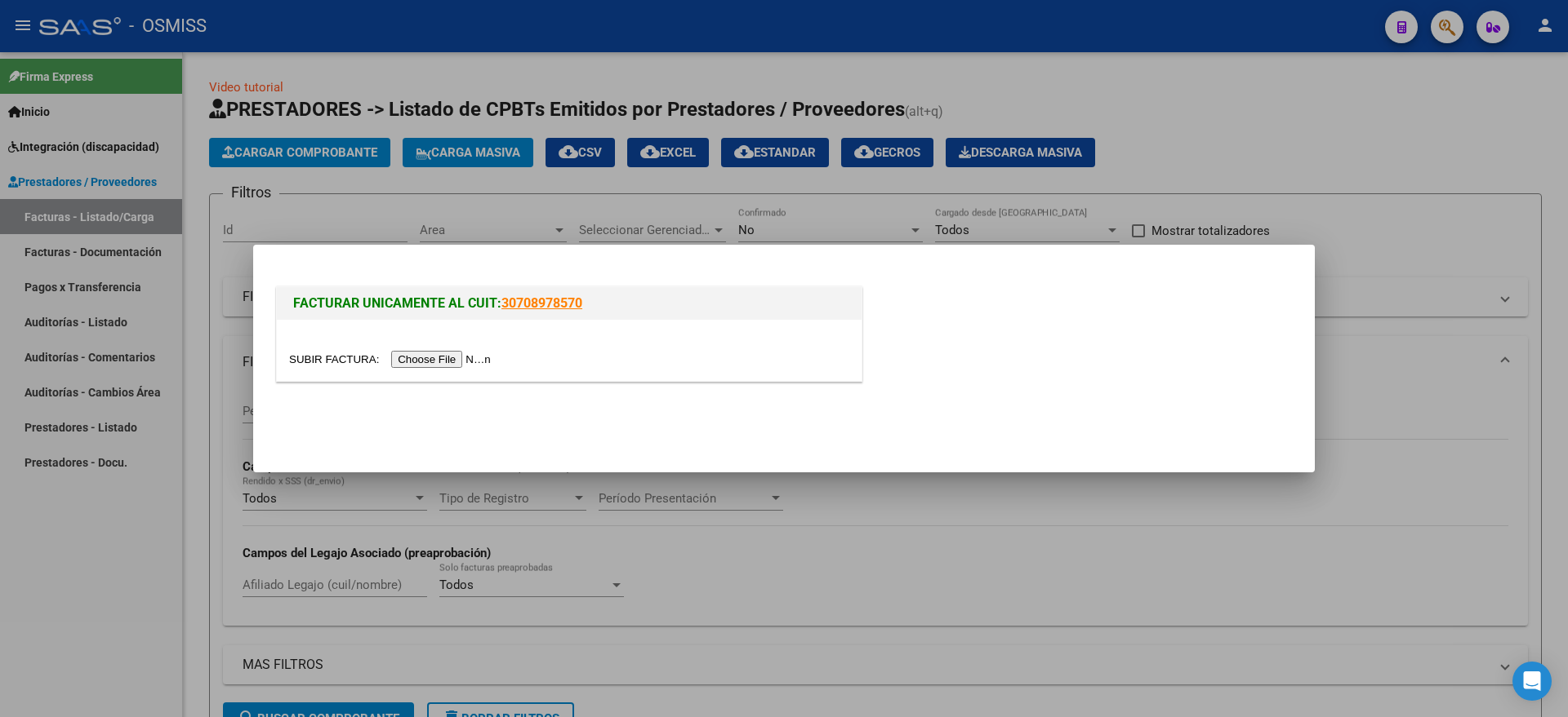
click at [423, 364] on input "file" at bounding box center [392, 359] width 207 height 17
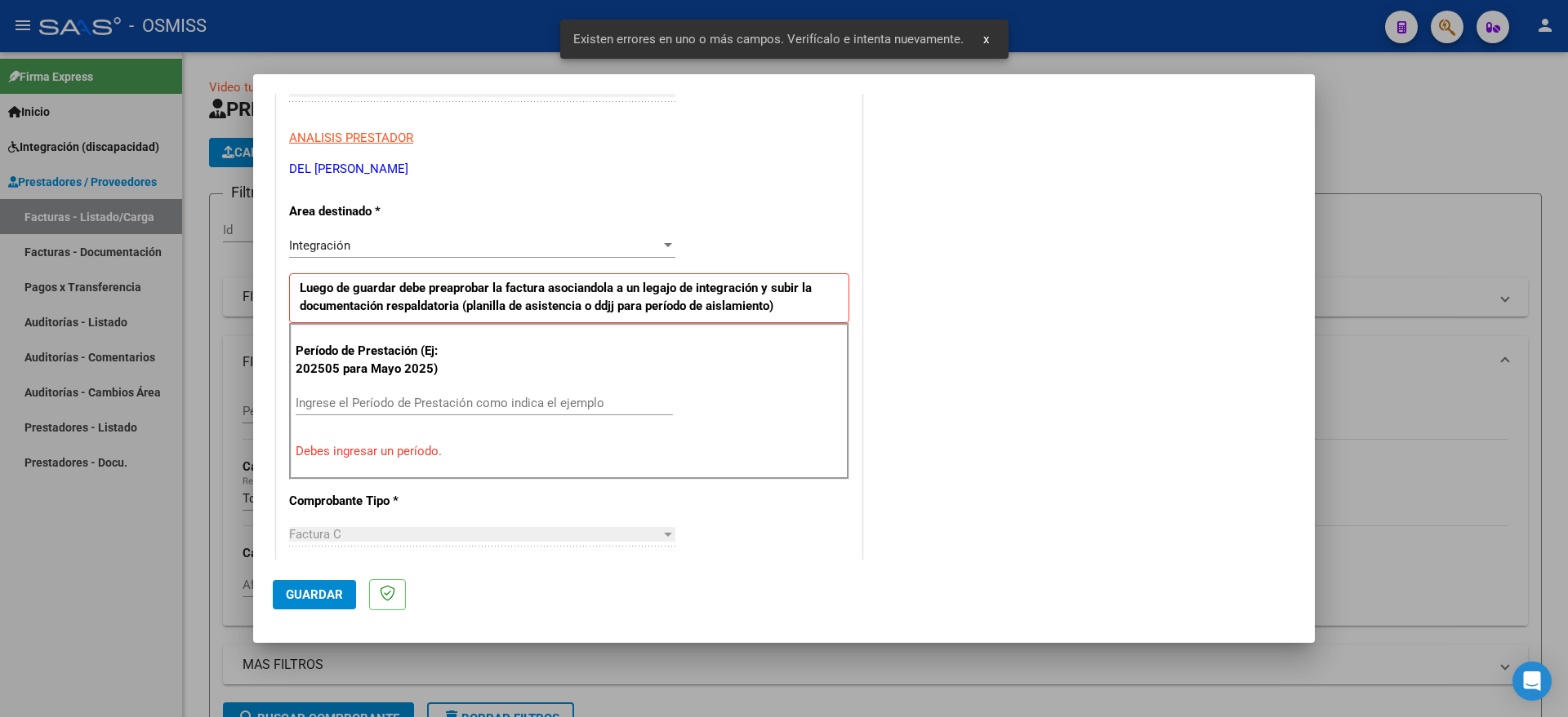
scroll to position [304, 0]
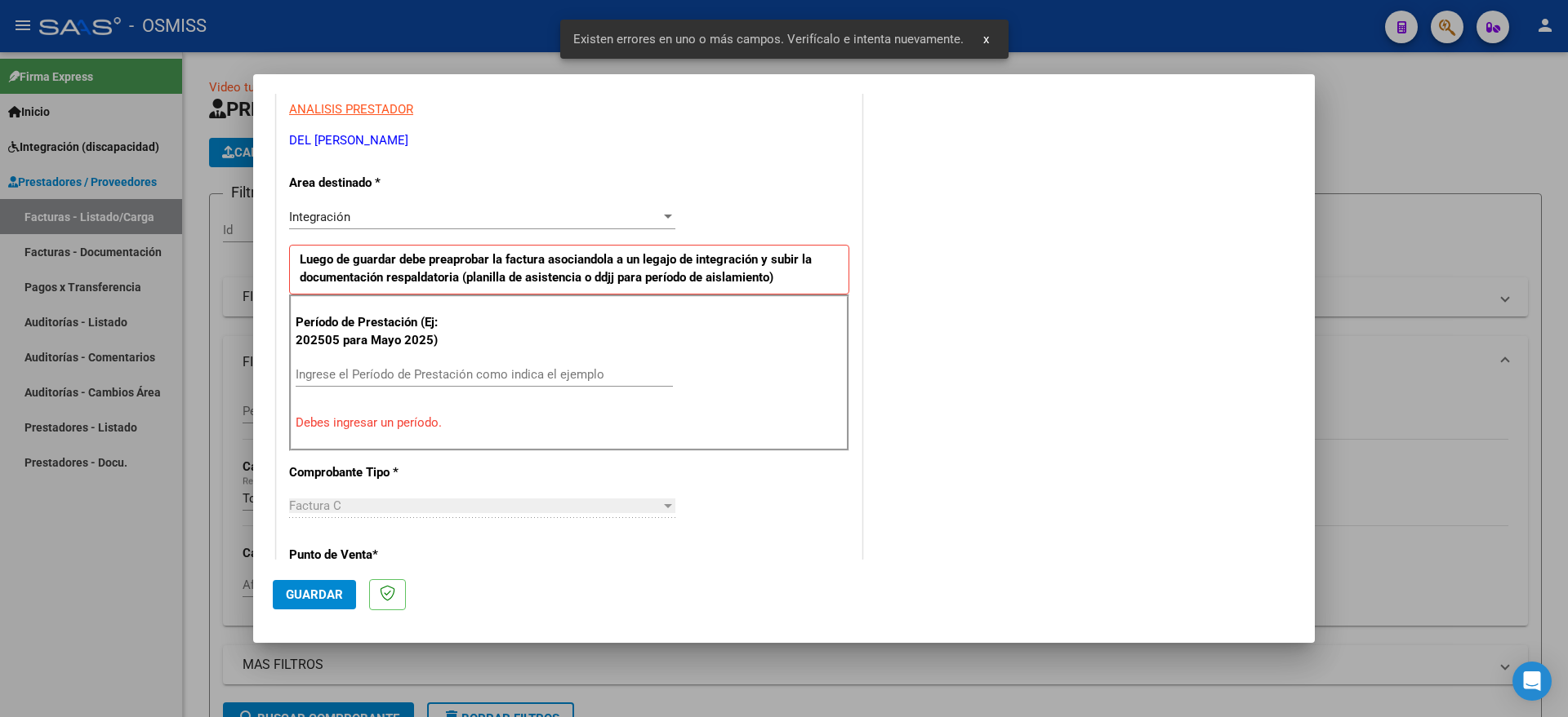
click at [473, 384] on div "Ingrese el Período de Prestación como indica el ejemplo" at bounding box center [484, 374] width 377 height 24
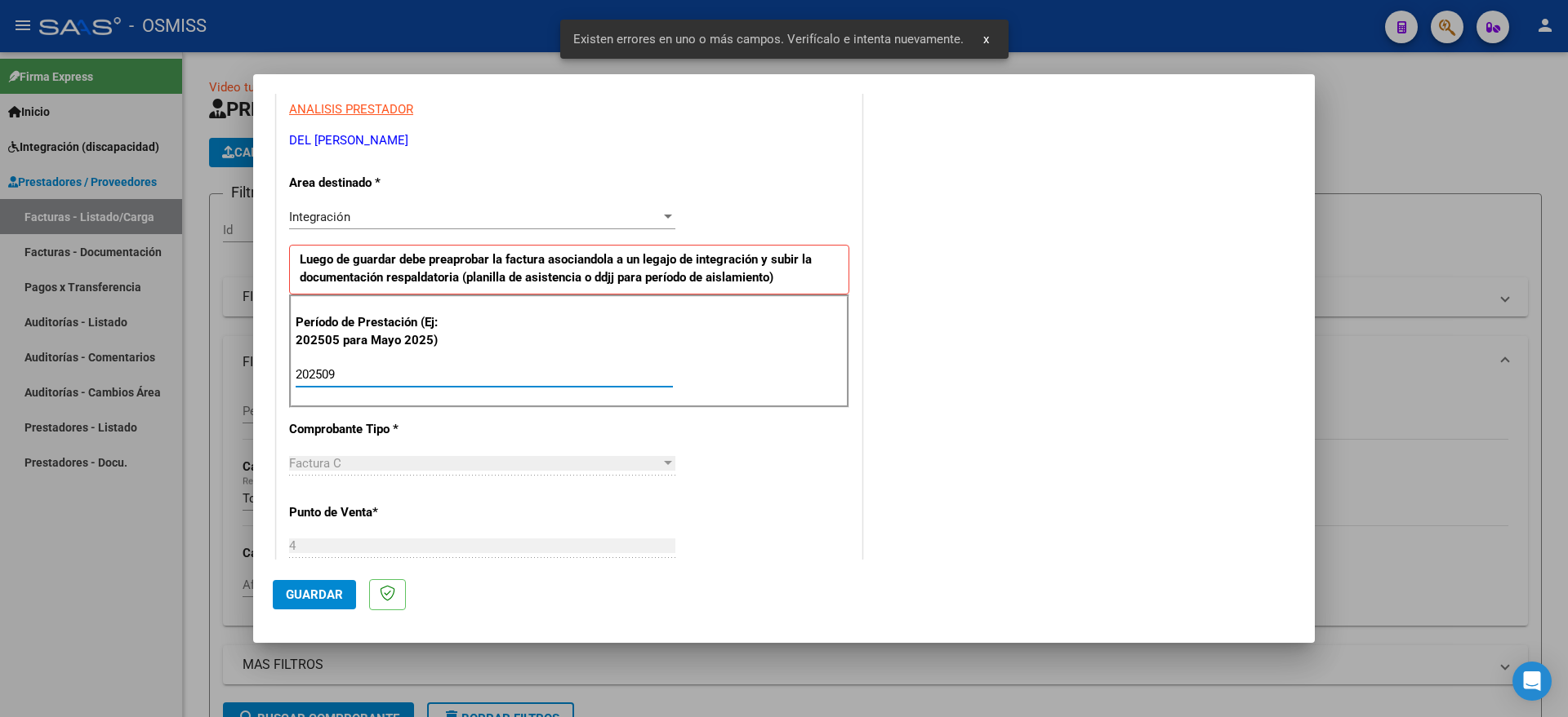
type input "202509"
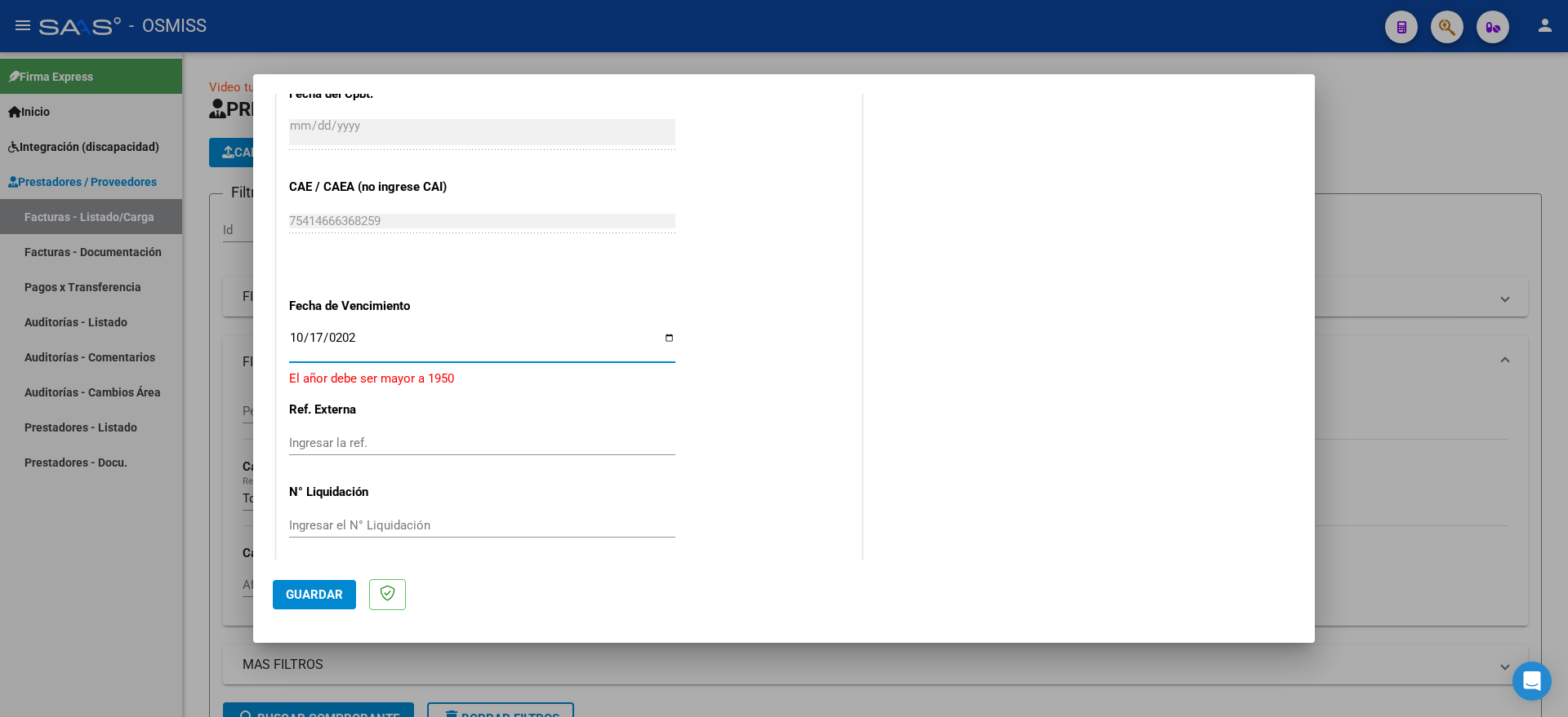
type input "[DATE]"
click at [296, 587] on span "Guardar" at bounding box center [314, 594] width 57 height 14
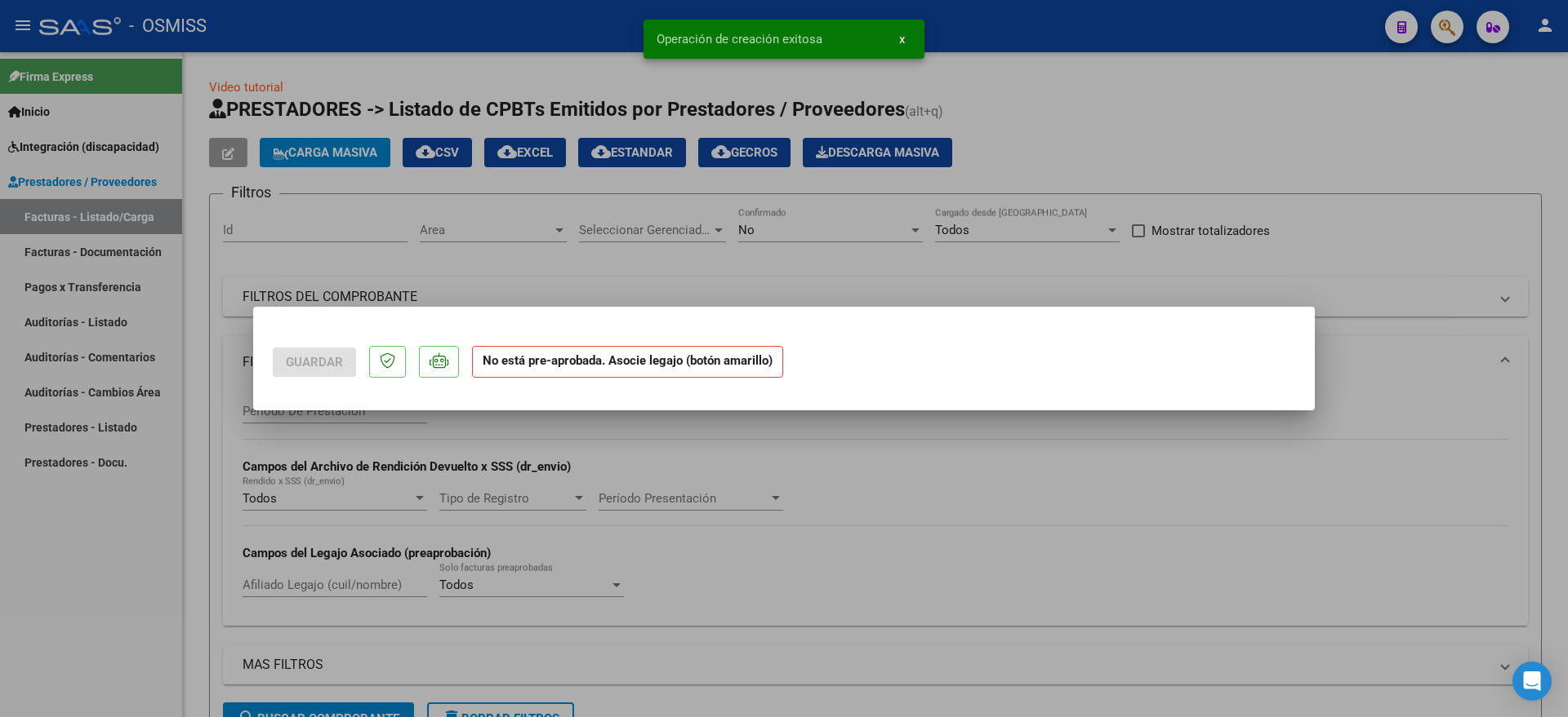
scroll to position [0, 0]
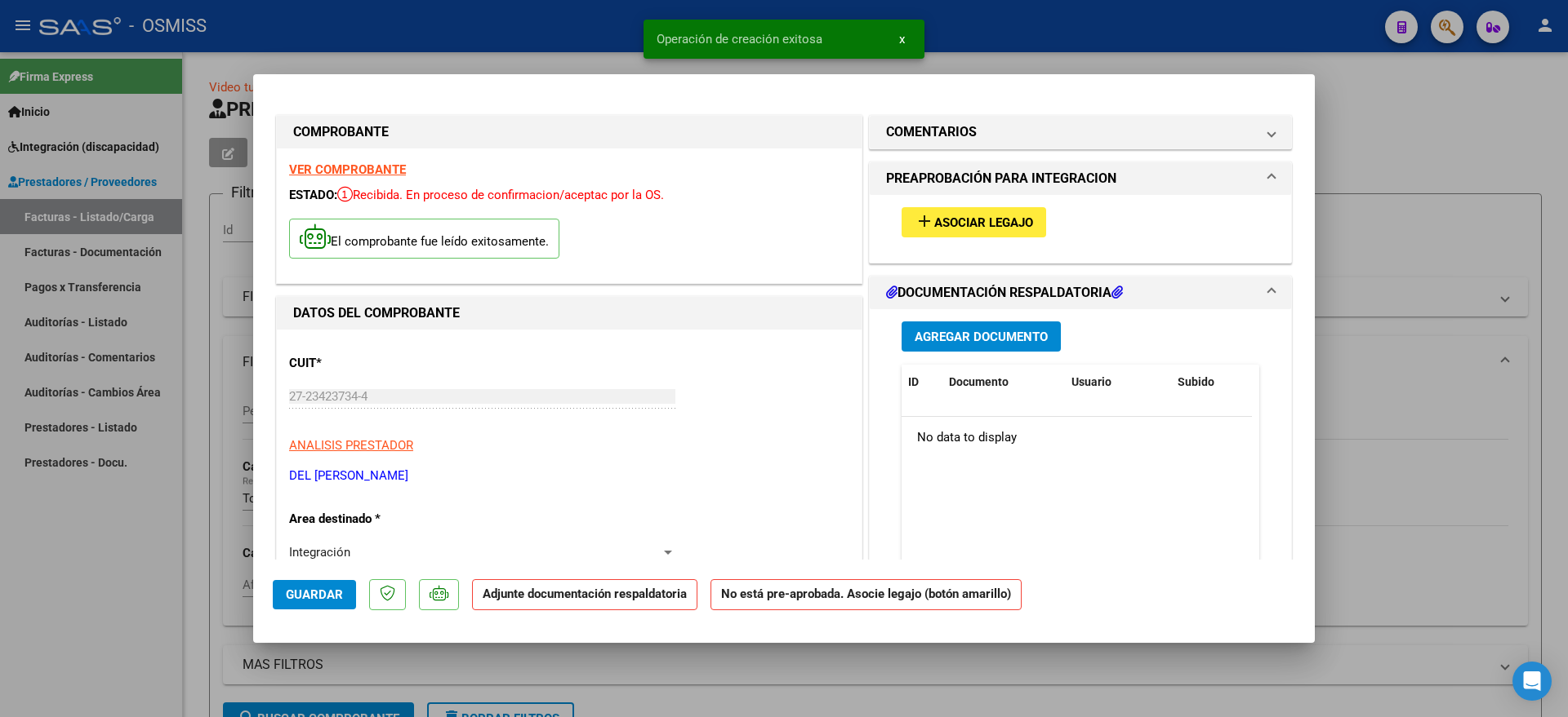
click at [939, 210] on button "add Asociar Legajo" at bounding box center [973, 223] width 144 height 30
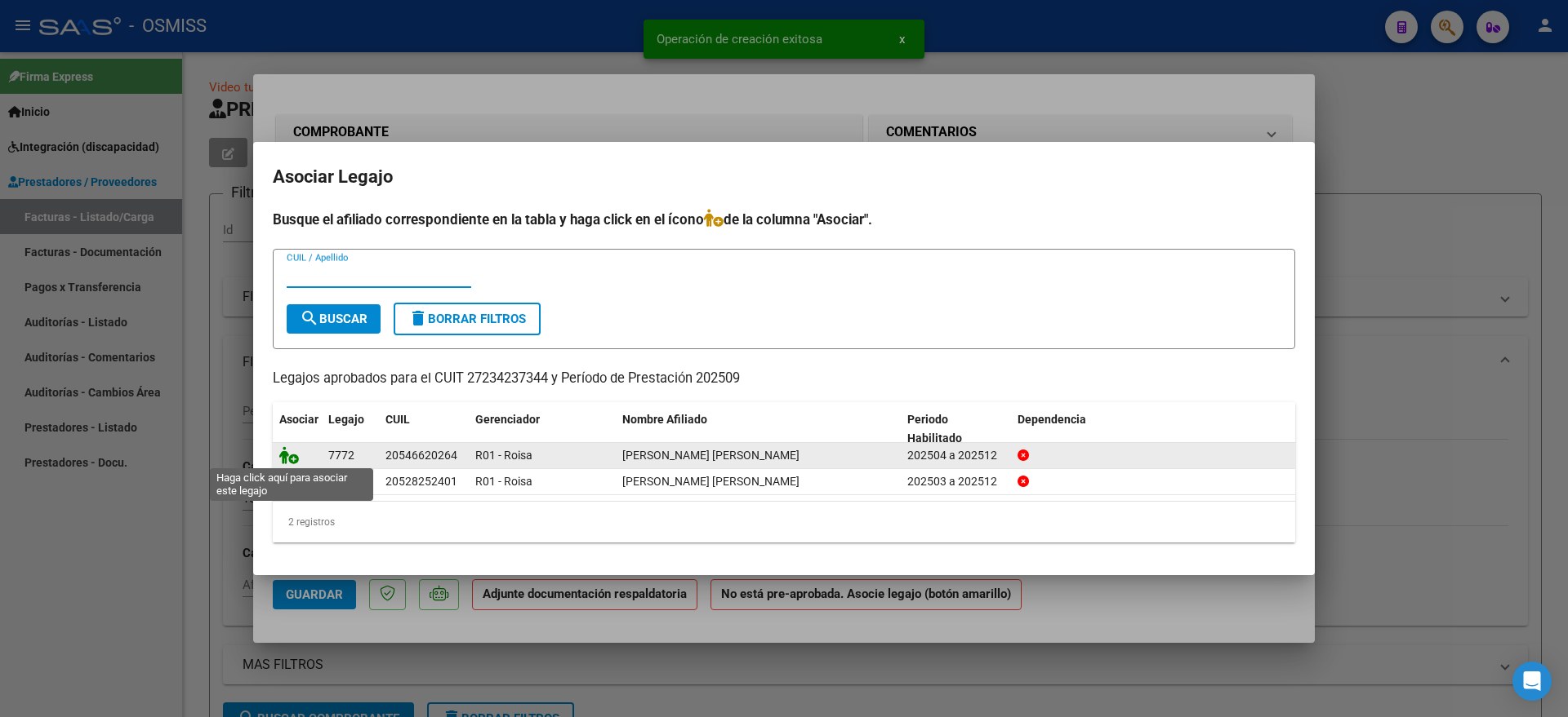
click at [290, 457] on icon at bounding box center [289, 456] width 20 height 18
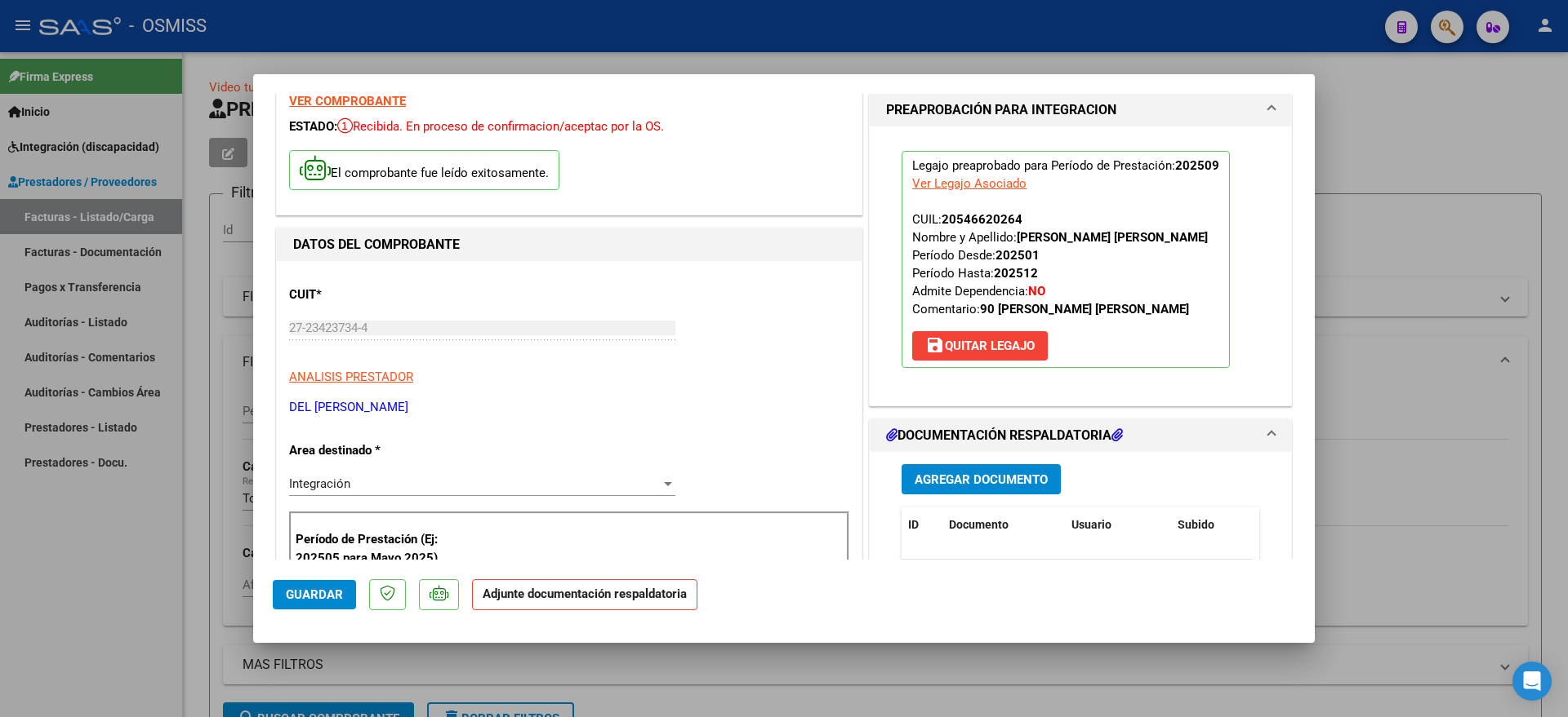
scroll to position [204, 0]
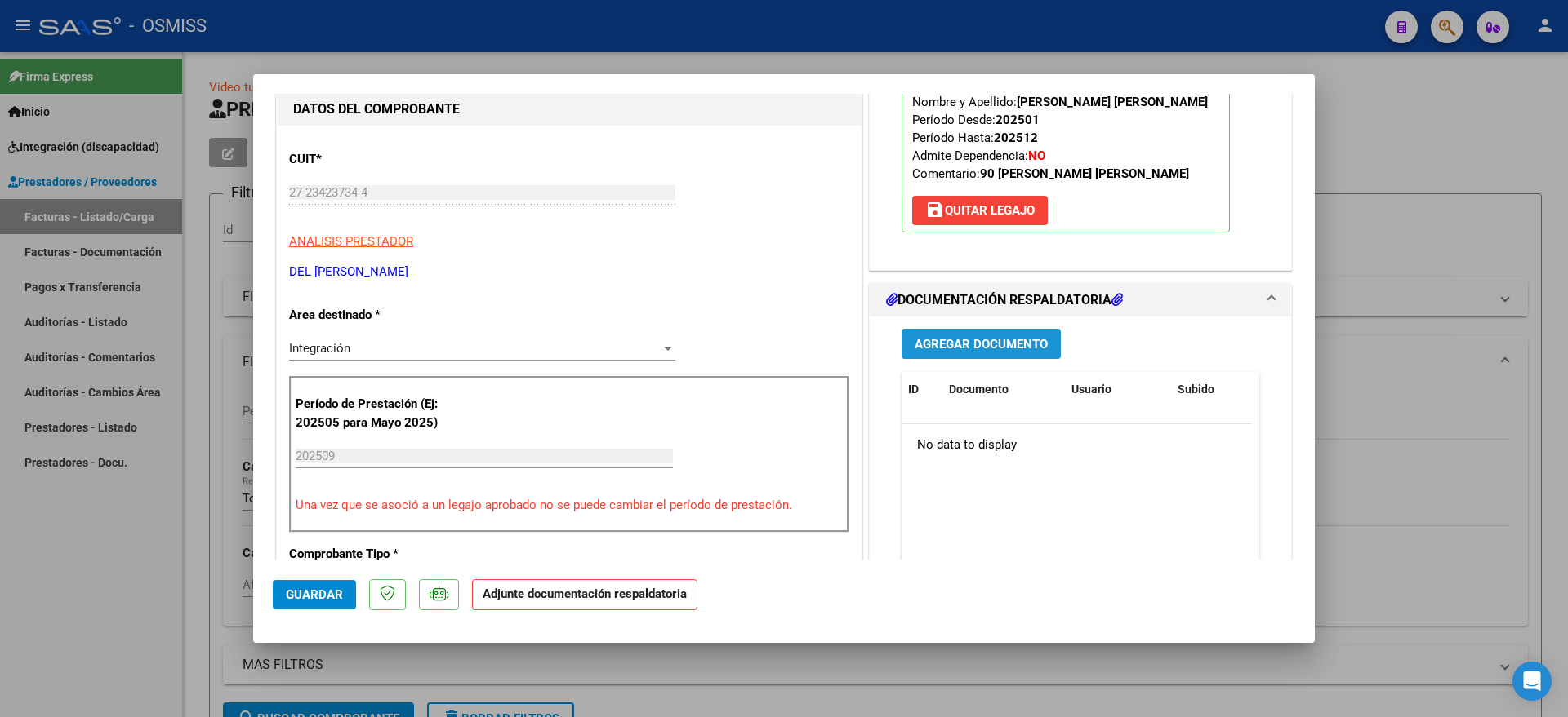
click at [964, 347] on span "Agregar Documento" at bounding box center [981, 345] width 133 height 14
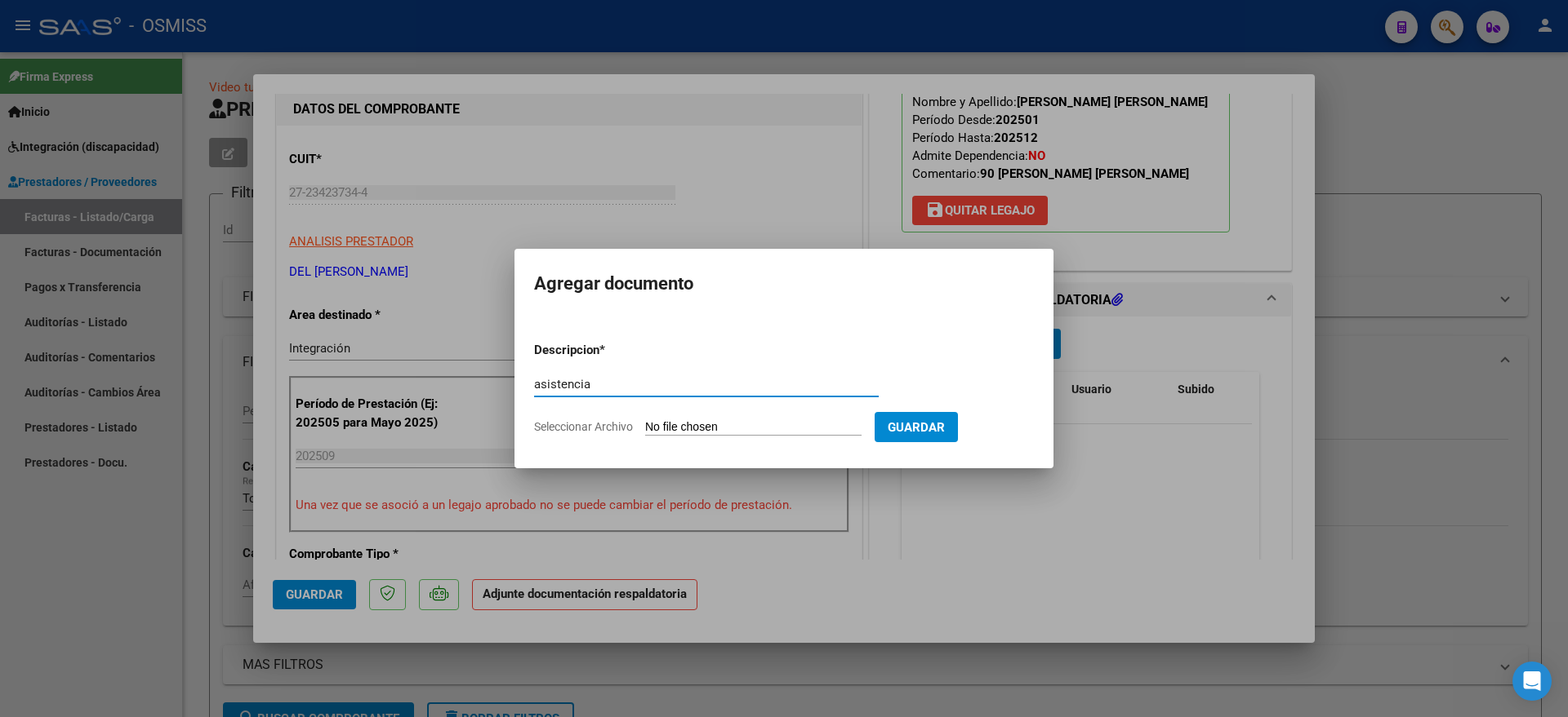
type input "asistencia"
click at [732, 424] on input "Seleccionar Archivo" at bounding box center [753, 428] width 217 height 15
type input "C:\fakepath\Asist [DATE] [PERSON_NAME].pdf"
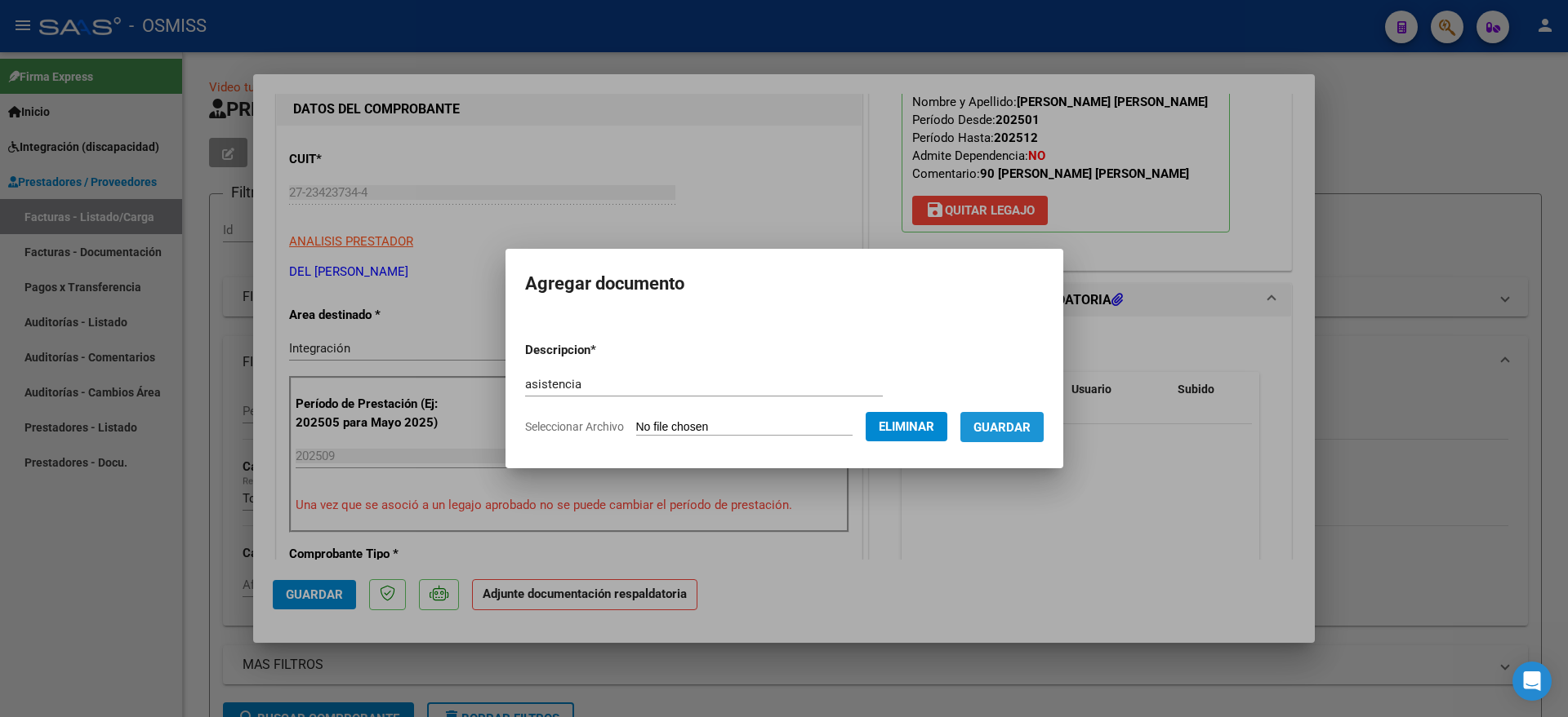
click at [1022, 431] on span "Guardar" at bounding box center [1002, 428] width 57 height 14
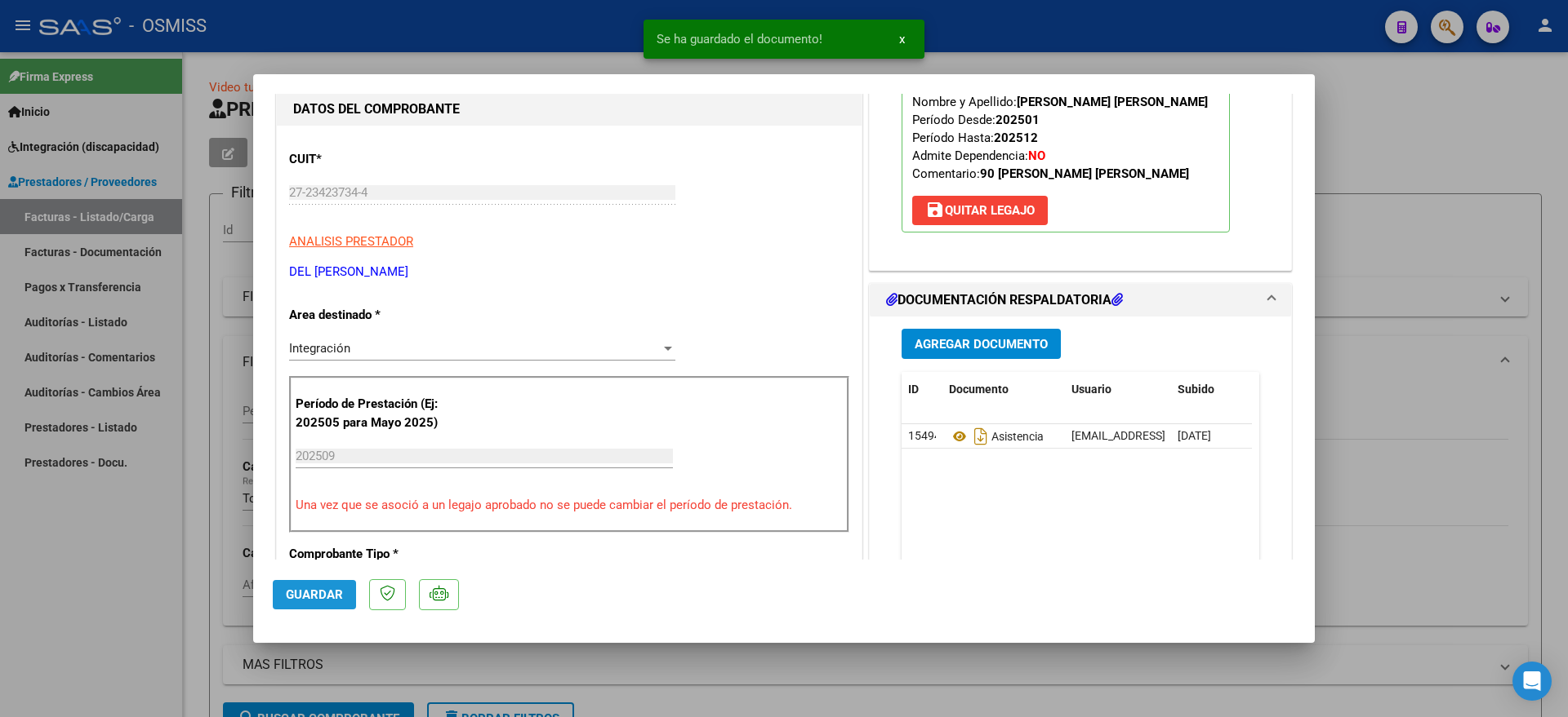
click at [322, 593] on span "Guardar" at bounding box center [314, 594] width 57 height 14
click at [172, 594] on div at bounding box center [784, 358] width 1568 height 717
type input "$ 0,00"
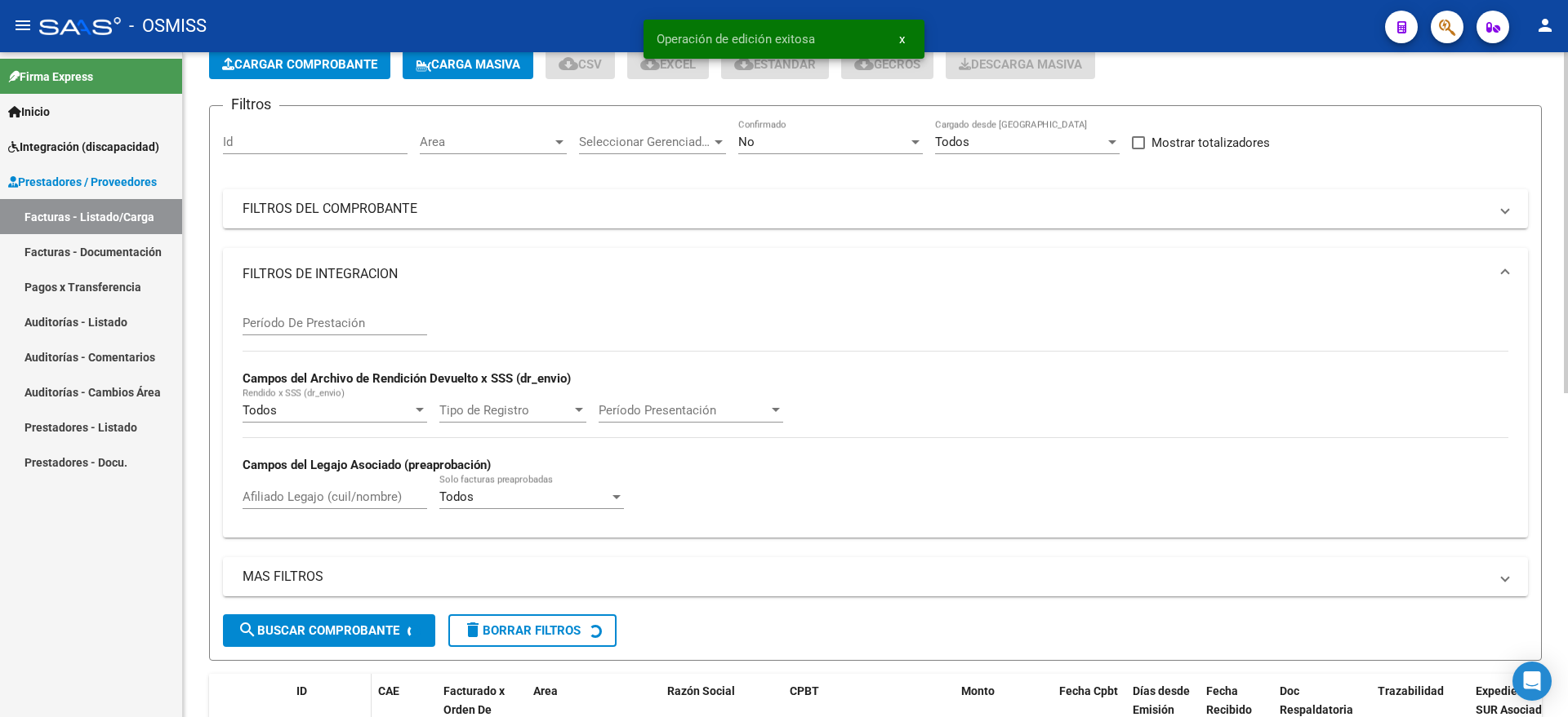
scroll to position [306, 0]
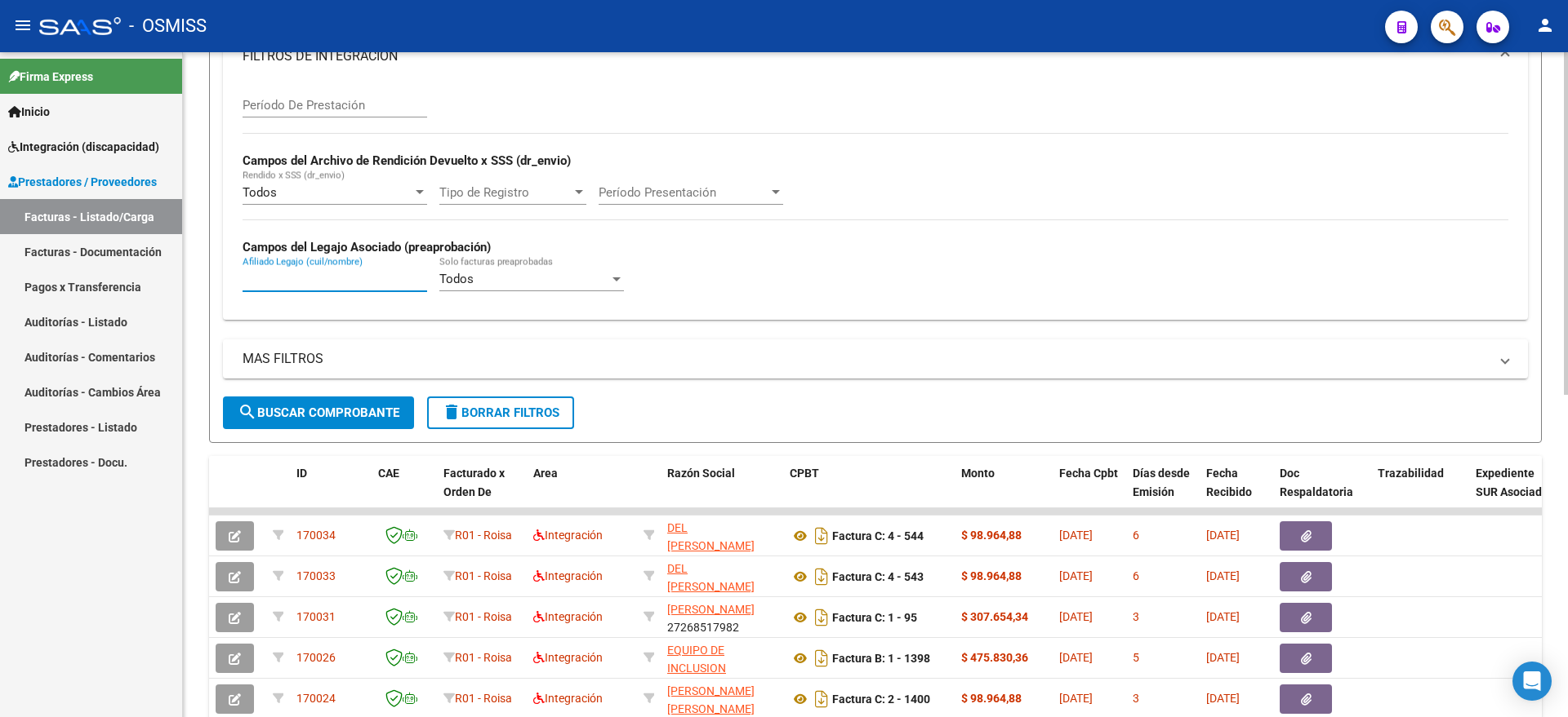
click at [341, 281] on input "Afiliado Legajo (cuil/nombre)" at bounding box center [335, 279] width 184 height 14
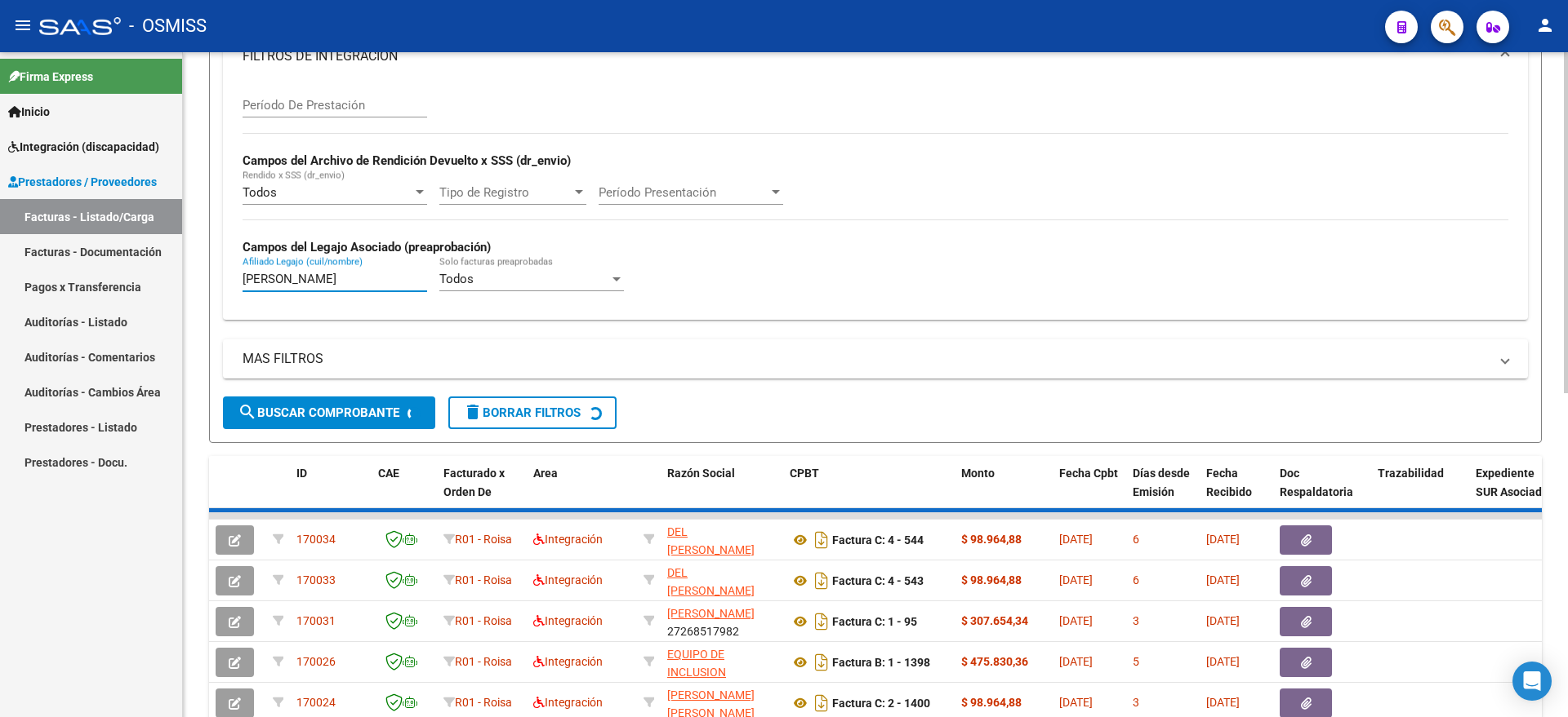
scroll to position [232, 0]
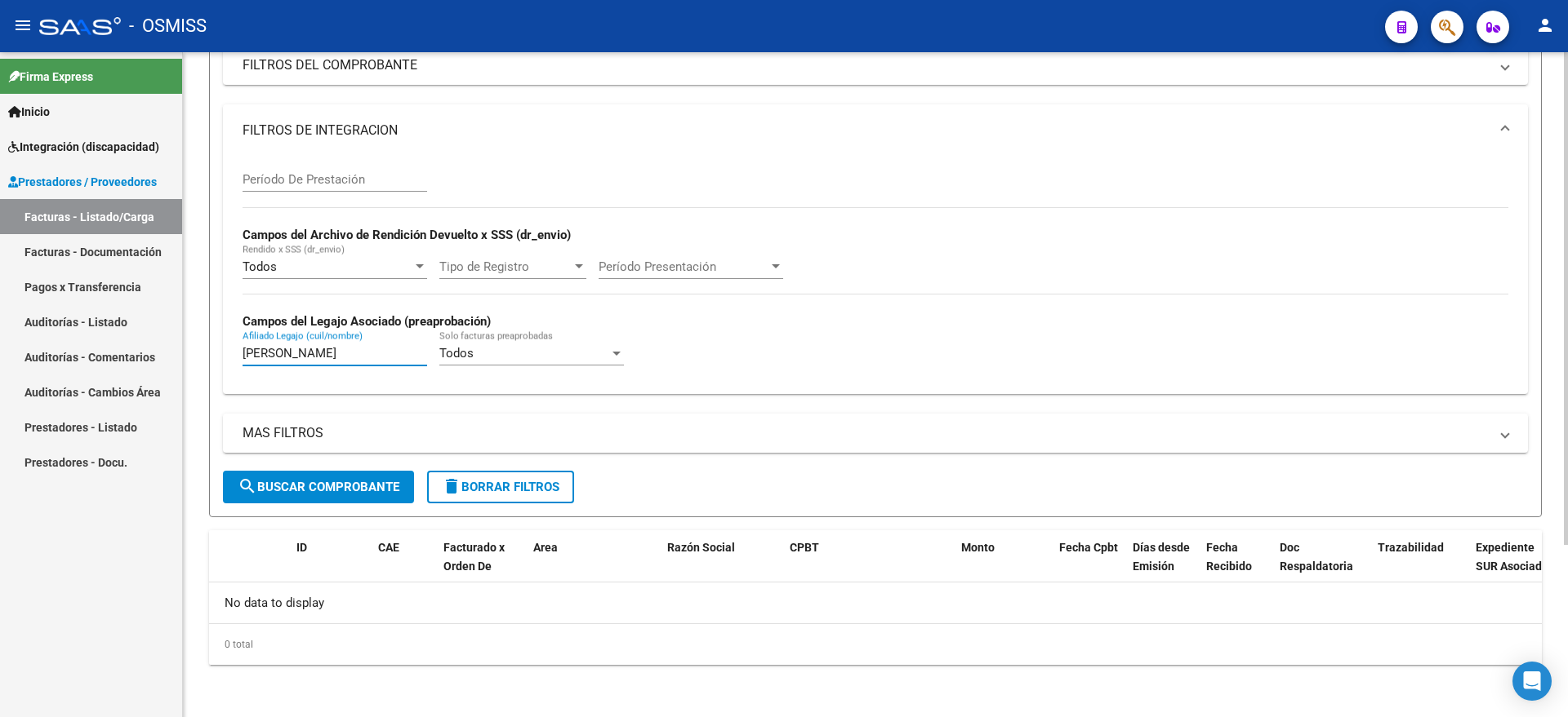
type input "[PERSON_NAME]"
drag, startPoint x: 475, startPoint y: 477, endPoint x: 329, endPoint y: 384, distance: 173.1
click at [476, 478] on button "delete Borrar Filtros" at bounding box center [501, 487] width 147 height 32
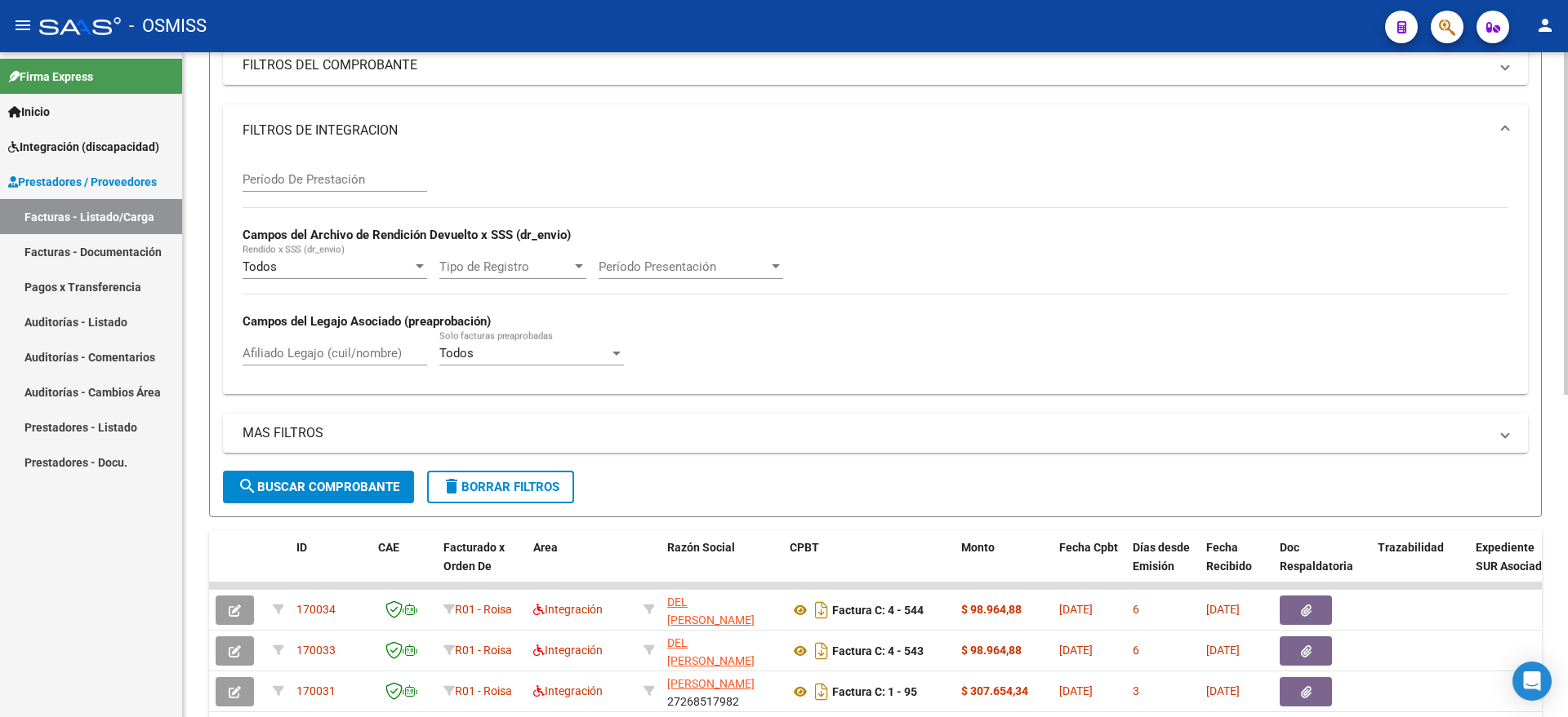
click at [309, 383] on div "Período De Prestación Campos del Archivo de Rendición Devuelto x SSS (dr_envio)…" at bounding box center [875, 275] width 1305 height 237
click at [316, 361] on div "Afiliado Legajo (cuil/nombre)" at bounding box center [335, 347] width 184 height 35
click at [325, 354] on input "Afiliado Legajo (cuil/nombre)" at bounding box center [335, 354] width 184 height 14
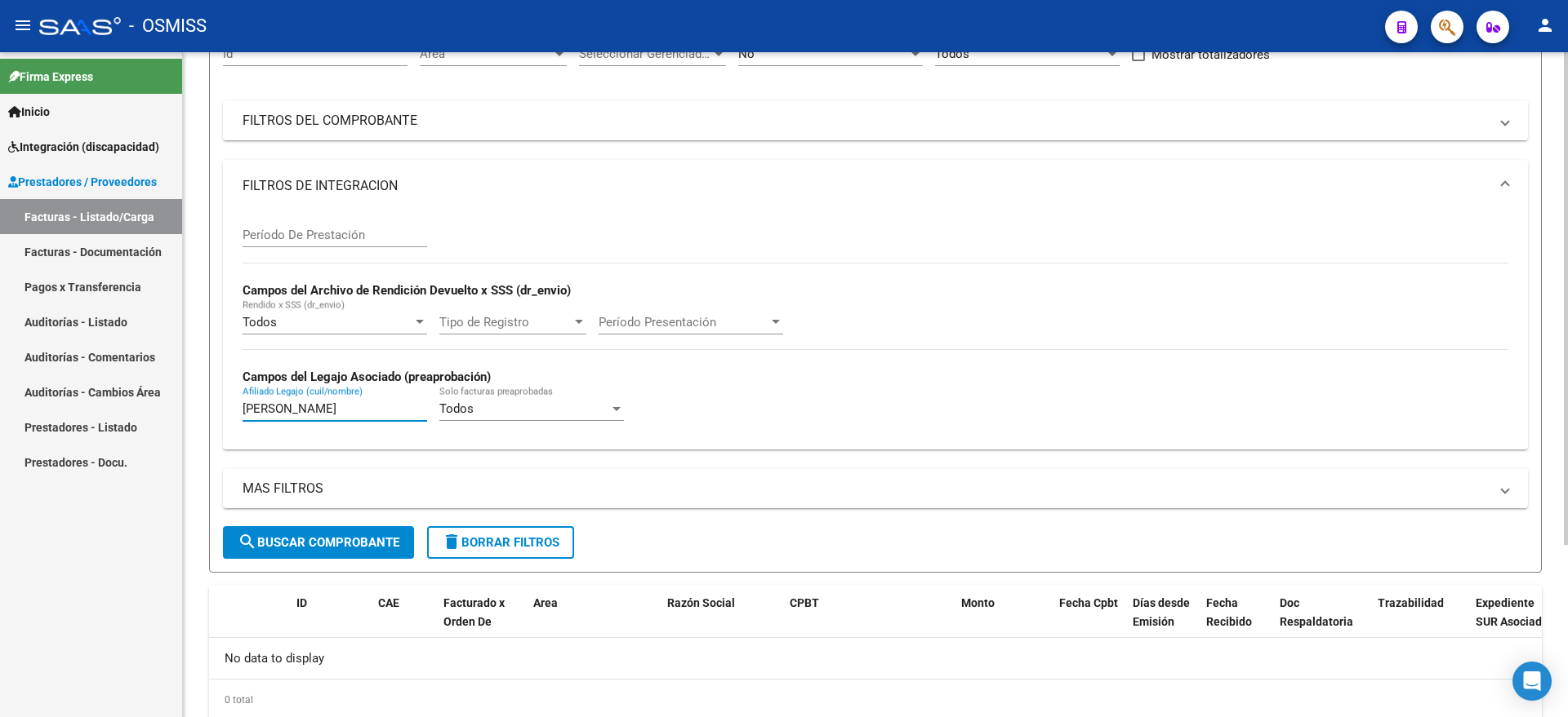
scroll to position [28, 0]
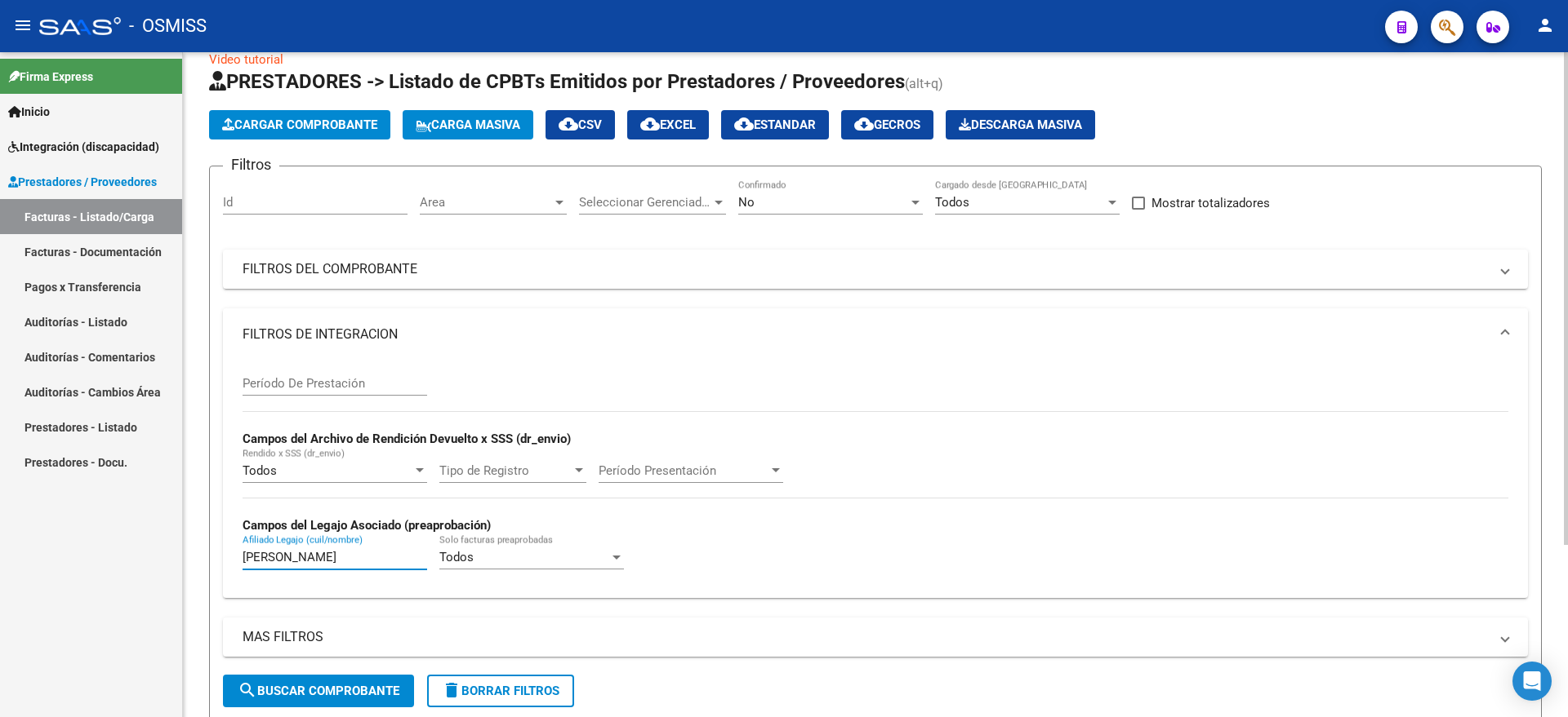
type input "[PERSON_NAME]"
click at [798, 209] on div "No" at bounding box center [823, 202] width 170 height 14
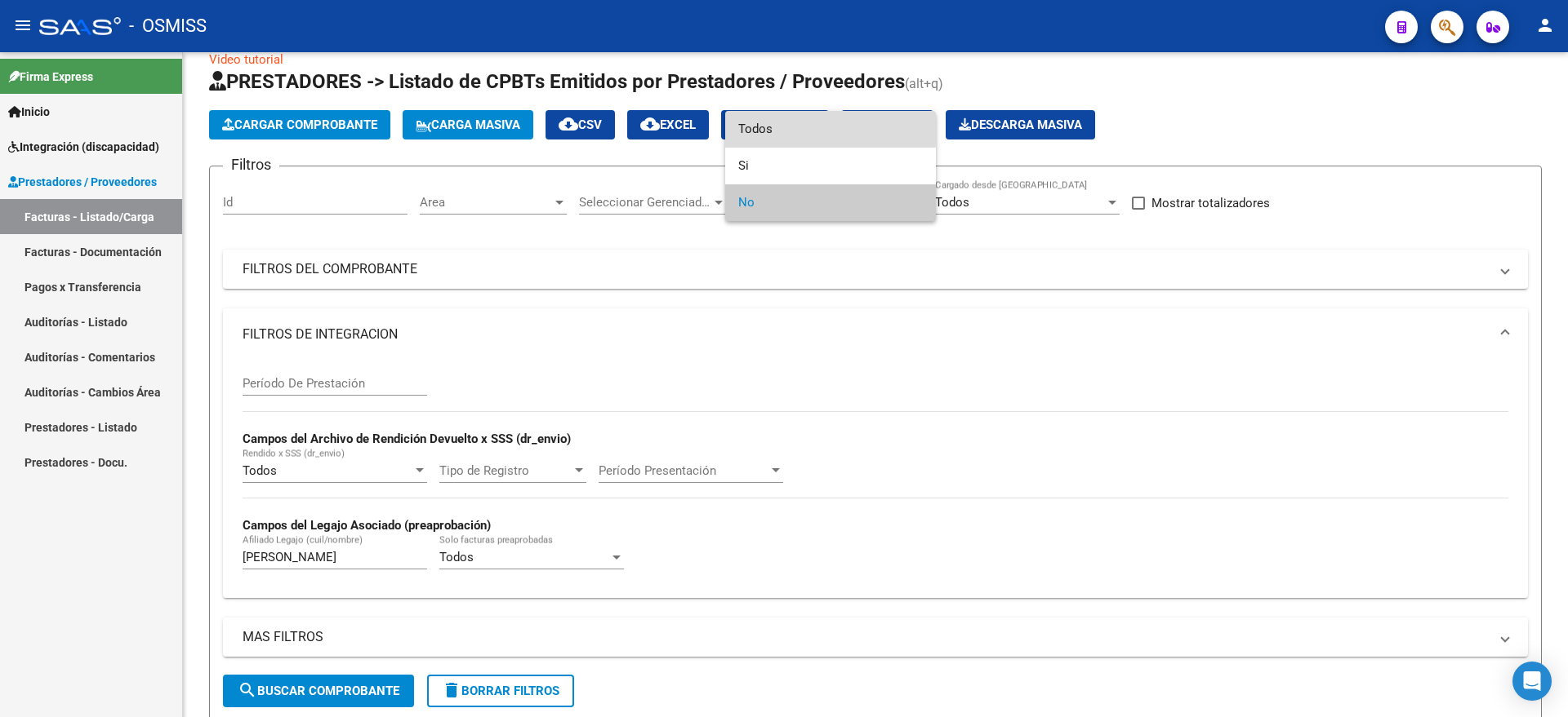
click at [770, 128] on span "Todos" at bounding box center [830, 129] width 184 height 37
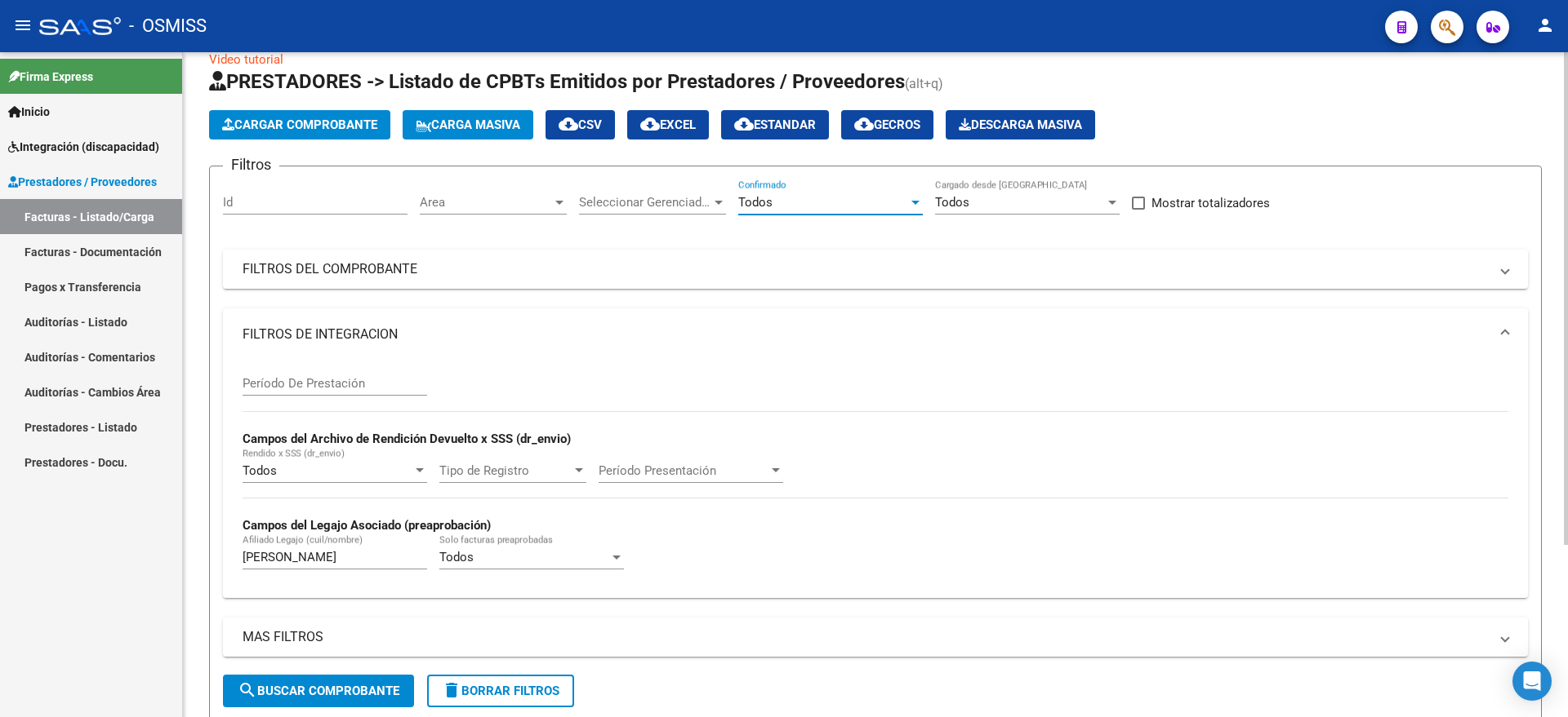
click at [338, 689] on span "search Buscar Comprobante" at bounding box center [318, 691] width 162 height 14
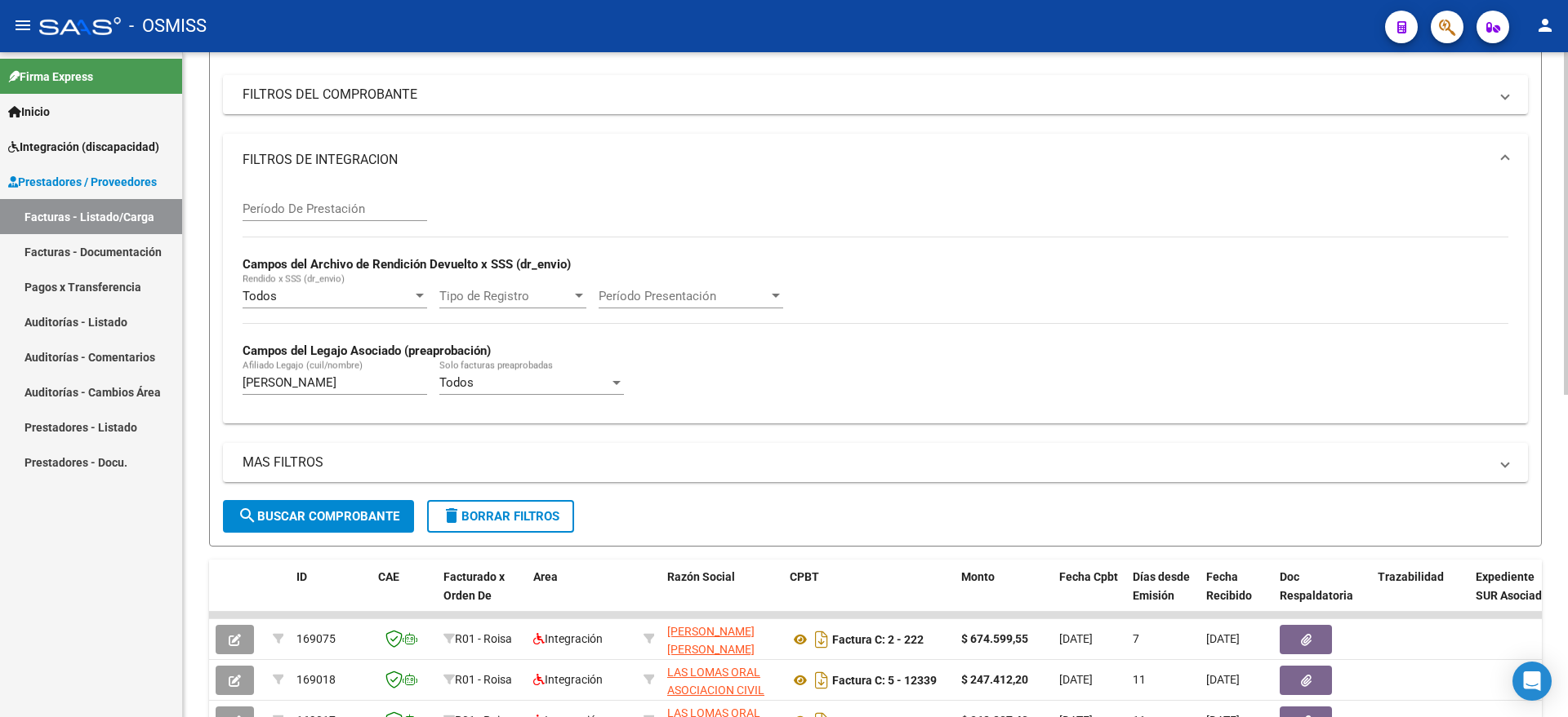
scroll to position [93, 0]
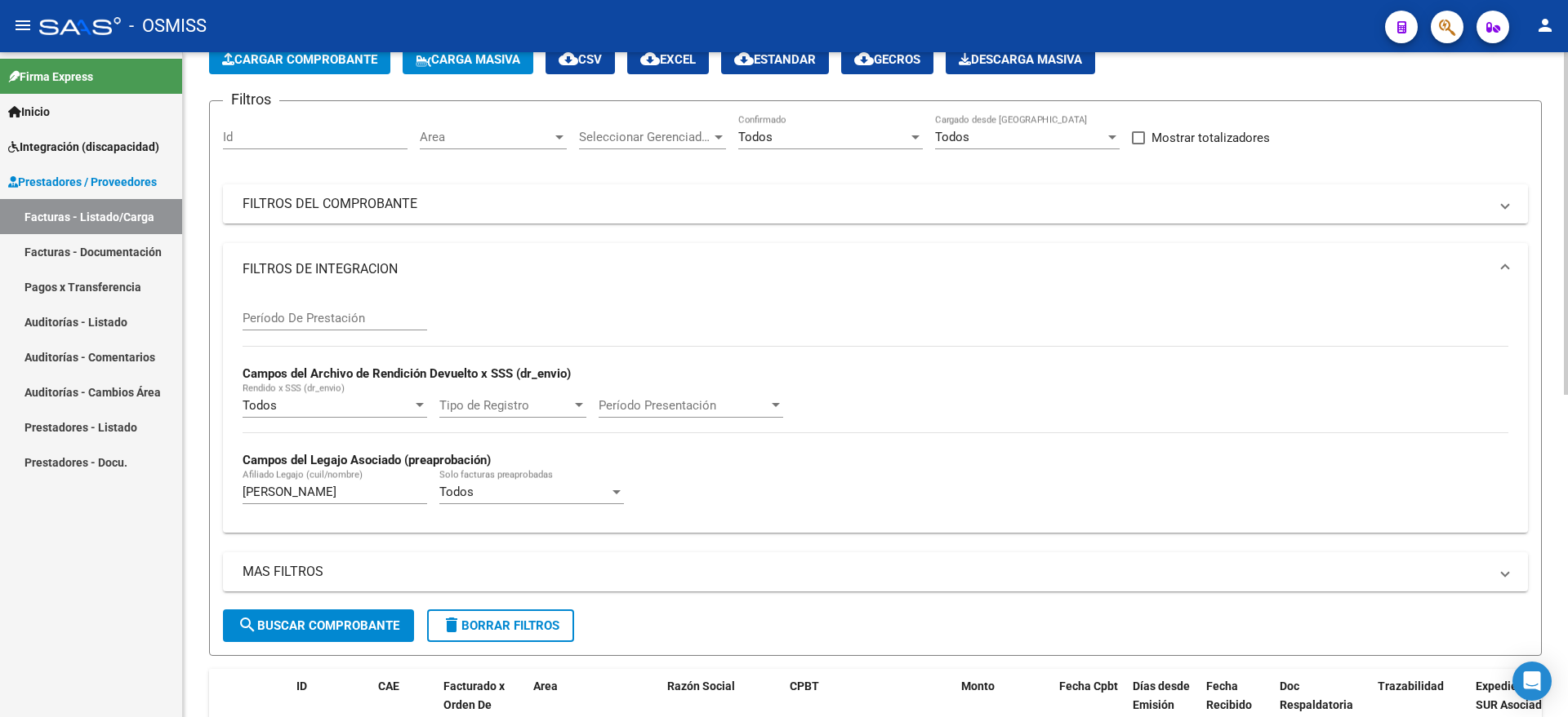
click at [367, 202] on mat-panel-title "FILTROS DEL COMPROBANTE" at bounding box center [865, 204] width 1246 height 18
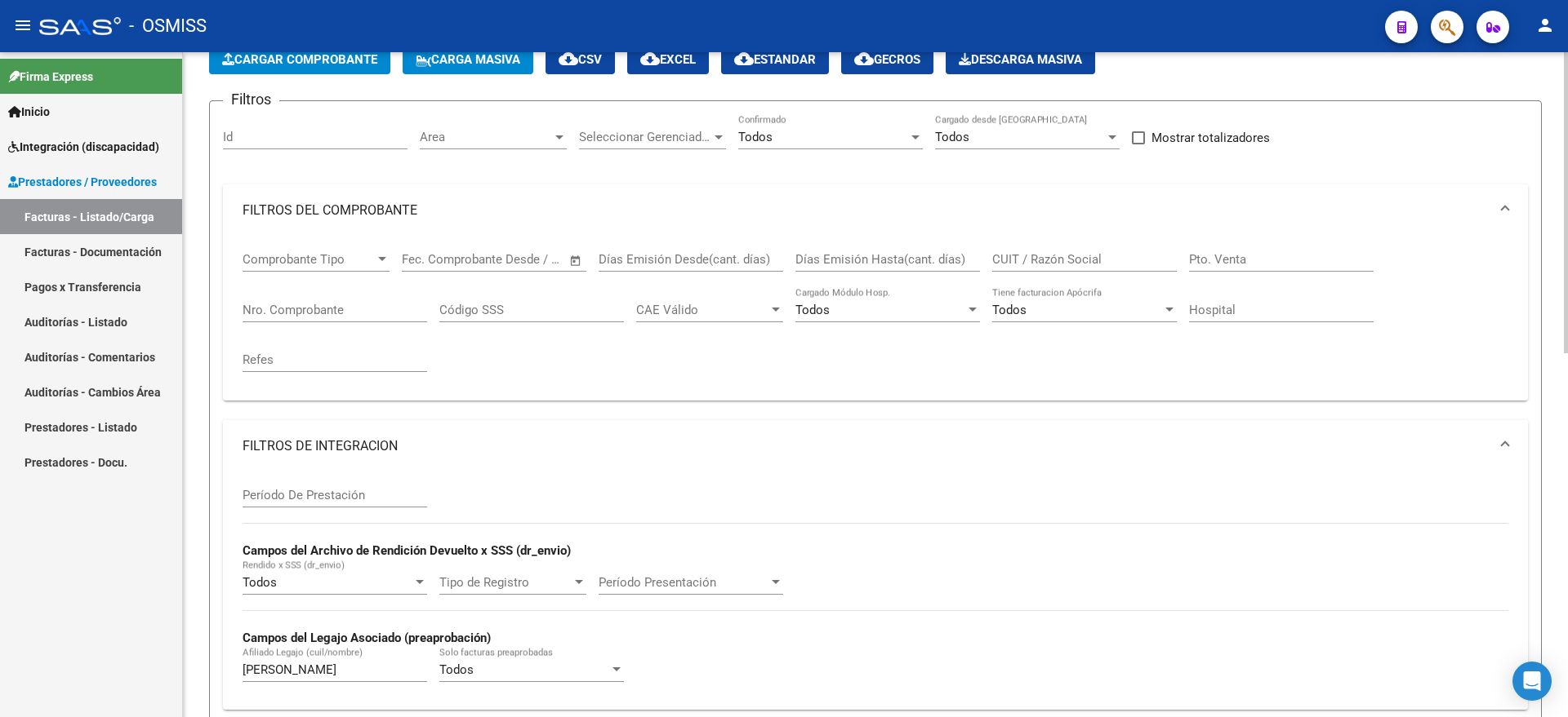
click at [262, 312] on input "Nro. Comprobante" at bounding box center [335, 310] width 184 height 14
type input "1"
type input "2"
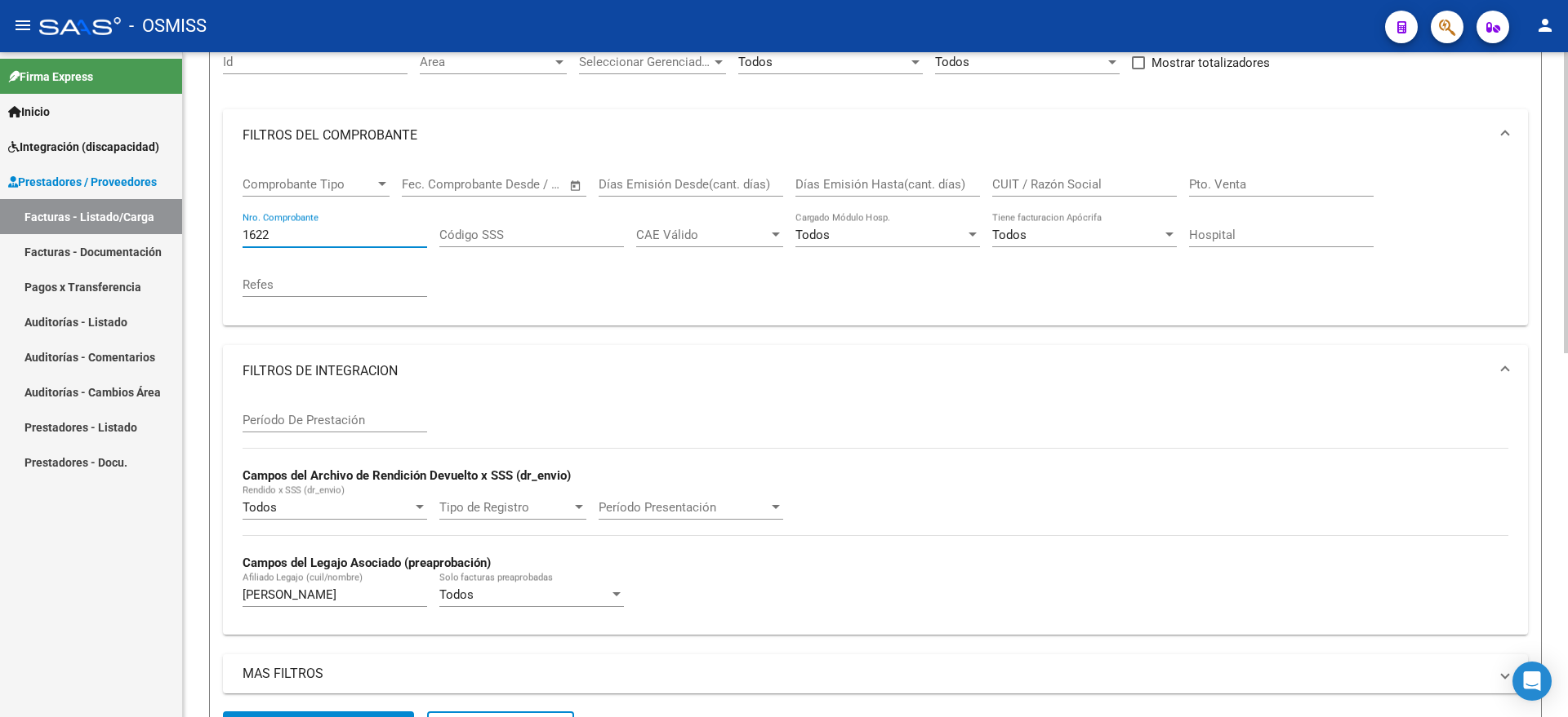
scroll to position [297, 0]
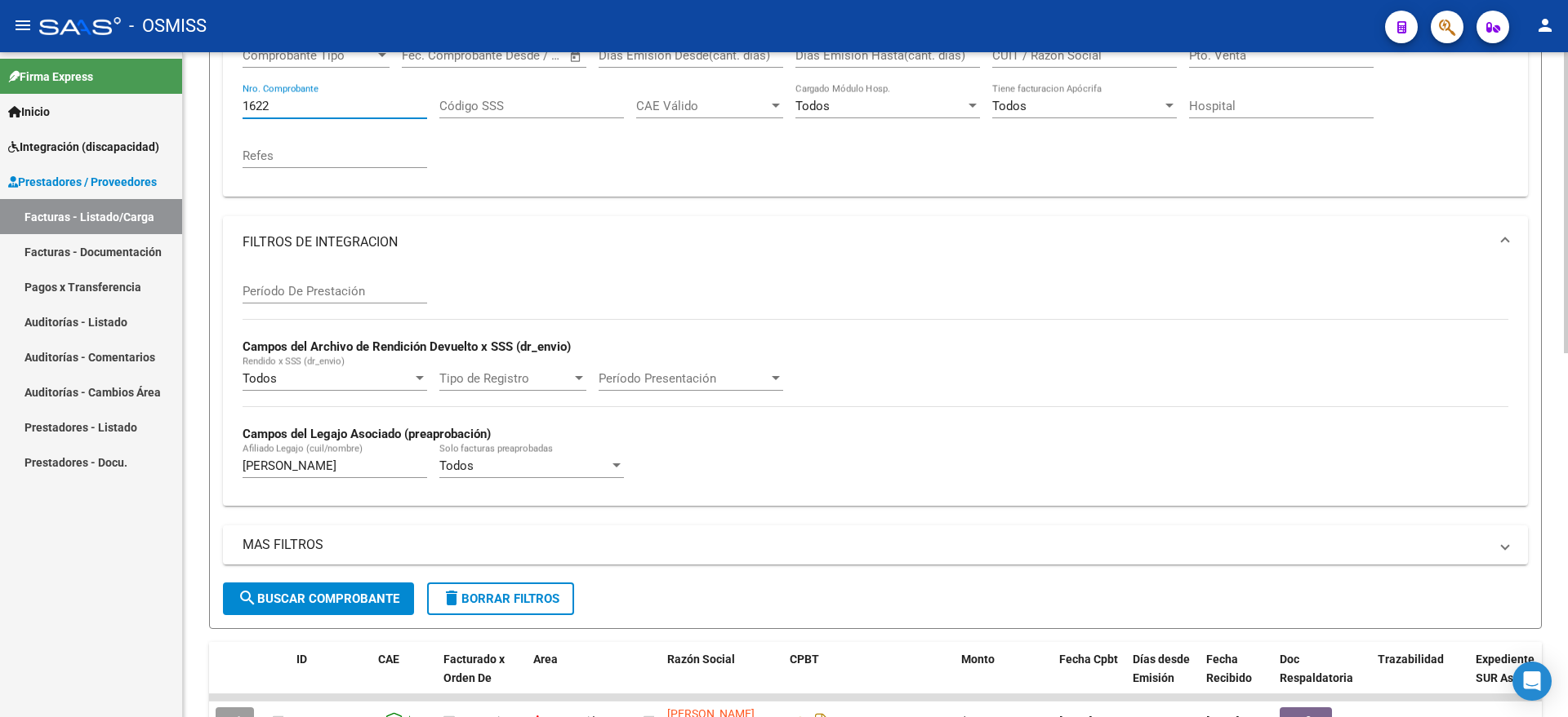
type input "1622"
click at [323, 587] on button "search Buscar Comprobante" at bounding box center [318, 599] width 191 height 32
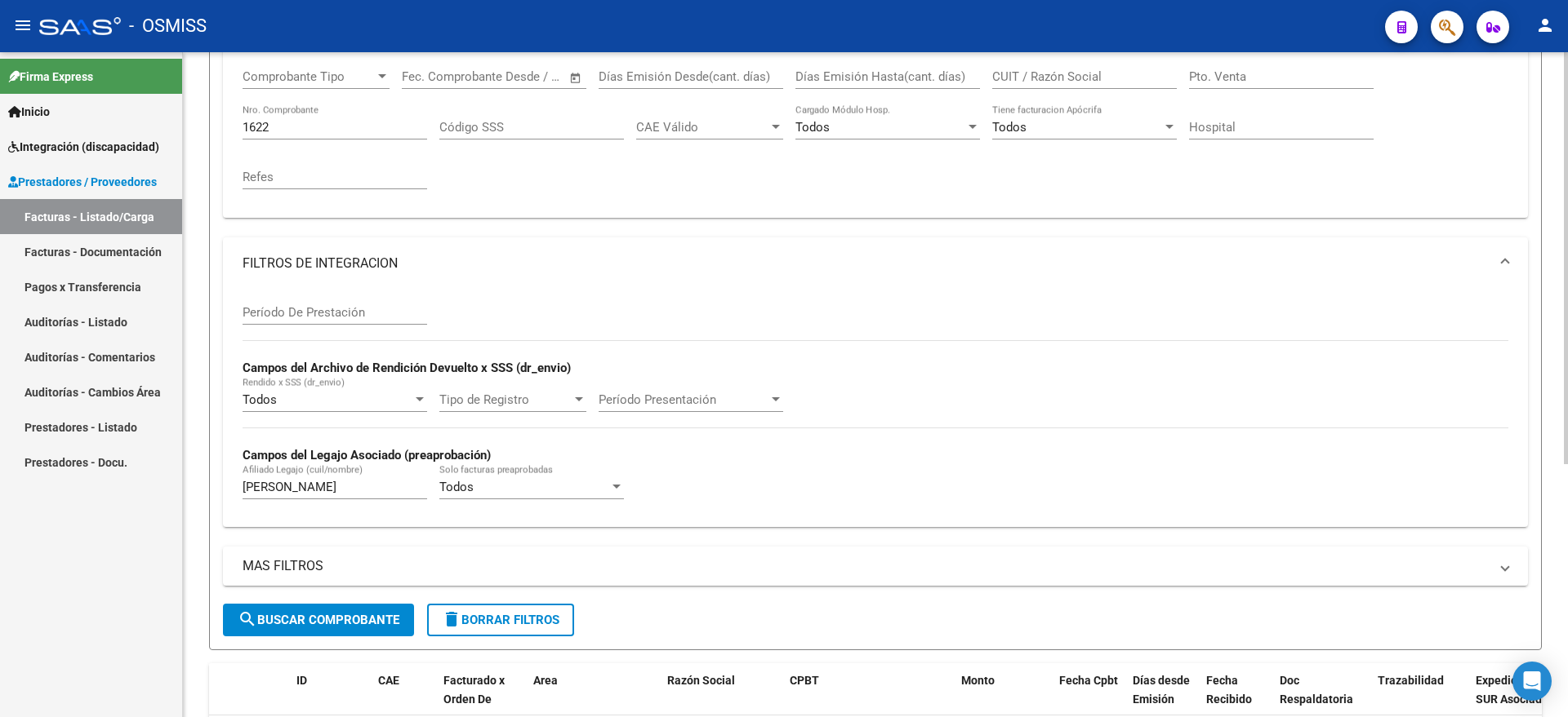
scroll to position [0, 0]
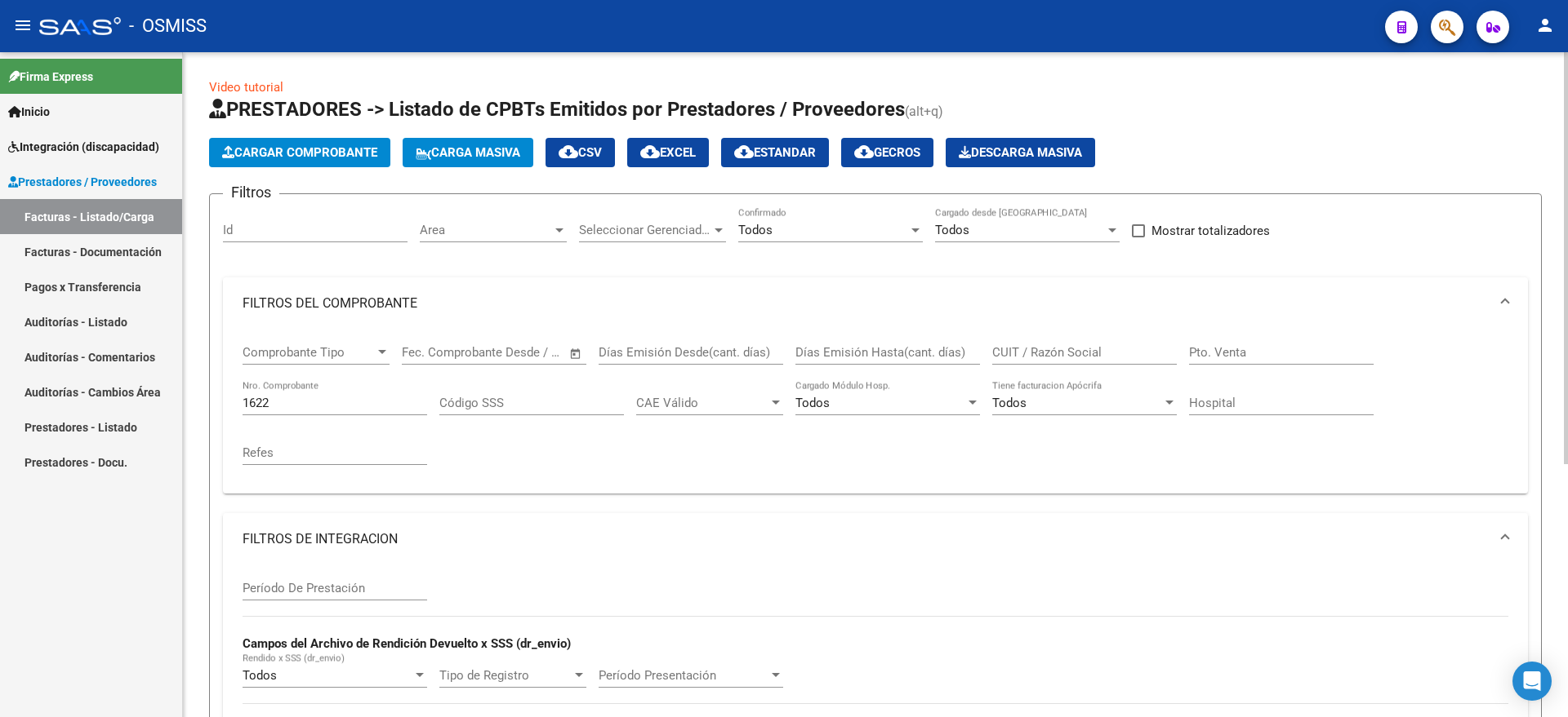
click at [819, 226] on div "Todos" at bounding box center [823, 230] width 170 height 14
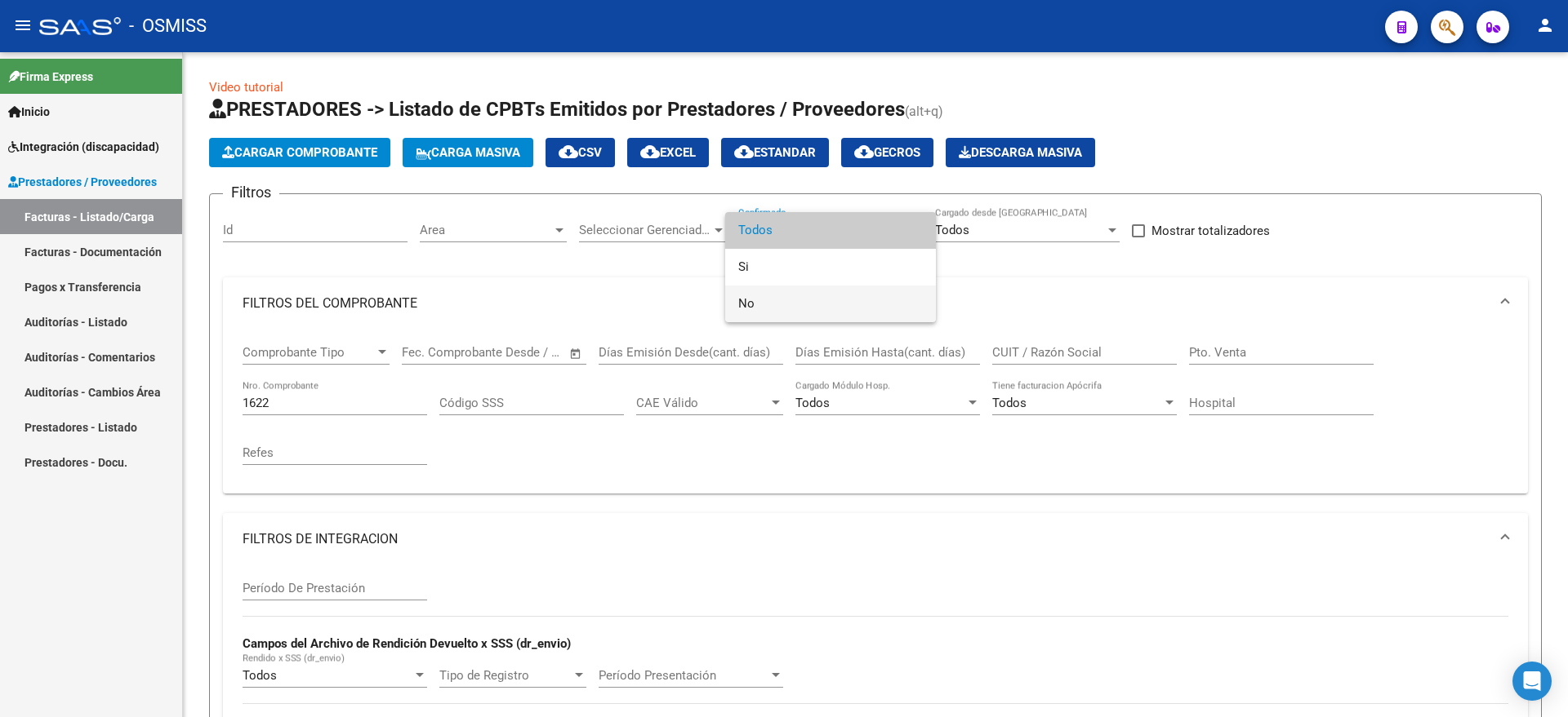
click at [774, 292] on span "No" at bounding box center [830, 303] width 184 height 37
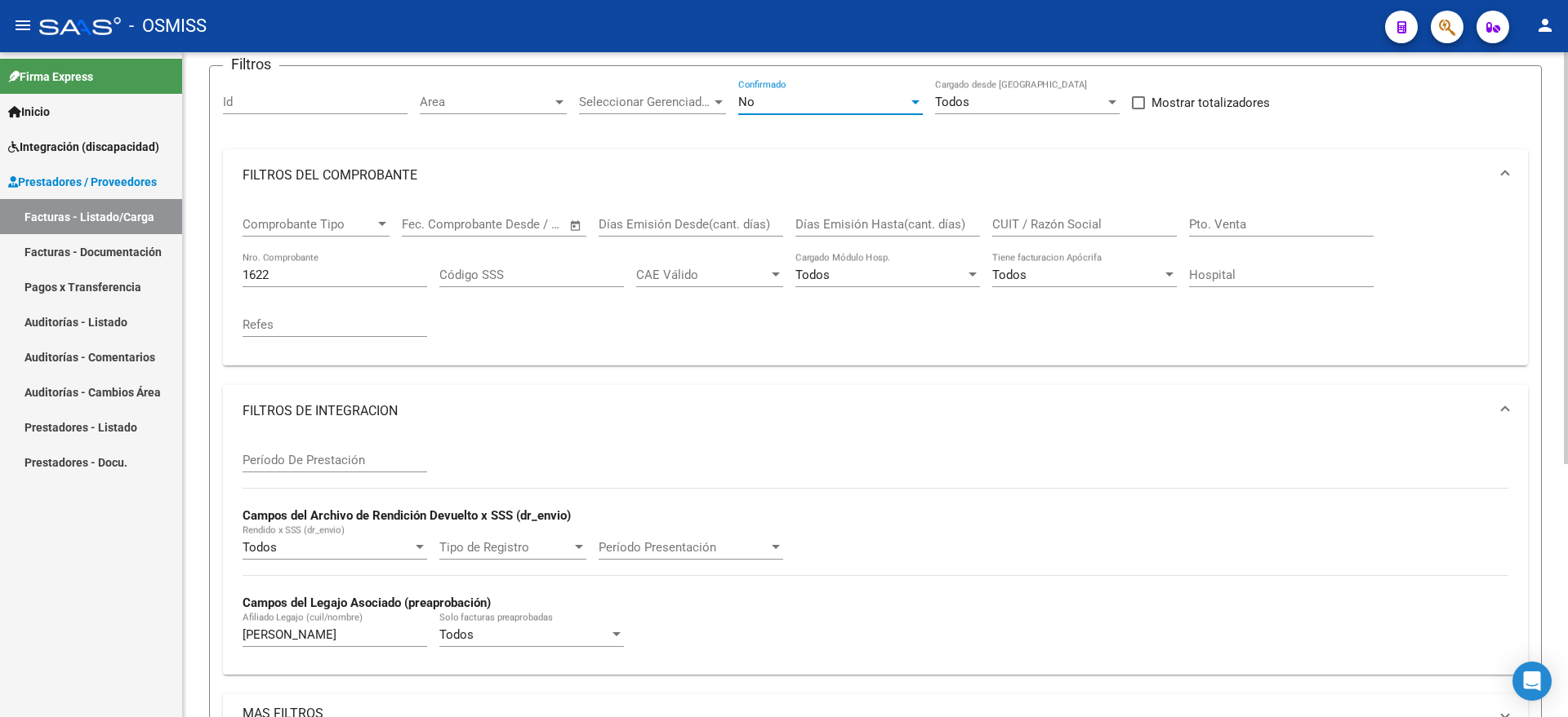
scroll to position [306, 0]
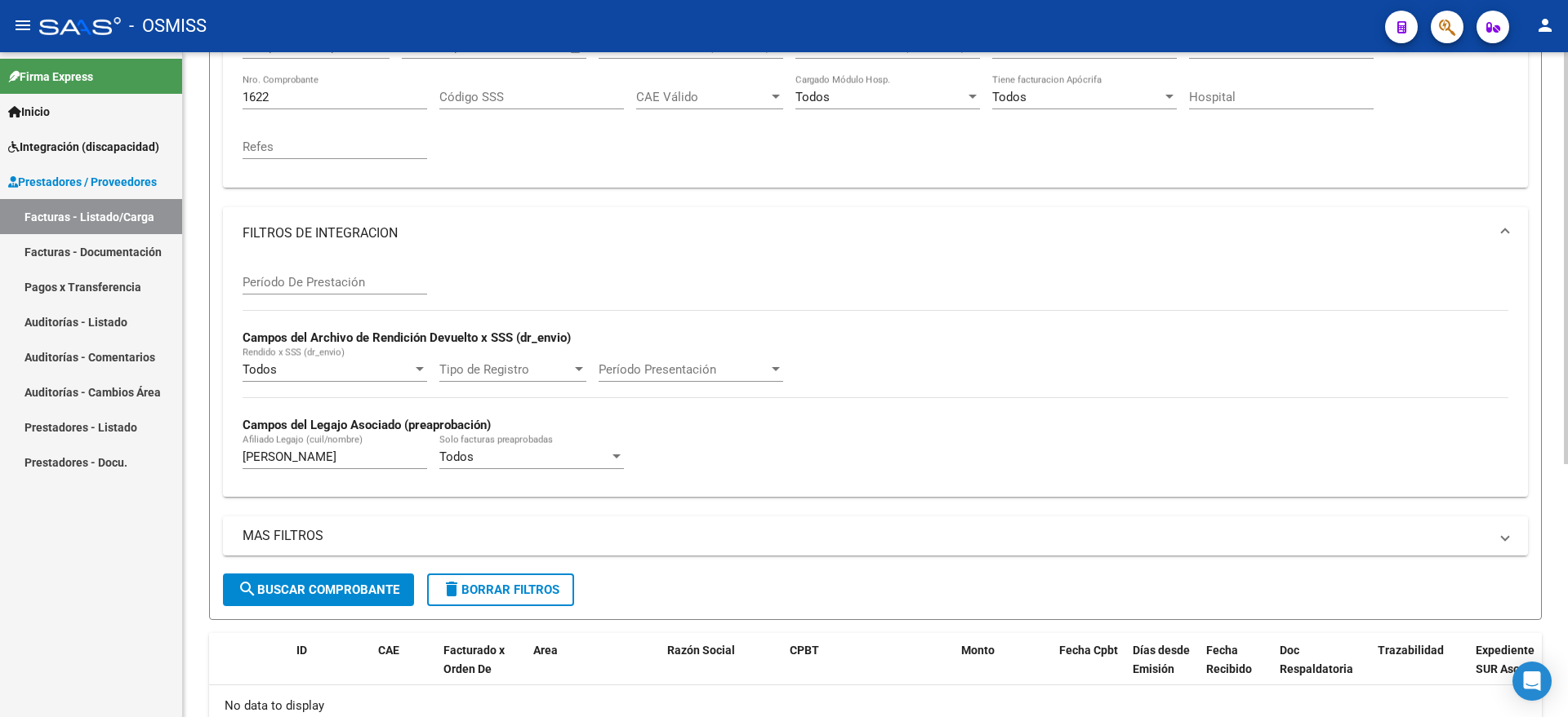
drag, startPoint x: 308, startPoint y: 582, endPoint x: 328, endPoint y: 572, distance: 22.4
click at [309, 583] on span "search Buscar Comprobante" at bounding box center [318, 590] width 162 height 14
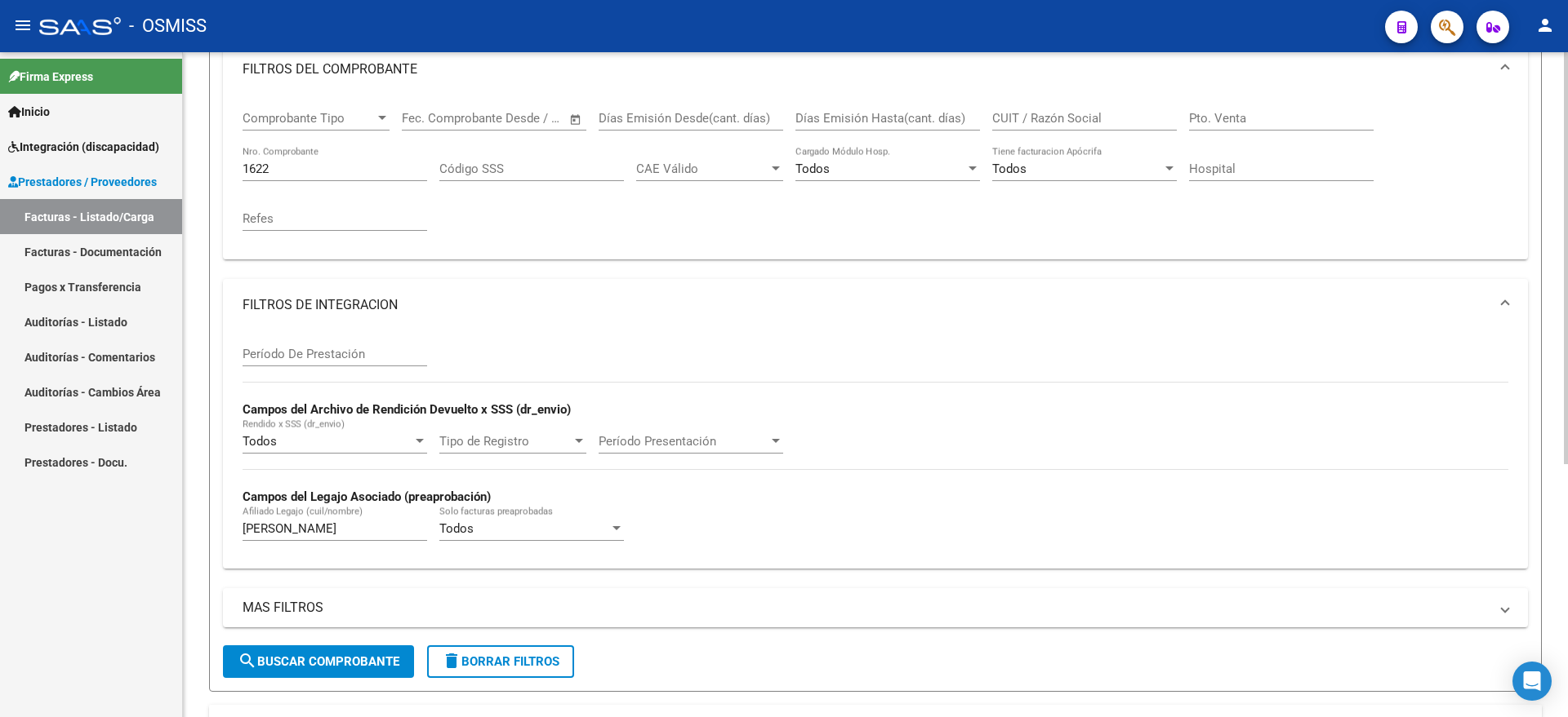
scroll to position [1, 0]
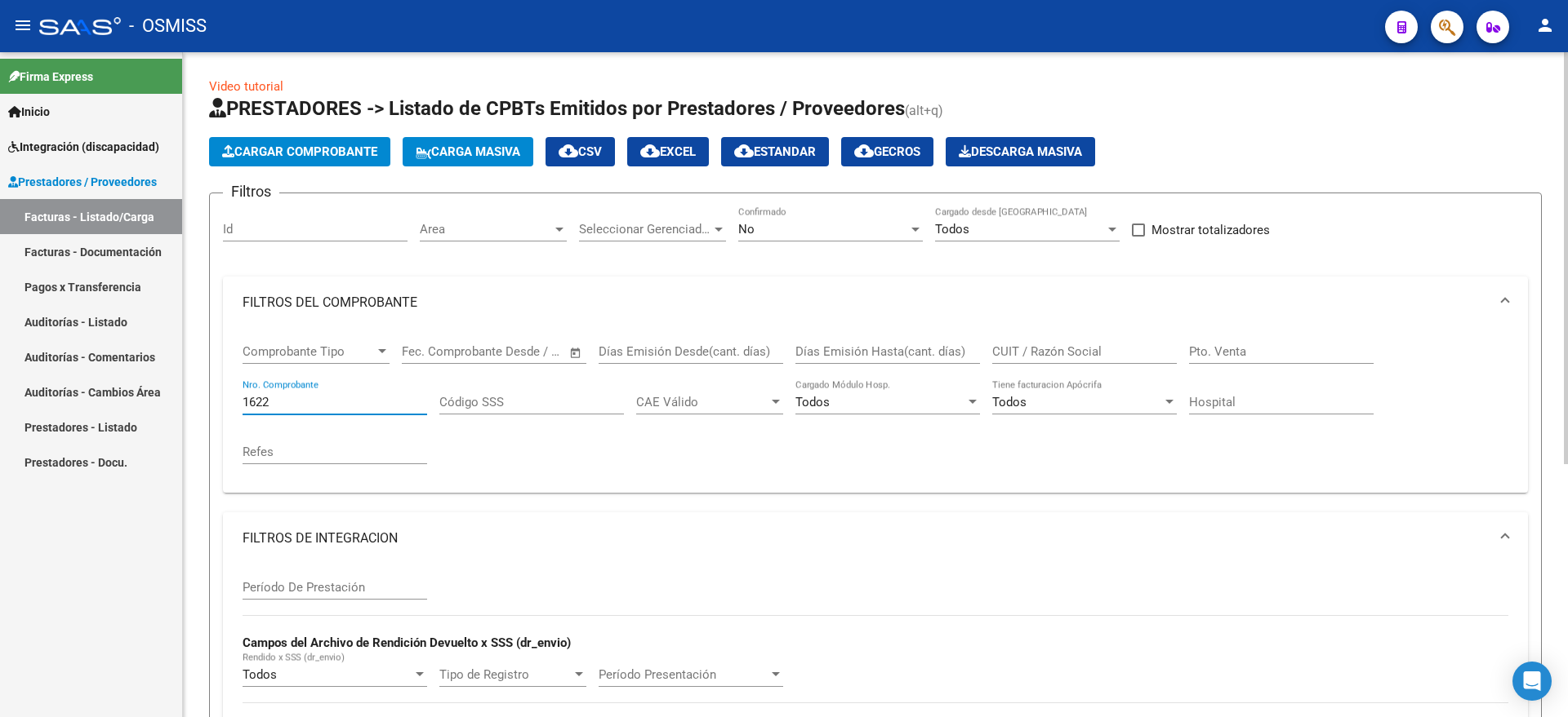
drag, startPoint x: 271, startPoint y: 403, endPoint x: 218, endPoint y: 396, distance: 53.5
click at [218, 396] on form "Filtros Id Area Area Seleccionar Gerenciador Seleccionar Gerenciador No Confirm…" at bounding box center [875, 559] width 1332 height 733
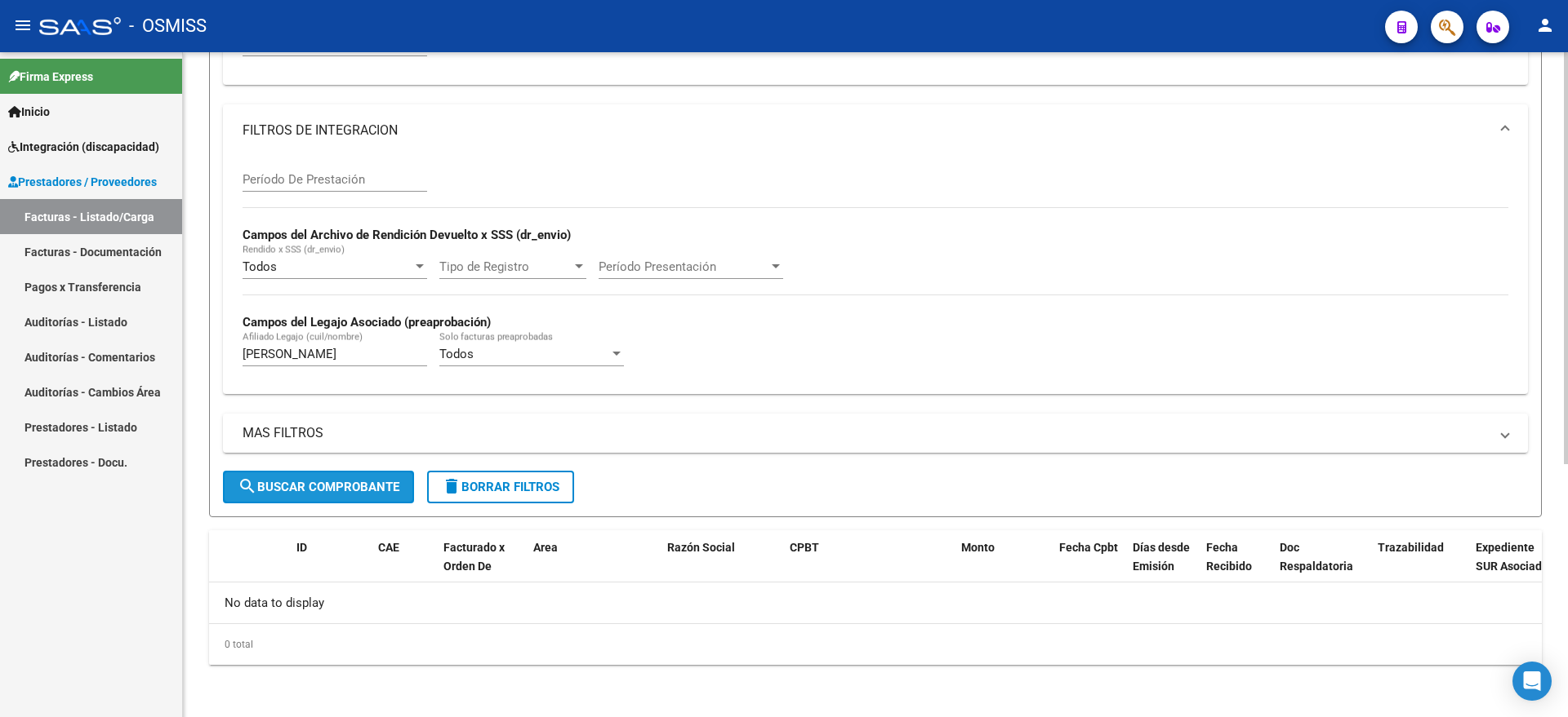
click at [336, 491] on span "search Buscar Comprobante" at bounding box center [318, 487] width 162 height 14
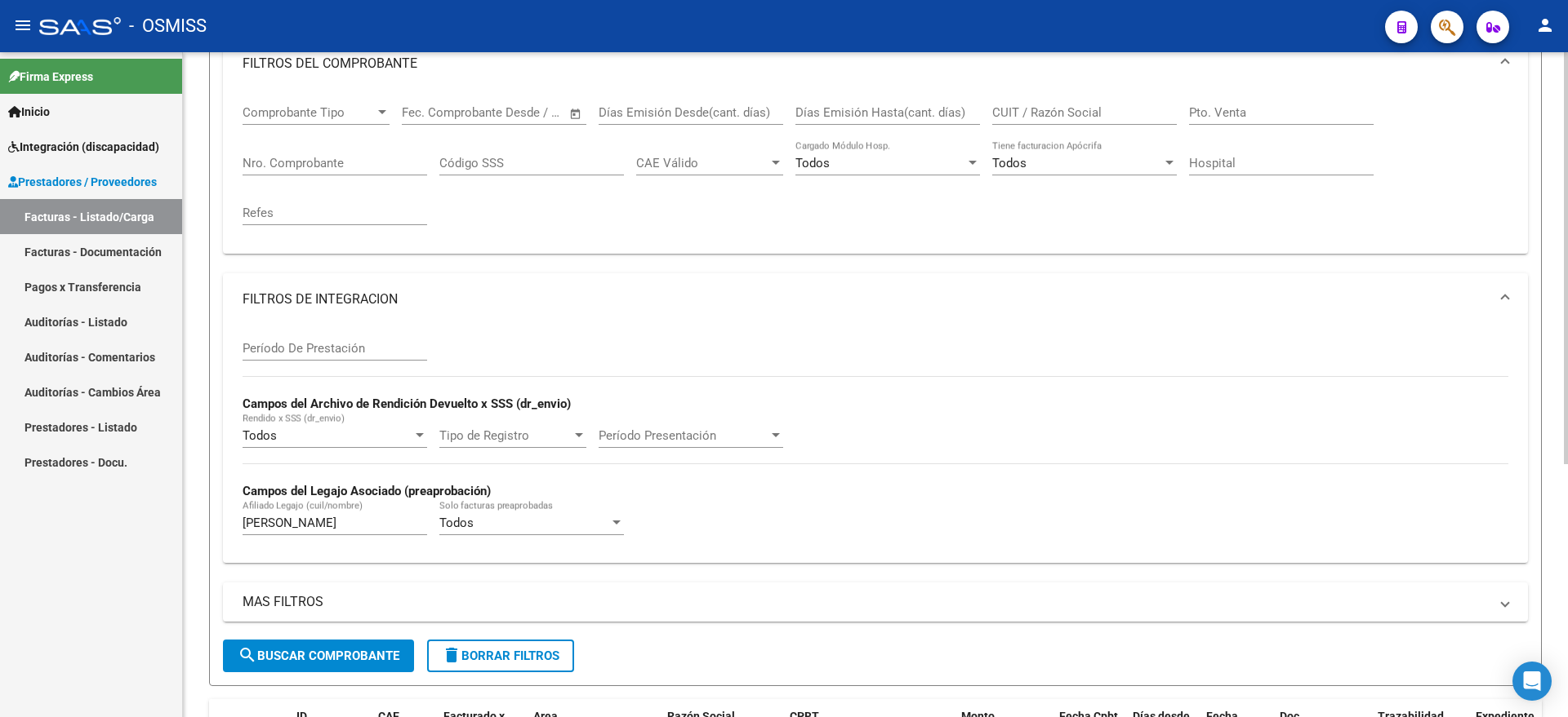
scroll to position [103, 0]
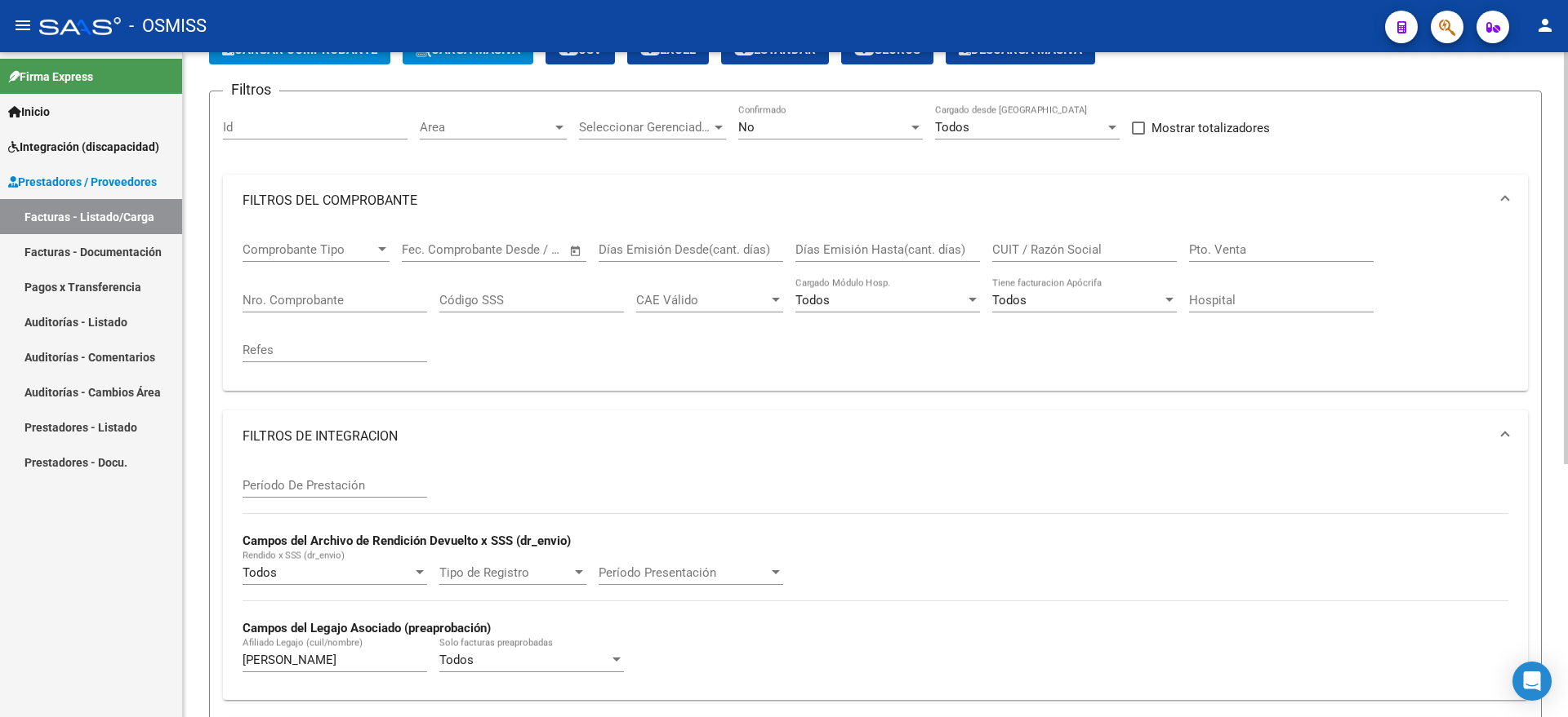
click at [805, 128] on div "No" at bounding box center [823, 127] width 170 height 14
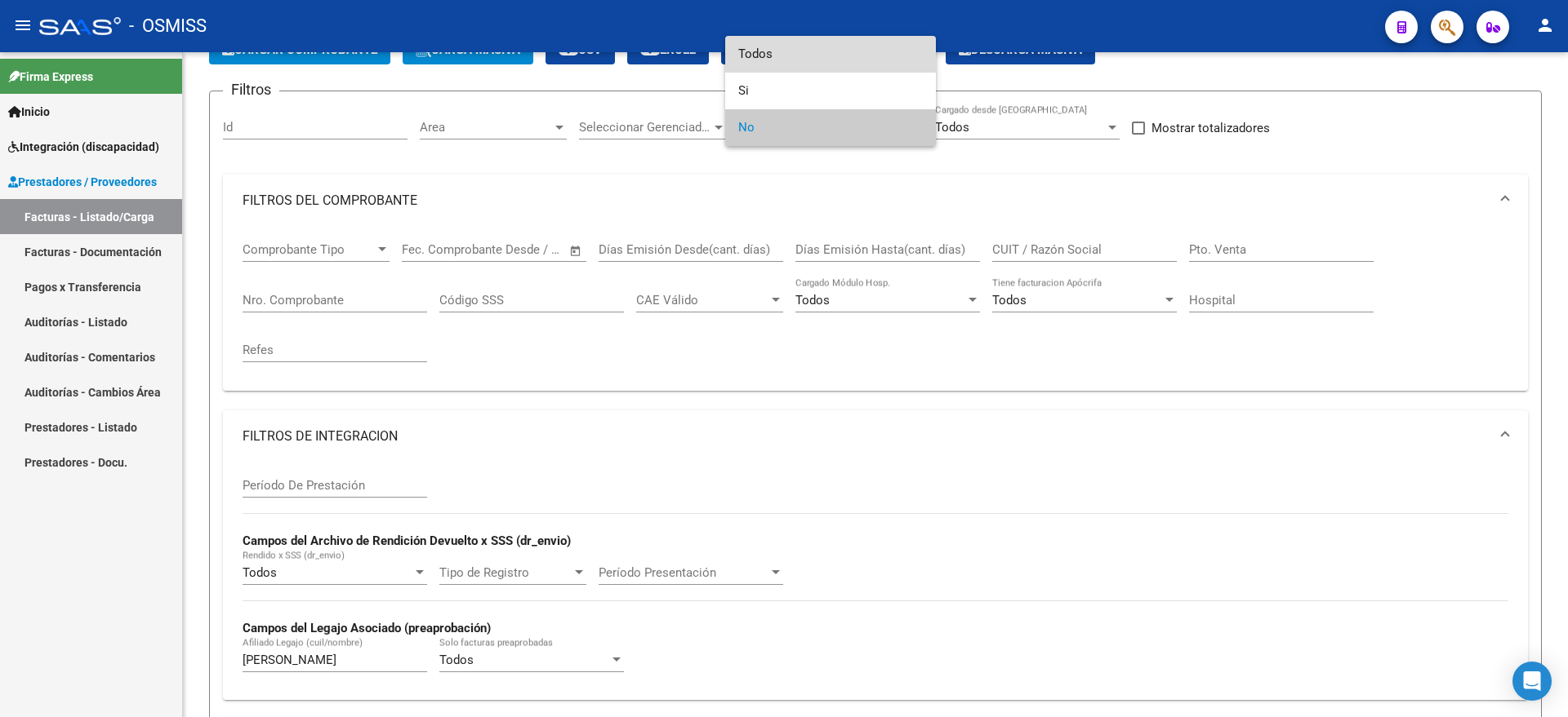
click at [780, 47] on span "Todos" at bounding box center [830, 54] width 184 height 37
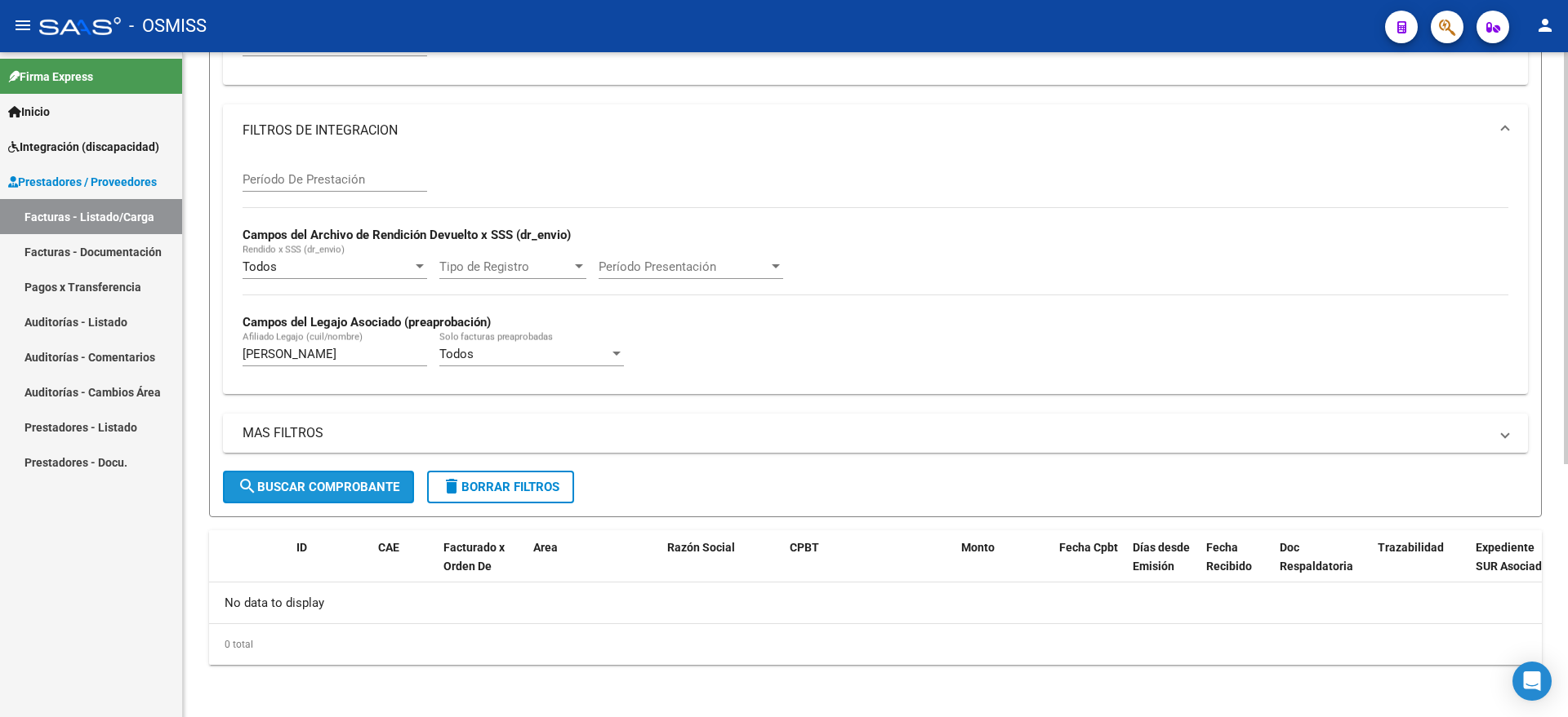
click at [296, 493] on span "search Buscar Comprobante" at bounding box center [318, 487] width 162 height 14
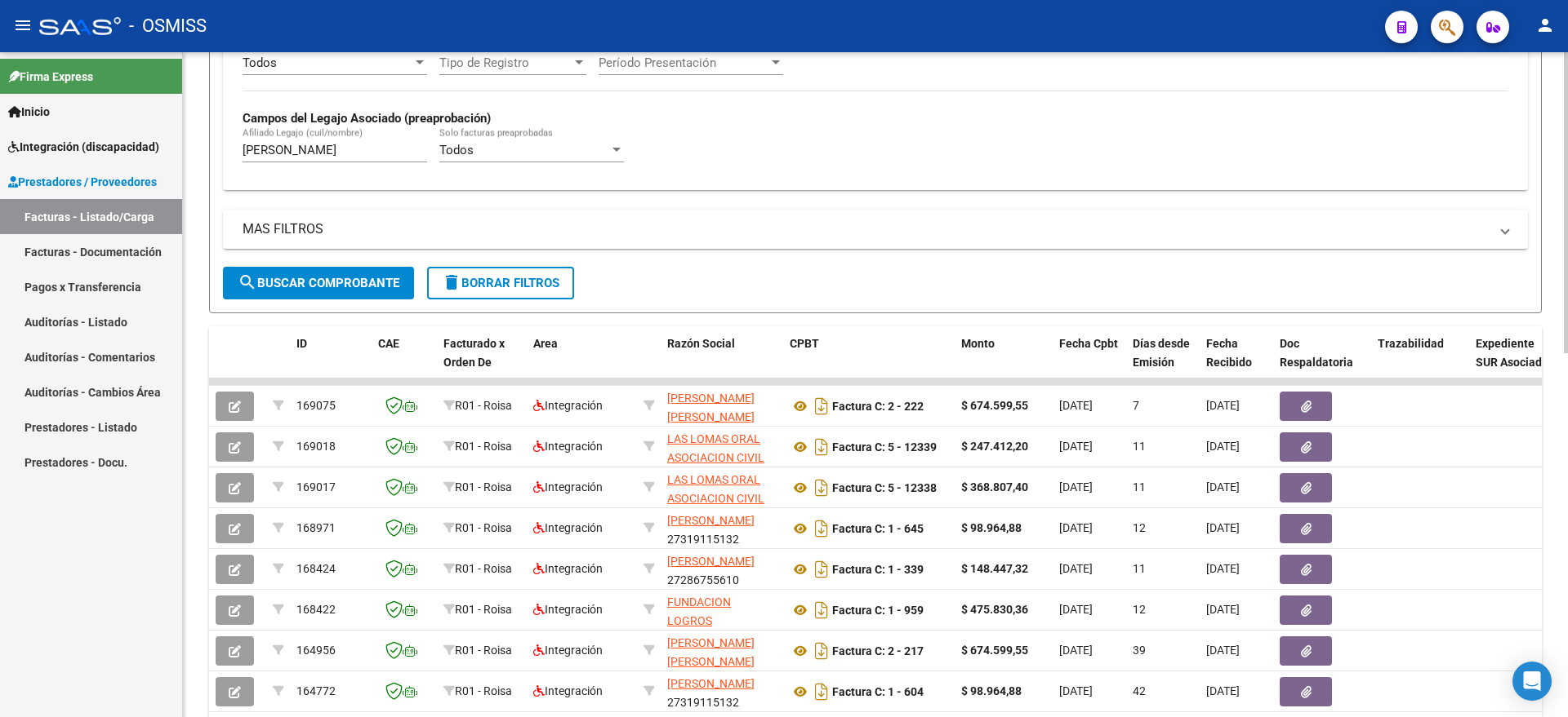
scroll to position [1, 0]
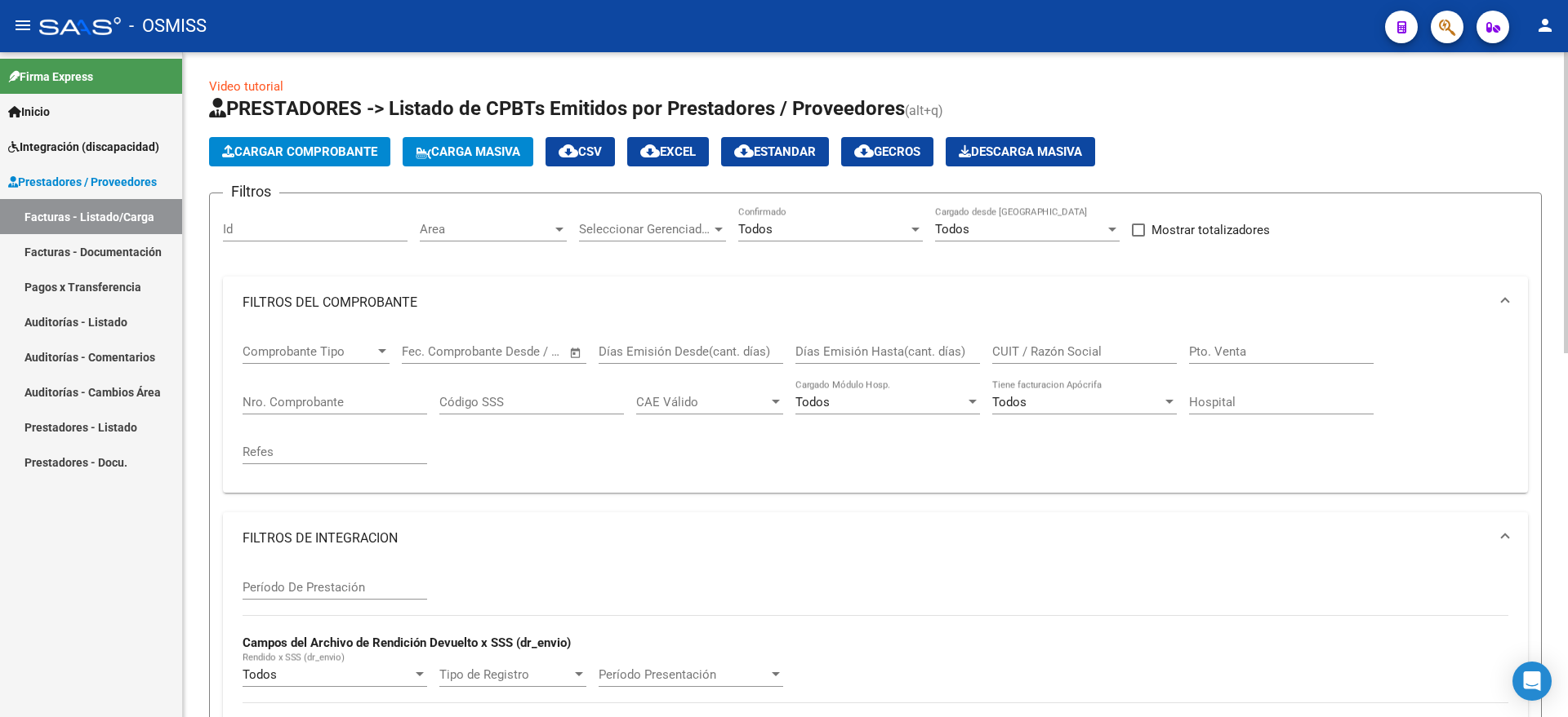
click at [287, 157] on span "Cargar Comprobante" at bounding box center [299, 151] width 155 height 14
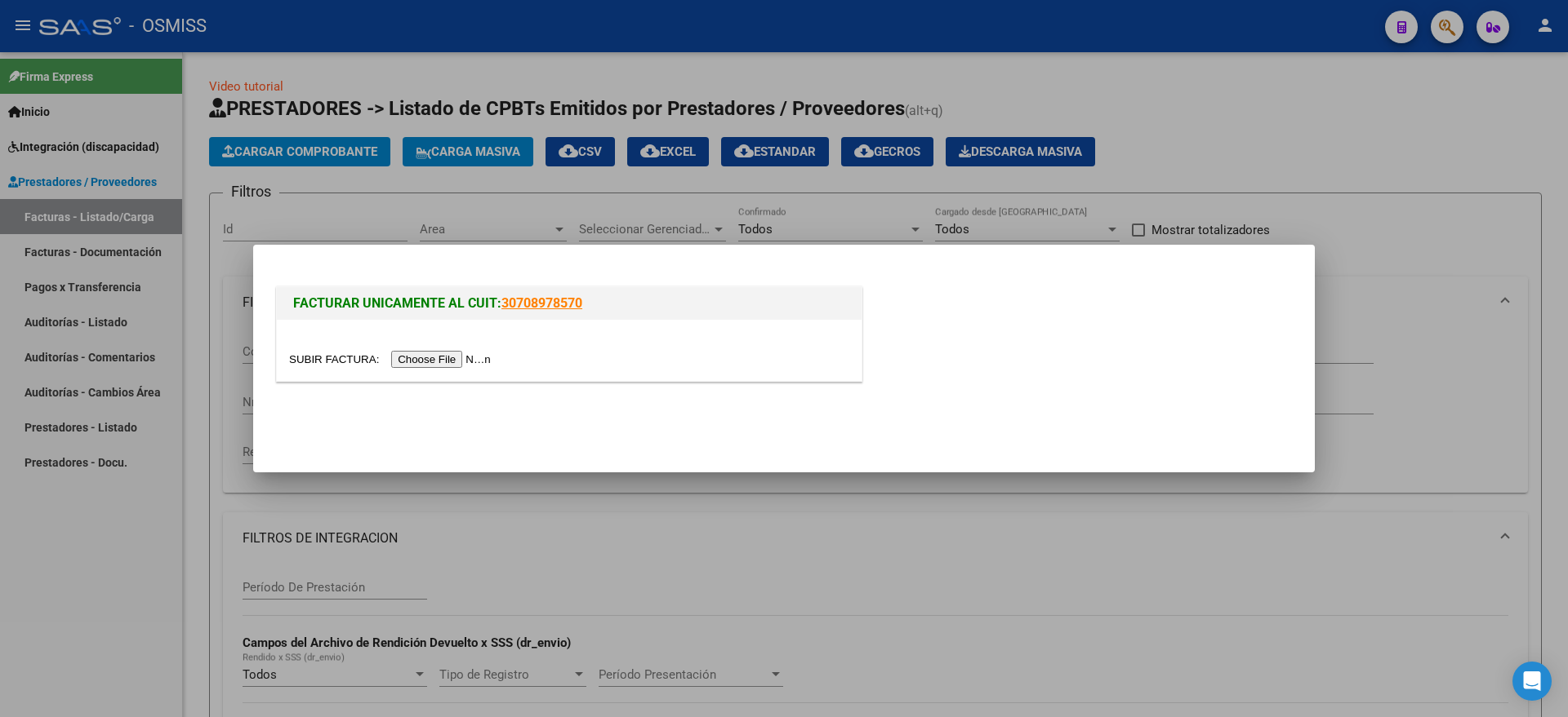
click at [439, 356] on input "file" at bounding box center [392, 359] width 207 height 17
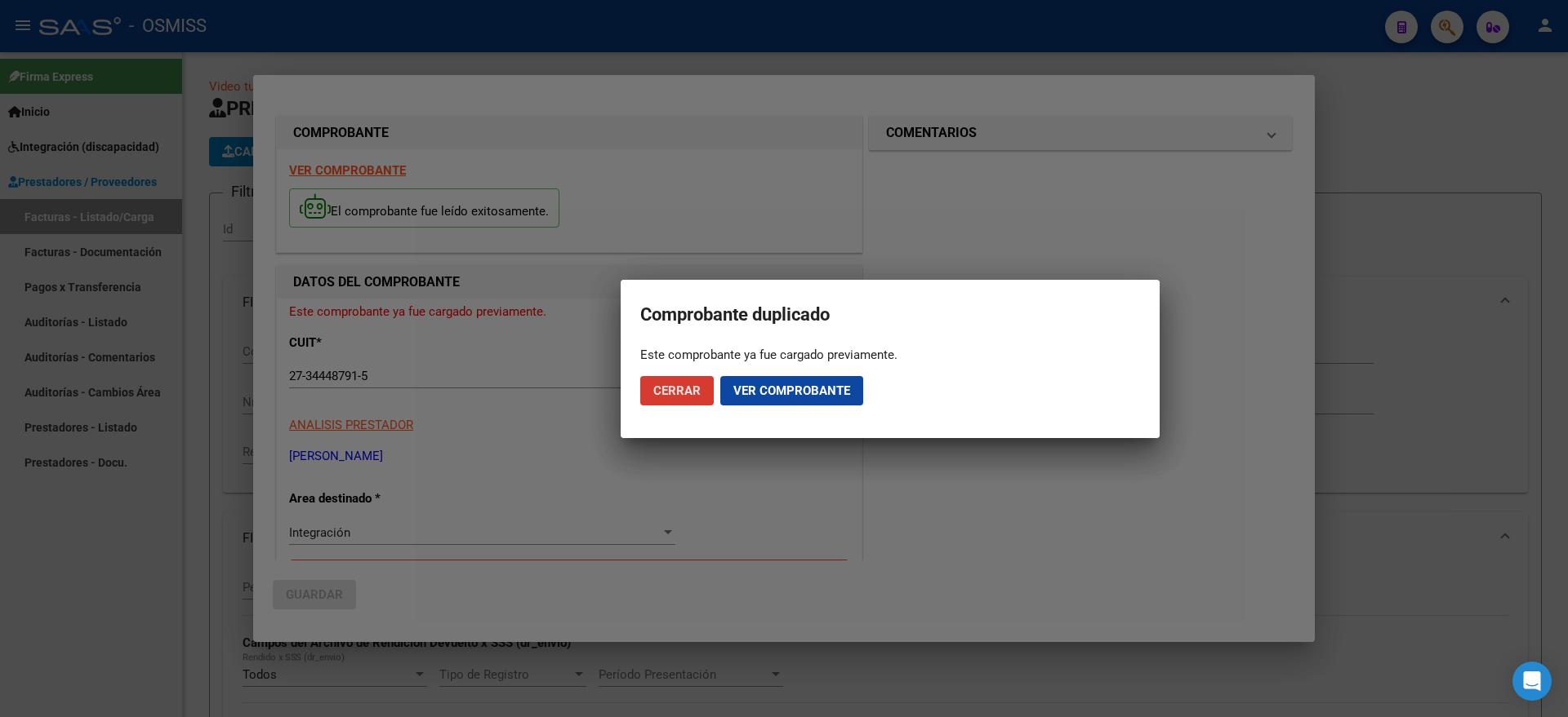
click at [676, 391] on span "Cerrar" at bounding box center [676, 391] width 47 height 14
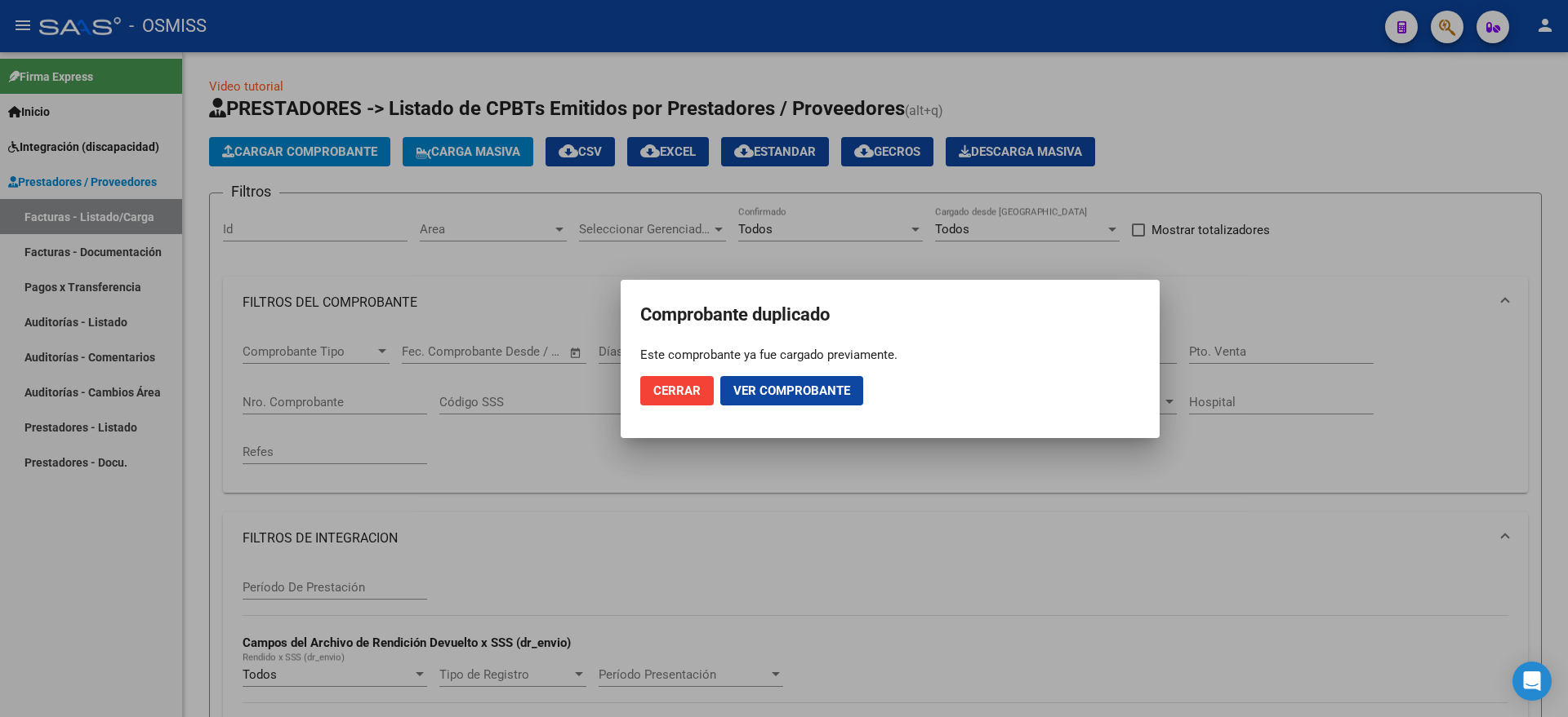
click at [502, 533] on div at bounding box center [784, 358] width 1568 height 717
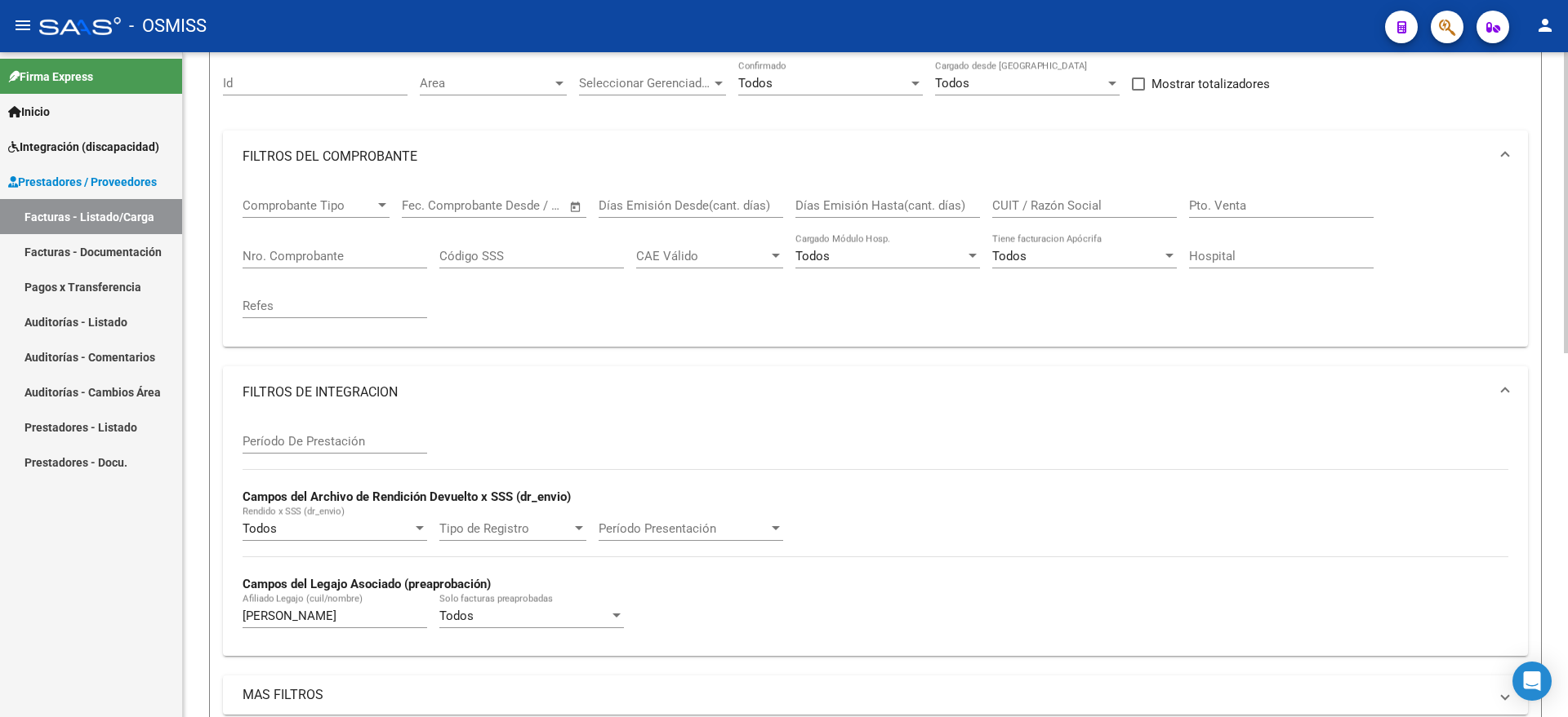
scroll to position [409, 0]
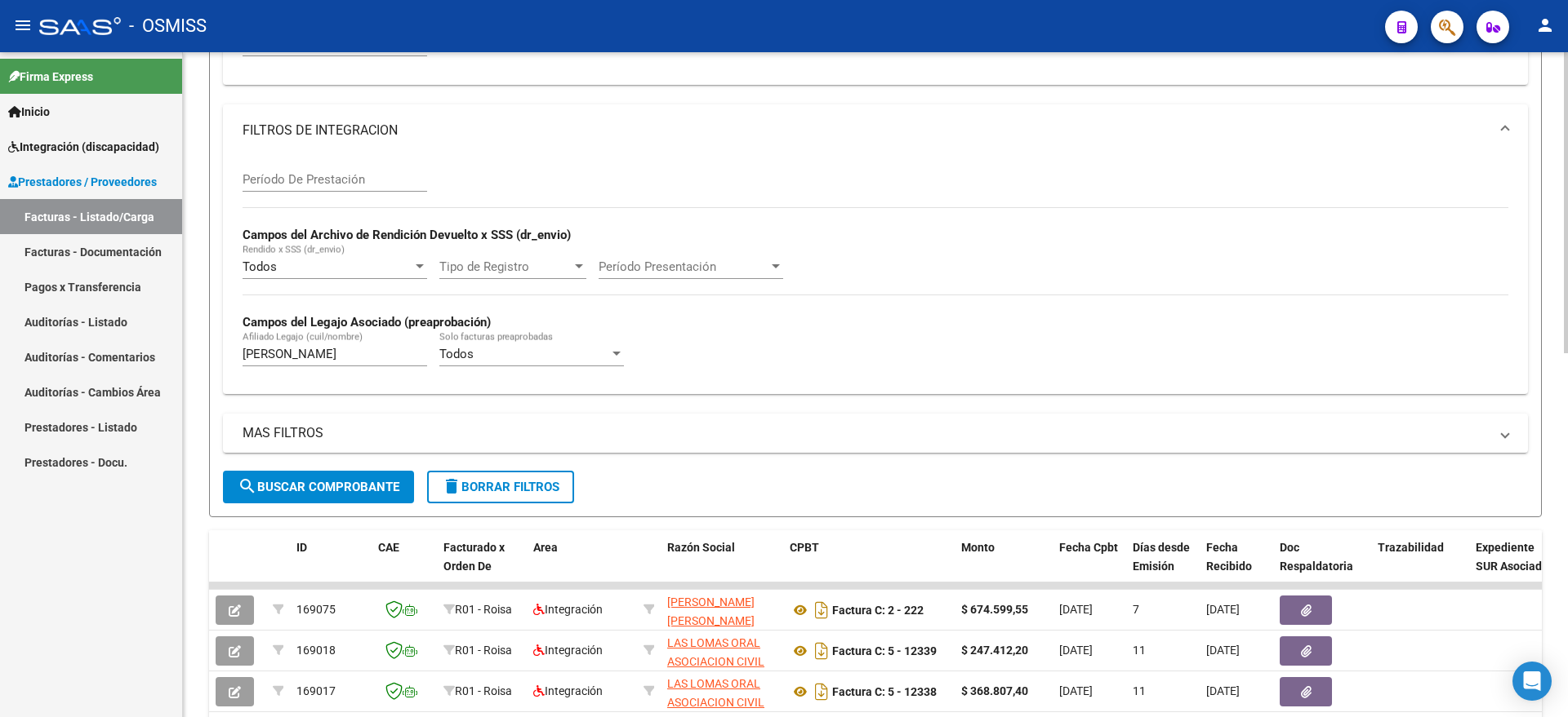
click at [523, 490] on span "delete Borrar Filtros" at bounding box center [500, 487] width 117 height 14
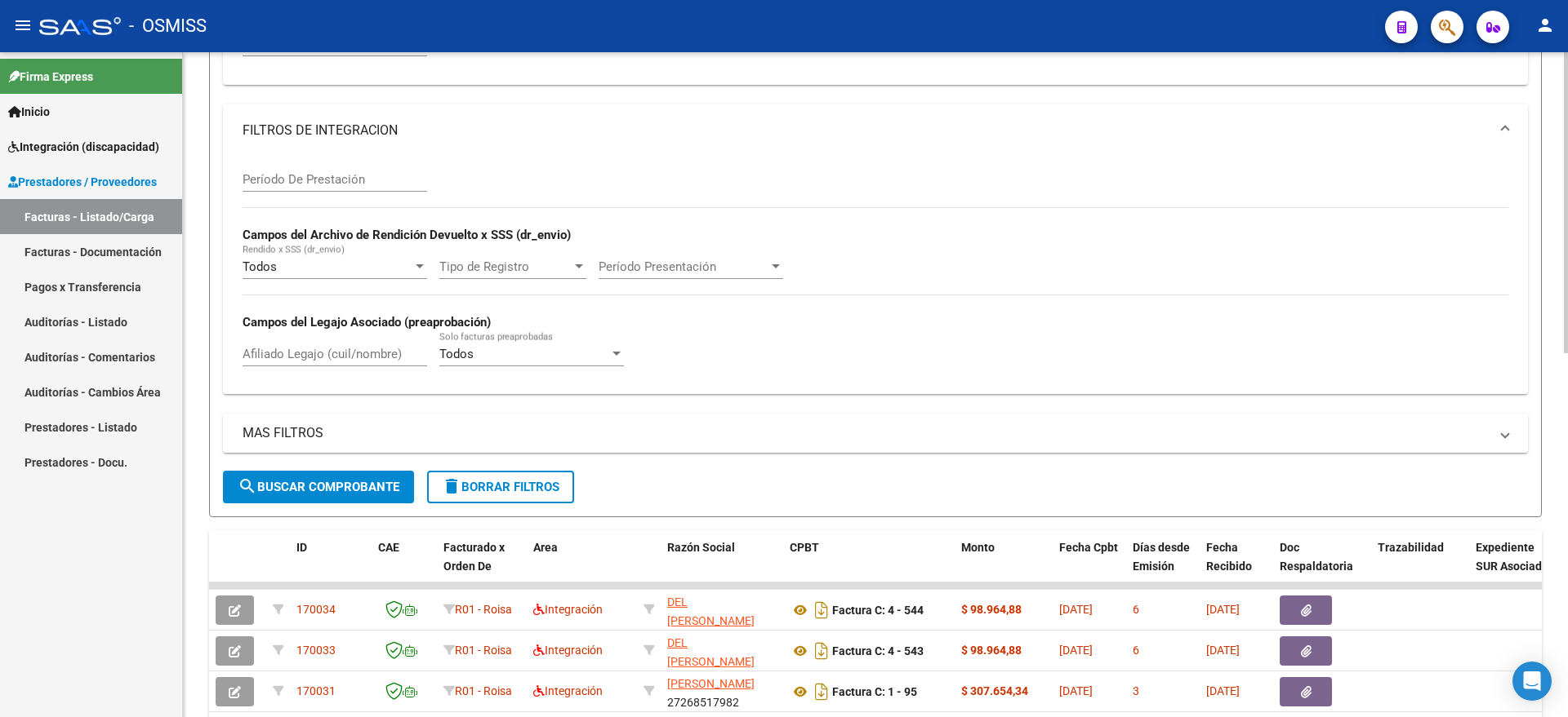
click at [350, 352] on input "Afiliado Legajo (cuil/nombre)" at bounding box center [335, 354] width 184 height 14
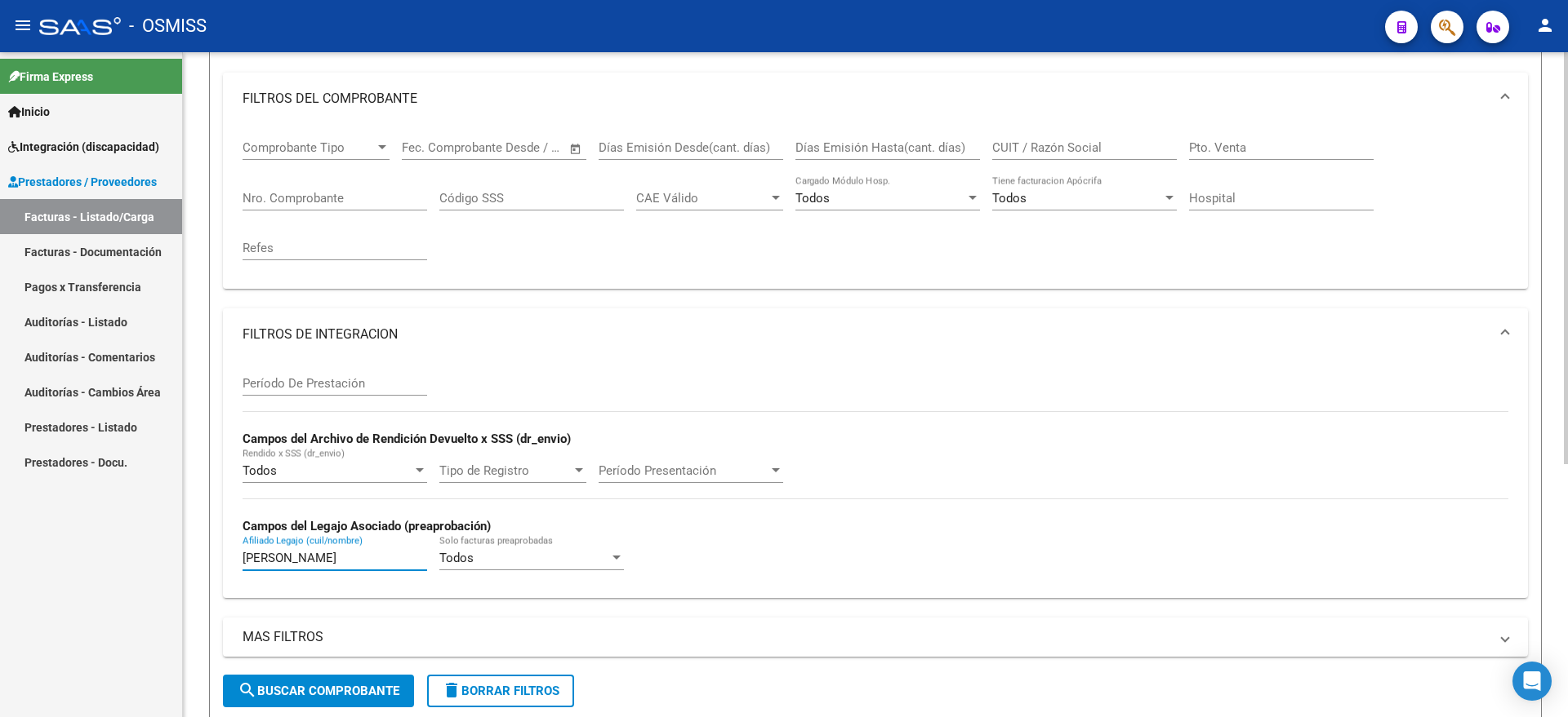
scroll to position [0, 0]
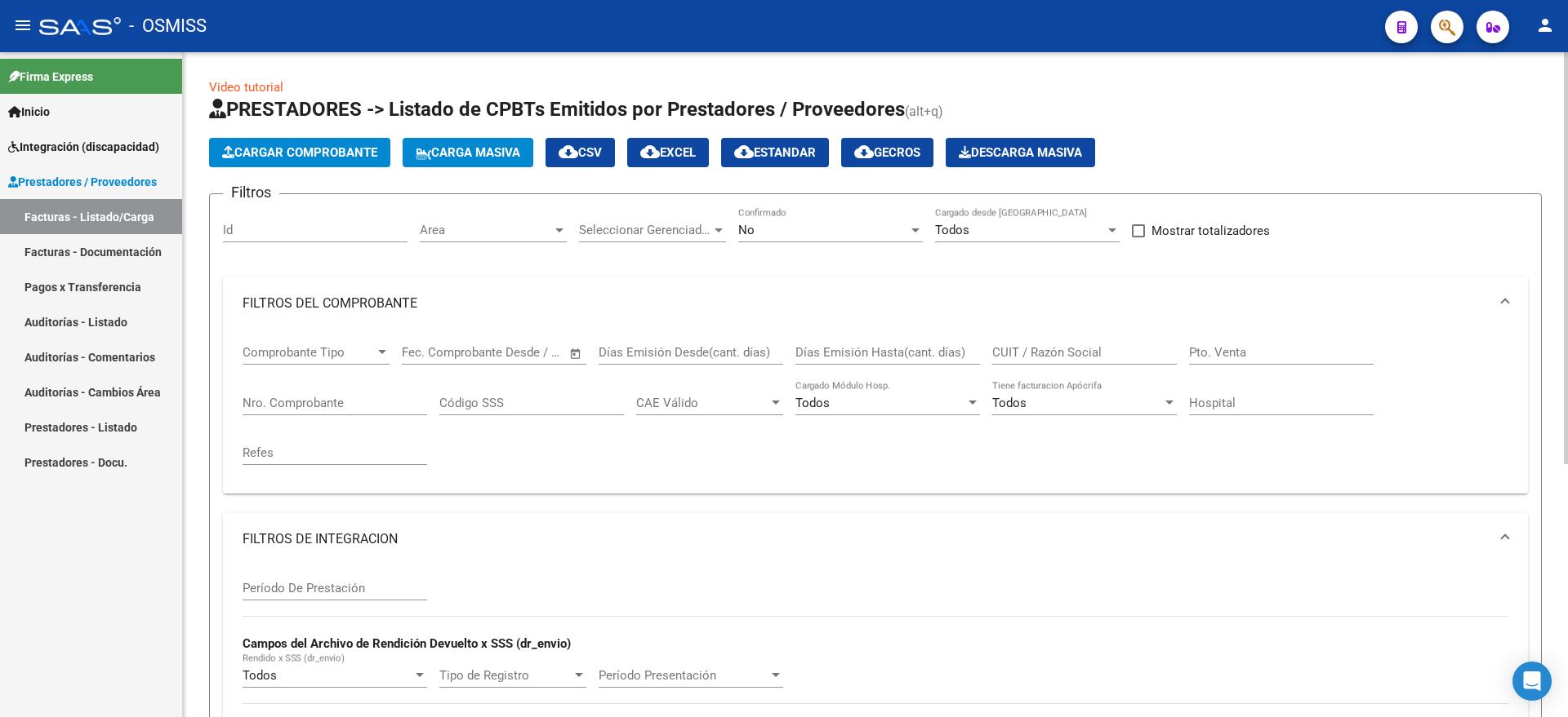
type input "[PERSON_NAME]"
click at [853, 232] on div "No" at bounding box center [823, 230] width 170 height 14
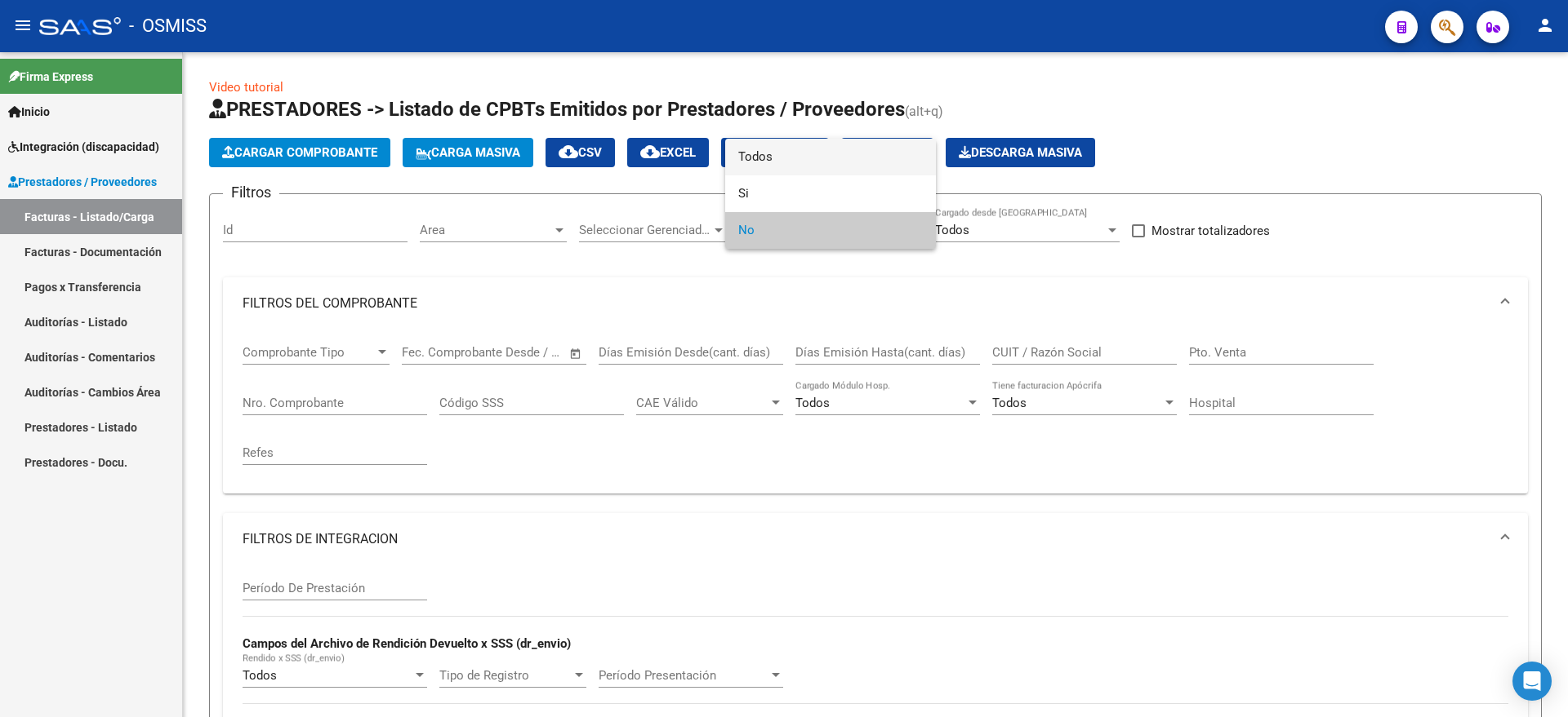
click at [793, 165] on span "Todos" at bounding box center [830, 157] width 184 height 37
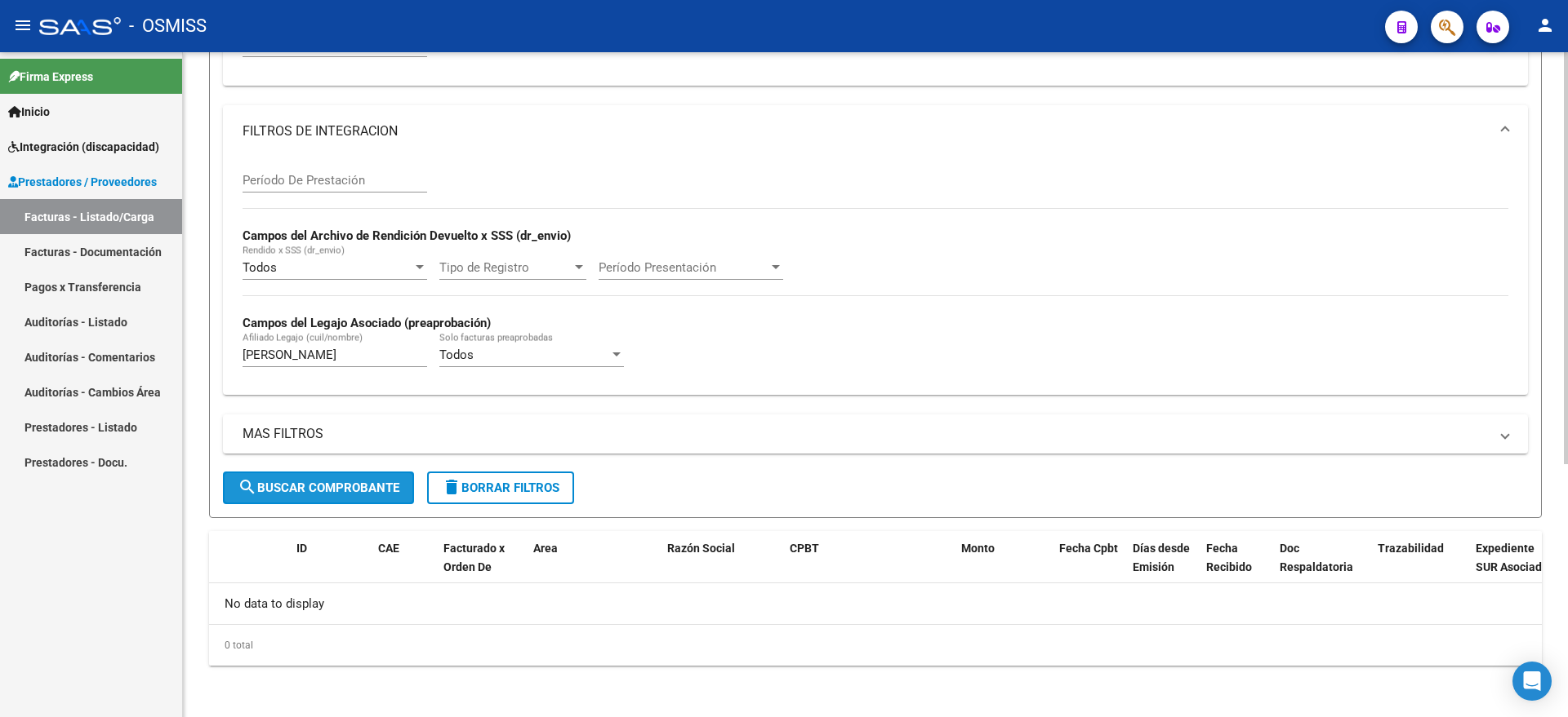
click at [282, 486] on span "search Buscar Comprobante" at bounding box center [318, 488] width 162 height 14
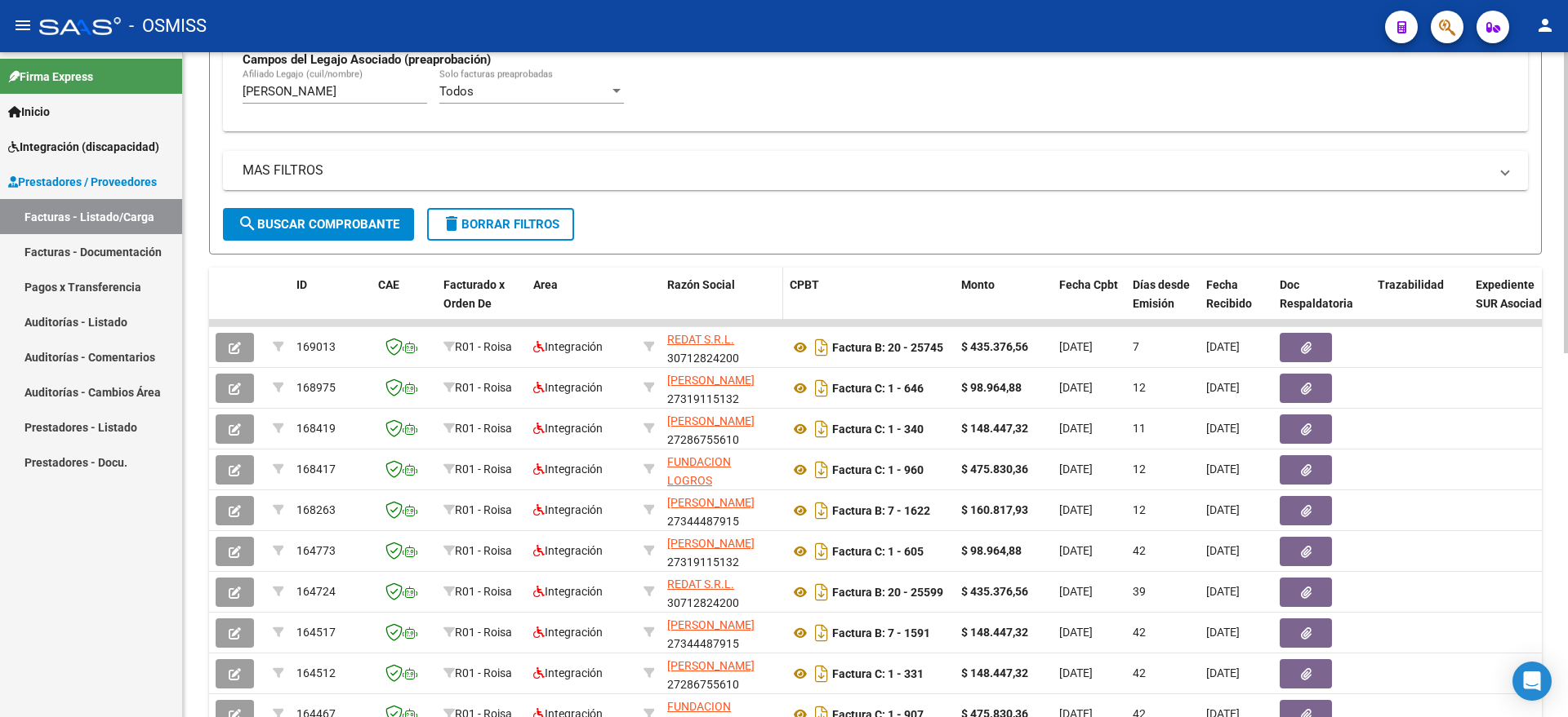
scroll to position [714, 0]
